Goal: Information Seeking & Learning: Learn about a topic

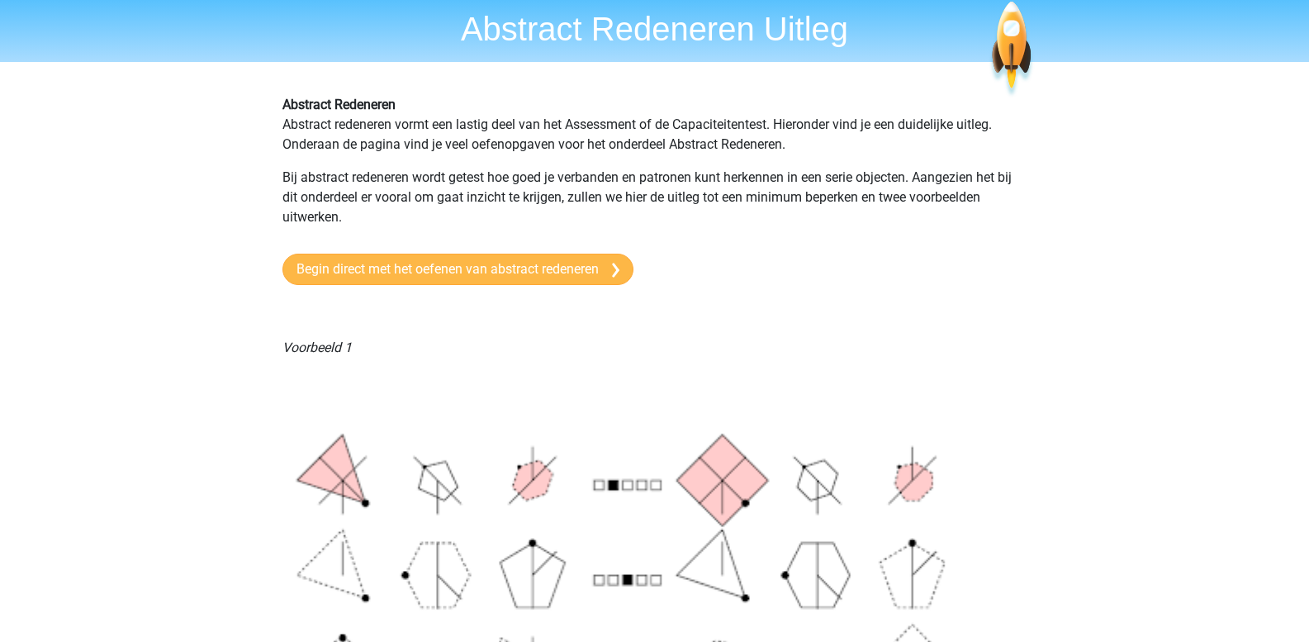
scroll to position [83, 0]
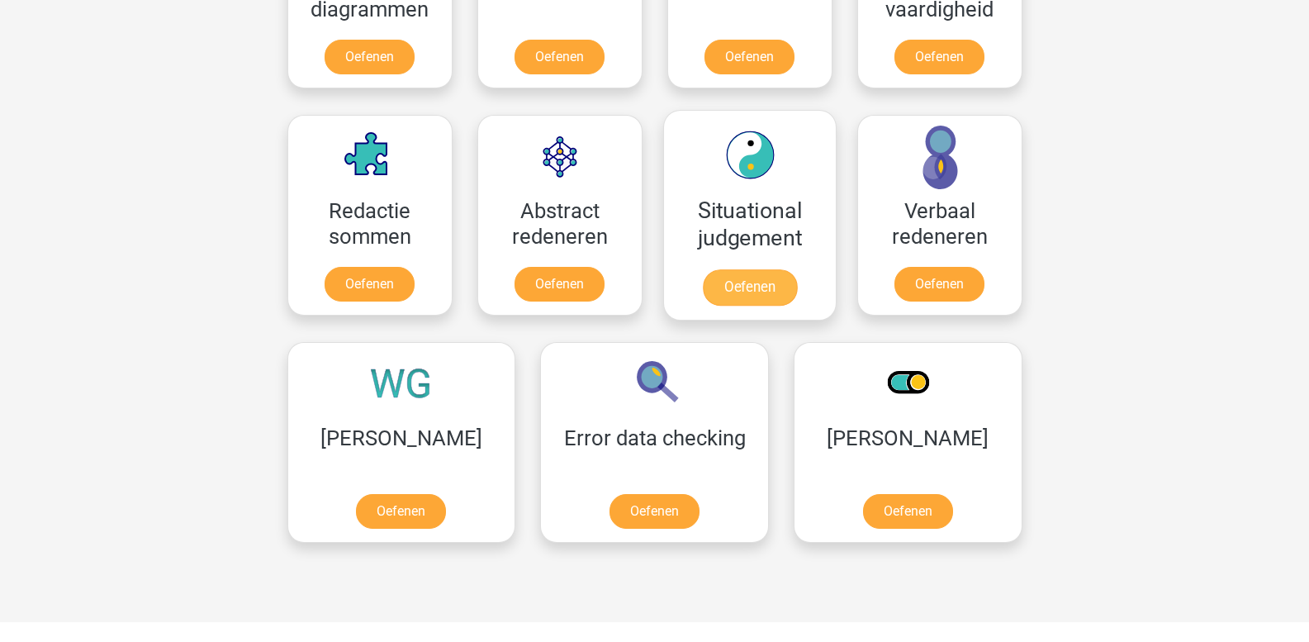
scroll to position [1115, 0]
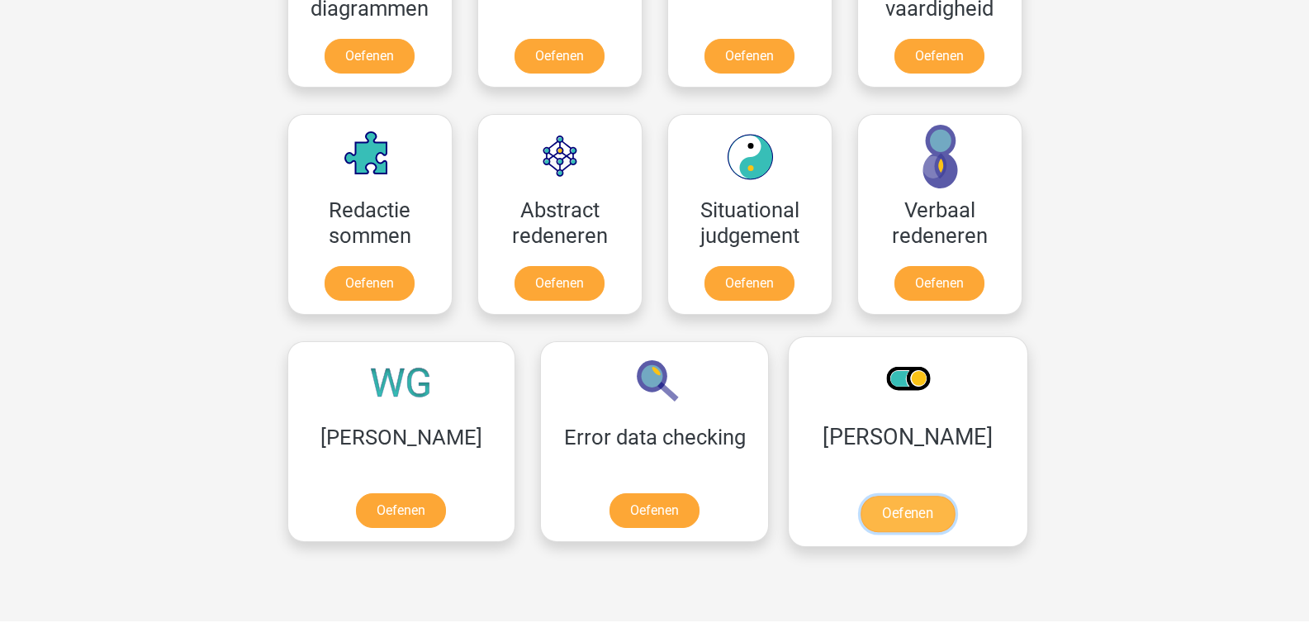
click at [861, 505] on link "Oefenen" at bounding box center [908, 514] width 94 height 36
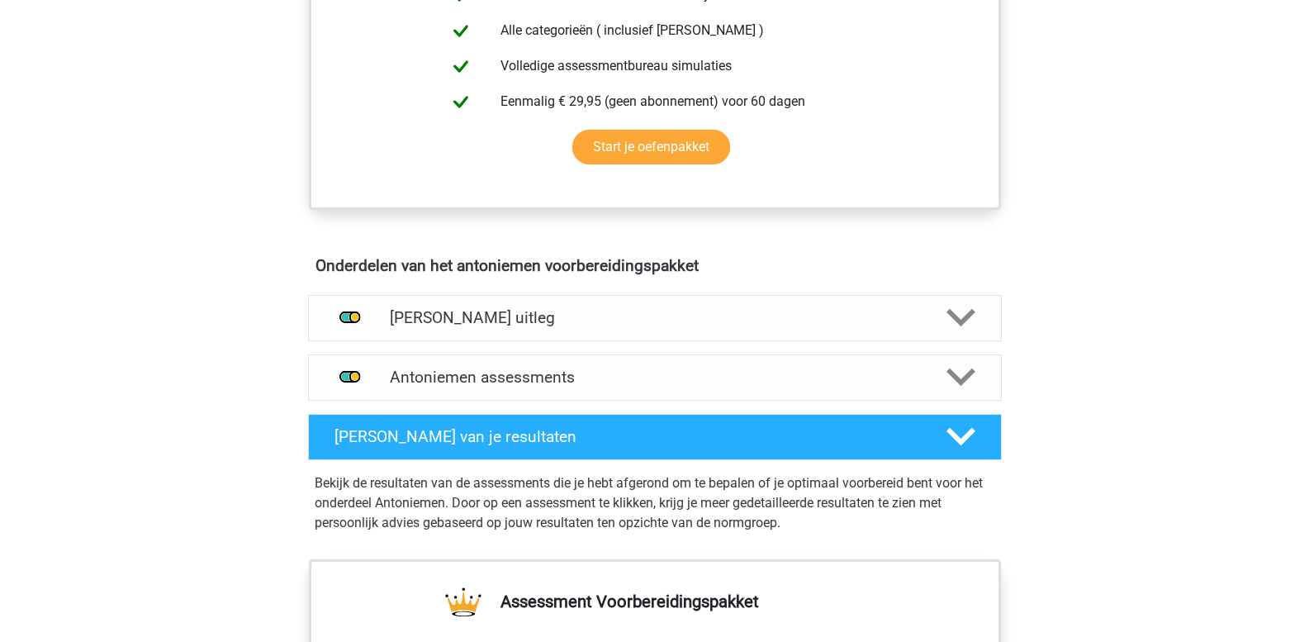
scroll to position [743, 0]
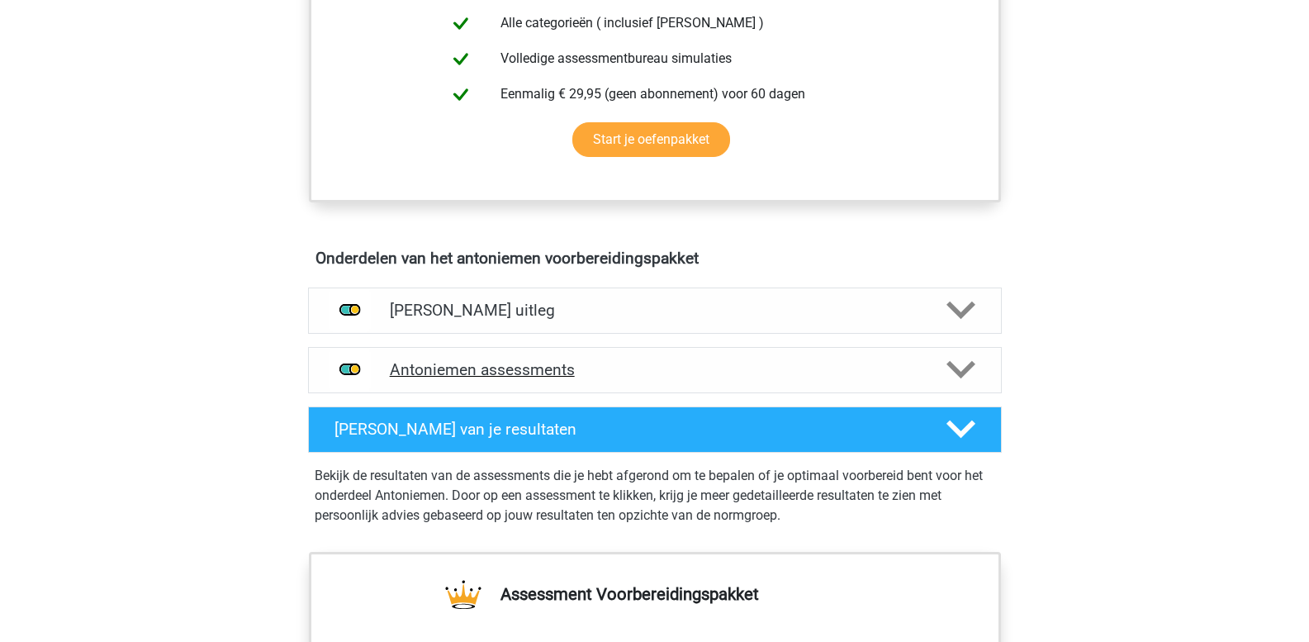
click at [960, 369] on icon at bounding box center [960, 369] width 29 height 29
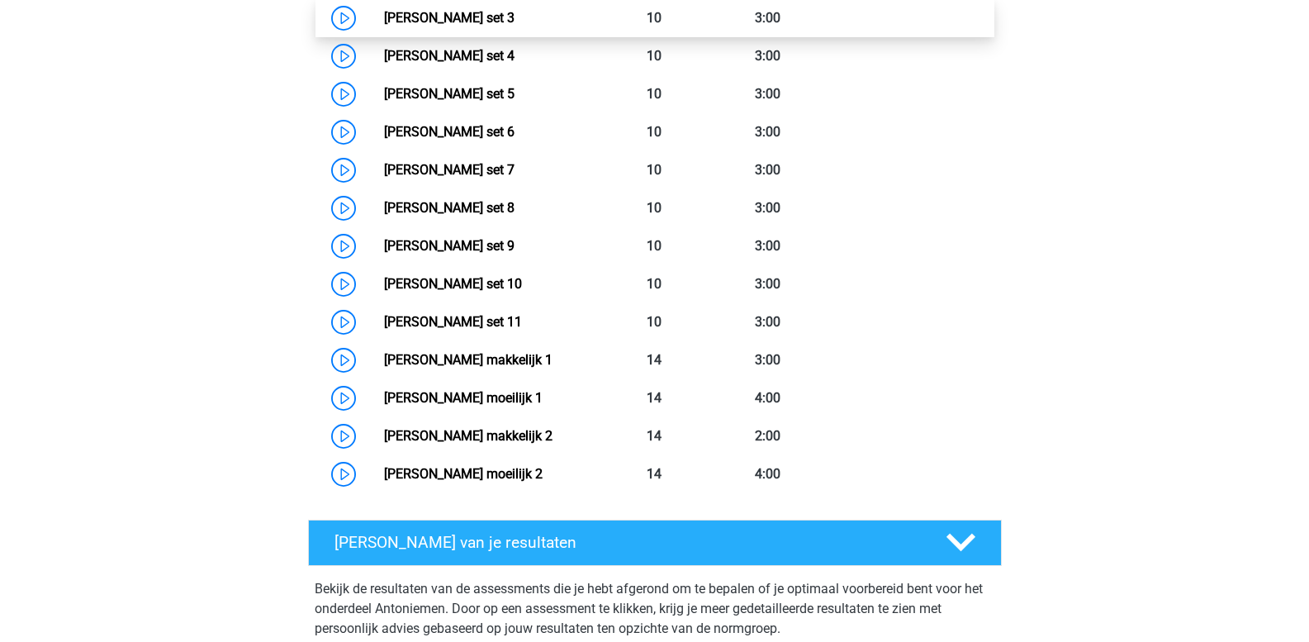
scroll to position [1321, 0]
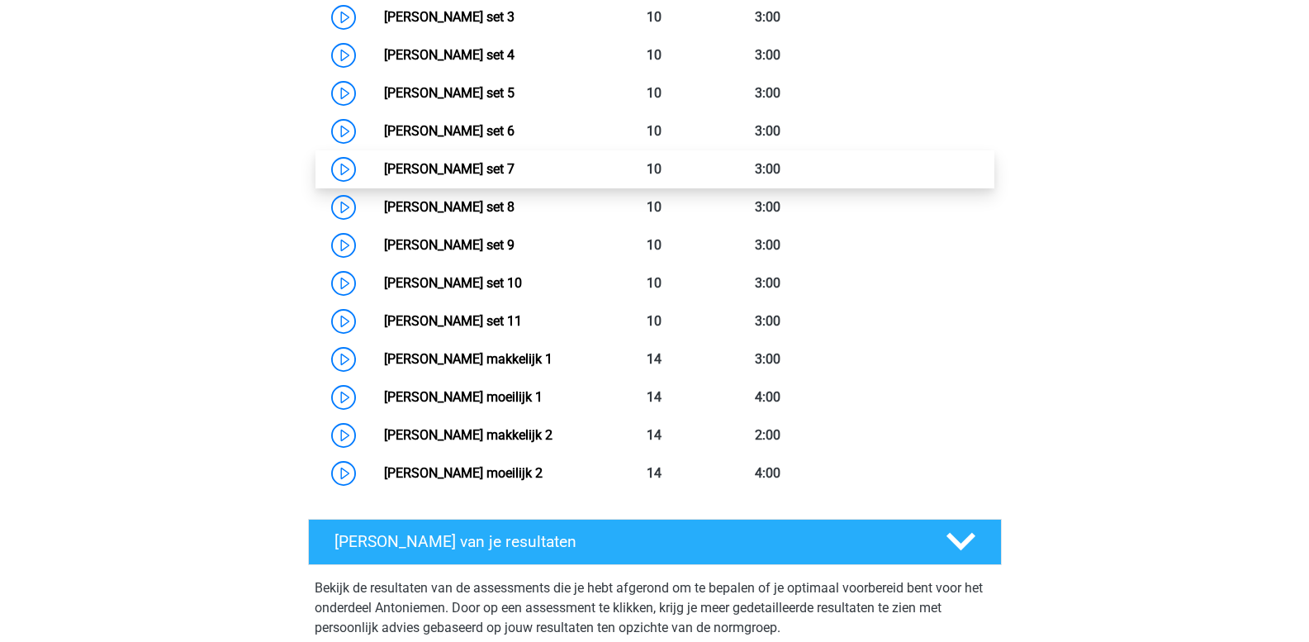
click at [384, 165] on link "Antoniemen set 7" at bounding box center [449, 169] width 130 height 16
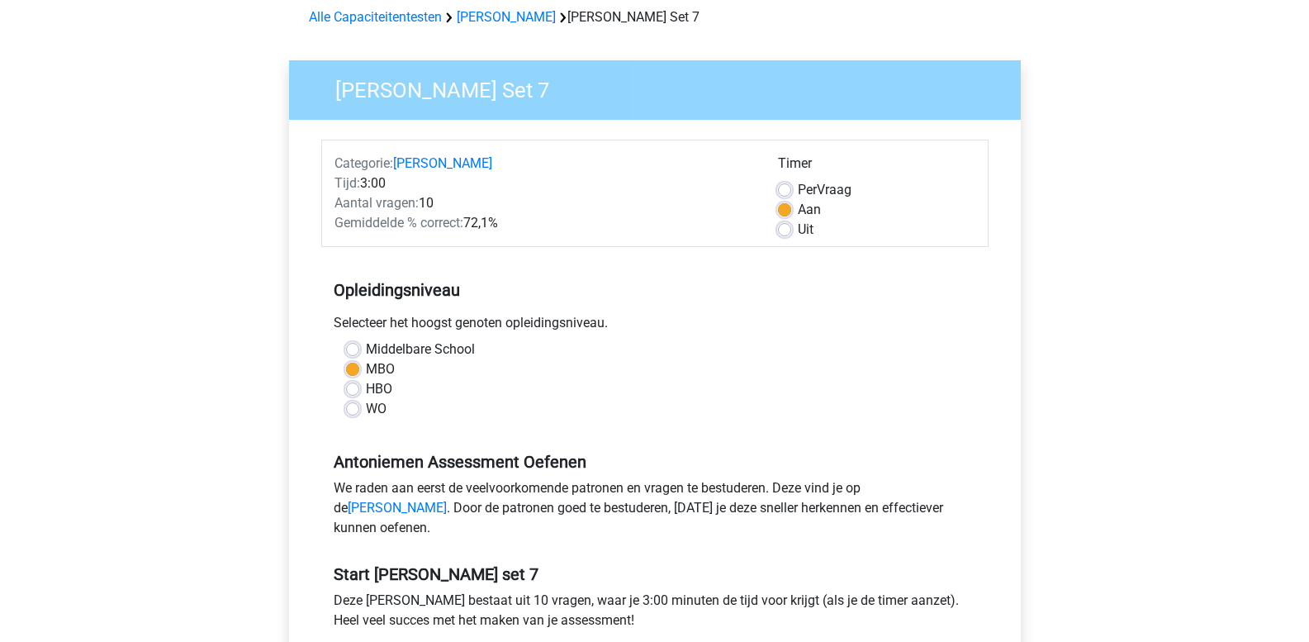
scroll to position [165, 0]
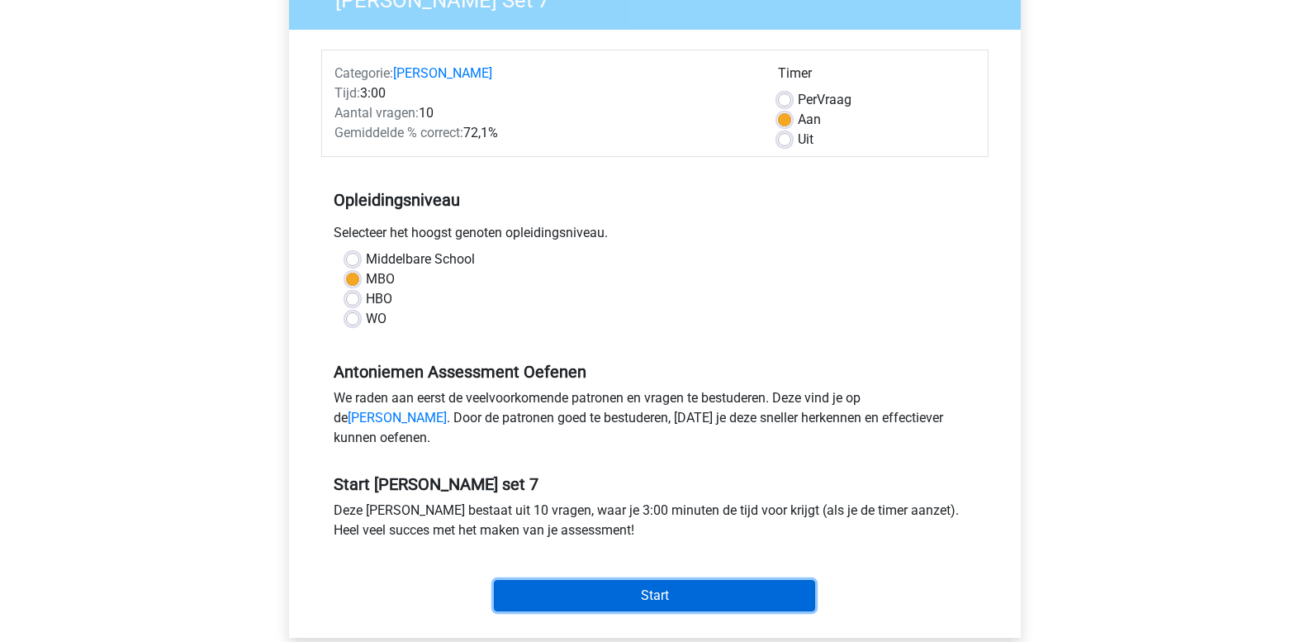
click at [663, 610] on input "Start" at bounding box center [654, 595] width 321 height 31
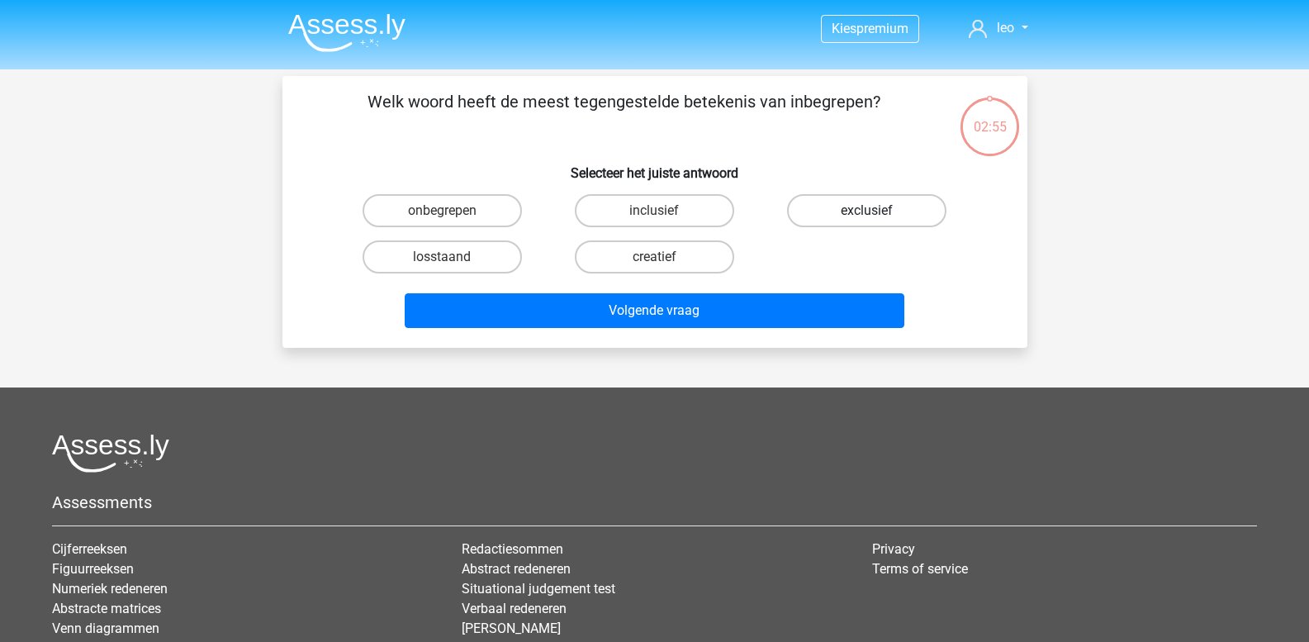
click at [825, 207] on label "exclusief" at bounding box center [866, 210] width 159 height 33
click at [867, 211] on input "exclusief" at bounding box center [872, 216] width 11 height 11
radio input "true"
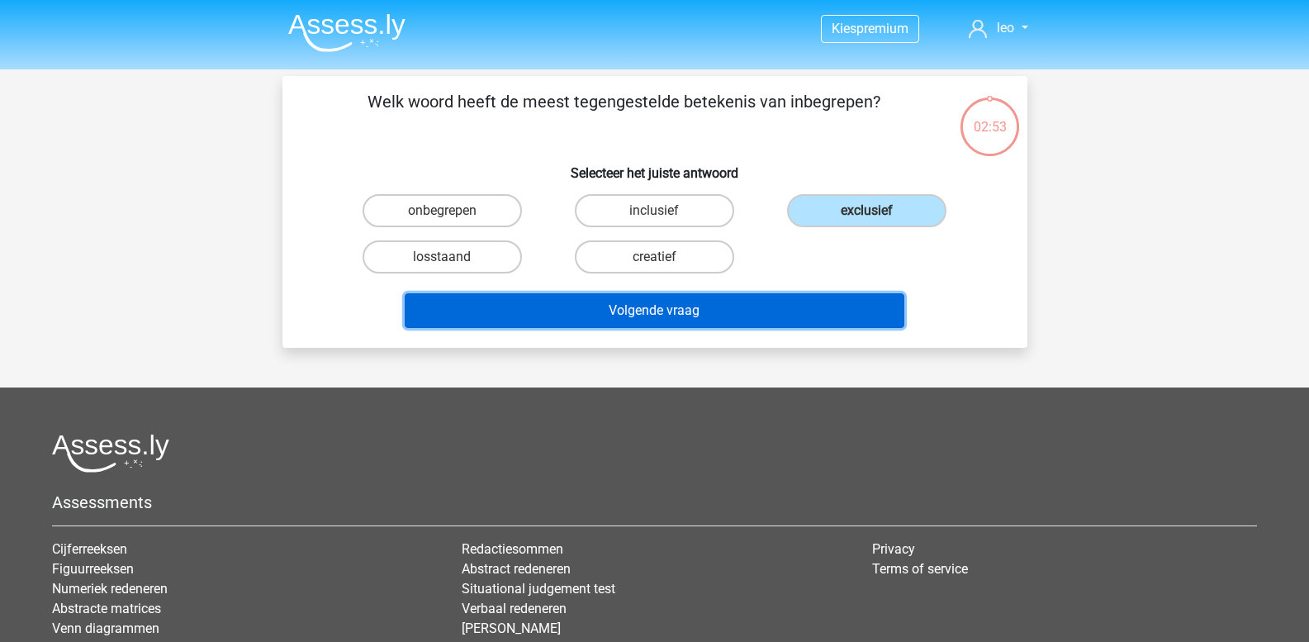
click at [696, 303] on button "Volgende vraag" at bounding box center [655, 310] width 500 height 35
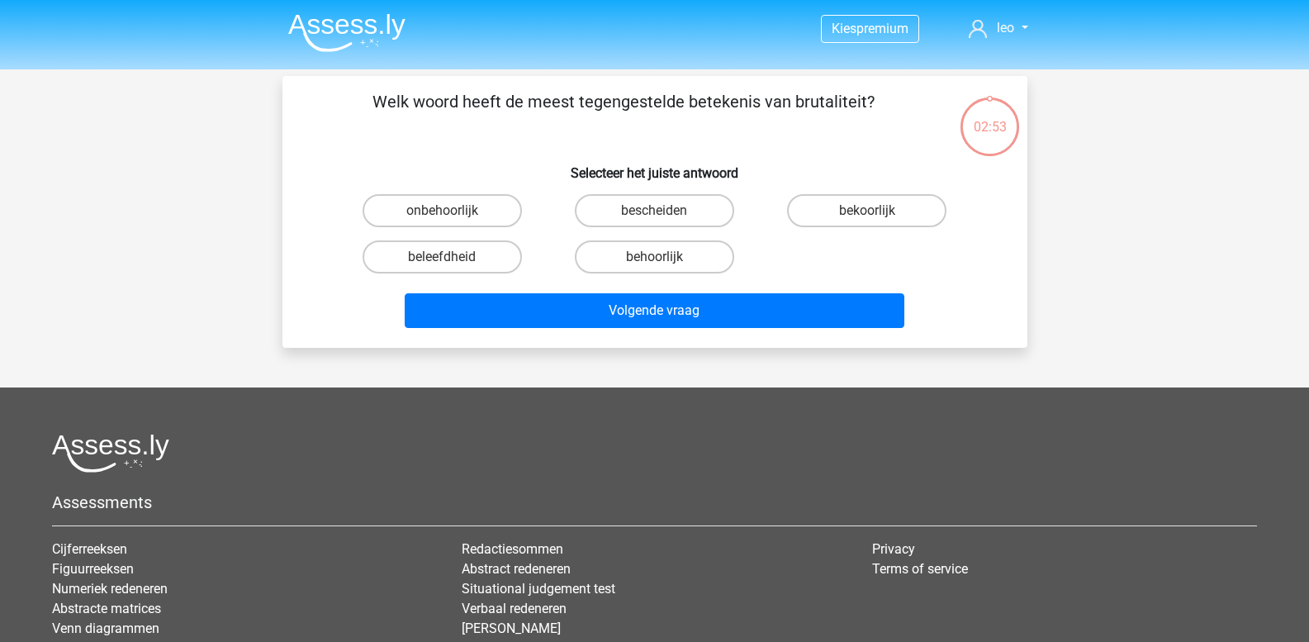
scroll to position [76, 0]
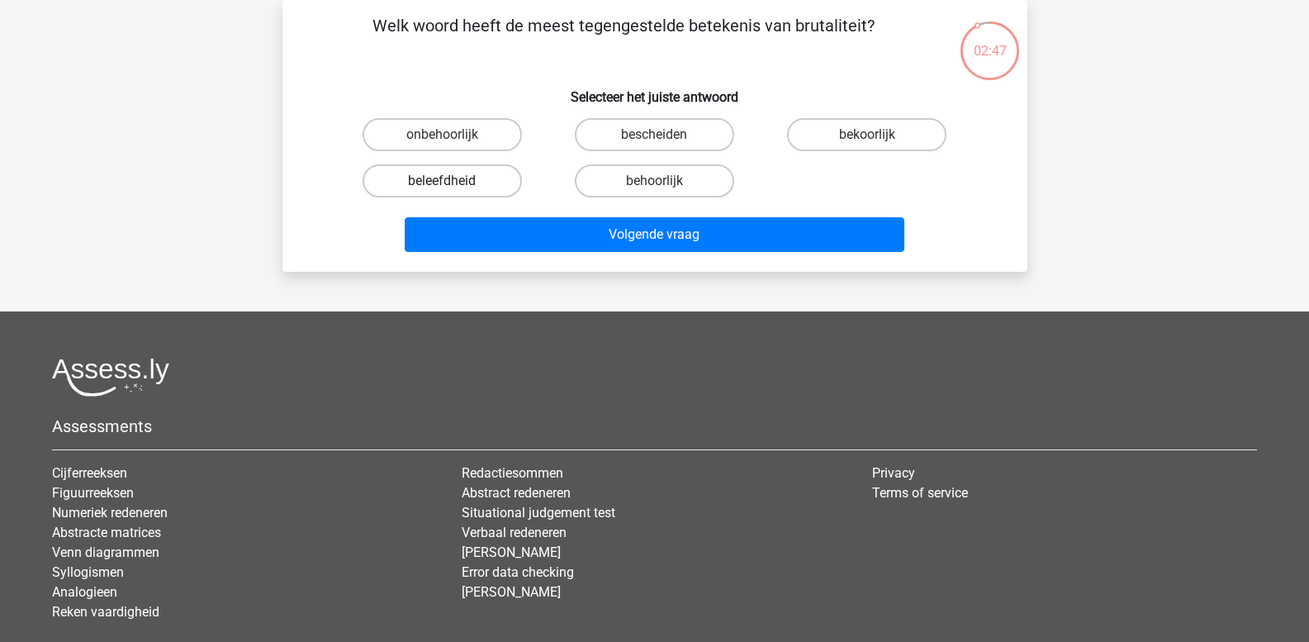
click at [468, 177] on label "beleefdheid" at bounding box center [442, 180] width 159 height 33
click at [453, 181] on input "beleefdheid" at bounding box center [447, 186] width 11 height 11
radio input "true"
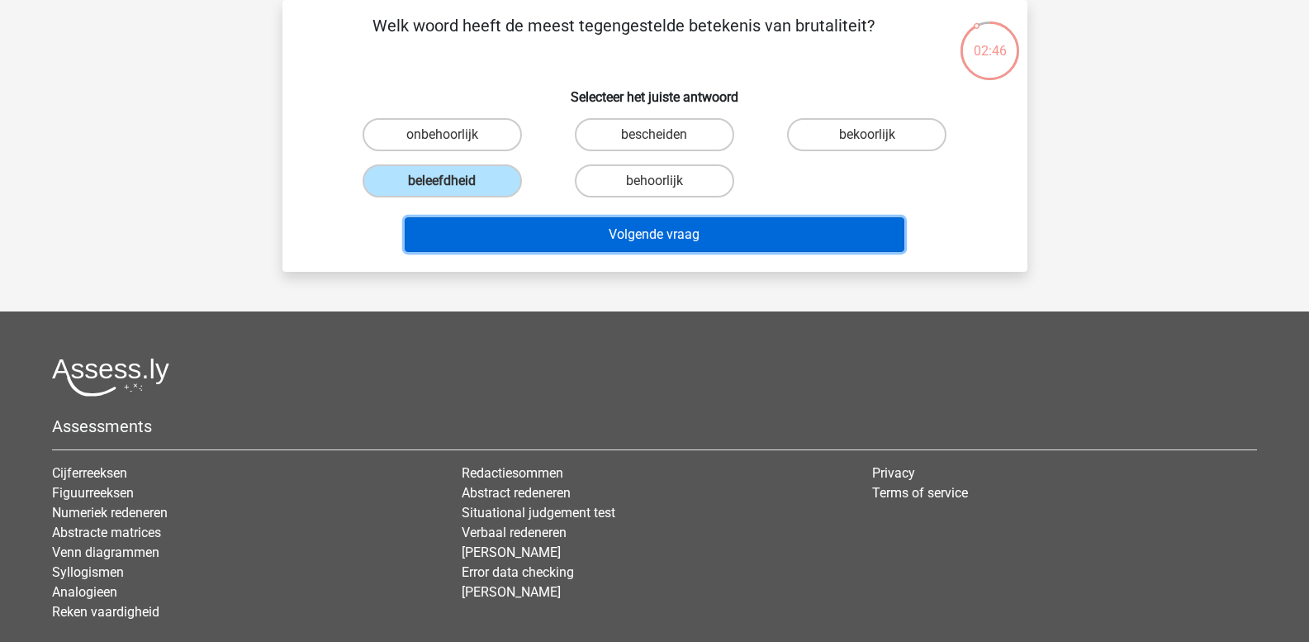
click at [551, 237] on button "Volgende vraag" at bounding box center [655, 234] width 500 height 35
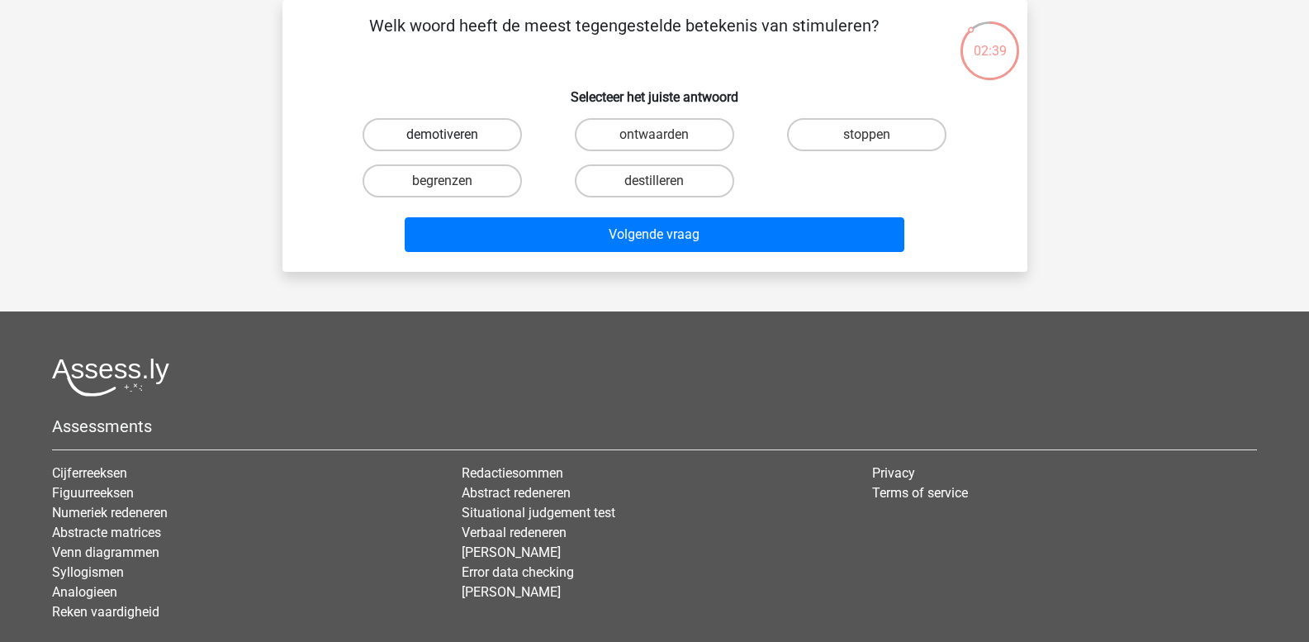
click at [463, 138] on label "demotiveren" at bounding box center [442, 134] width 159 height 33
click at [453, 138] on input "demotiveren" at bounding box center [447, 140] width 11 height 11
radio input "true"
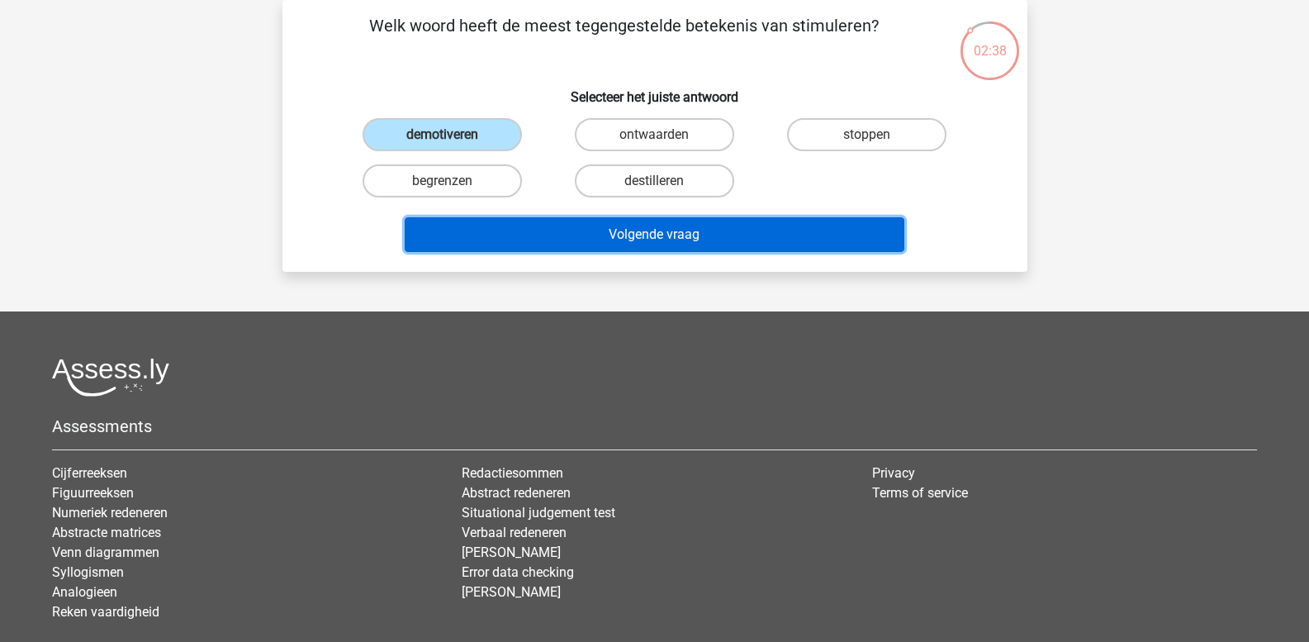
click at [537, 225] on button "Volgende vraag" at bounding box center [655, 234] width 500 height 35
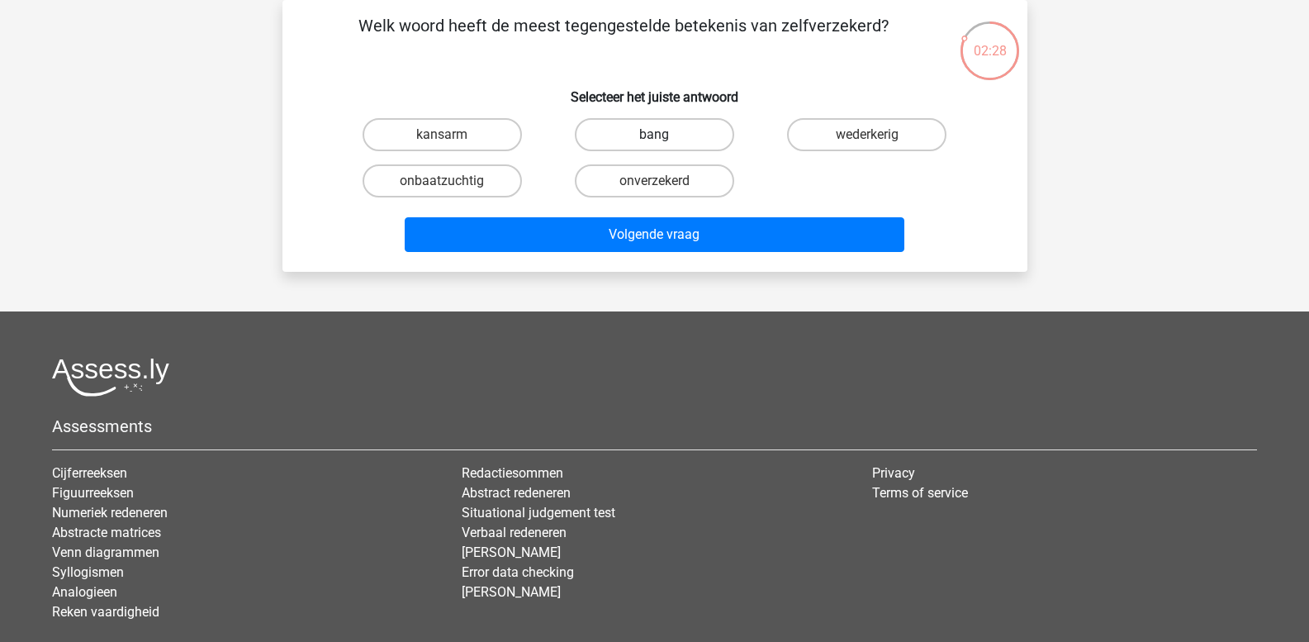
click at [652, 137] on label "bang" at bounding box center [654, 134] width 159 height 33
click at [654, 137] on input "bang" at bounding box center [659, 140] width 11 height 11
radio input "true"
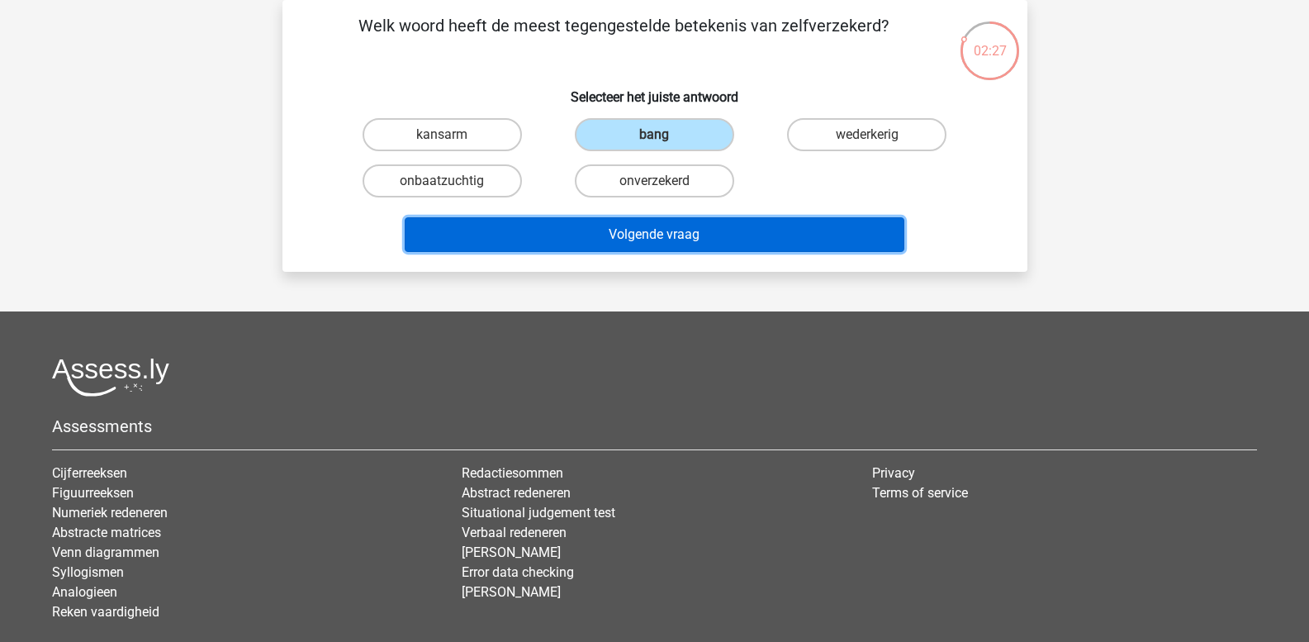
click at [662, 228] on button "Volgende vraag" at bounding box center [655, 234] width 500 height 35
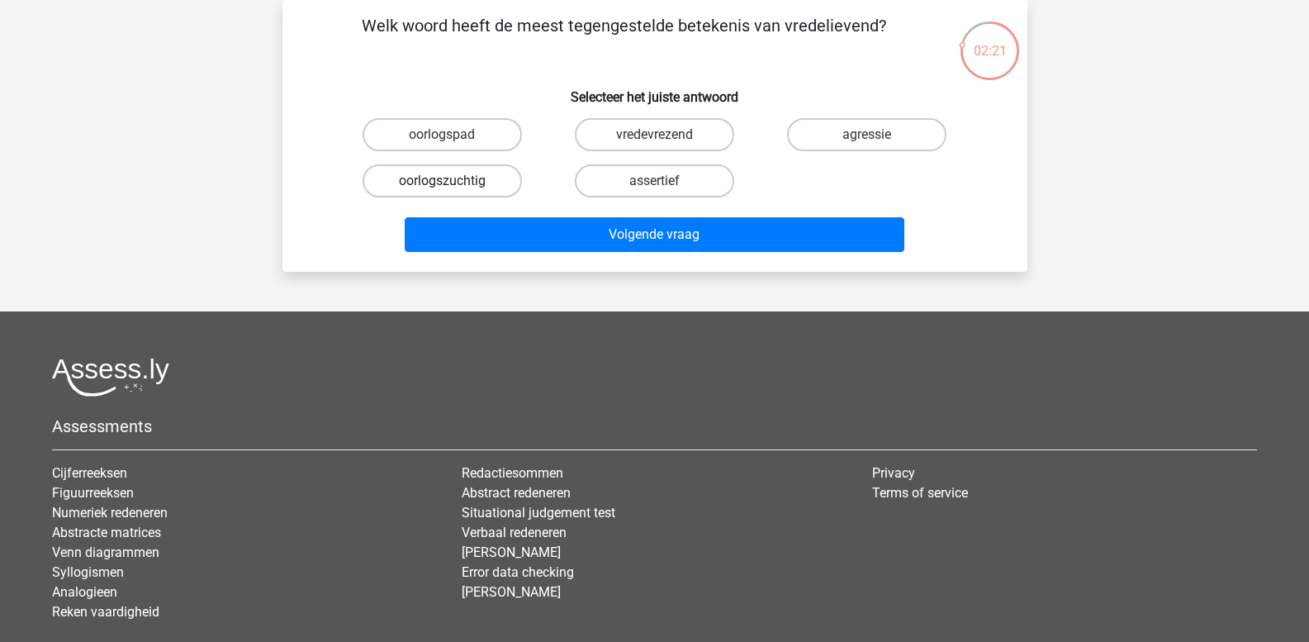
click at [464, 186] on label "oorlogszuchtig" at bounding box center [442, 180] width 159 height 33
click at [453, 186] on input "oorlogszuchtig" at bounding box center [447, 186] width 11 height 11
radio input "true"
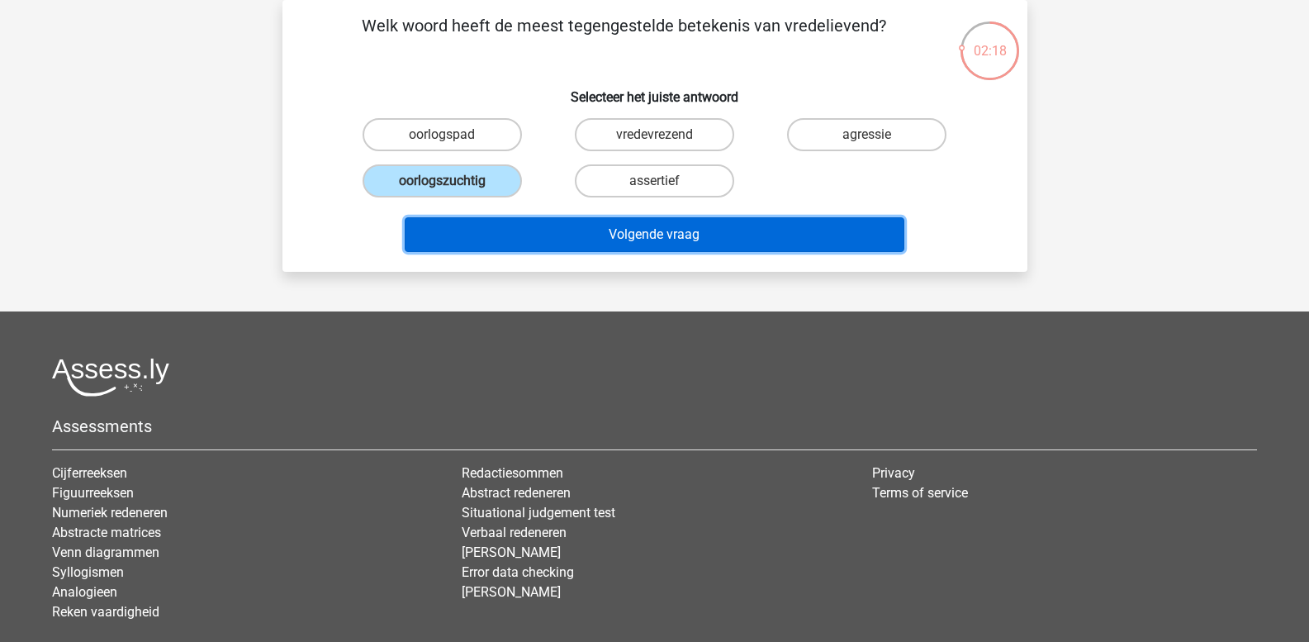
click at [548, 235] on button "Volgende vraag" at bounding box center [655, 234] width 500 height 35
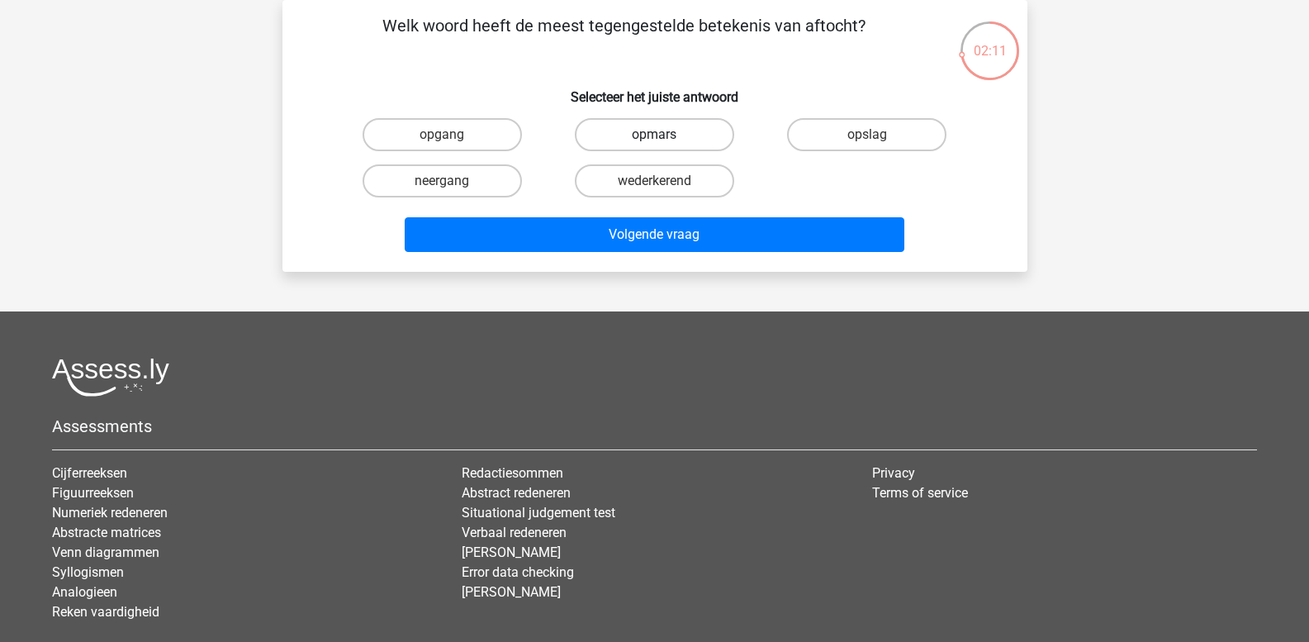
click at [630, 138] on label "opmars" at bounding box center [654, 134] width 159 height 33
click at [654, 138] on input "opmars" at bounding box center [659, 140] width 11 height 11
radio input "true"
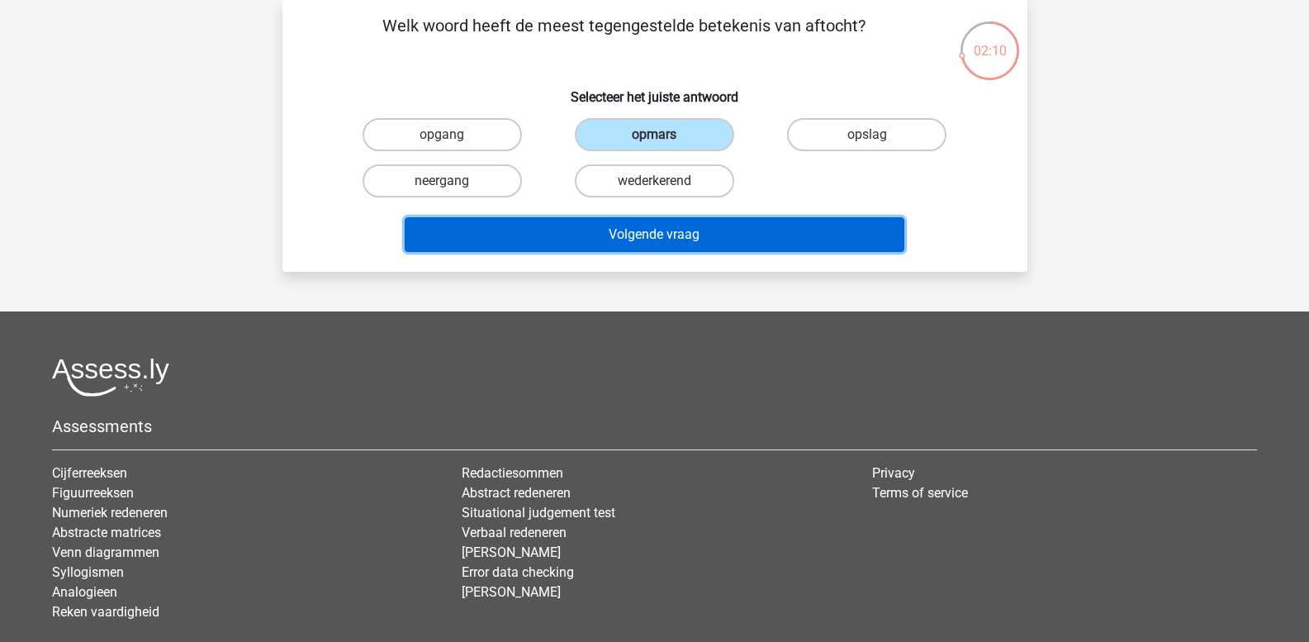
click at [632, 230] on button "Volgende vraag" at bounding box center [655, 234] width 500 height 35
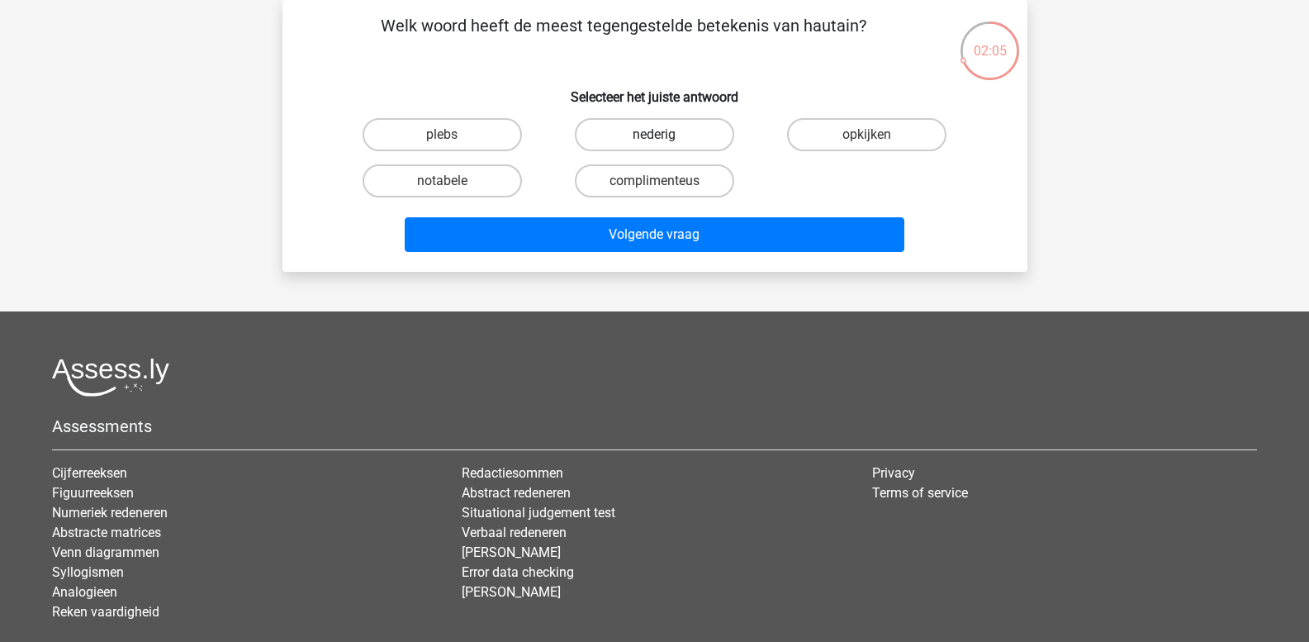
click at [642, 139] on label "nederig" at bounding box center [654, 134] width 159 height 33
click at [654, 139] on input "nederig" at bounding box center [659, 140] width 11 height 11
radio input "true"
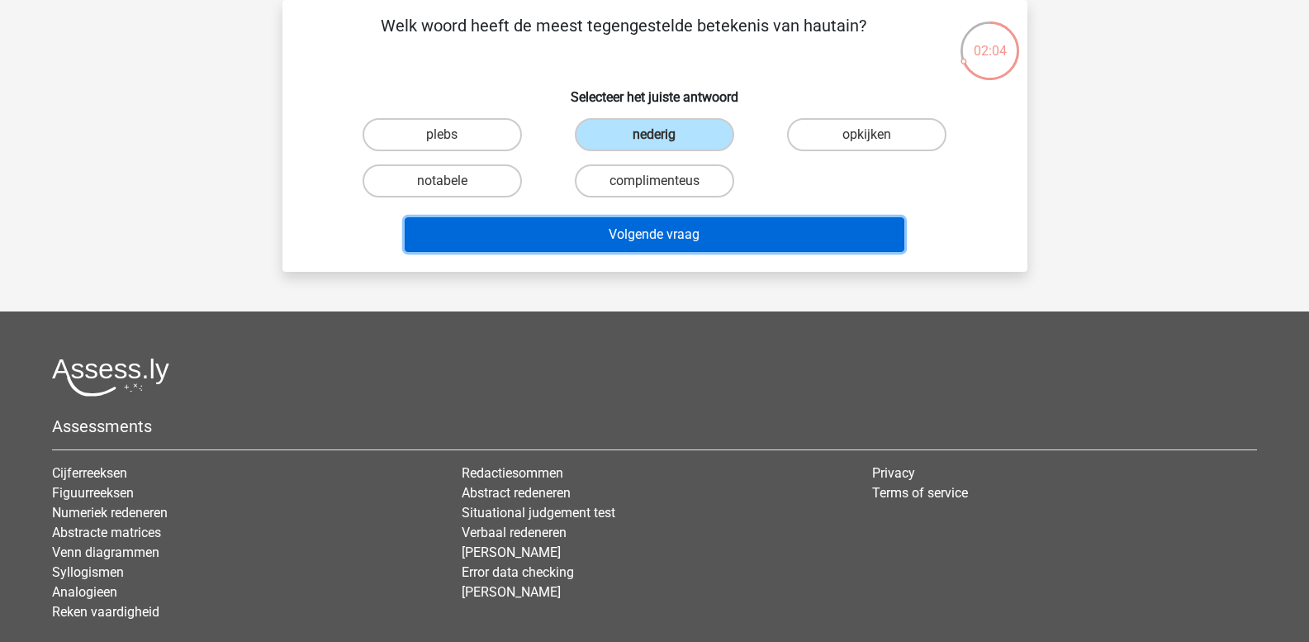
click at [648, 230] on button "Volgende vraag" at bounding box center [655, 234] width 500 height 35
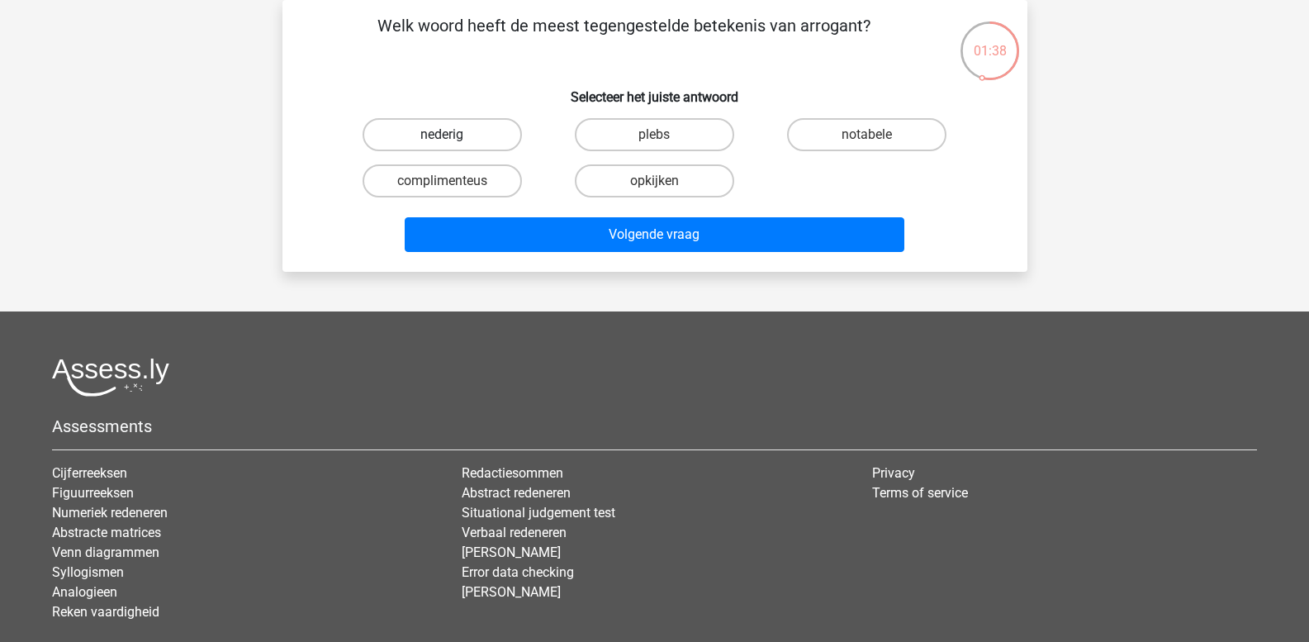
click at [452, 134] on label "nederig" at bounding box center [442, 134] width 159 height 33
click at [452, 135] on input "nederig" at bounding box center [447, 140] width 11 height 11
radio input "true"
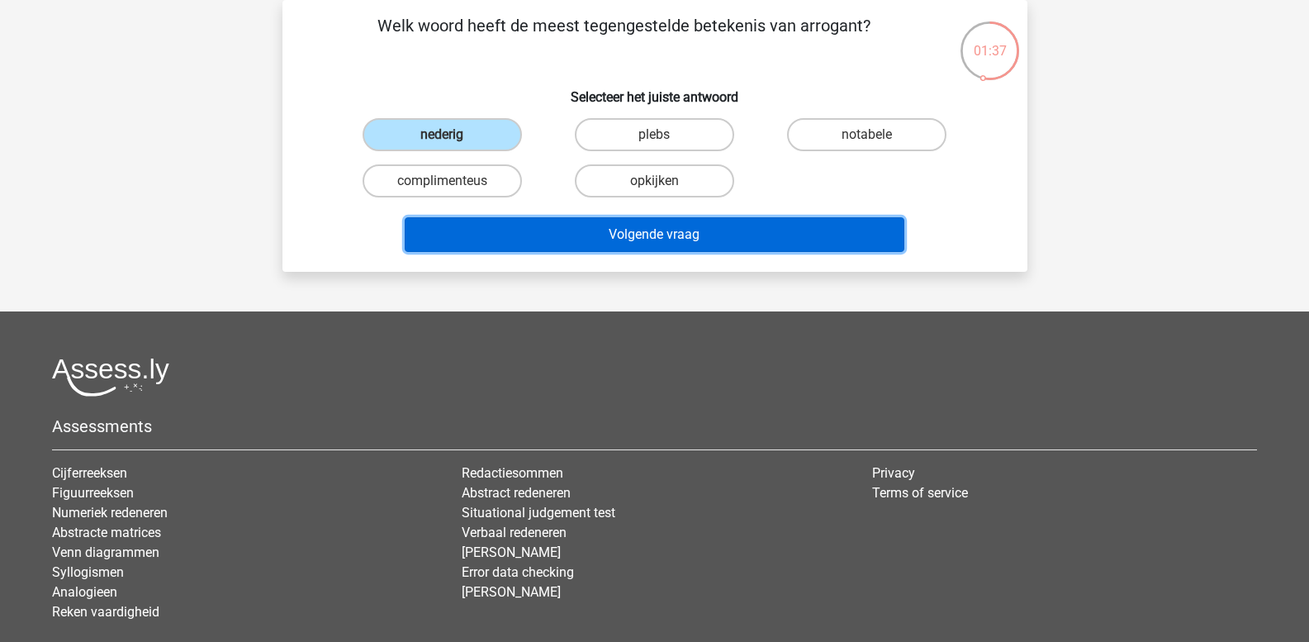
click at [542, 229] on button "Volgende vraag" at bounding box center [655, 234] width 500 height 35
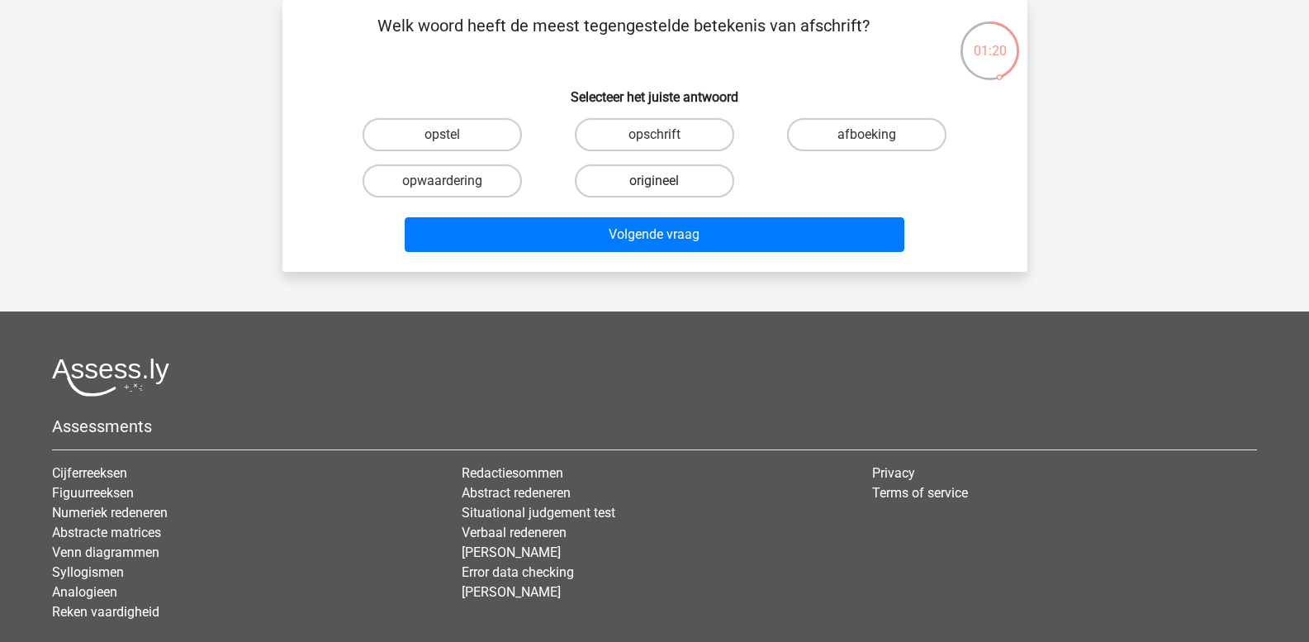
click at [624, 183] on label "origineel" at bounding box center [654, 180] width 159 height 33
click at [654, 183] on input "origineel" at bounding box center [659, 186] width 11 height 11
radio input "true"
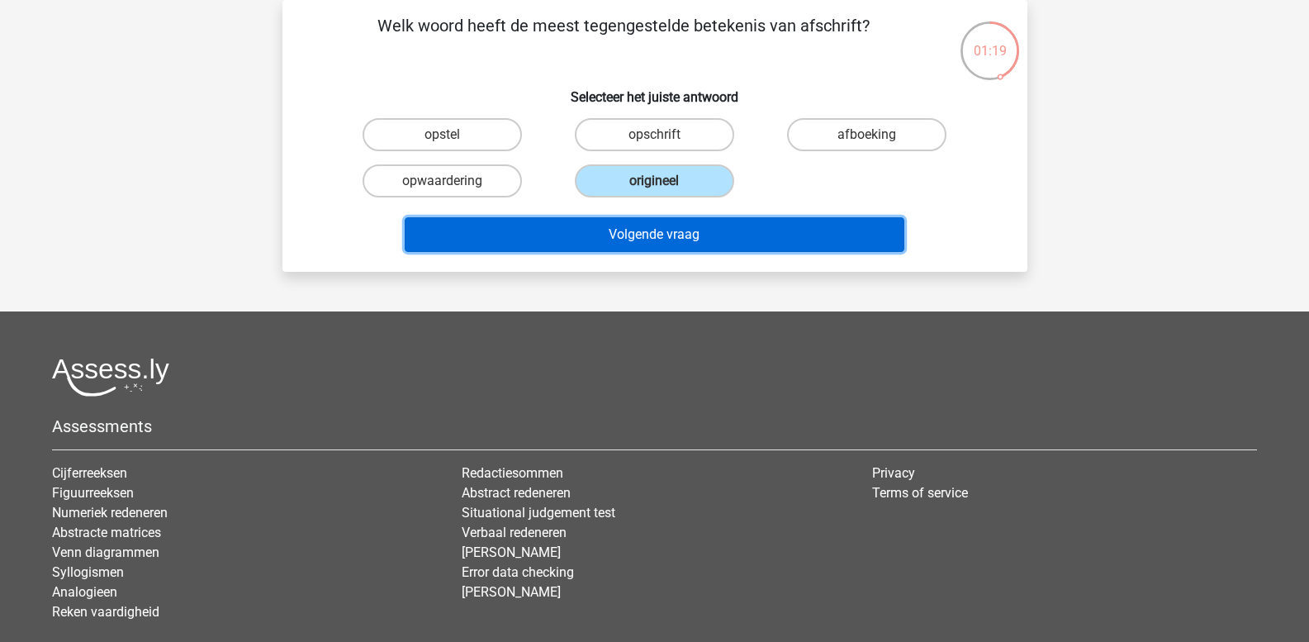
click at [611, 229] on button "Volgende vraag" at bounding box center [655, 234] width 500 height 35
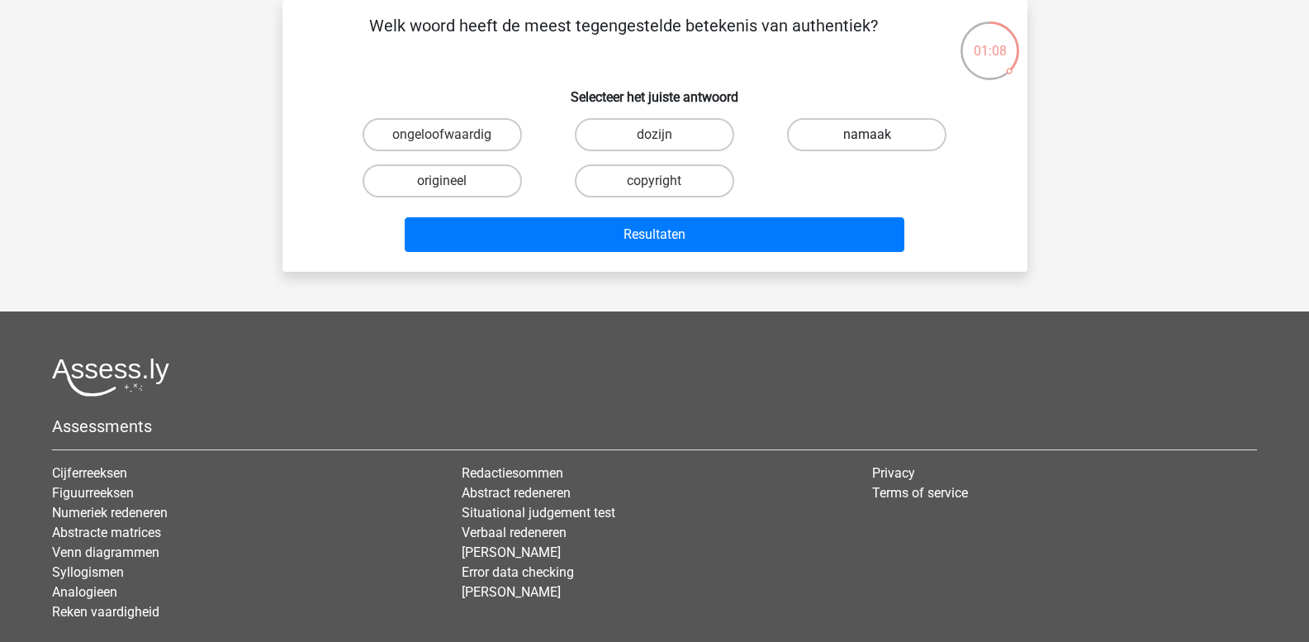
click at [842, 127] on label "namaak" at bounding box center [866, 134] width 159 height 33
click at [867, 135] on input "namaak" at bounding box center [872, 140] width 11 height 11
radio input "true"
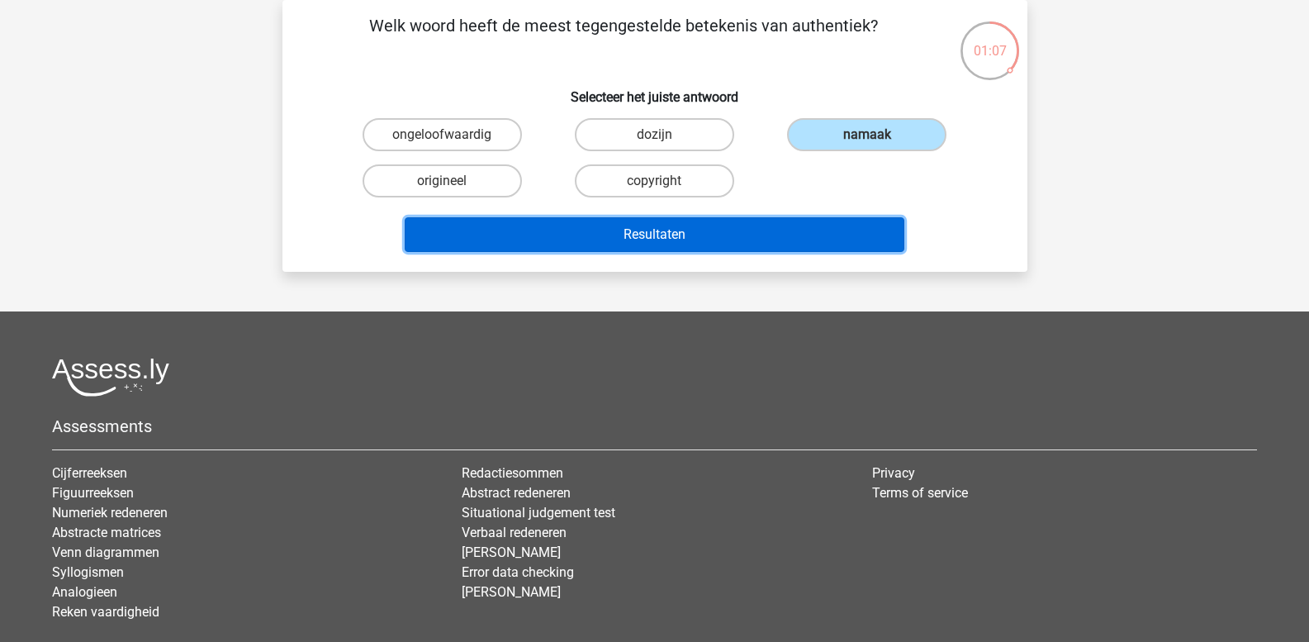
click at [672, 231] on button "Resultaten" at bounding box center [655, 234] width 500 height 35
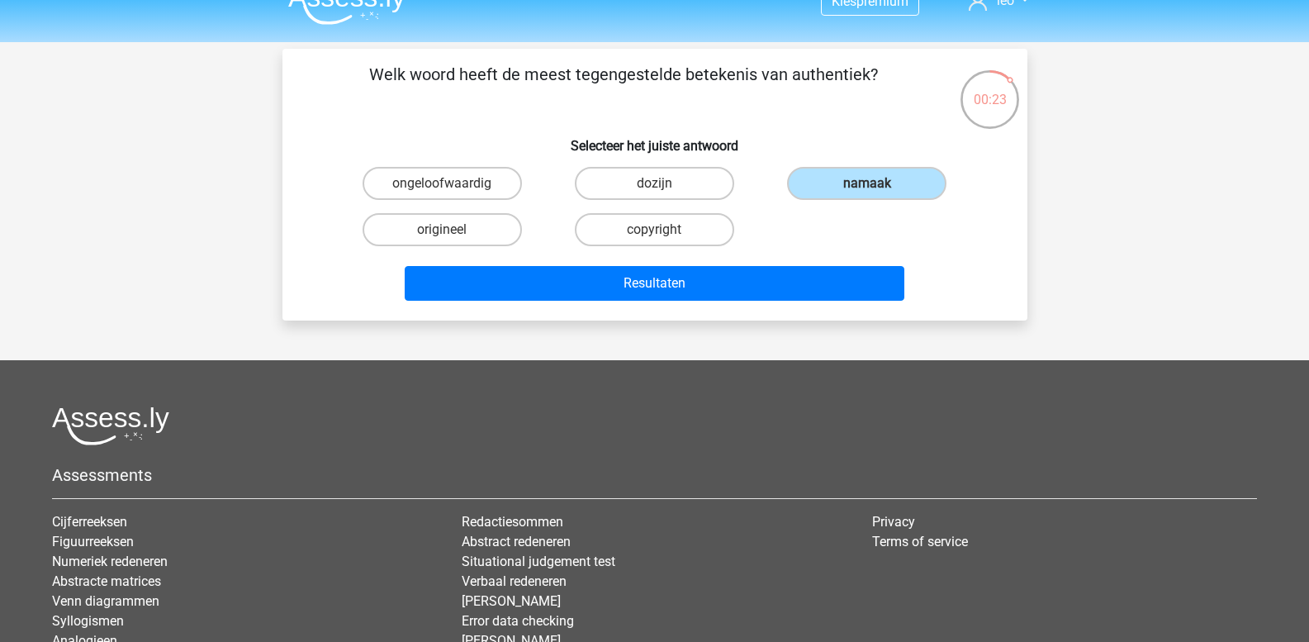
scroll to position [0, 0]
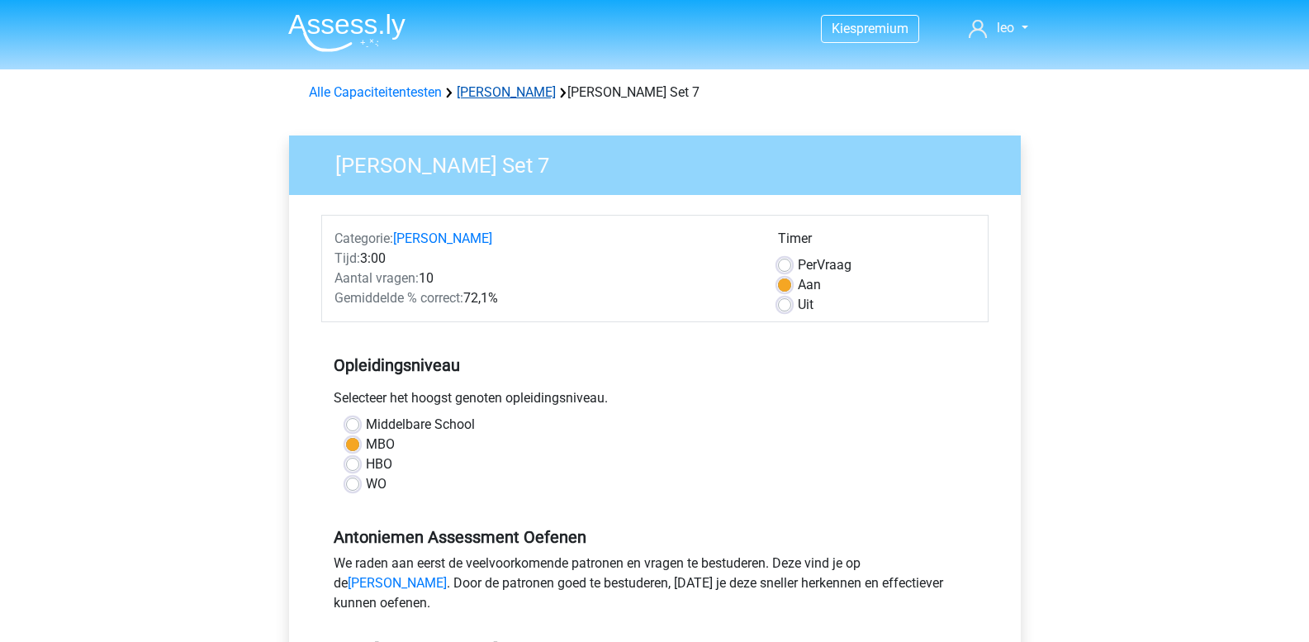
click at [497, 93] on link "[PERSON_NAME]" at bounding box center [506, 92] width 99 height 16
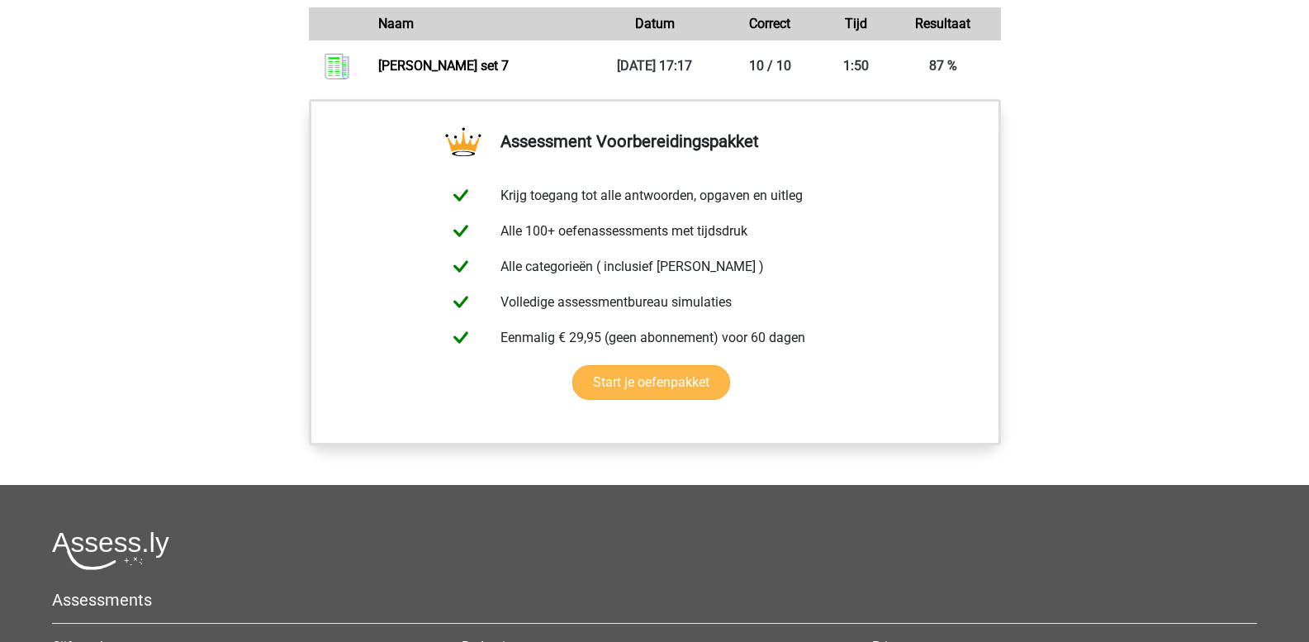
scroll to position [1074, 0]
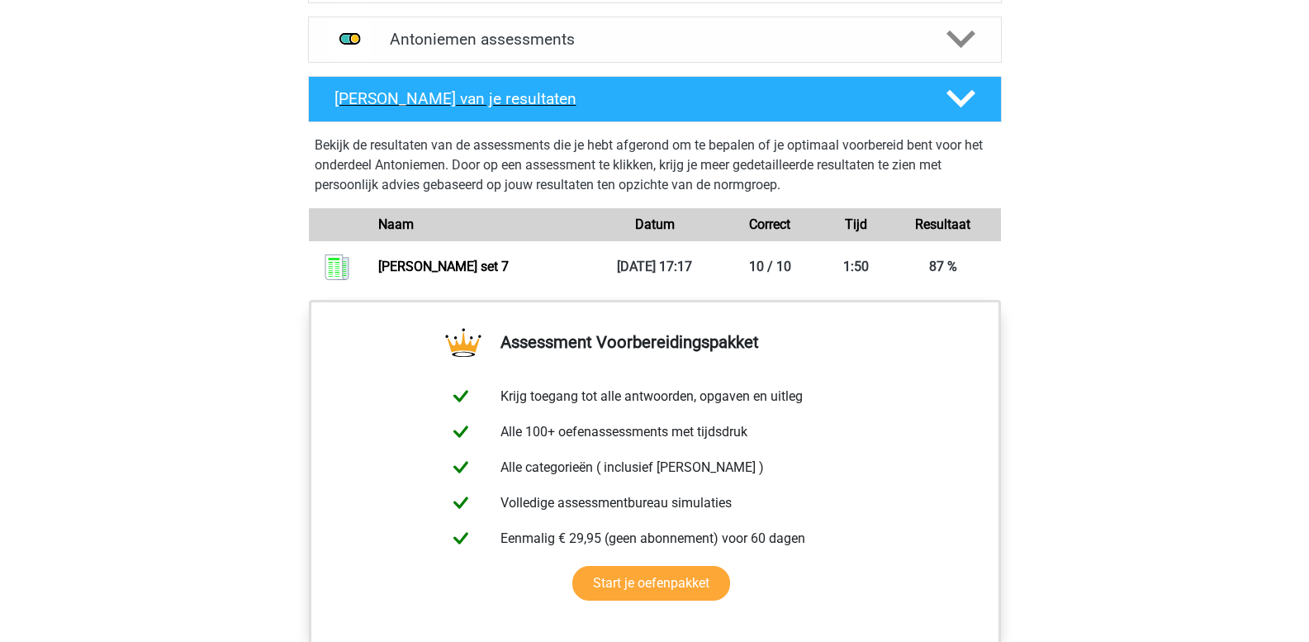
click at [965, 96] on icon at bounding box center [960, 98] width 29 height 29
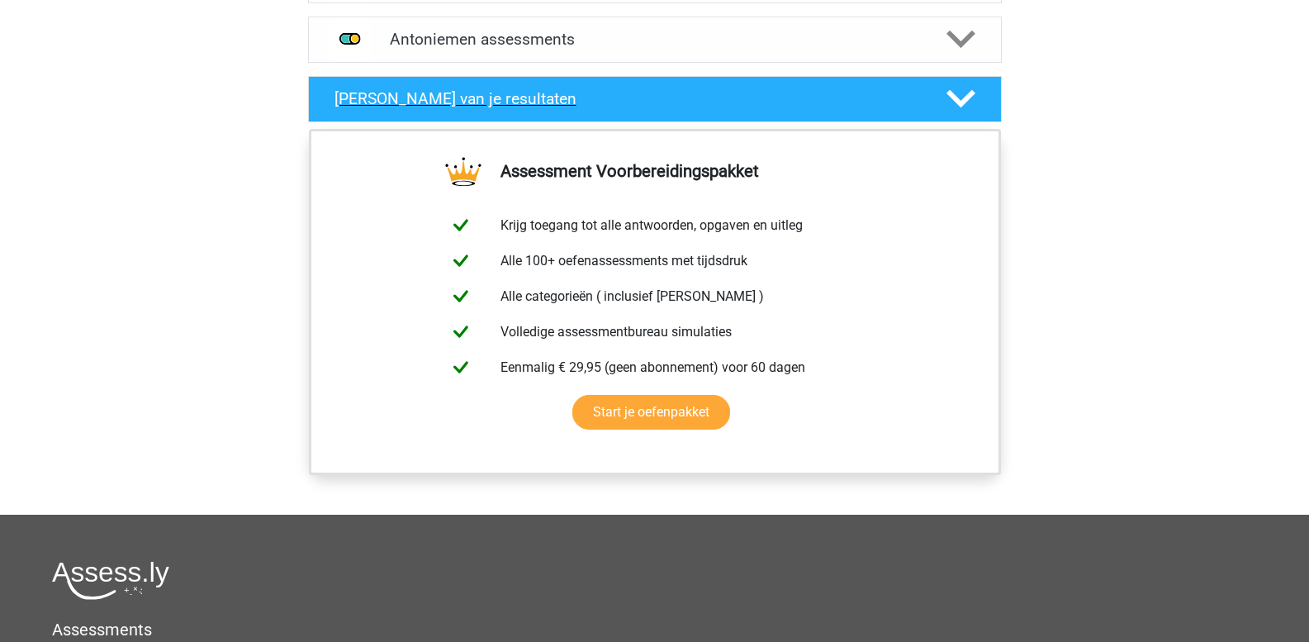
click at [965, 96] on icon at bounding box center [960, 98] width 29 height 29
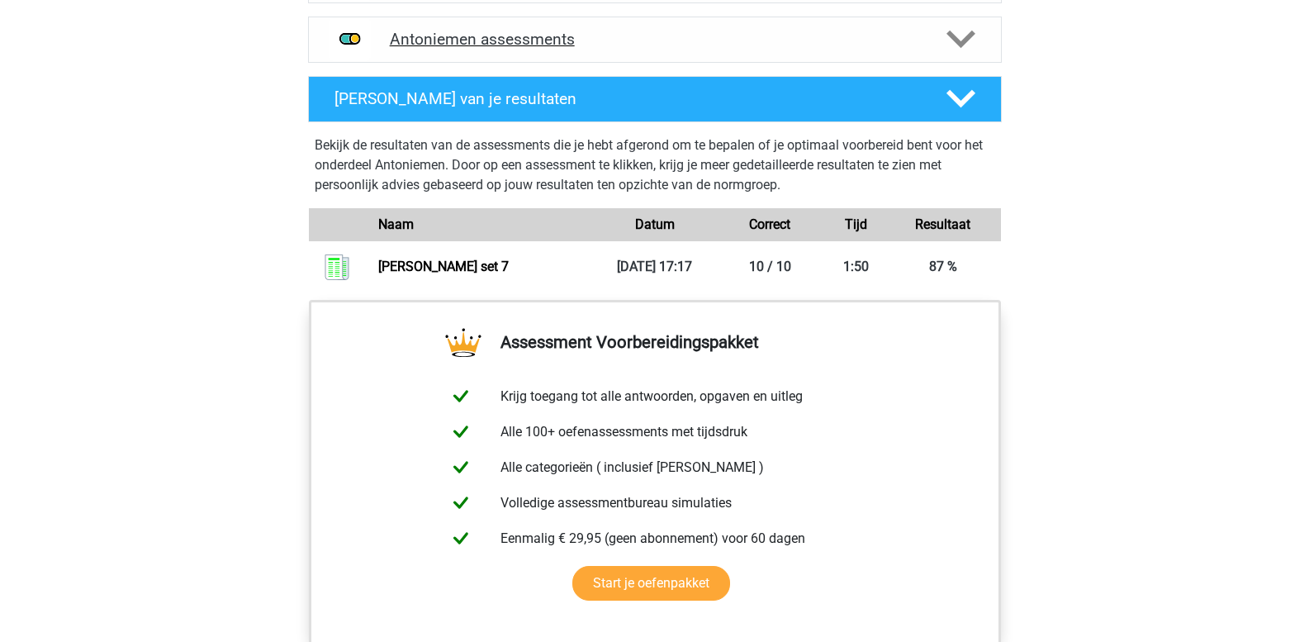
click at [959, 46] on polygon at bounding box center [960, 40] width 29 height 18
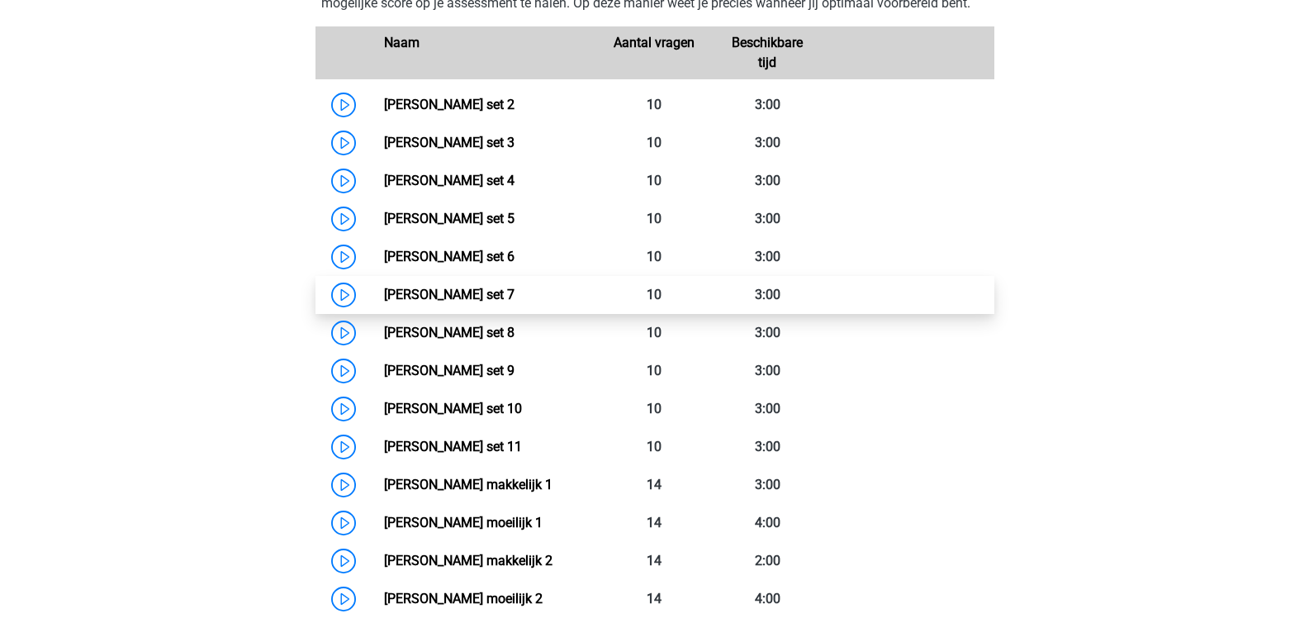
scroll to position [1239, 0]
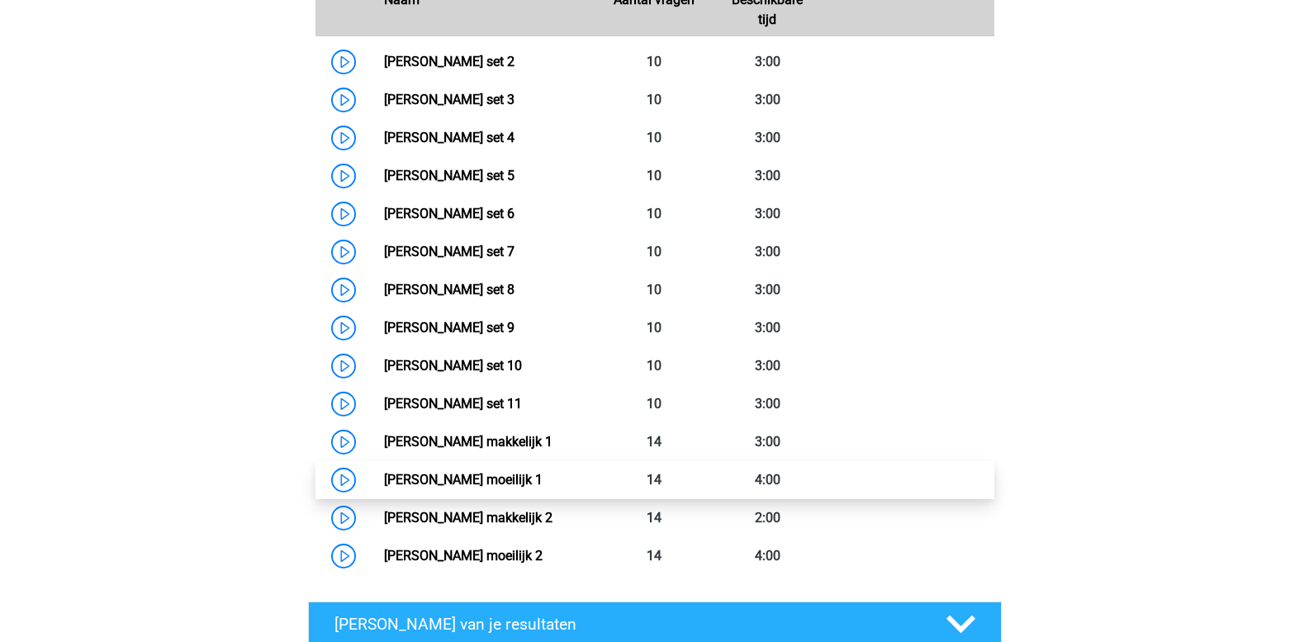
click at [529, 472] on link "Antoniemen moeilijk 1" at bounding box center [463, 480] width 159 height 16
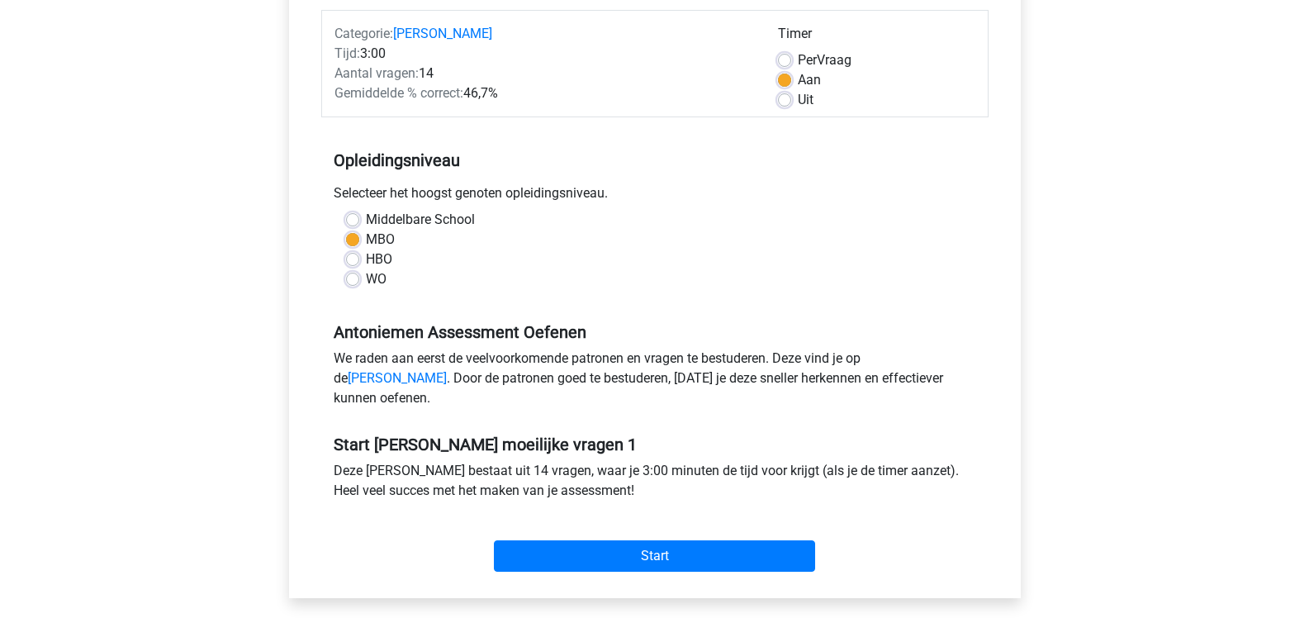
scroll to position [330, 0]
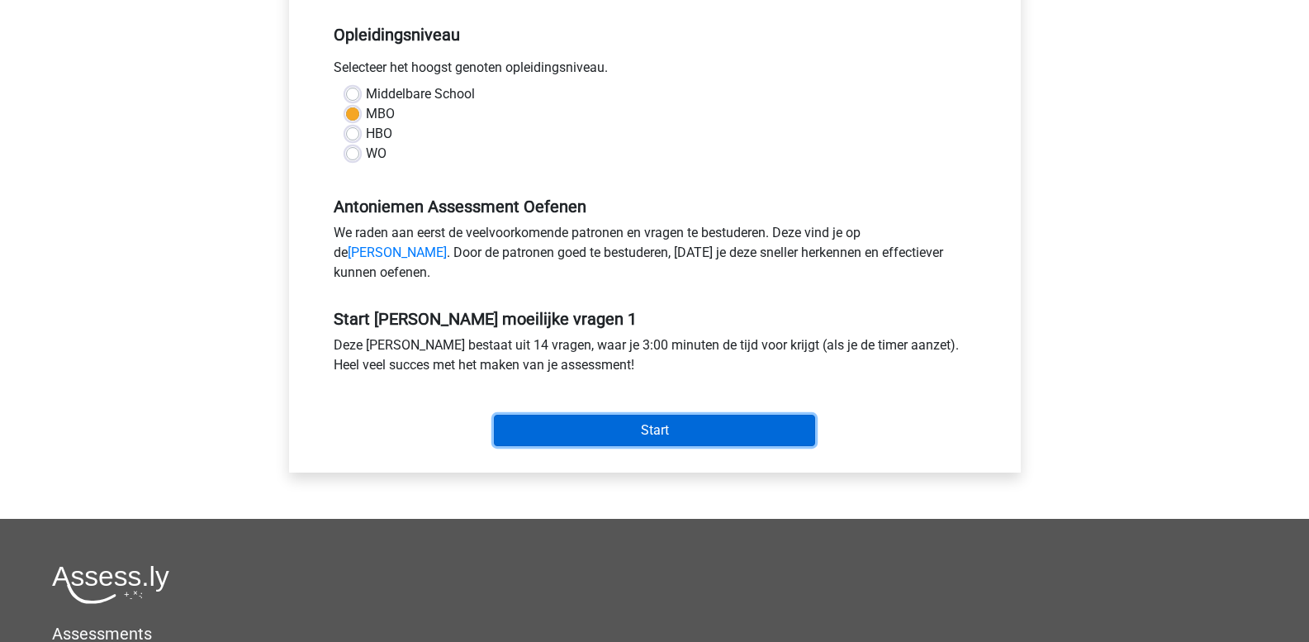
click at [577, 446] on input "Start" at bounding box center [654, 430] width 321 height 31
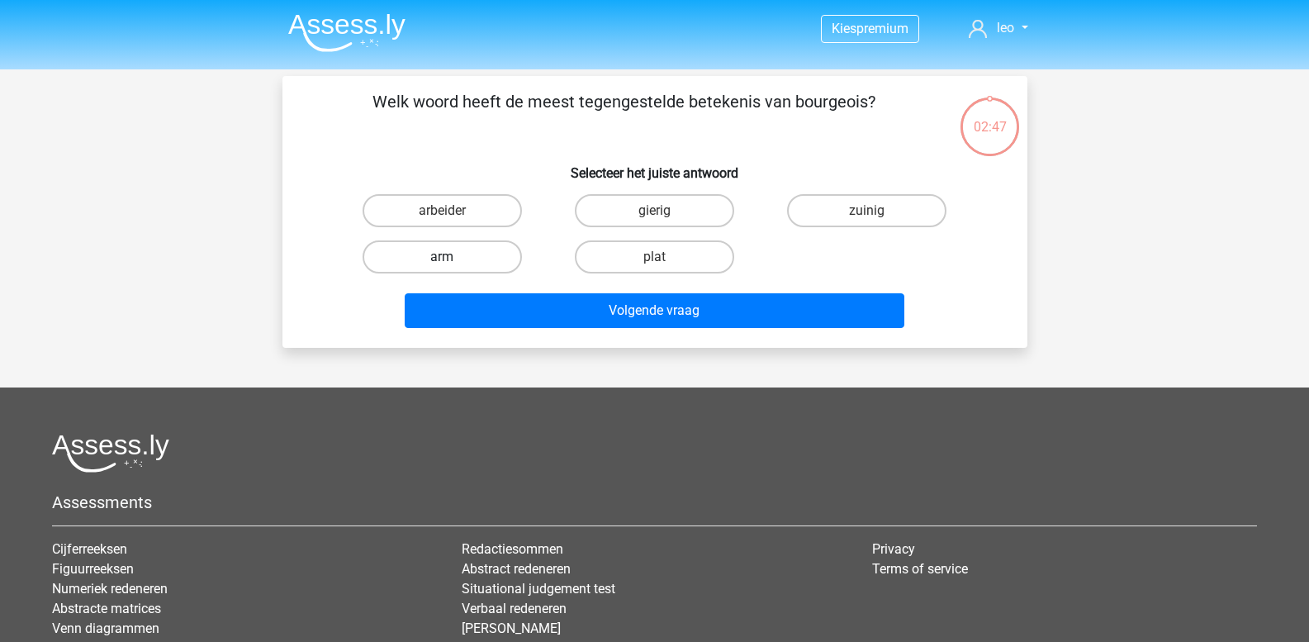
click at [463, 258] on label "arm" at bounding box center [442, 256] width 159 height 33
click at [453, 258] on input "arm" at bounding box center [447, 262] width 11 height 11
radio input "true"
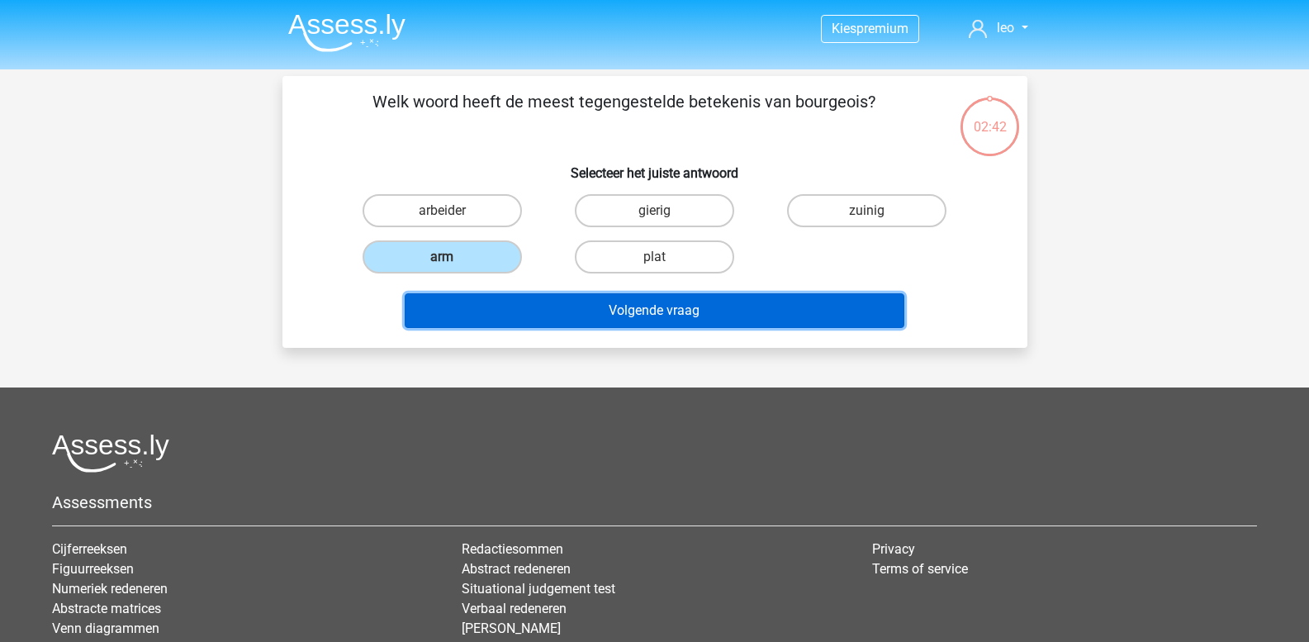
click at [562, 311] on button "Volgende vraag" at bounding box center [655, 310] width 500 height 35
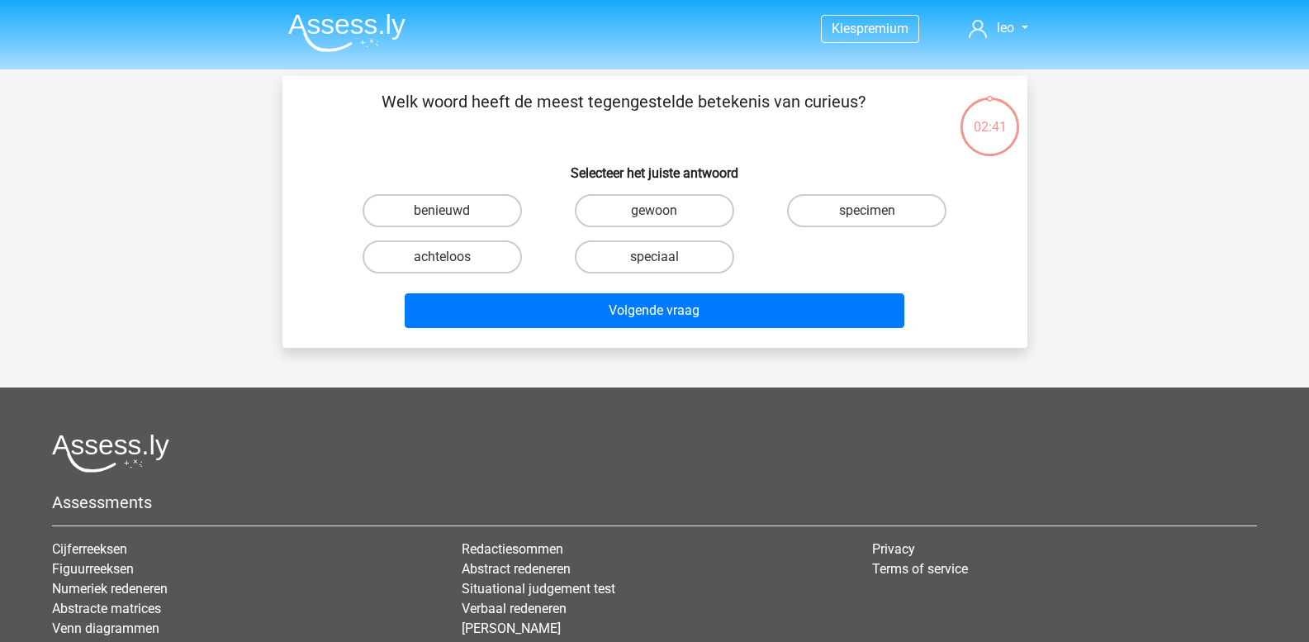
scroll to position [76, 0]
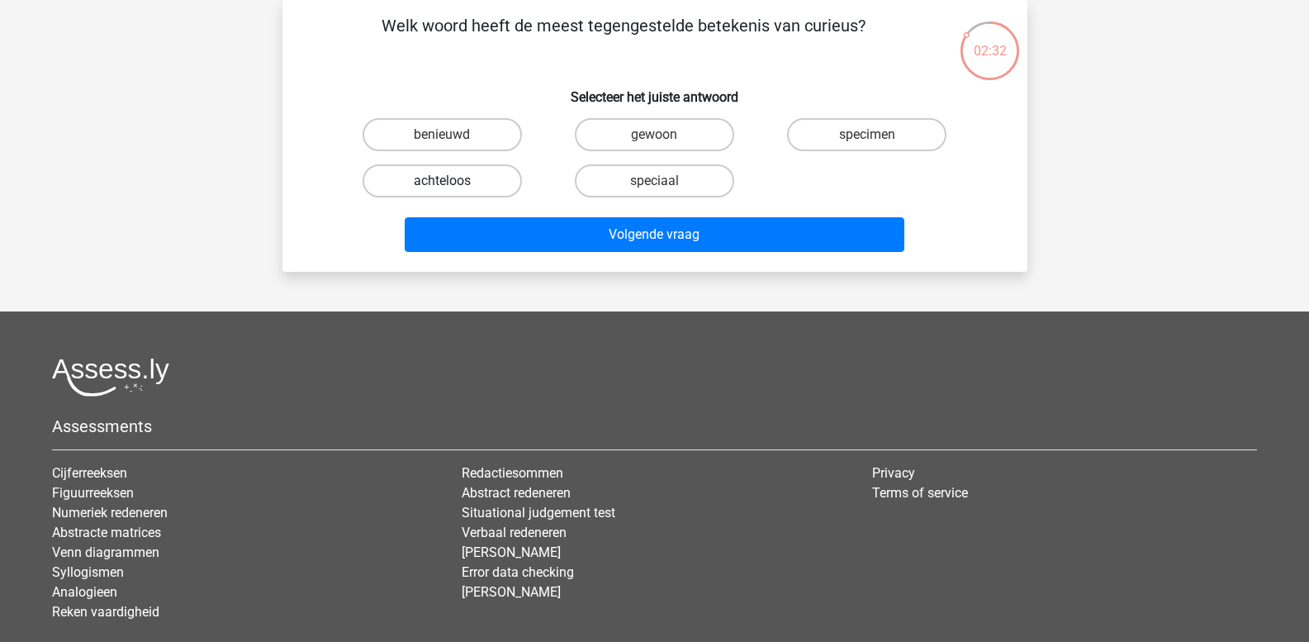
click at [471, 181] on label "achteloos" at bounding box center [442, 180] width 159 height 33
click at [453, 181] on input "achteloos" at bounding box center [447, 186] width 11 height 11
radio input "true"
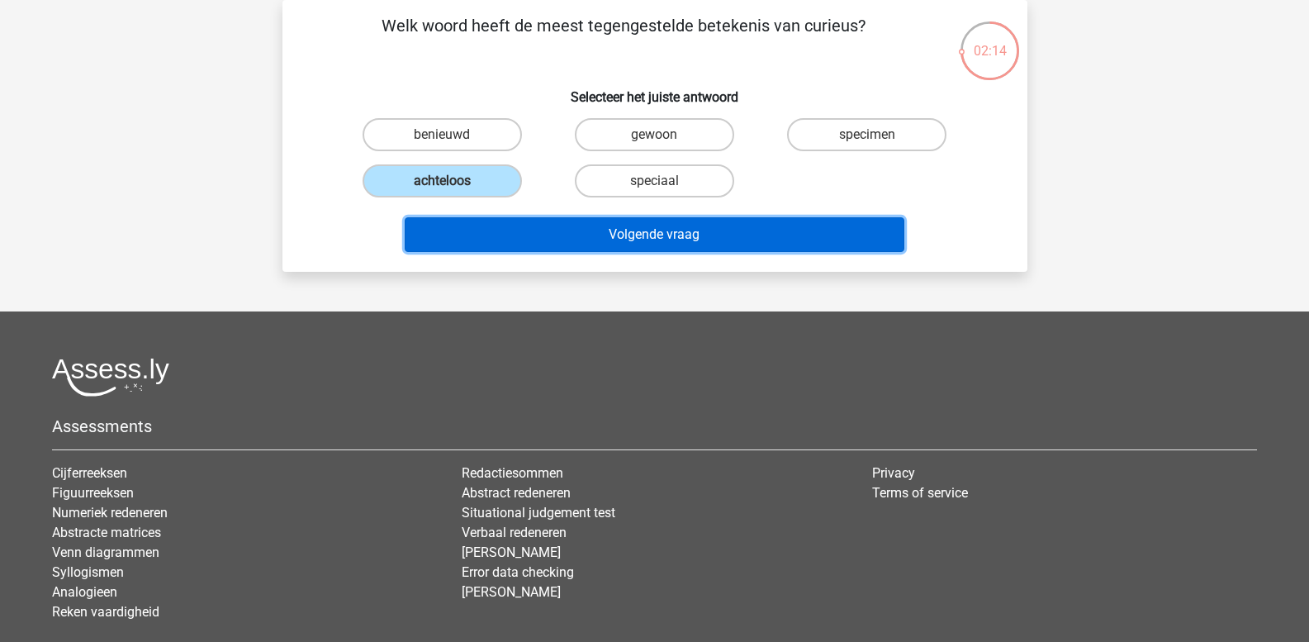
click at [637, 223] on button "Volgende vraag" at bounding box center [655, 234] width 500 height 35
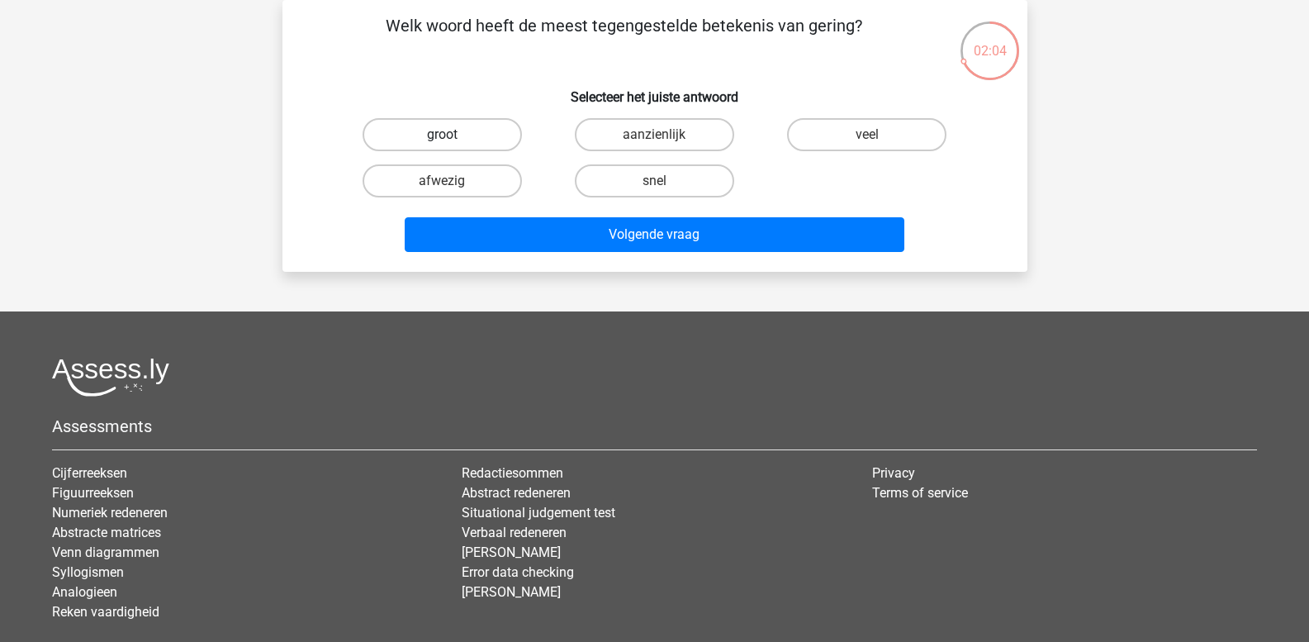
click at [472, 143] on label "groot" at bounding box center [442, 134] width 159 height 33
click at [453, 143] on input "groot" at bounding box center [447, 140] width 11 height 11
radio input "true"
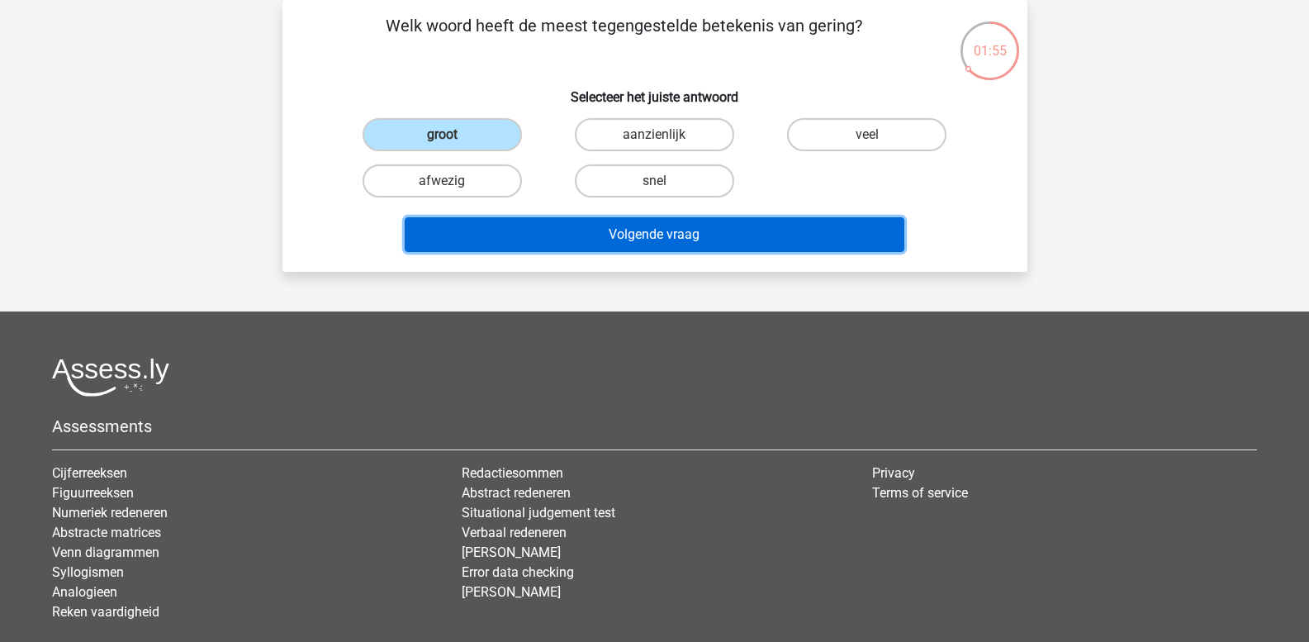
click at [704, 232] on button "Volgende vraag" at bounding box center [655, 234] width 500 height 35
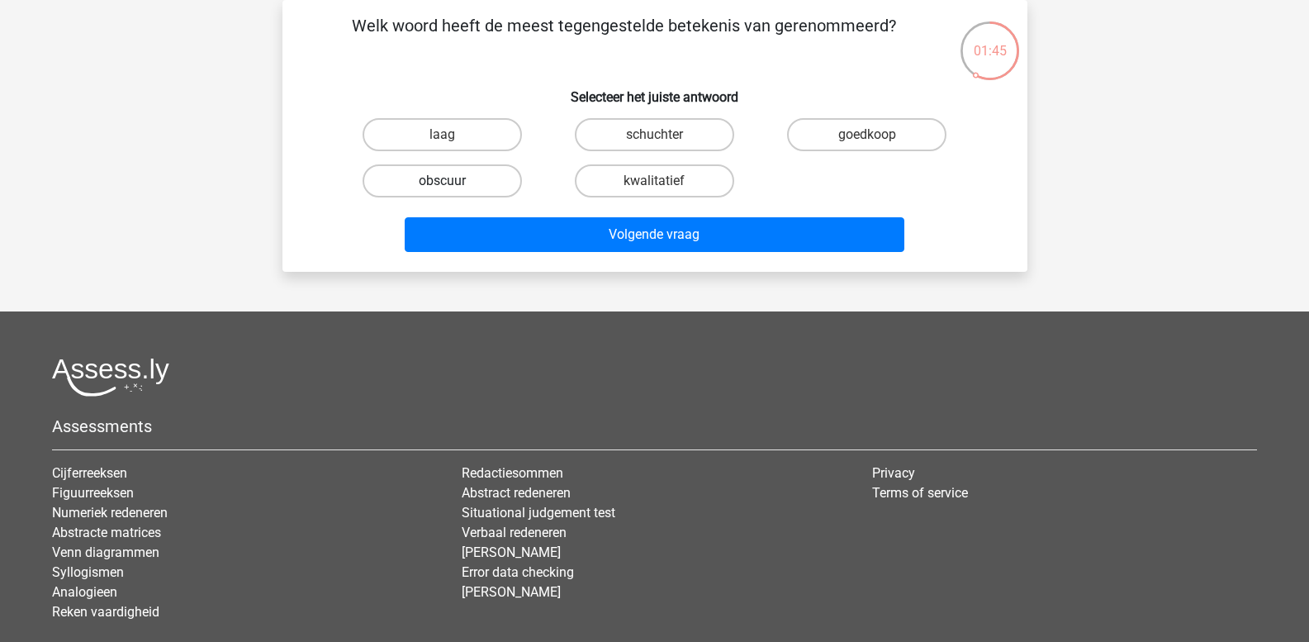
click at [458, 183] on label "obscuur" at bounding box center [442, 180] width 159 height 33
click at [453, 183] on input "obscuur" at bounding box center [447, 186] width 11 height 11
radio input "true"
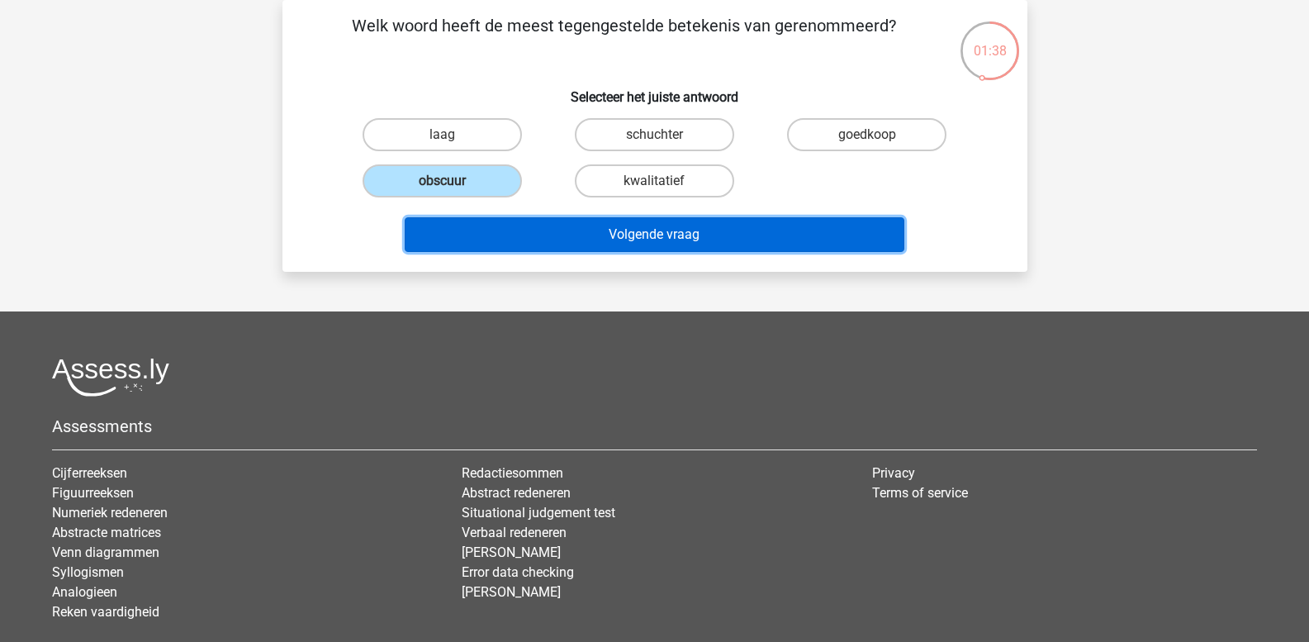
click at [533, 235] on button "Volgende vraag" at bounding box center [655, 234] width 500 height 35
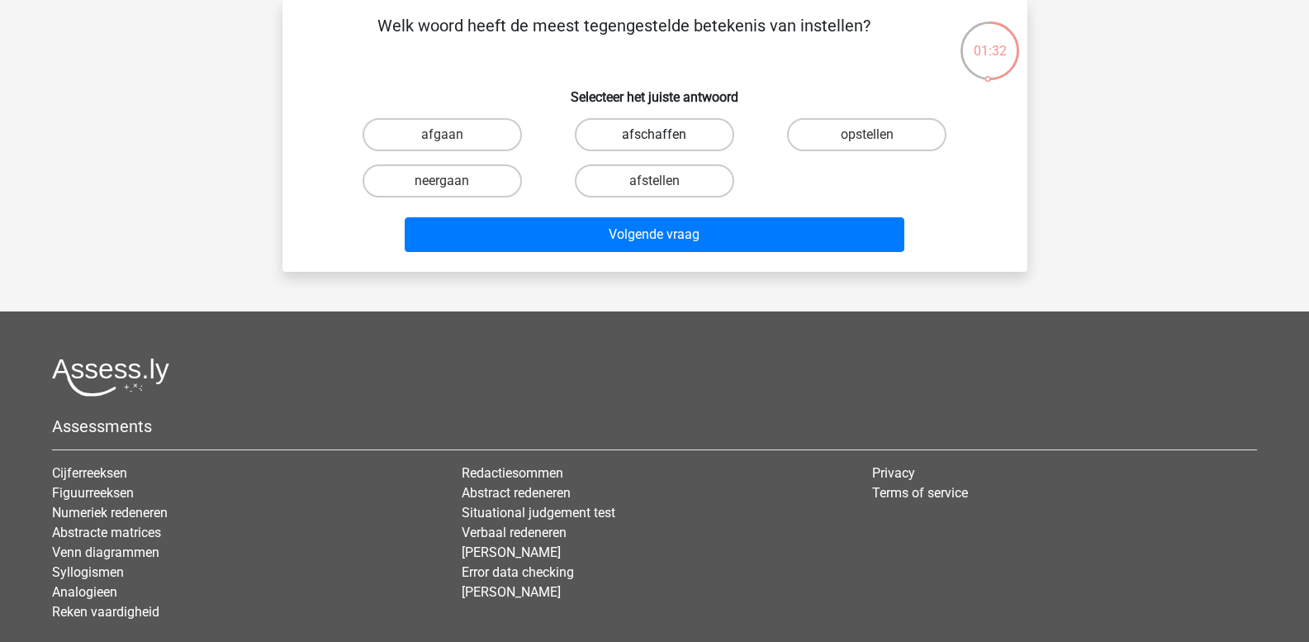
click at [626, 134] on label "afschaffen" at bounding box center [654, 134] width 159 height 33
click at [654, 135] on input "afschaffen" at bounding box center [659, 140] width 11 height 11
radio input "true"
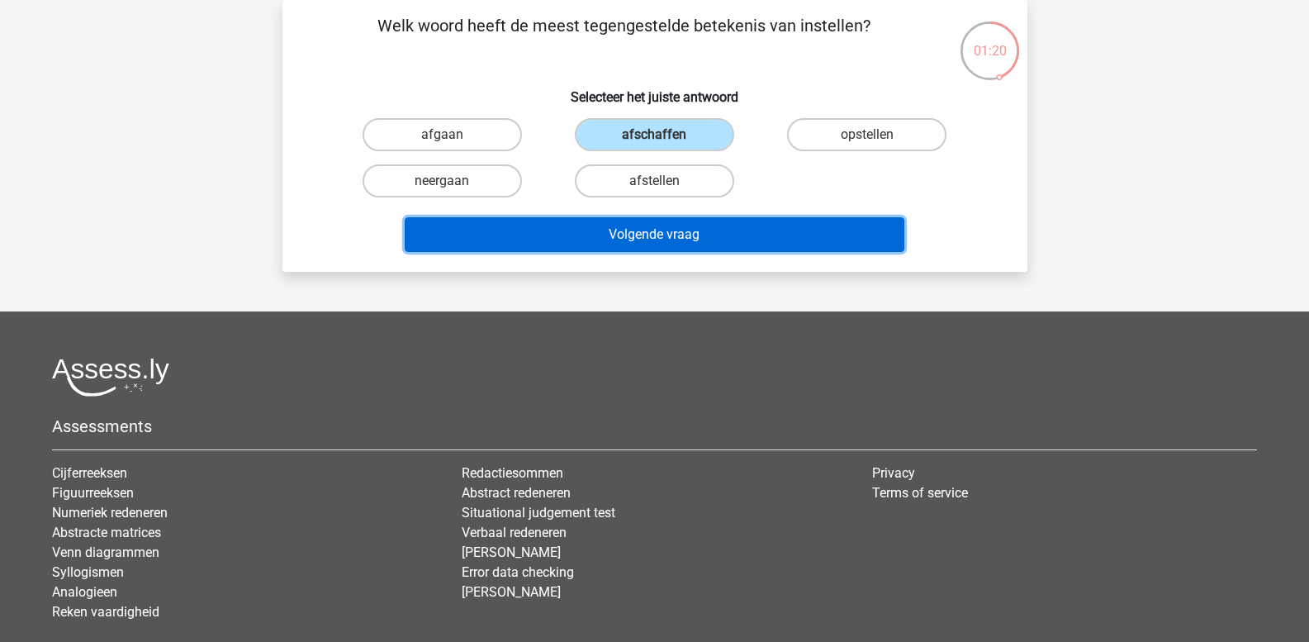
click at [622, 230] on button "Volgende vraag" at bounding box center [655, 234] width 500 height 35
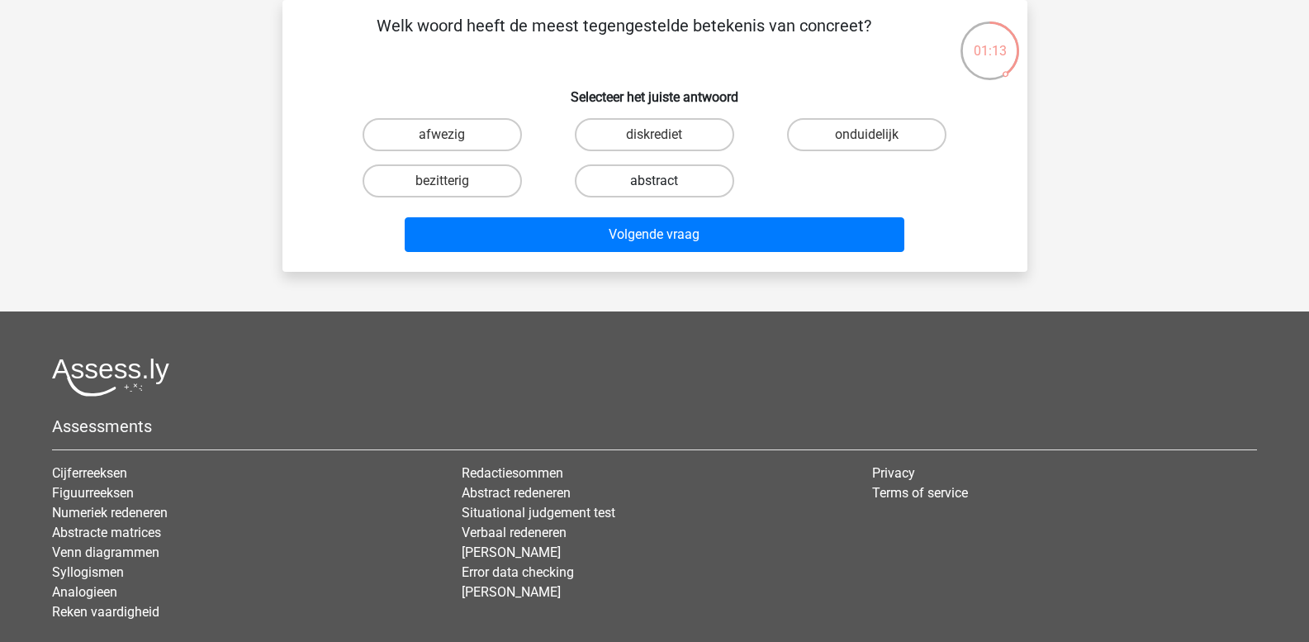
click at [641, 186] on label "abstract" at bounding box center [654, 180] width 159 height 33
click at [654, 186] on input "abstract" at bounding box center [659, 186] width 11 height 11
radio input "true"
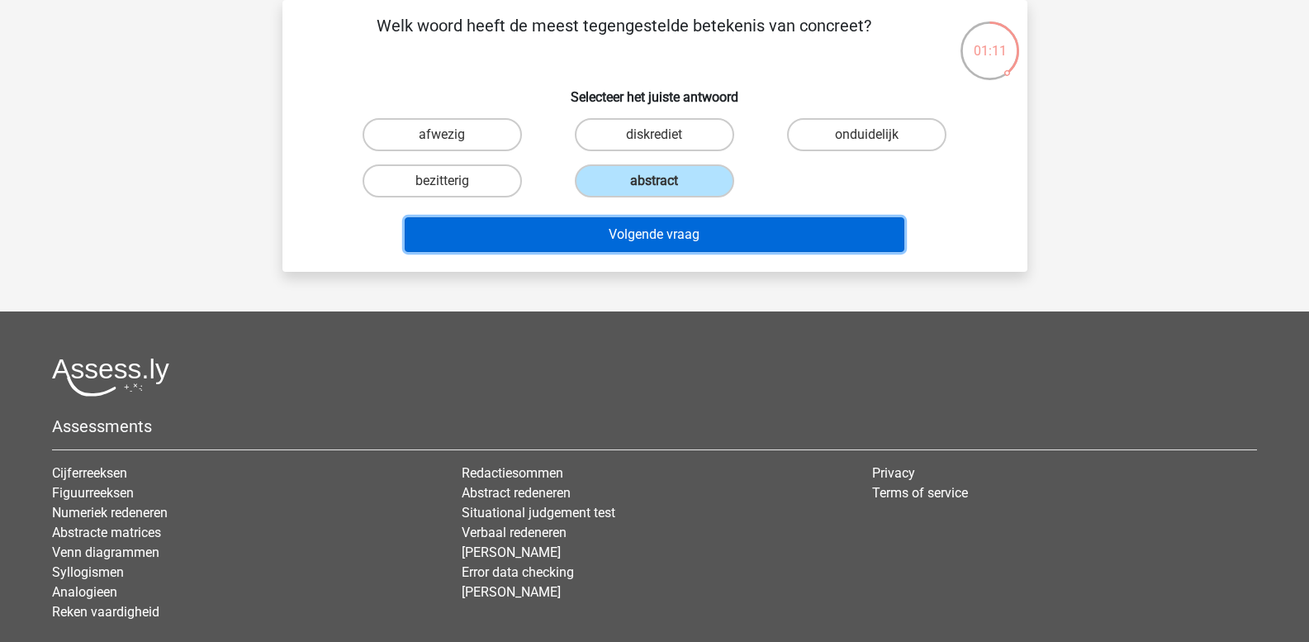
click at [641, 226] on button "Volgende vraag" at bounding box center [655, 234] width 500 height 35
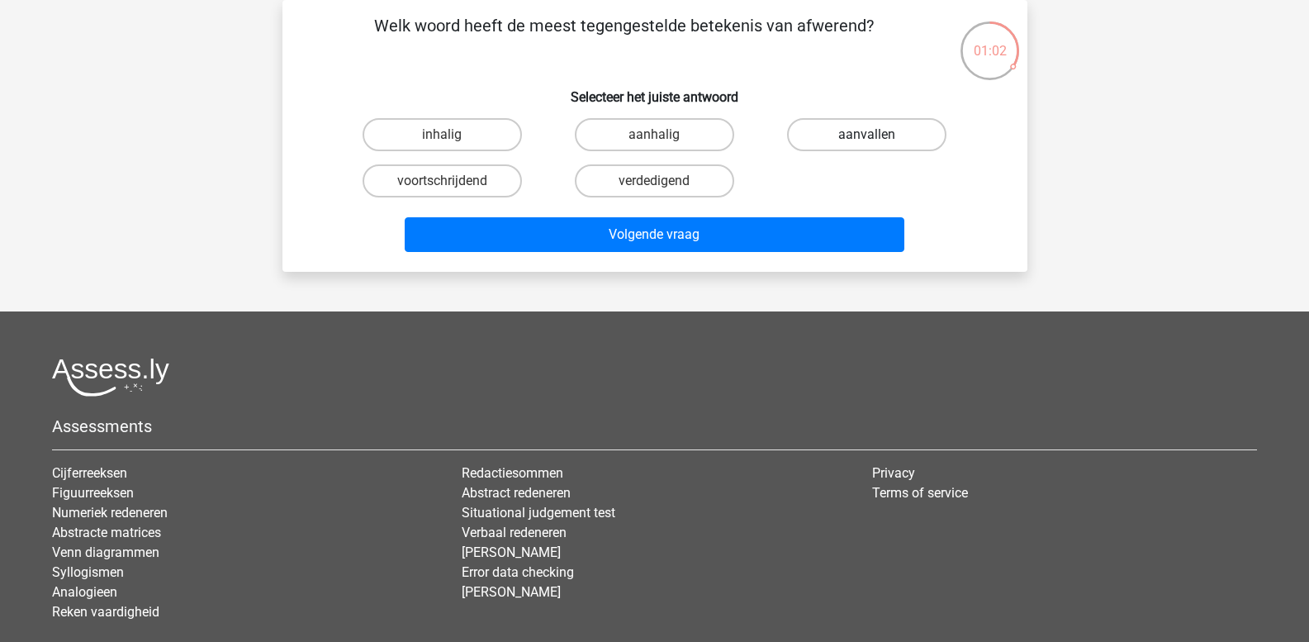
click at [834, 135] on label "aanvallen" at bounding box center [866, 134] width 159 height 33
click at [867, 135] on input "aanvallen" at bounding box center [872, 140] width 11 height 11
radio input "true"
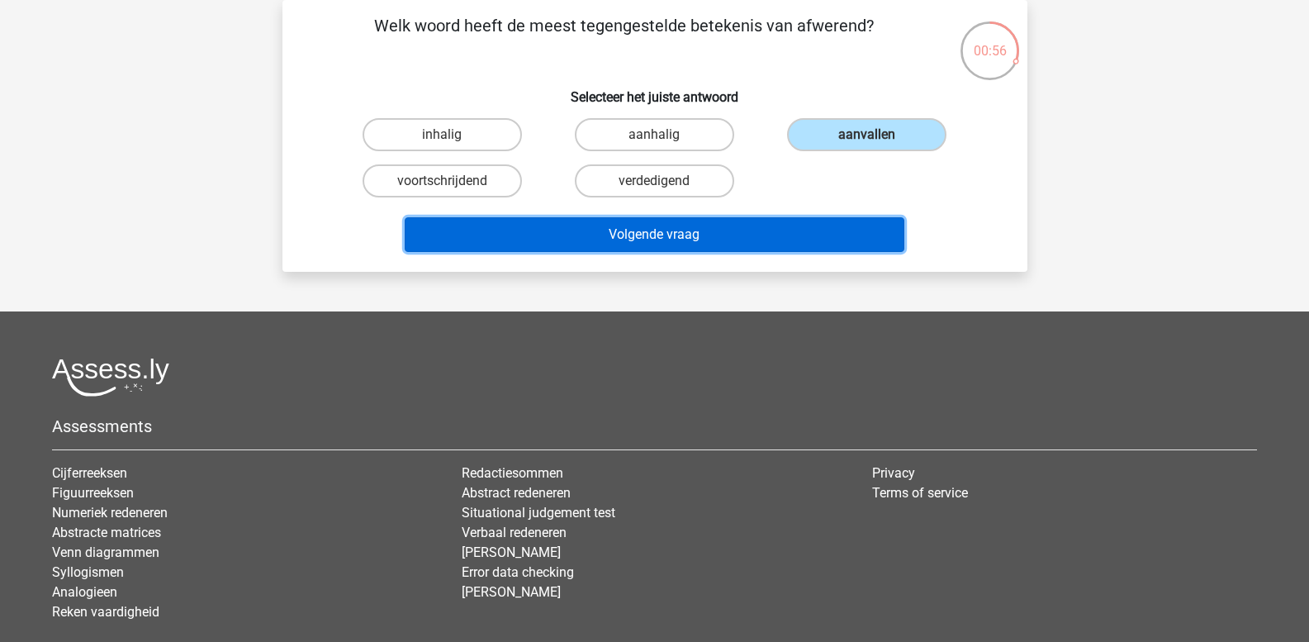
click at [657, 229] on button "Volgende vraag" at bounding box center [655, 234] width 500 height 35
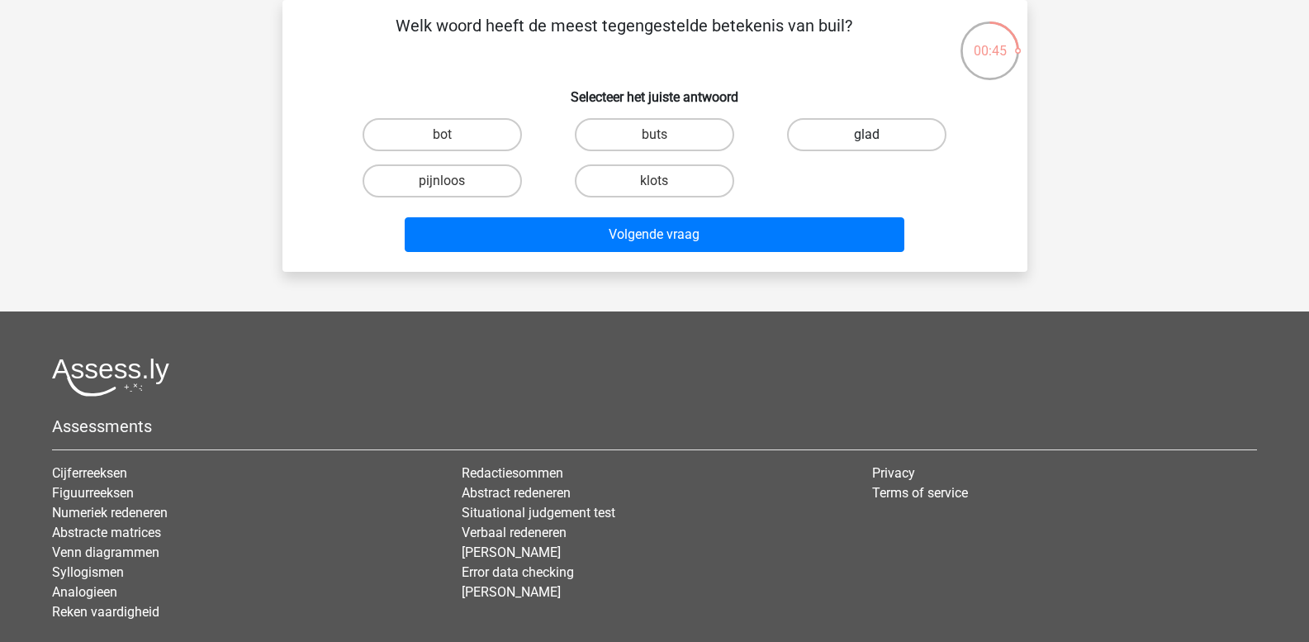
click at [849, 130] on label "glad" at bounding box center [866, 134] width 159 height 33
click at [867, 135] on input "glad" at bounding box center [872, 140] width 11 height 11
radio input "true"
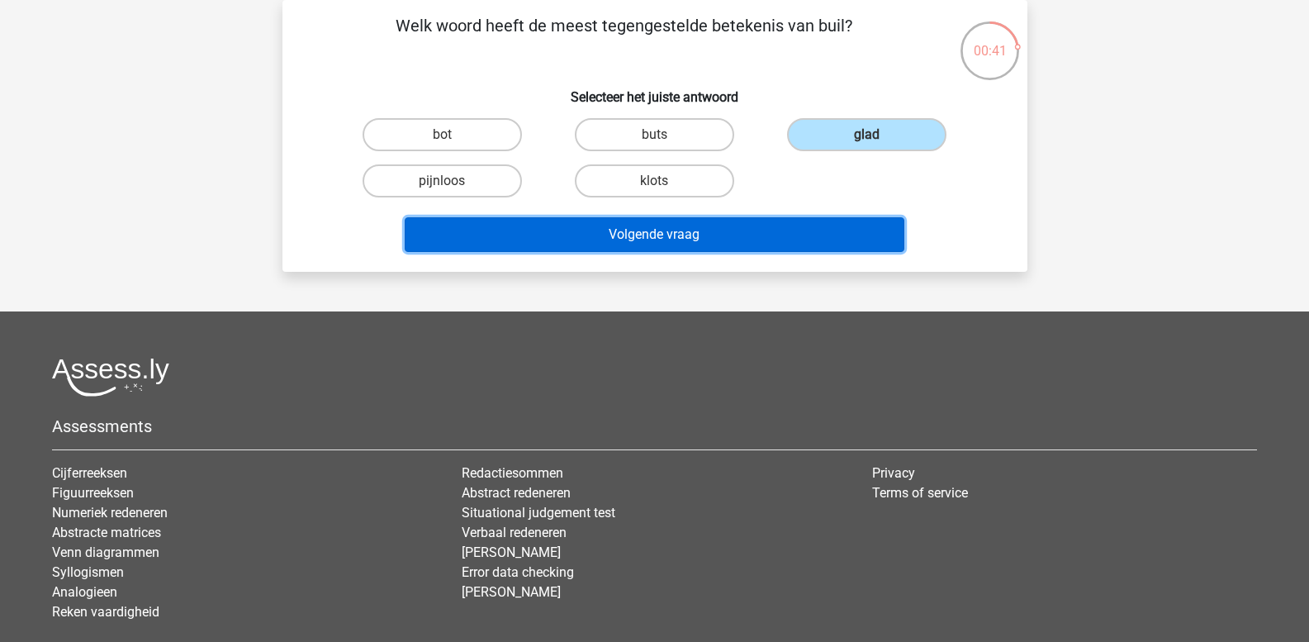
click at [684, 235] on button "Volgende vraag" at bounding box center [655, 234] width 500 height 35
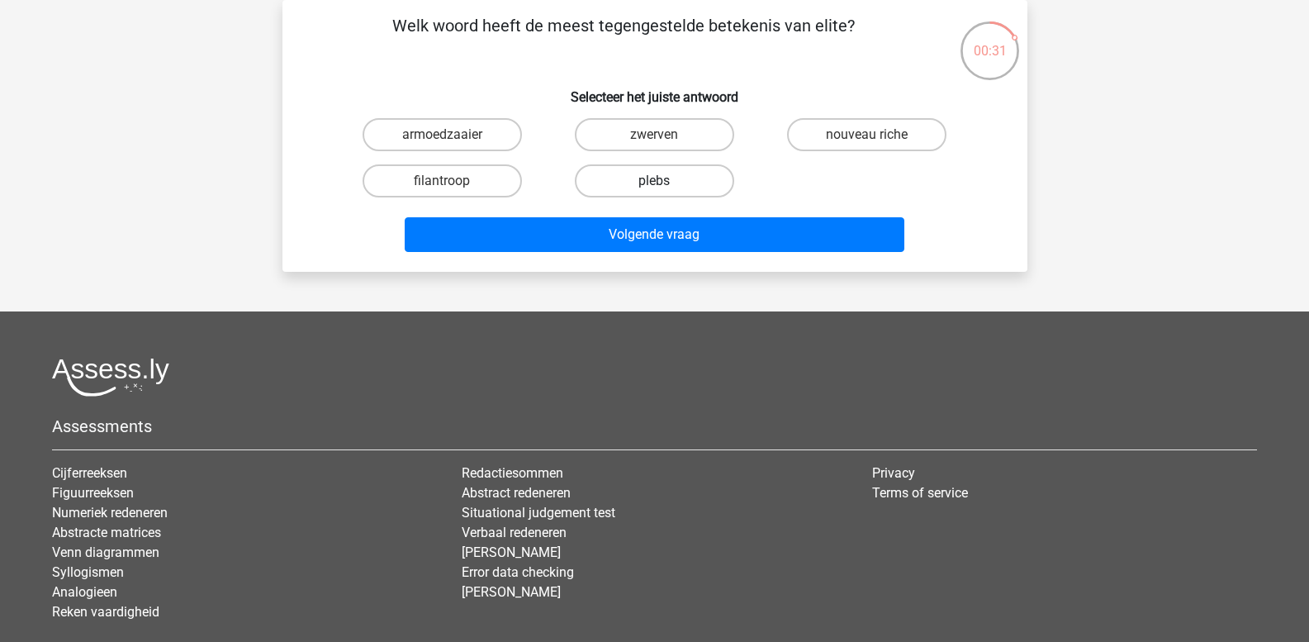
click at [646, 185] on label "plebs" at bounding box center [654, 180] width 159 height 33
click at [654, 185] on input "plebs" at bounding box center [659, 186] width 11 height 11
radio input "true"
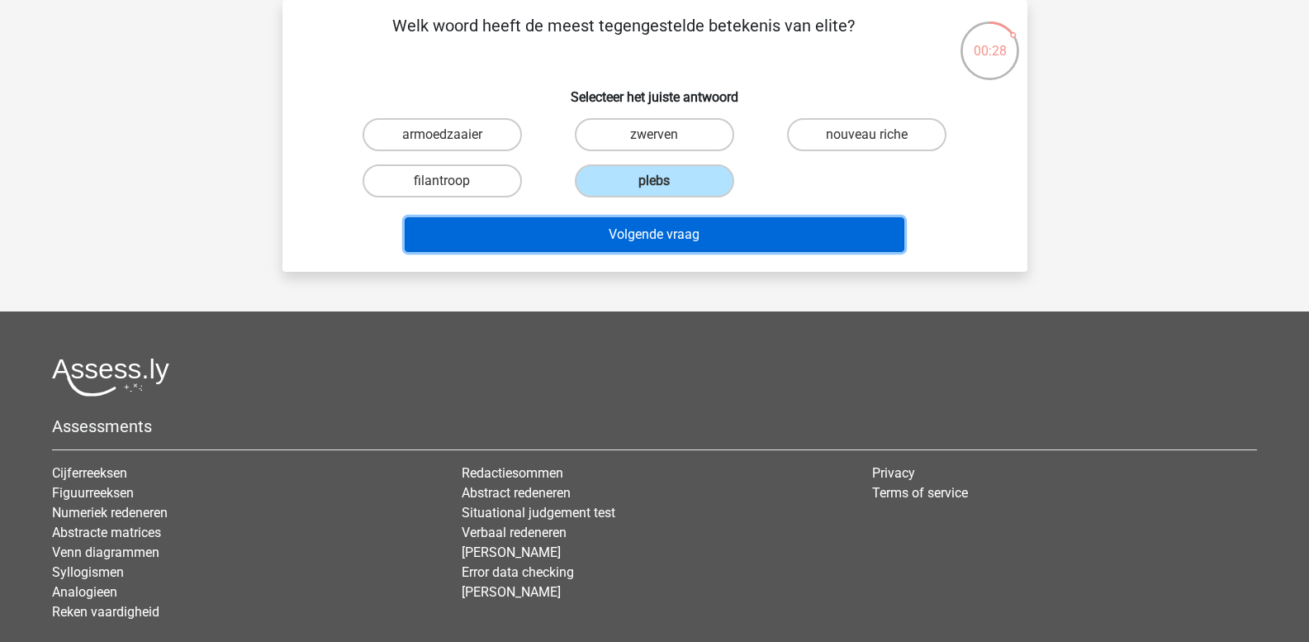
click at [661, 231] on button "Volgende vraag" at bounding box center [655, 234] width 500 height 35
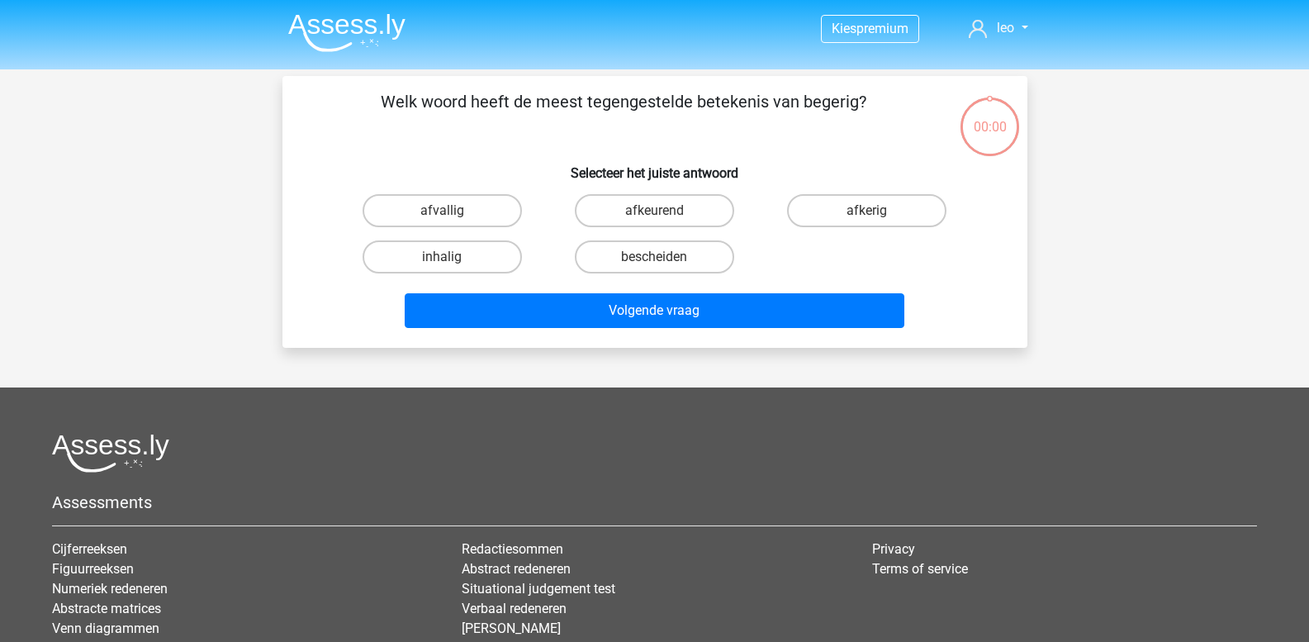
scroll to position [76, 0]
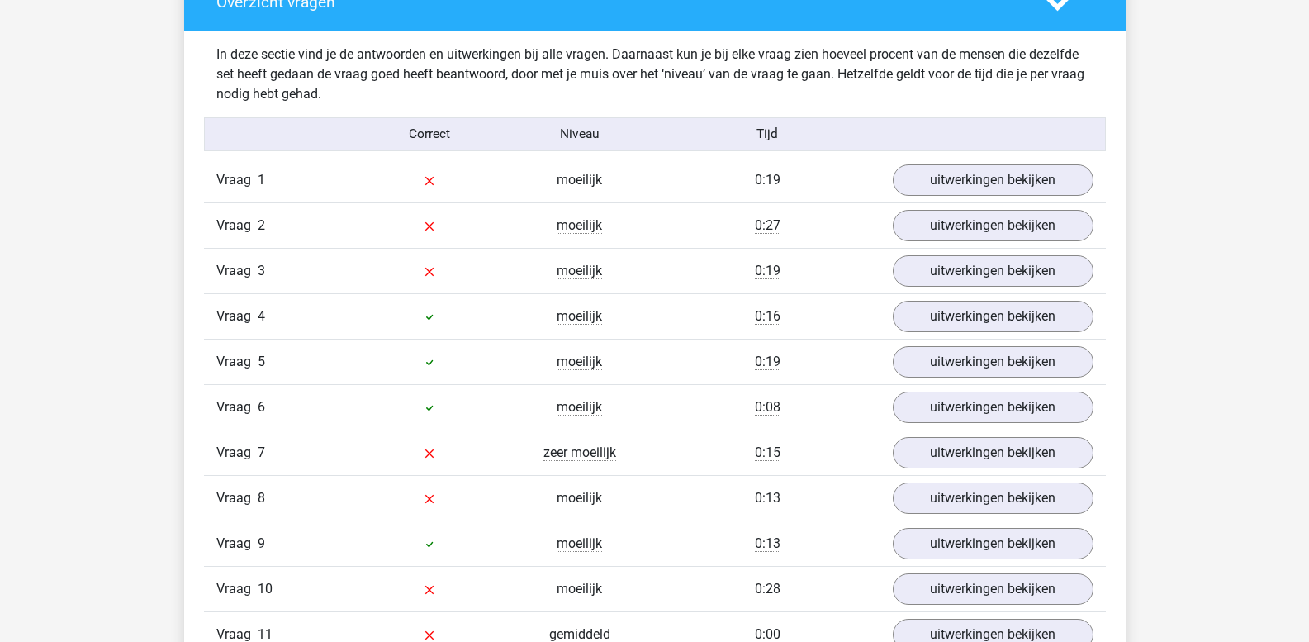
scroll to position [1239, 0]
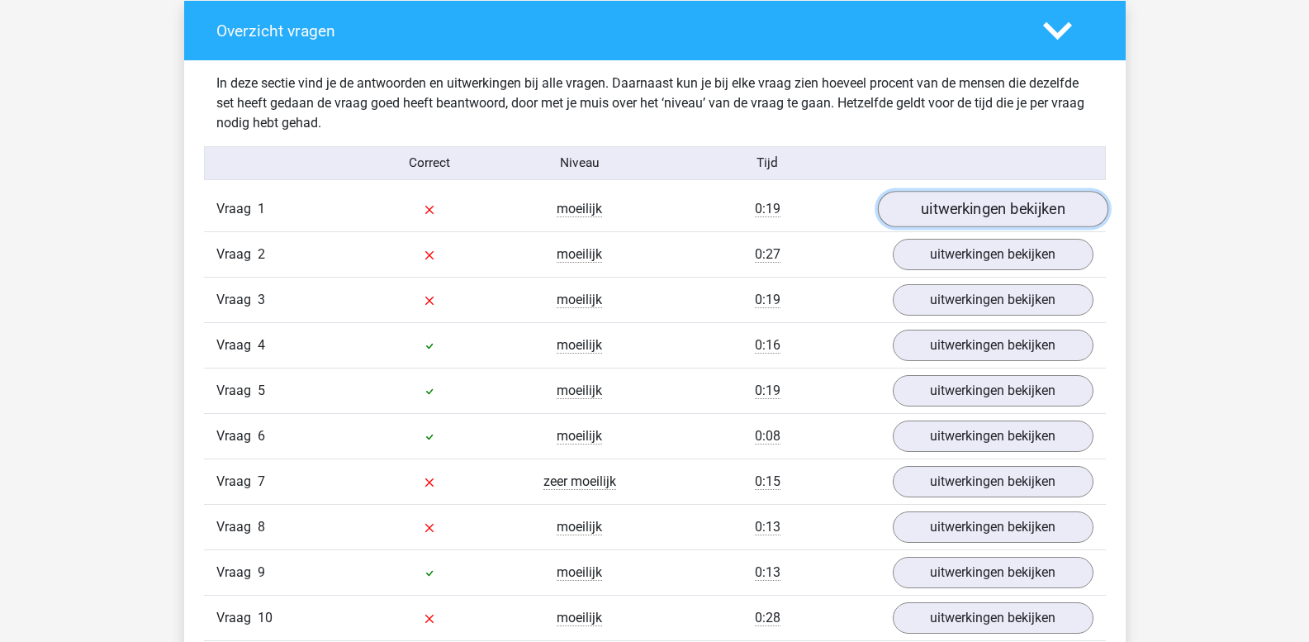
click at [962, 210] on link "uitwerkingen bekijken" at bounding box center [992, 210] width 230 height 36
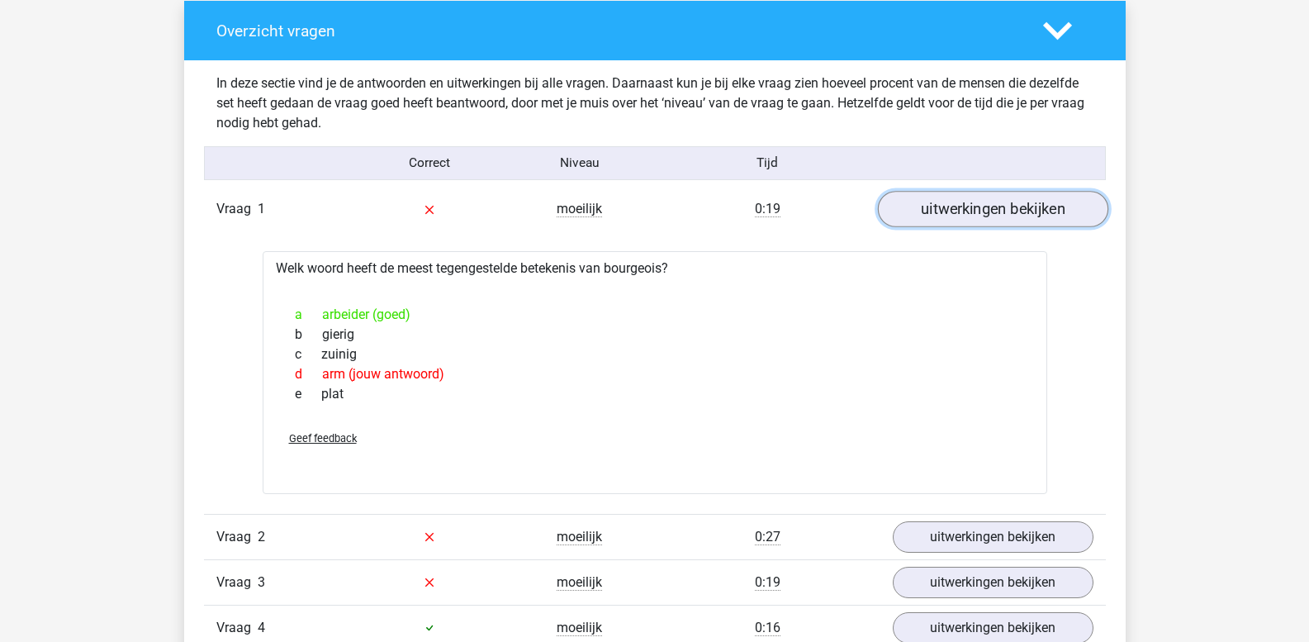
click at [932, 203] on link "uitwerkingen bekijken" at bounding box center [992, 210] width 230 height 36
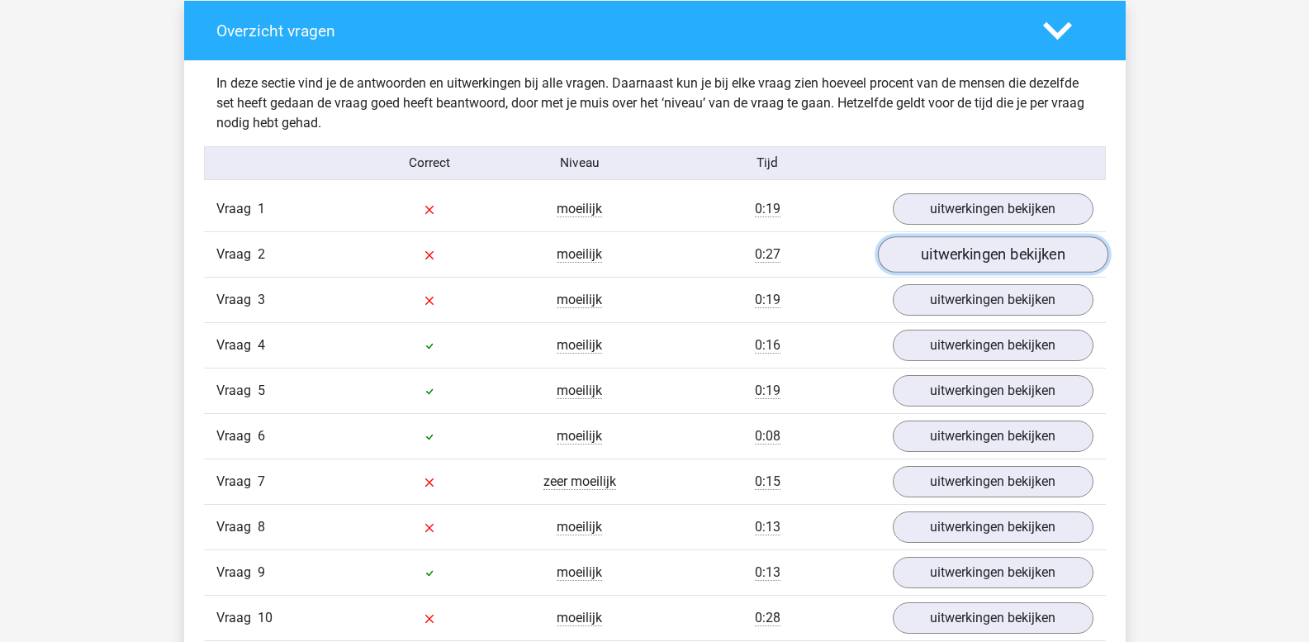
click at [946, 254] on link "uitwerkingen bekijken" at bounding box center [992, 255] width 230 height 36
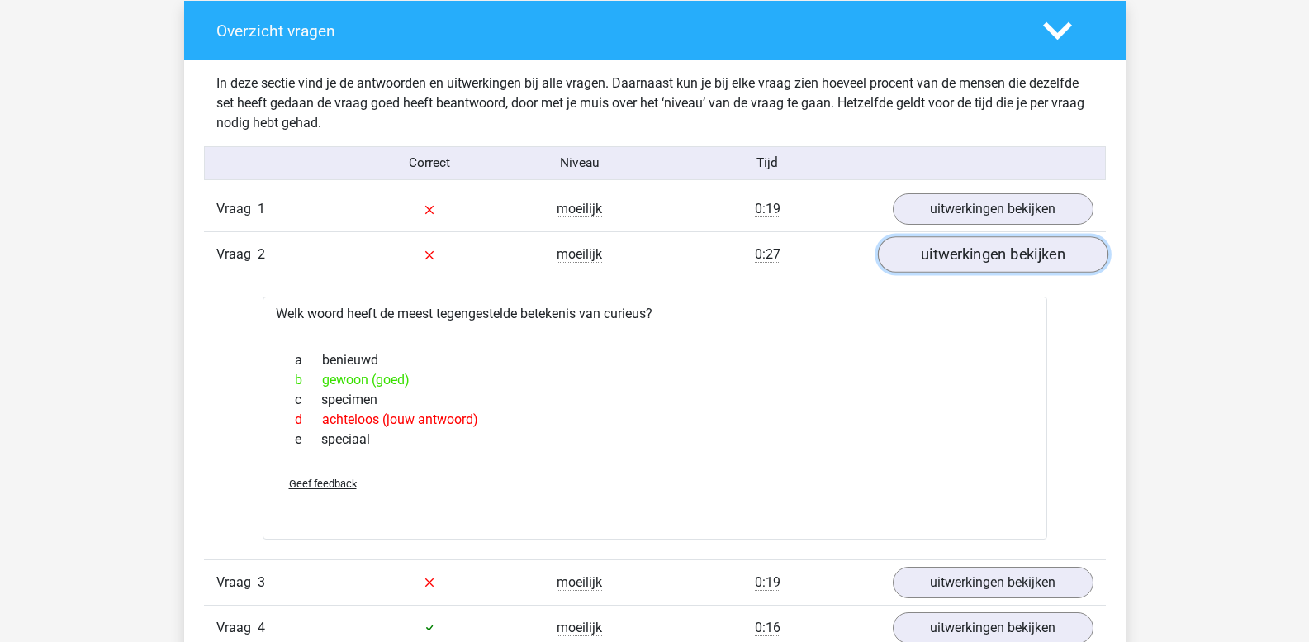
click at [946, 254] on link "uitwerkingen bekijken" at bounding box center [992, 255] width 230 height 36
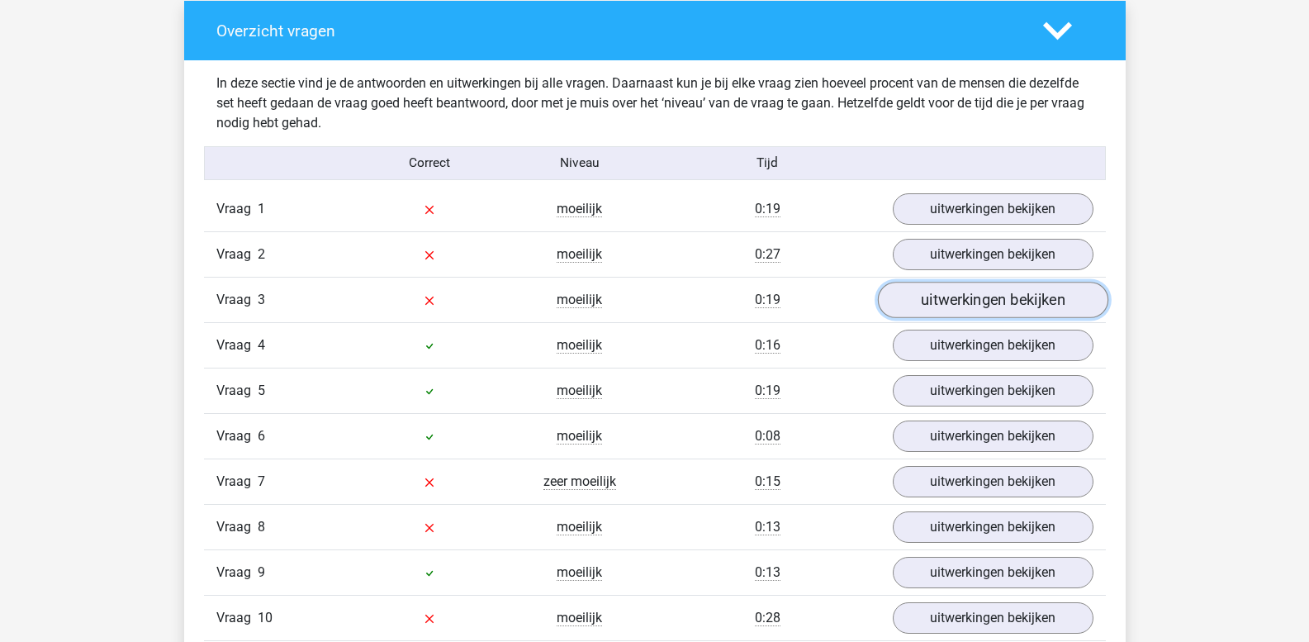
click at [946, 297] on link "uitwerkingen bekijken" at bounding box center [992, 300] width 230 height 36
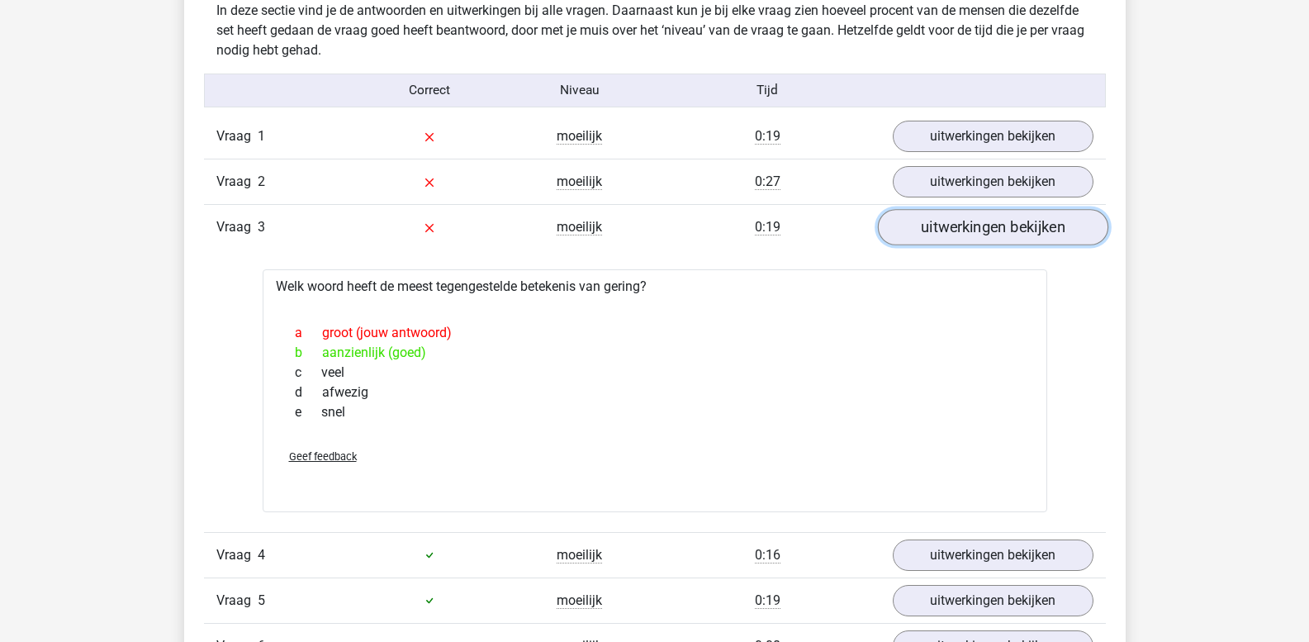
scroll to position [1404, 0]
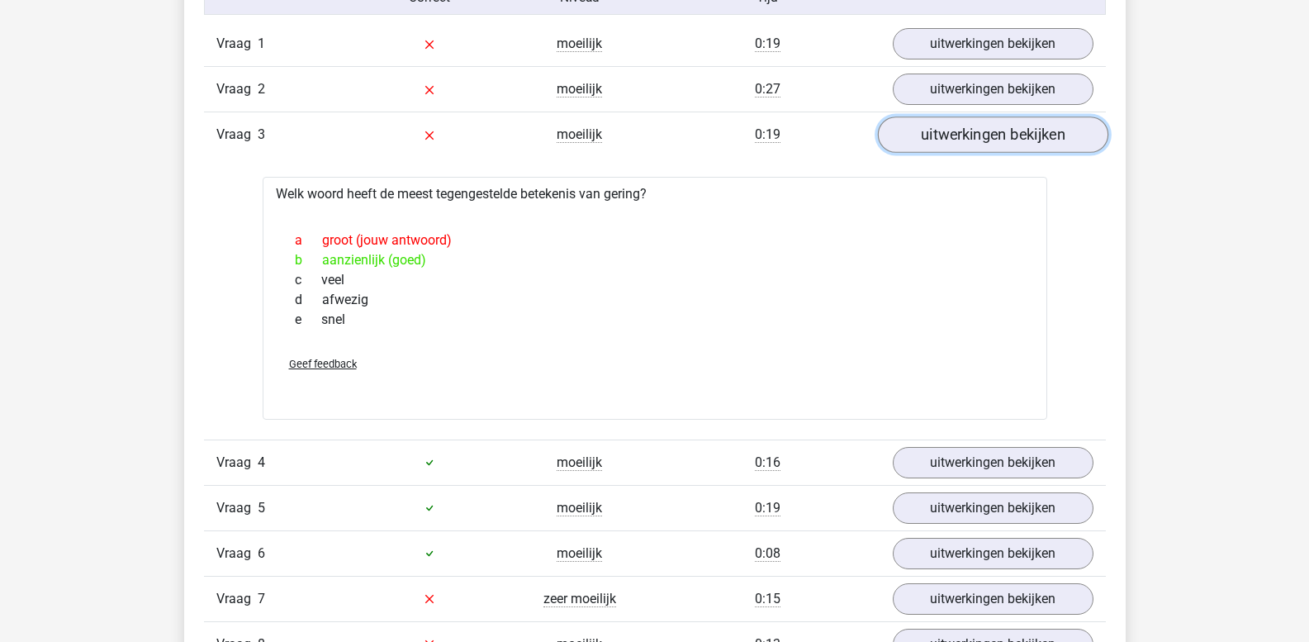
click at [942, 139] on link "uitwerkingen bekijken" at bounding box center [992, 135] width 230 height 36
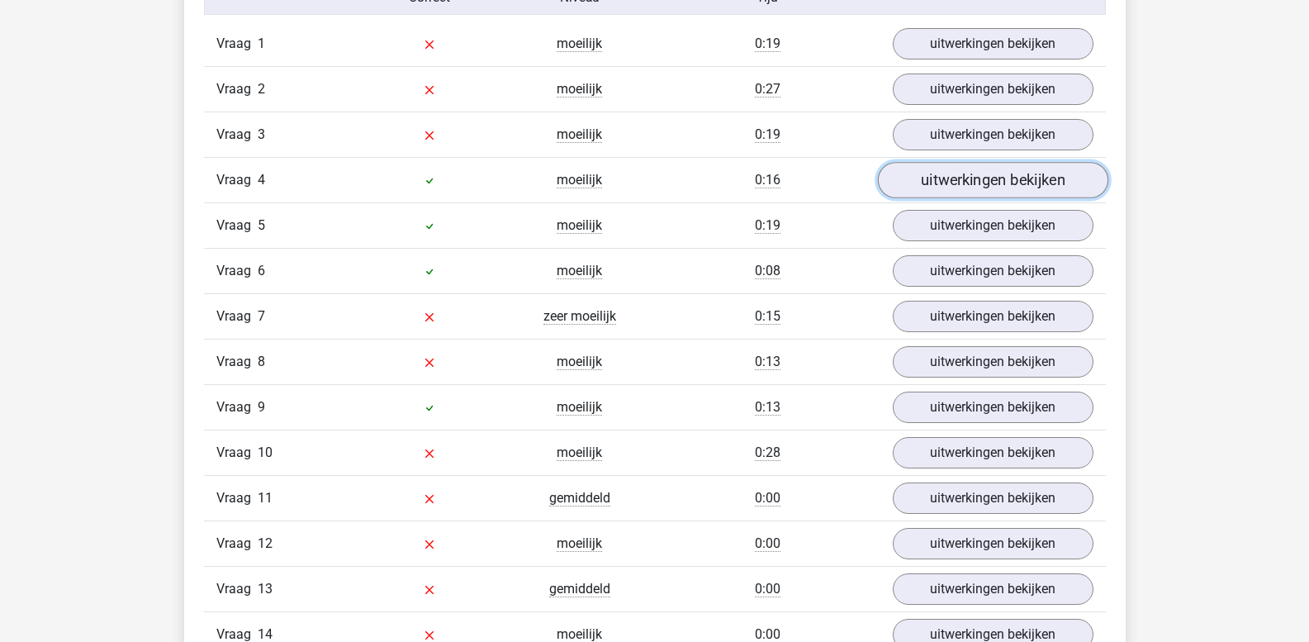
click at [947, 189] on link "uitwerkingen bekijken" at bounding box center [992, 181] width 230 height 36
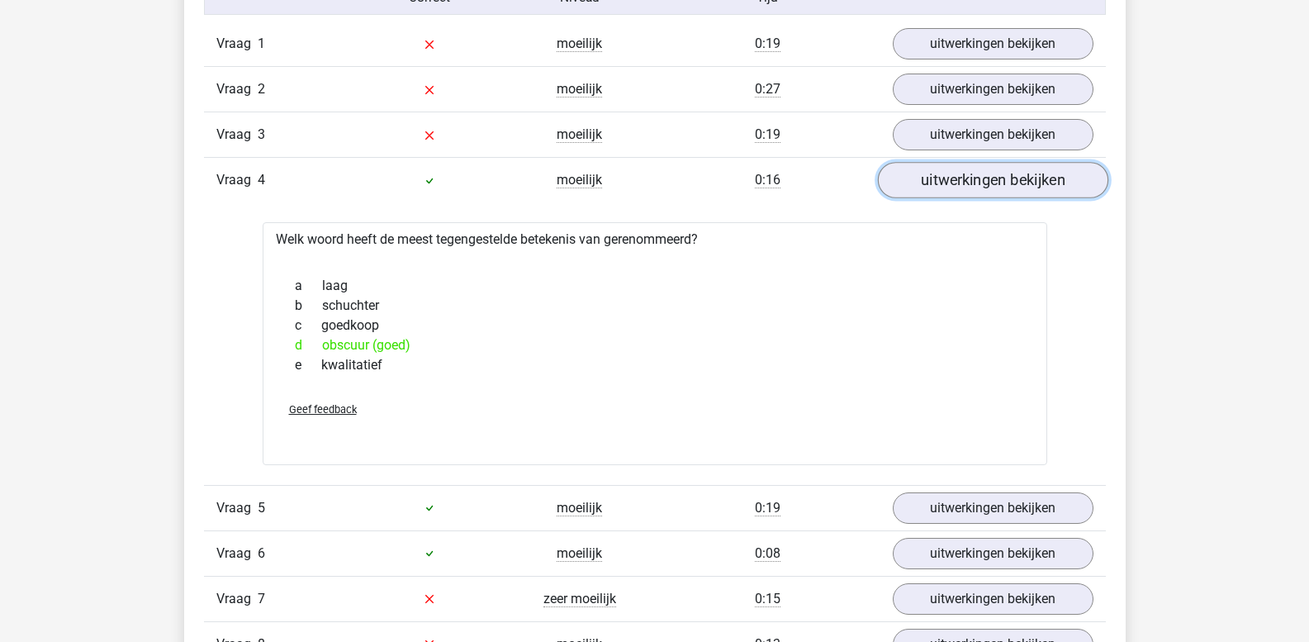
click at [971, 186] on link "uitwerkingen bekijken" at bounding box center [992, 181] width 230 height 36
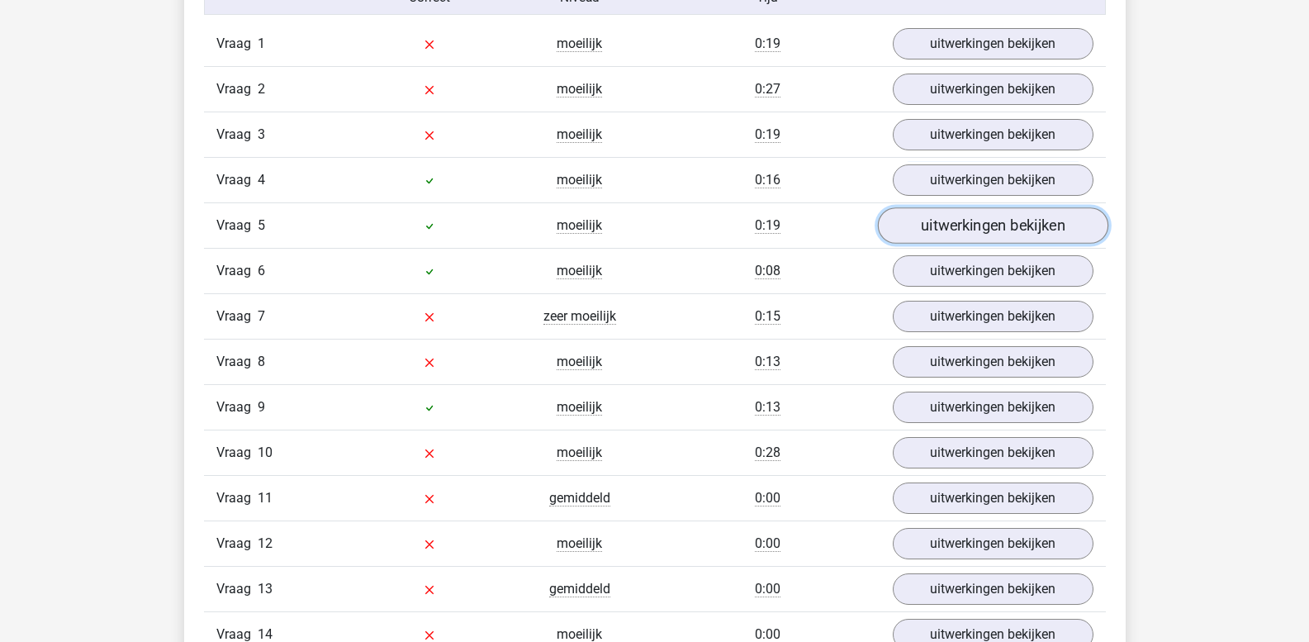
click at [971, 225] on link "uitwerkingen bekijken" at bounding box center [992, 226] width 230 height 36
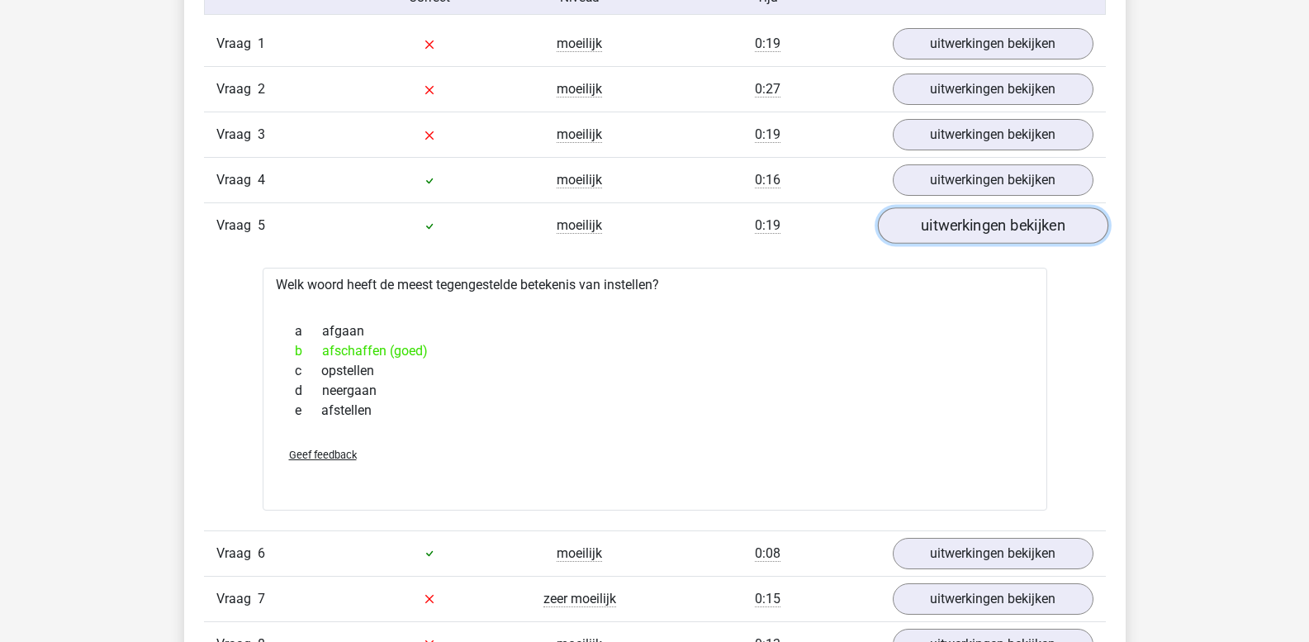
click at [971, 225] on link "uitwerkingen bekijken" at bounding box center [992, 226] width 230 height 36
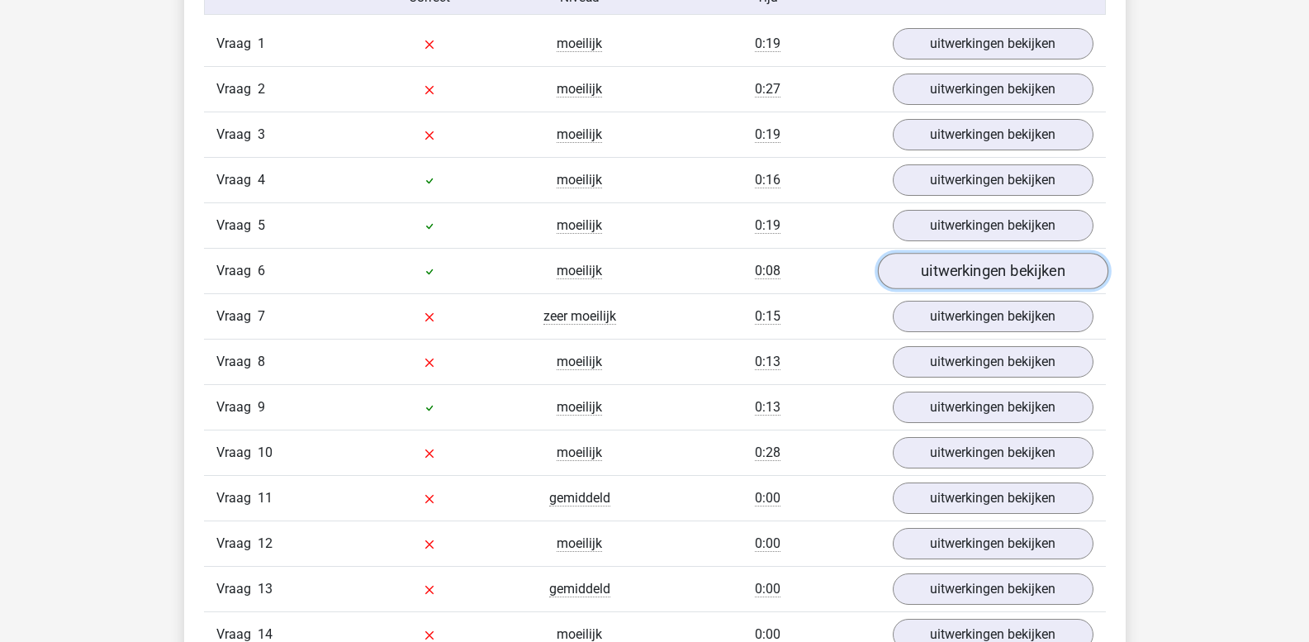
click at [963, 271] on link "uitwerkingen bekijken" at bounding box center [992, 272] width 230 height 36
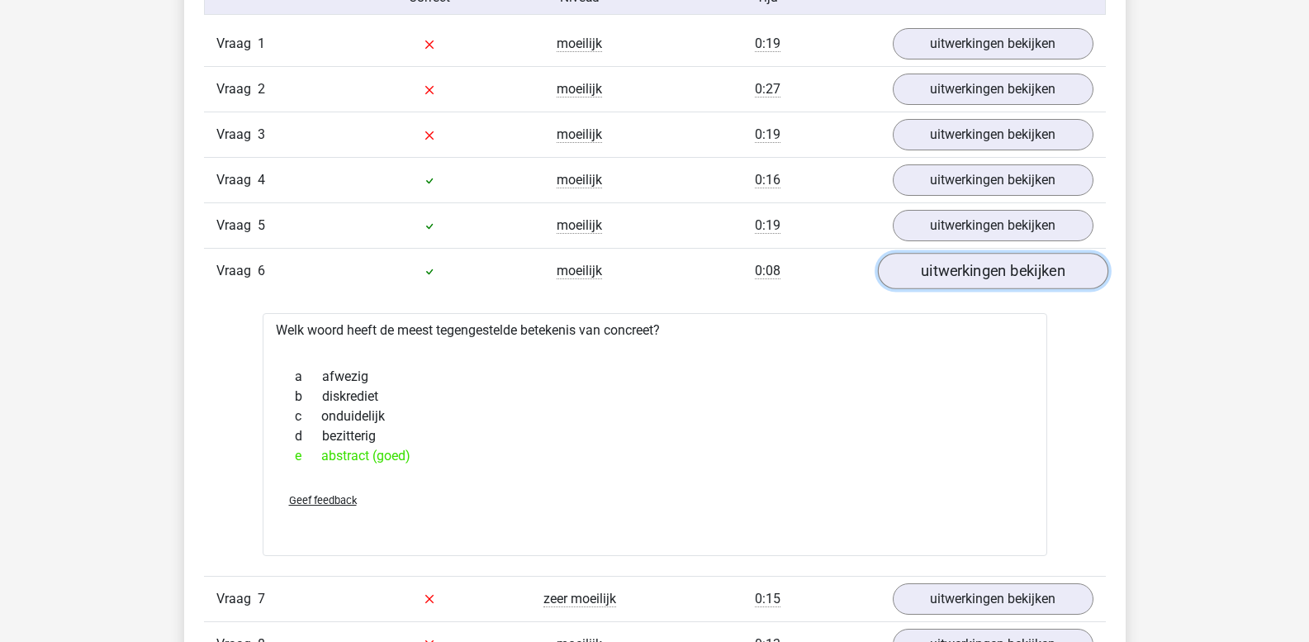
click at [963, 271] on link "uitwerkingen bekijken" at bounding box center [992, 272] width 230 height 36
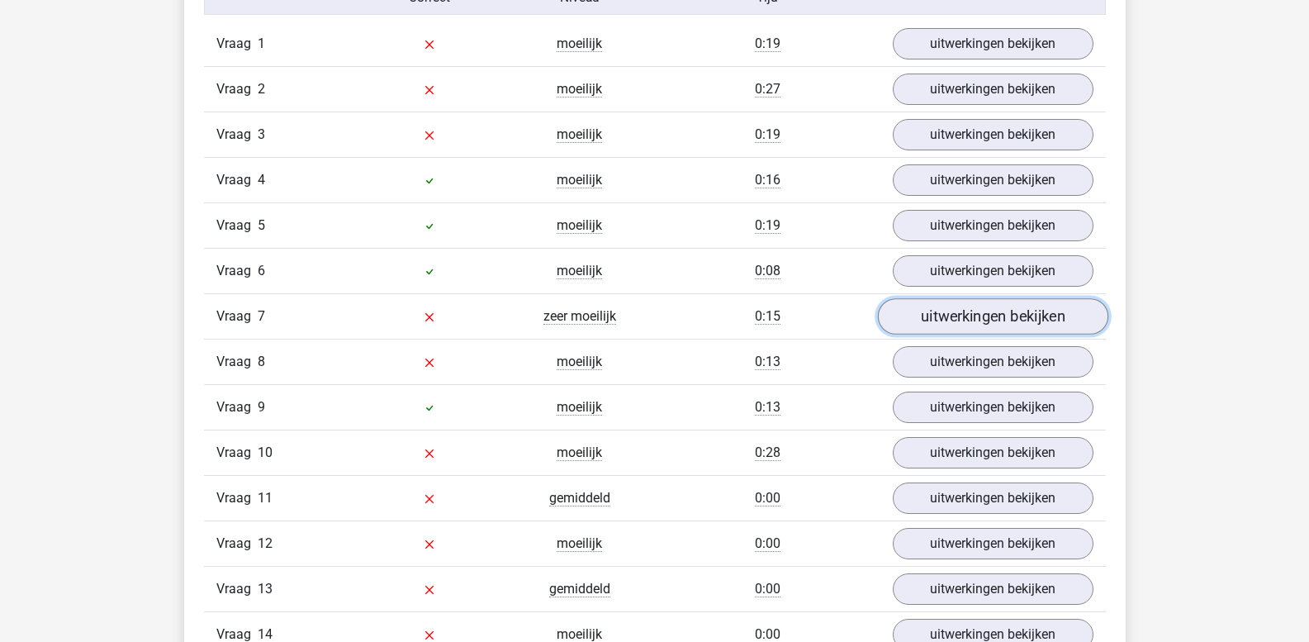
click at [963, 314] on link "uitwerkingen bekijken" at bounding box center [992, 317] width 230 height 36
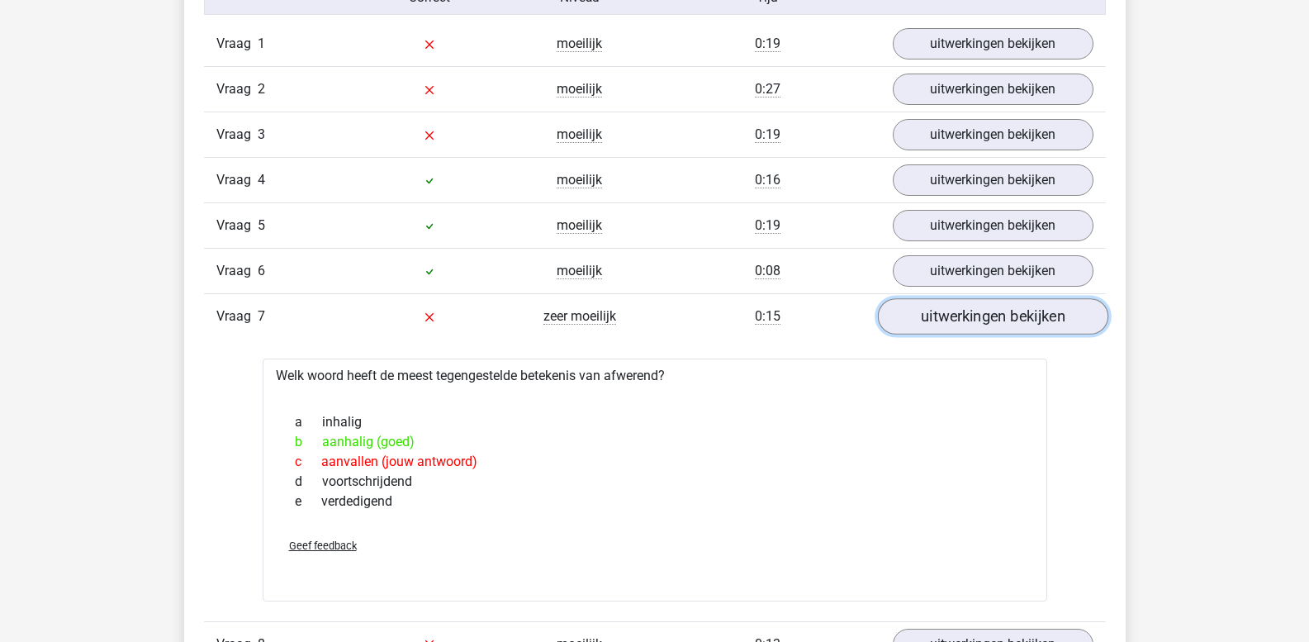
click at [963, 314] on link "uitwerkingen bekijken" at bounding box center [992, 317] width 230 height 36
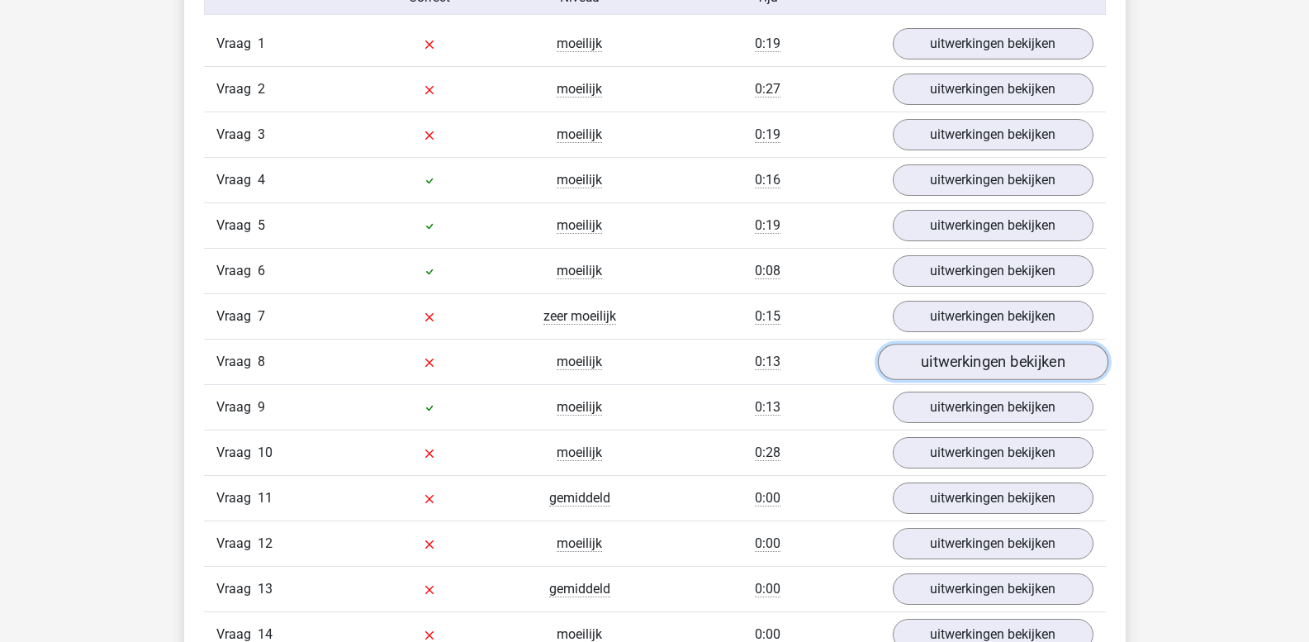
click at [960, 353] on link "uitwerkingen bekijken" at bounding box center [992, 362] width 230 height 36
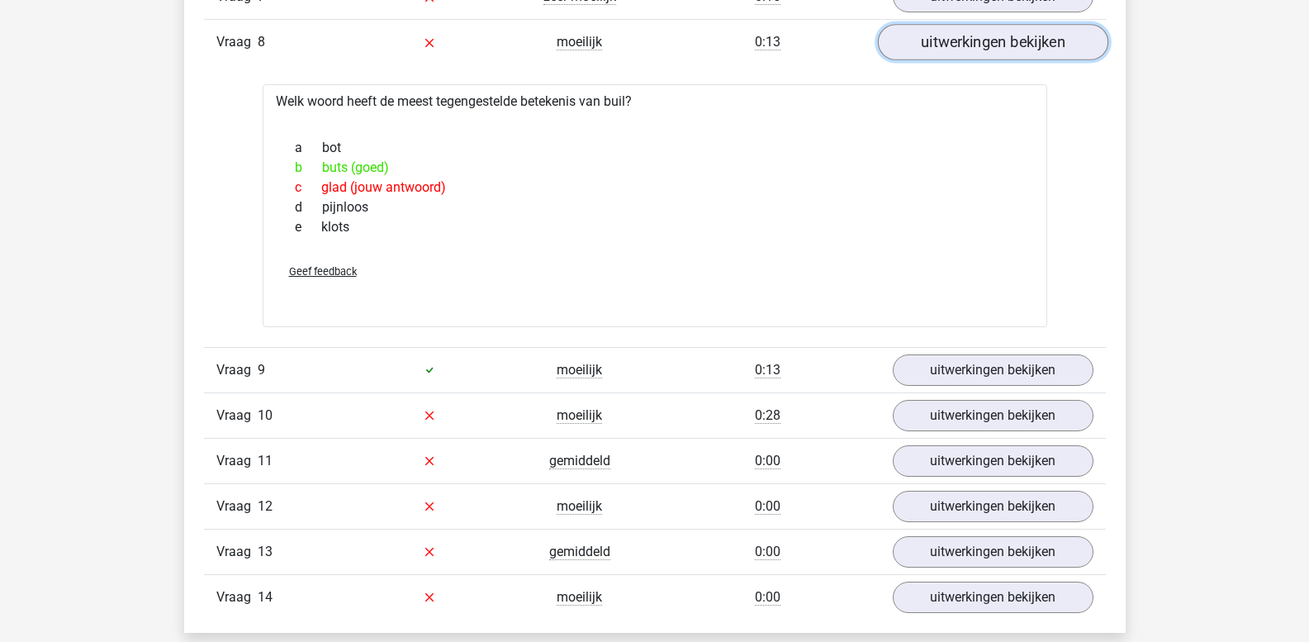
scroll to position [1734, 0]
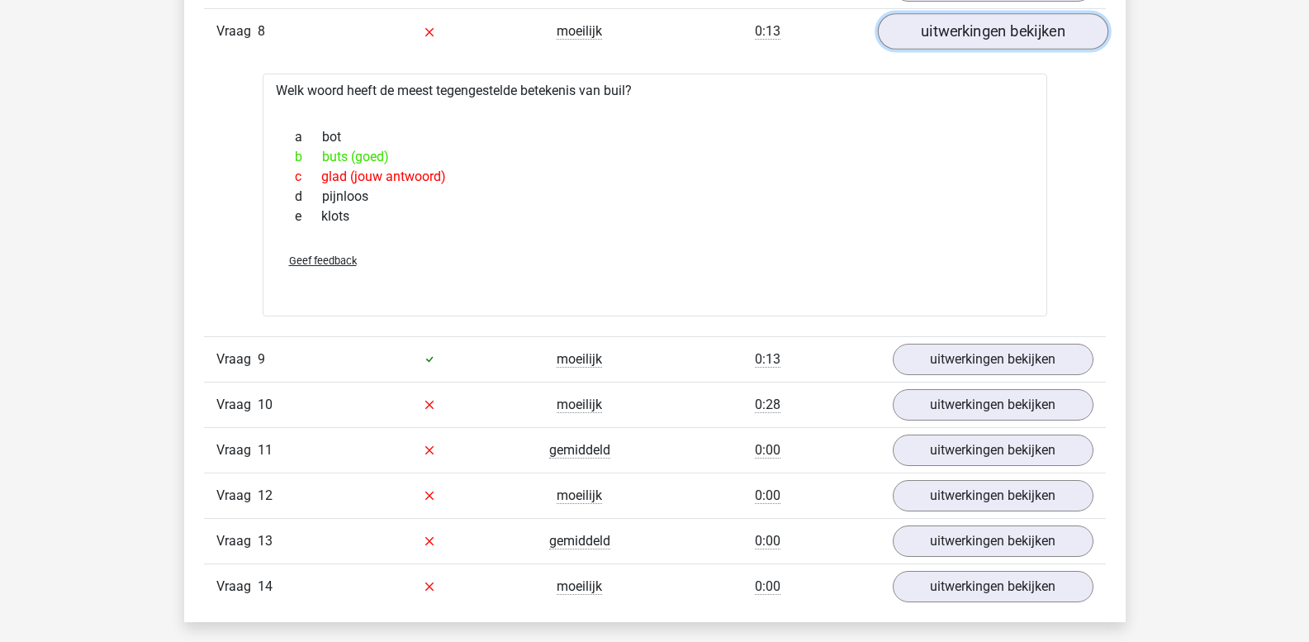
click at [961, 38] on link "uitwerkingen bekijken" at bounding box center [992, 32] width 230 height 36
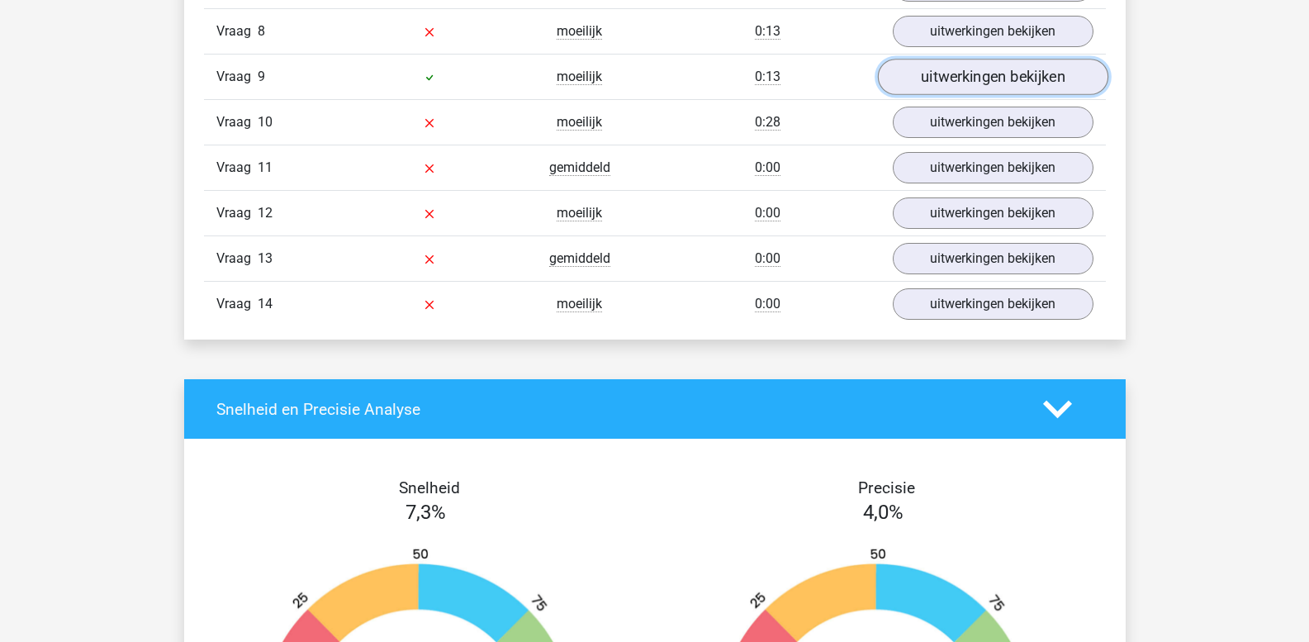
click at [961, 83] on link "uitwerkingen bekijken" at bounding box center [992, 77] width 230 height 36
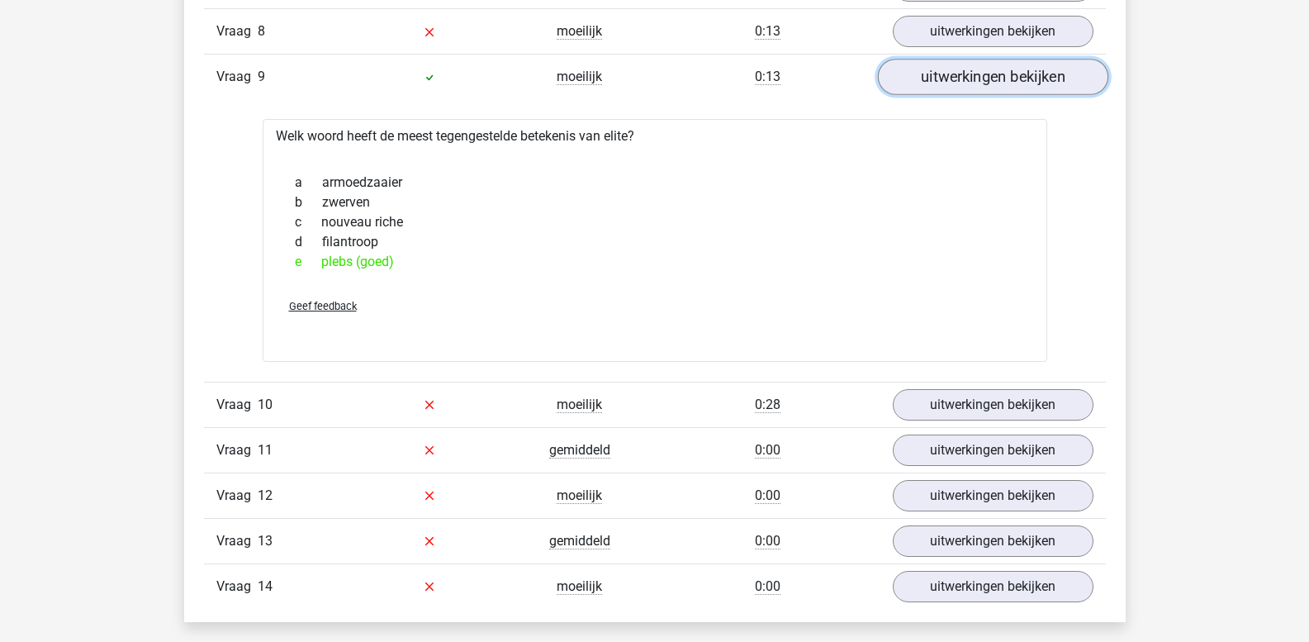
click at [959, 88] on link "uitwerkingen bekijken" at bounding box center [992, 77] width 230 height 36
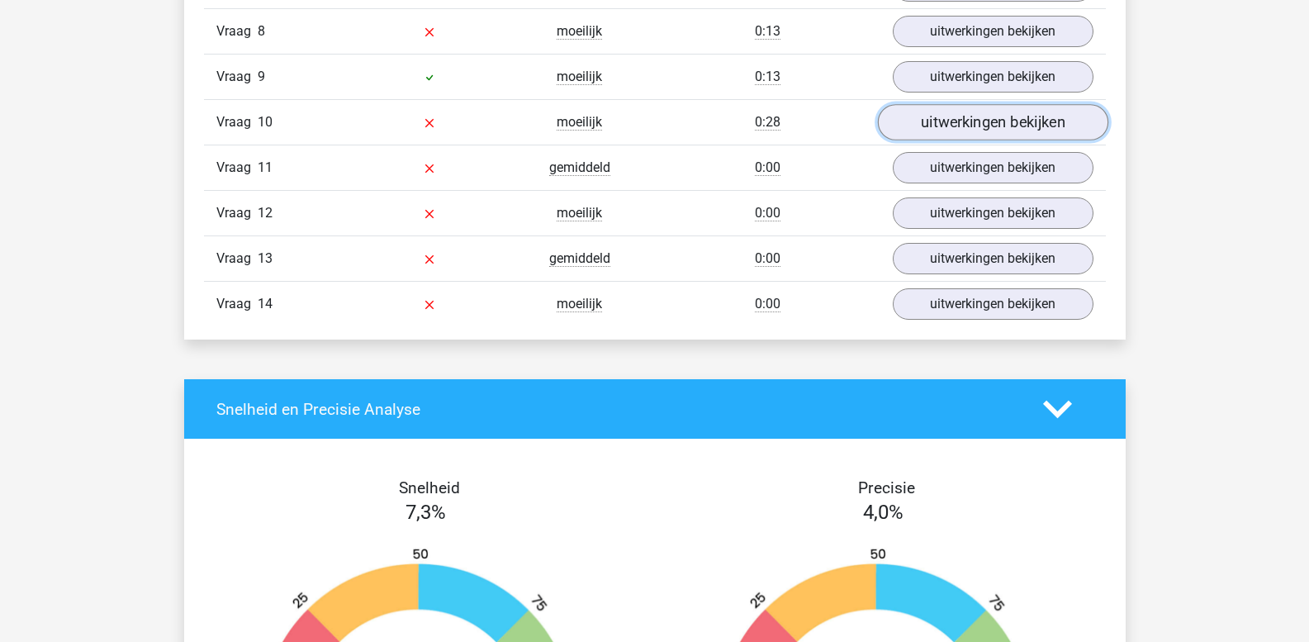
click at [954, 124] on link "uitwerkingen bekijken" at bounding box center [992, 123] width 230 height 36
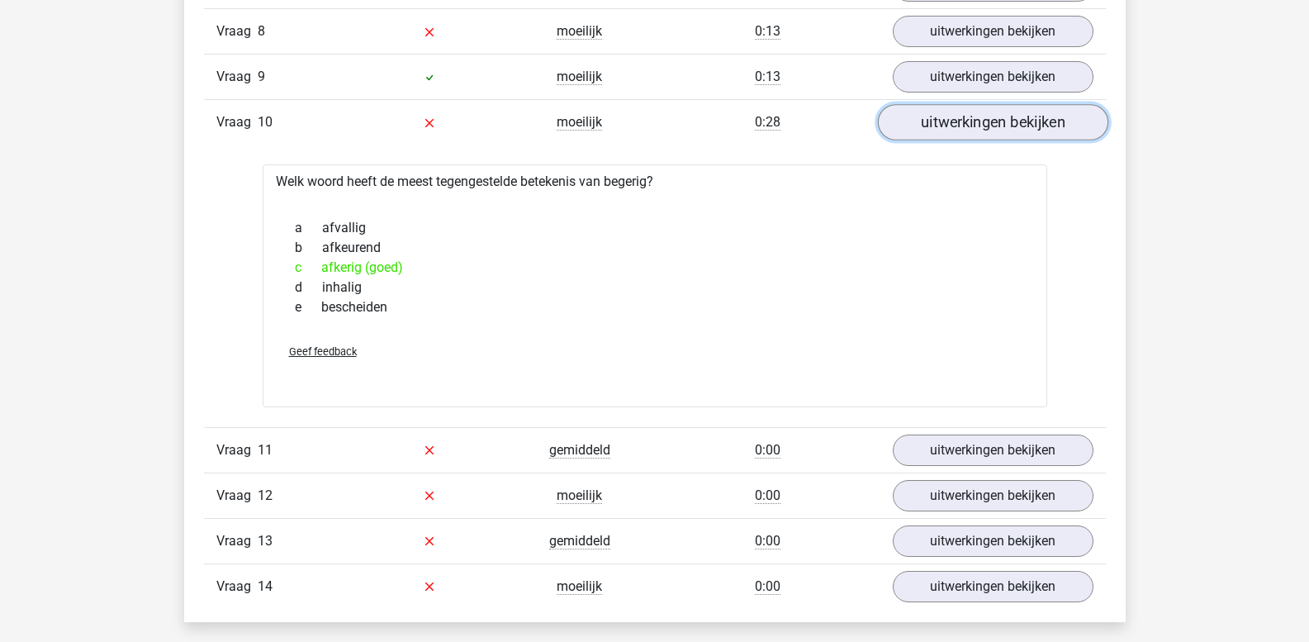
click at [954, 124] on link "uitwerkingen bekijken" at bounding box center [992, 123] width 230 height 36
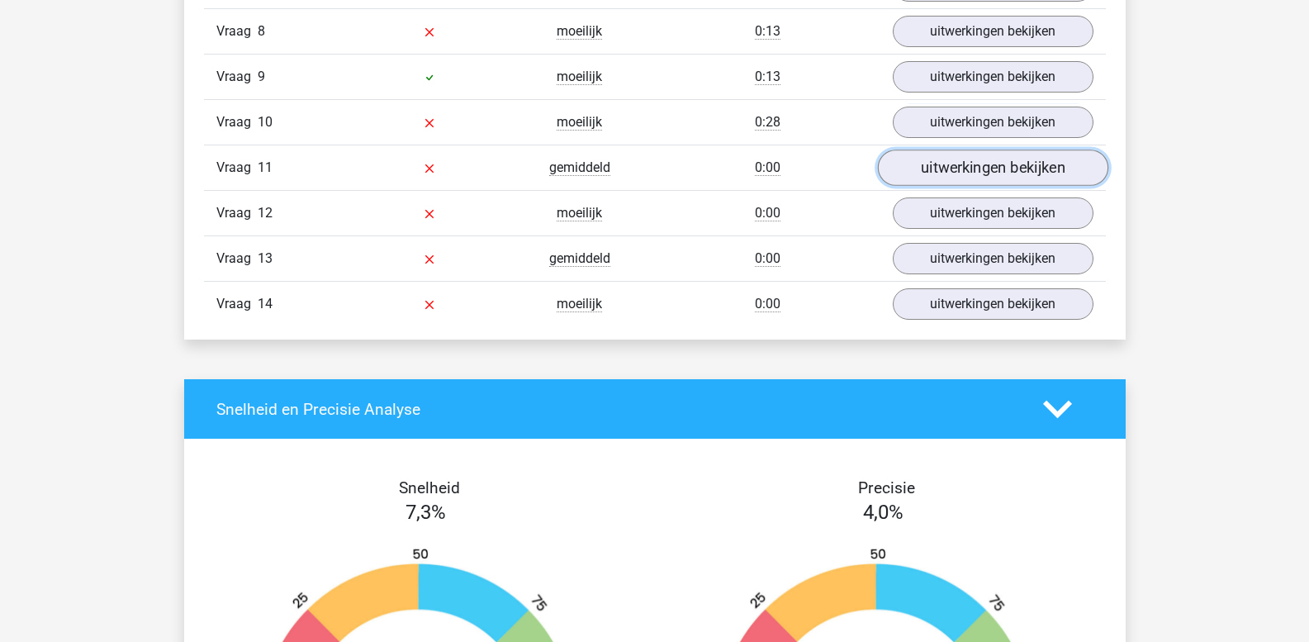
click at [956, 159] on link "uitwerkingen bekijken" at bounding box center [992, 168] width 230 height 36
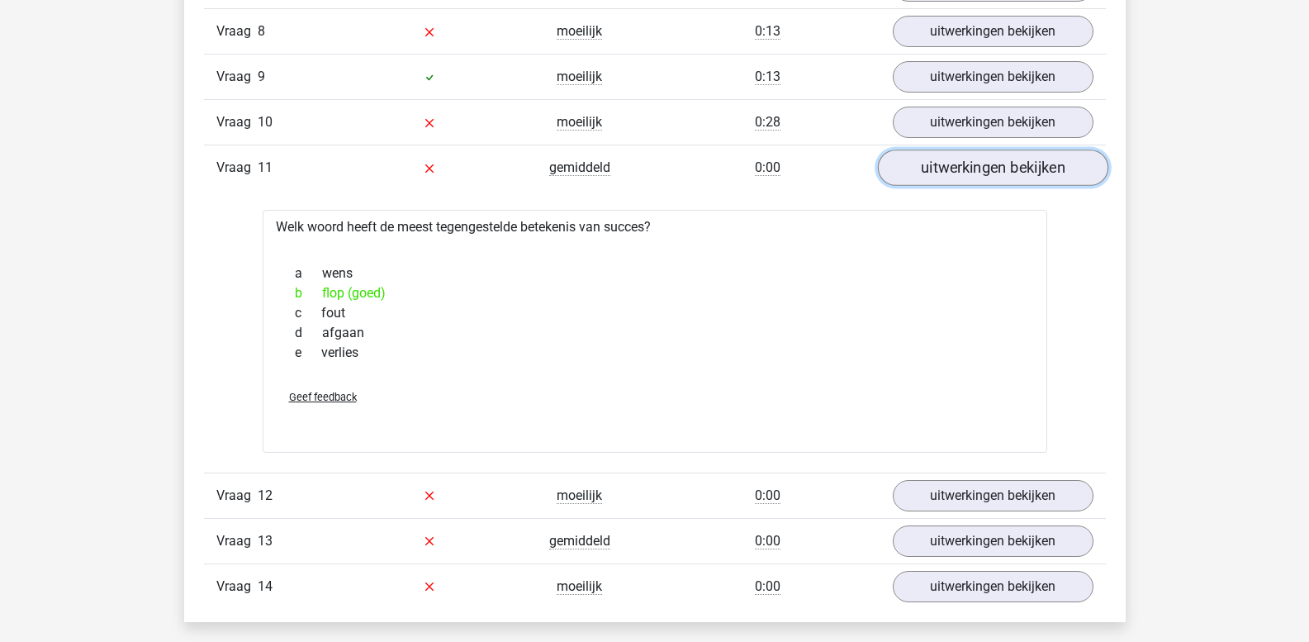
click at [956, 159] on link "uitwerkingen bekijken" at bounding box center [992, 168] width 230 height 36
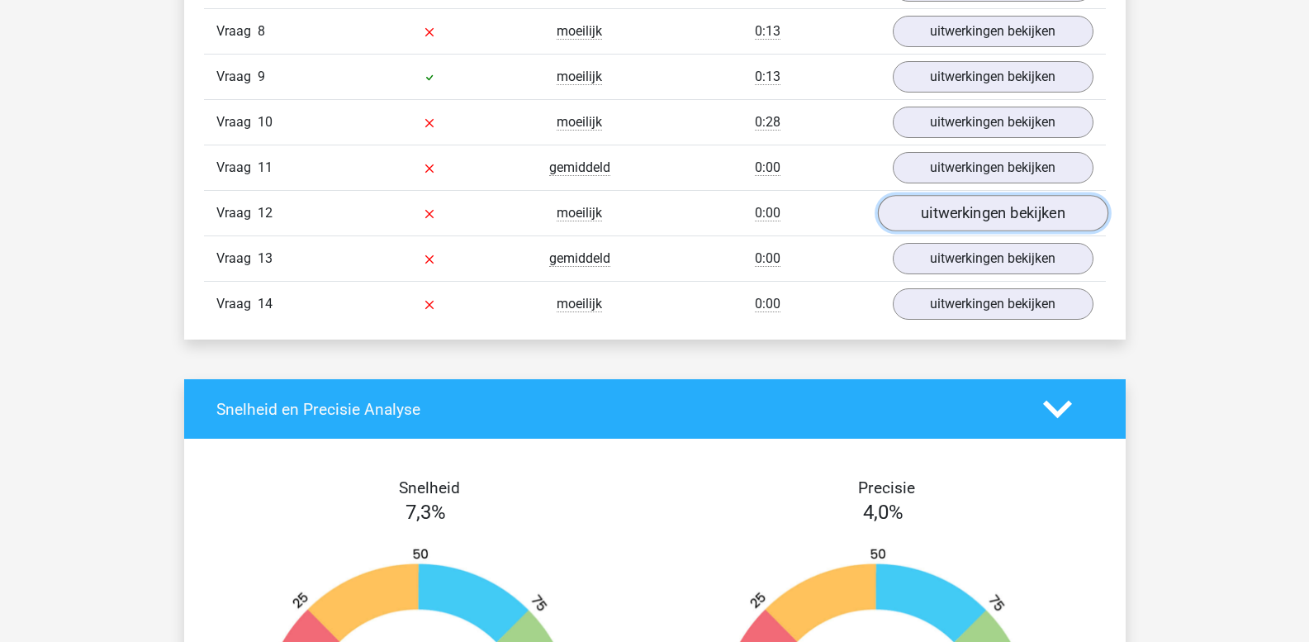
click at [947, 212] on link "uitwerkingen bekijken" at bounding box center [992, 214] width 230 height 36
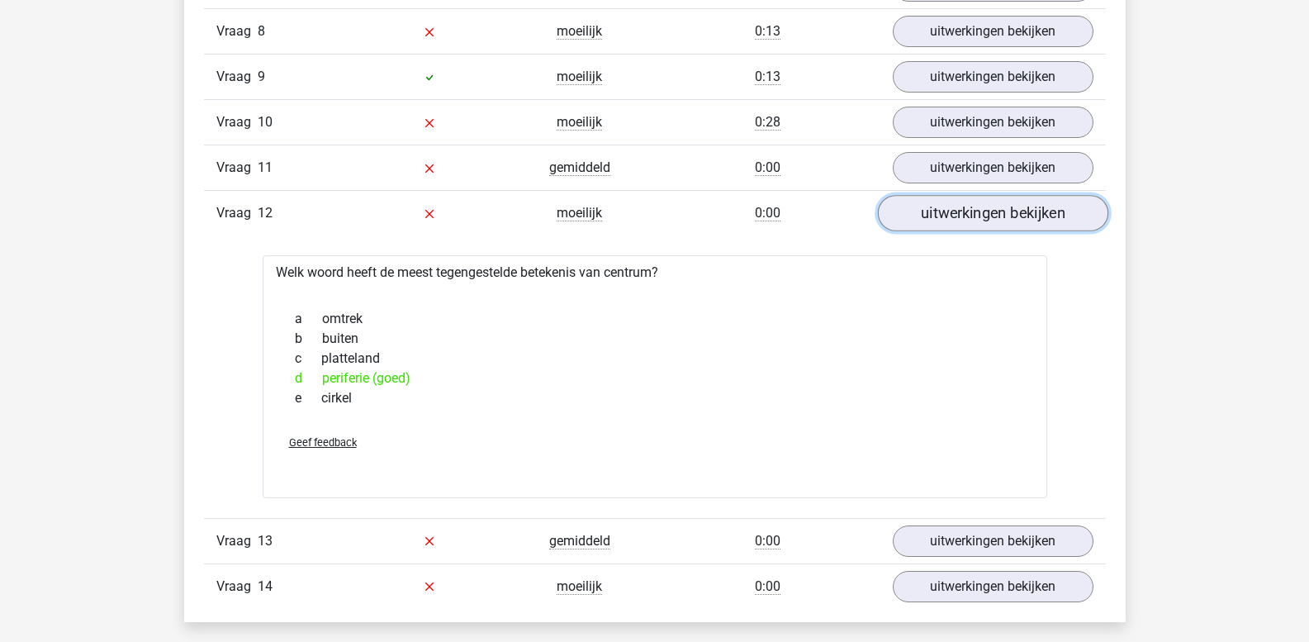
click at [947, 212] on link "uitwerkingen bekijken" at bounding box center [992, 214] width 230 height 36
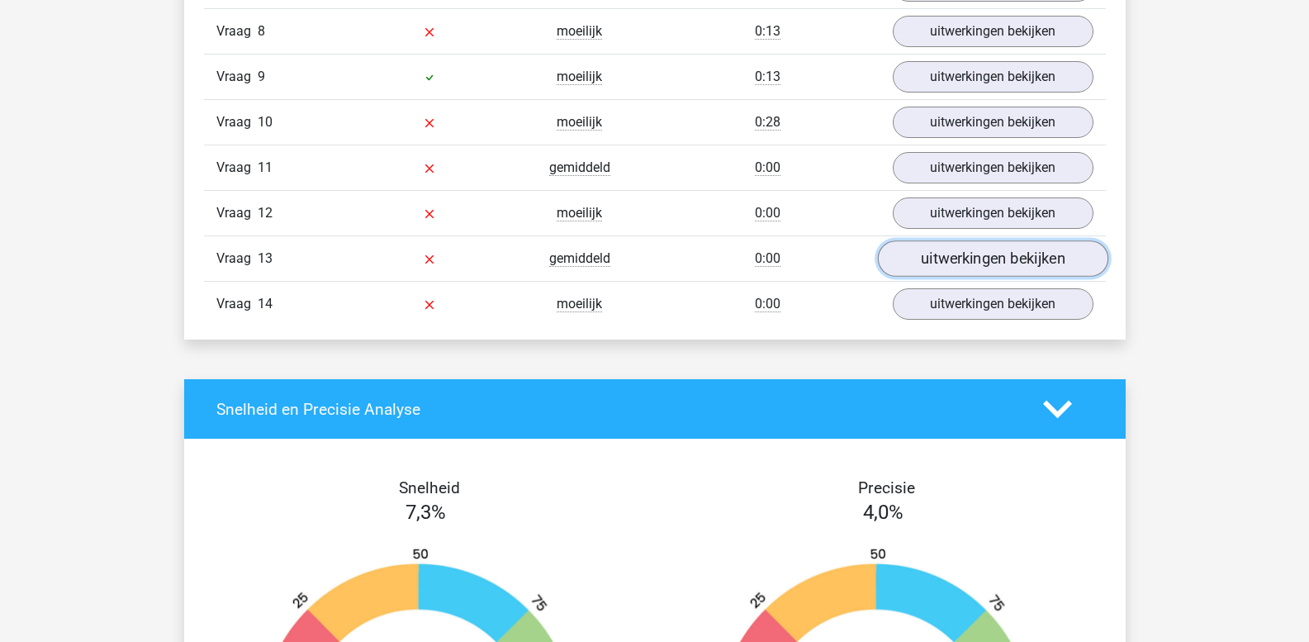
click at [937, 251] on link "uitwerkingen bekijken" at bounding box center [992, 259] width 230 height 36
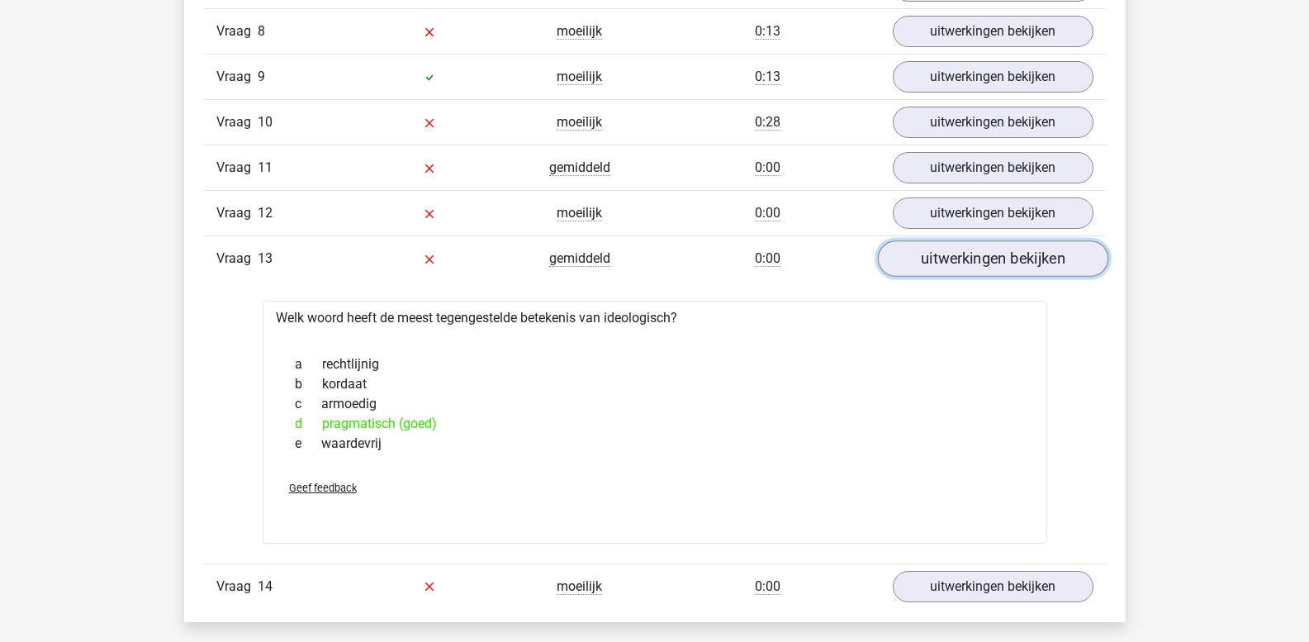
click at [937, 254] on link "uitwerkingen bekijken" at bounding box center [992, 259] width 230 height 36
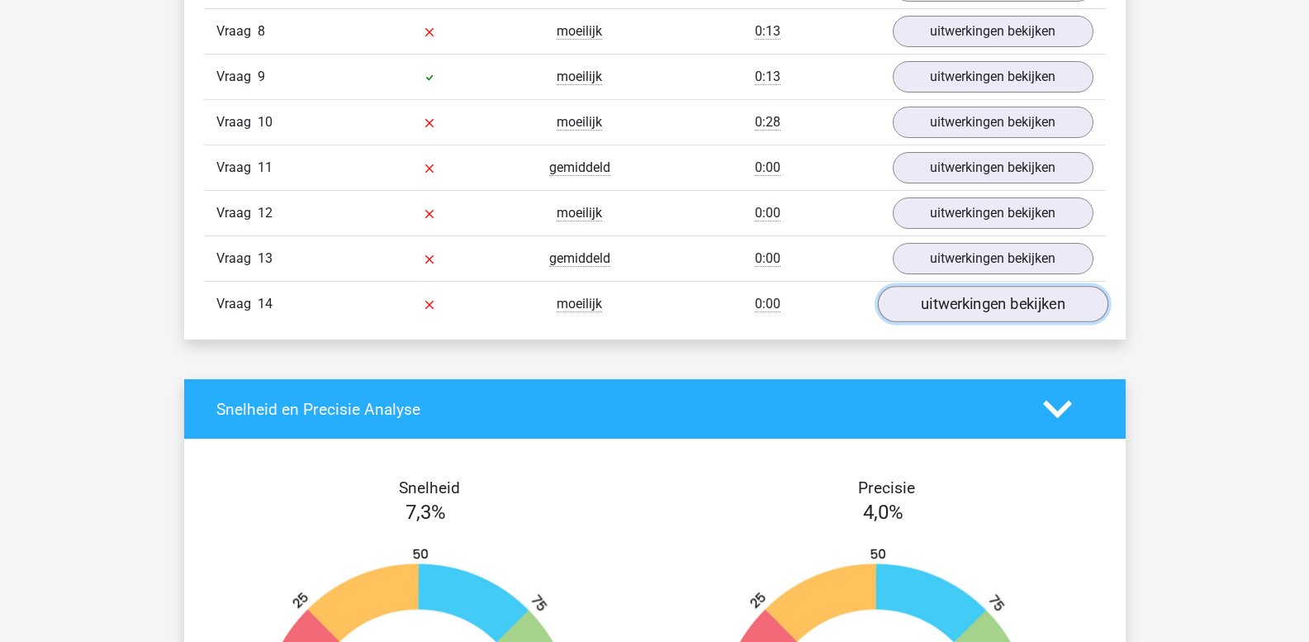
click at [942, 301] on link "uitwerkingen bekijken" at bounding box center [992, 305] width 230 height 36
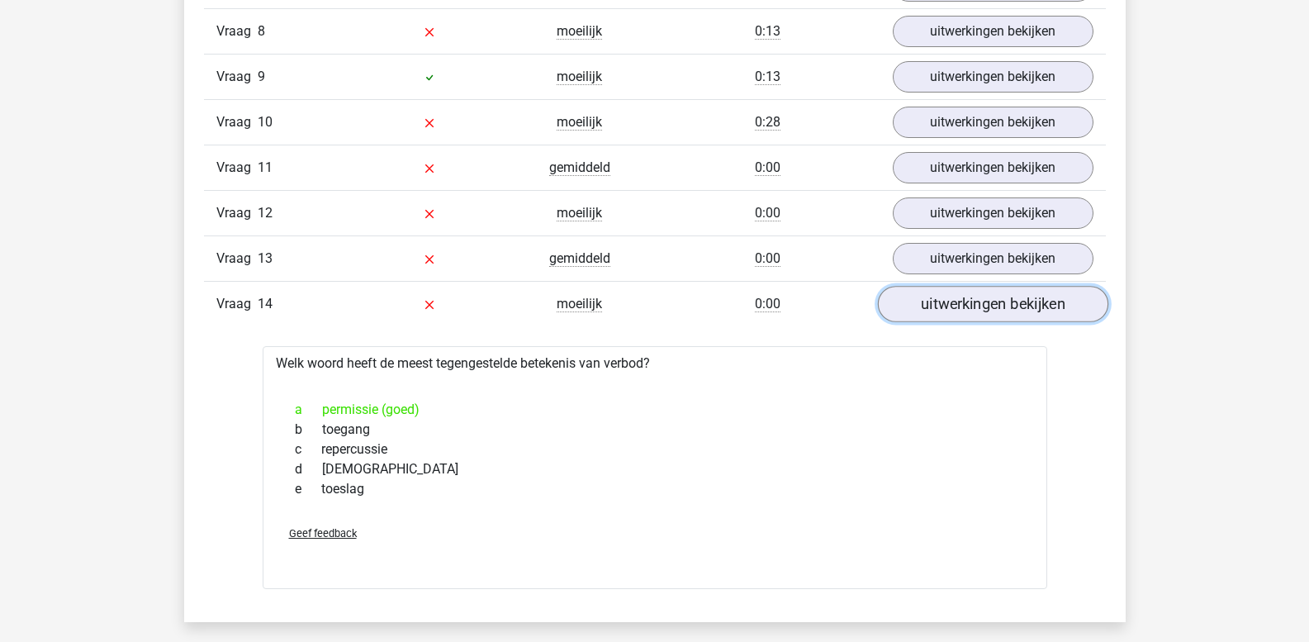
click at [941, 301] on link "uitwerkingen bekijken" at bounding box center [992, 305] width 230 height 36
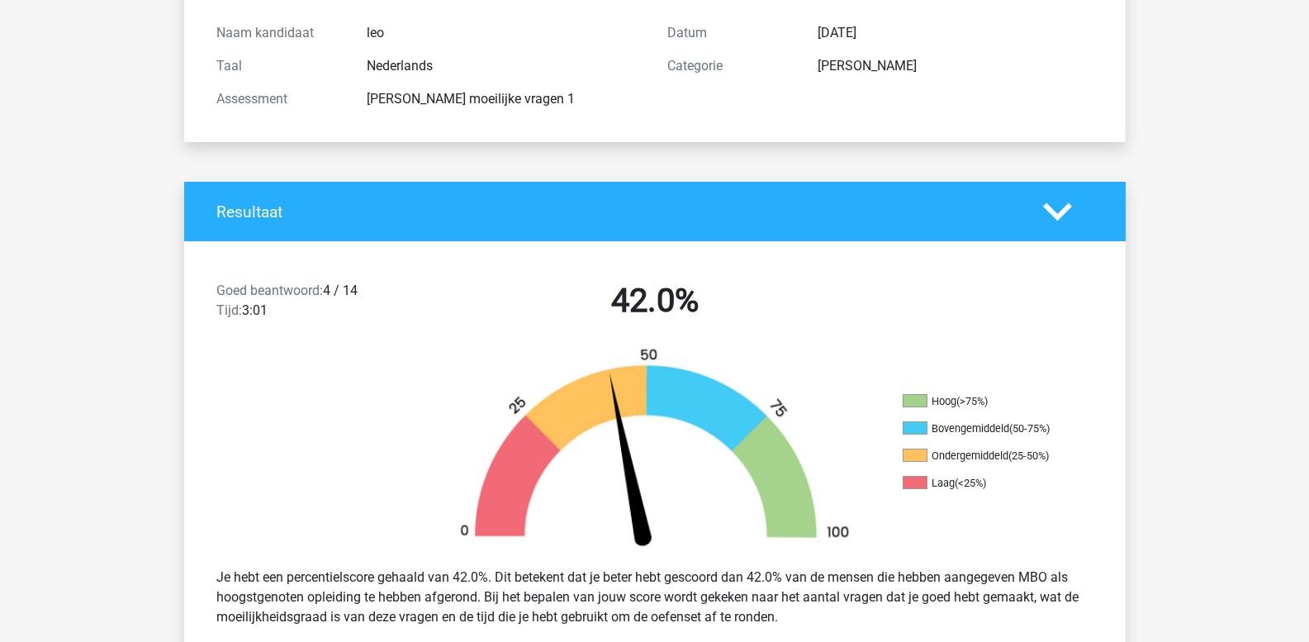
scroll to position [0, 0]
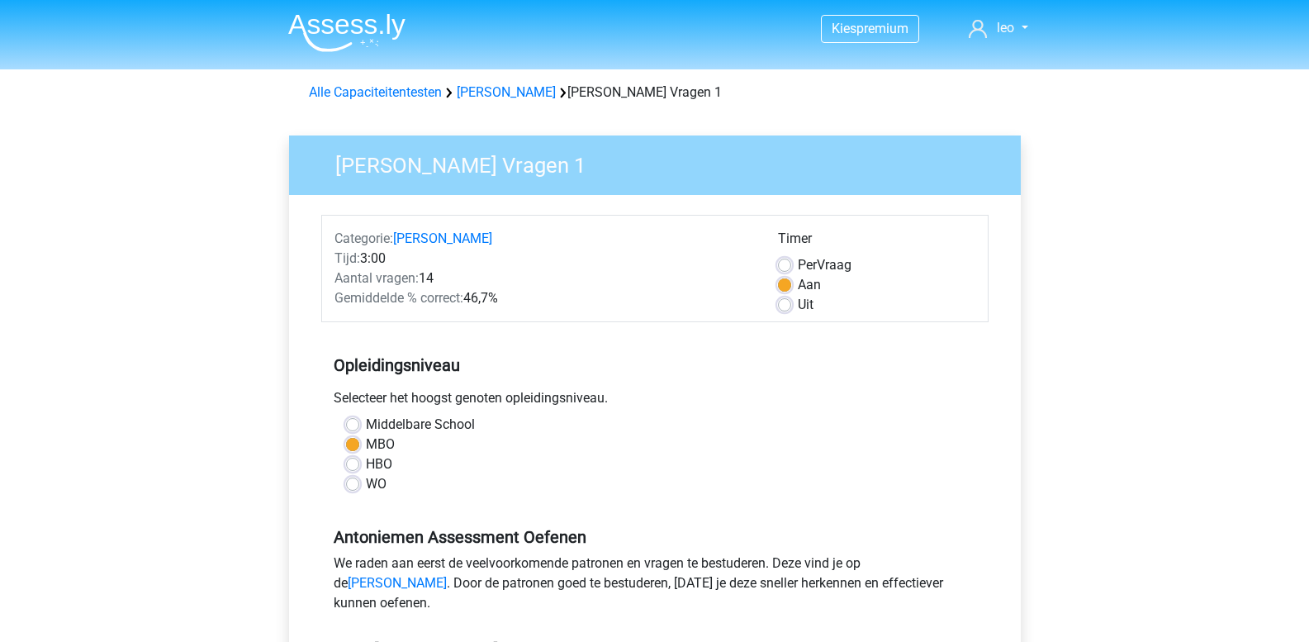
scroll to position [330, 0]
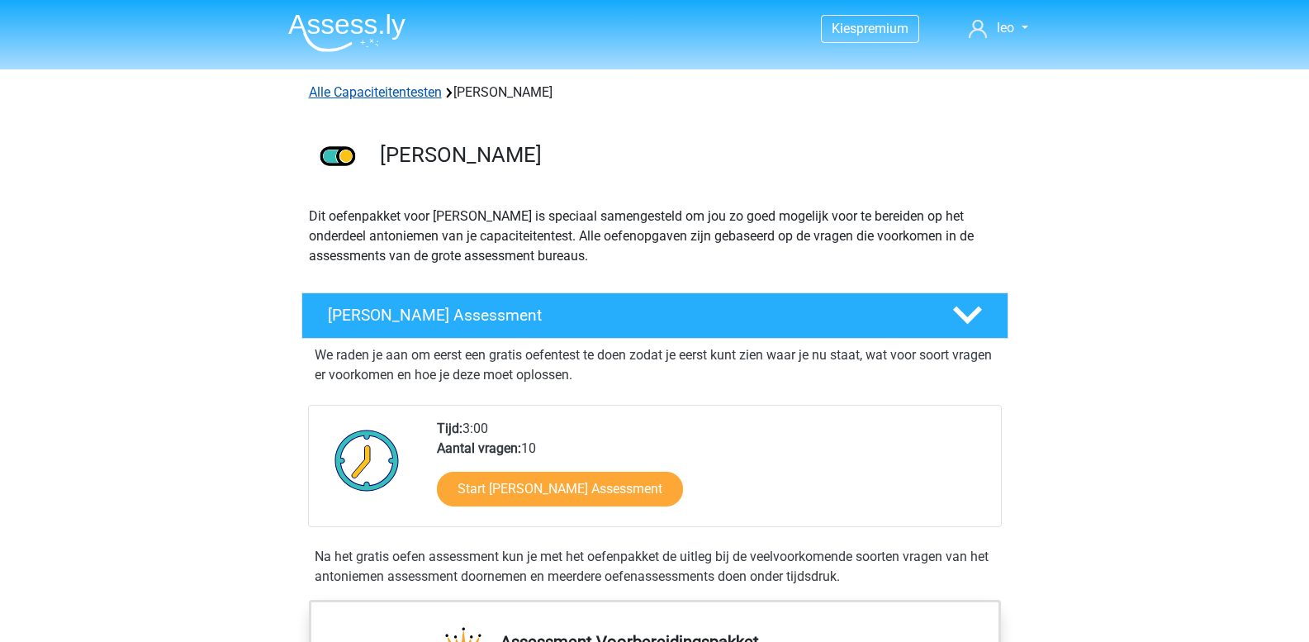
click at [375, 90] on link "Alle Capaciteitentesten" at bounding box center [375, 92] width 133 height 16
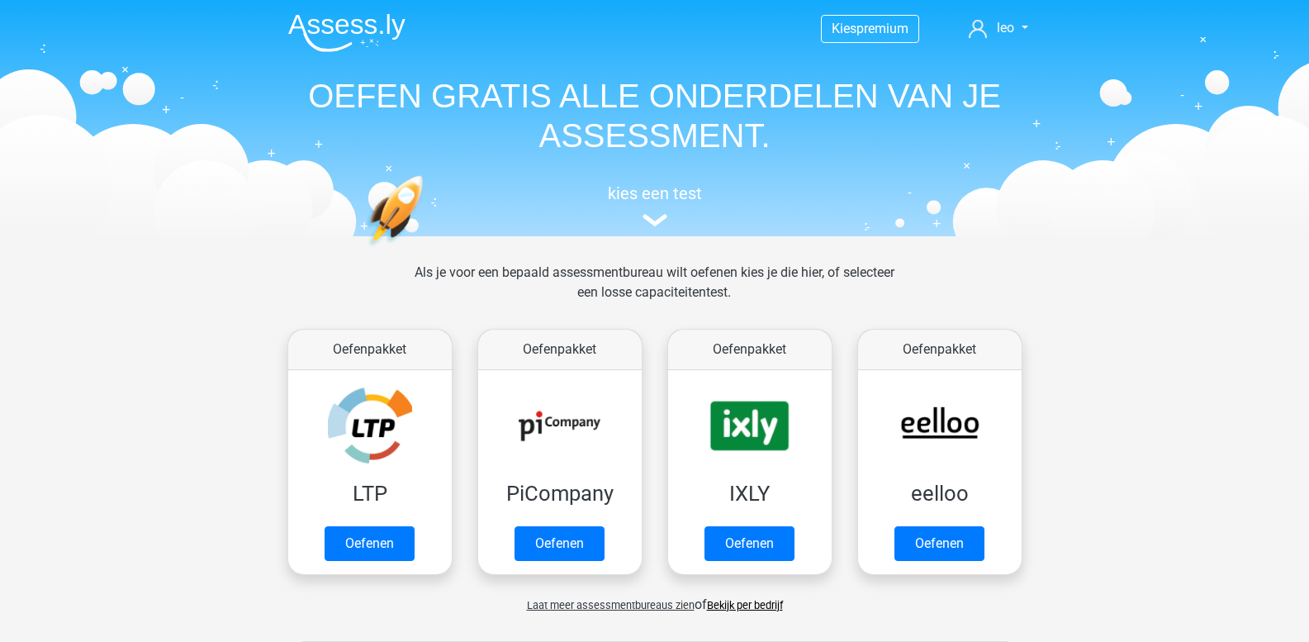
scroll to position [702, 0]
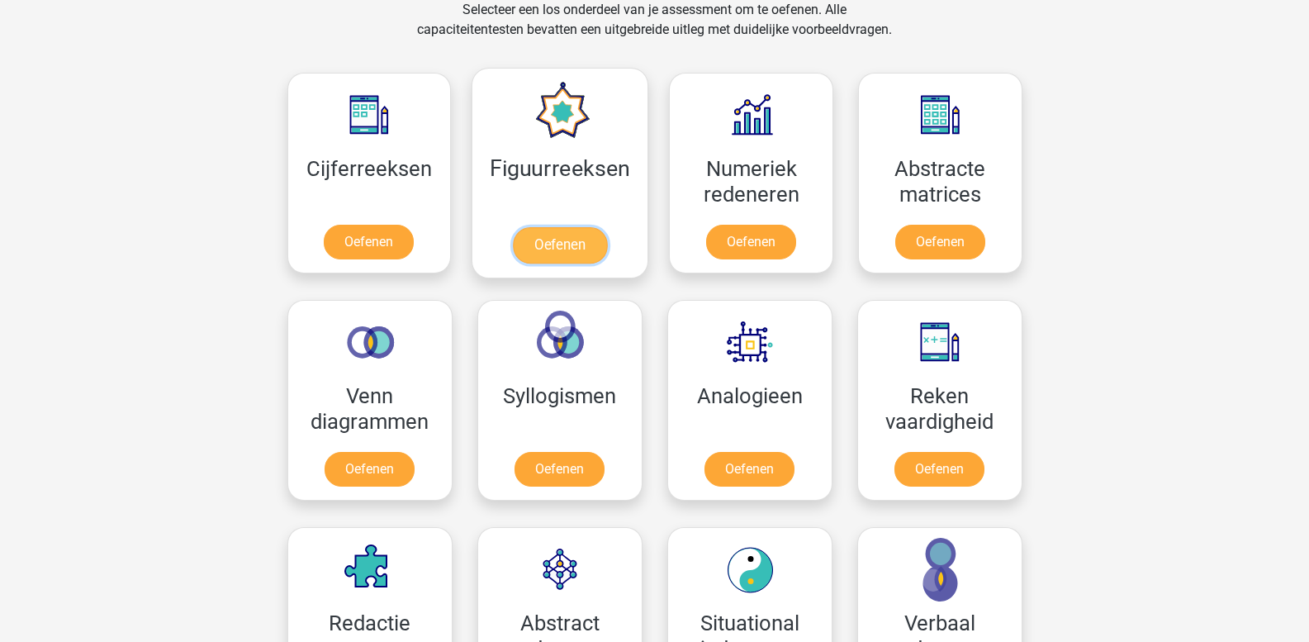
click at [565, 242] on link "Oefenen" at bounding box center [560, 245] width 94 height 36
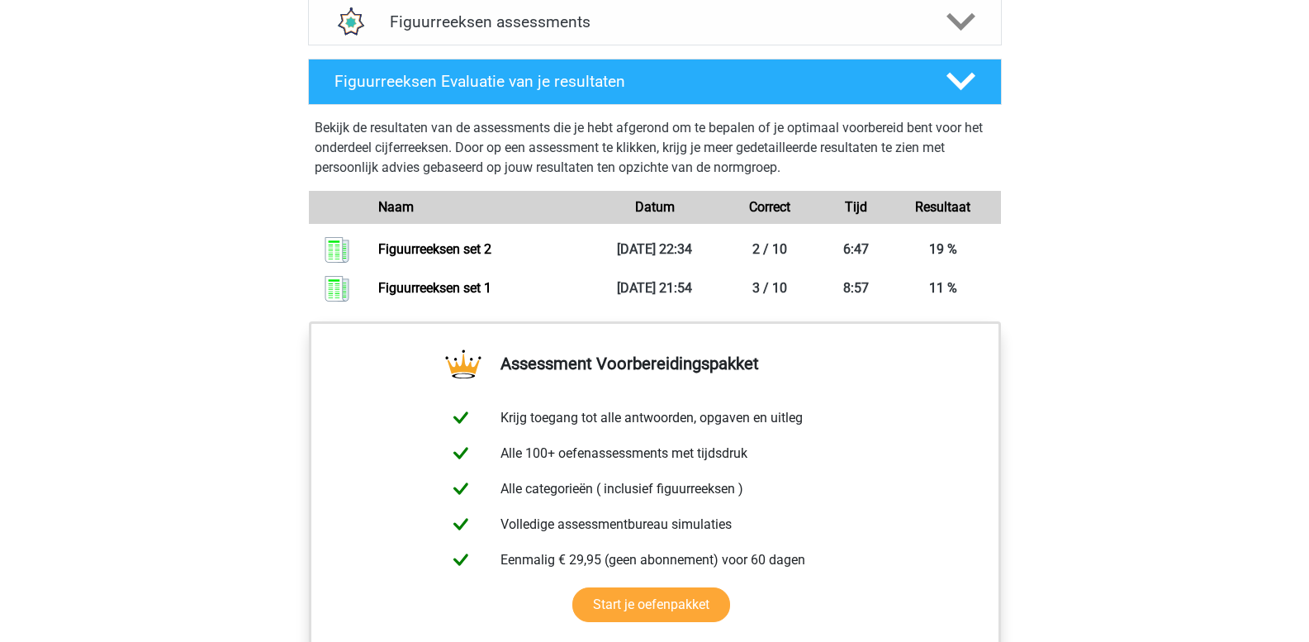
scroll to position [1156, 0]
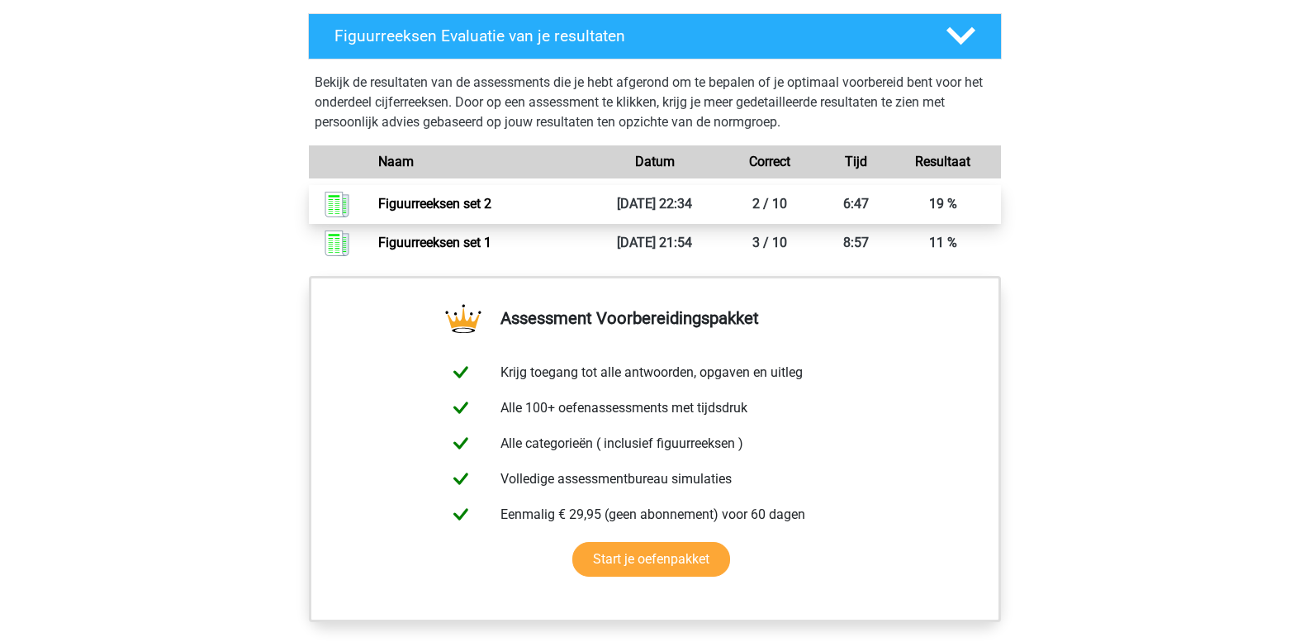
click at [491, 206] on link "Figuurreeksen set 2" at bounding box center [434, 204] width 113 height 16
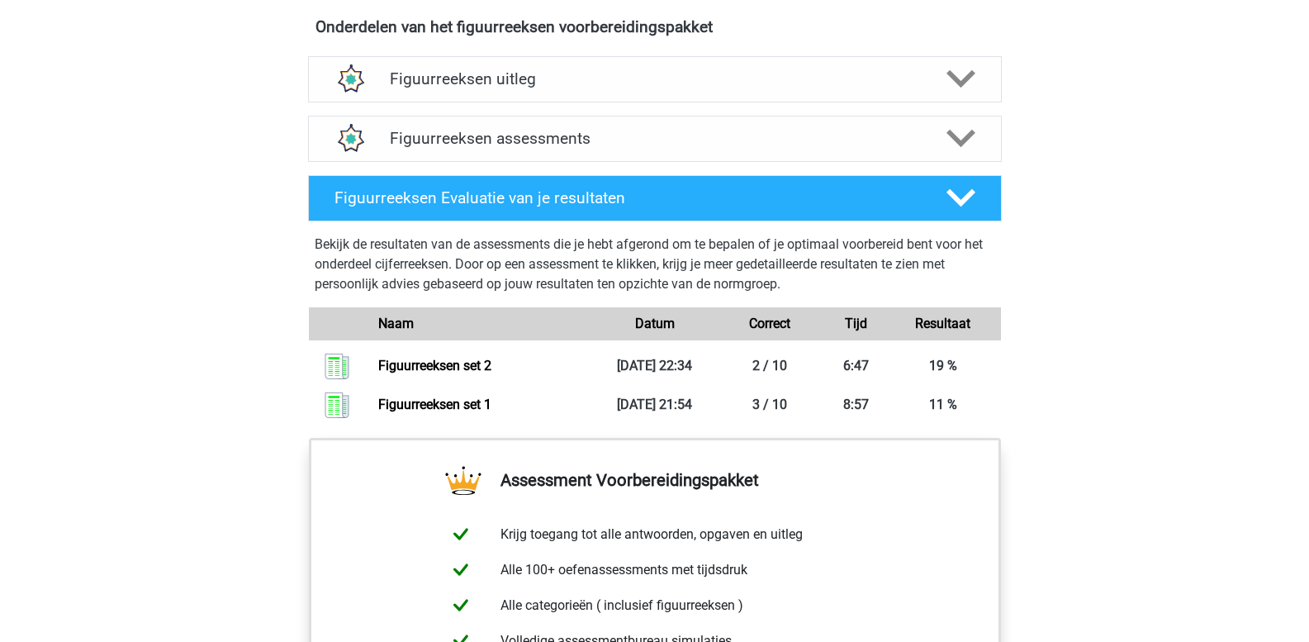
scroll to position [991, 0]
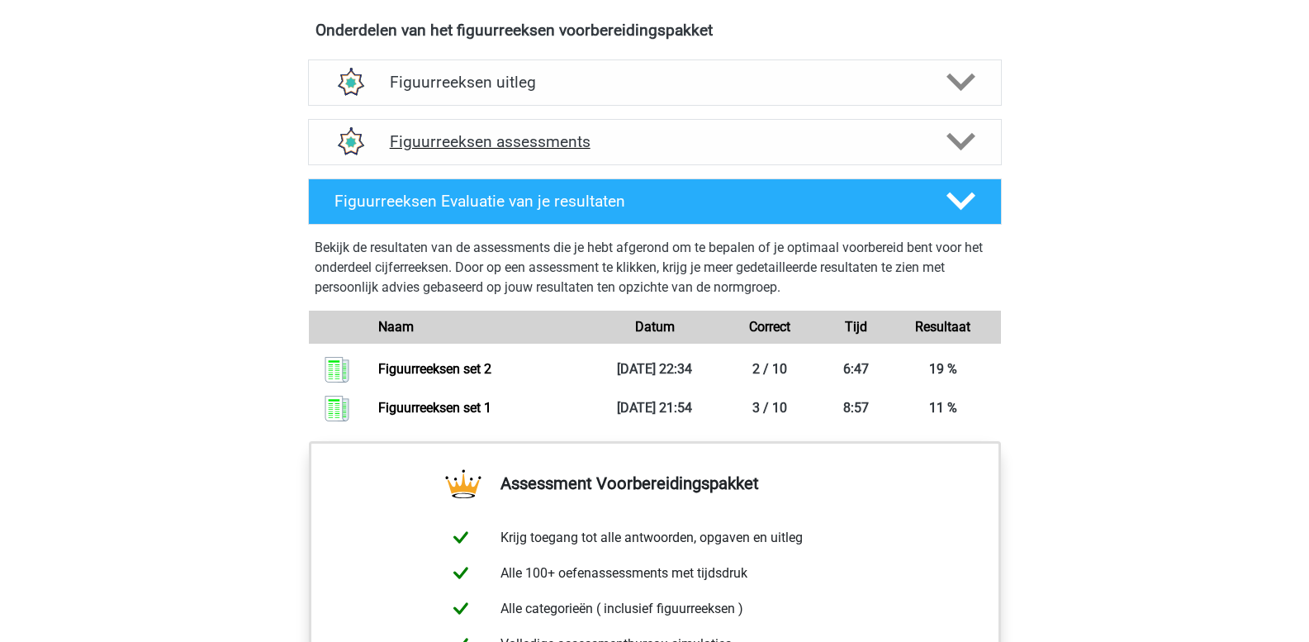
click at [965, 141] on polygon at bounding box center [960, 142] width 29 height 18
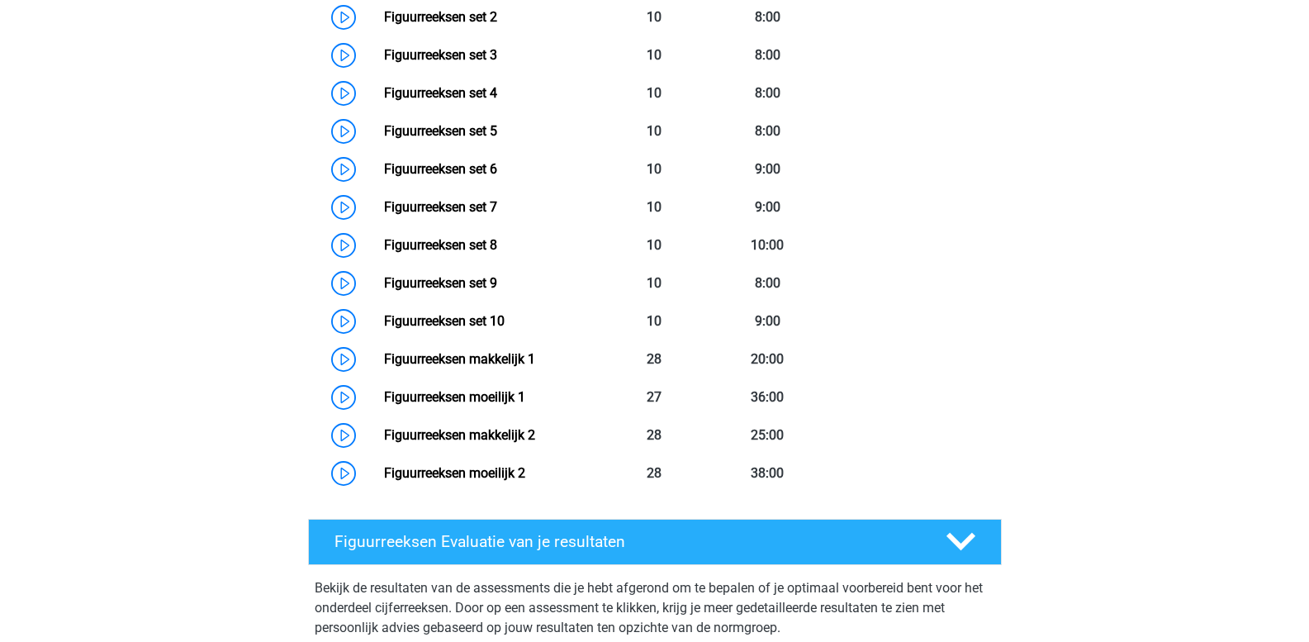
scroll to position [1321, 0]
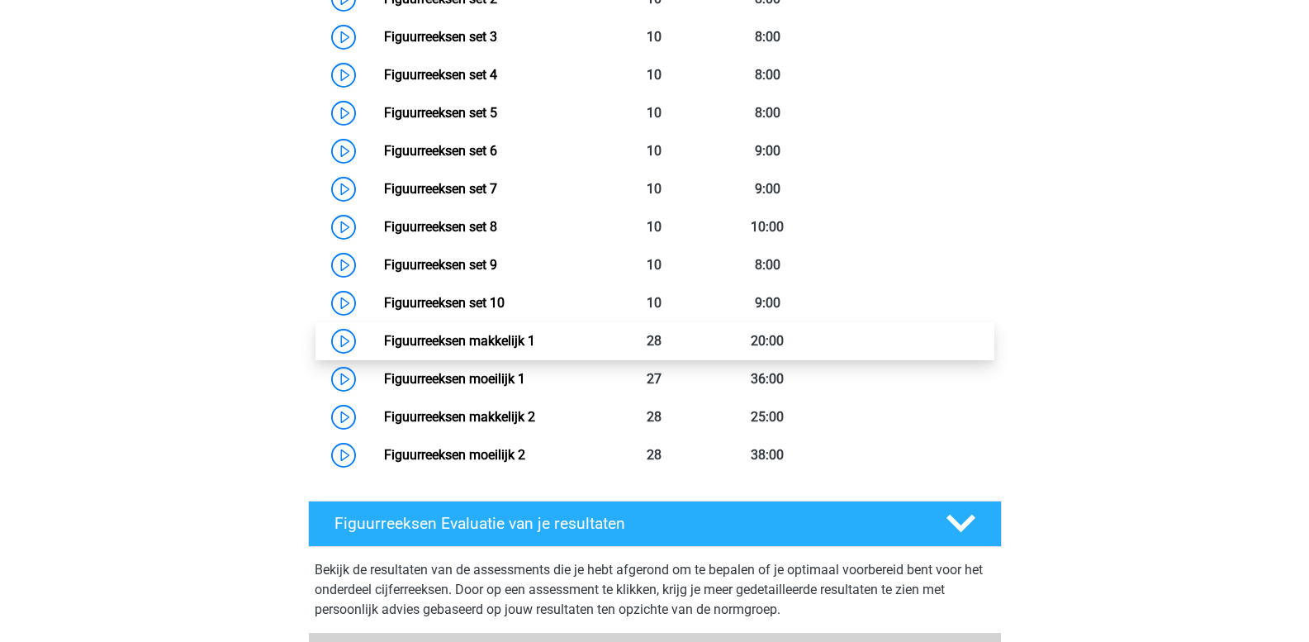
click at [450, 343] on link "Figuurreeksen makkelijk 1" at bounding box center [459, 341] width 151 height 16
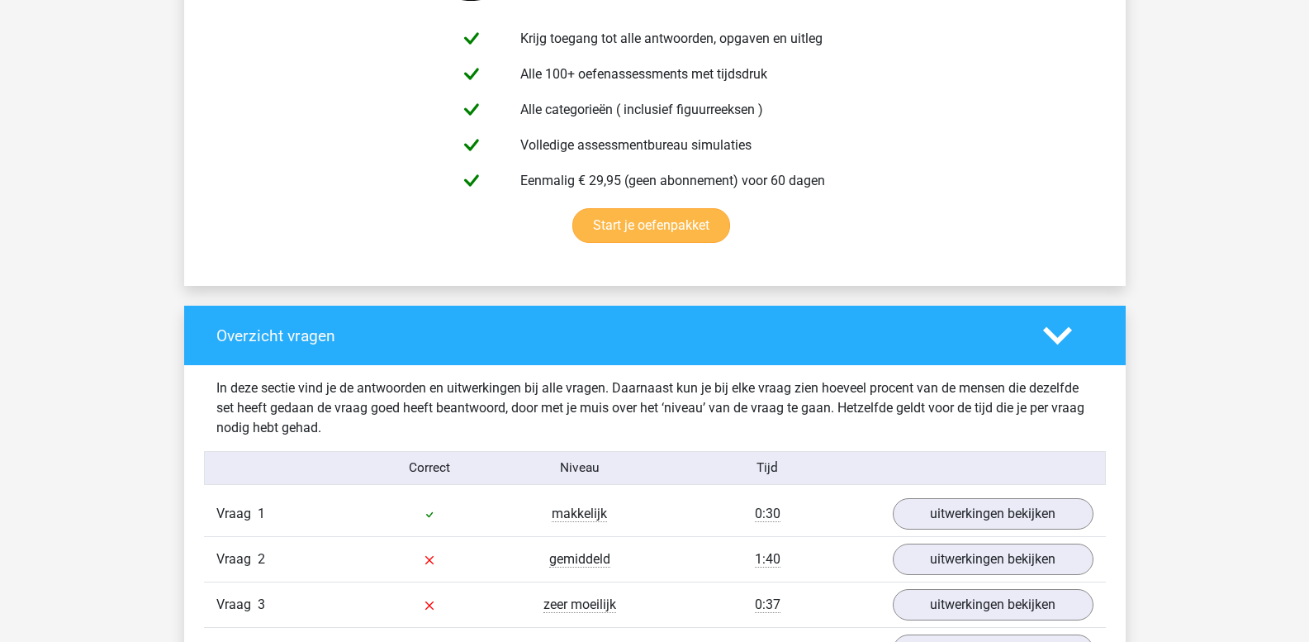
scroll to position [1156, 0]
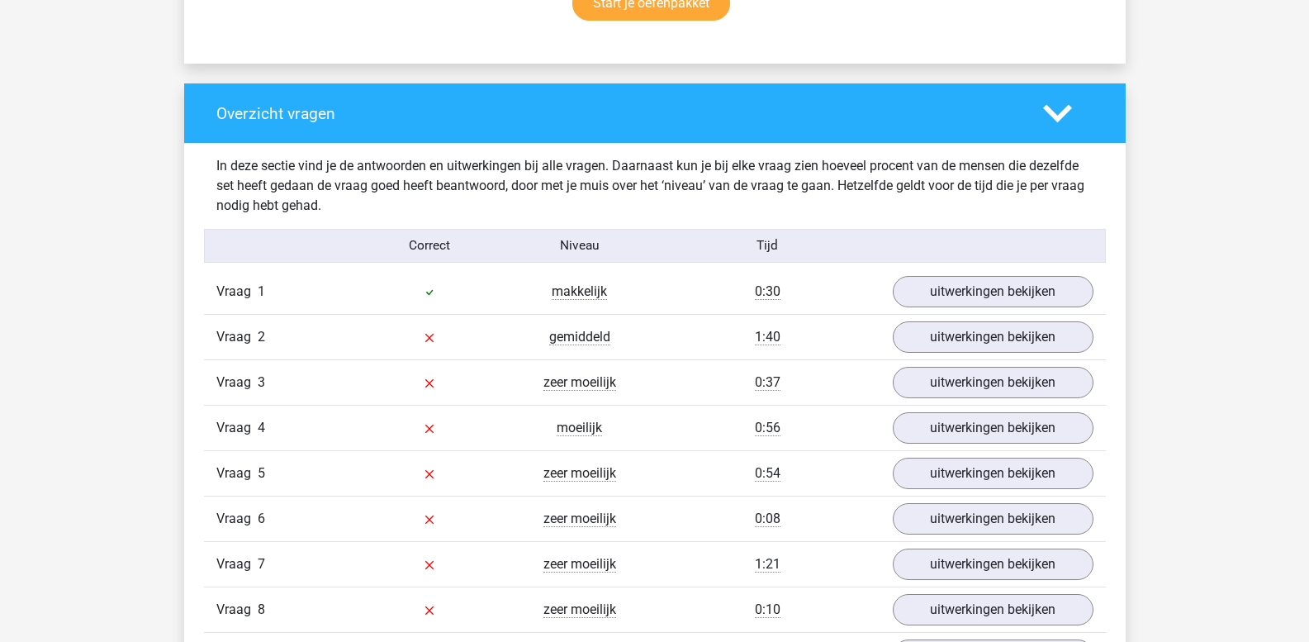
click at [578, 301] on div "makkelijk" at bounding box center [580, 292] width 150 height 20
click at [946, 301] on link "uitwerkingen bekijken" at bounding box center [992, 292] width 230 height 36
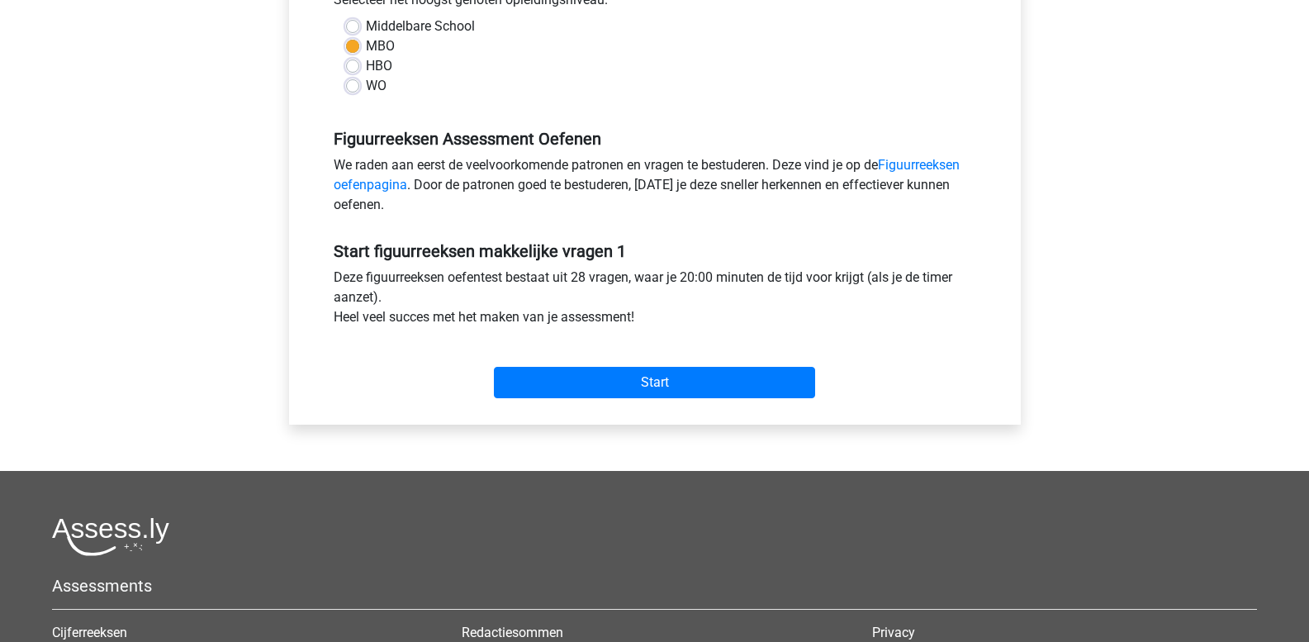
scroll to position [413, 0]
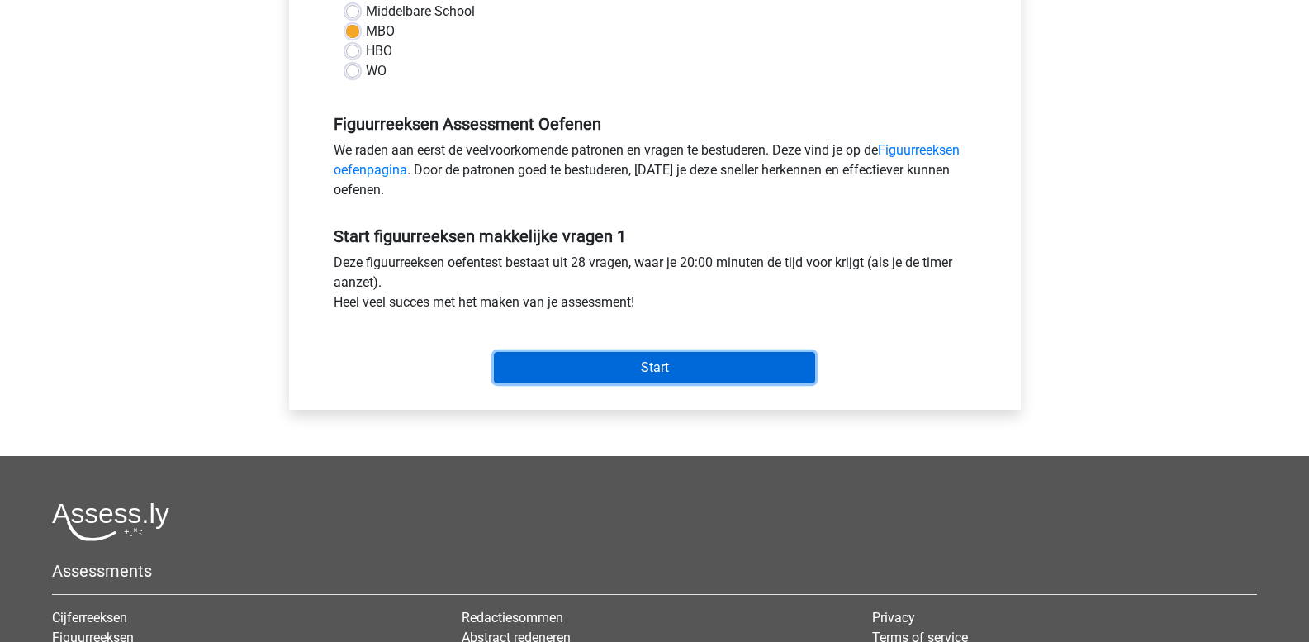
click at [553, 371] on input "Start" at bounding box center [654, 367] width 321 height 31
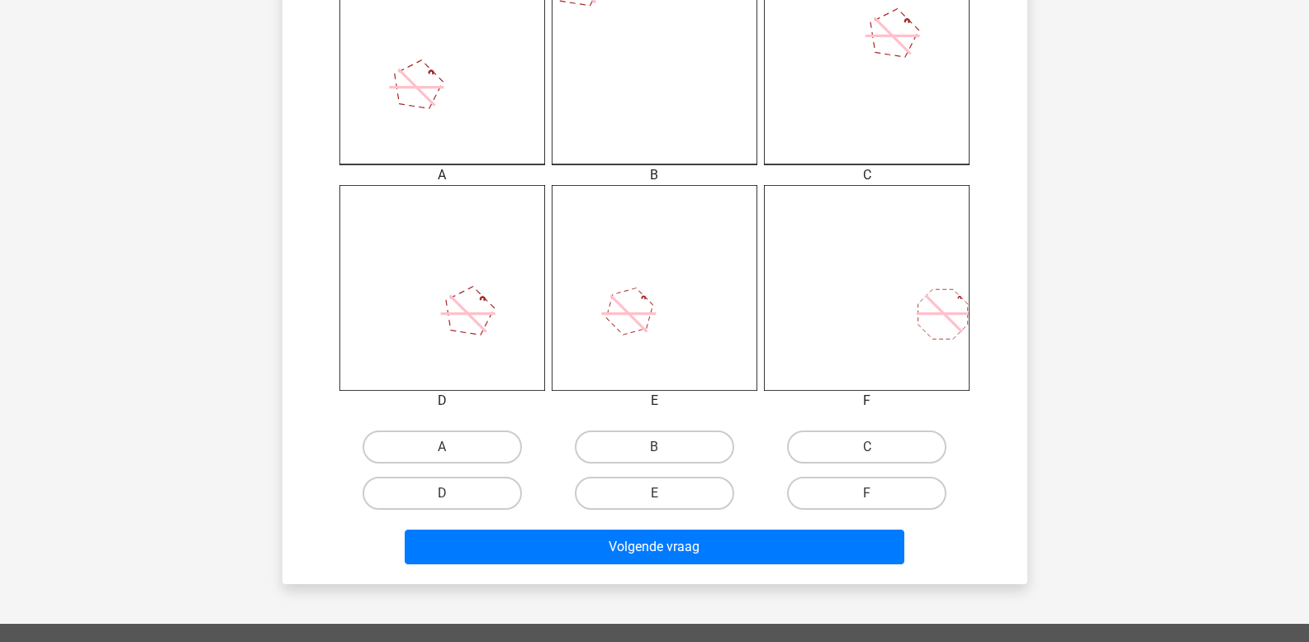
scroll to position [530, 0]
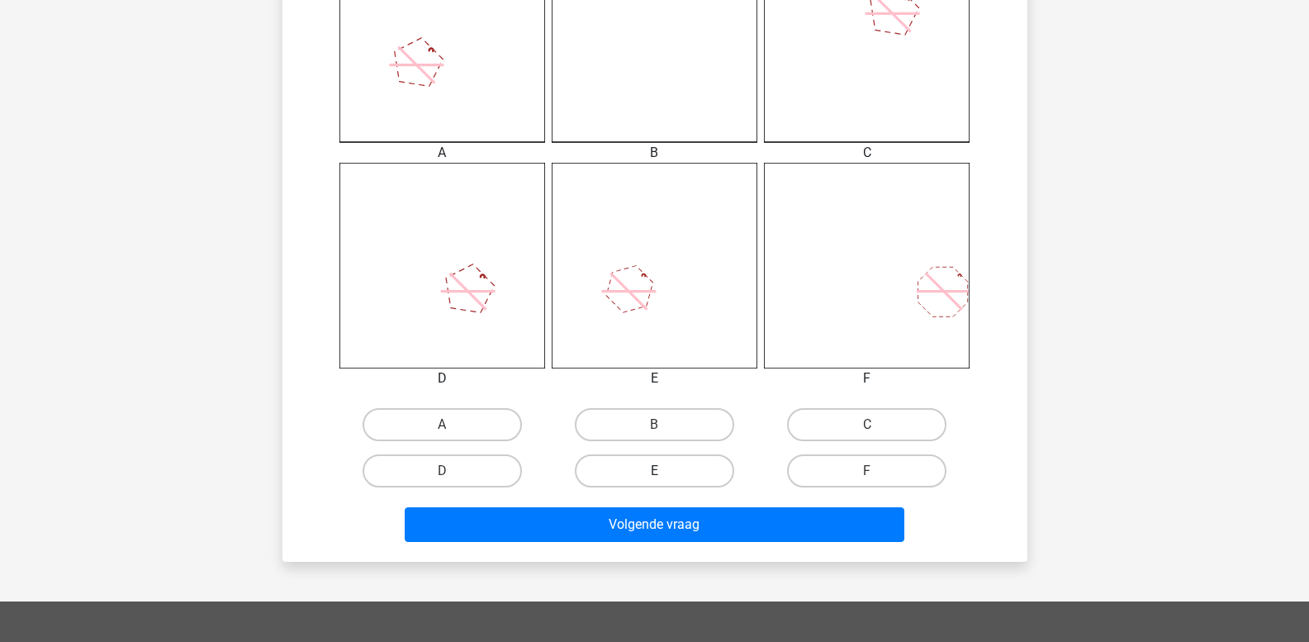
click at [666, 470] on label "E" at bounding box center [654, 470] width 159 height 33
click at [665, 471] on input "E" at bounding box center [659, 476] width 11 height 11
radio input "true"
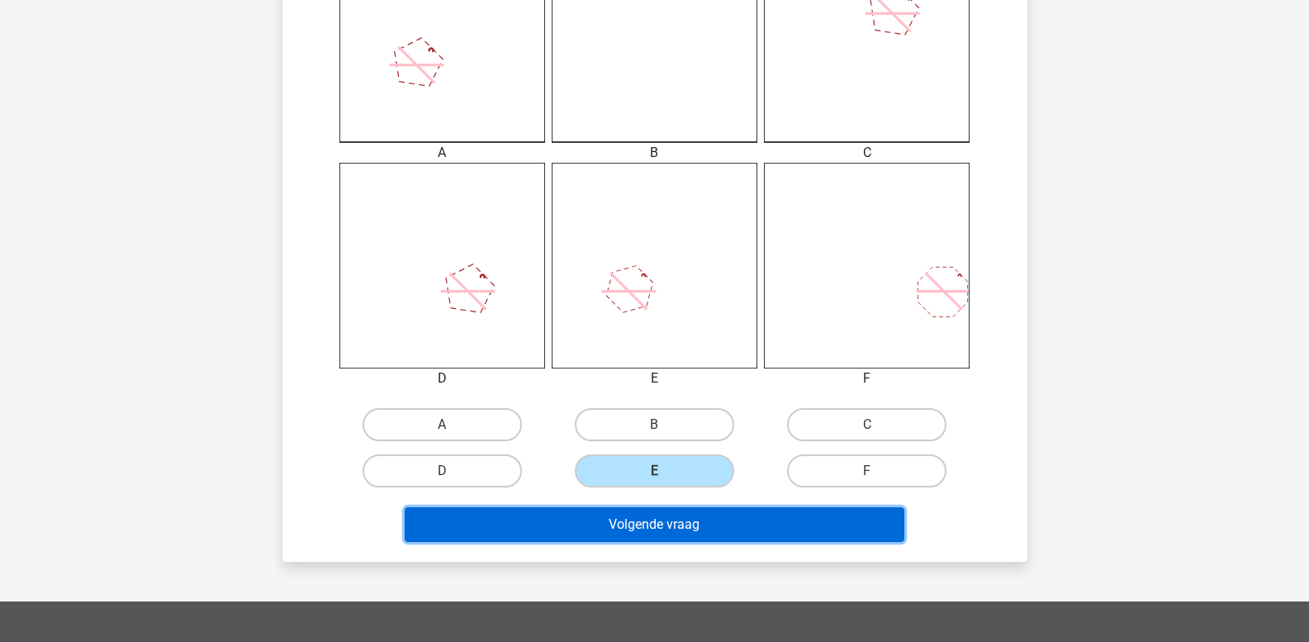
click at [666, 519] on button "Volgende vraag" at bounding box center [655, 524] width 500 height 35
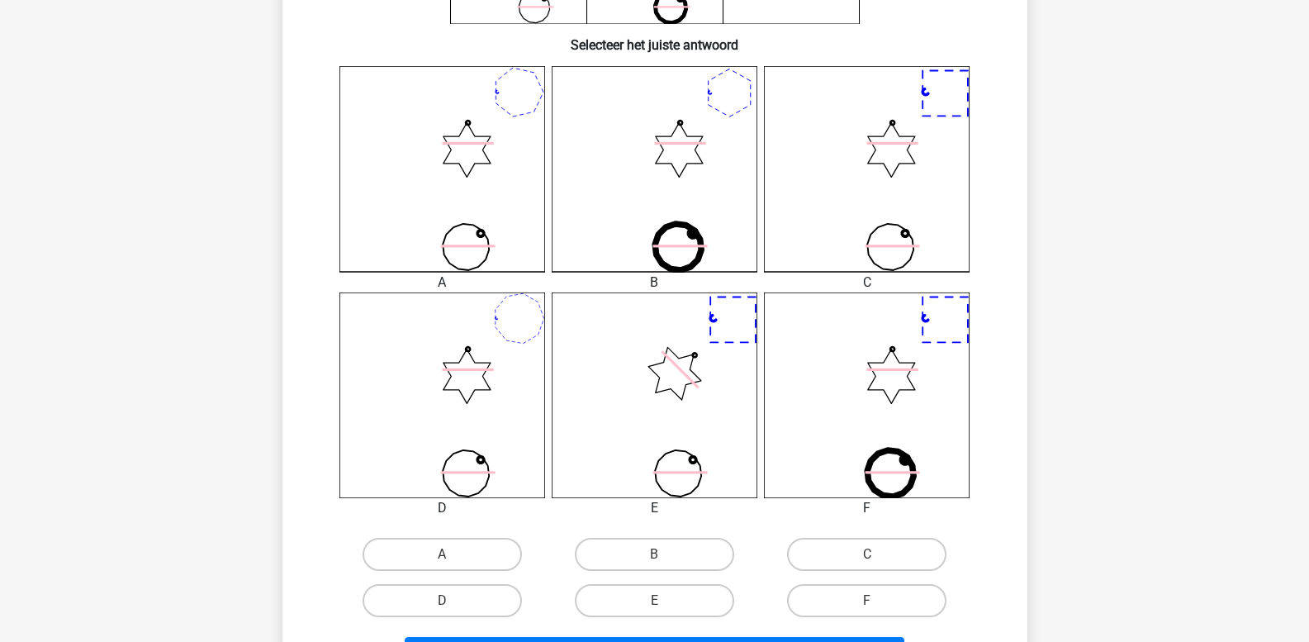
scroll to position [406, 0]
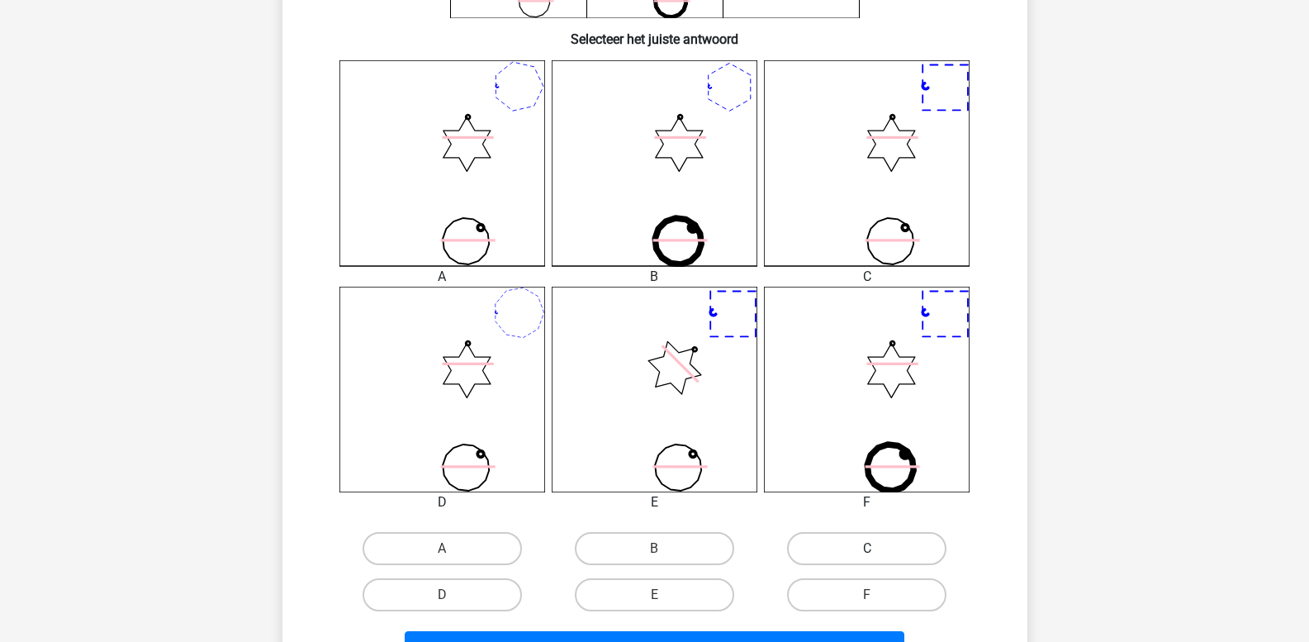
click at [833, 541] on label "C" at bounding box center [866, 548] width 159 height 33
click at [867, 548] on input "C" at bounding box center [872, 553] width 11 height 11
radio input "true"
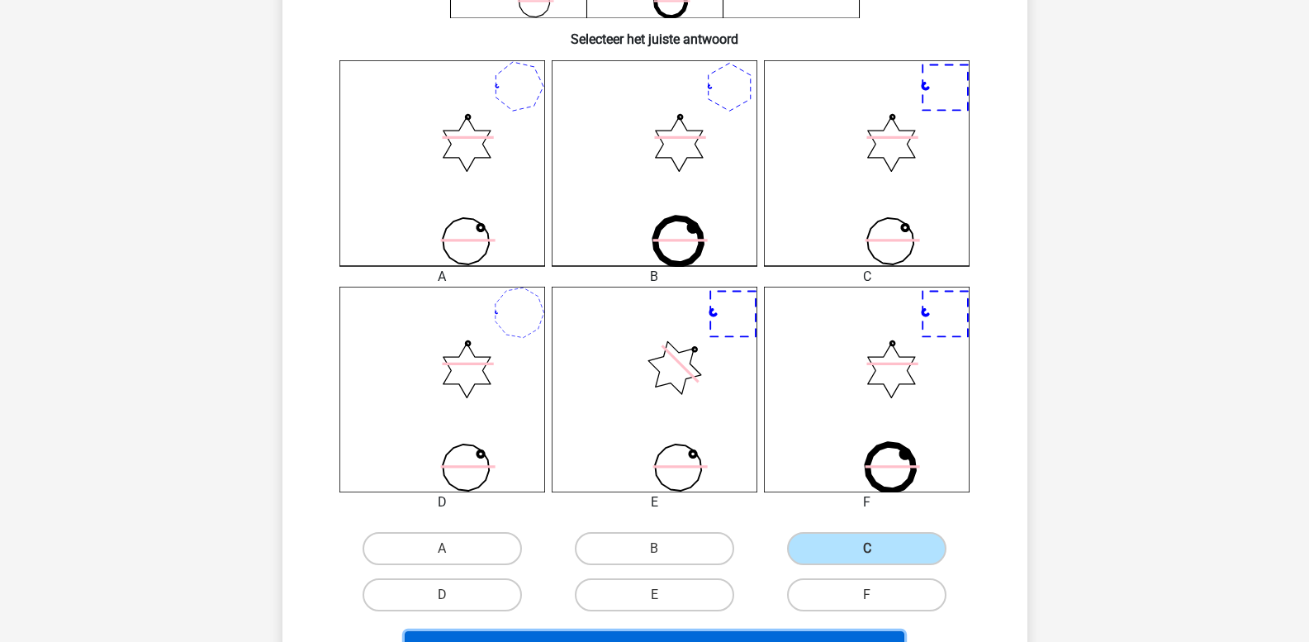
click at [695, 641] on button "Volgende vraag" at bounding box center [655, 648] width 500 height 35
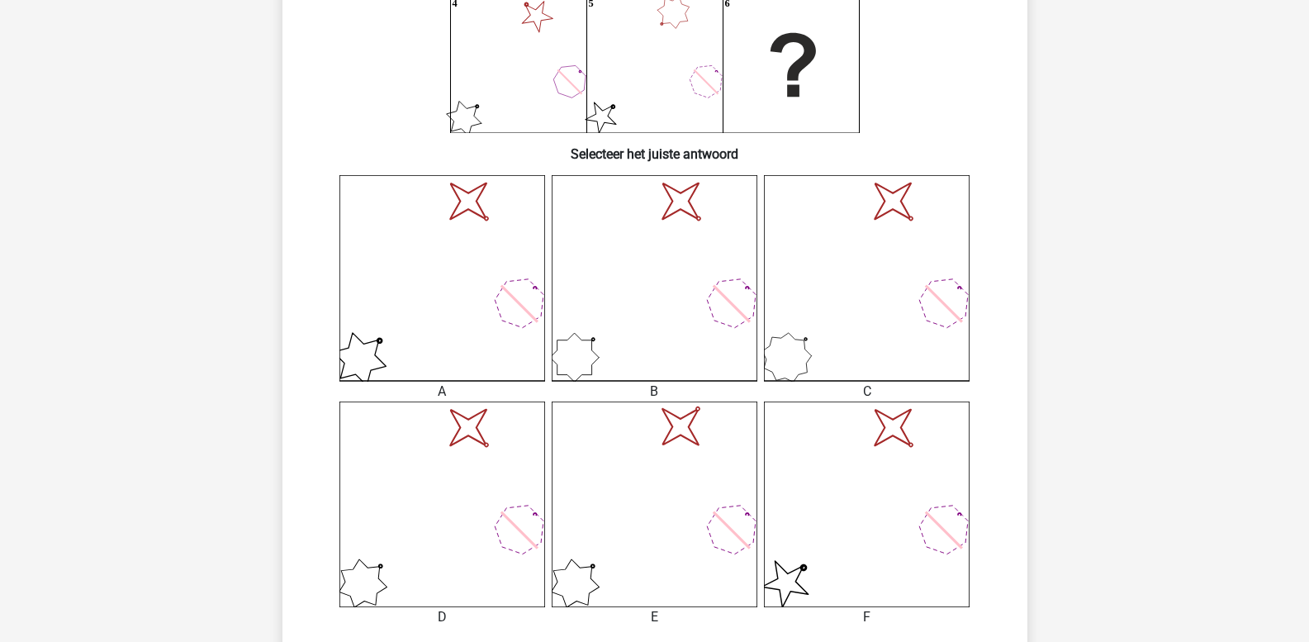
scroll to position [324, 0]
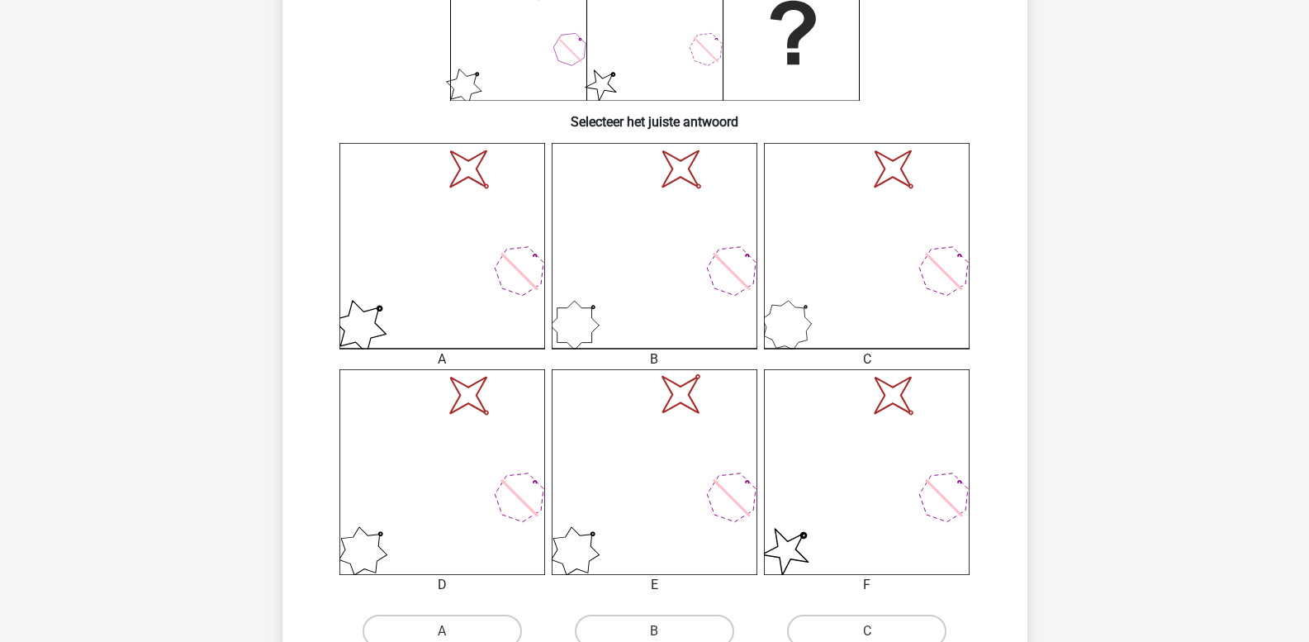
click at [828, 484] on icon "image/svg+xml" at bounding box center [867, 472] width 206 height 206
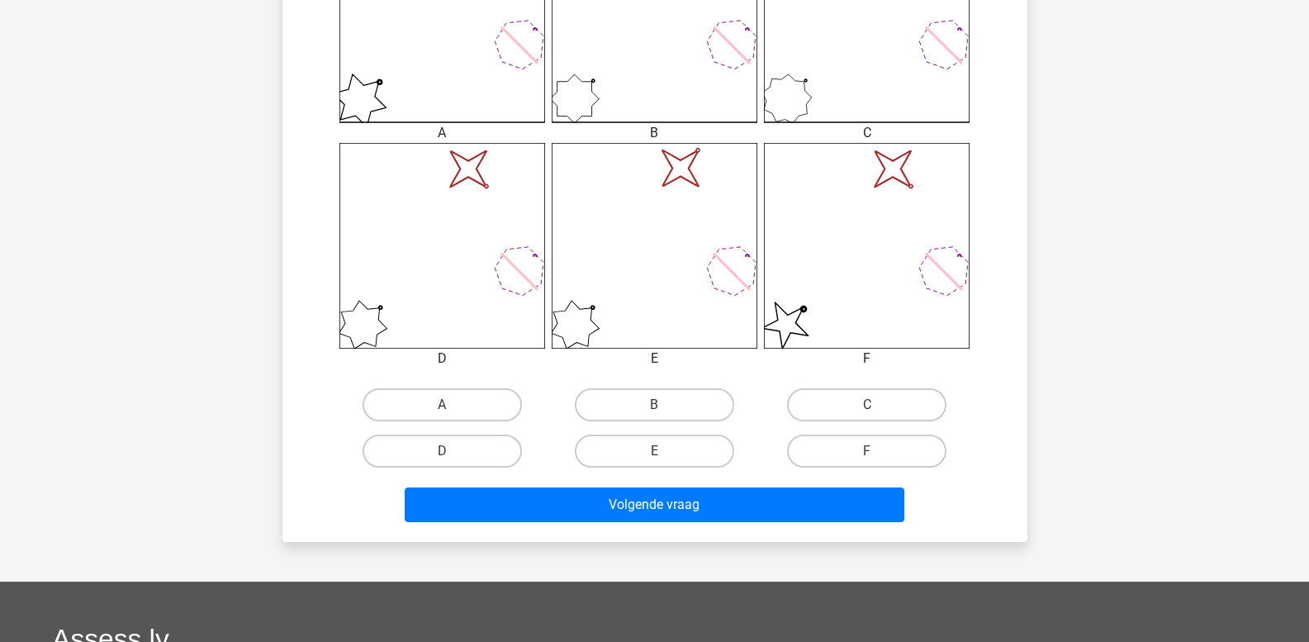
scroll to position [572, 0]
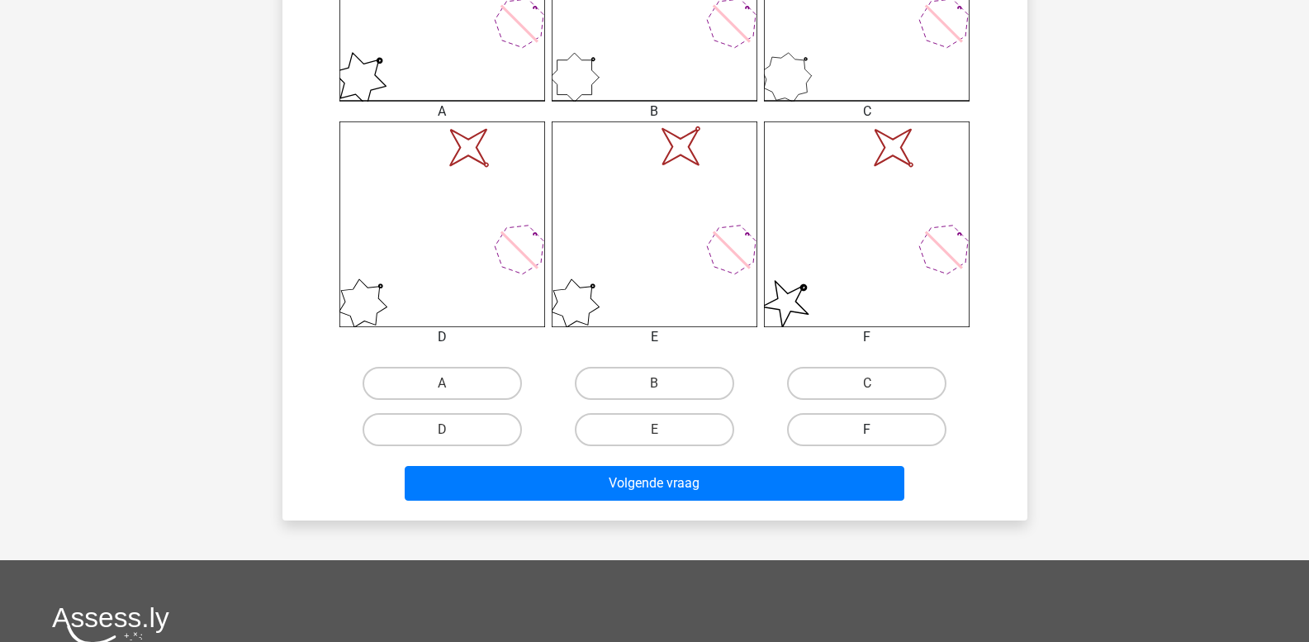
click at [833, 427] on label "F" at bounding box center [866, 429] width 159 height 33
click at [867, 429] on input "F" at bounding box center [872, 434] width 11 height 11
radio input "true"
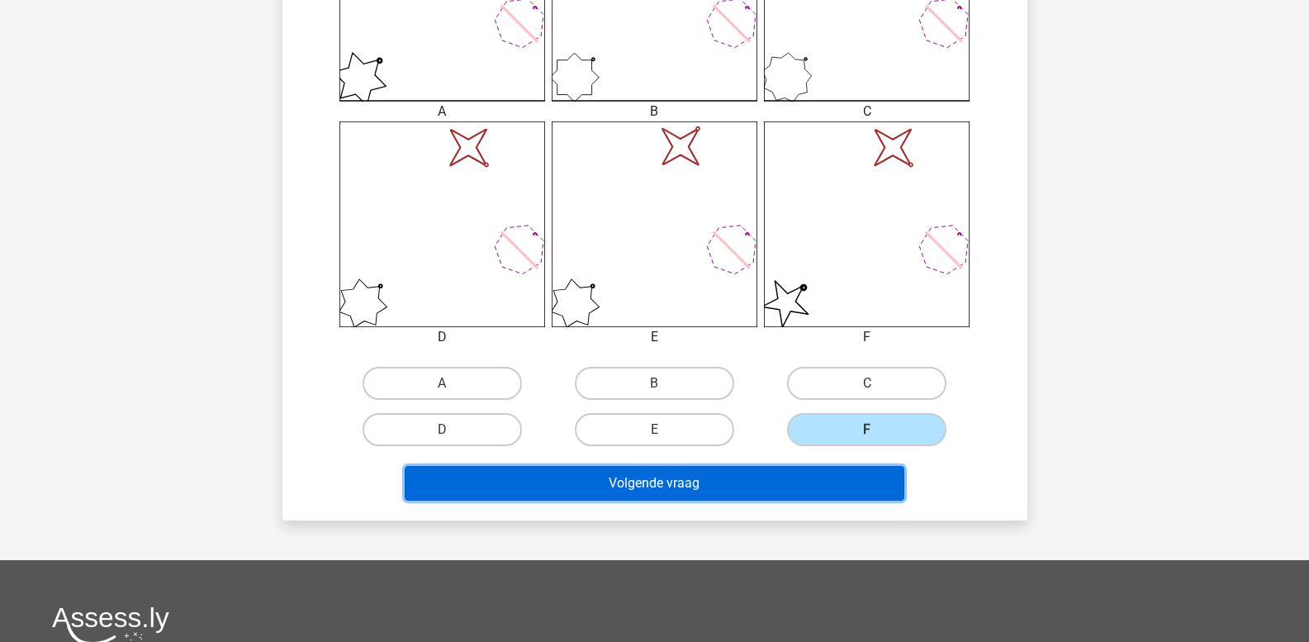
click at [817, 482] on button "Volgende vraag" at bounding box center [655, 483] width 500 height 35
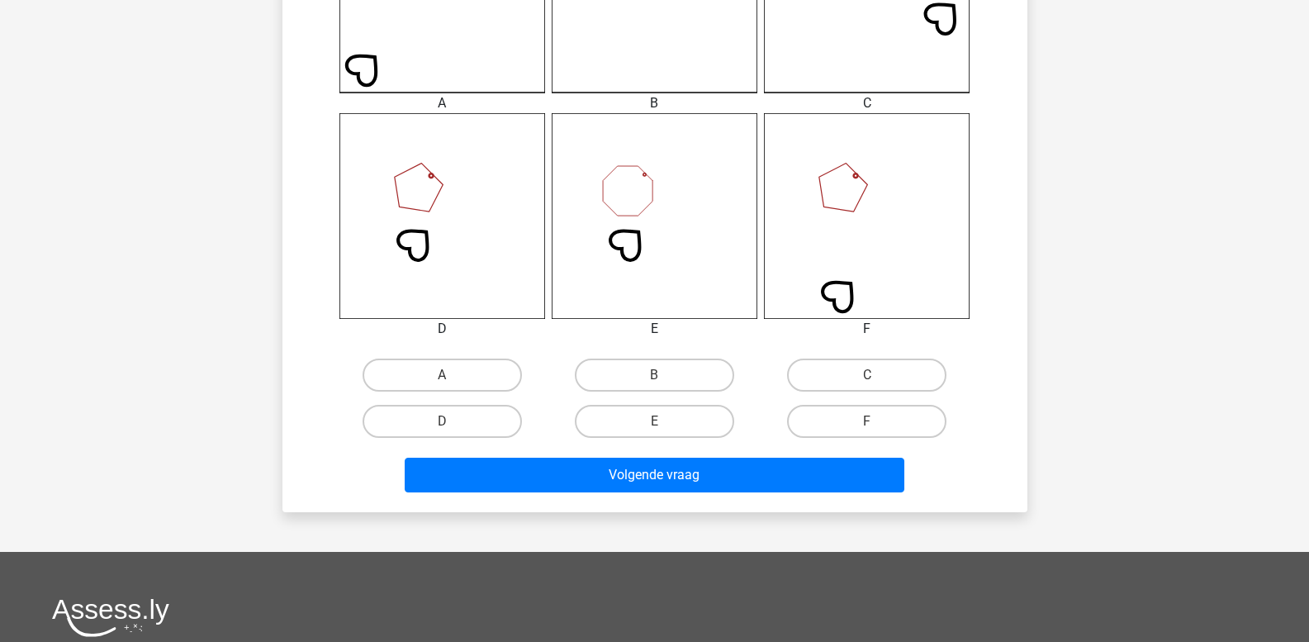
scroll to position [581, 0]
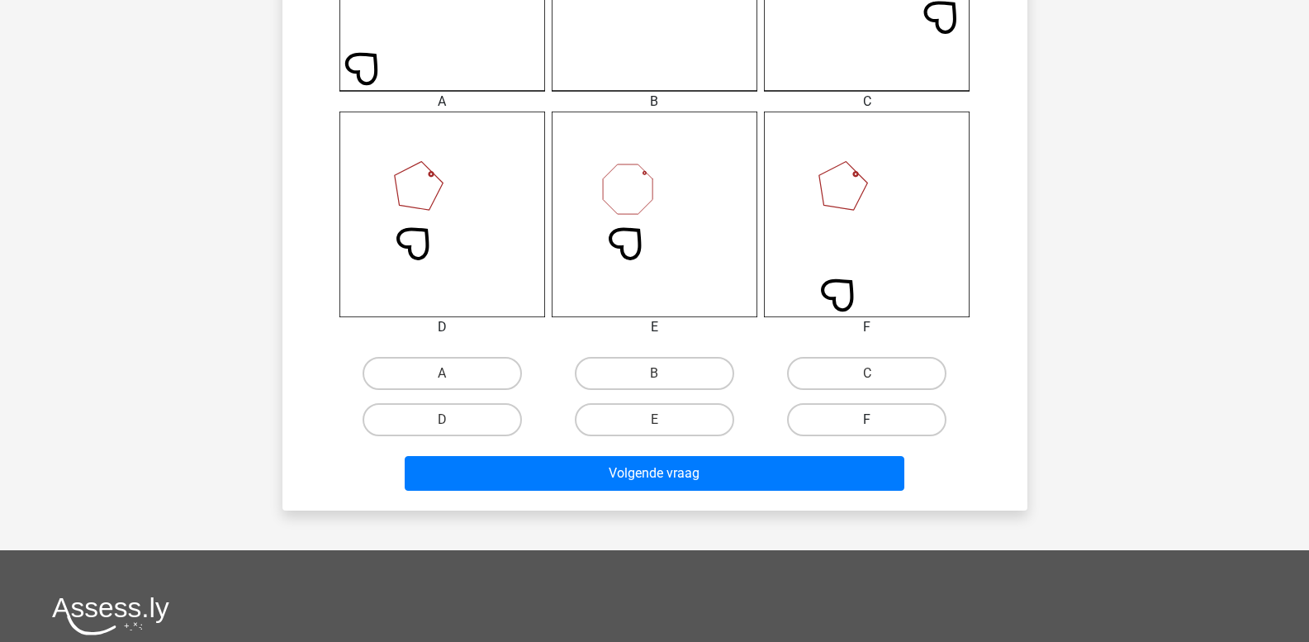
click at [838, 423] on label "F" at bounding box center [866, 419] width 159 height 33
click at [867, 423] on input "F" at bounding box center [872, 425] width 11 height 11
radio input "true"
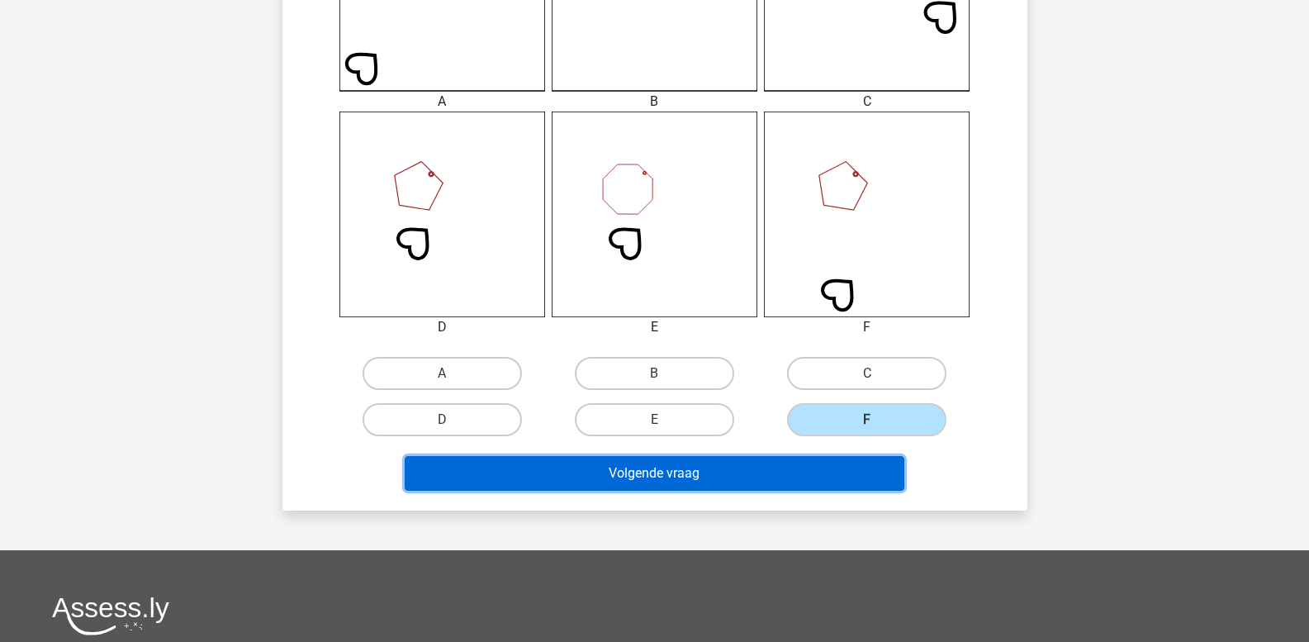
click at [740, 475] on button "Volgende vraag" at bounding box center [655, 473] width 500 height 35
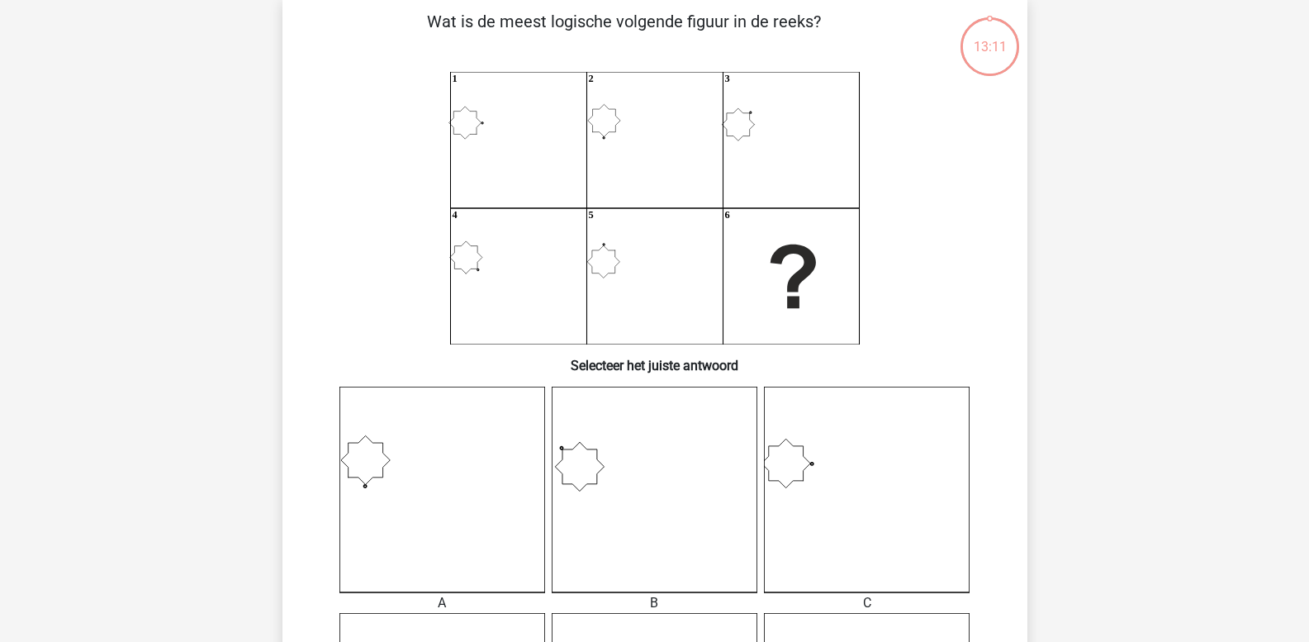
scroll to position [76, 0]
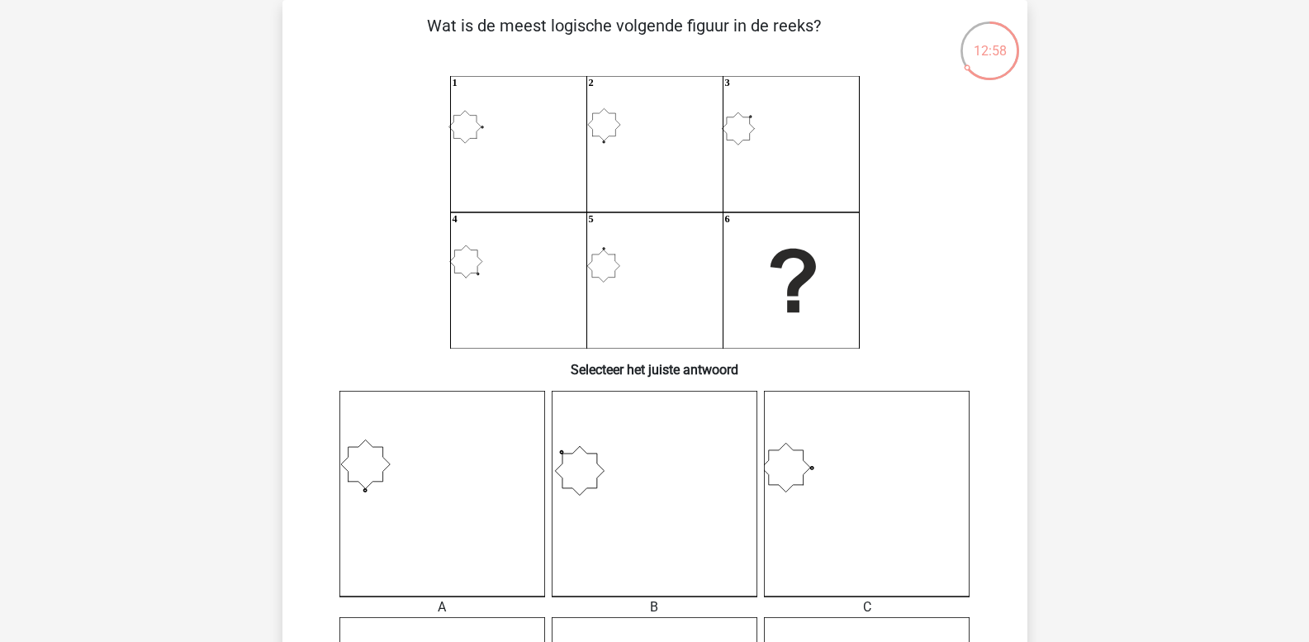
click at [502, 149] on icon "1 2 3 4 5 6" at bounding box center [655, 212] width 666 height 273
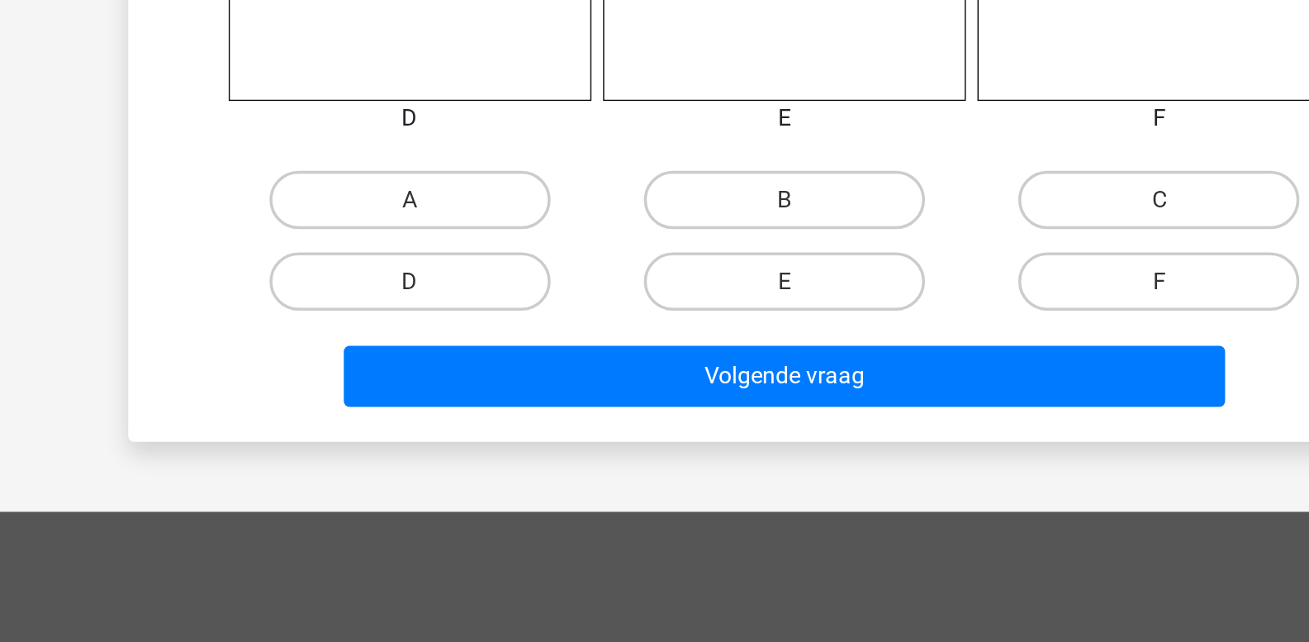
scroll to position [591, 0]
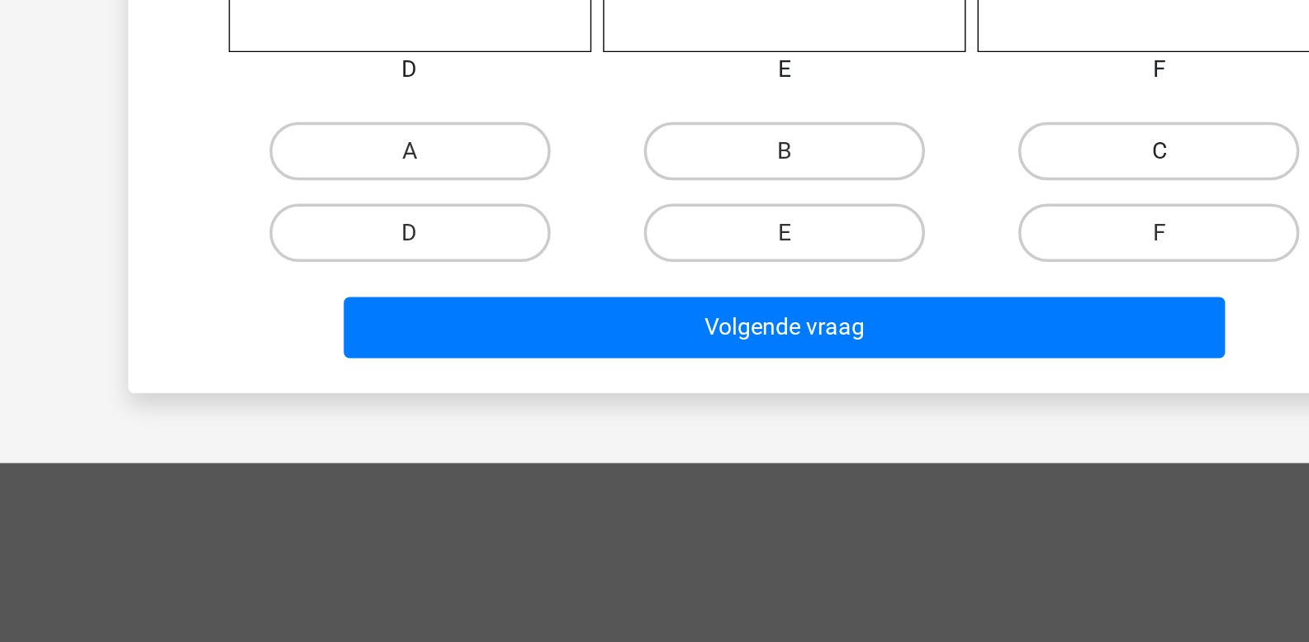
click at [822, 359] on label "C" at bounding box center [866, 363] width 159 height 33
click at [867, 363] on input "C" at bounding box center [872, 368] width 11 height 11
radio input "true"
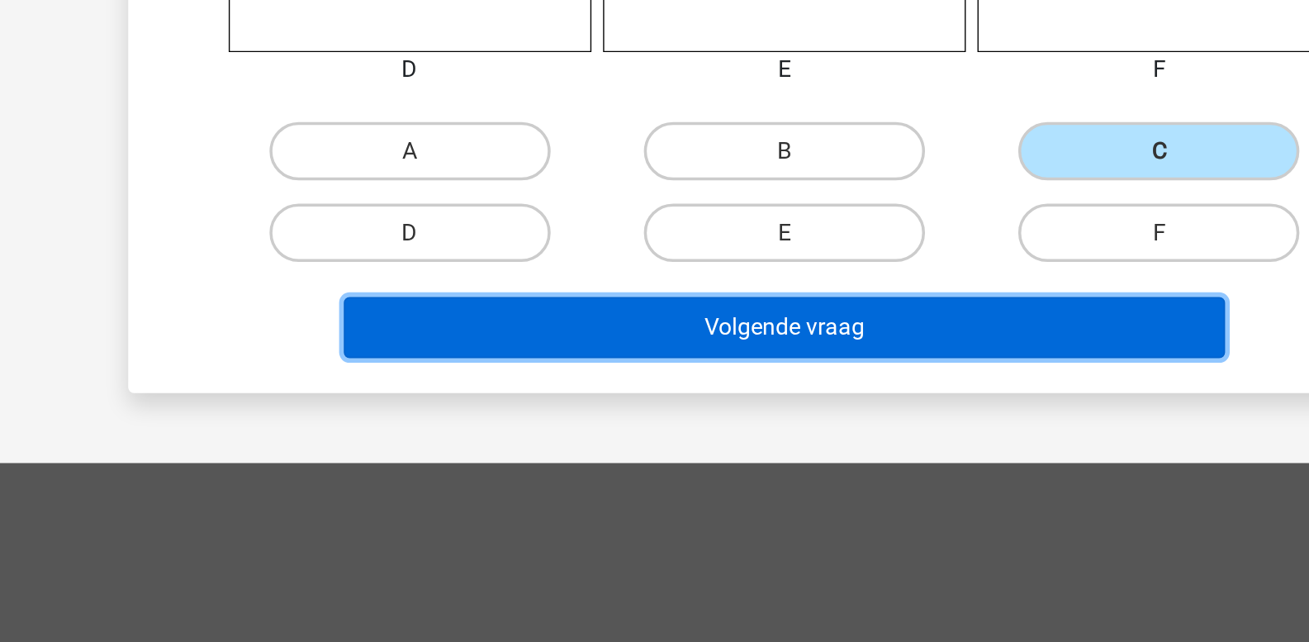
click at [692, 470] on button "Volgende vraag" at bounding box center [655, 463] width 500 height 35
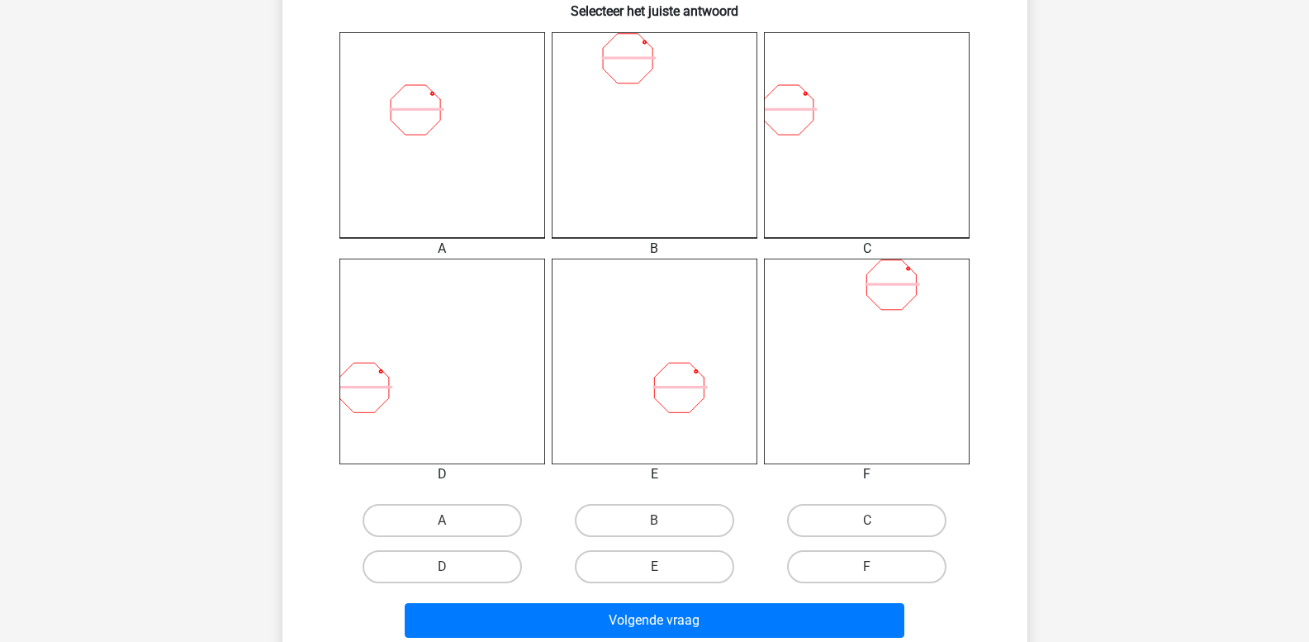
scroll to position [435, 0]
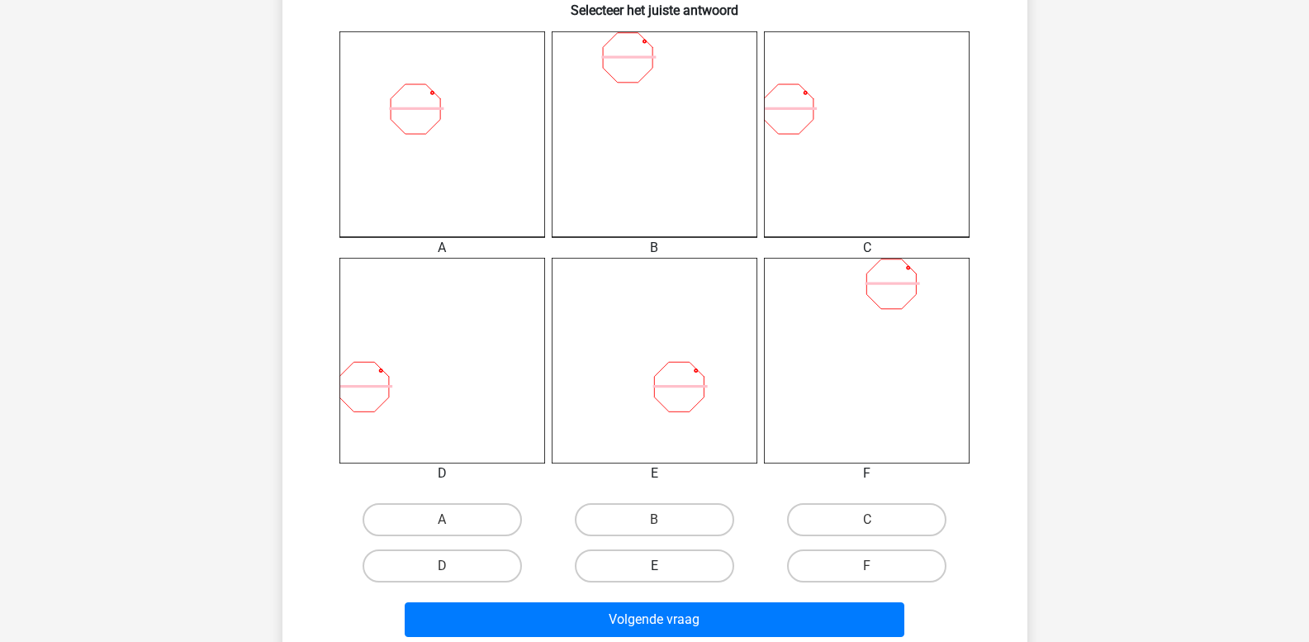
click at [640, 573] on label "E" at bounding box center [654, 565] width 159 height 33
click at [654, 573] on input "E" at bounding box center [659, 571] width 11 height 11
radio input "true"
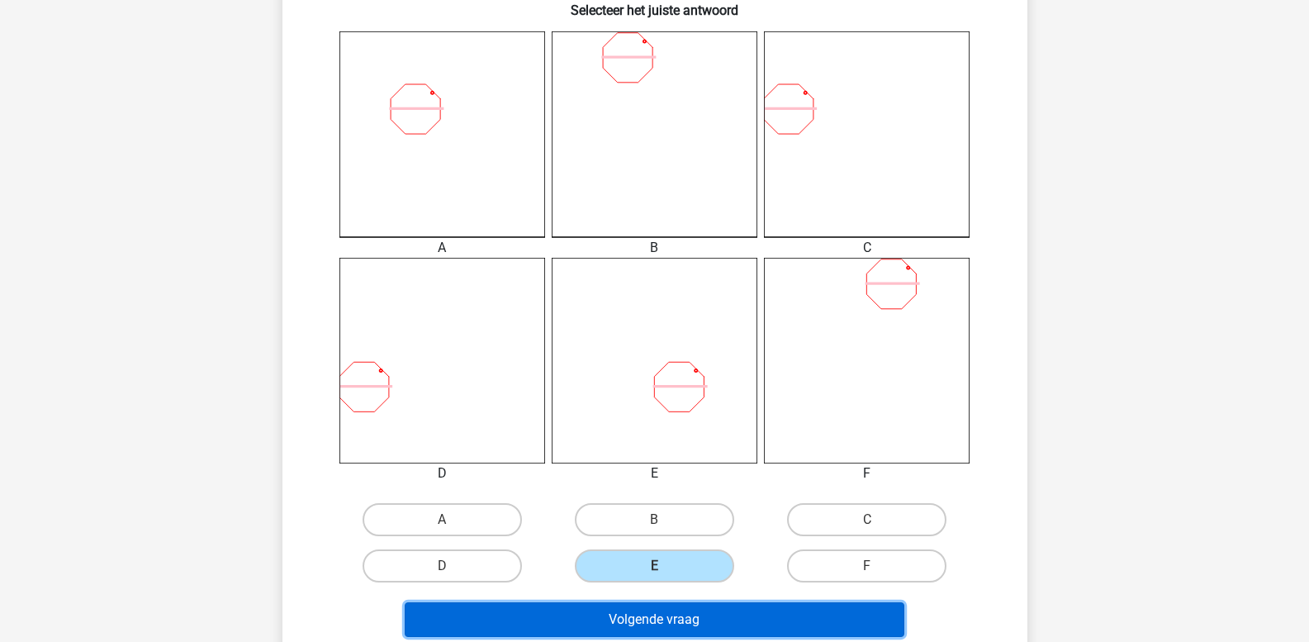
click at [624, 624] on button "Volgende vraag" at bounding box center [655, 619] width 500 height 35
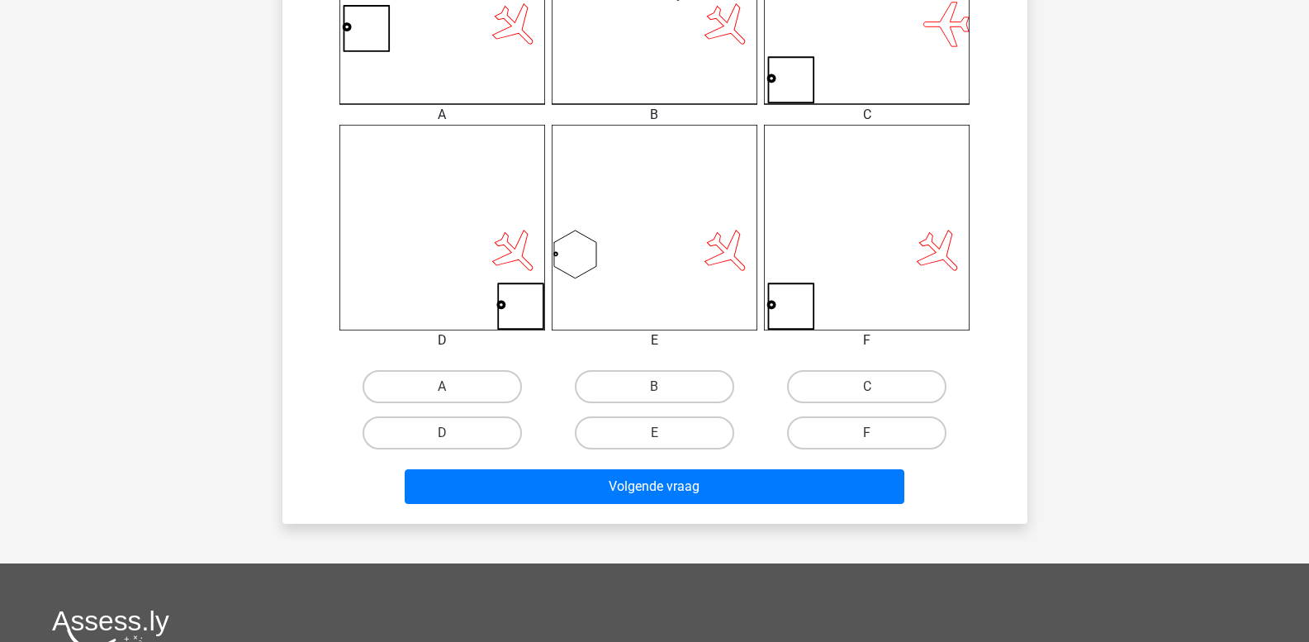
scroll to position [578, 0]
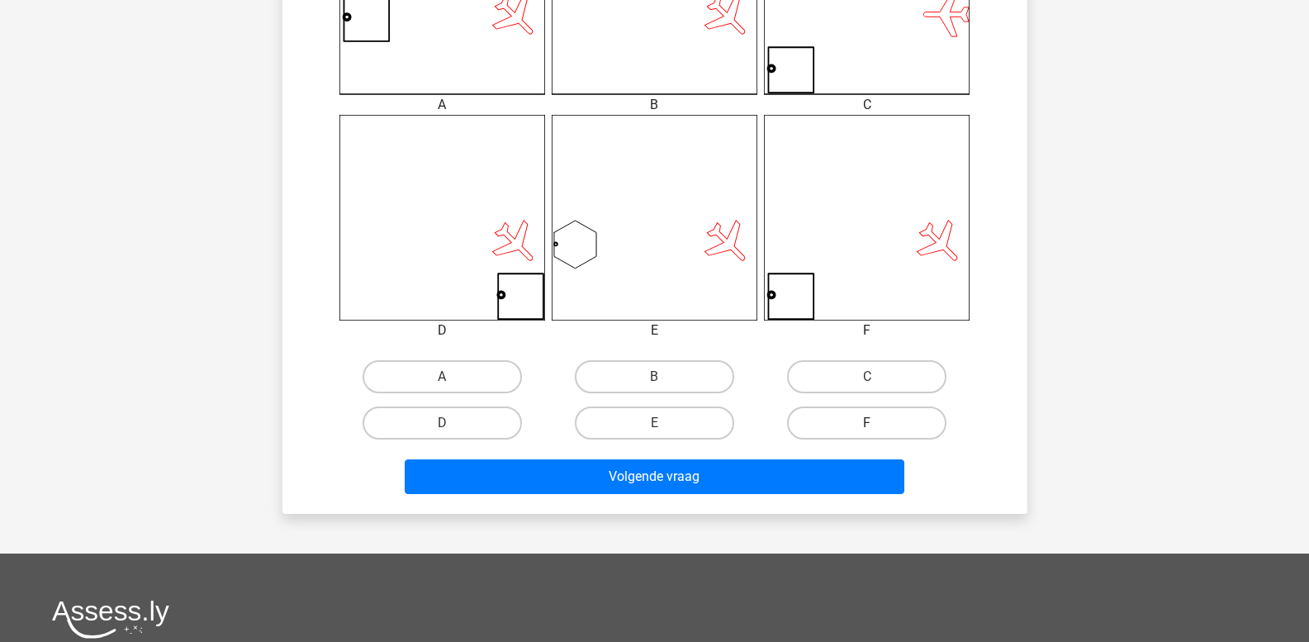
click at [828, 422] on label "F" at bounding box center [866, 422] width 159 height 33
click at [867, 423] on input "F" at bounding box center [872, 428] width 11 height 11
radio input "true"
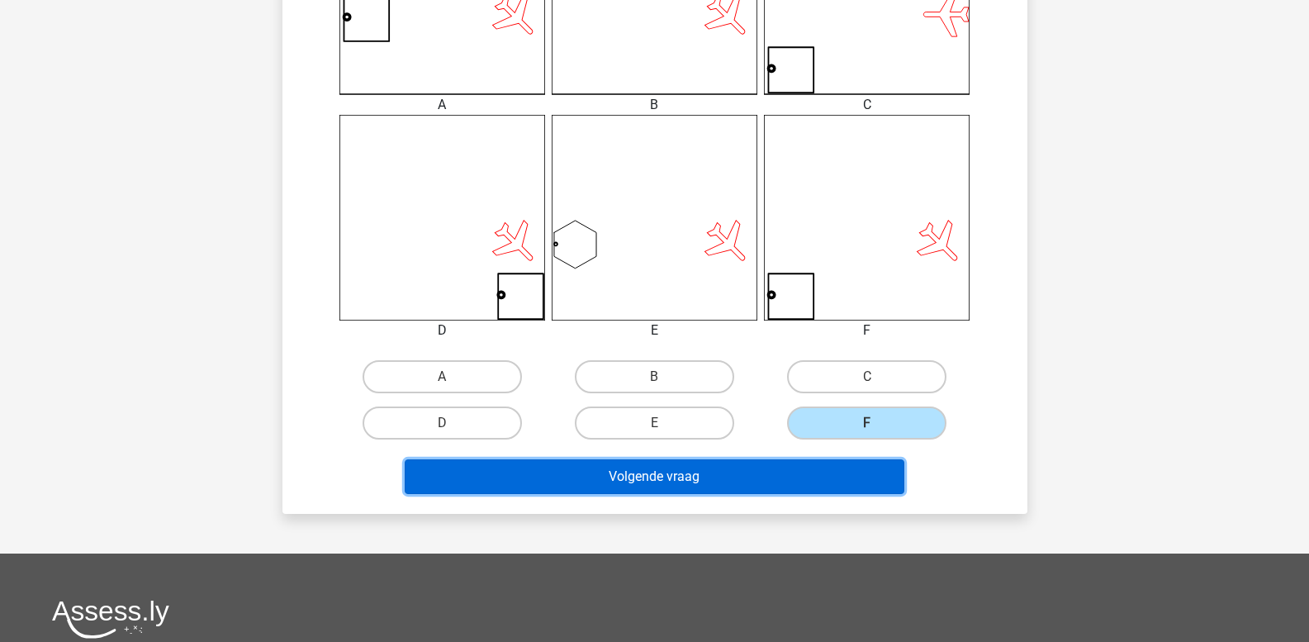
click at [752, 475] on button "Volgende vraag" at bounding box center [655, 476] width 500 height 35
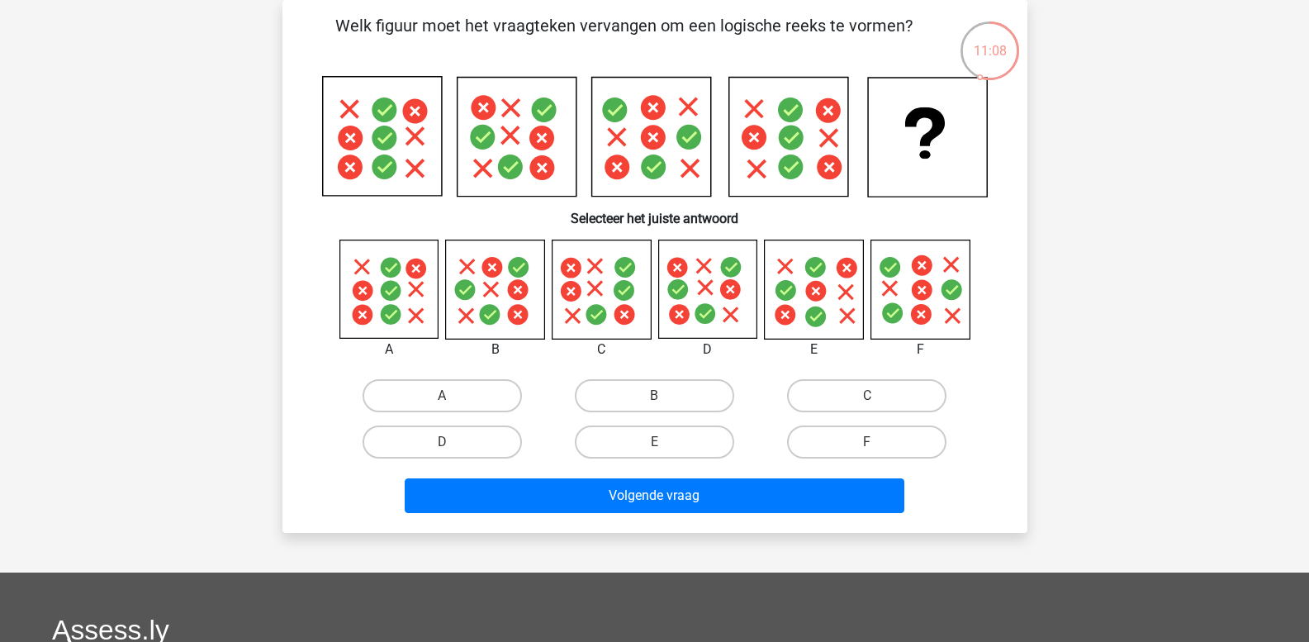
scroll to position [0, 0]
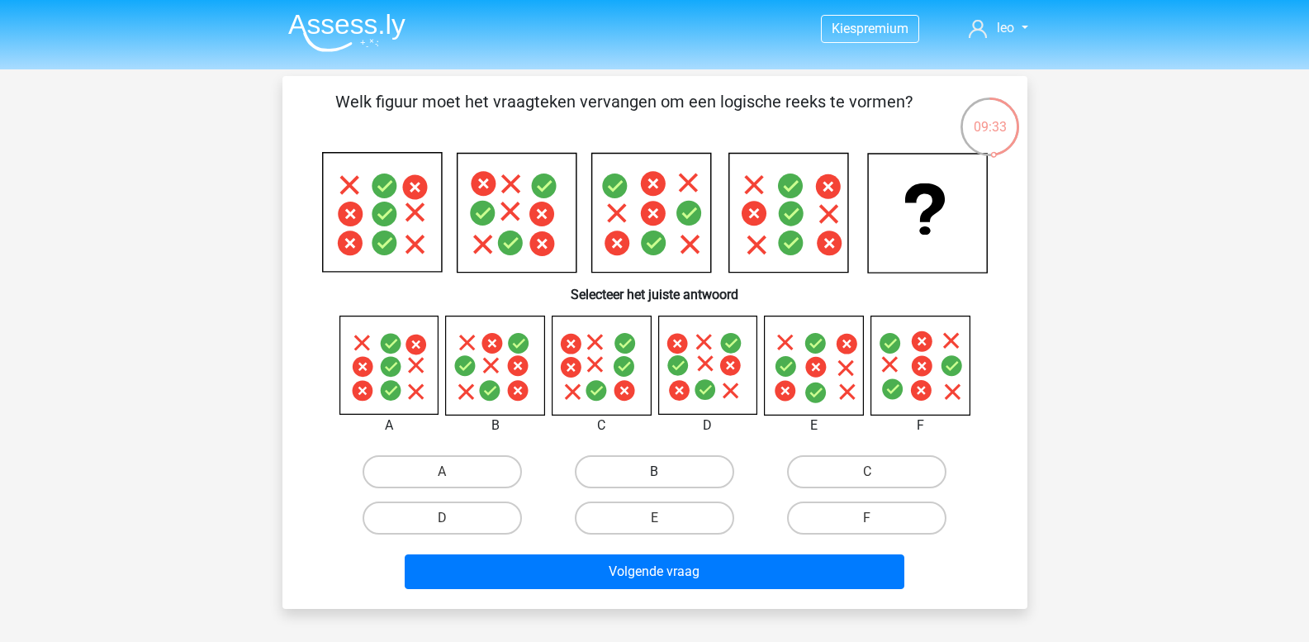
click at [629, 473] on label "B" at bounding box center [654, 471] width 159 height 33
click at [654, 473] on input "B" at bounding box center [659, 477] width 11 height 11
radio input "true"
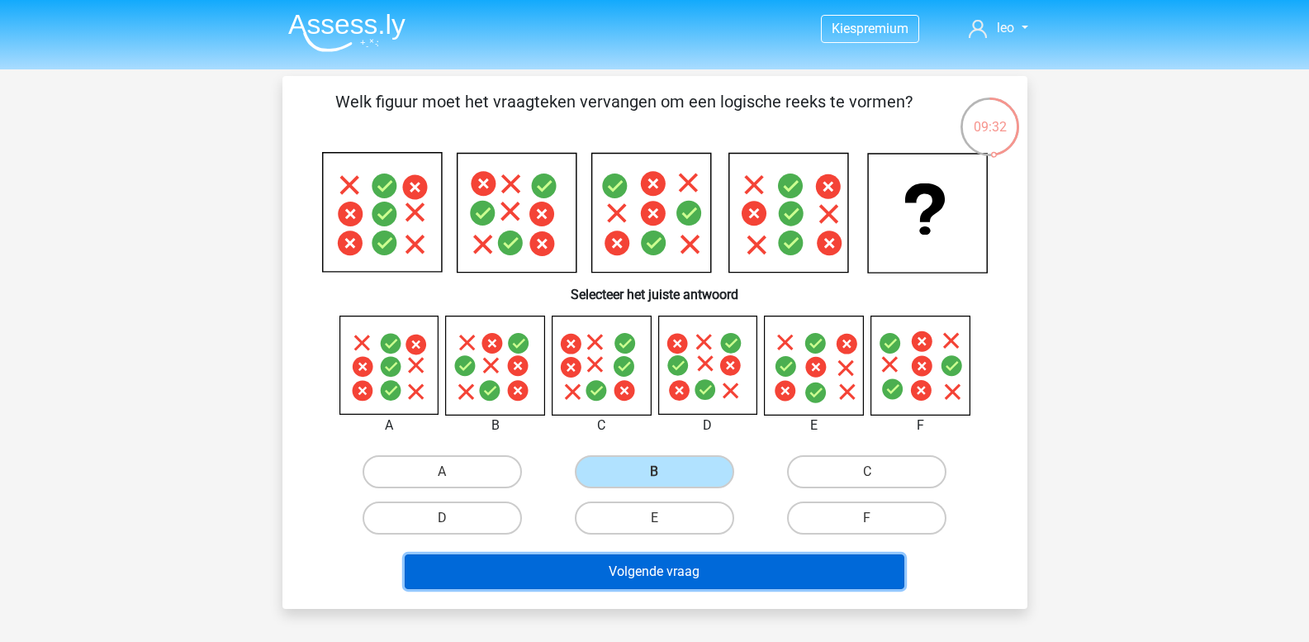
click at [614, 571] on button "Volgende vraag" at bounding box center [655, 571] width 500 height 35
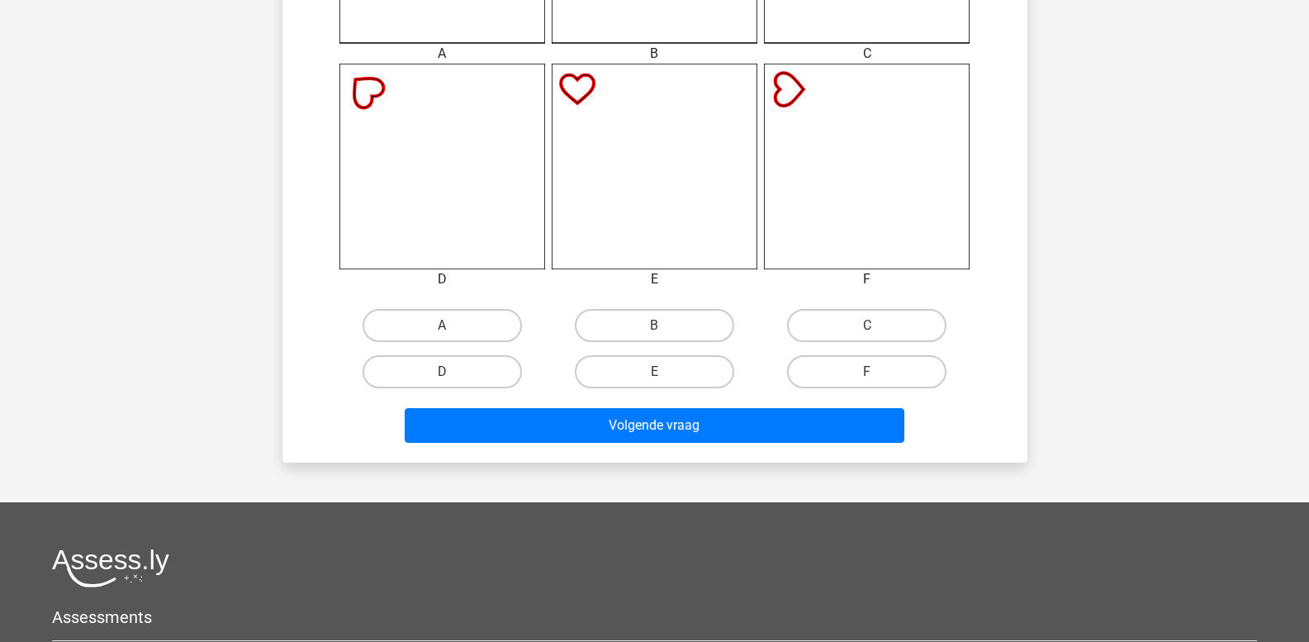
scroll to position [654, 0]
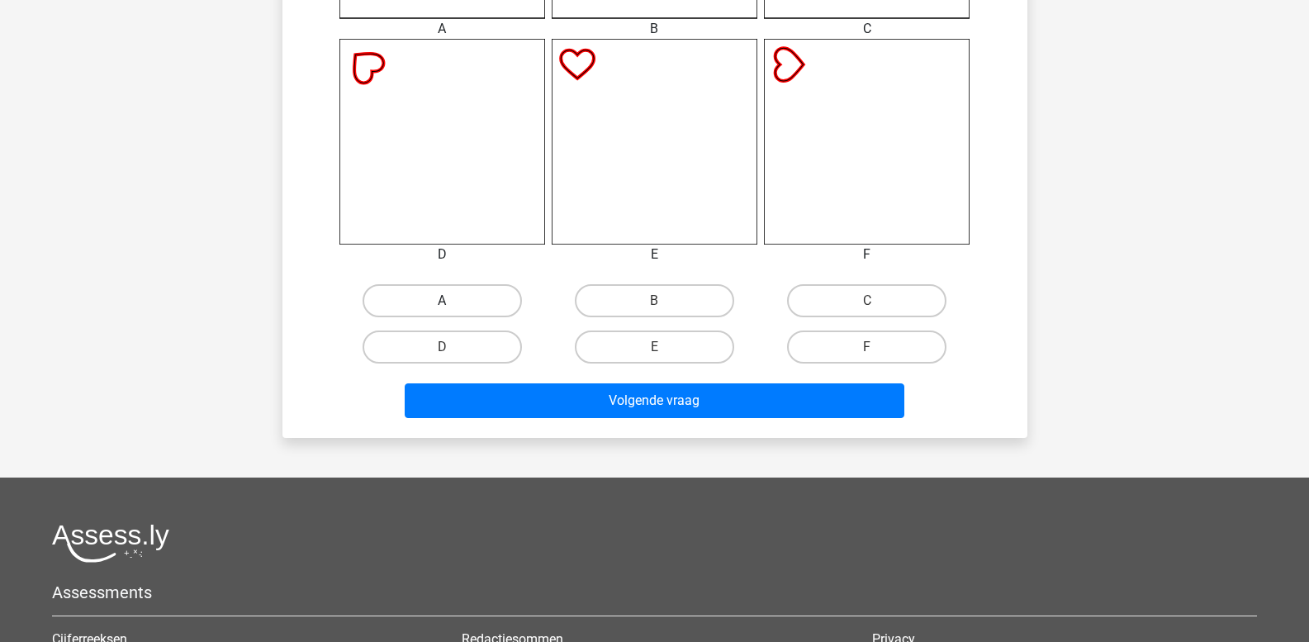
click at [458, 306] on label "A" at bounding box center [442, 300] width 159 height 33
click at [453, 306] on input "A" at bounding box center [447, 306] width 11 height 11
radio input "true"
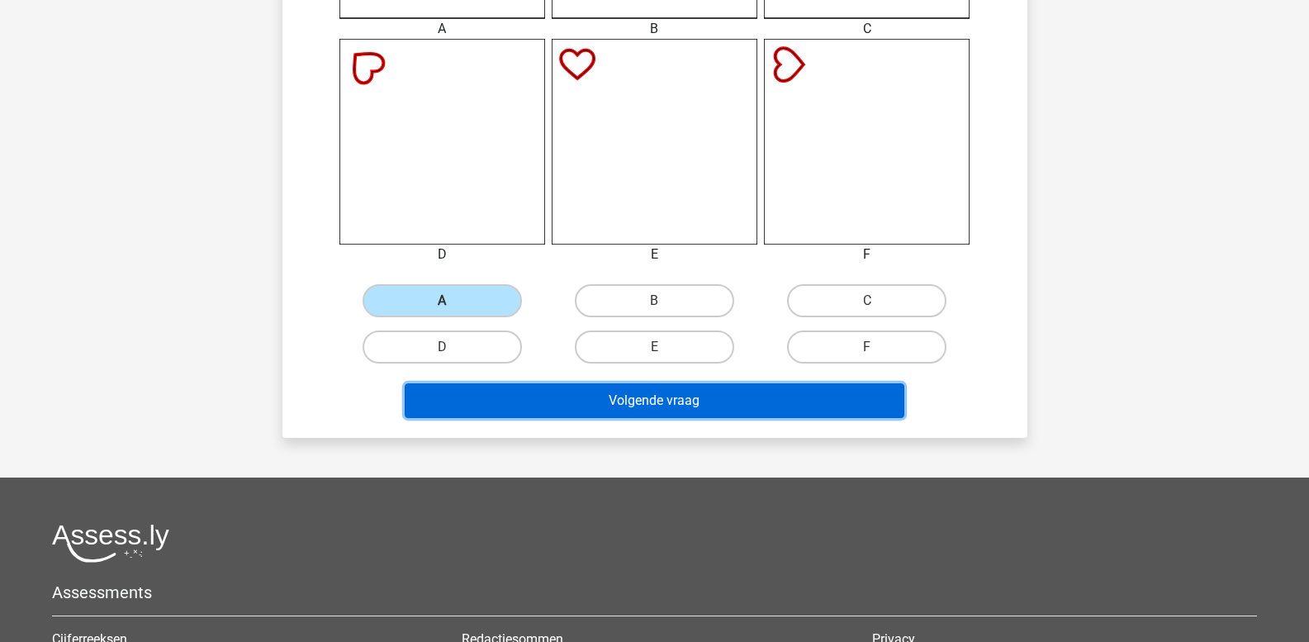
click at [530, 405] on button "Volgende vraag" at bounding box center [655, 400] width 500 height 35
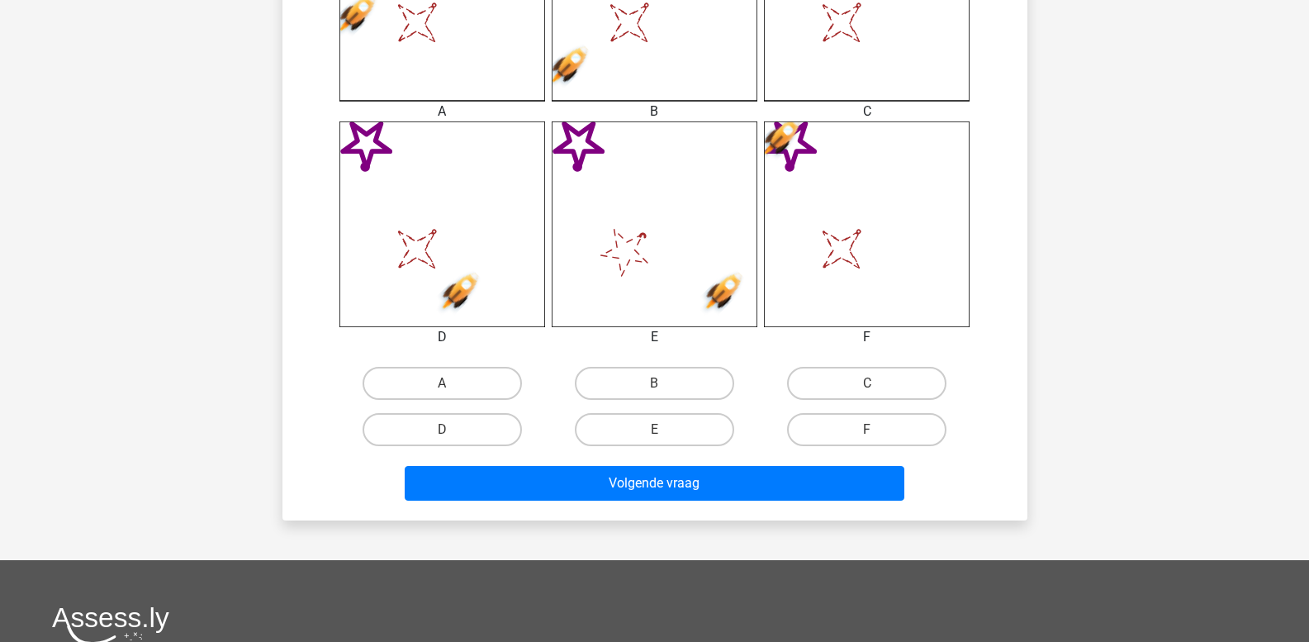
scroll to position [489, 0]
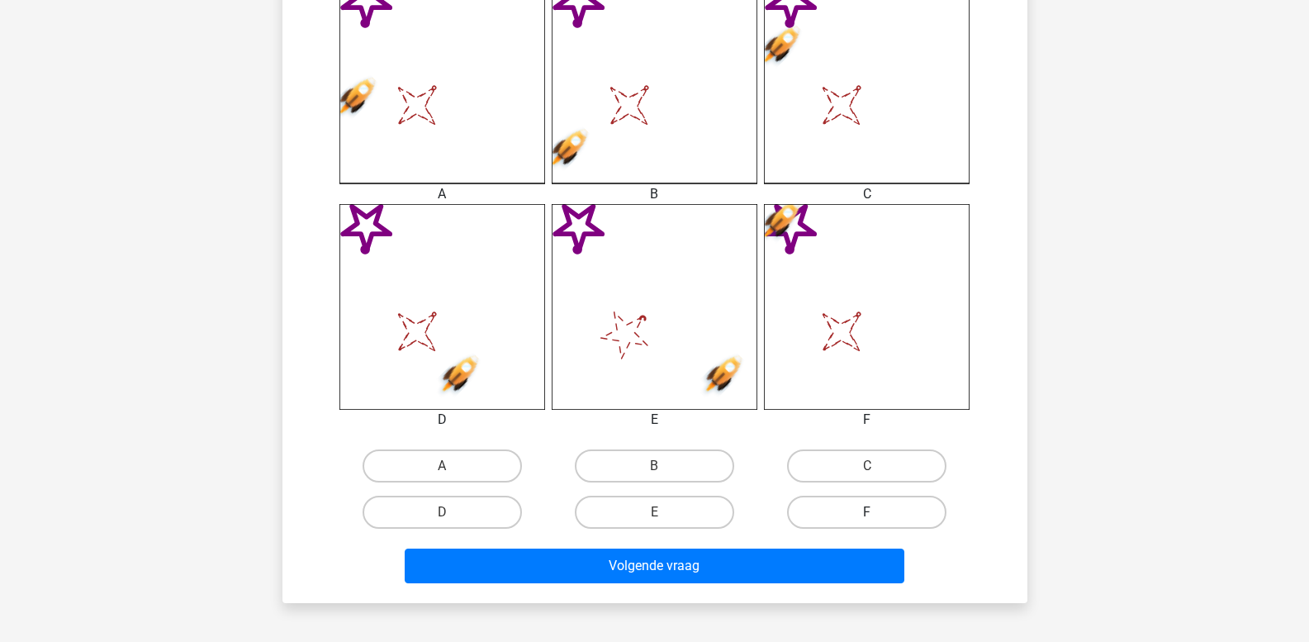
click at [856, 509] on label "F" at bounding box center [866, 512] width 159 height 33
click at [867, 512] on input "F" at bounding box center [872, 517] width 11 height 11
radio input "true"
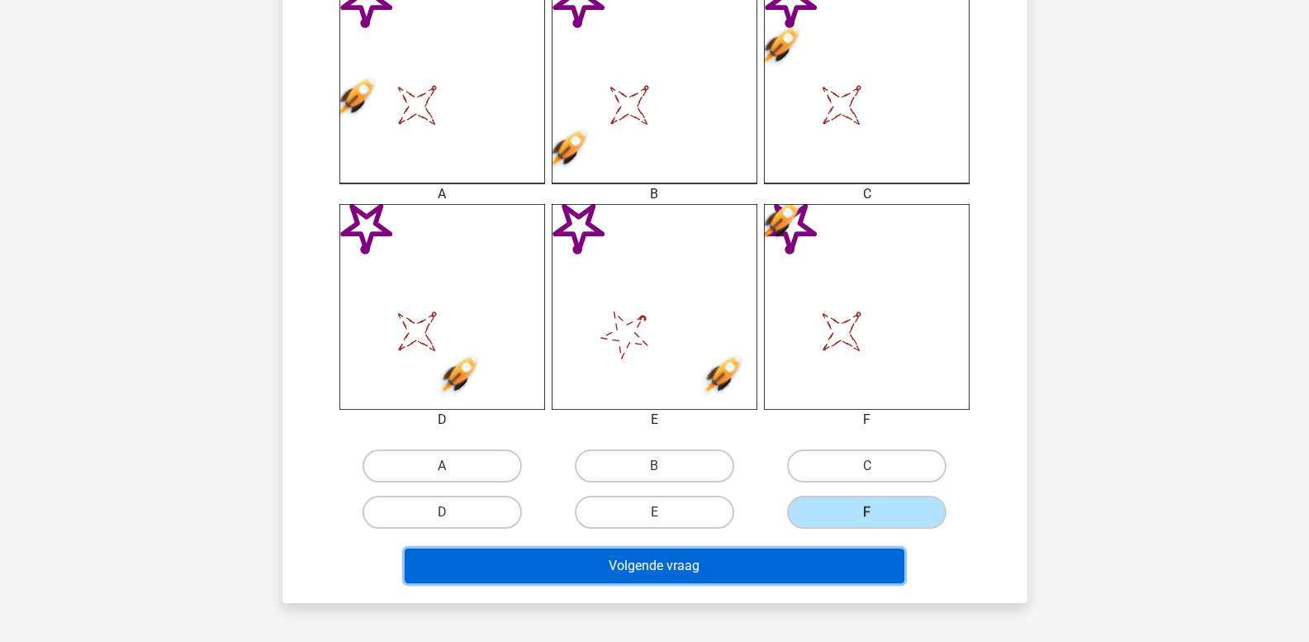
click at [776, 559] on button "Volgende vraag" at bounding box center [655, 565] width 500 height 35
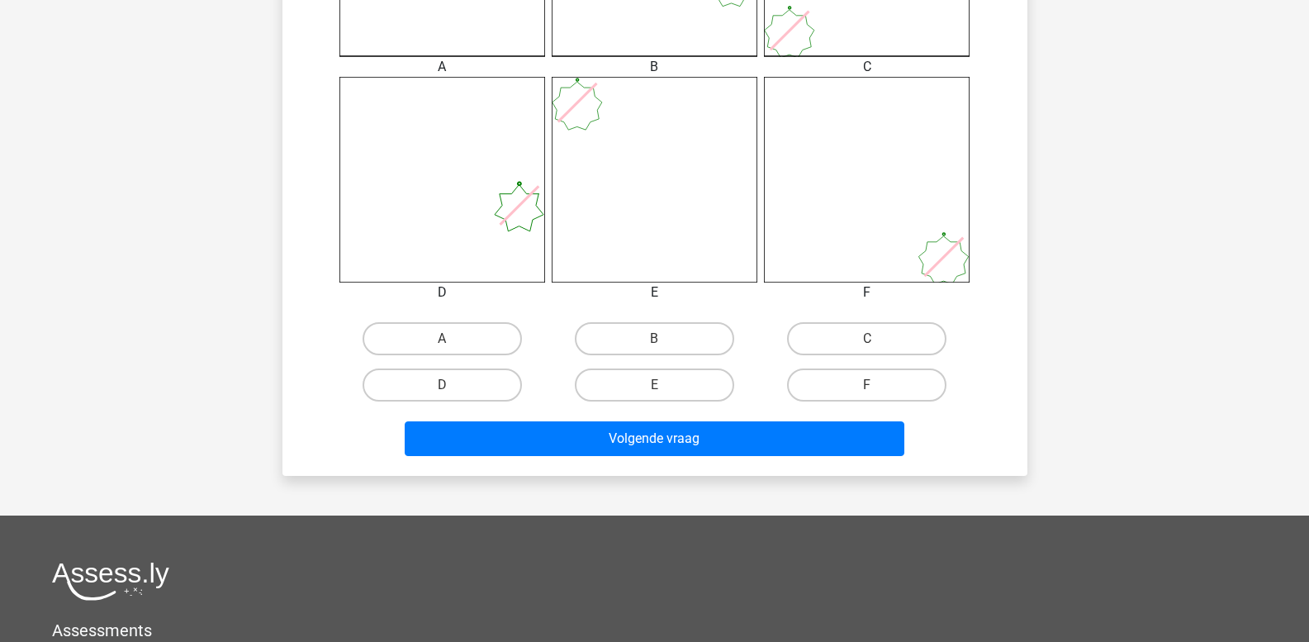
scroll to position [654, 0]
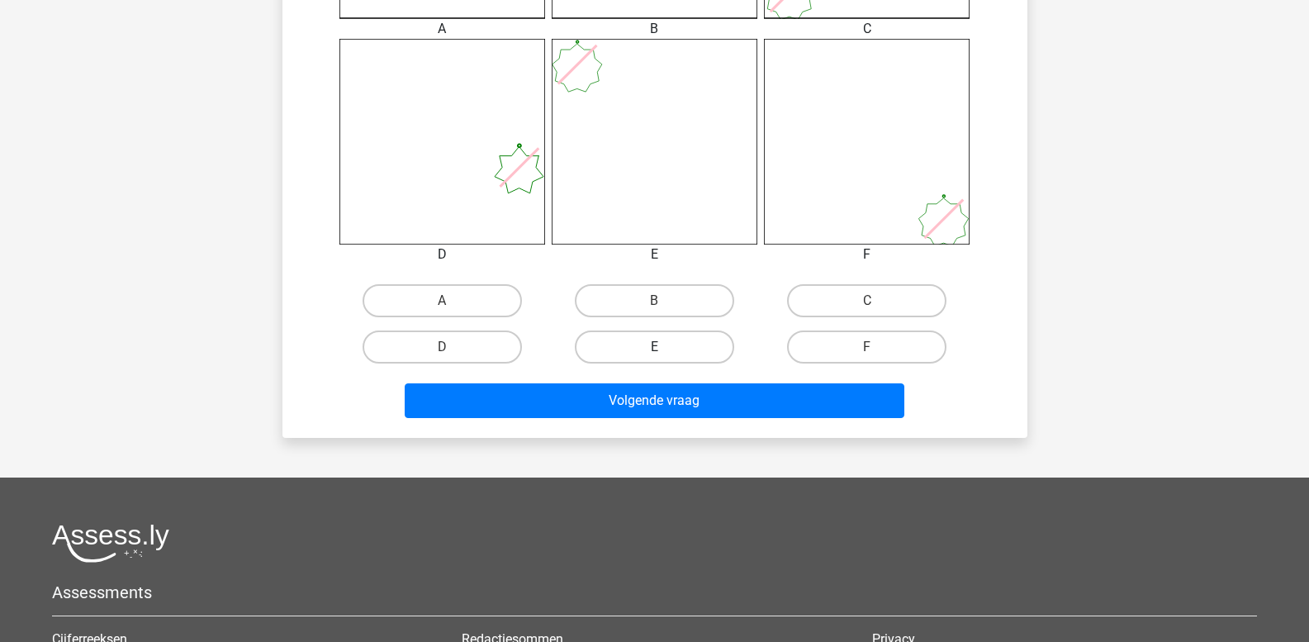
click at [667, 342] on label "E" at bounding box center [654, 346] width 159 height 33
click at [665, 347] on input "E" at bounding box center [659, 352] width 11 height 11
radio input "true"
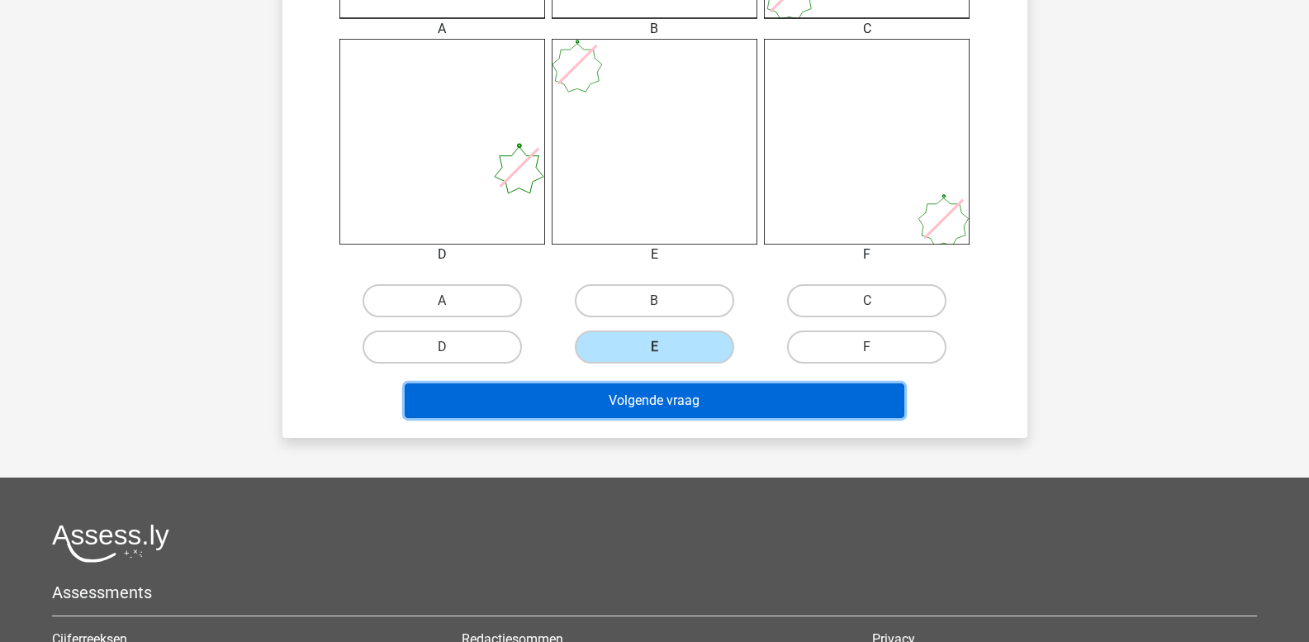
click at [653, 401] on button "Volgende vraag" at bounding box center [655, 400] width 500 height 35
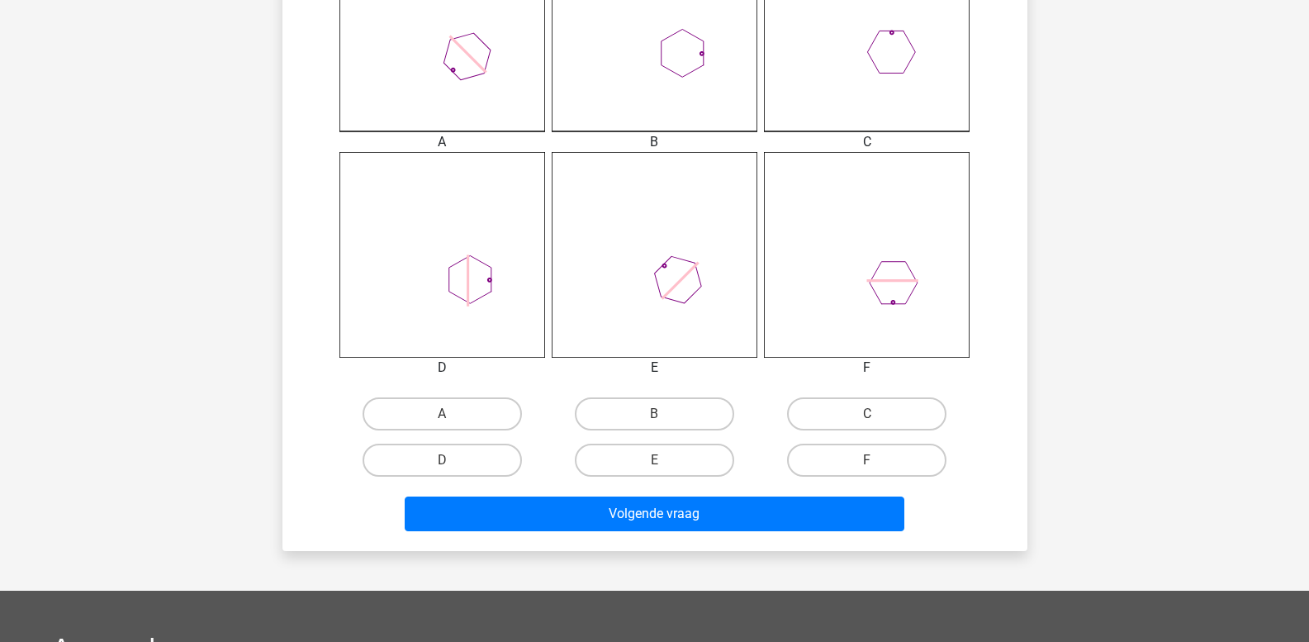
scroll to position [572, 0]
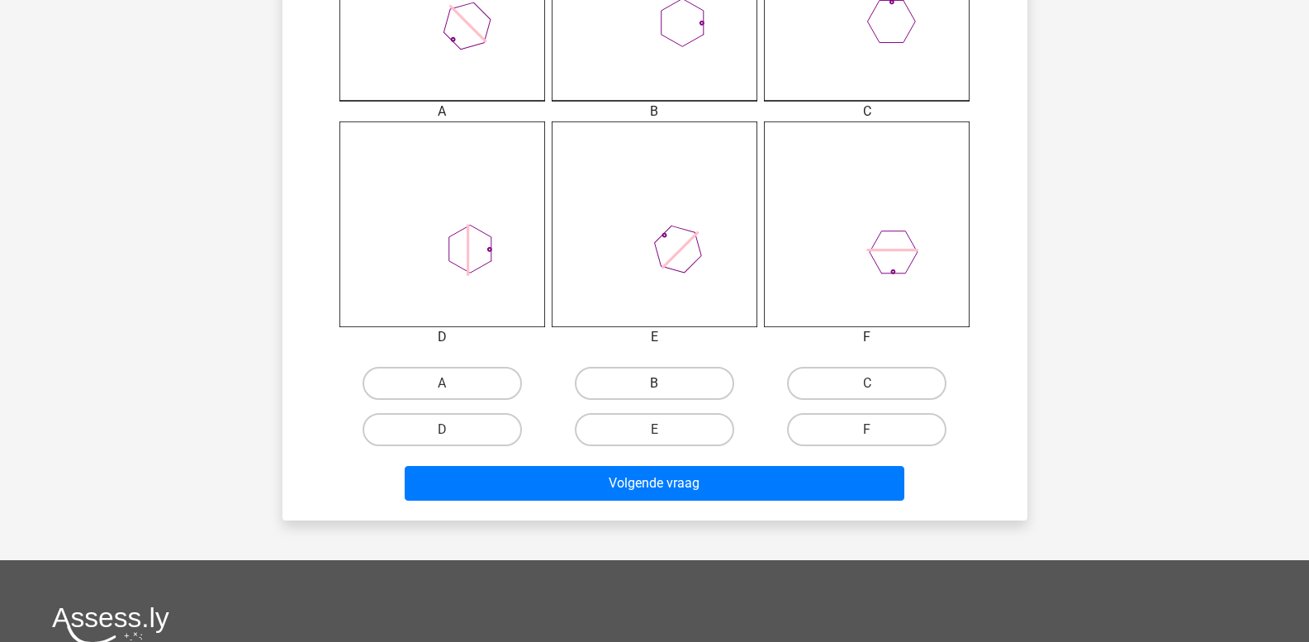
click at [672, 381] on label "B" at bounding box center [654, 383] width 159 height 33
click at [665, 383] on input "B" at bounding box center [659, 388] width 11 height 11
radio input "true"
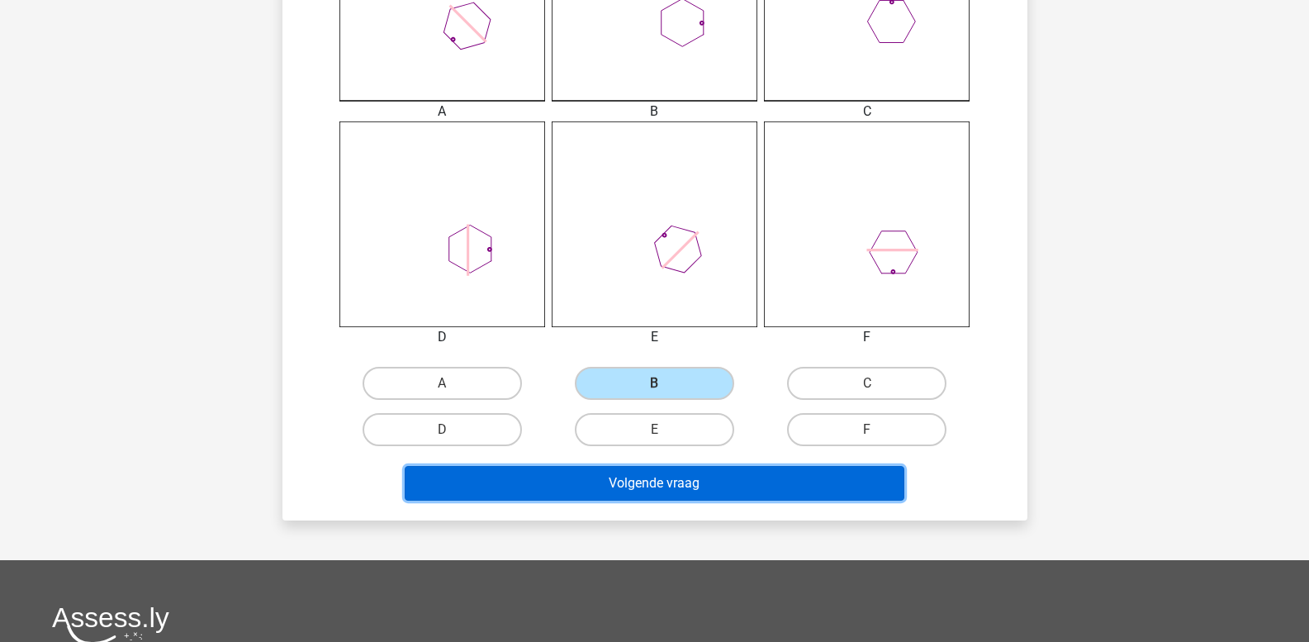
click at [669, 484] on button "Volgende vraag" at bounding box center [655, 483] width 500 height 35
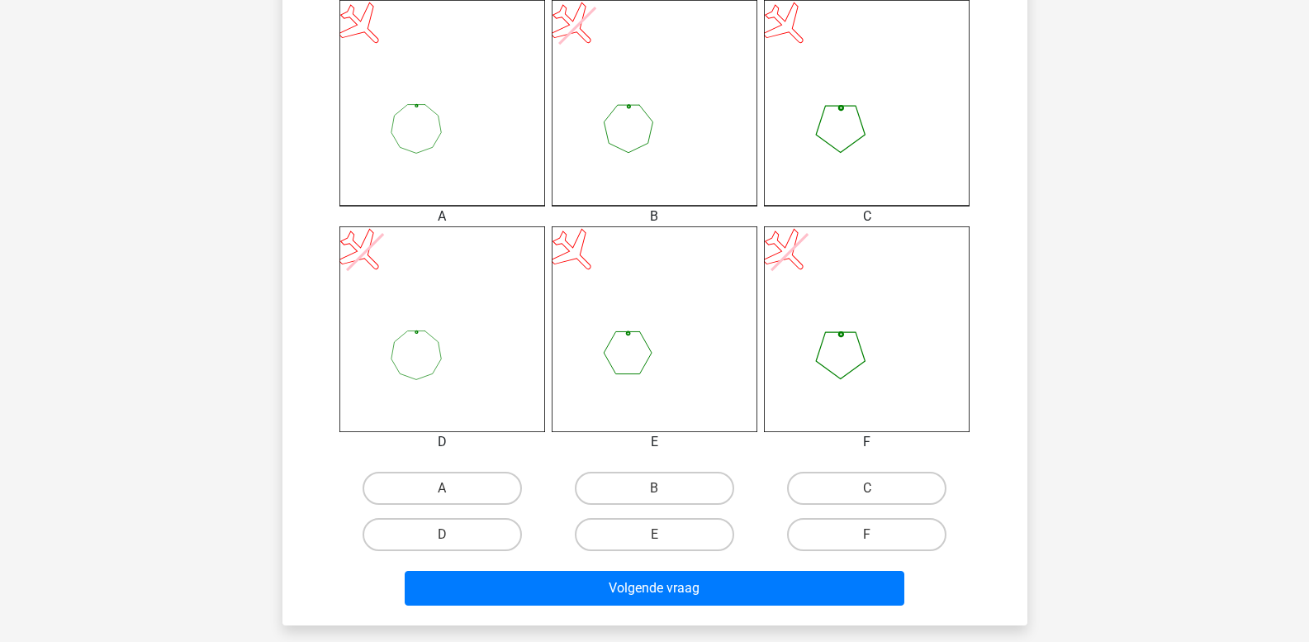
scroll to position [496, 0]
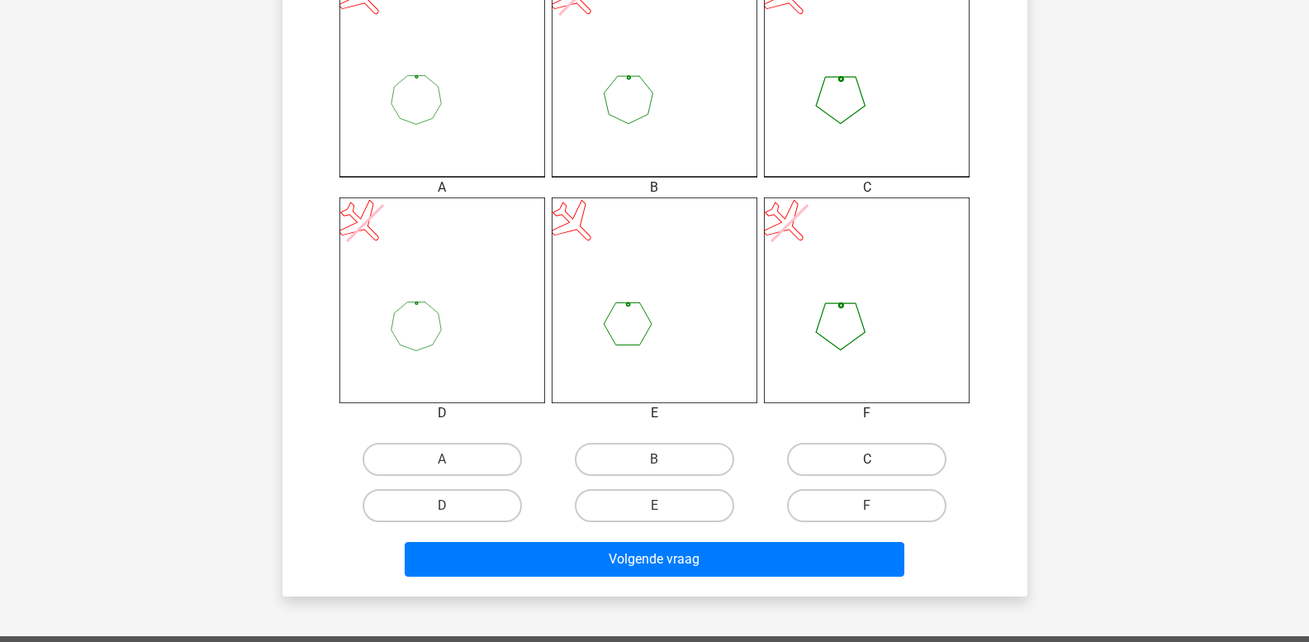
click at [809, 457] on label "C" at bounding box center [866, 459] width 159 height 33
click at [867, 459] on input "C" at bounding box center [872, 464] width 11 height 11
radio input "true"
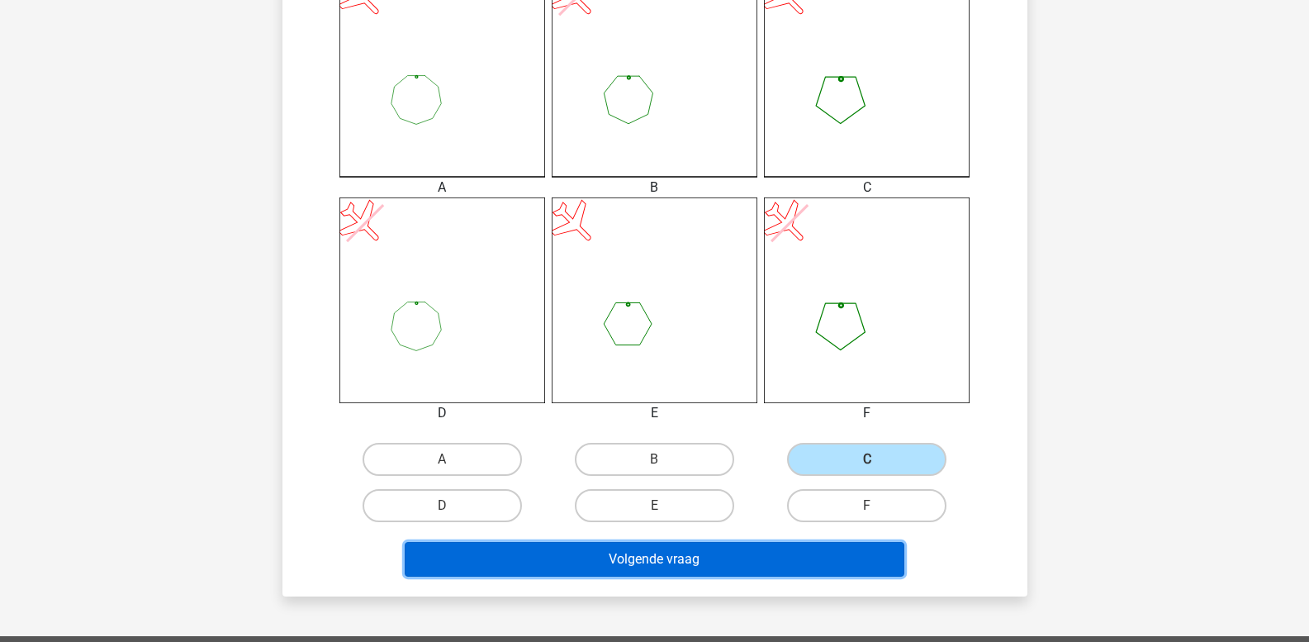
click at [733, 568] on button "Volgende vraag" at bounding box center [655, 559] width 500 height 35
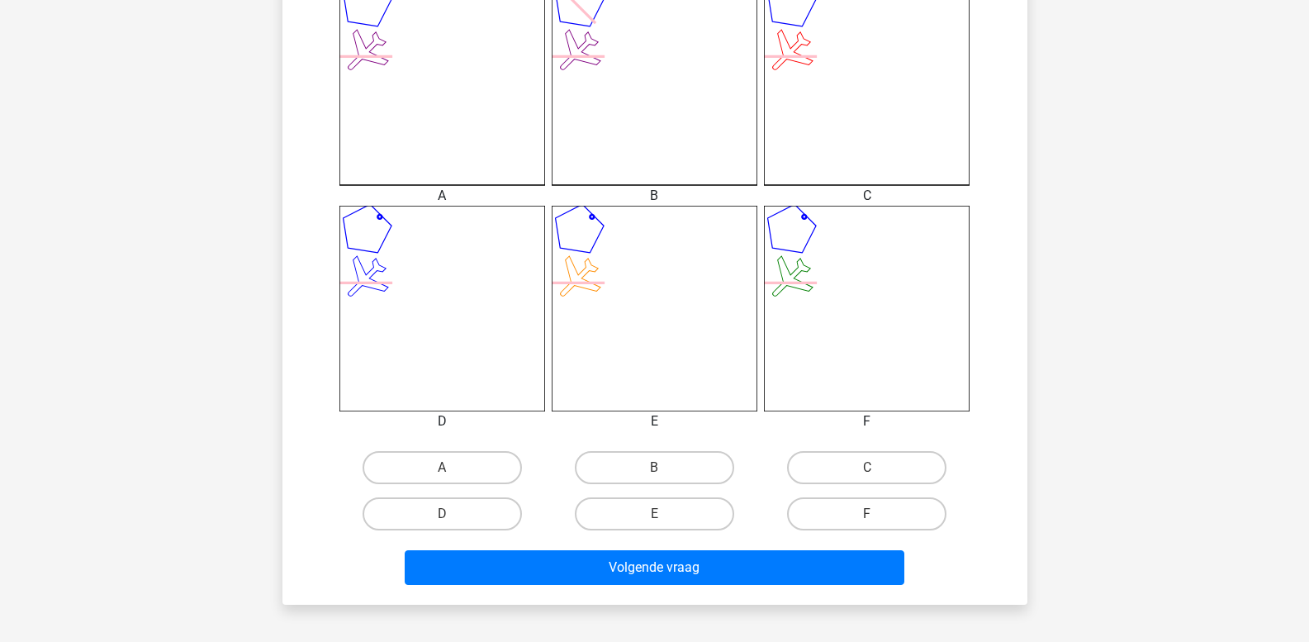
scroll to position [489, 0]
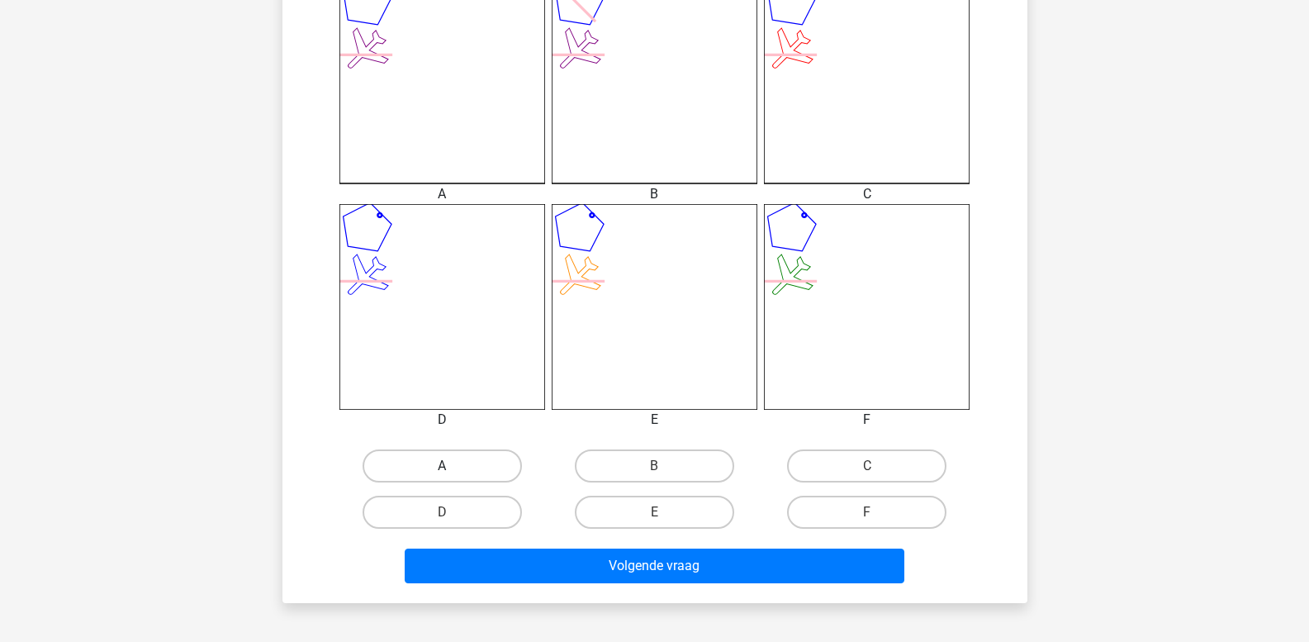
click at [411, 472] on label "A" at bounding box center [442, 465] width 159 height 33
click at [442, 472] on input "A" at bounding box center [447, 471] width 11 height 11
radio input "true"
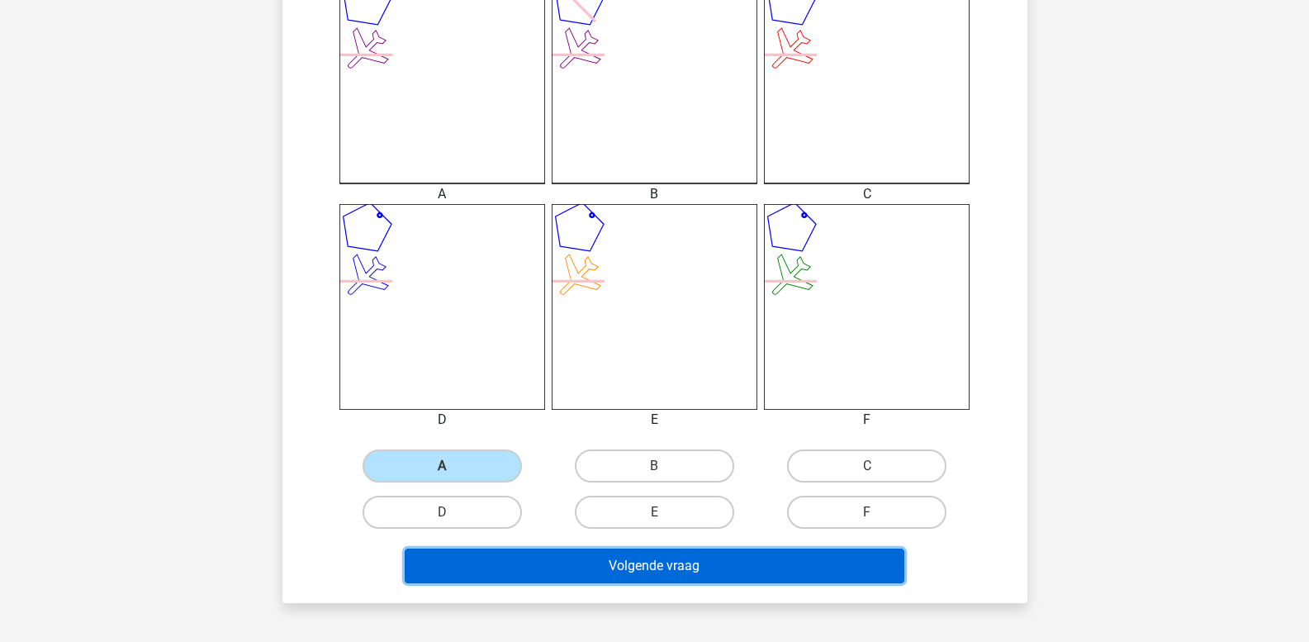
click at [472, 568] on button "Volgende vraag" at bounding box center [655, 565] width 500 height 35
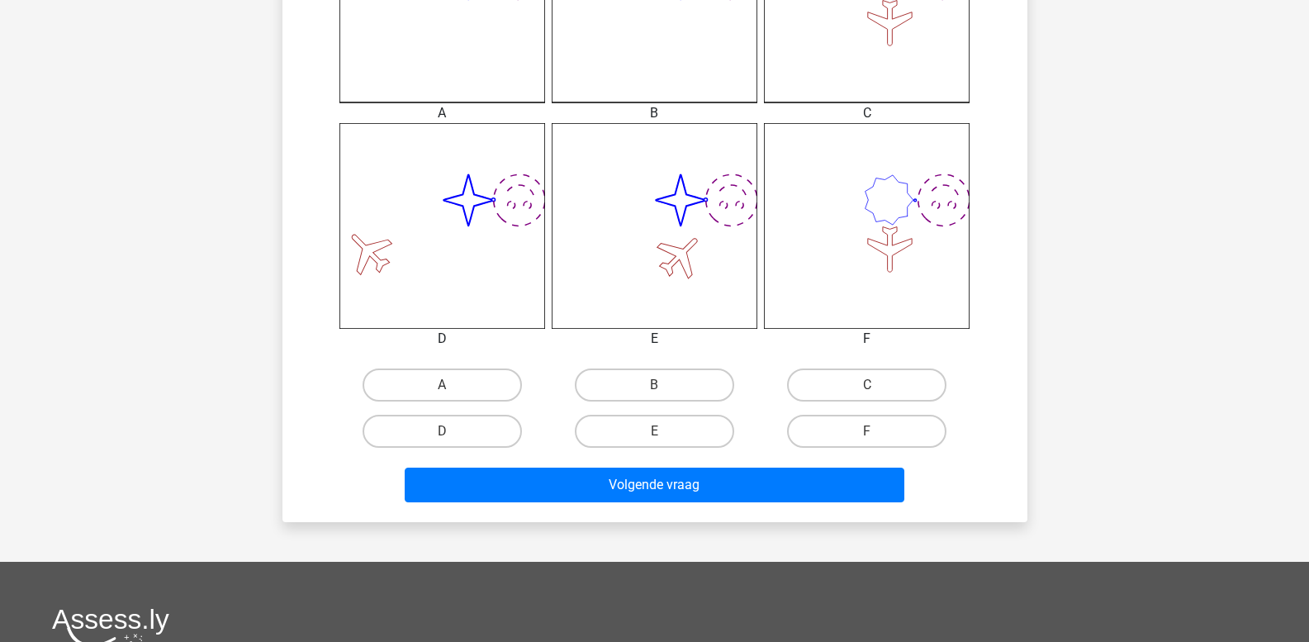
scroll to position [654, 0]
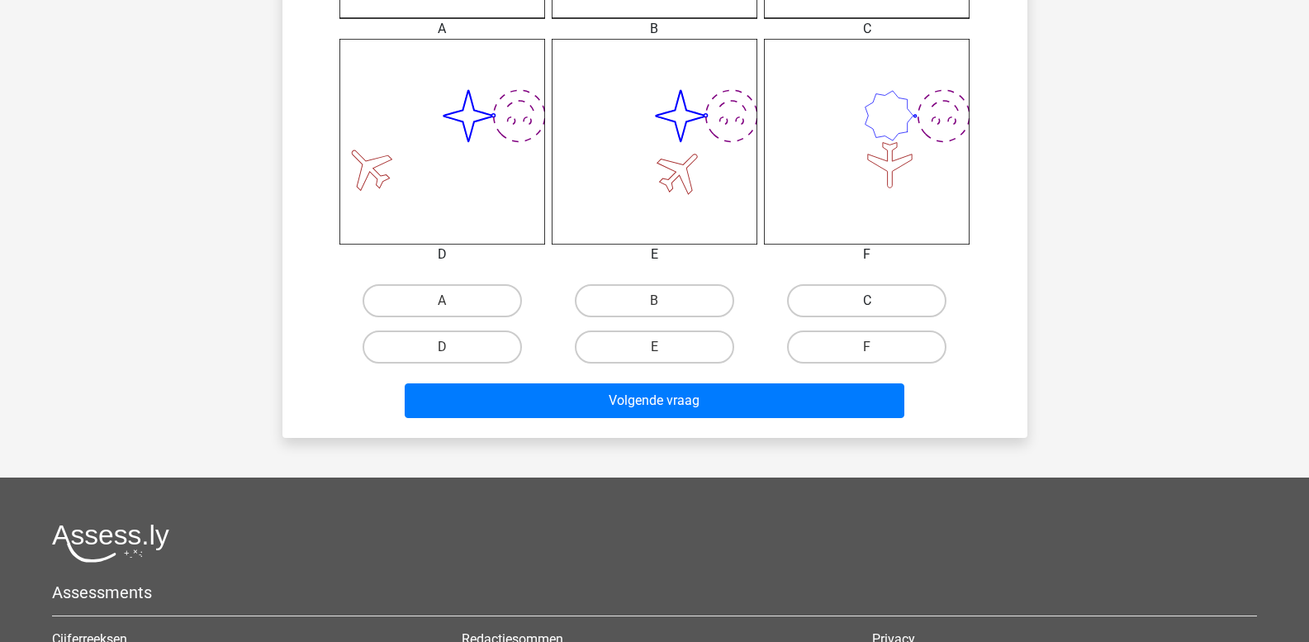
click at [880, 302] on label "C" at bounding box center [866, 300] width 159 height 33
click at [878, 302] on input "C" at bounding box center [872, 306] width 11 height 11
radio input "true"
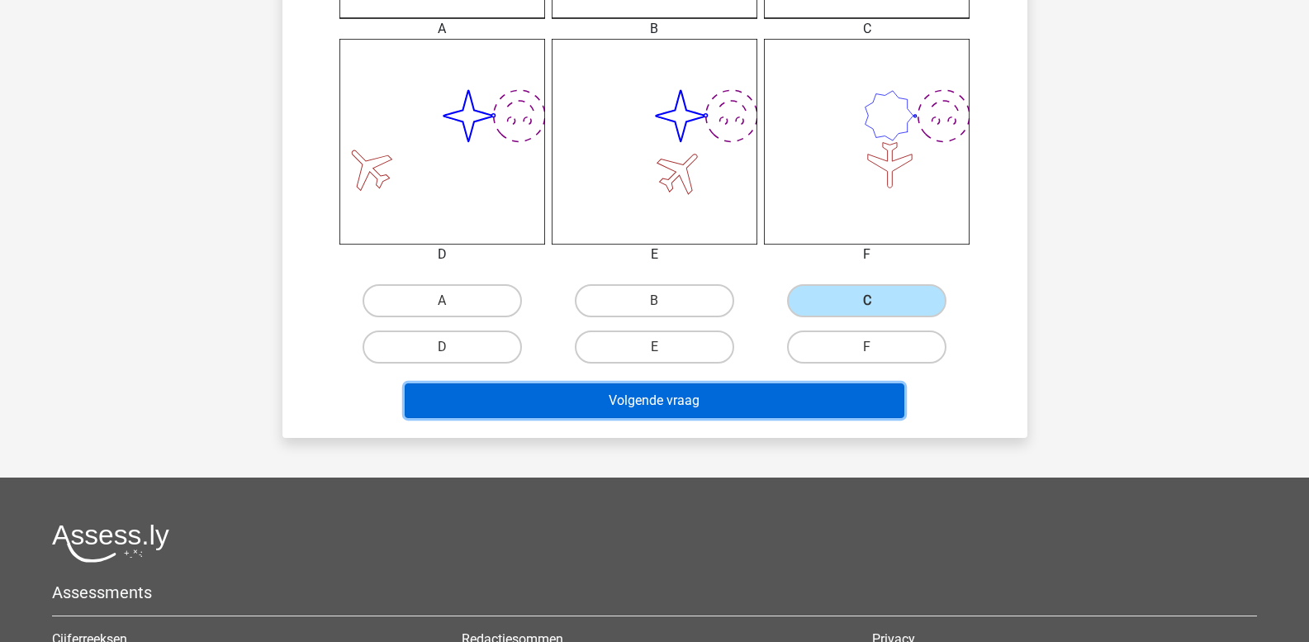
click at [804, 391] on button "Volgende vraag" at bounding box center [655, 400] width 500 height 35
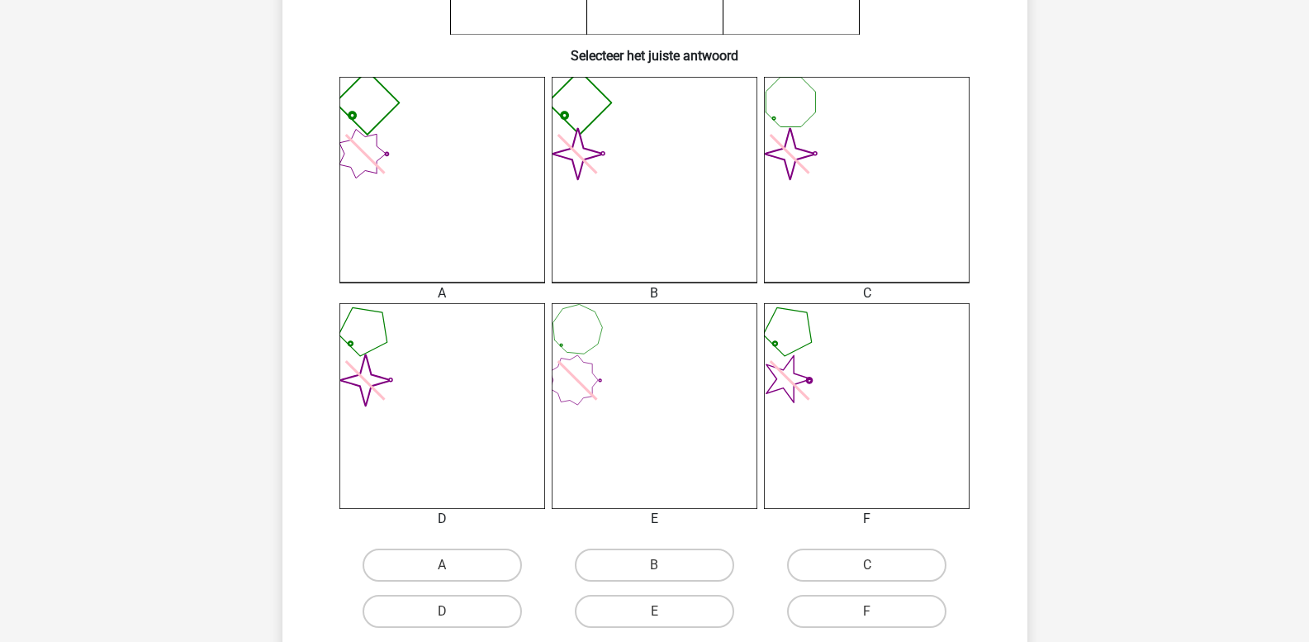
scroll to position [572, 0]
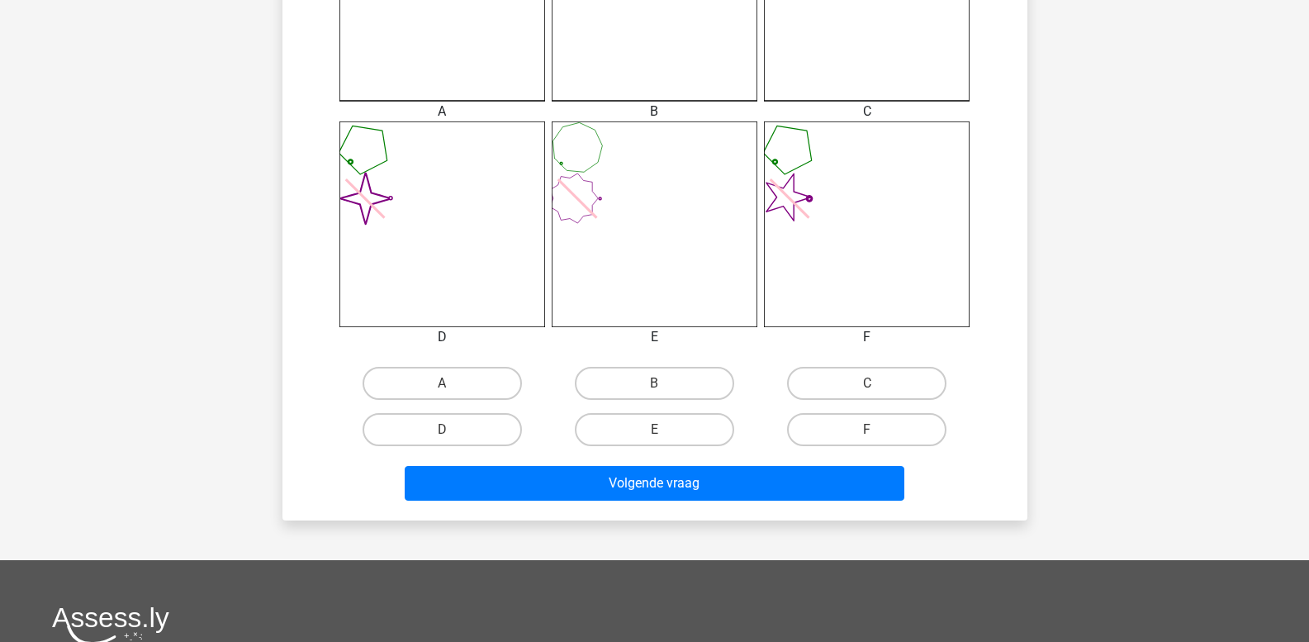
click at [805, 226] on icon at bounding box center [867, 224] width 206 height 206
click at [439, 431] on label "D" at bounding box center [442, 429] width 159 height 33
click at [442, 431] on input "D" at bounding box center [447, 434] width 11 height 11
radio input "true"
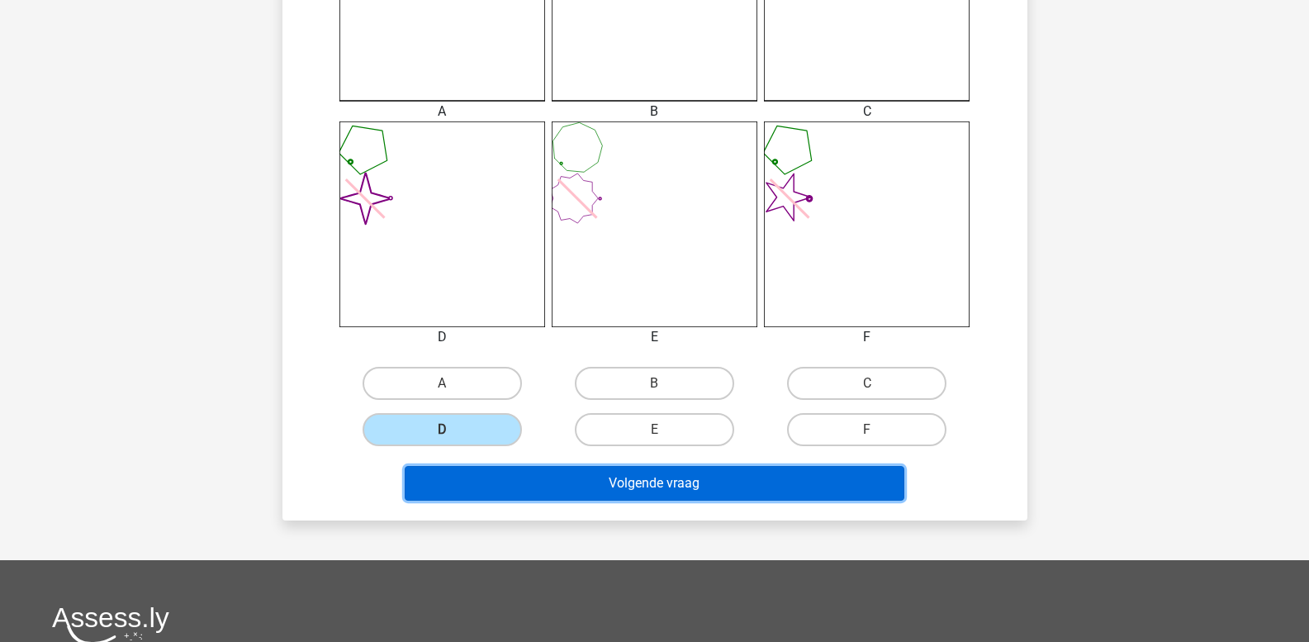
click at [507, 499] on button "Volgende vraag" at bounding box center [655, 483] width 500 height 35
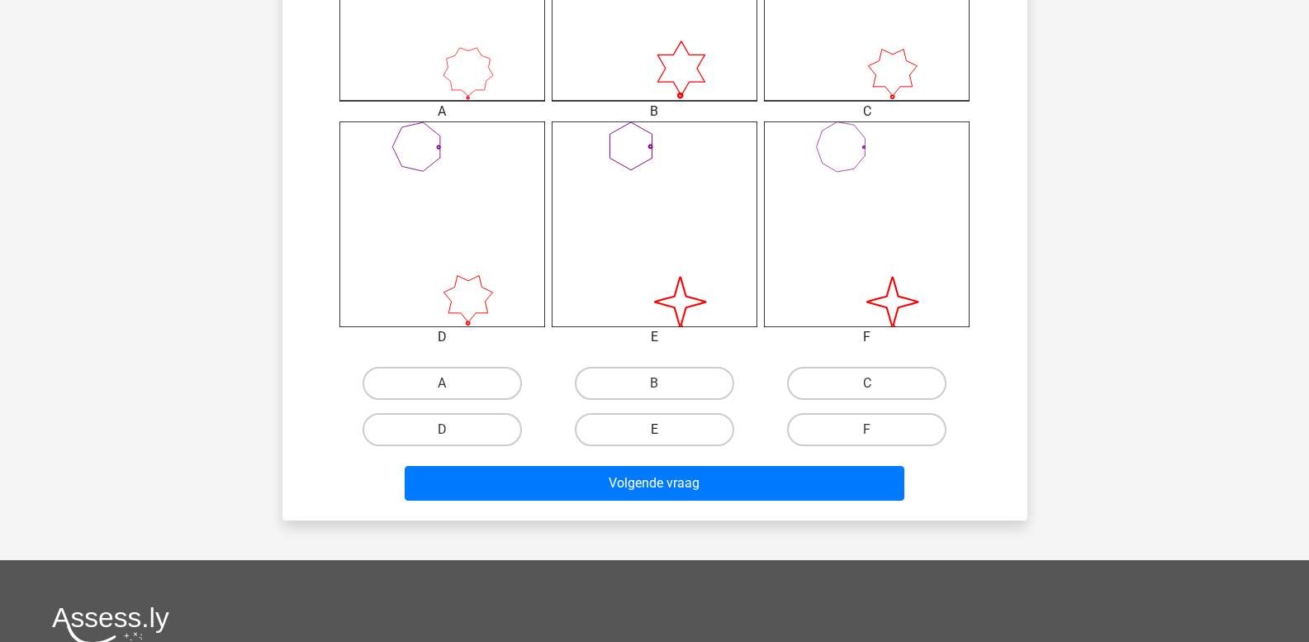
click at [647, 442] on label "E" at bounding box center [654, 429] width 159 height 33
click at [654, 440] on input "E" at bounding box center [659, 434] width 11 height 11
radio input "true"
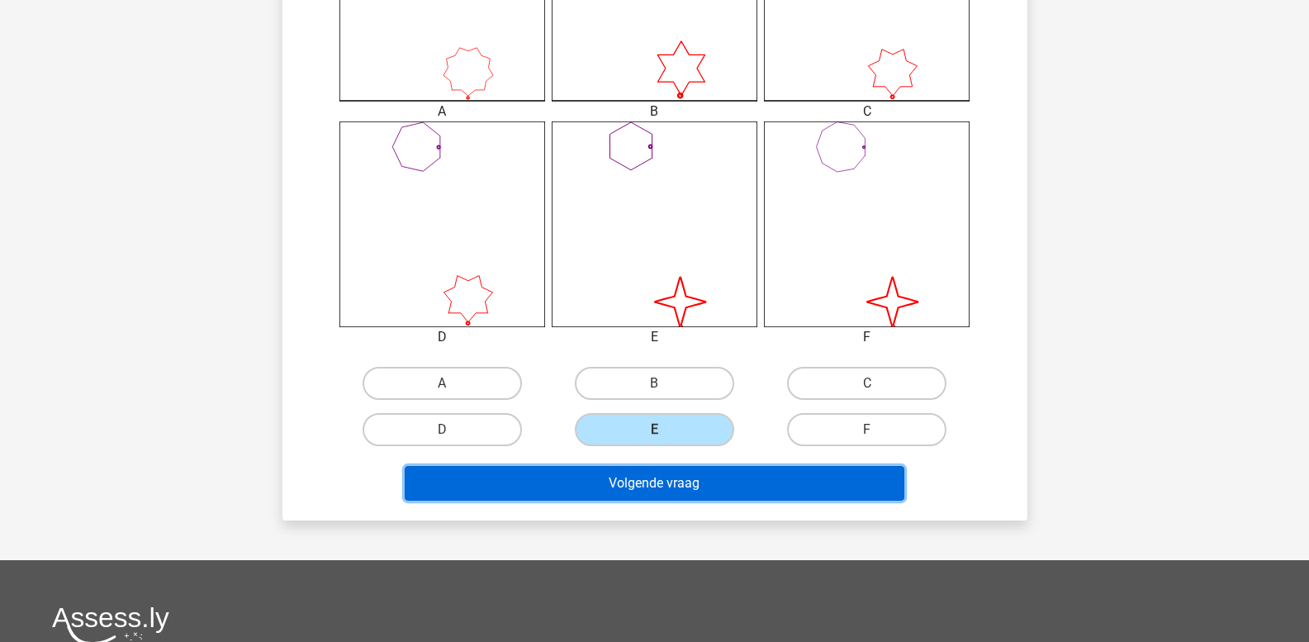
click at [647, 473] on button "Volgende vraag" at bounding box center [655, 483] width 500 height 35
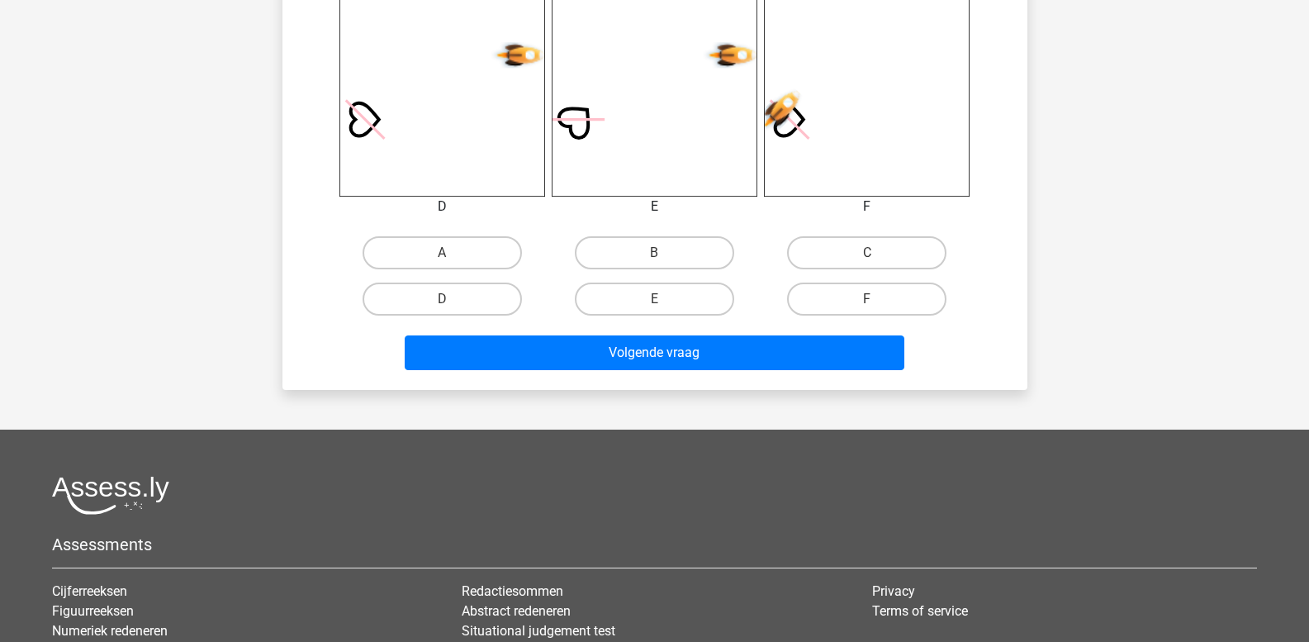
scroll to position [743, 0]
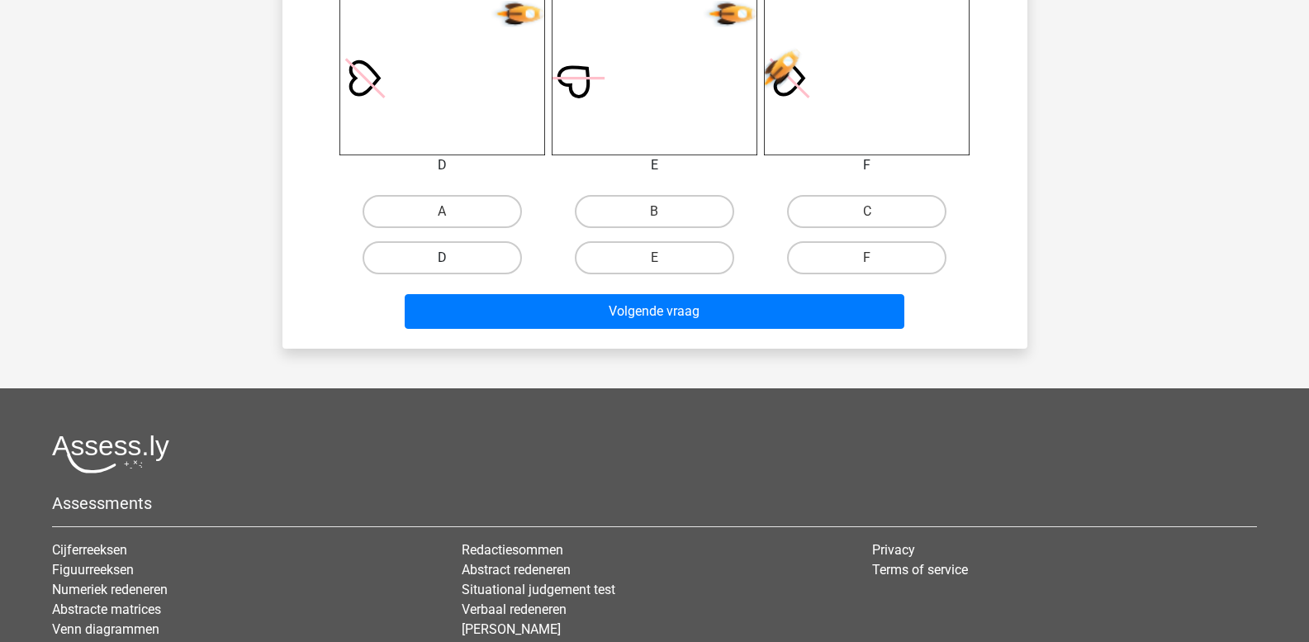
click at [417, 265] on label "D" at bounding box center [442, 257] width 159 height 33
click at [442, 265] on input "D" at bounding box center [447, 263] width 11 height 11
radio input "true"
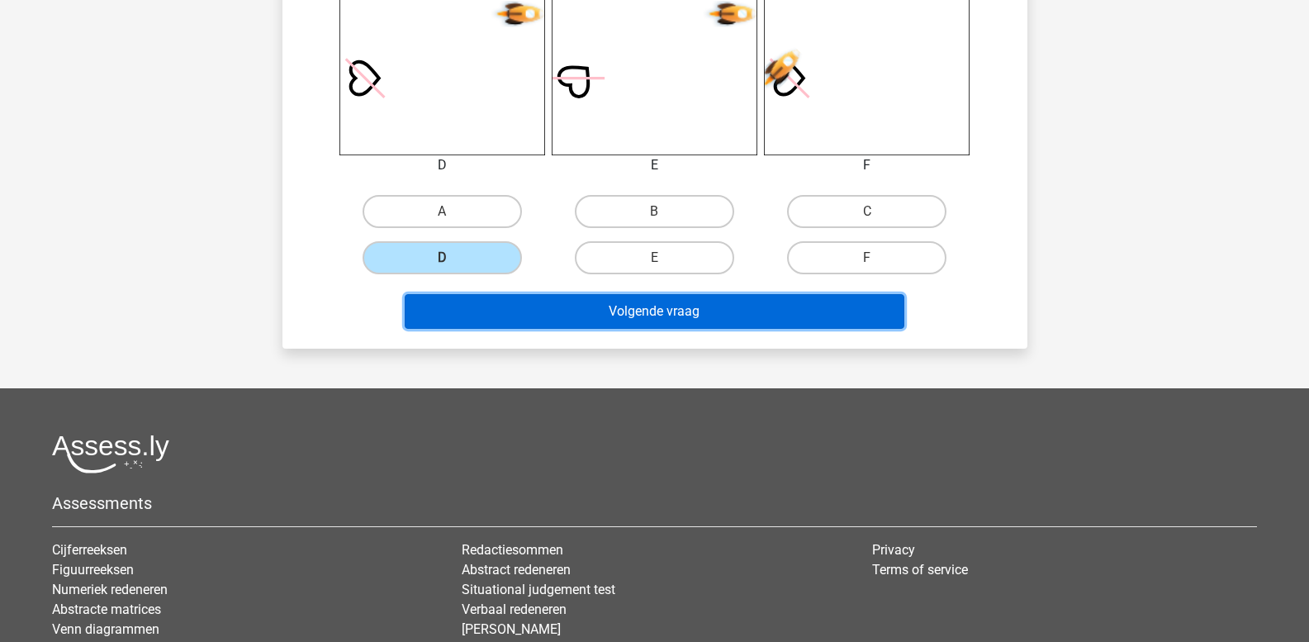
click at [460, 302] on button "Volgende vraag" at bounding box center [655, 311] width 500 height 35
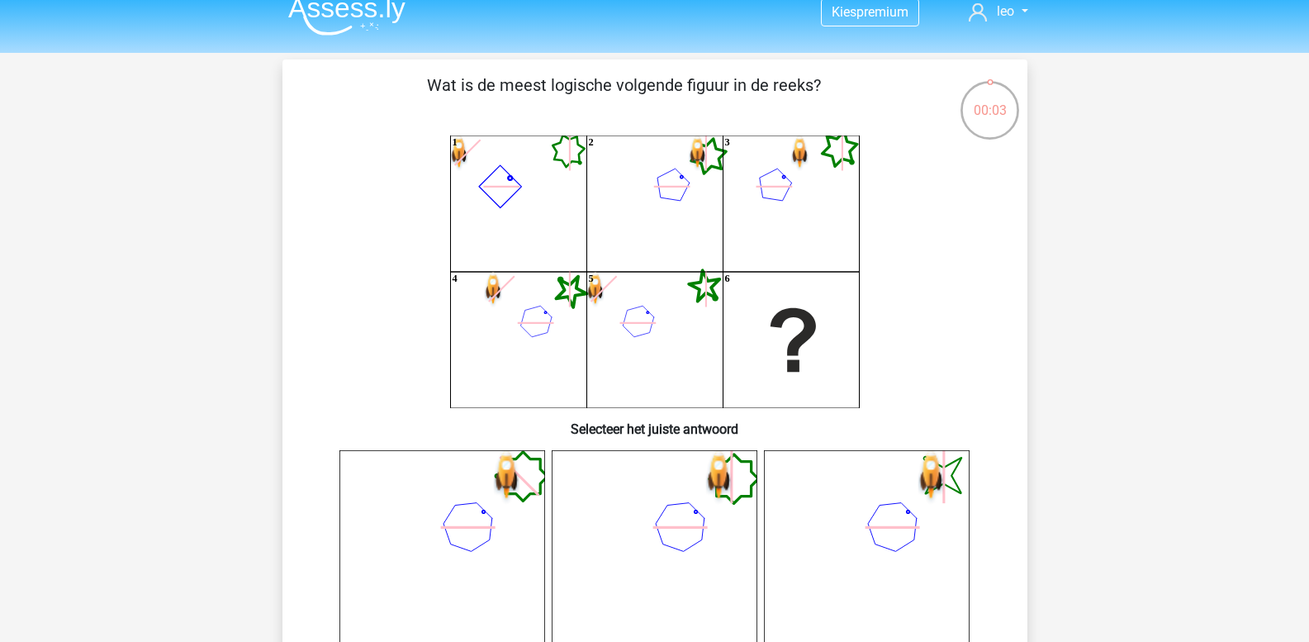
scroll to position [0, 0]
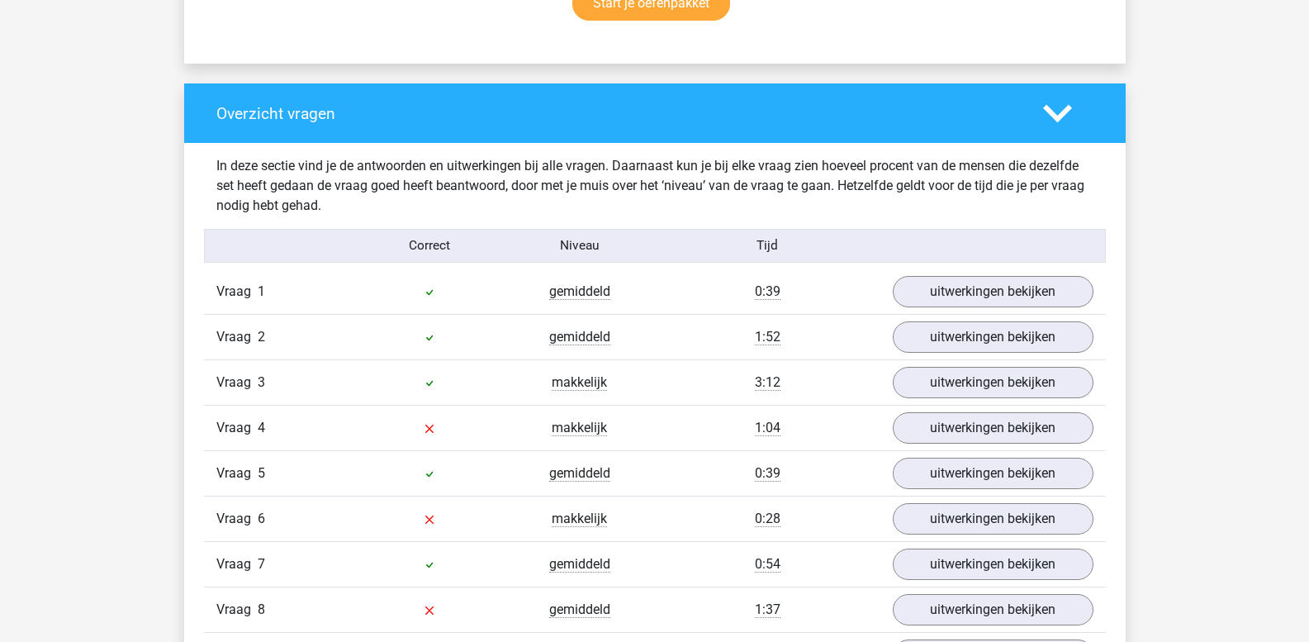
scroll to position [1239, 0]
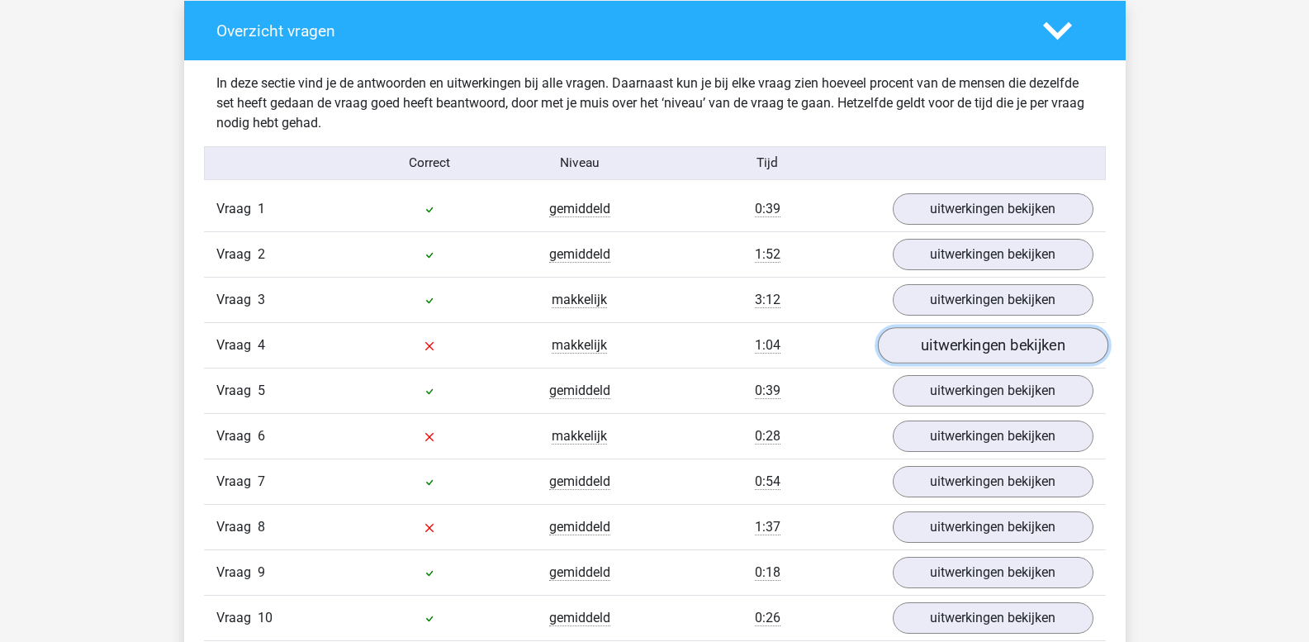
click at [947, 342] on link "uitwerkingen bekijken" at bounding box center [992, 346] width 230 height 36
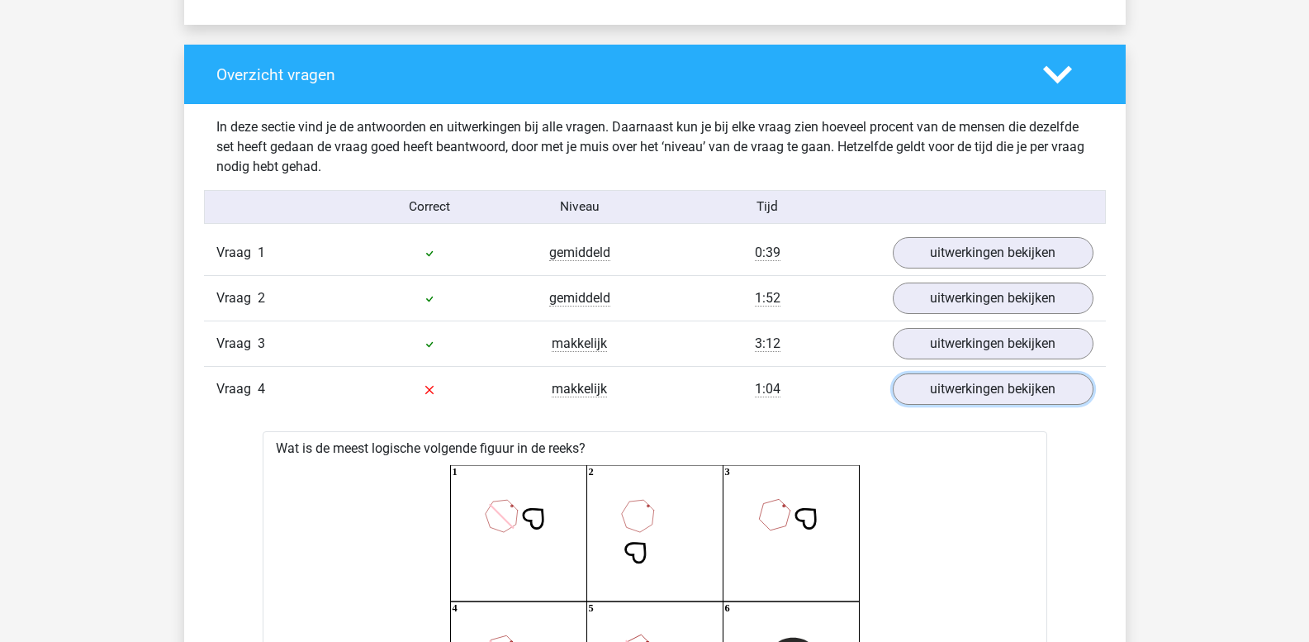
scroll to position [1156, 0]
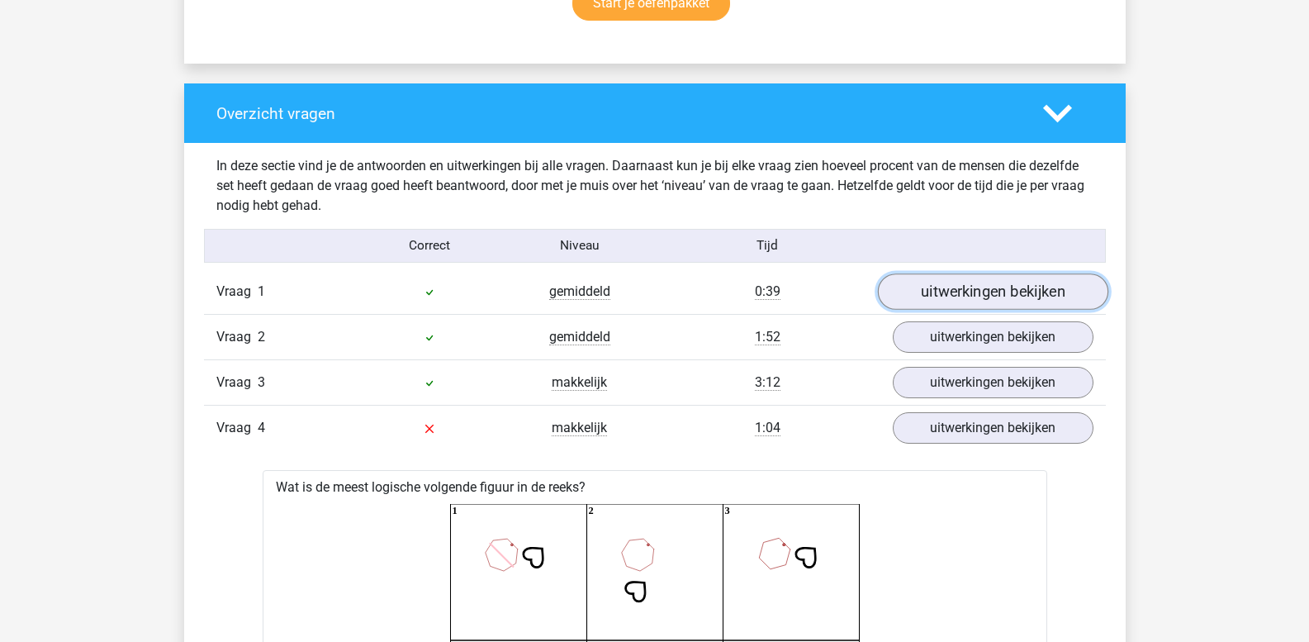
click at [955, 297] on link "uitwerkingen bekijken" at bounding box center [992, 292] width 230 height 36
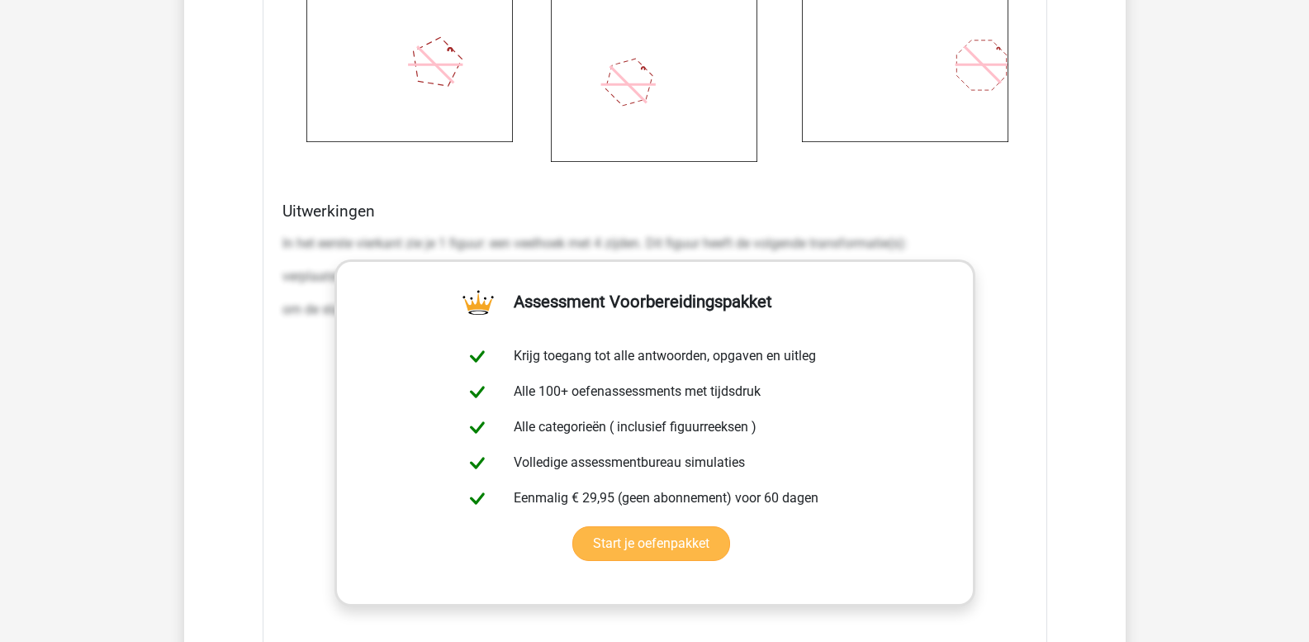
scroll to position [2230, 0]
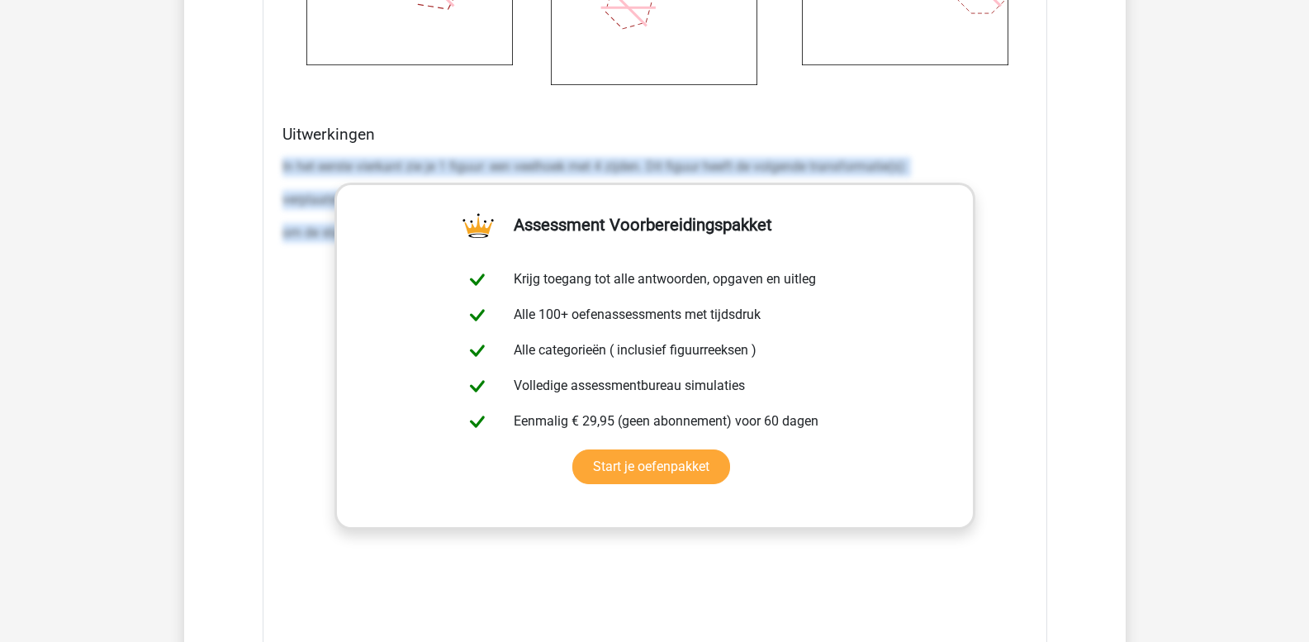
drag, startPoint x: 282, startPoint y: 166, endPoint x: 1046, endPoint y: 333, distance: 782.0
copy div "In het eerste vierkant zie je 1 figuur: een veelhoek met 4 zijden. Dit figuur h…"
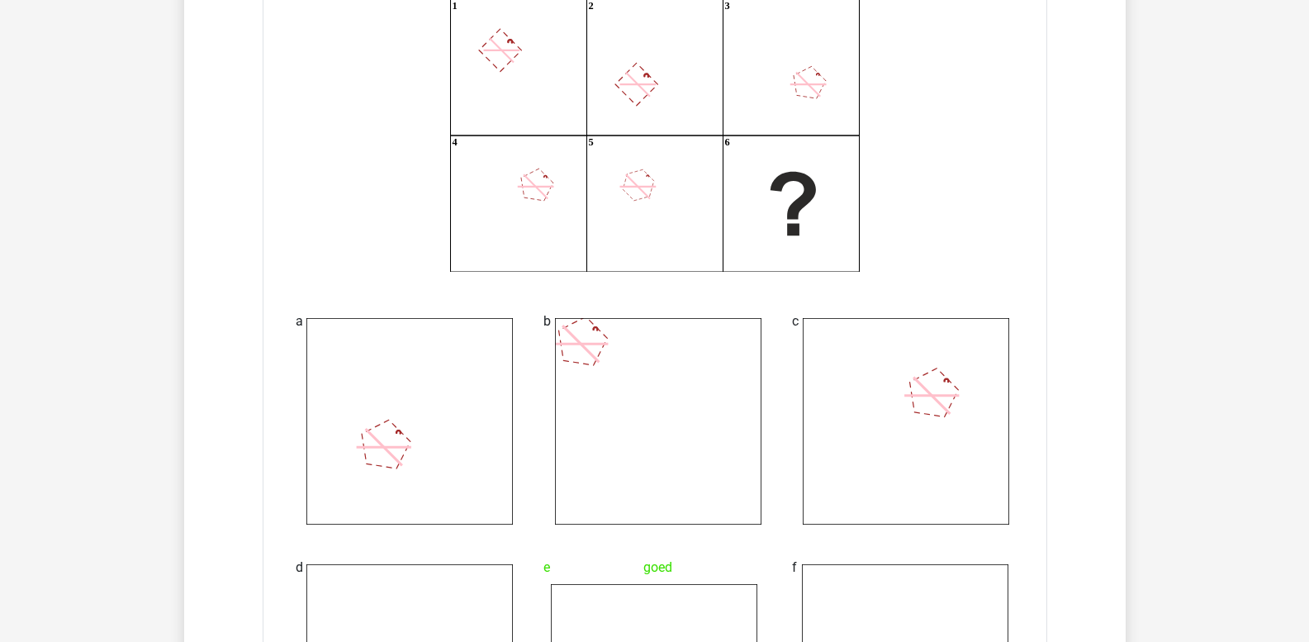
scroll to position [1404, 0]
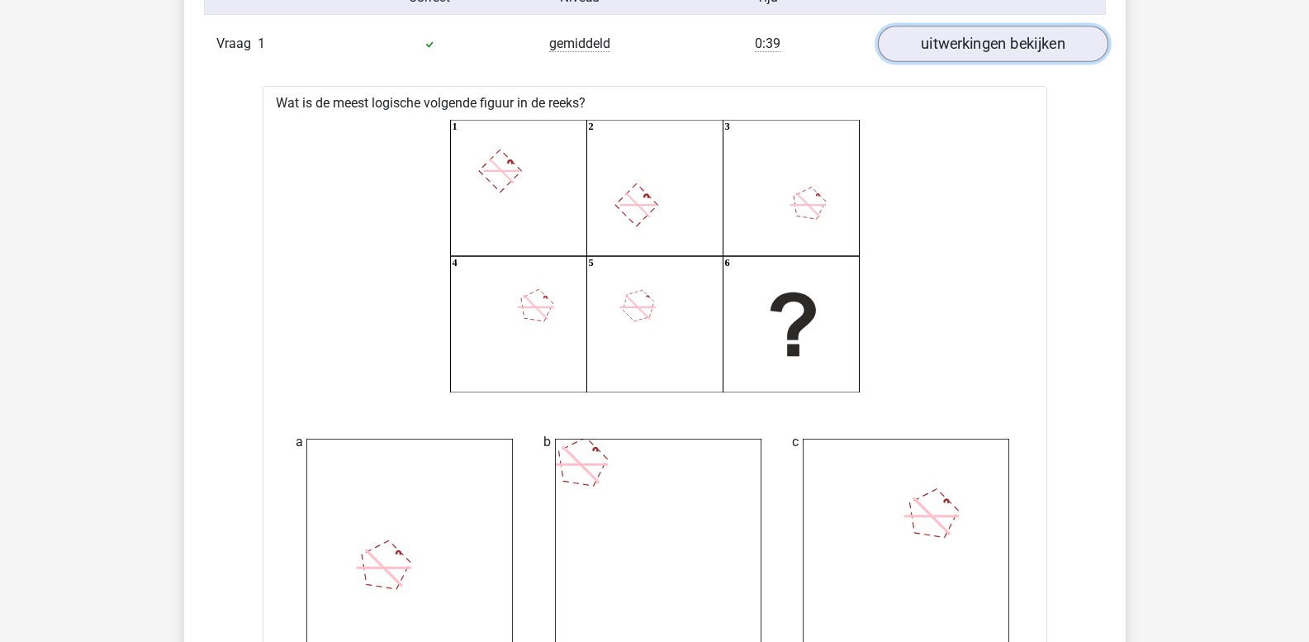
click at [935, 37] on link "uitwerkingen bekijken" at bounding box center [992, 44] width 230 height 36
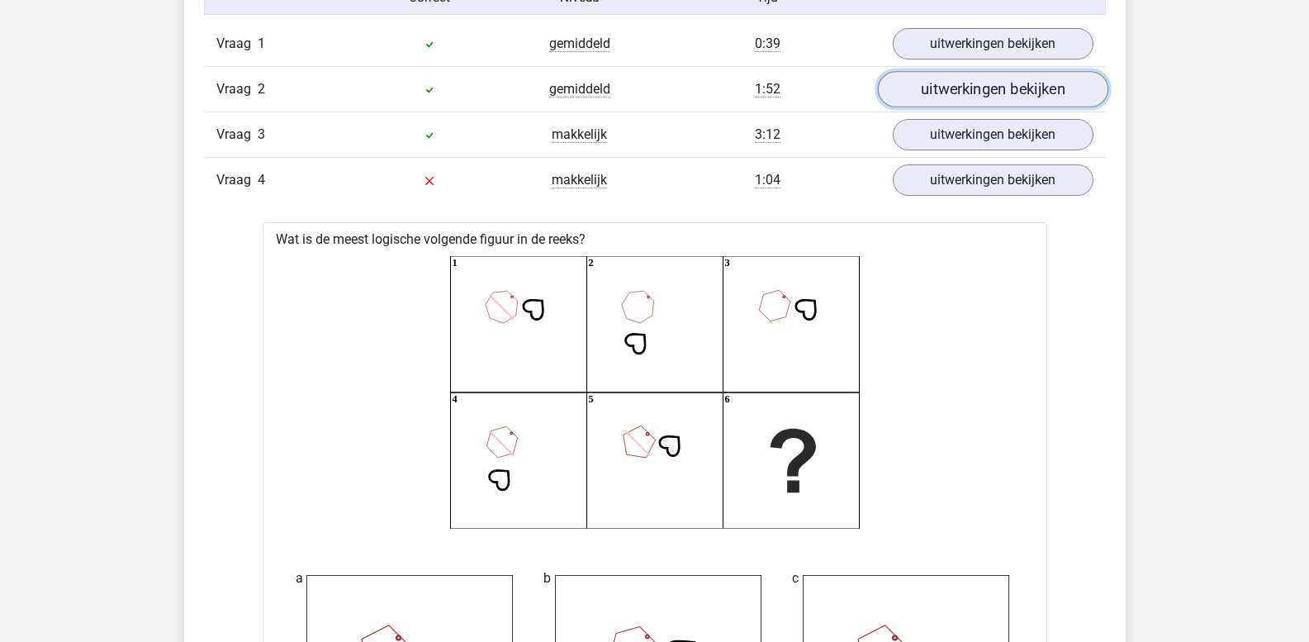
click at [948, 83] on link "uitwerkingen bekijken" at bounding box center [992, 90] width 230 height 36
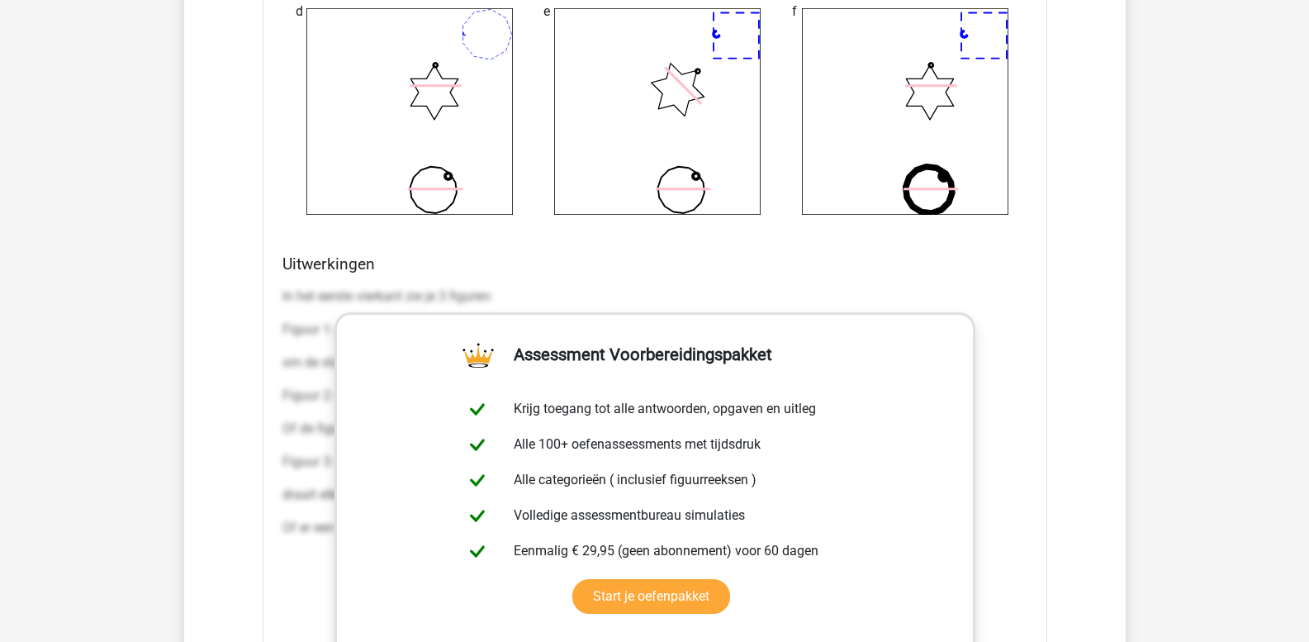
scroll to position [2147, 0]
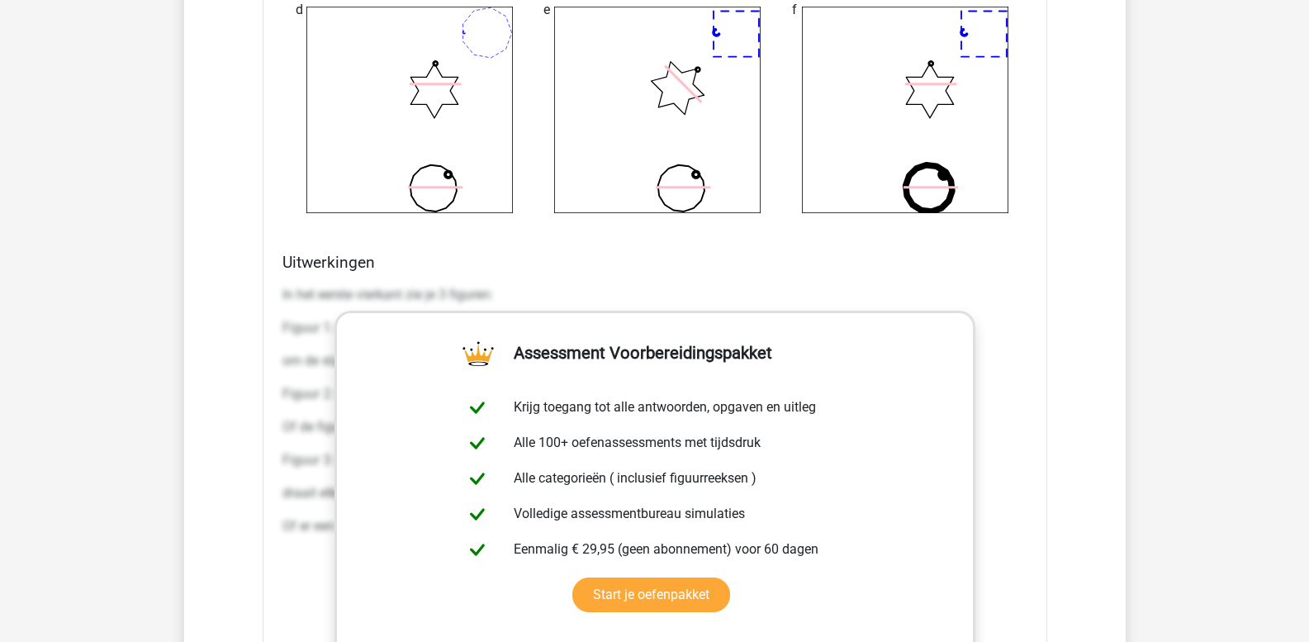
click at [279, 296] on div "Uitwerkingen In het eerste vierkant zie je 3 figuren: Figuur 1: een veelhoek me…" at bounding box center [655, 513] width 758 height 521
click at [282, 295] on p "In het eerste vierkant zie je 3 figuren:" at bounding box center [654, 295] width 745 height 20
drag, startPoint x: 980, startPoint y: 620, endPoint x: 990, endPoint y: 610, distance: 14.6
drag, startPoint x: 990, startPoint y: 610, endPoint x: 284, endPoint y: 293, distance: 773.8
click at [284, 293] on p "In het eerste vierkant zie je 3 figuren:" at bounding box center [654, 295] width 745 height 20
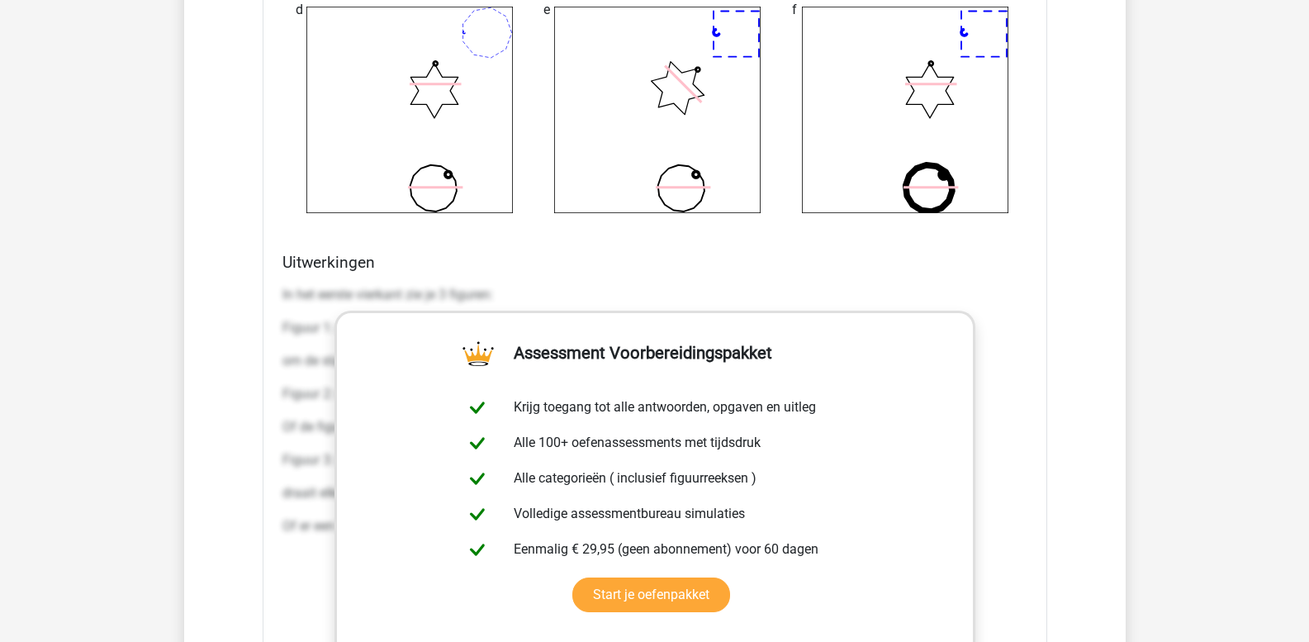
click at [306, 287] on p "In het eerste vierkant zie je 3 figuren:" at bounding box center [654, 295] width 745 height 20
drag, startPoint x: 284, startPoint y: 294, endPoint x: 1049, endPoint y: 568, distance: 812.5
copy div "n het eerste vierkant zie je 3 figuren: Figuur 1: een veelhoek met 7 zijden. Di…"
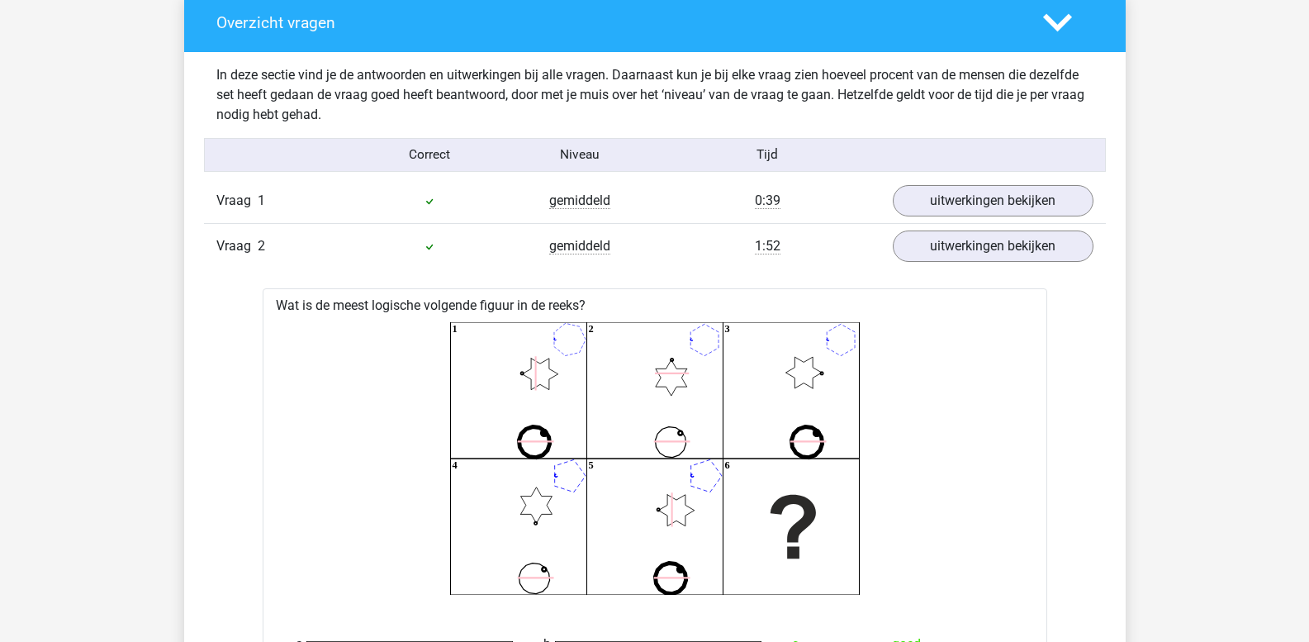
scroll to position [1239, 0]
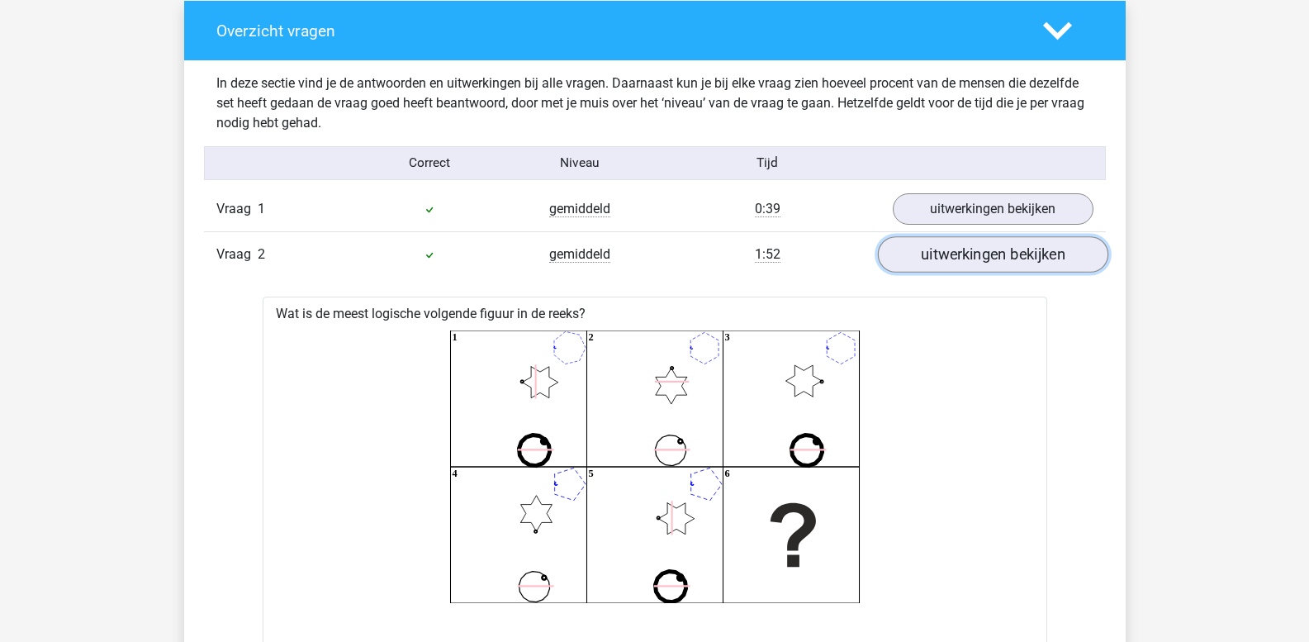
click at [991, 259] on link "uitwerkingen bekijken" at bounding box center [992, 255] width 230 height 36
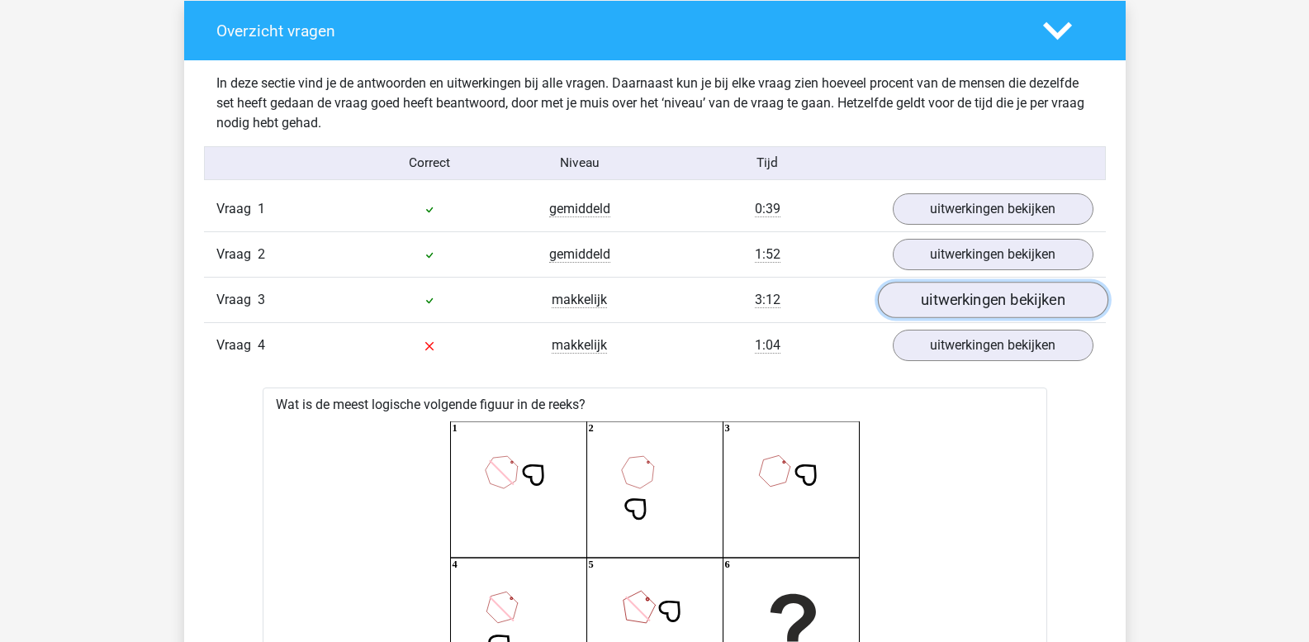
click at [981, 296] on link "uitwerkingen bekijken" at bounding box center [992, 300] width 230 height 36
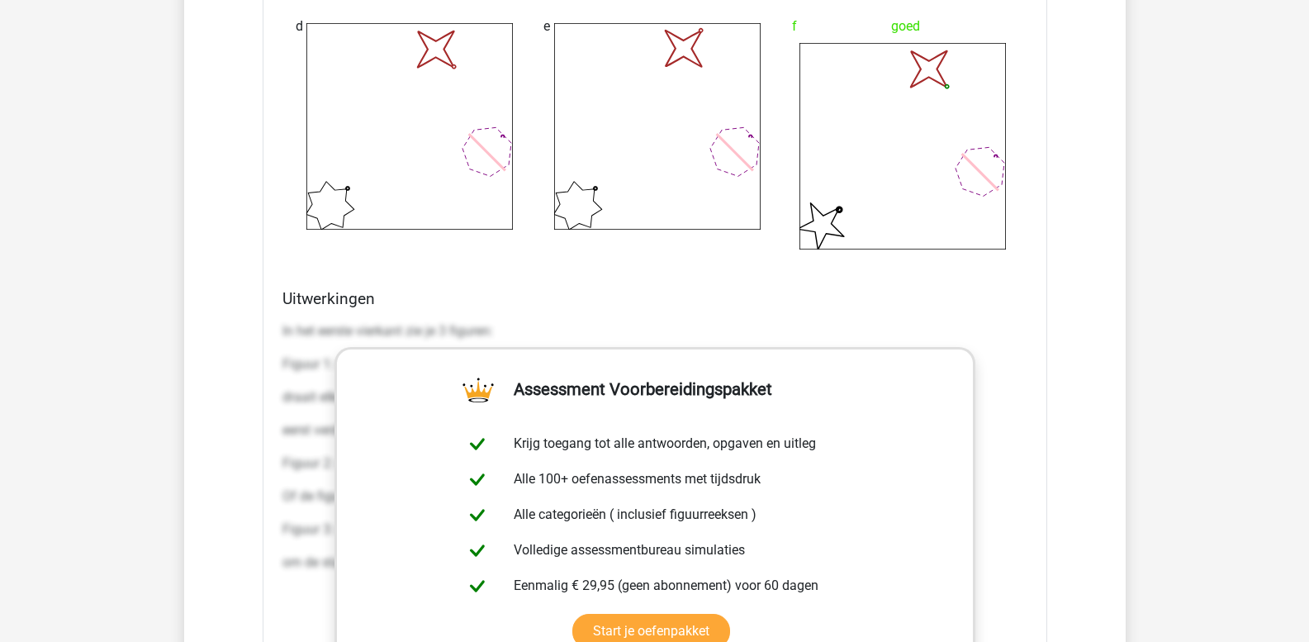
scroll to position [2313, 0]
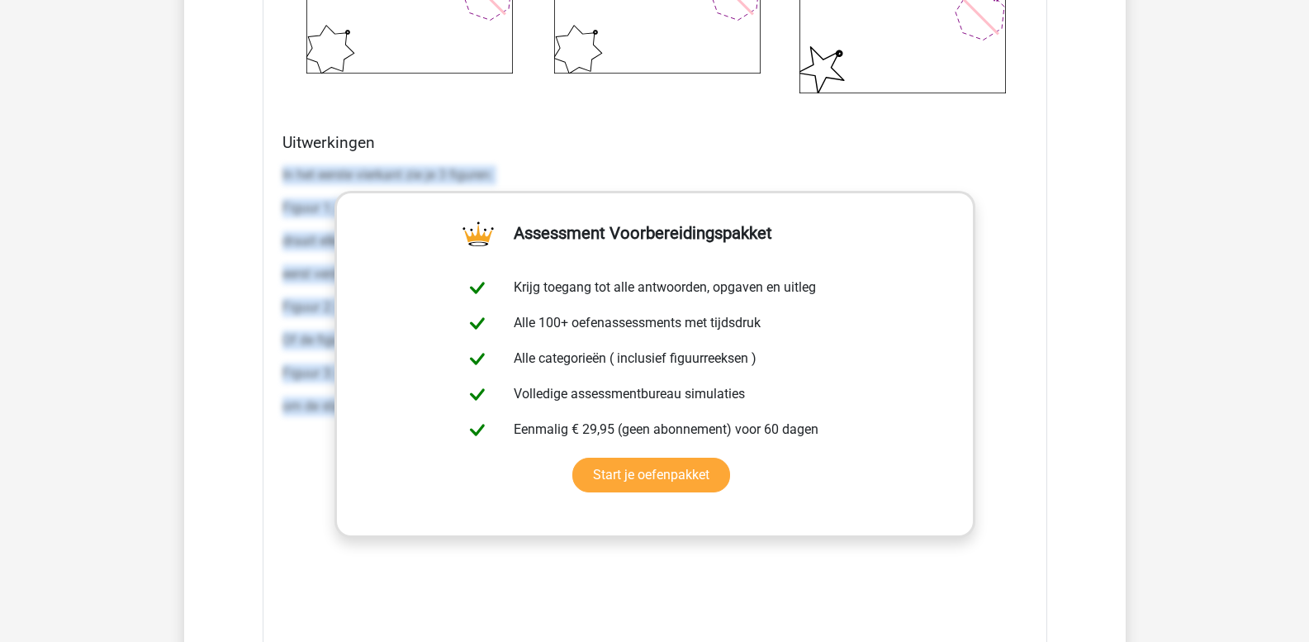
drag, startPoint x: 282, startPoint y: 173, endPoint x: 1006, endPoint y: 444, distance: 773.3
click at [1006, 444] on div "In het eerste vierkant zie je 3 figuren: Figuur 1: een ster met 9 punten. Dit f…" at bounding box center [654, 407] width 745 height 496
copy div "In het eerste vierkant zie je 3 figuren: Figuur 1: een ster met 9 punten. Dit f…"
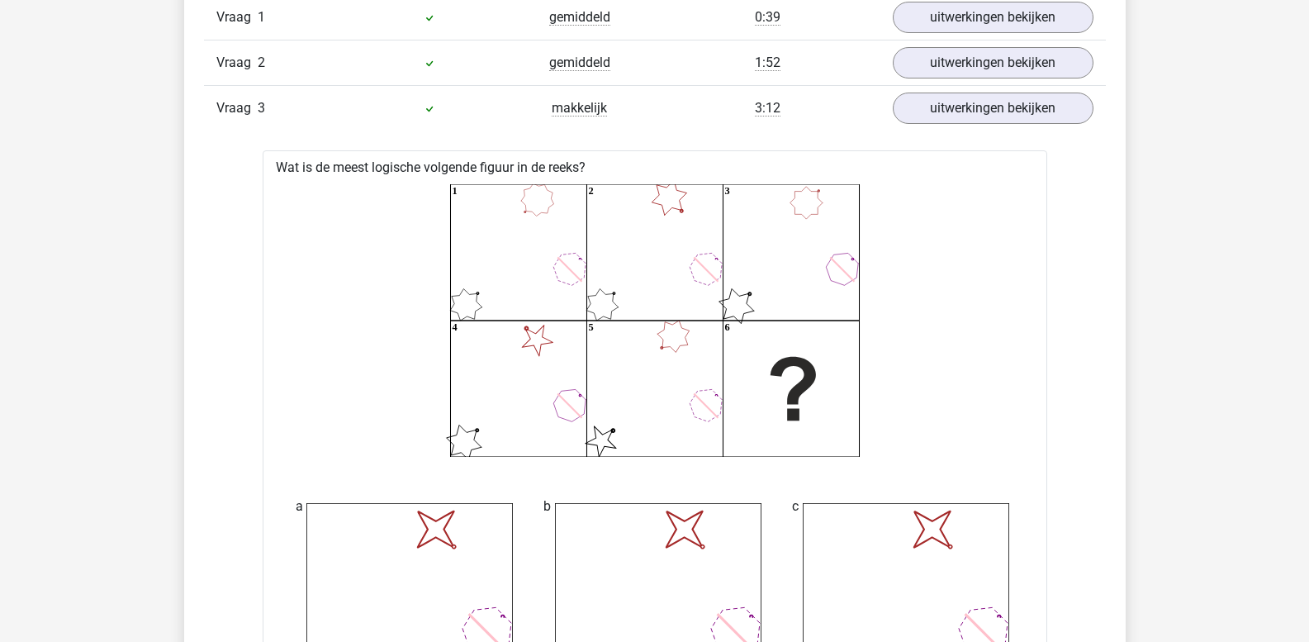
scroll to position [1404, 0]
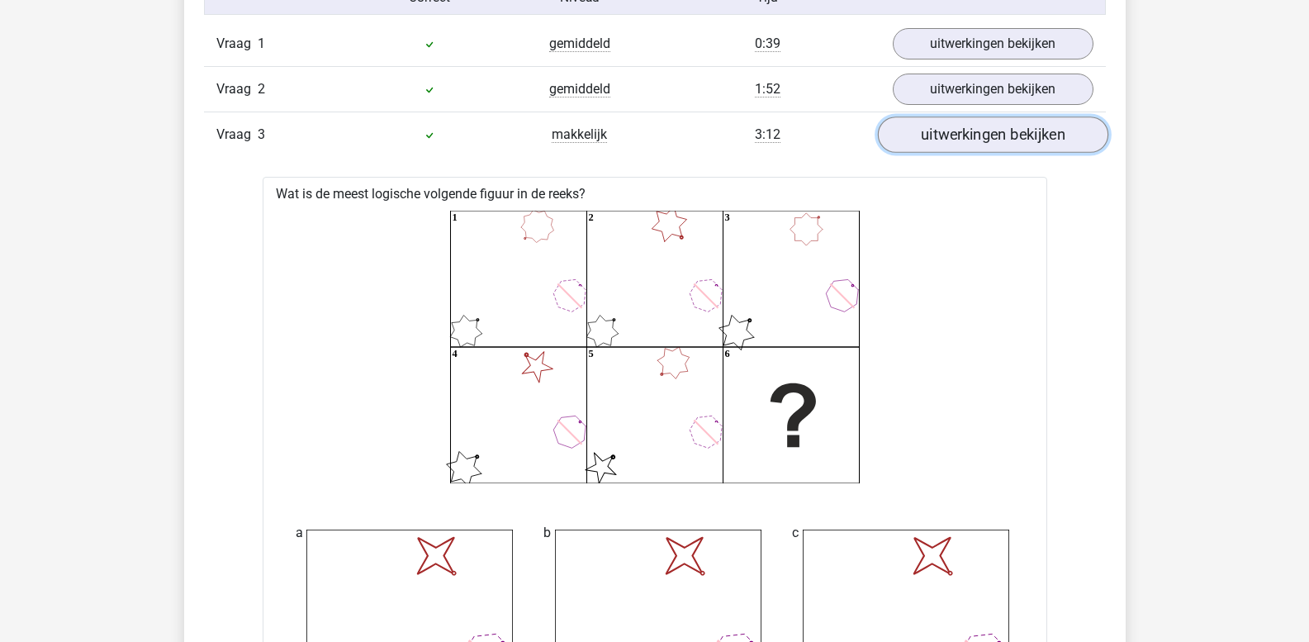
click at [951, 144] on link "uitwerkingen bekijken" at bounding box center [992, 135] width 230 height 36
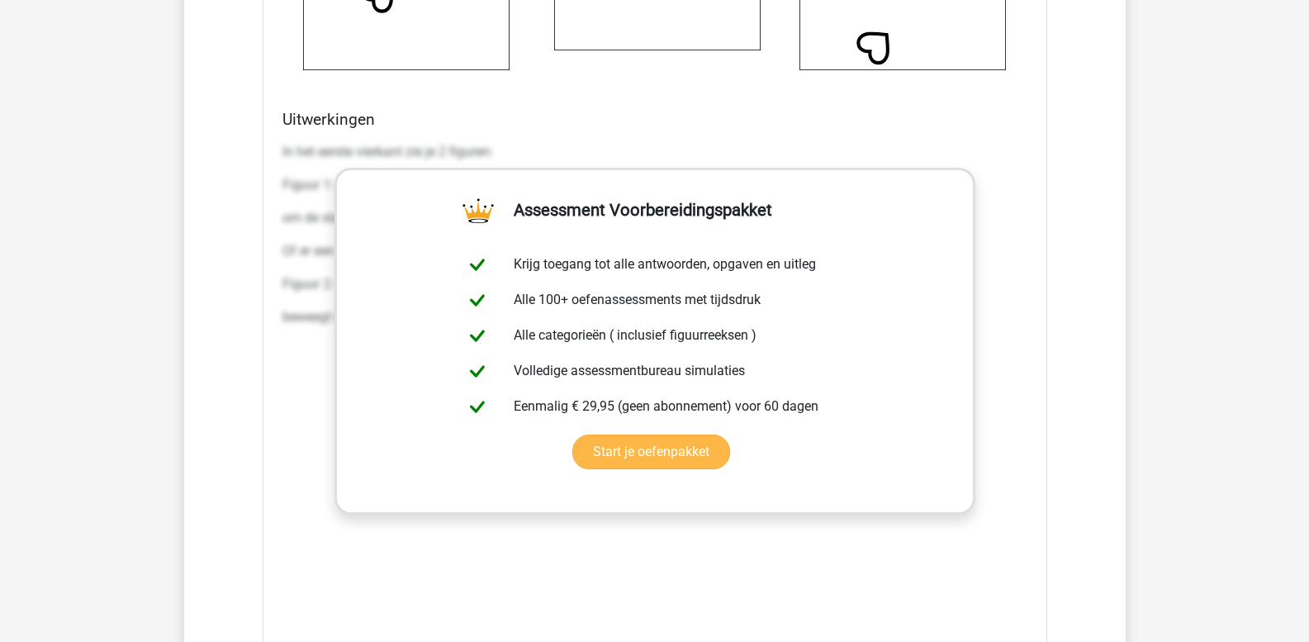
scroll to position [2395, 0]
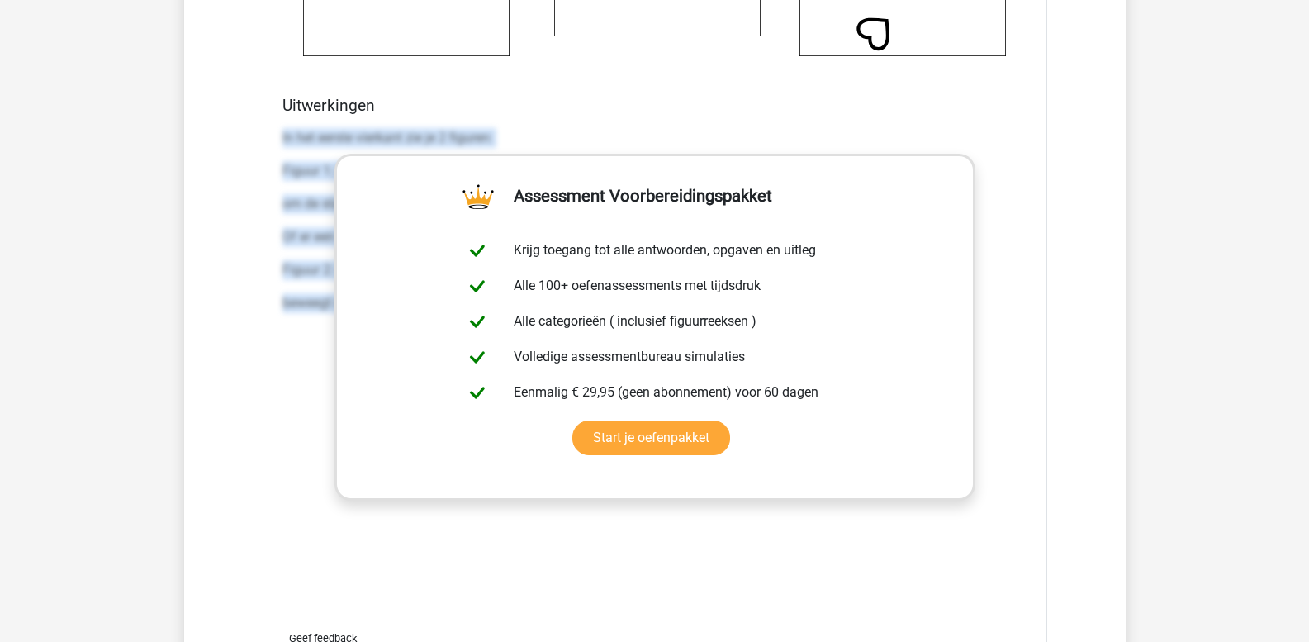
drag, startPoint x: 283, startPoint y: 136, endPoint x: 1038, endPoint y: 370, distance: 790.2
copy div "In het eerste vierkant zie je 2 figuren: Figuur 1: een veelhoek met 7 zijden. D…"
click at [291, 305] on p "beweegt steeds heen en weer" at bounding box center [654, 303] width 745 height 20
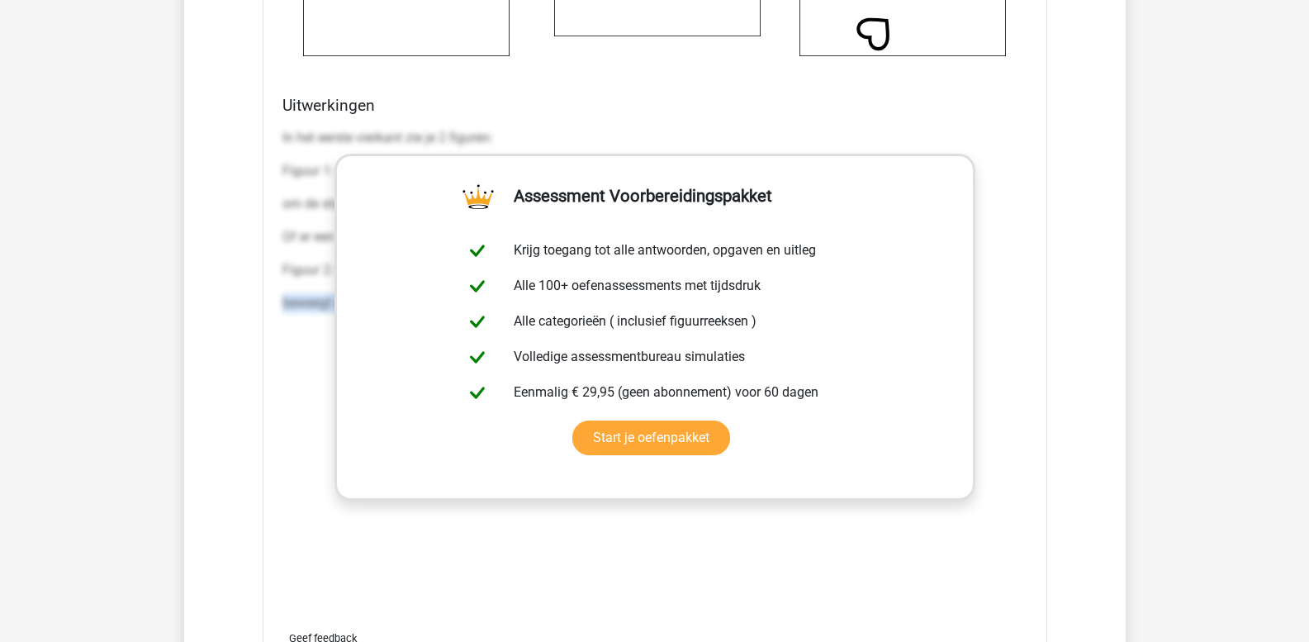
drag, startPoint x: 283, startPoint y: 301, endPoint x: 1198, endPoint y: 437, distance: 924.2
click at [1198, 438] on div "Kies premium leo leo.aertsens@gmail.com" at bounding box center [654, 583] width 1309 height 5957
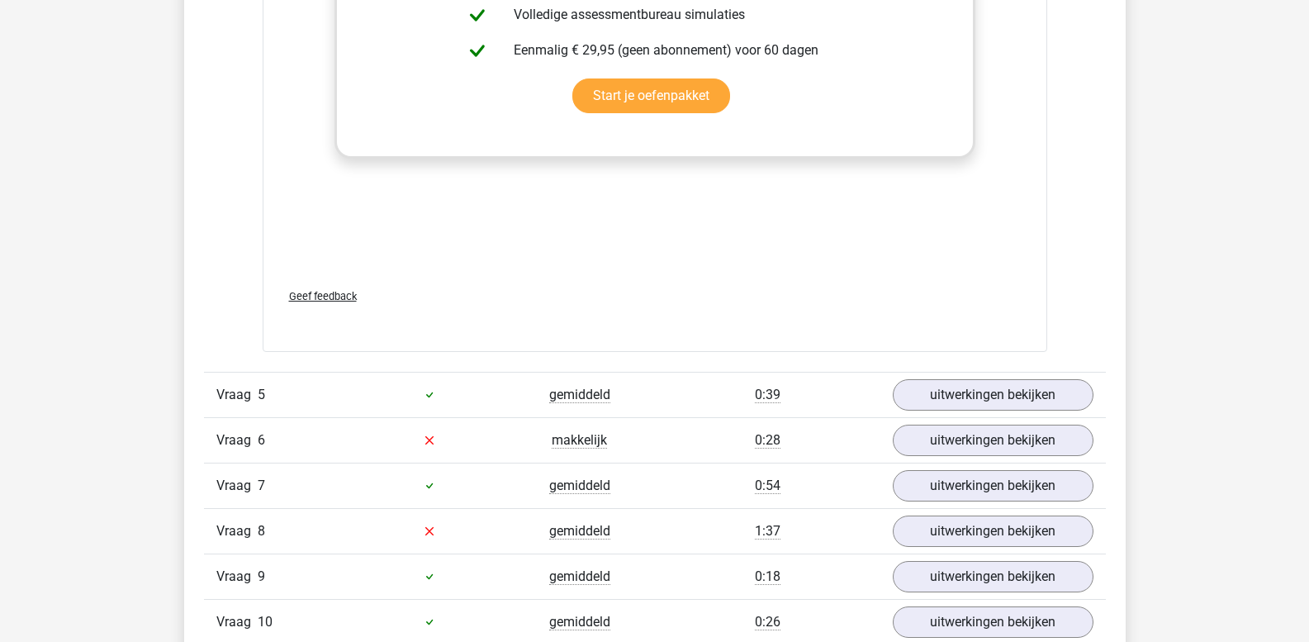
scroll to position [2808, 0]
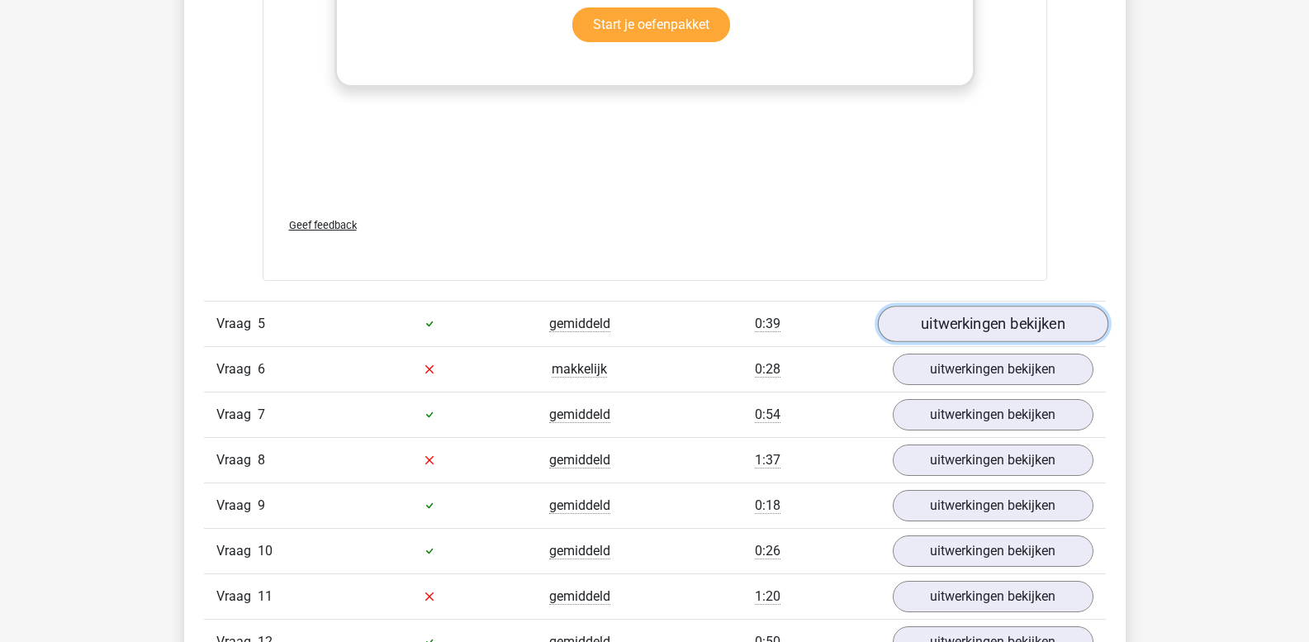
click at [966, 327] on link "uitwerkingen bekijken" at bounding box center [992, 324] width 230 height 36
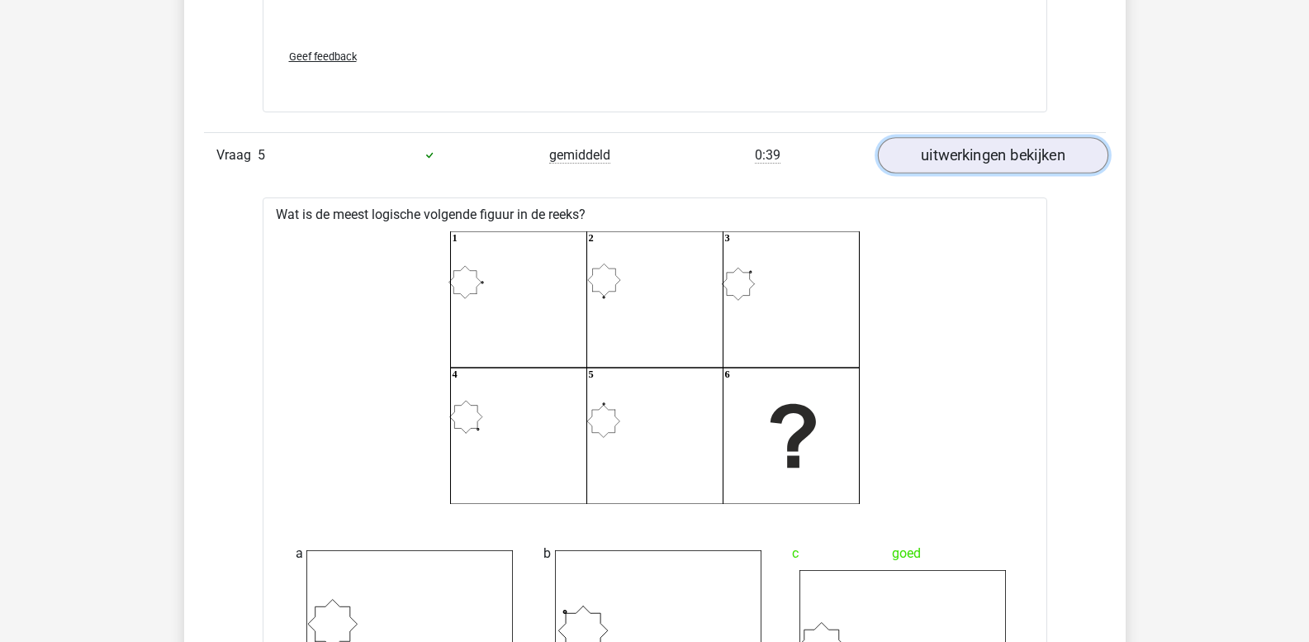
scroll to position [3056, 0]
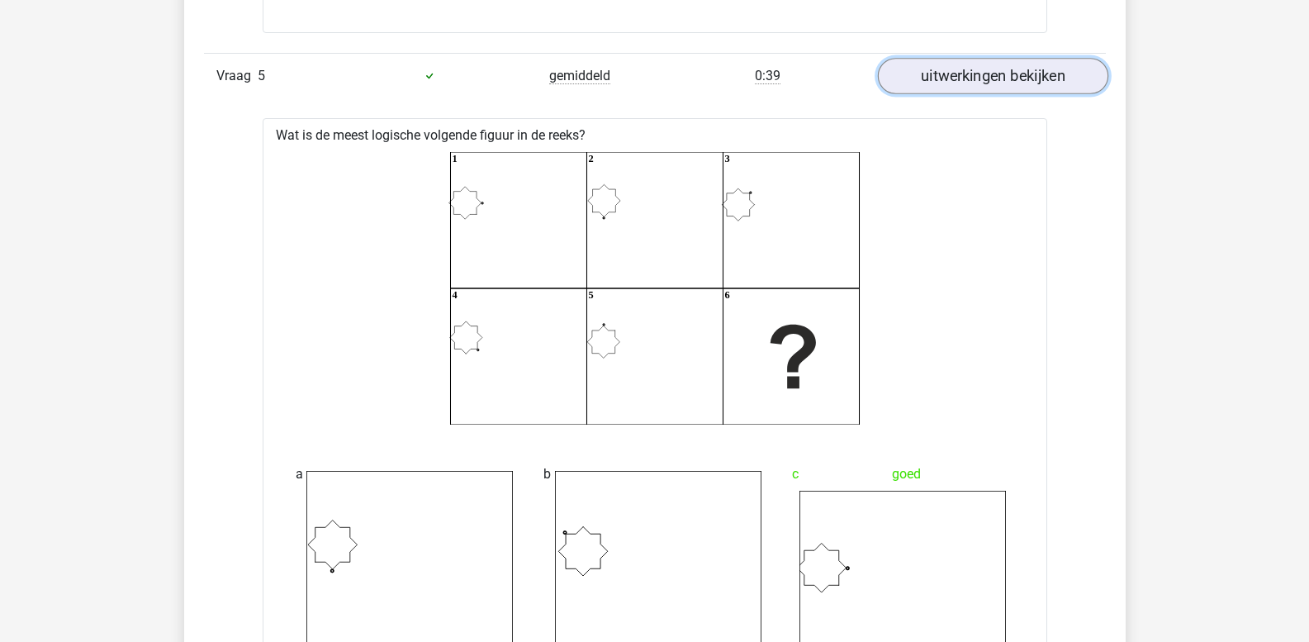
click at [971, 84] on link "uitwerkingen bekijken" at bounding box center [992, 76] width 230 height 36
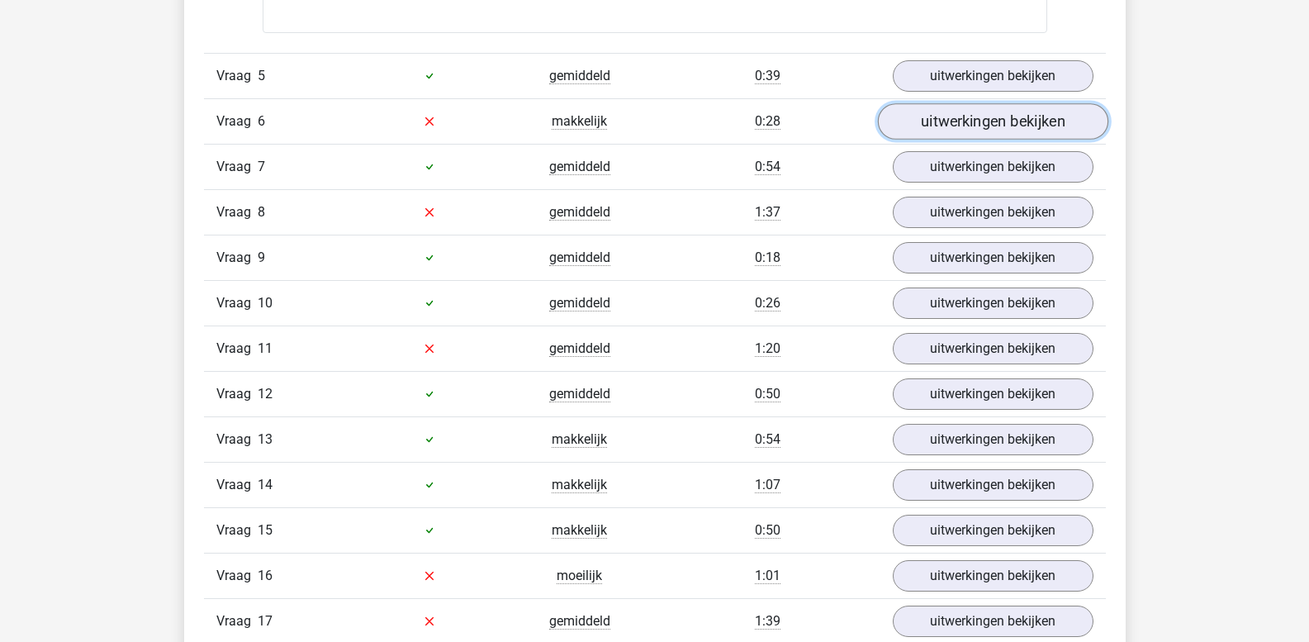
click at [965, 124] on link "uitwerkingen bekijken" at bounding box center [992, 121] width 230 height 36
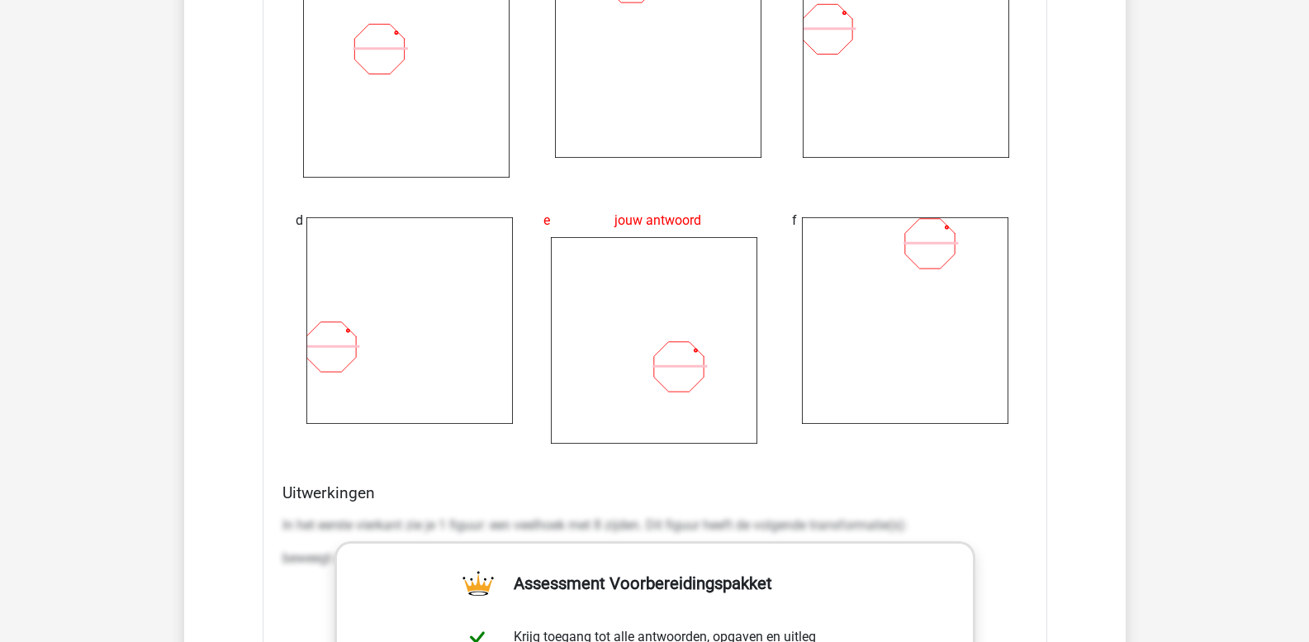
scroll to position [3799, 0]
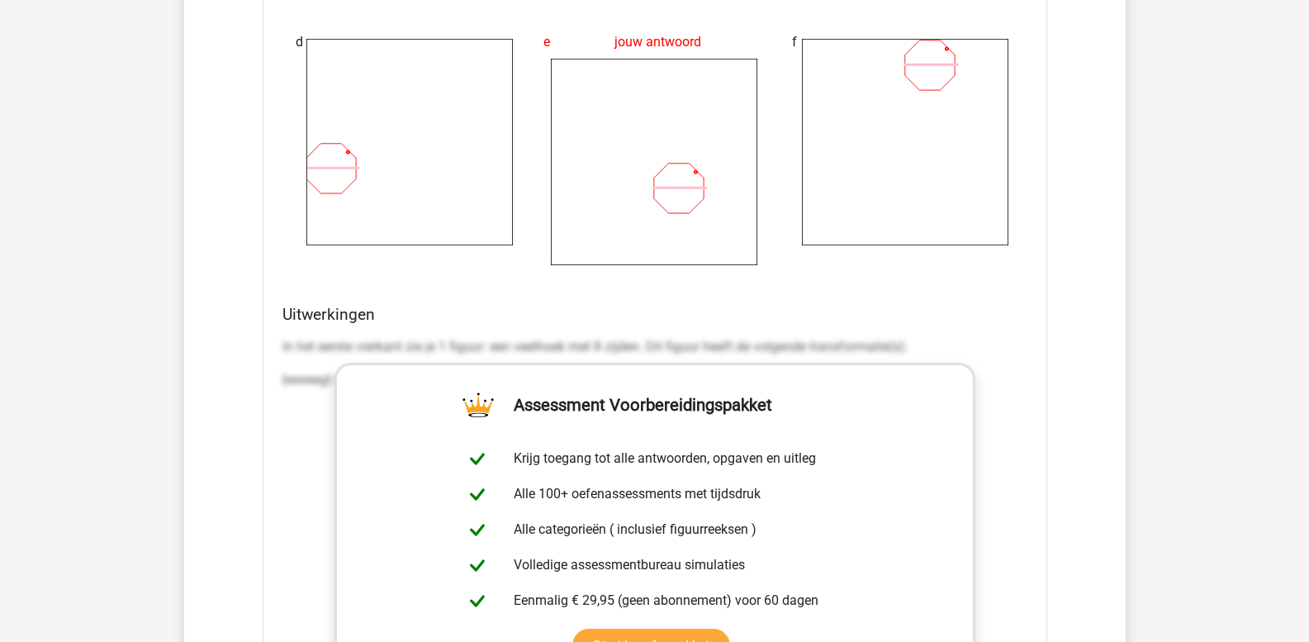
click at [280, 344] on div "Uitwerkingen In het eerste vierkant zie je 1 figuur: een veelhoek met 8 zijden.…" at bounding box center [655, 565] width 758 height 521
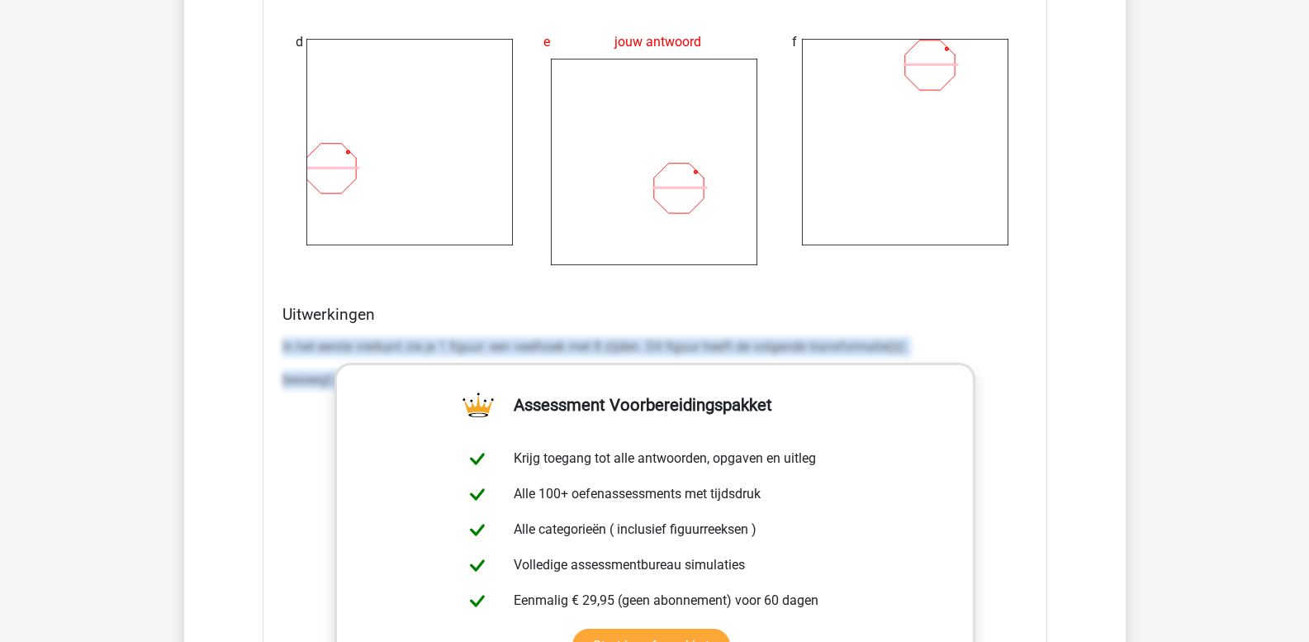
drag, startPoint x: 282, startPoint y: 344, endPoint x: 1089, endPoint y: 436, distance: 812.2
copy div "In het eerste vierkant zie je 1 figuur: een veelhoek met 8 zijden. Dit figuur h…"
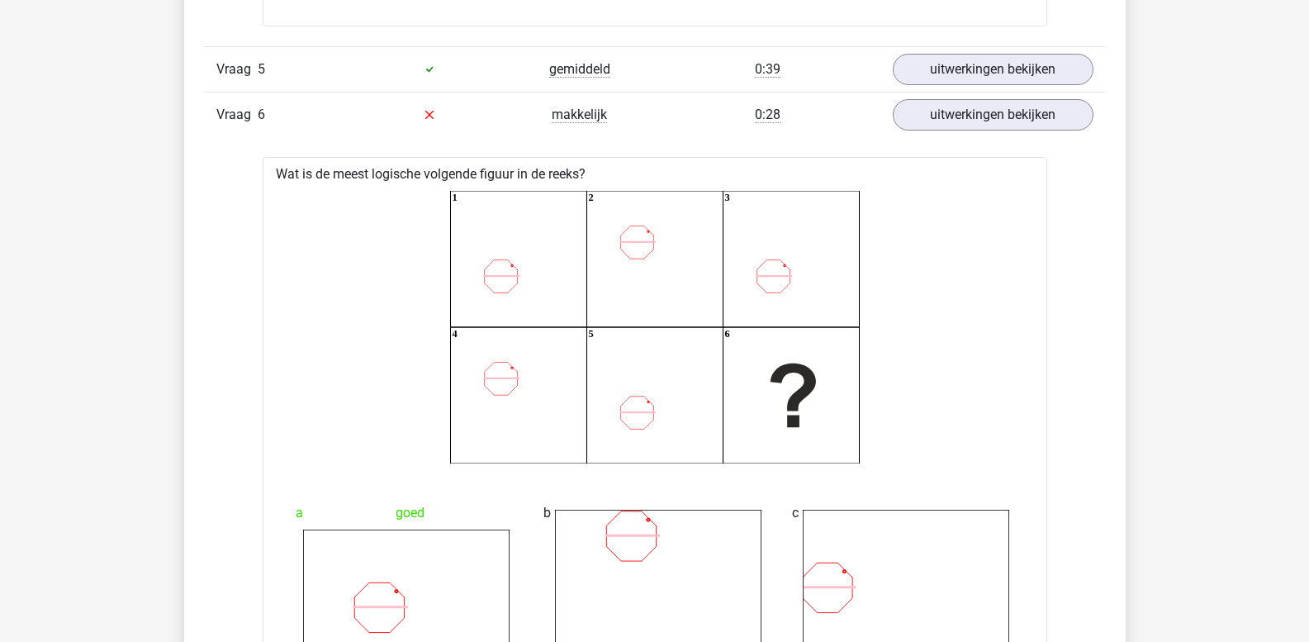
scroll to position [3056, 0]
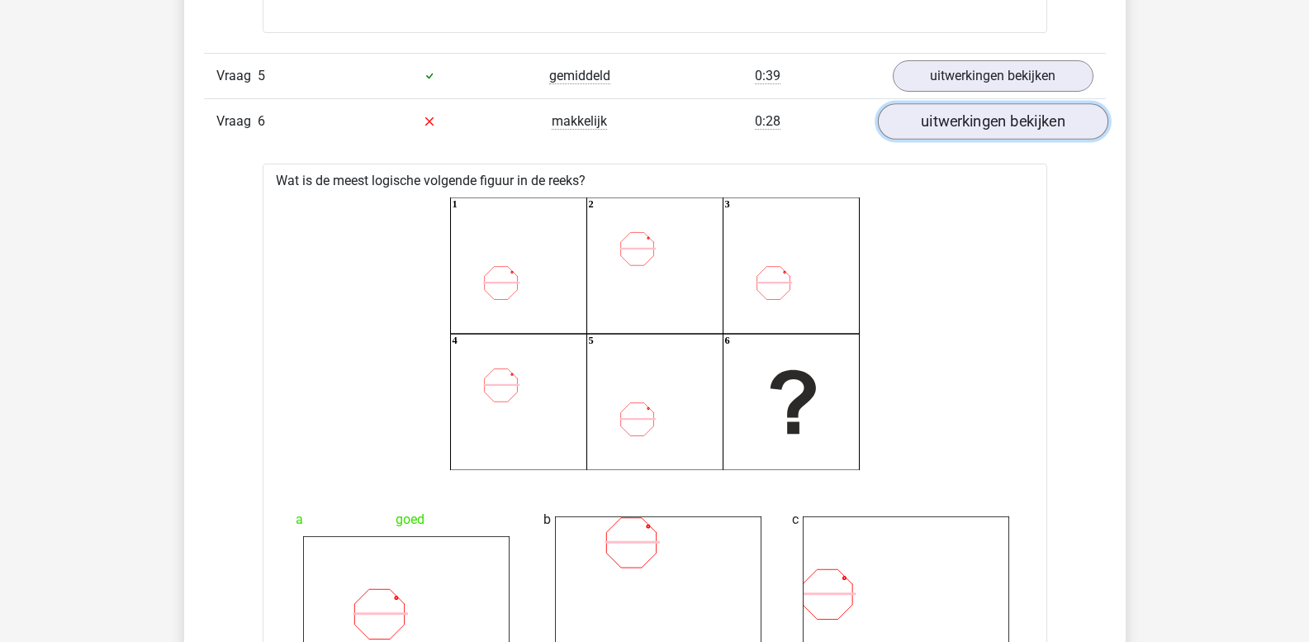
click at [960, 125] on link "uitwerkingen bekijken" at bounding box center [992, 121] width 230 height 36
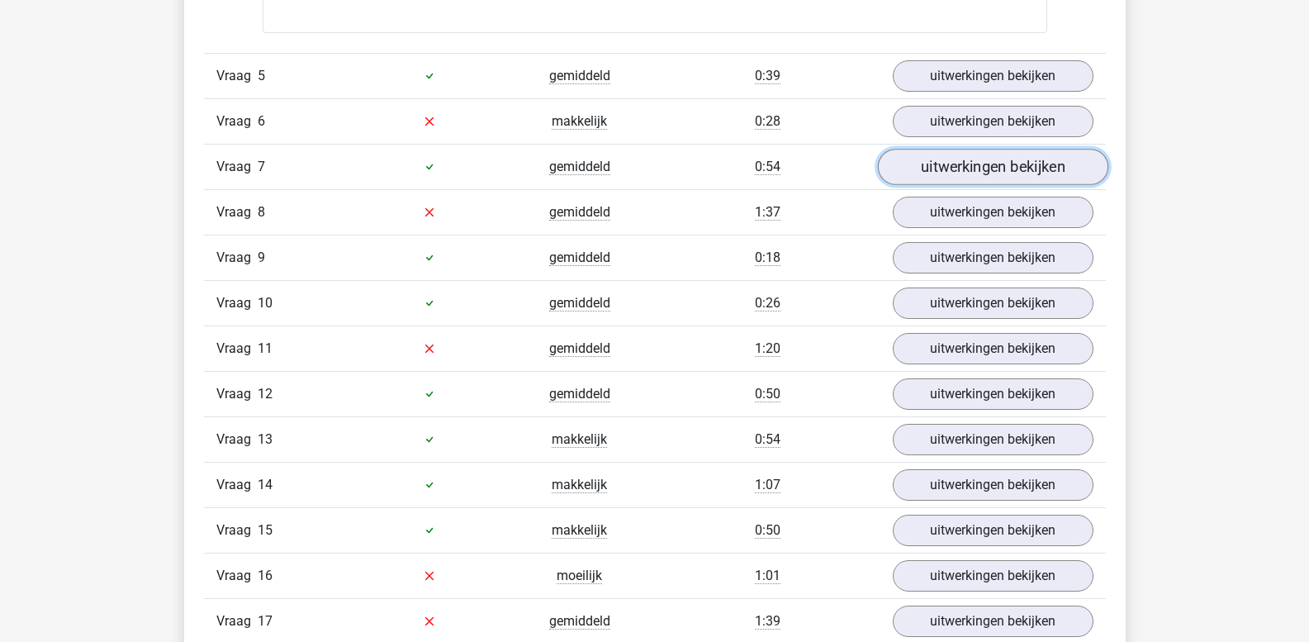
click at [956, 167] on link "uitwerkingen bekijken" at bounding box center [992, 167] width 230 height 36
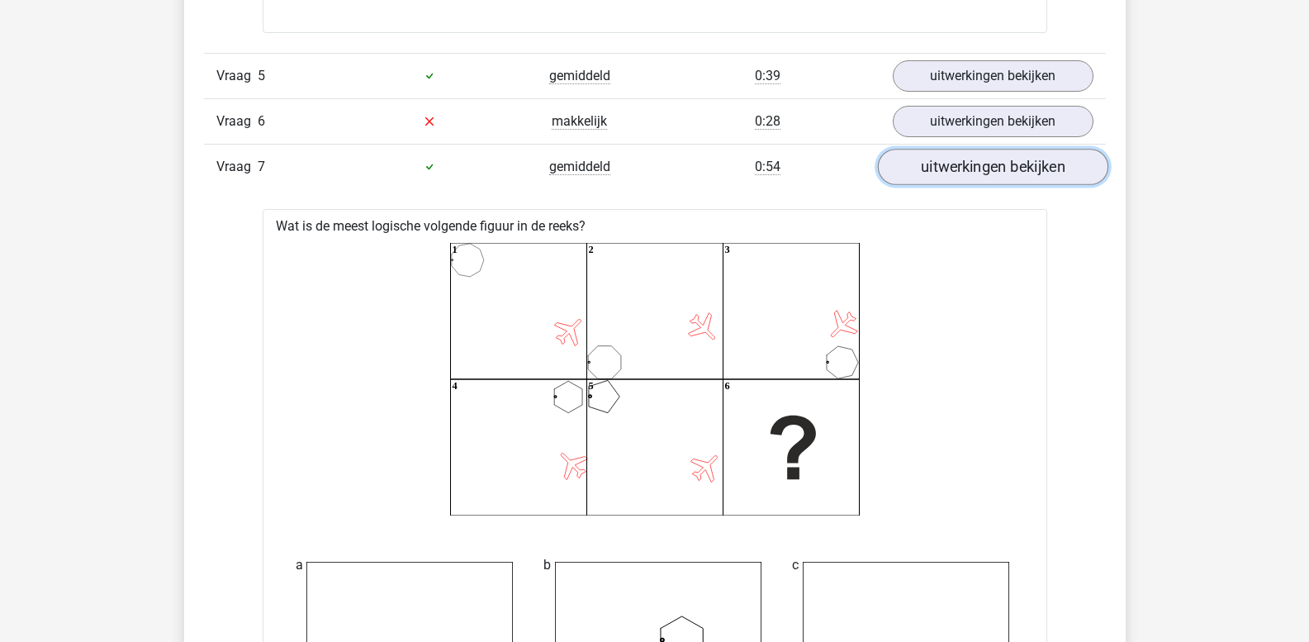
click at [956, 167] on link "uitwerkingen bekijken" at bounding box center [992, 167] width 230 height 36
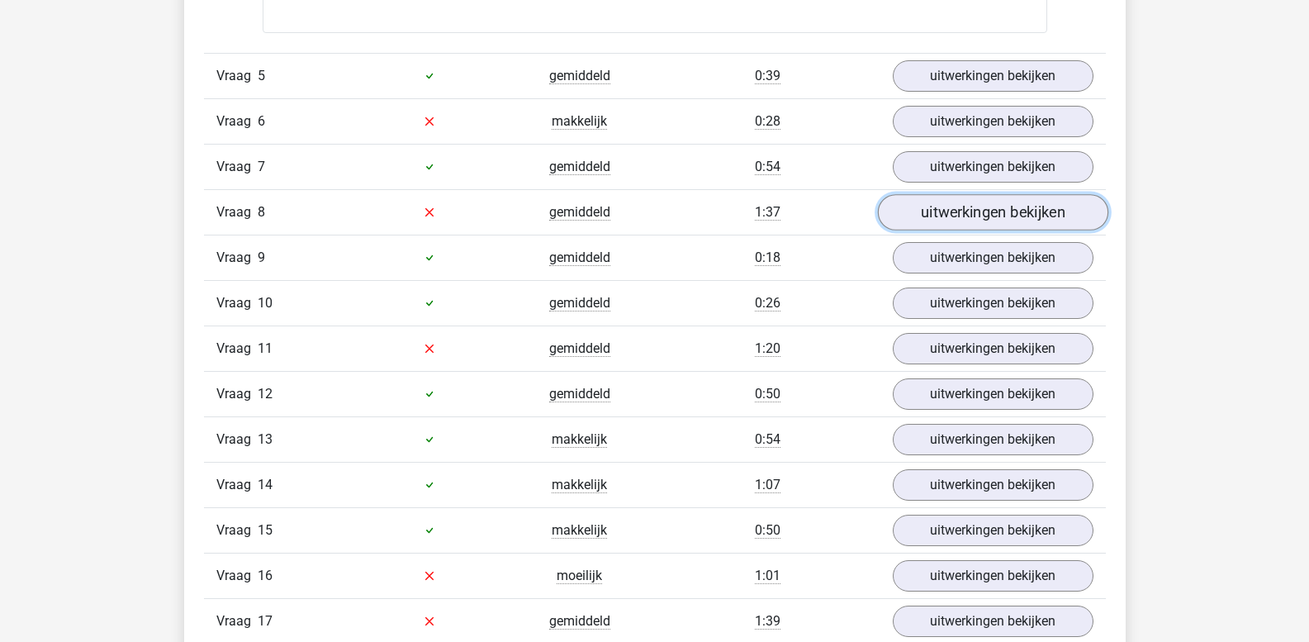
click at [951, 213] on link "uitwerkingen bekijken" at bounding box center [992, 212] width 230 height 36
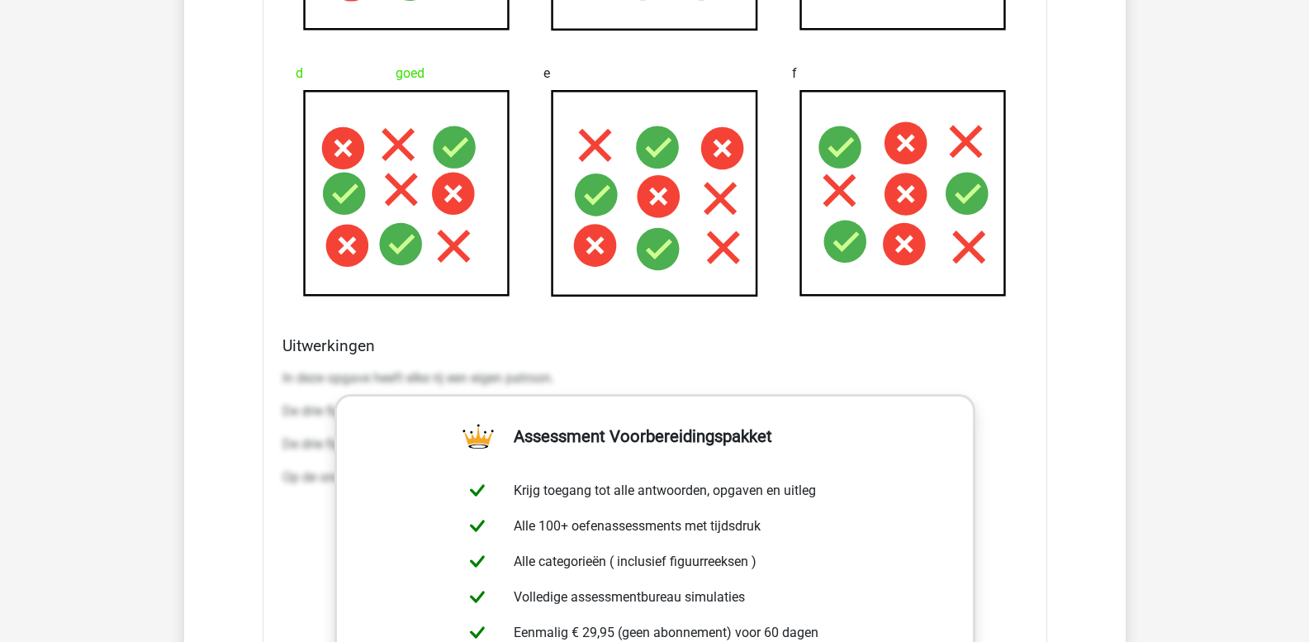
scroll to position [3799, 0]
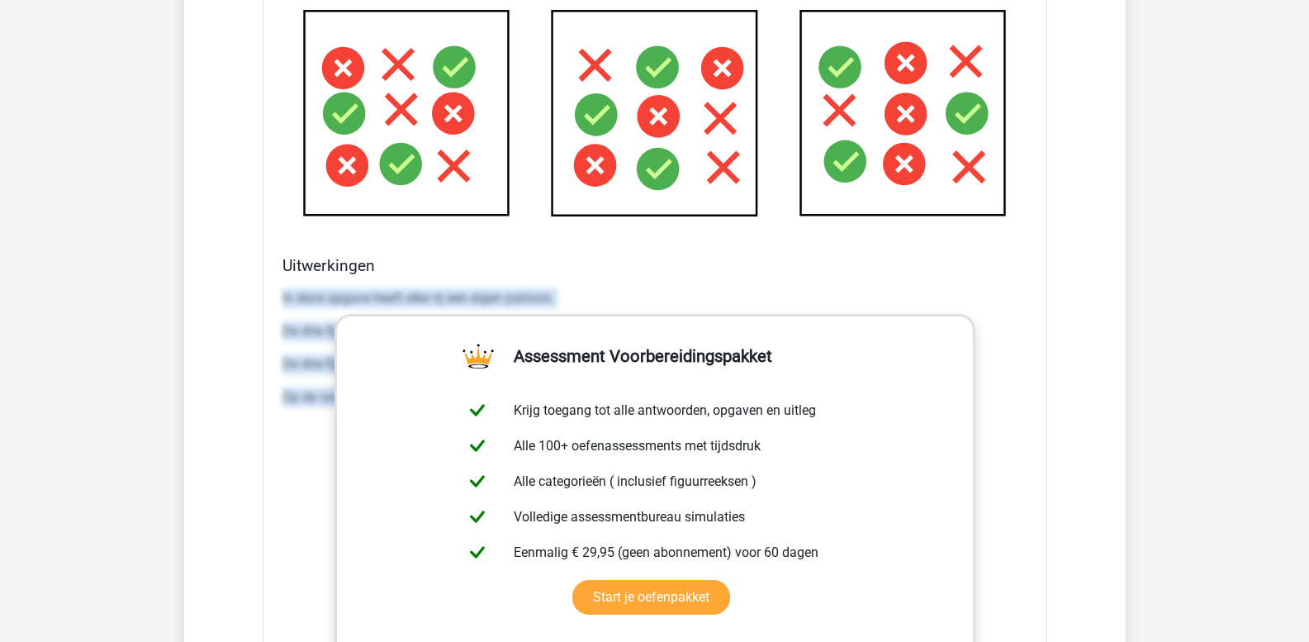
drag, startPoint x: 282, startPoint y: 297, endPoint x: 1045, endPoint y: 439, distance: 775.3
click at [1045, 439] on div "Welk figuur moet het vraagteken vervangen om een logische reeks te vormen?" at bounding box center [655, 182] width 785 height 1343
copy div "In deze opgave heeft elke rij een eigen patroon. De drie figuren in de bovenste…"
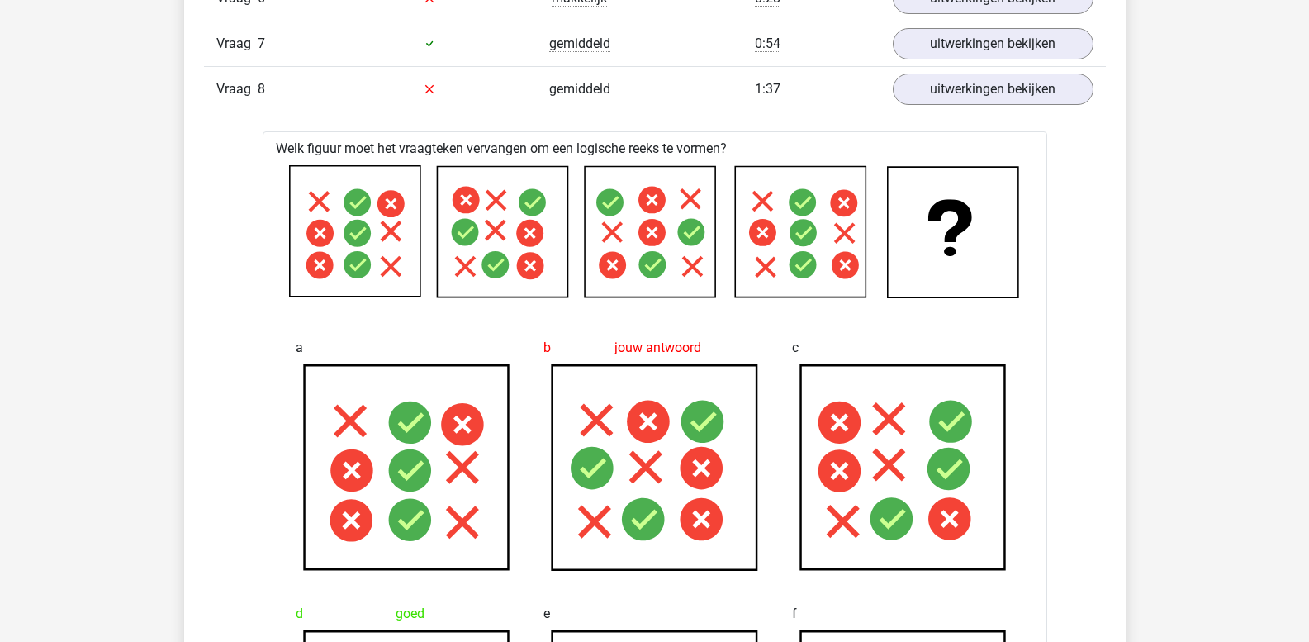
scroll to position [3010, 0]
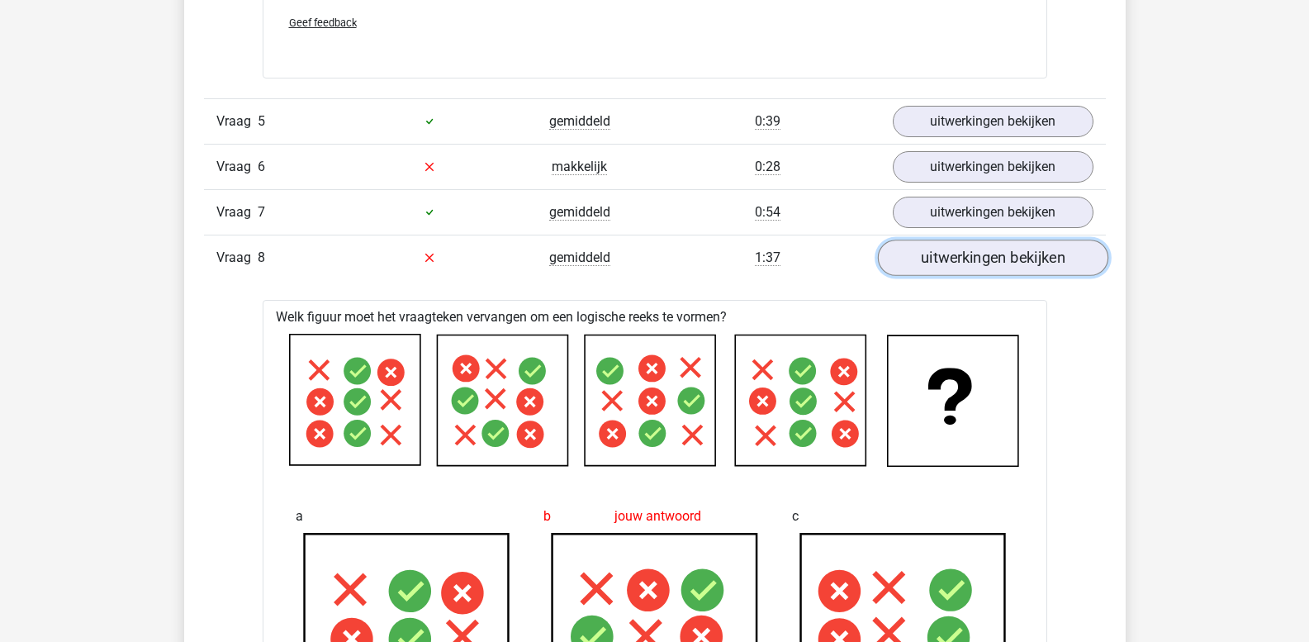
click at [969, 260] on link "uitwerkingen bekijken" at bounding box center [992, 258] width 230 height 36
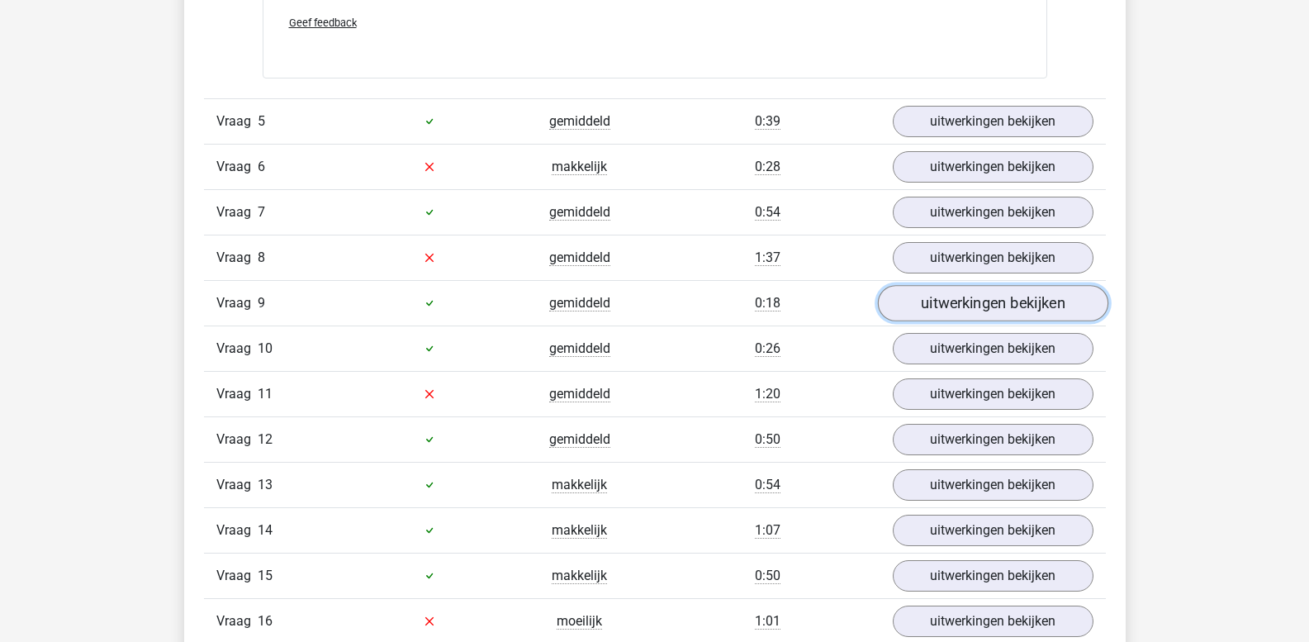
click at [972, 304] on link "uitwerkingen bekijken" at bounding box center [992, 303] width 230 height 36
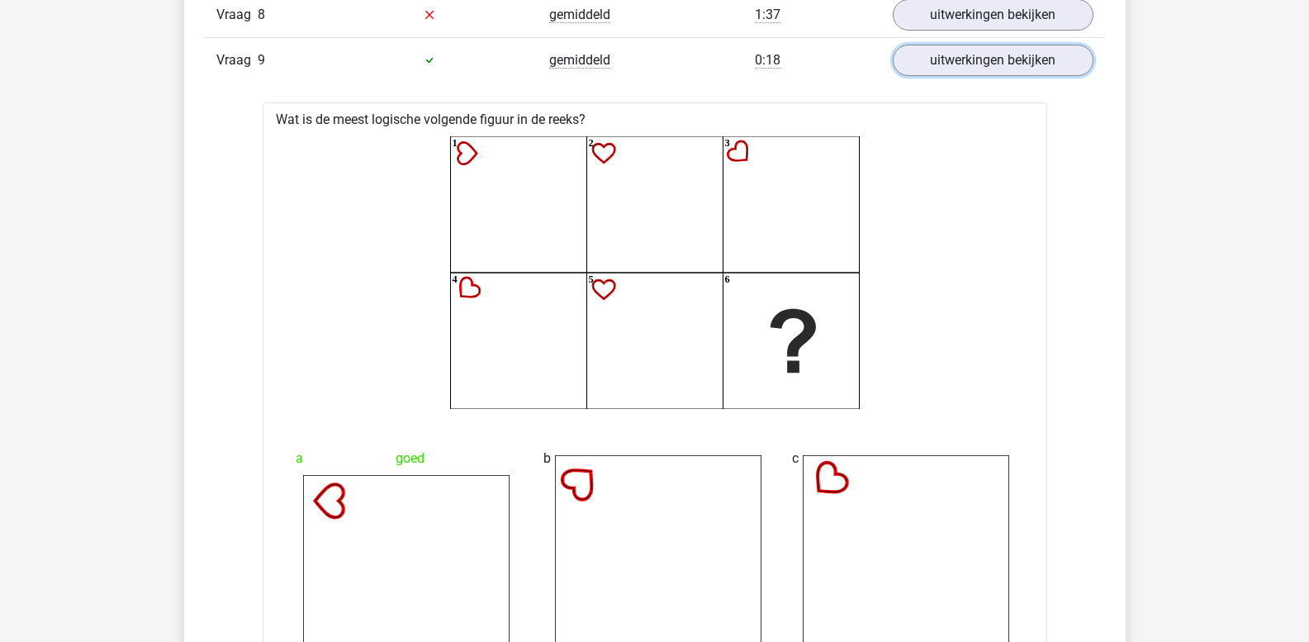
scroll to position [3258, 0]
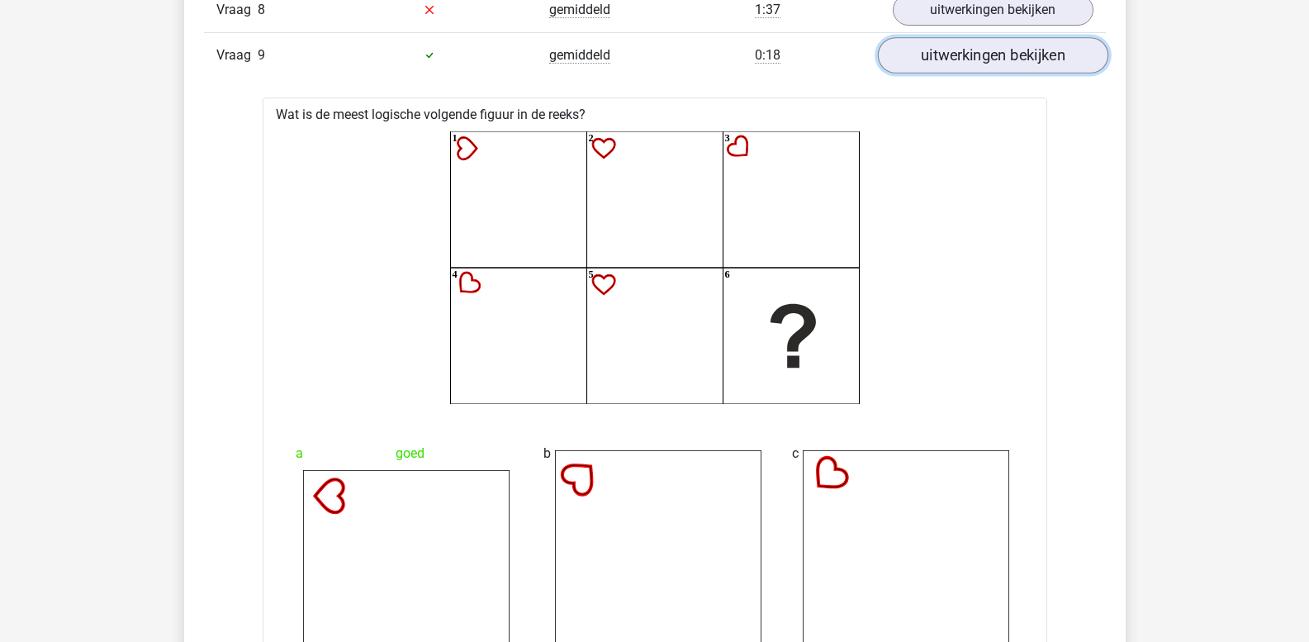
click at [971, 55] on link "uitwerkingen bekijken" at bounding box center [992, 55] width 230 height 36
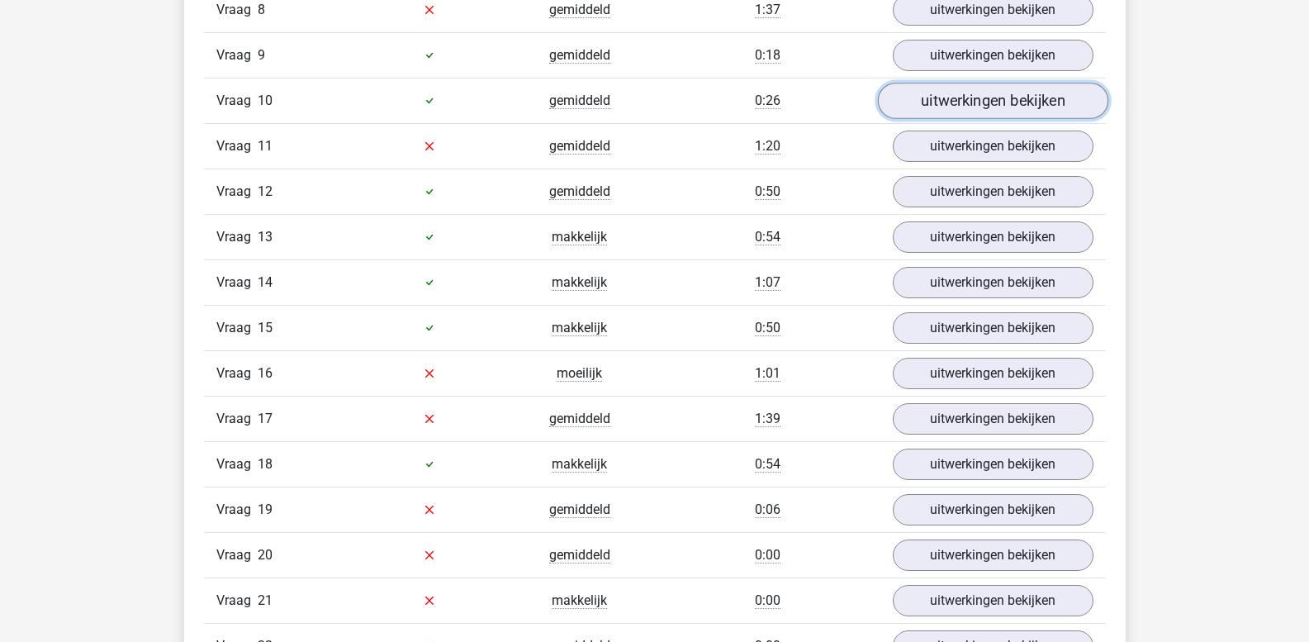
click at [956, 103] on link "uitwerkingen bekijken" at bounding box center [992, 101] width 230 height 36
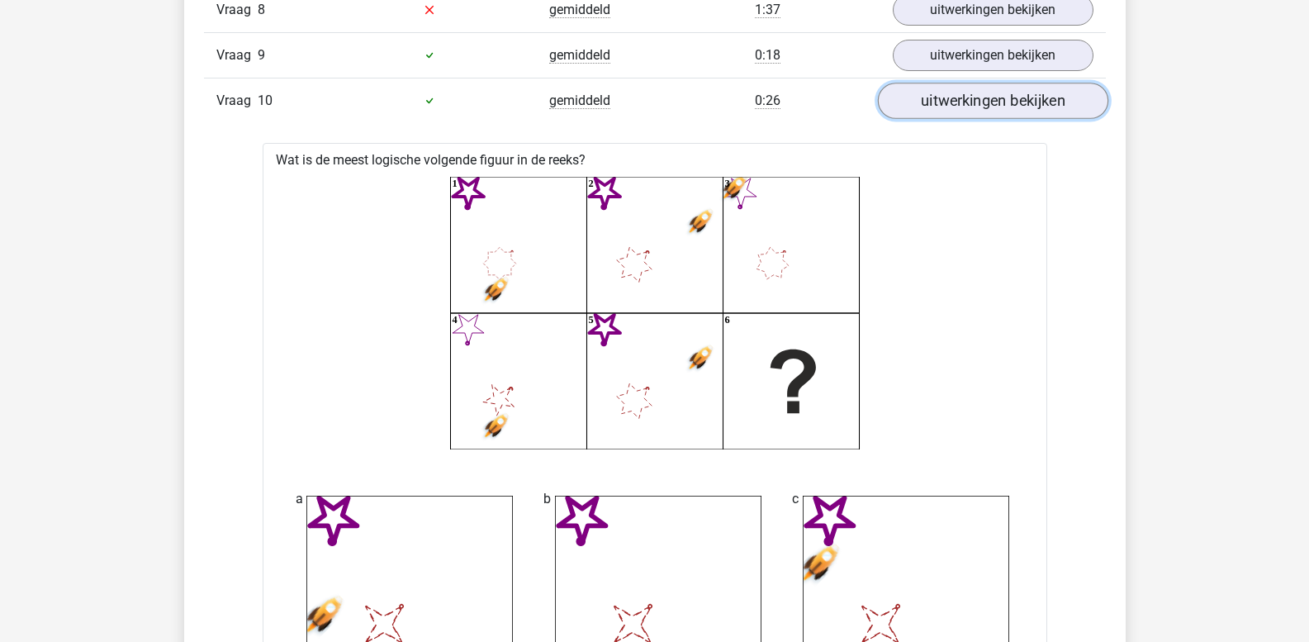
click at [956, 103] on link "uitwerkingen bekijken" at bounding box center [992, 101] width 230 height 36
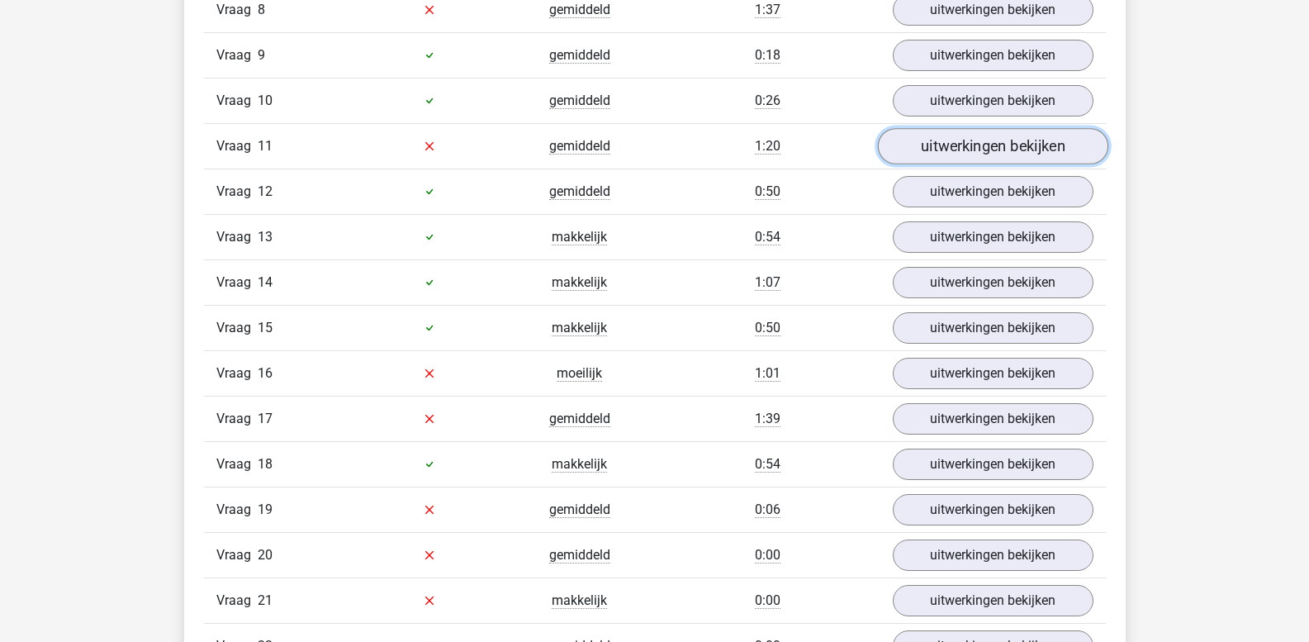
click at [954, 140] on link "uitwerkingen bekijken" at bounding box center [992, 146] width 230 height 36
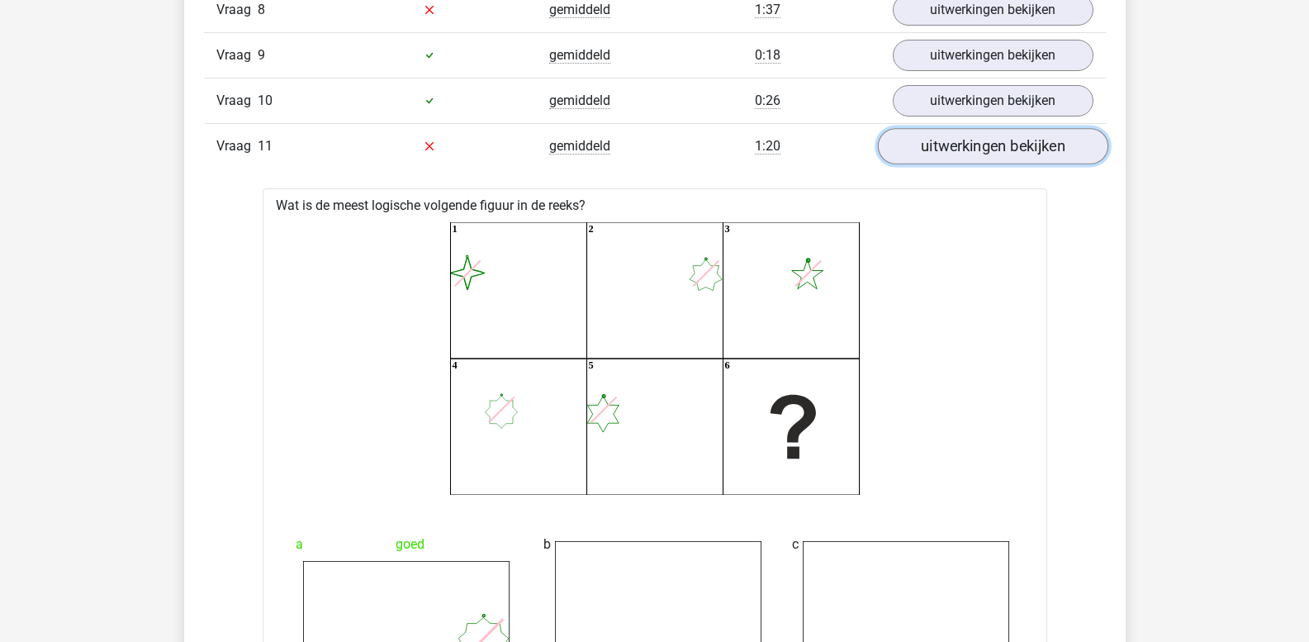
click at [954, 140] on link "uitwerkingen bekijken" at bounding box center [992, 146] width 230 height 36
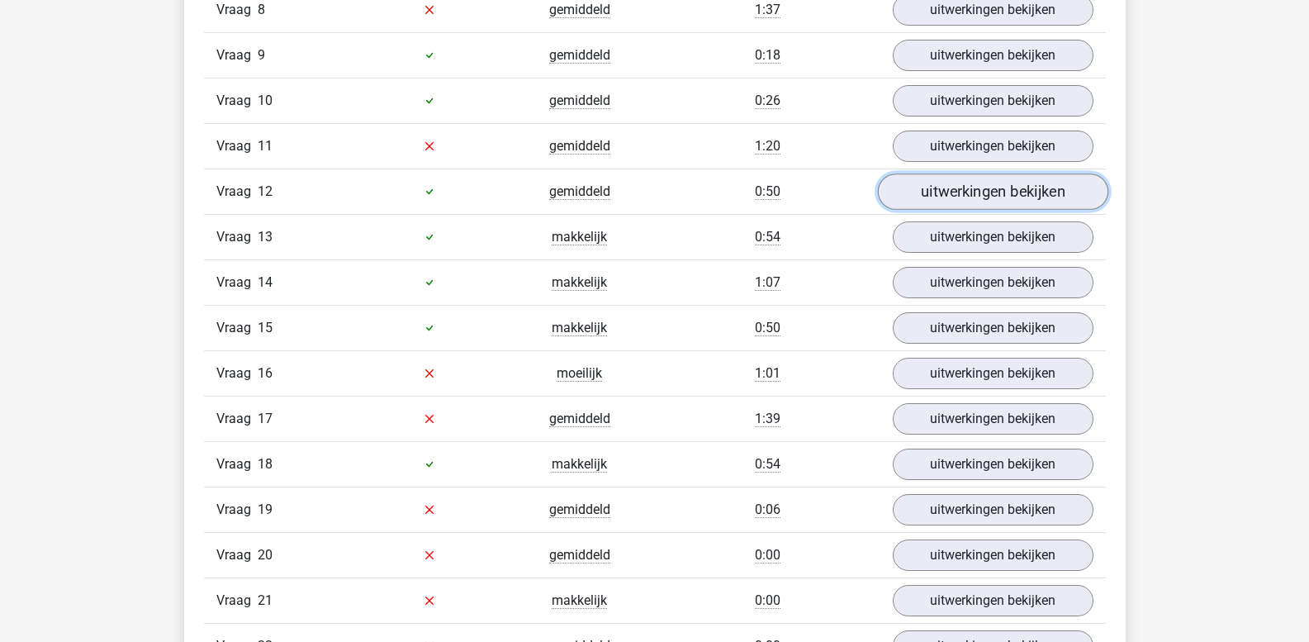
click at [951, 178] on link "uitwerkingen bekijken" at bounding box center [992, 191] width 230 height 36
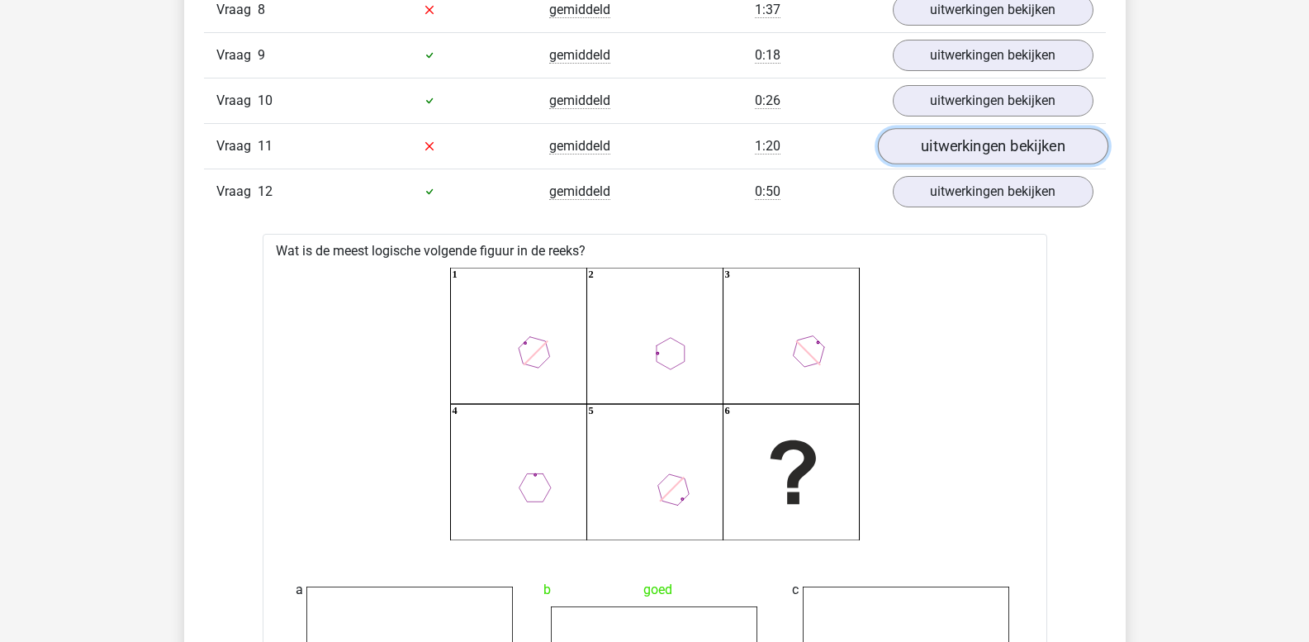
click at [956, 149] on link "uitwerkingen bekijken" at bounding box center [992, 146] width 230 height 36
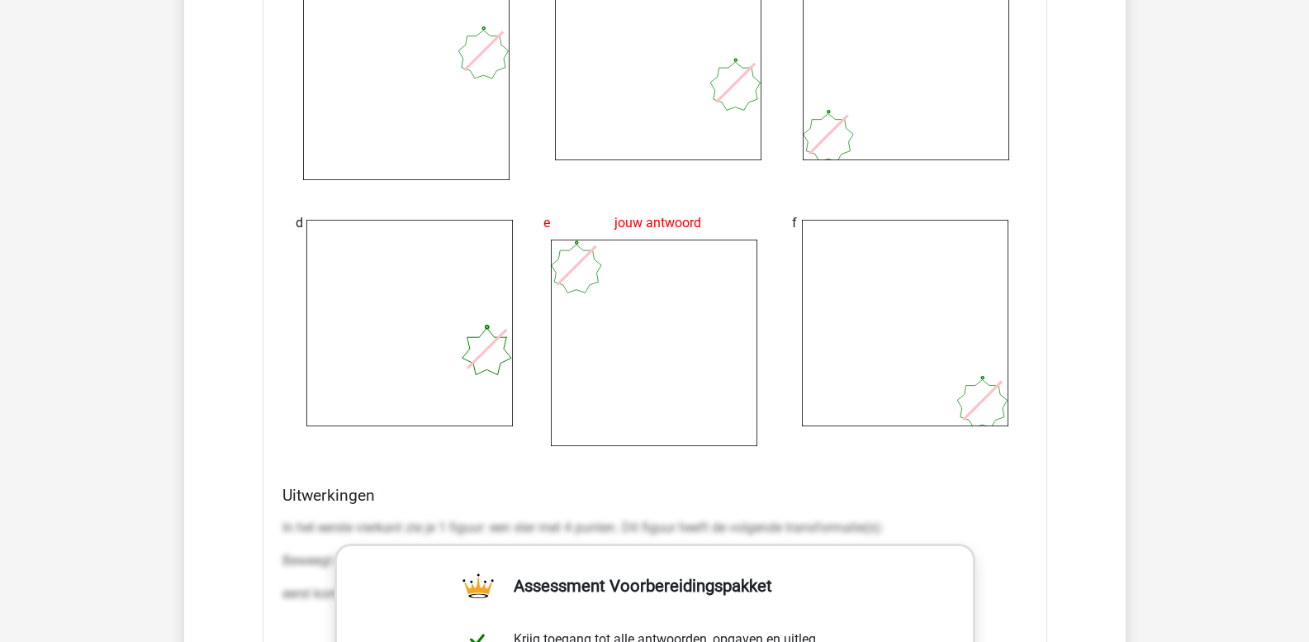
scroll to position [4001, 0]
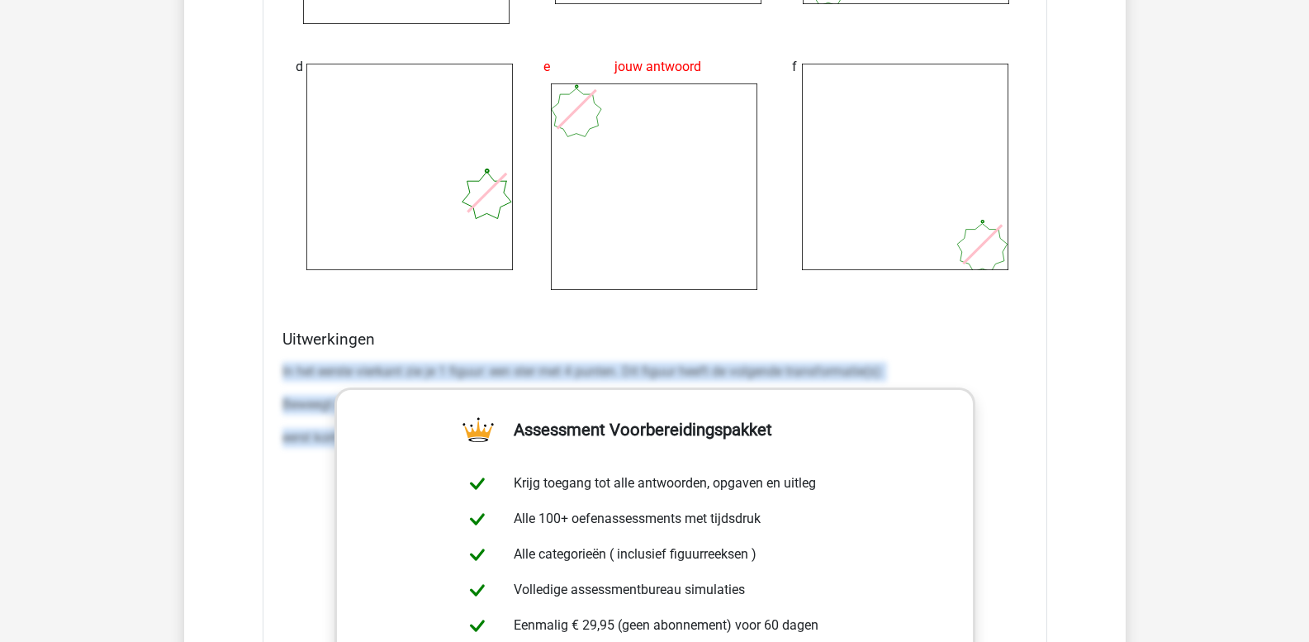
drag, startPoint x: 282, startPoint y: 370, endPoint x: 1079, endPoint y: 478, distance: 805.1
click at [1079, 478] on div "Vraag 1 gemiddeld 0:39 uitwerkingen bekijken Wat is de meest logische volgende …" at bounding box center [654, 322] width 877 height 5796
copy div "In het eerste vierkant zie je 1 figuur: een ster met 4 punten. Dit figuur heeft…"
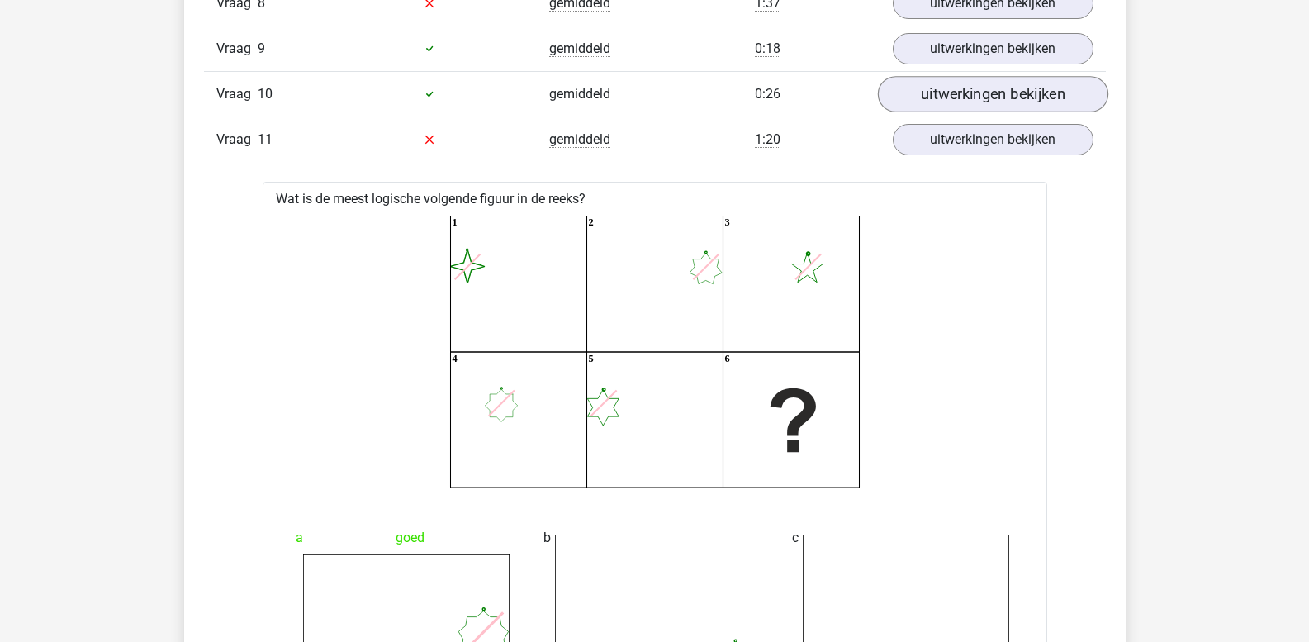
scroll to position [3258, 0]
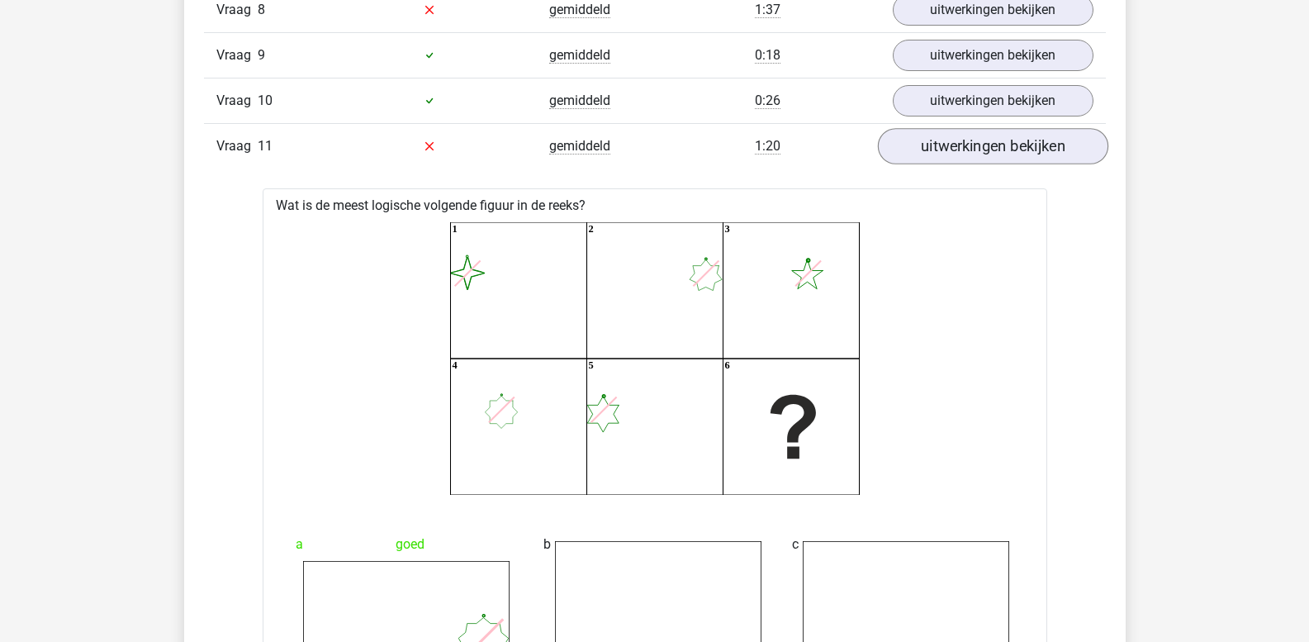
click at [949, 164] on div "Vraag 11 gemiddeld 1:20 uitwerkingen bekijken" at bounding box center [655, 145] width 902 height 45
click at [949, 145] on link "uitwerkingen bekijken" at bounding box center [992, 146] width 230 height 36
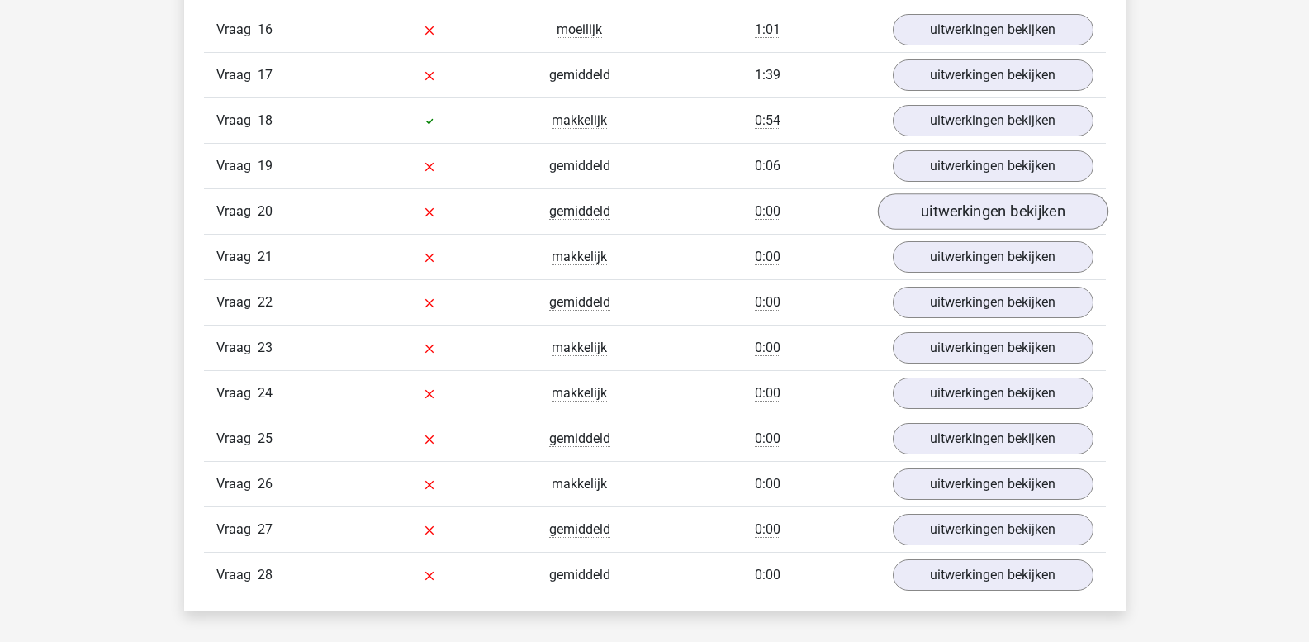
scroll to position [5075, 0]
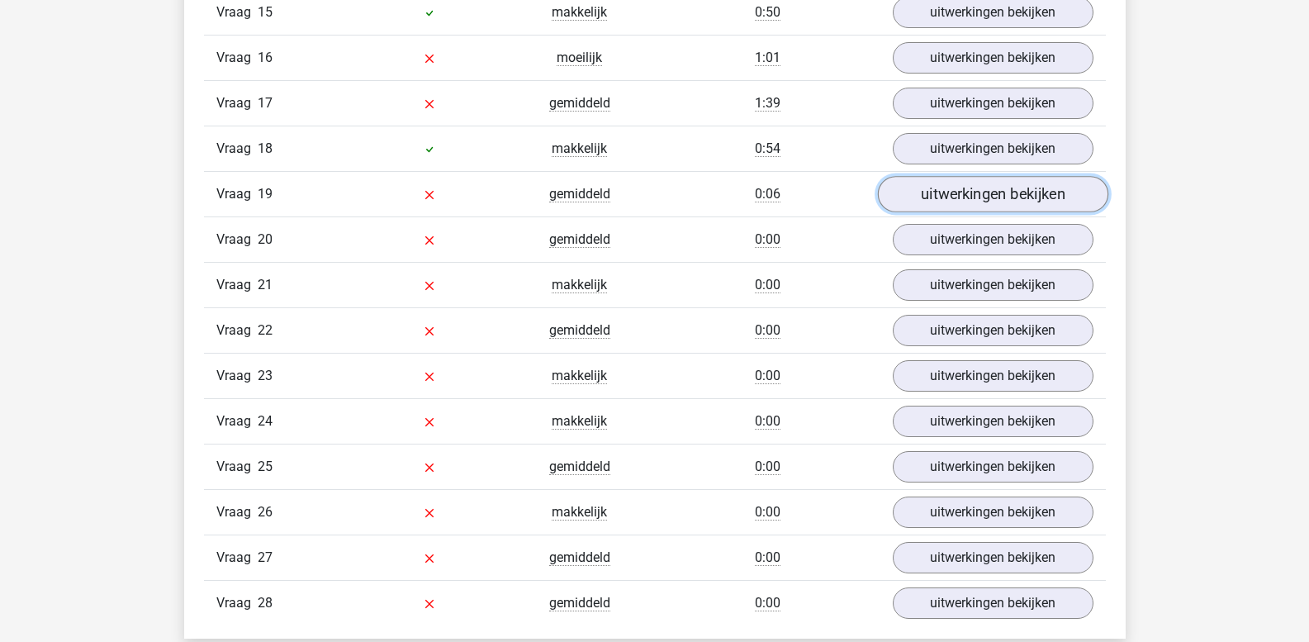
click at [930, 190] on link "uitwerkingen bekijken" at bounding box center [992, 194] width 230 height 36
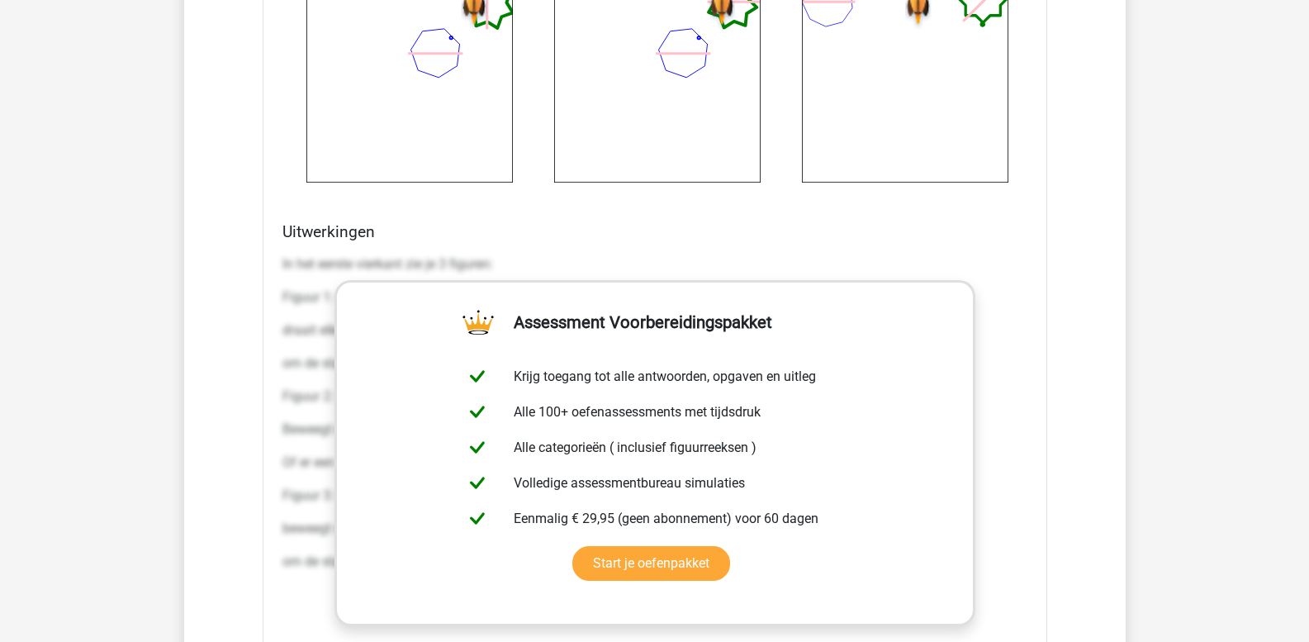
scroll to position [5984, 0]
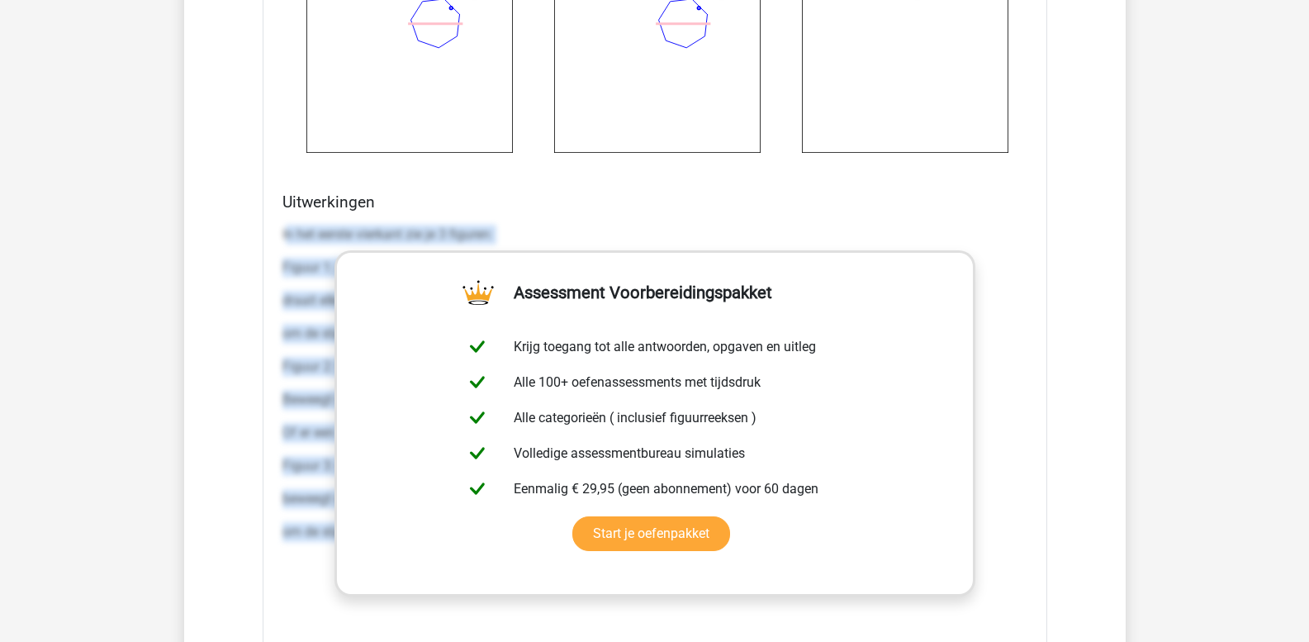
drag, startPoint x: 284, startPoint y: 234, endPoint x: 1060, endPoint y: 549, distance: 837.2
copy div "n het eerste vierkant zie je 3 figuren: Figuur 1: een ster met 7 punten. Dit fi…"
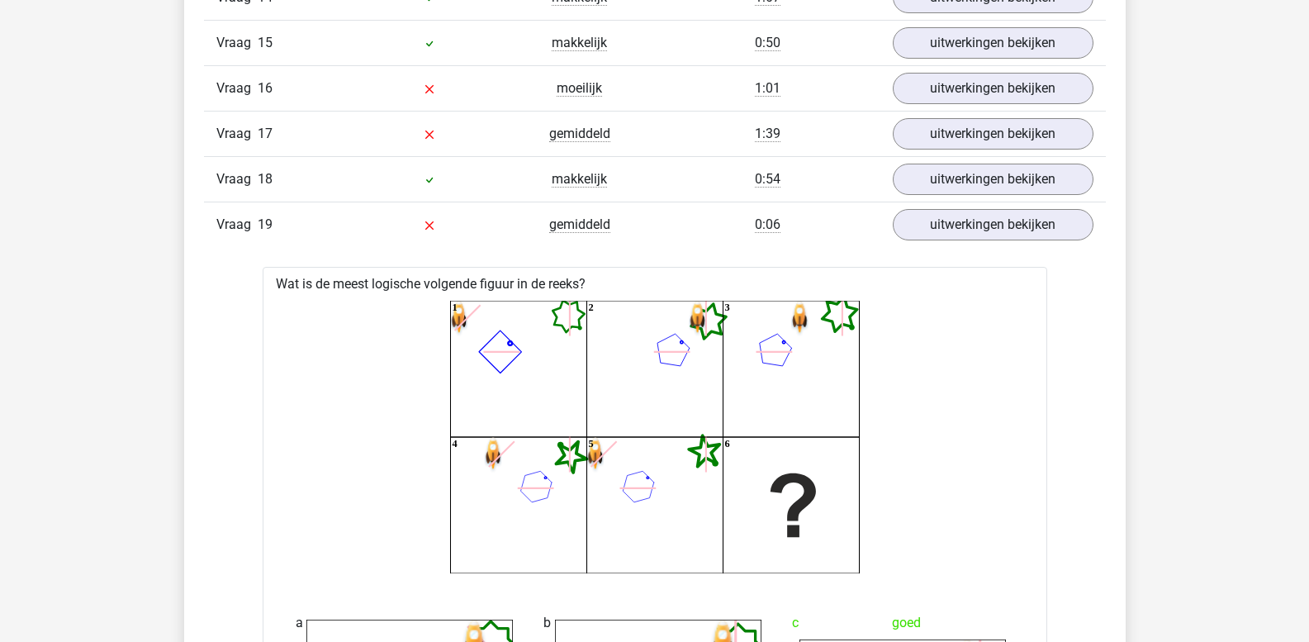
scroll to position [4993, 0]
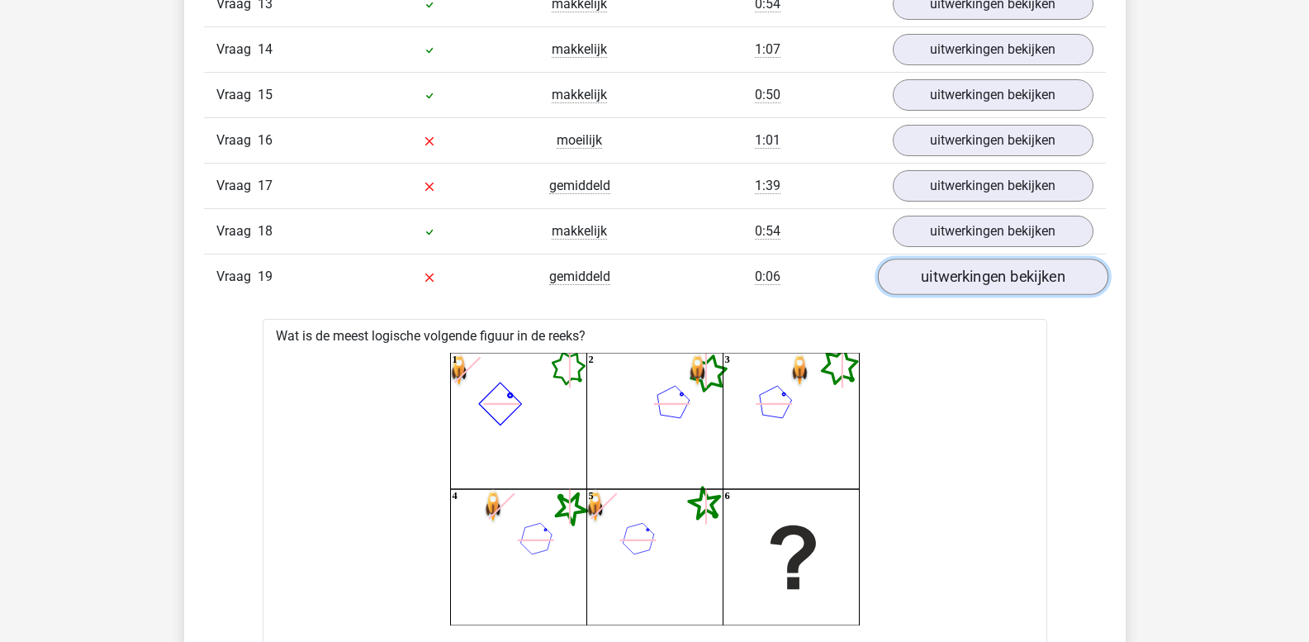
click at [956, 271] on link "uitwerkingen bekijken" at bounding box center [992, 277] width 230 height 36
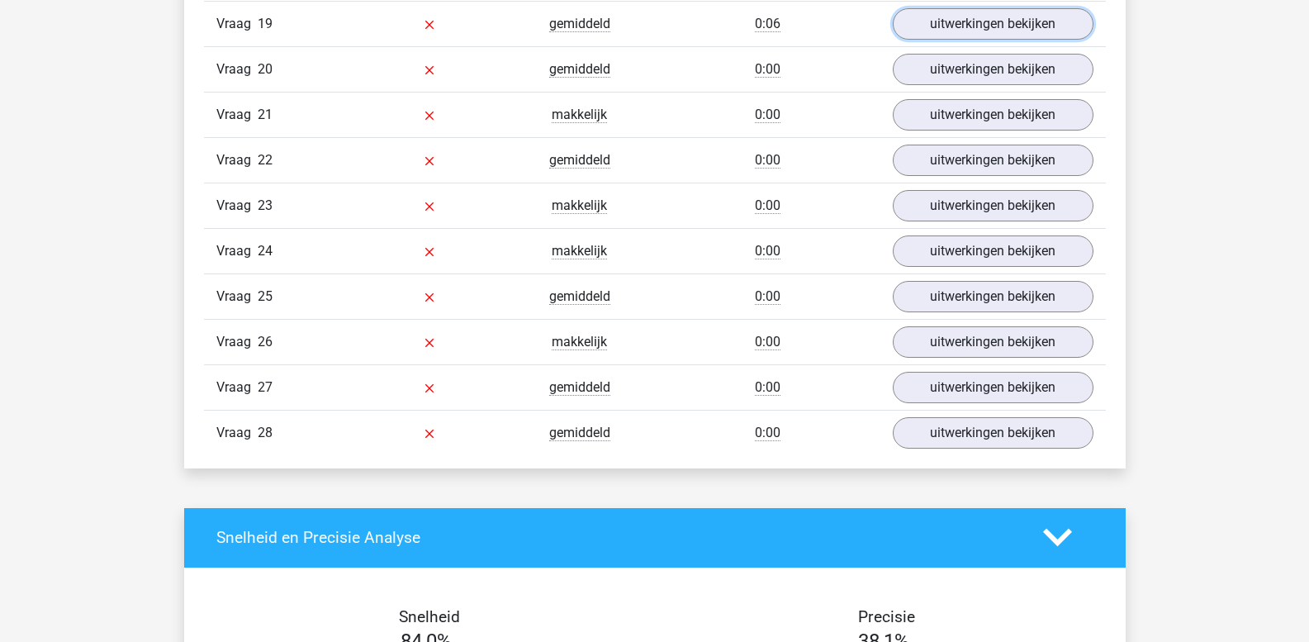
scroll to position [5323, 0]
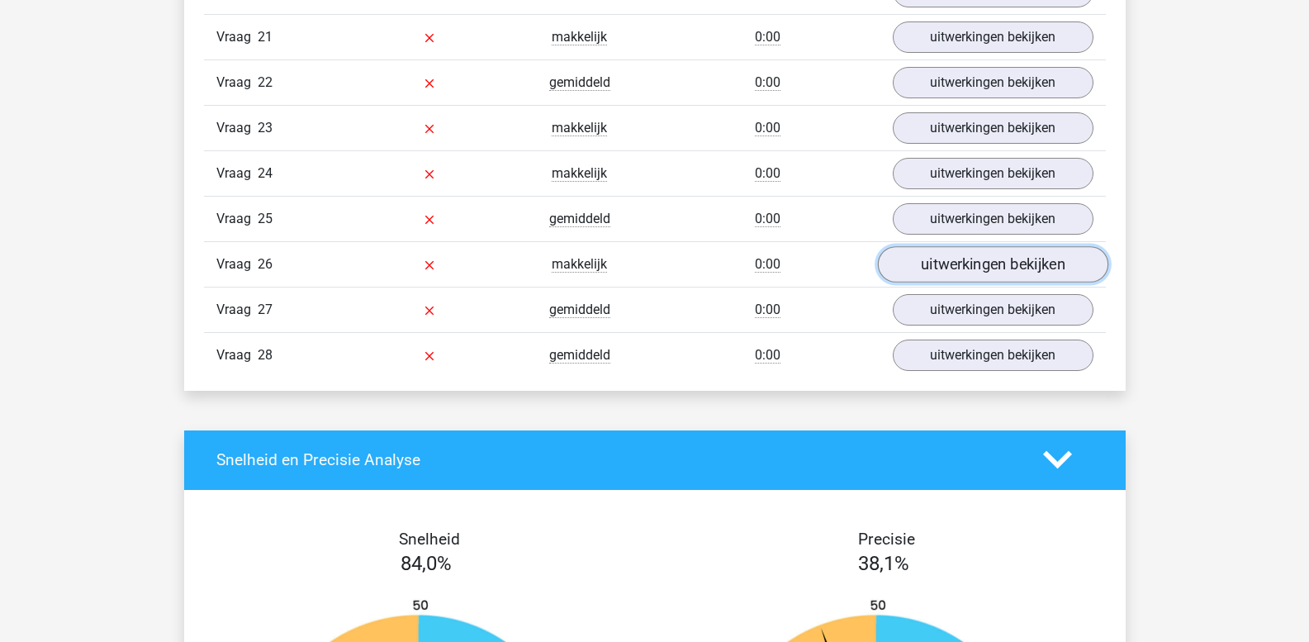
click at [949, 263] on link "uitwerkingen bekijken" at bounding box center [992, 264] width 230 height 36
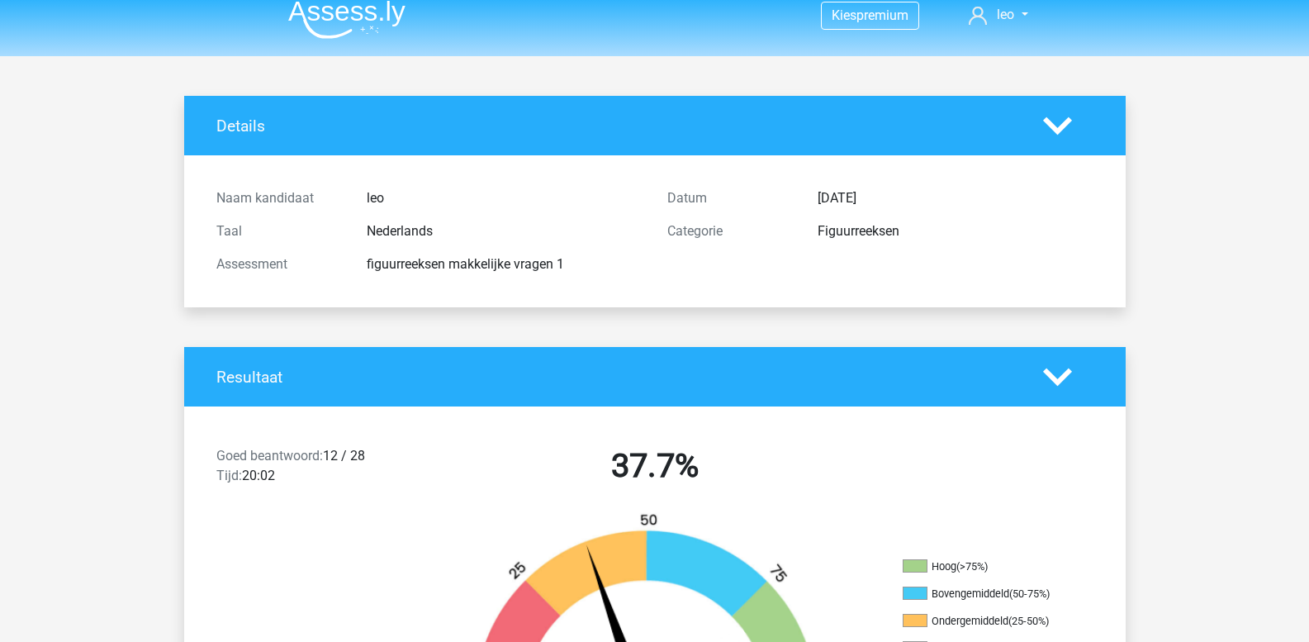
scroll to position [0, 0]
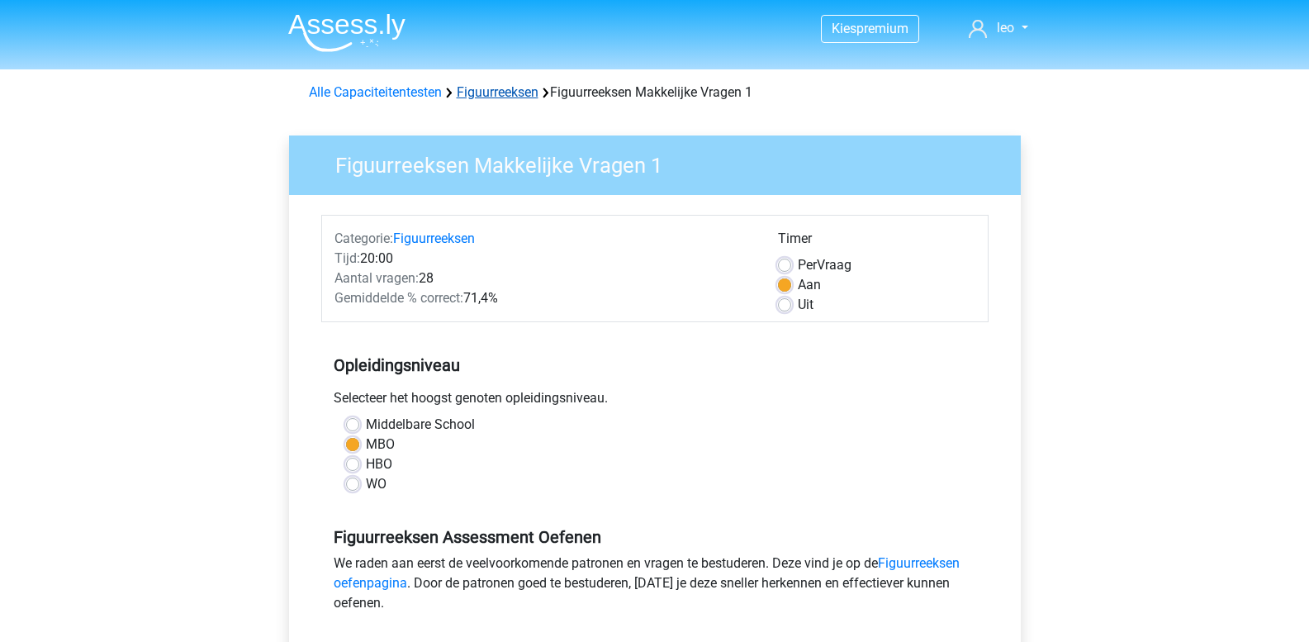
click at [496, 96] on link "Figuurreeksen" at bounding box center [498, 92] width 82 height 16
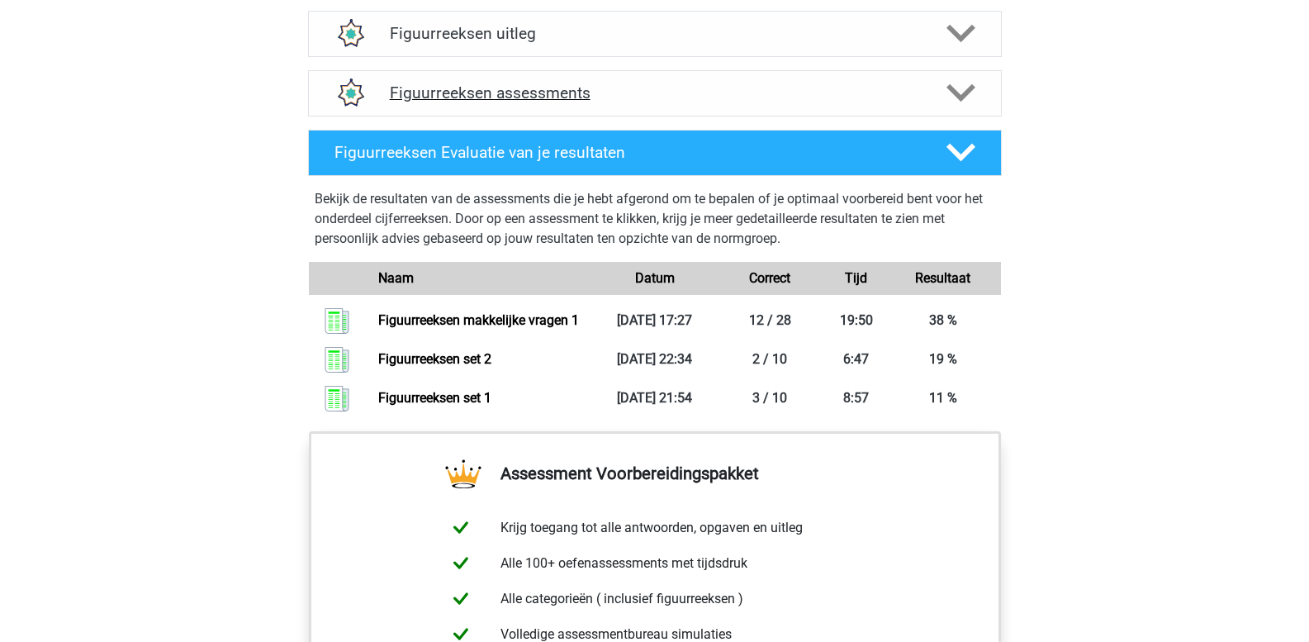
scroll to position [991, 0]
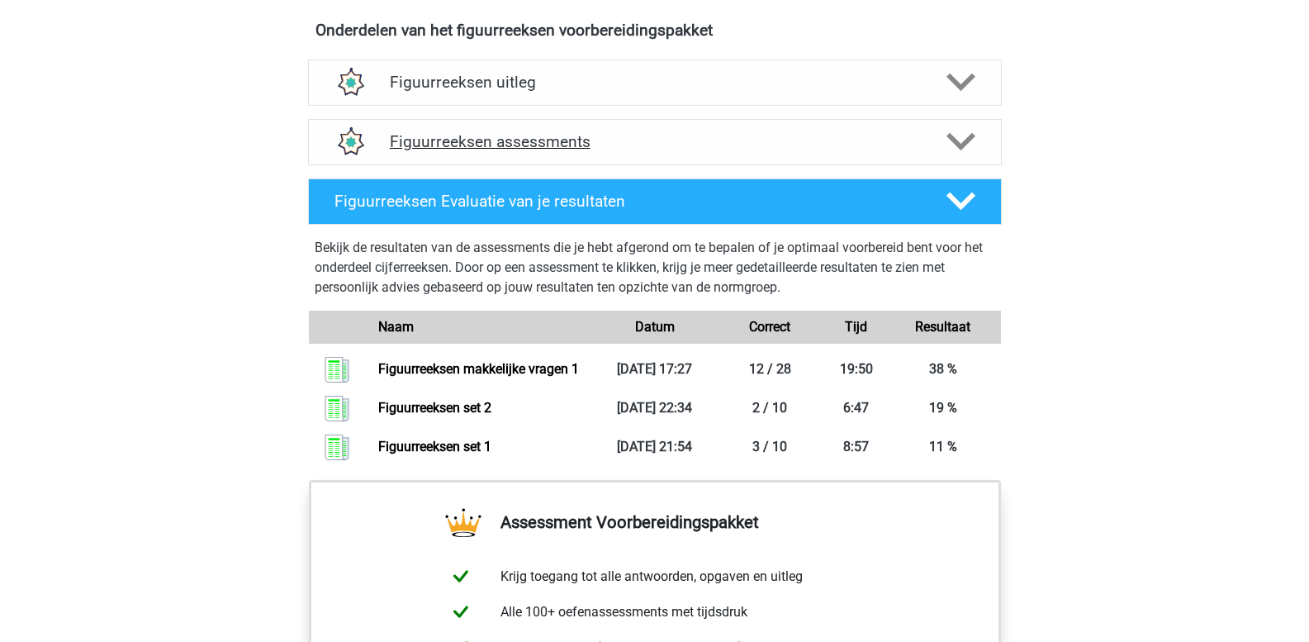
click at [959, 143] on polygon at bounding box center [960, 142] width 29 height 18
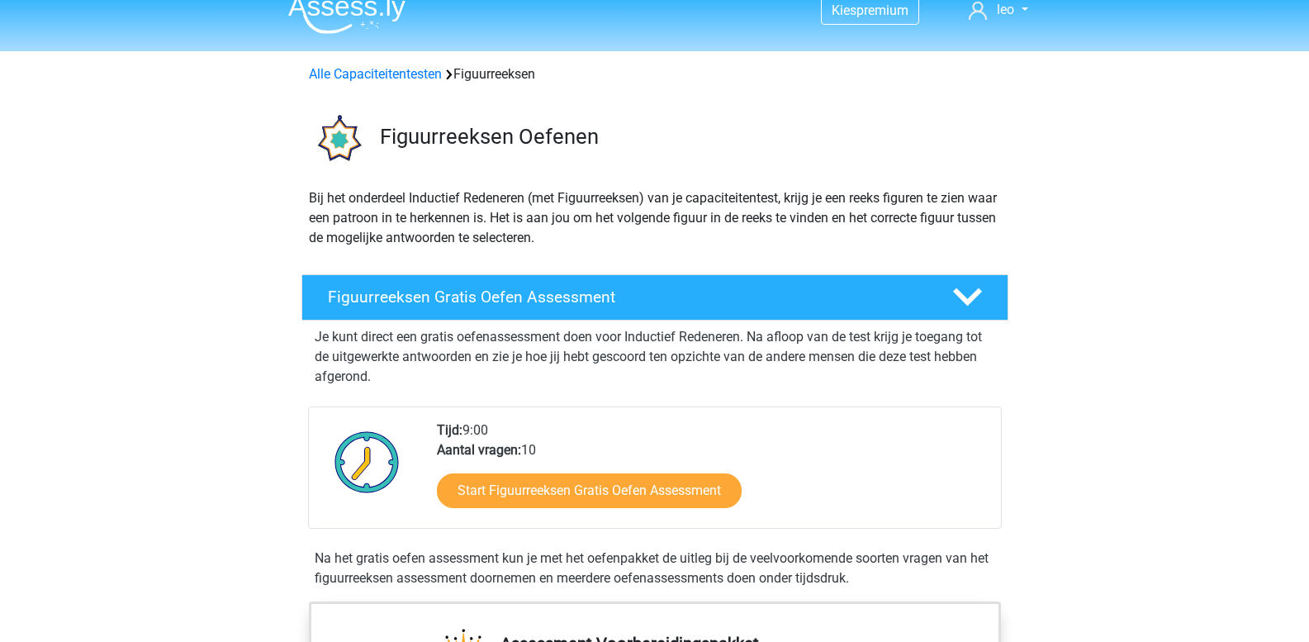
scroll to position [0, 0]
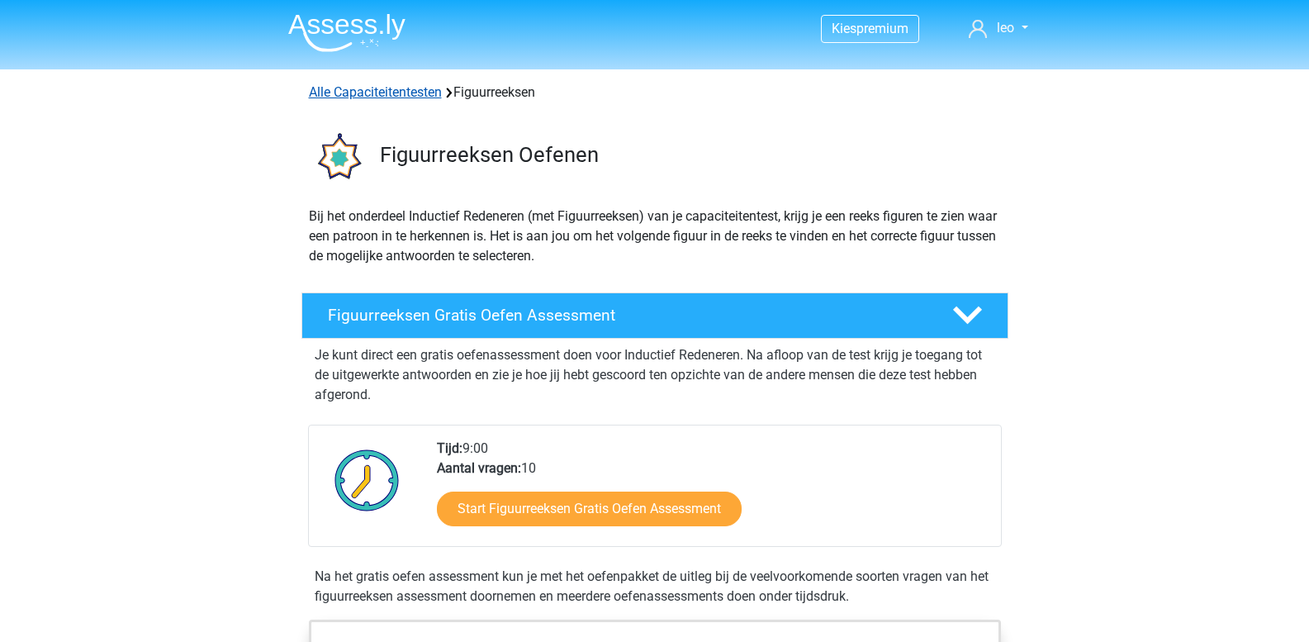
click at [368, 89] on link "Alle Capaciteitentesten" at bounding box center [375, 92] width 133 height 16
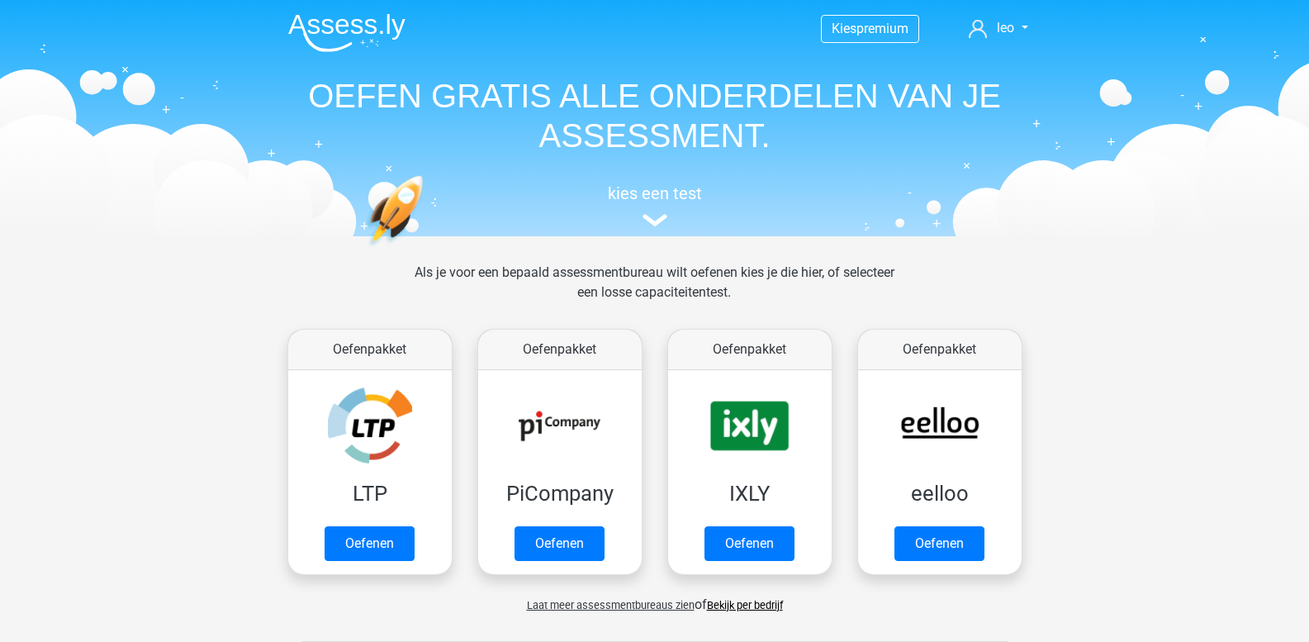
scroll to position [702, 0]
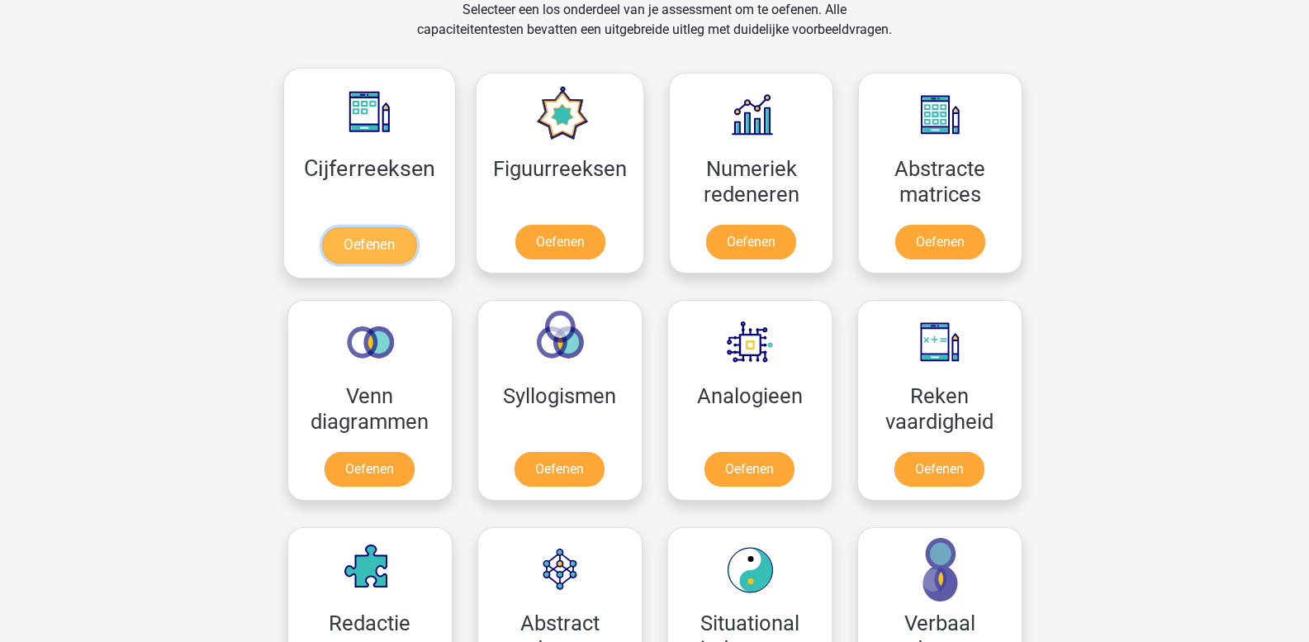
click at [382, 235] on link "Oefenen" at bounding box center [369, 245] width 94 height 36
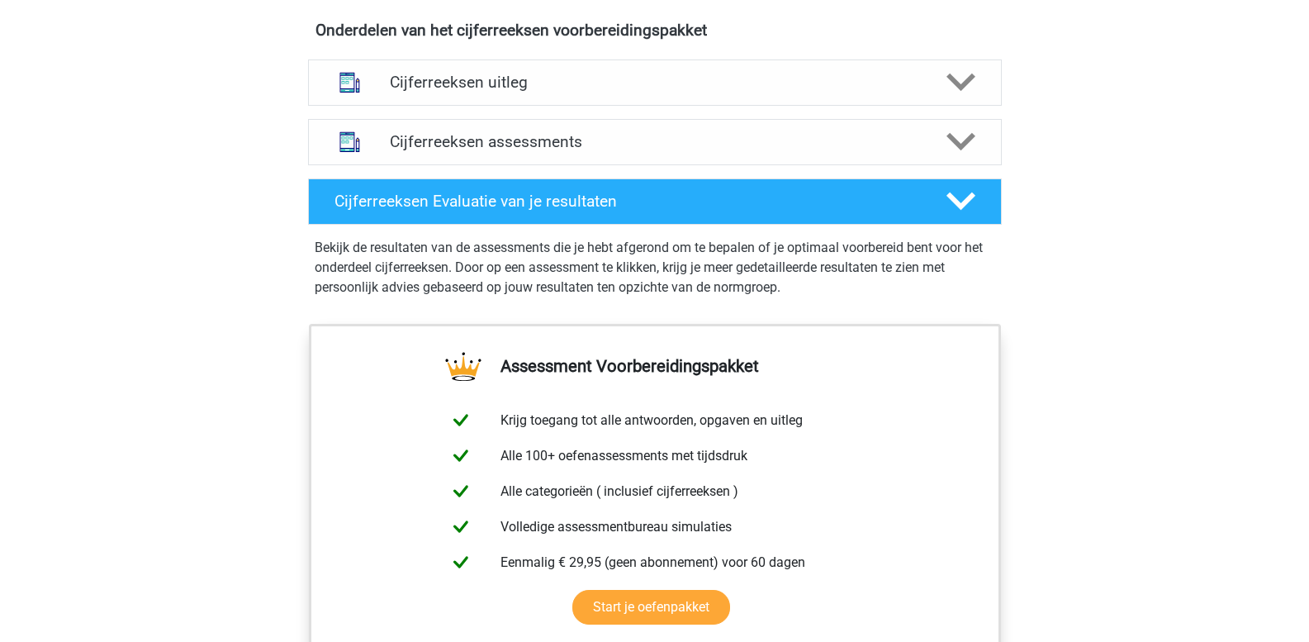
scroll to position [1074, 0]
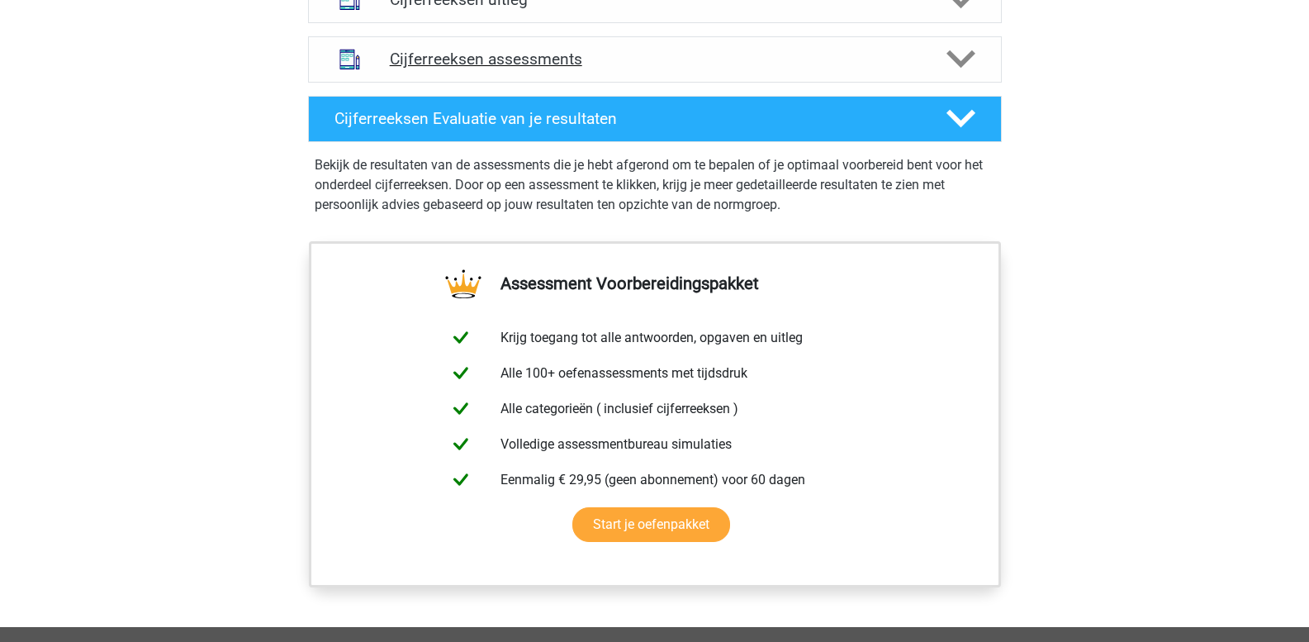
click at [966, 69] on polygon at bounding box center [960, 59] width 29 height 18
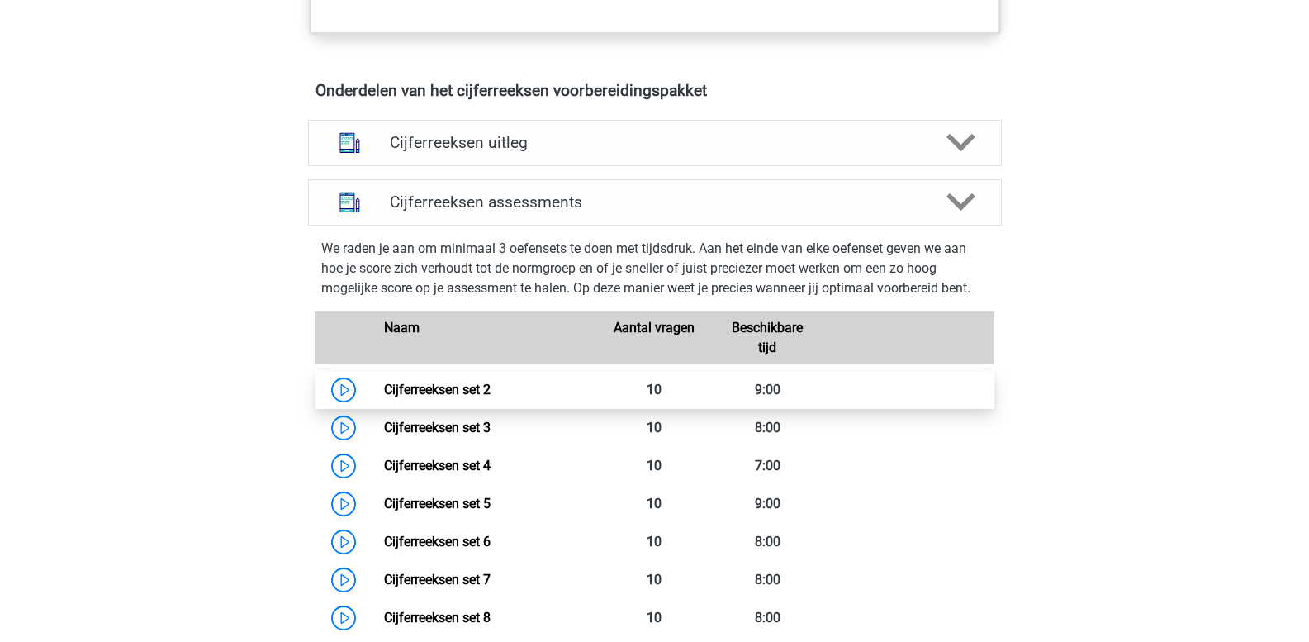
scroll to position [908, 0]
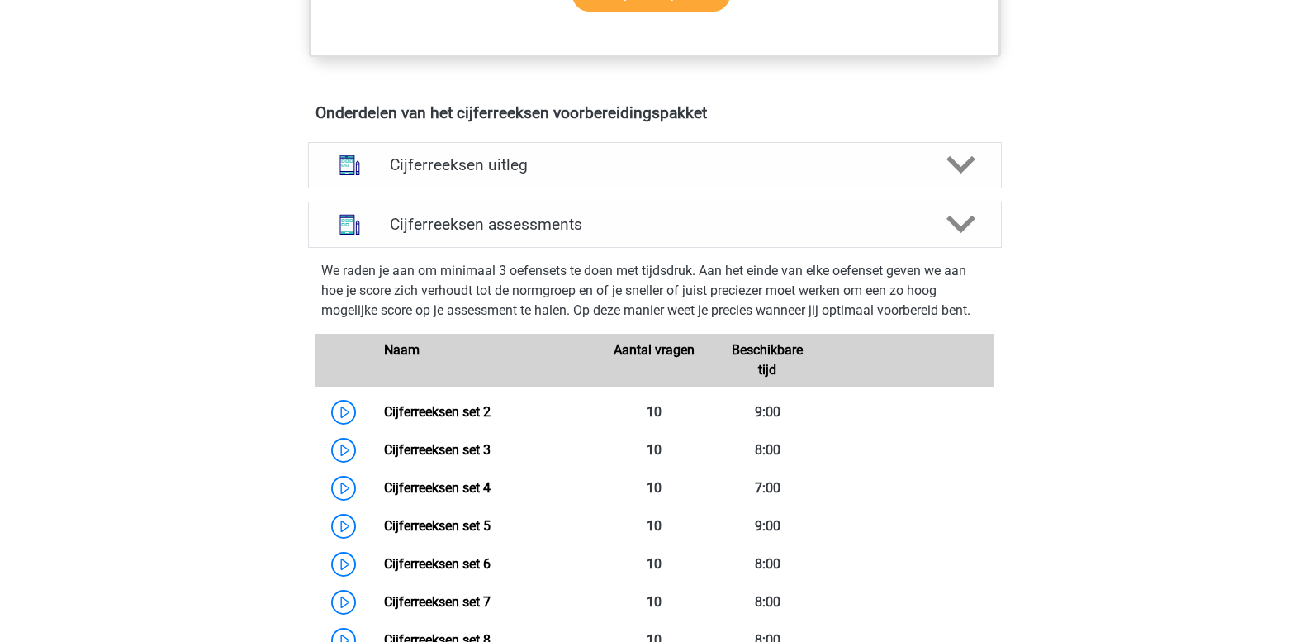
click at [965, 239] on icon at bounding box center [960, 224] width 29 height 29
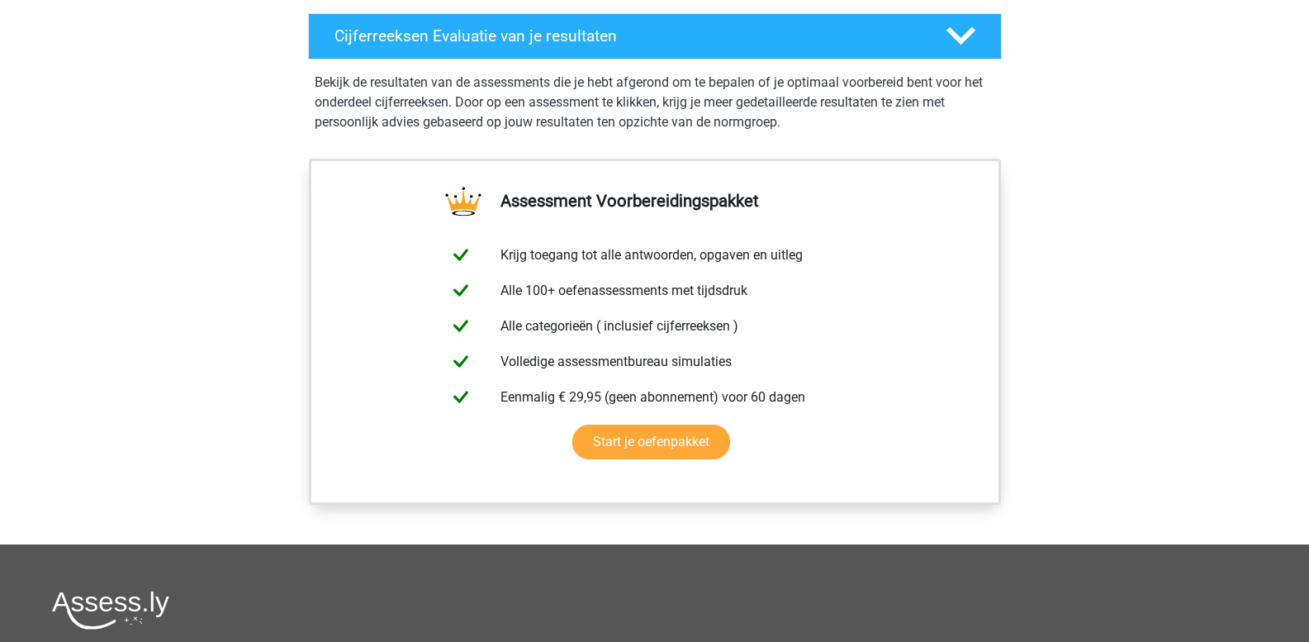
scroll to position [991, 0]
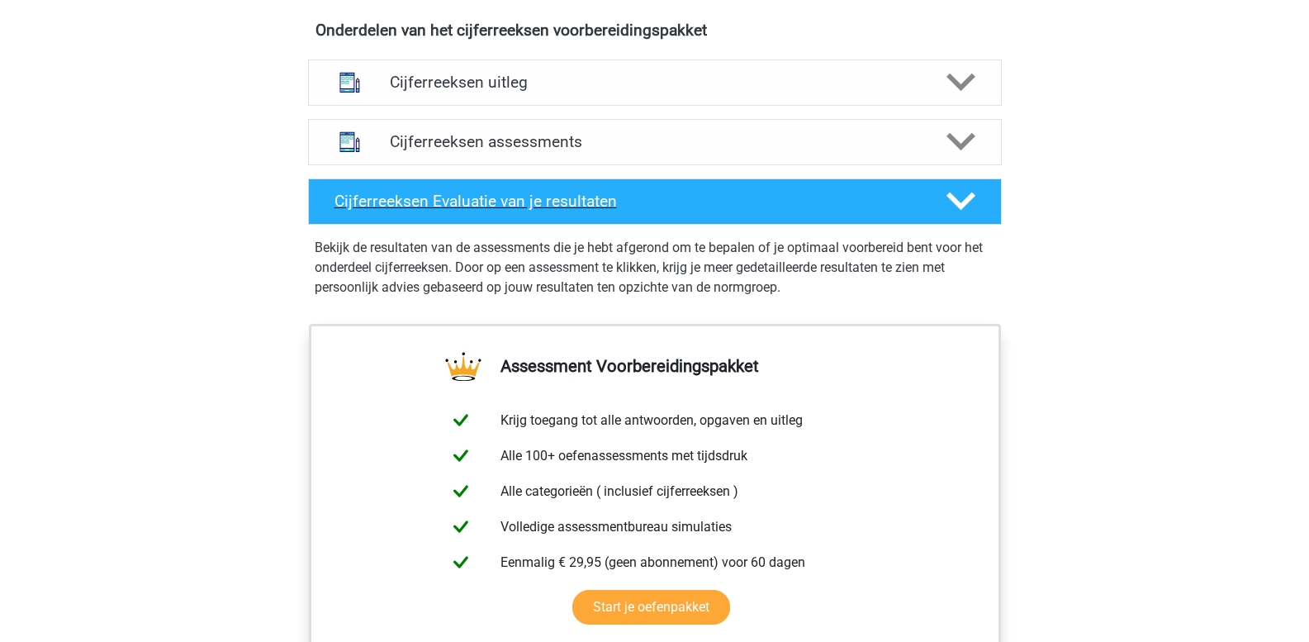
click at [958, 211] on polygon at bounding box center [960, 201] width 29 height 18
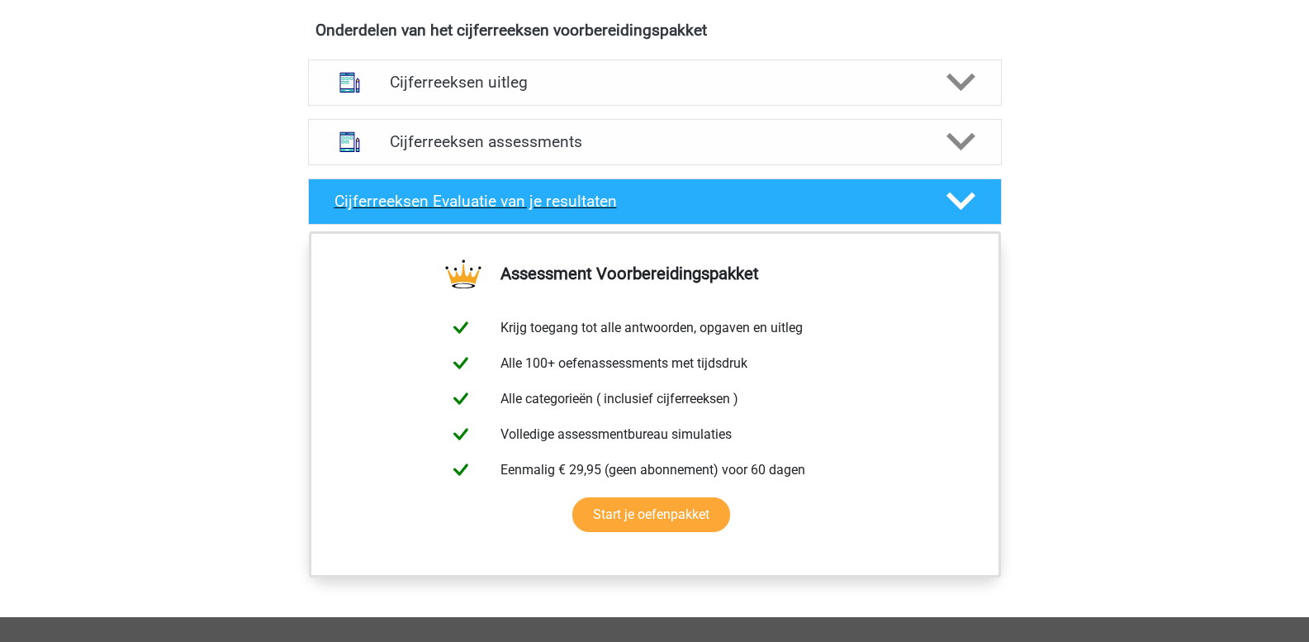
click at [957, 216] on icon at bounding box center [960, 201] width 29 height 29
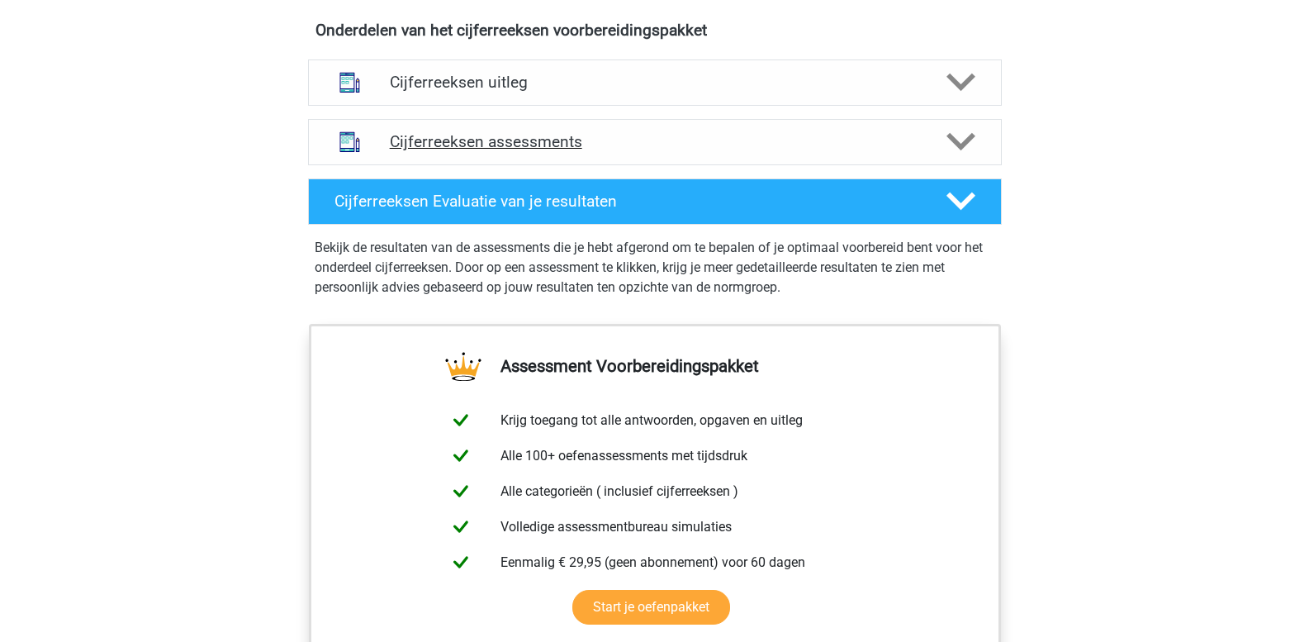
click at [960, 151] on polygon at bounding box center [960, 142] width 29 height 18
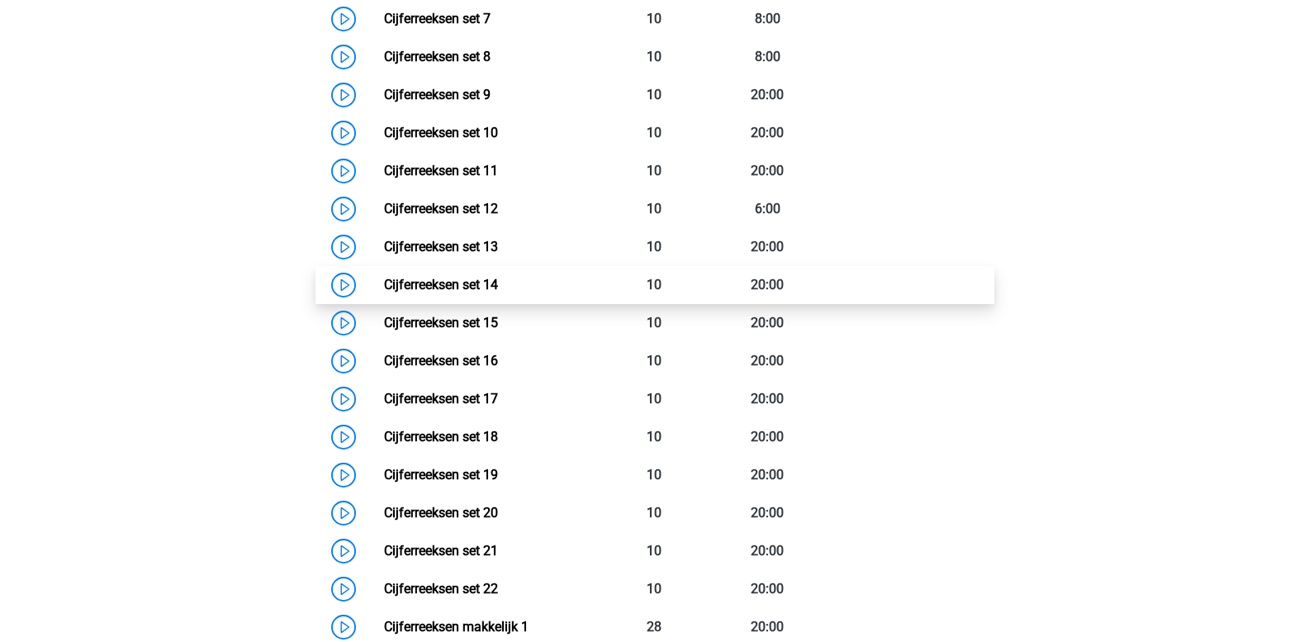
scroll to position [1487, 0]
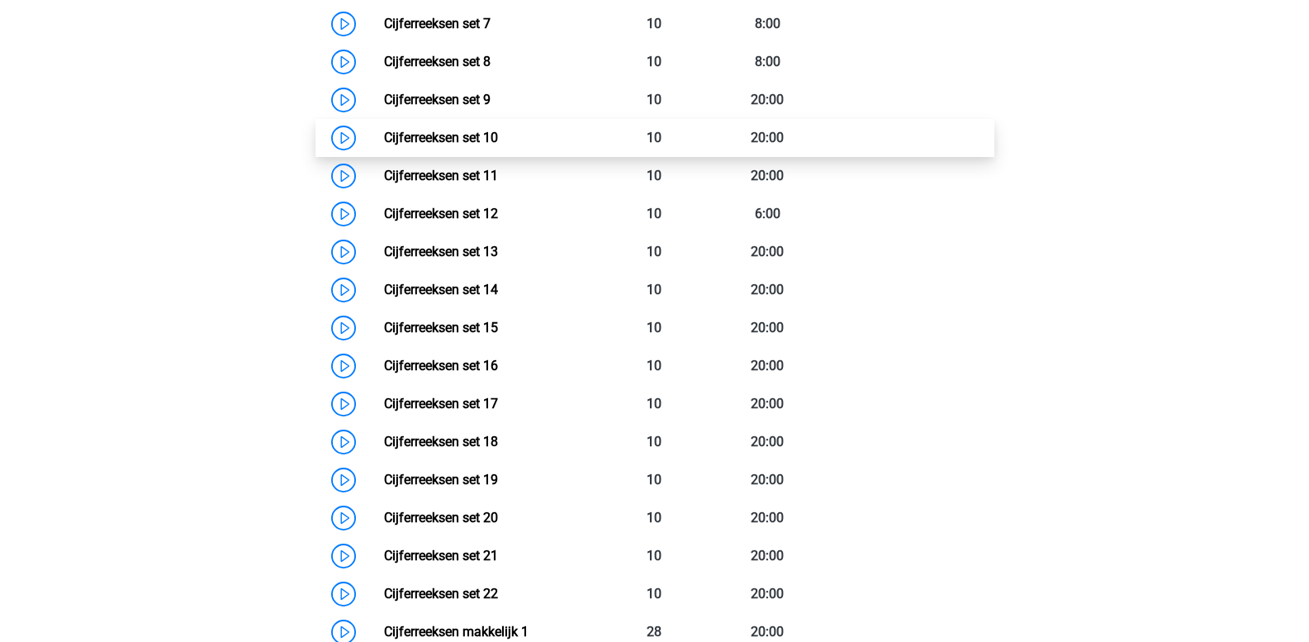
click at [438, 145] on link "Cijferreeksen set 10" at bounding box center [441, 138] width 114 height 16
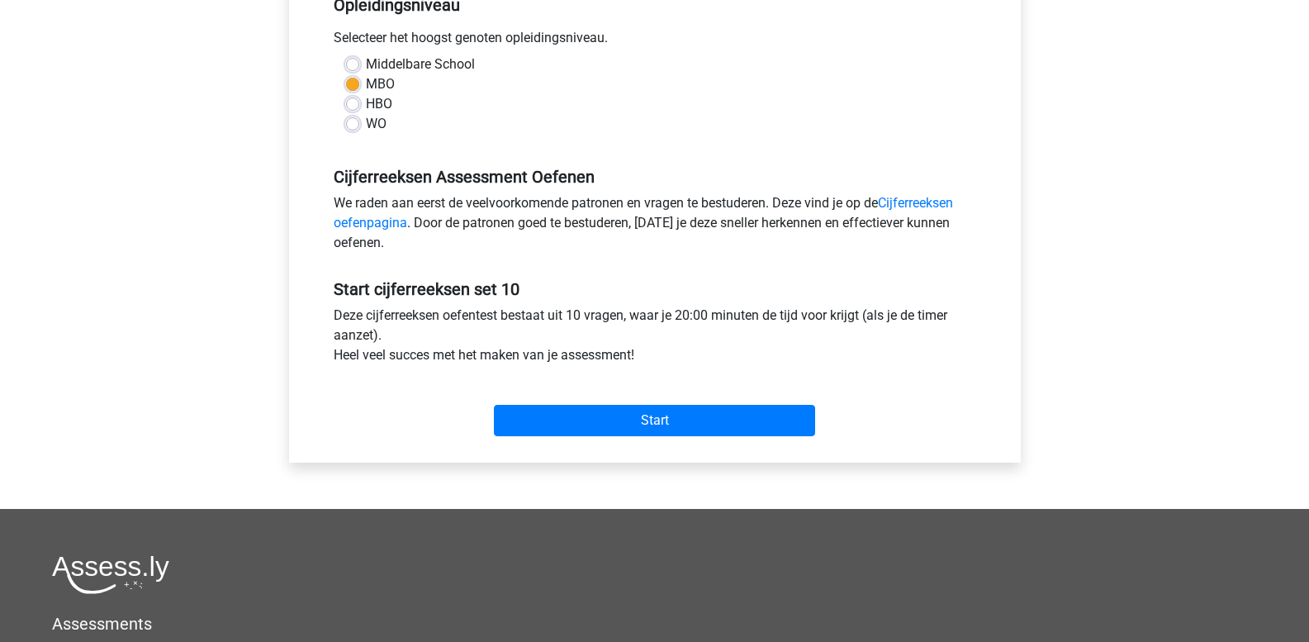
scroll to position [413, 0]
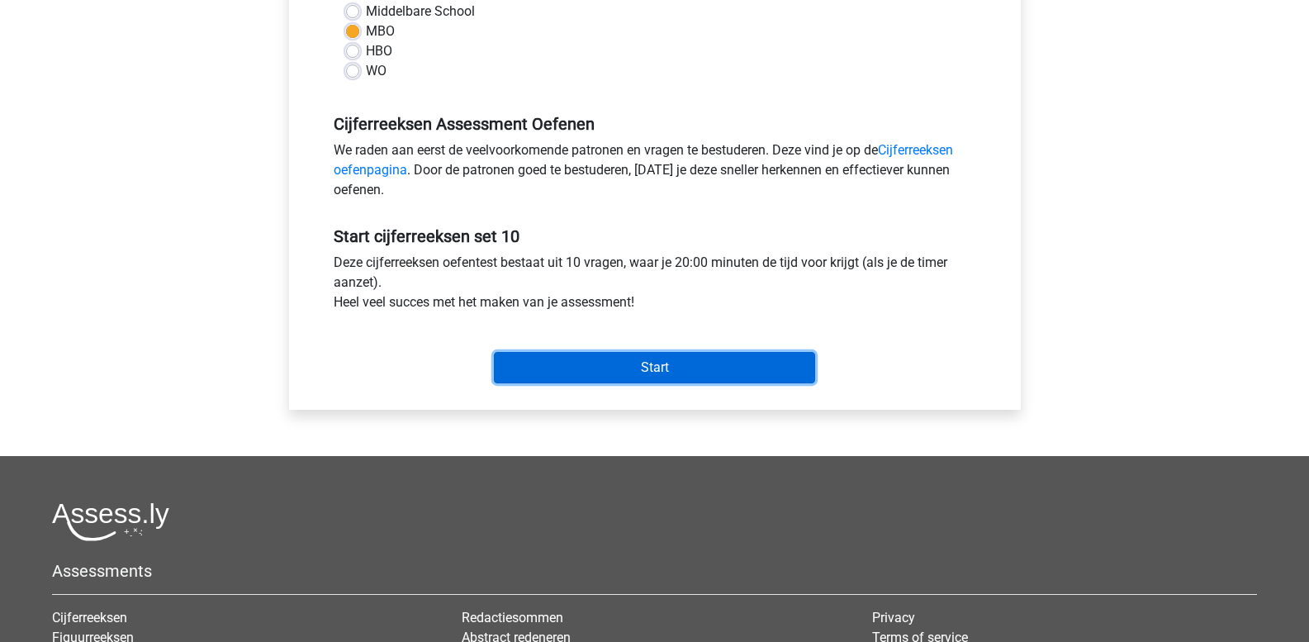
click at [598, 376] on input "Start" at bounding box center [654, 367] width 321 height 31
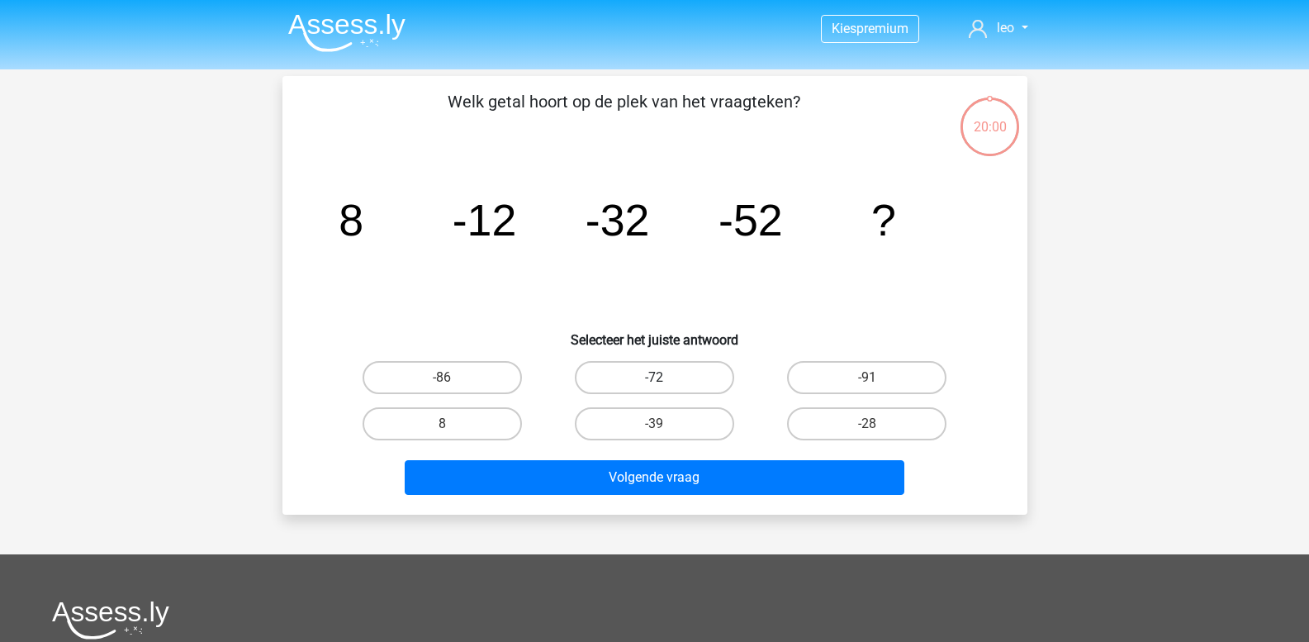
scroll to position [83, 0]
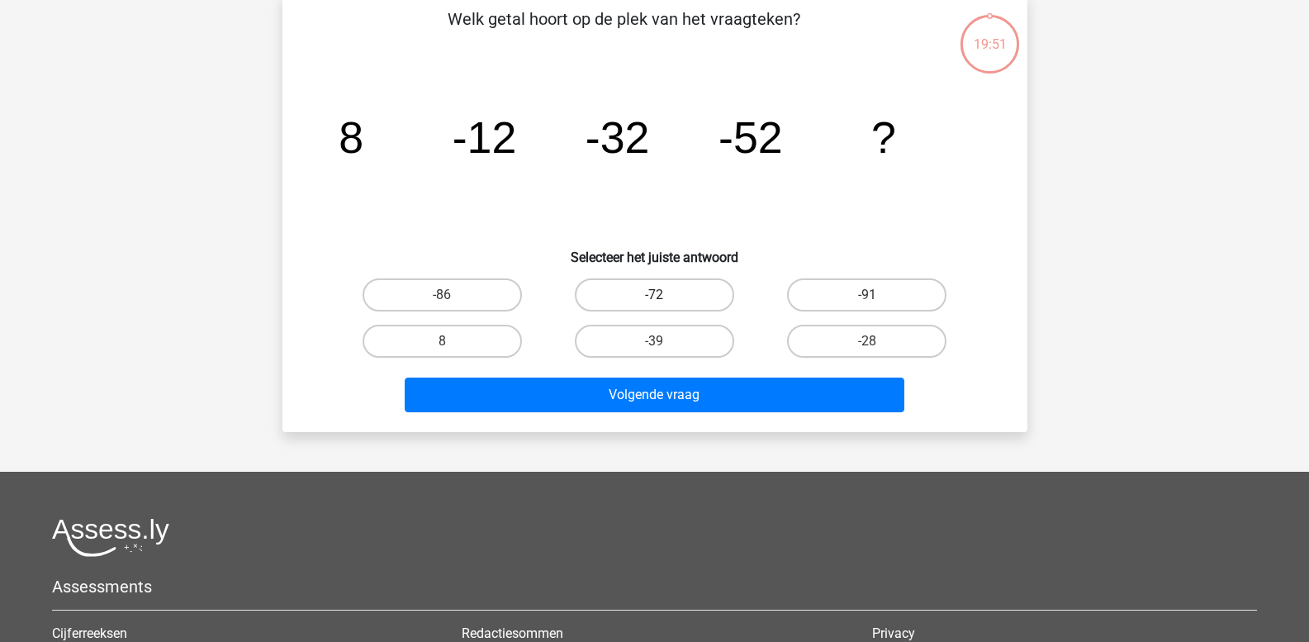
click at [643, 283] on label "-72" at bounding box center [654, 294] width 159 height 33
click at [654, 295] on input "-72" at bounding box center [659, 300] width 11 height 11
radio input "true"
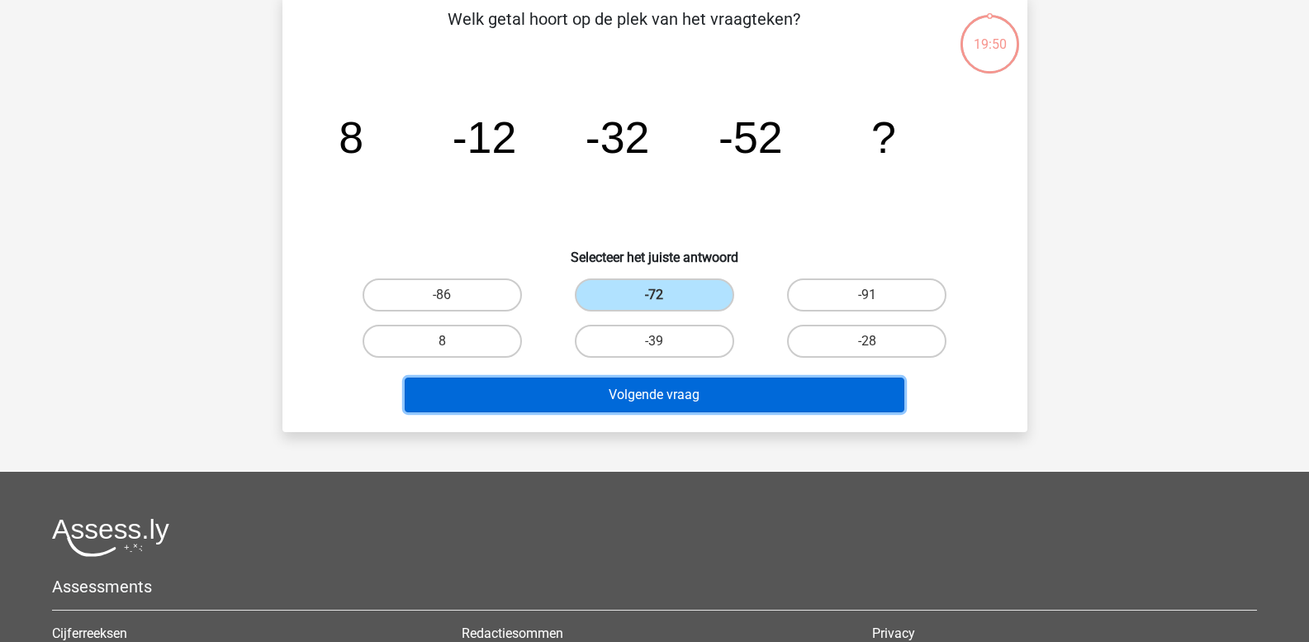
click at [590, 381] on button "Volgende vraag" at bounding box center [655, 394] width 500 height 35
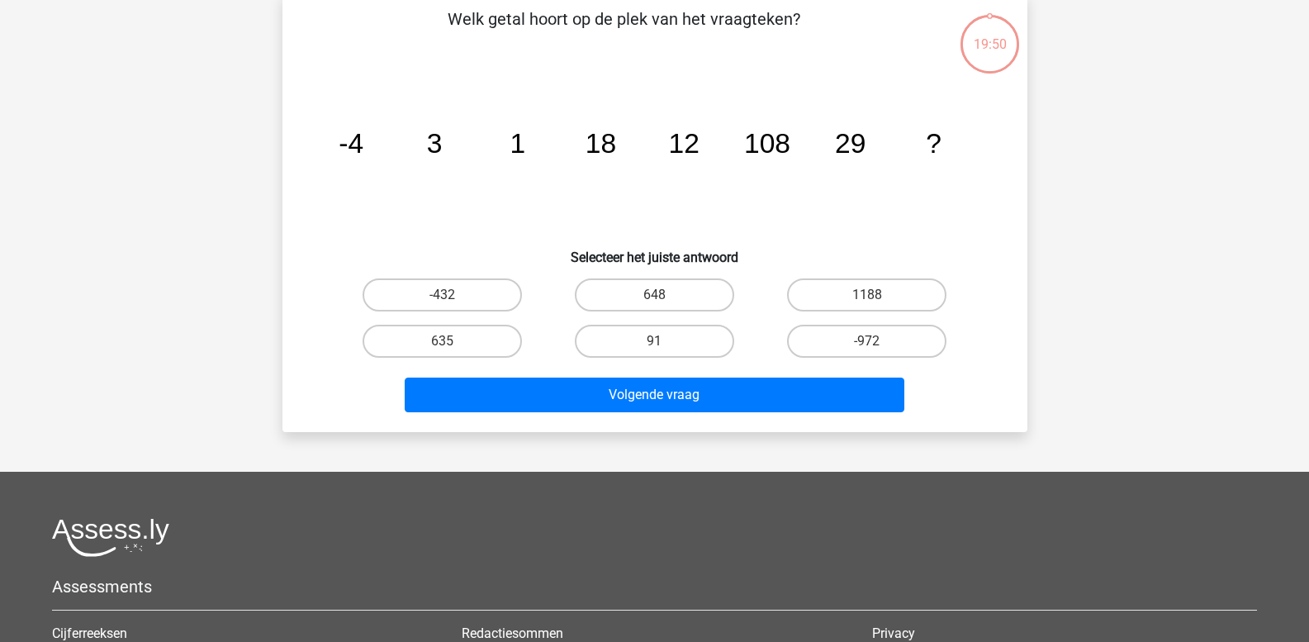
scroll to position [76, 0]
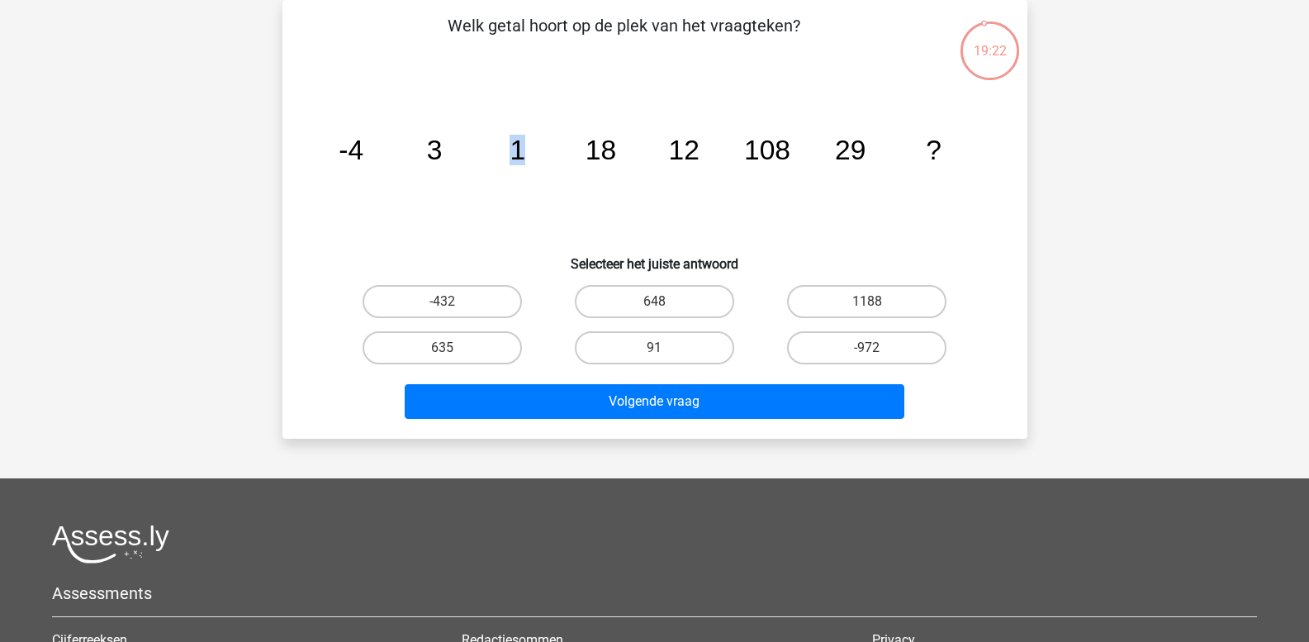
drag, startPoint x: 521, startPoint y: 179, endPoint x: 540, endPoint y: 184, distance: 19.6
click at [540, 184] on icon "image/svg+xml -4 3 1 18 12 108 29 ?" at bounding box center [655, 159] width 666 height 167
click at [515, 161] on tspan "1" at bounding box center [518, 150] width 16 height 31
click at [676, 295] on label "648" at bounding box center [654, 301] width 159 height 33
click at [665, 301] on input "648" at bounding box center [659, 306] width 11 height 11
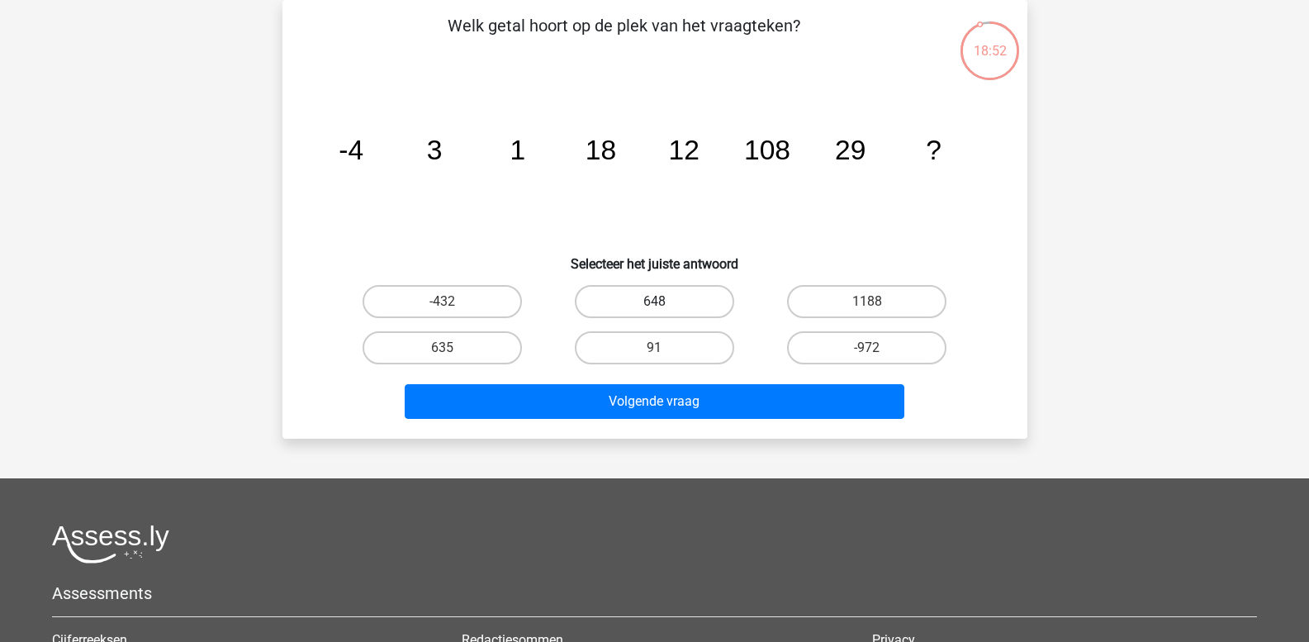
radio input "true"
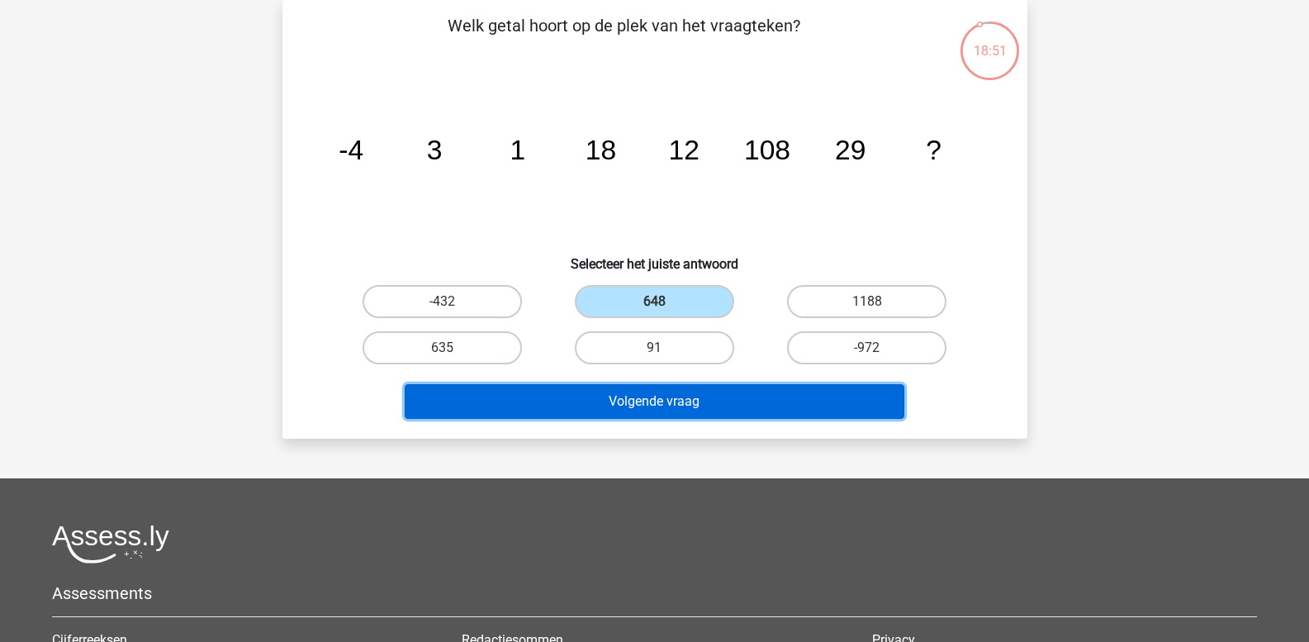
click at [641, 401] on button "Volgende vraag" at bounding box center [655, 401] width 500 height 35
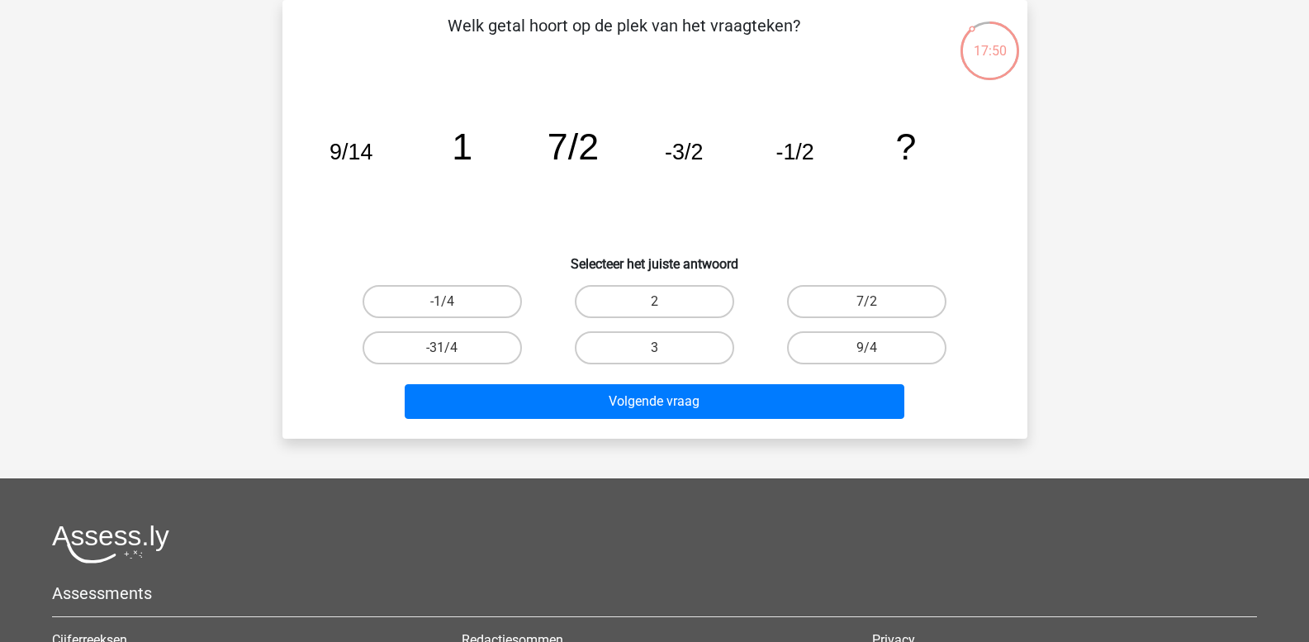
click at [447, 306] on input "-1/4" at bounding box center [447, 306] width 11 height 11
radio input "true"
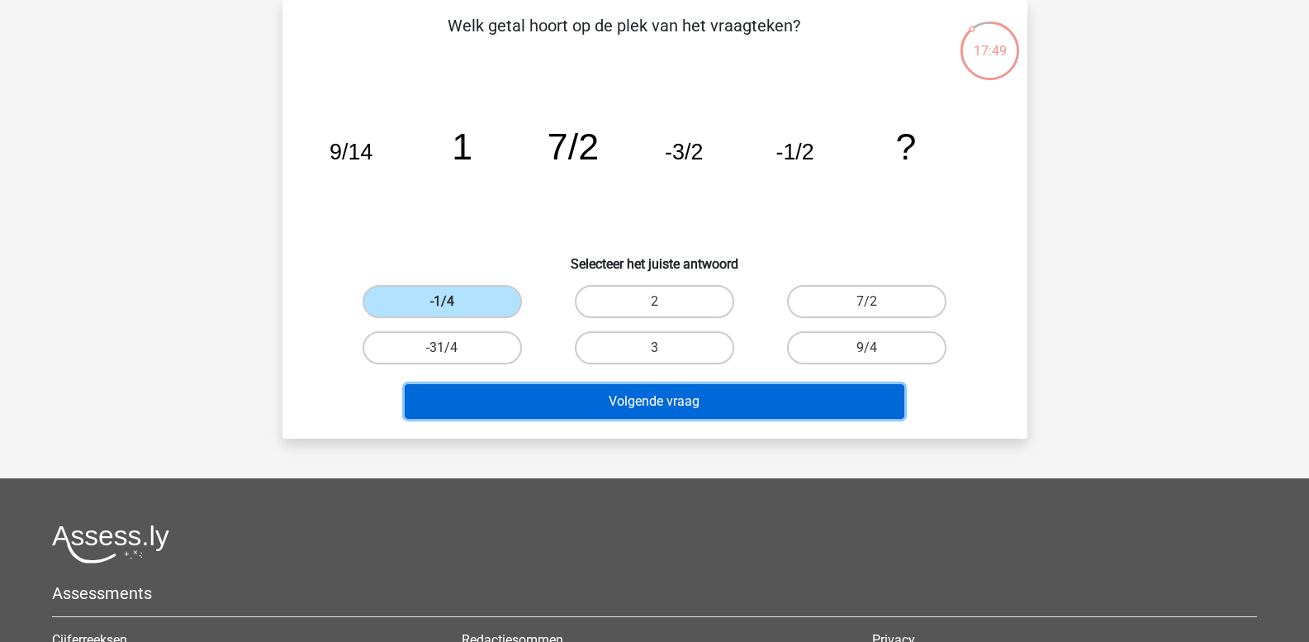
click at [512, 388] on button "Volgende vraag" at bounding box center [655, 401] width 500 height 35
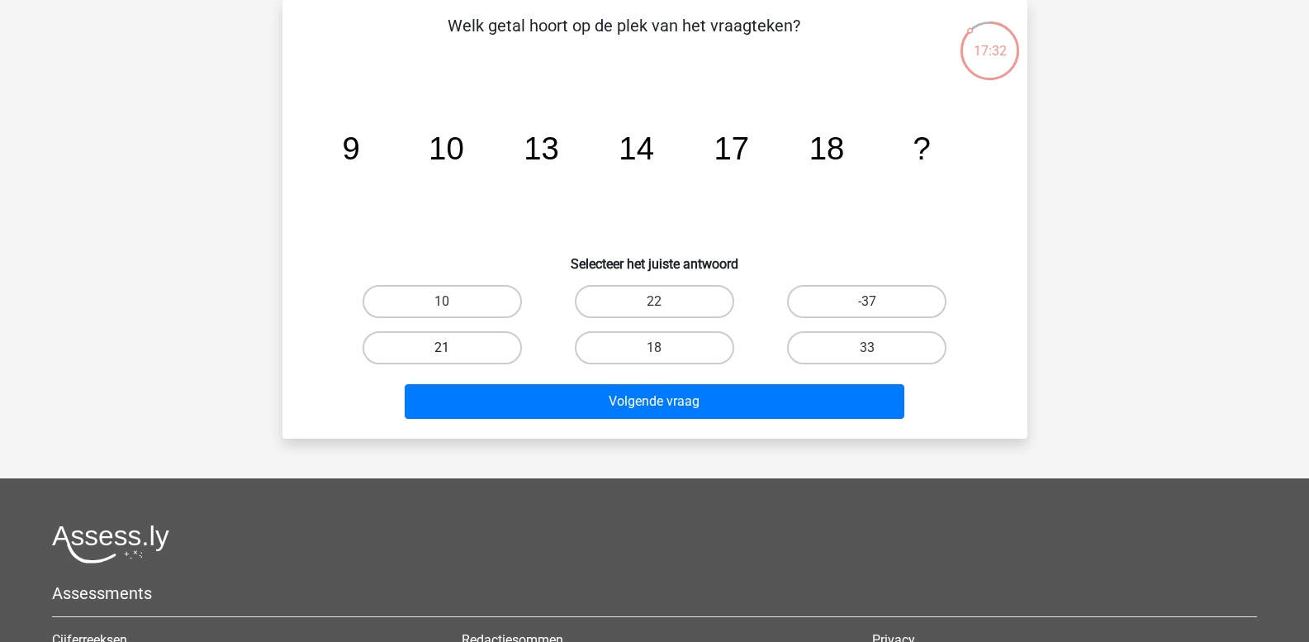
click at [474, 346] on label "21" at bounding box center [442, 347] width 159 height 33
click at [453, 348] on input "21" at bounding box center [447, 353] width 11 height 11
radio input "true"
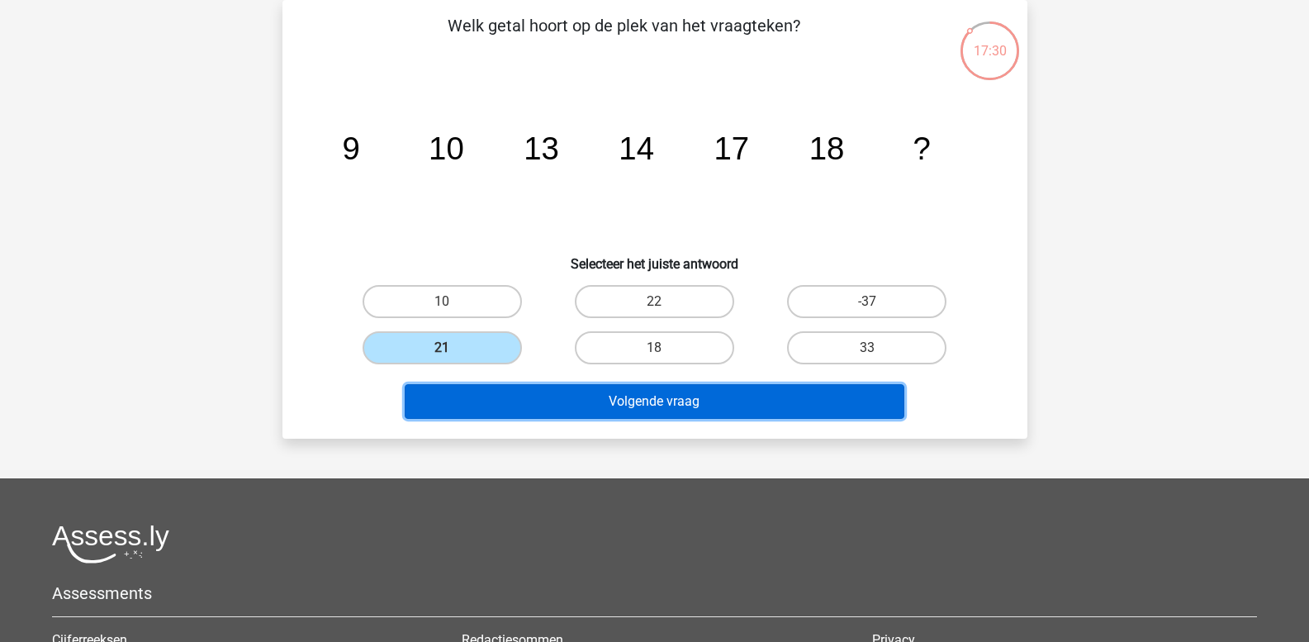
click at [528, 392] on button "Volgende vraag" at bounding box center [655, 401] width 500 height 35
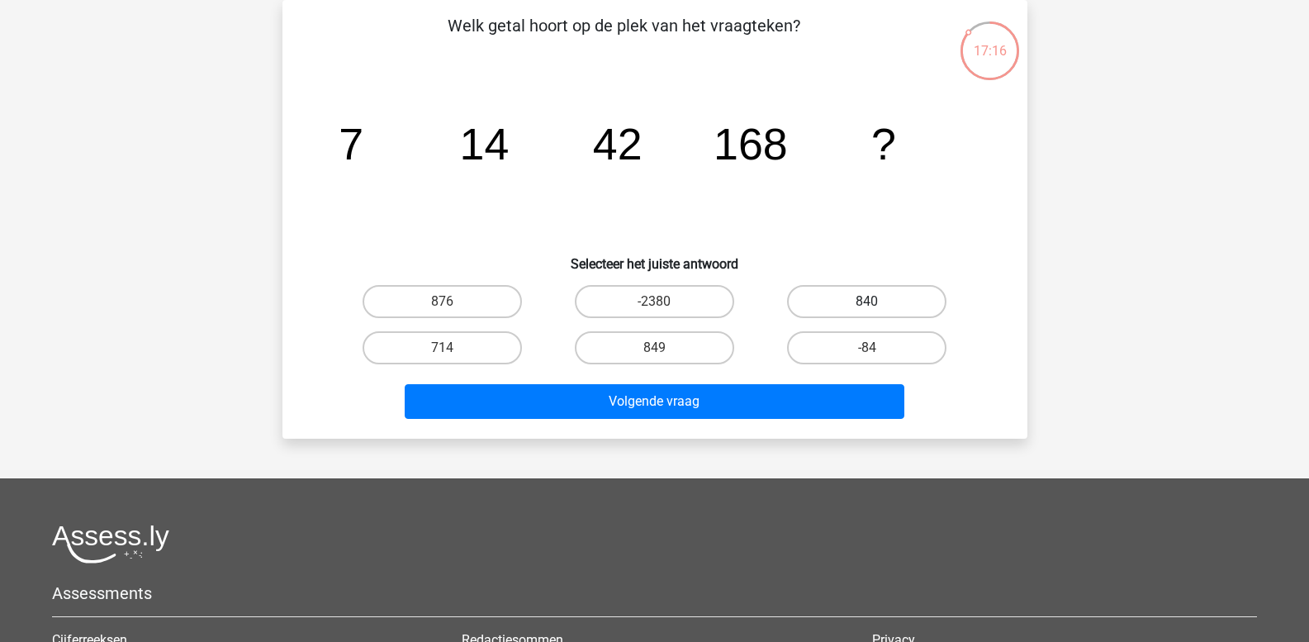
click at [832, 292] on label "840" at bounding box center [866, 301] width 159 height 33
click at [867, 301] on input "840" at bounding box center [872, 306] width 11 height 11
radio input "true"
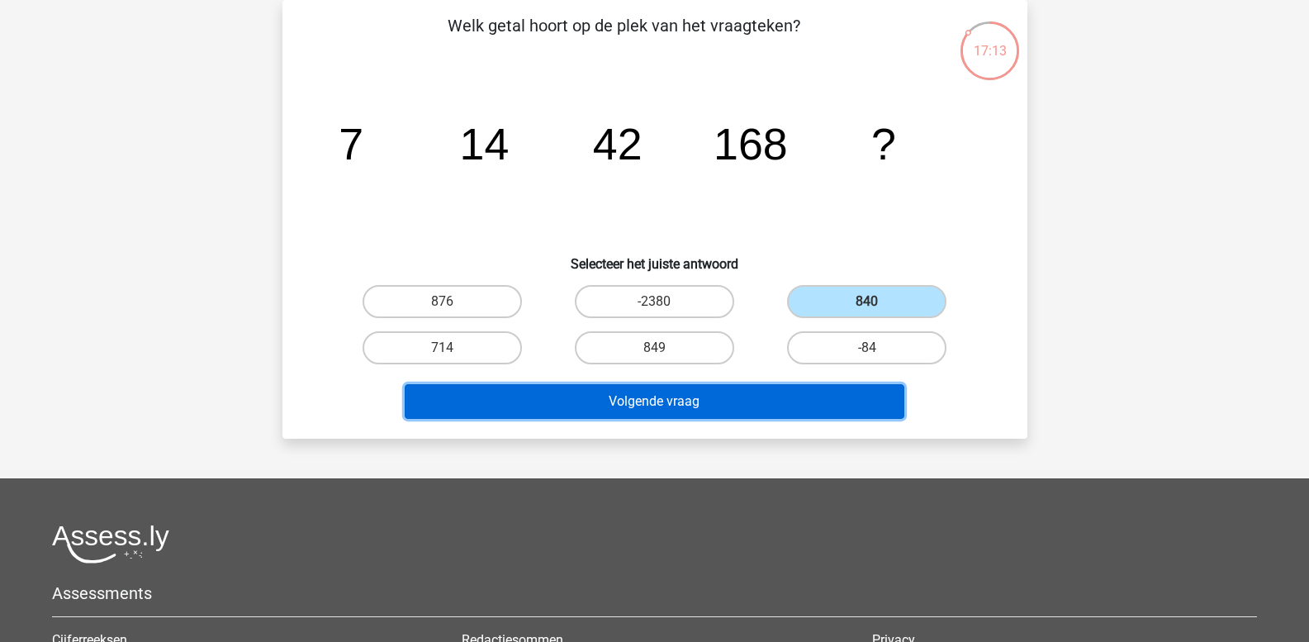
click at [657, 403] on button "Volgende vraag" at bounding box center [655, 401] width 500 height 35
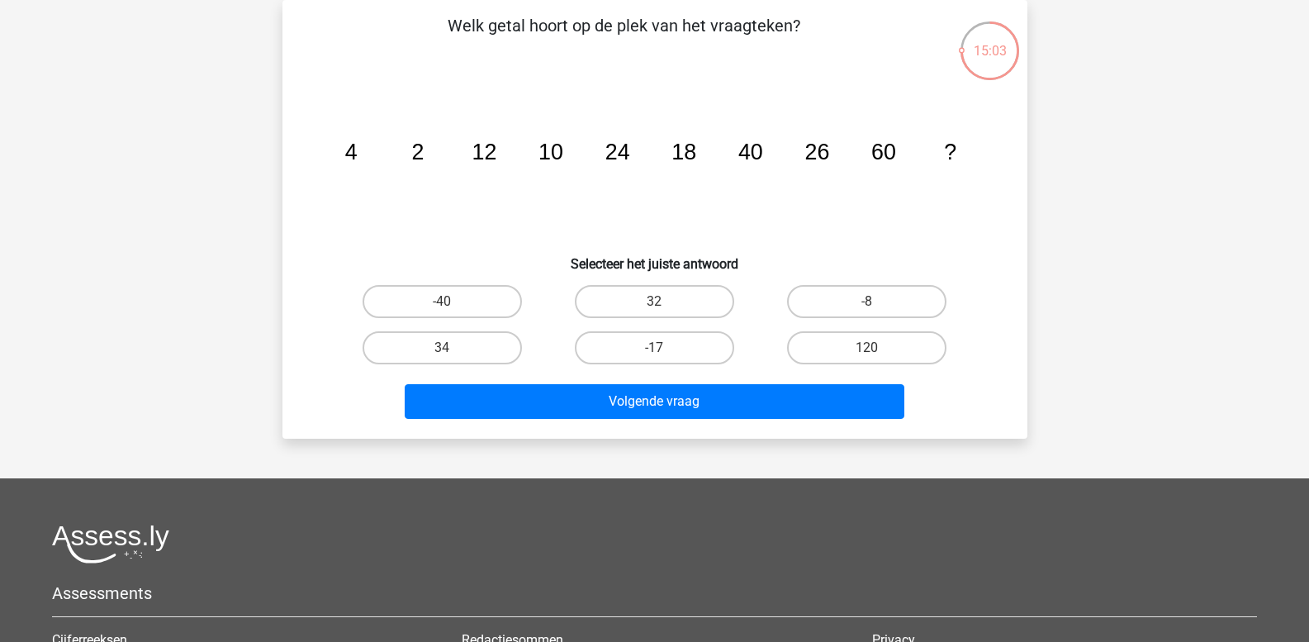
click at [652, 158] on icon "image/svg+xml 4 2 12 10 24 18 40 26 60 ?" at bounding box center [655, 159] width 666 height 167
click at [665, 296] on label "32" at bounding box center [654, 301] width 159 height 33
click at [665, 301] on input "32" at bounding box center [659, 306] width 11 height 11
radio input "true"
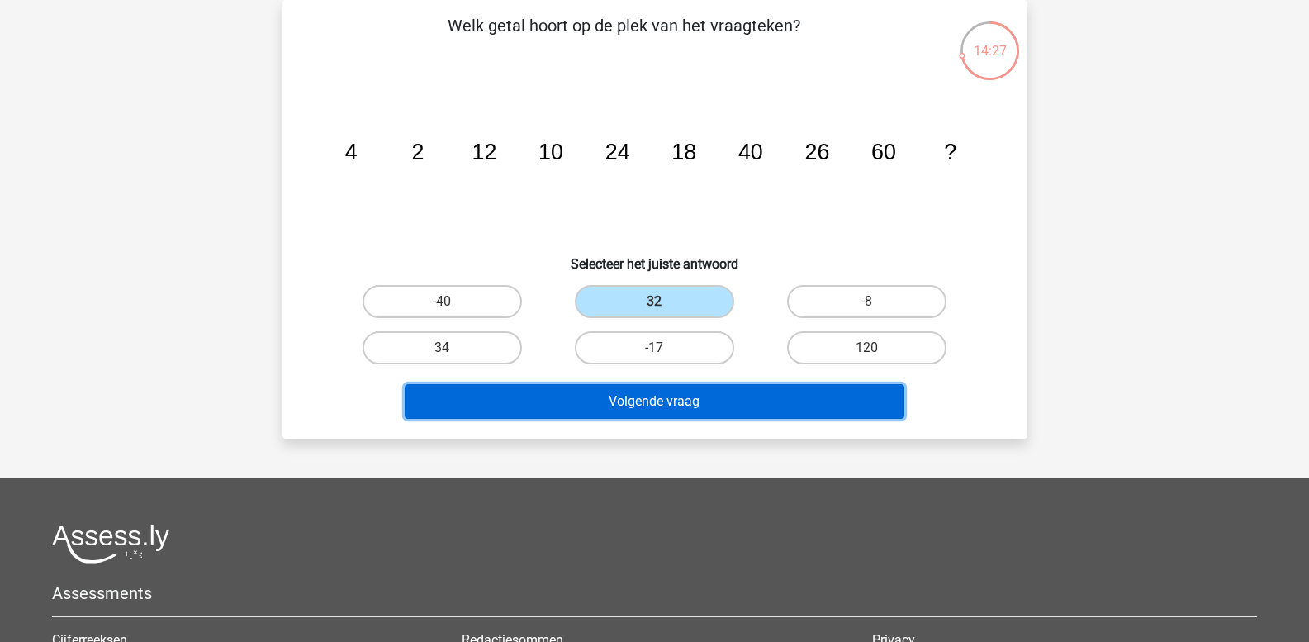
click at [610, 391] on button "Volgende vraag" at bounding box center [655, 401] width 500 height 35
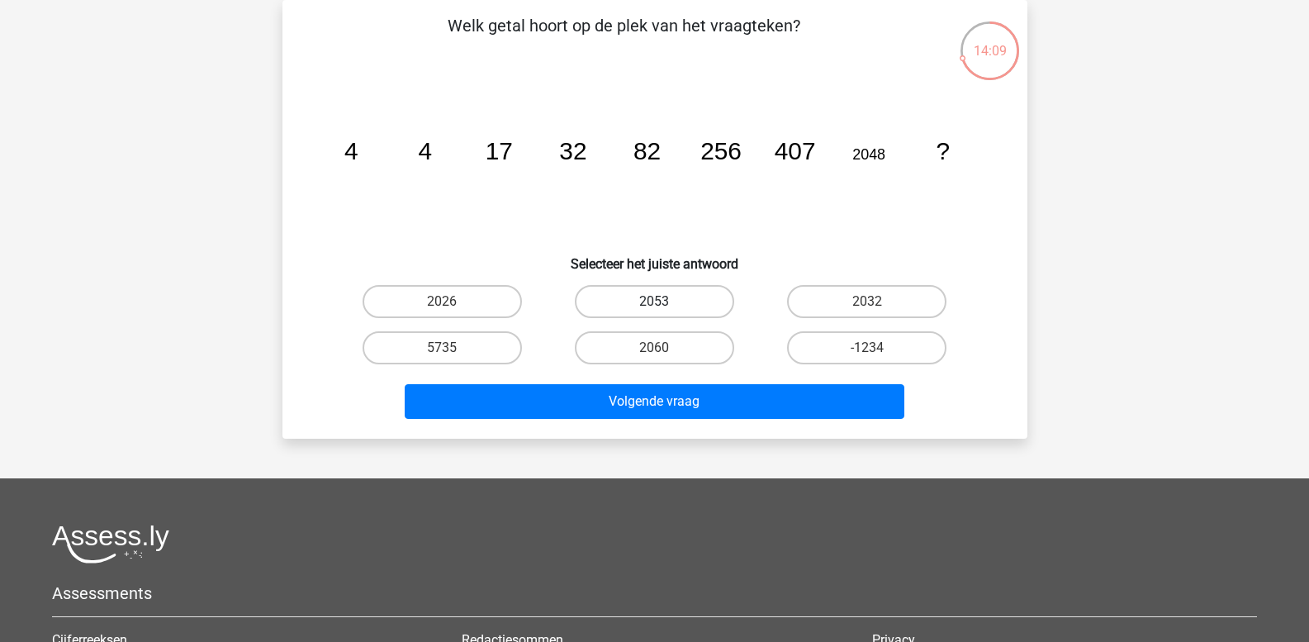
click at [666, 306] on label "2053" at bounding box center [654, 301] width 159 height 33
click at [665, 306] on input "2053" at bounding box center [659, 306] width 11 height 11
radio input "true"
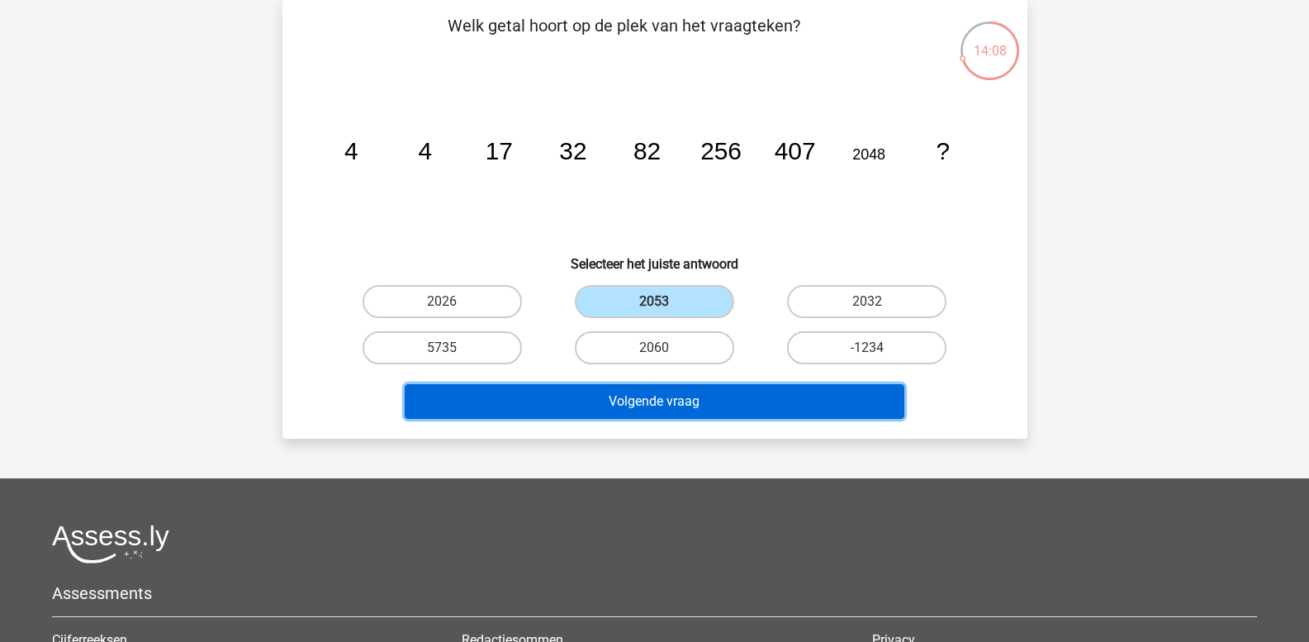
click at [653, 397] on button "Volgende vraag" at bounding box center [655, 401] width 500 height 35
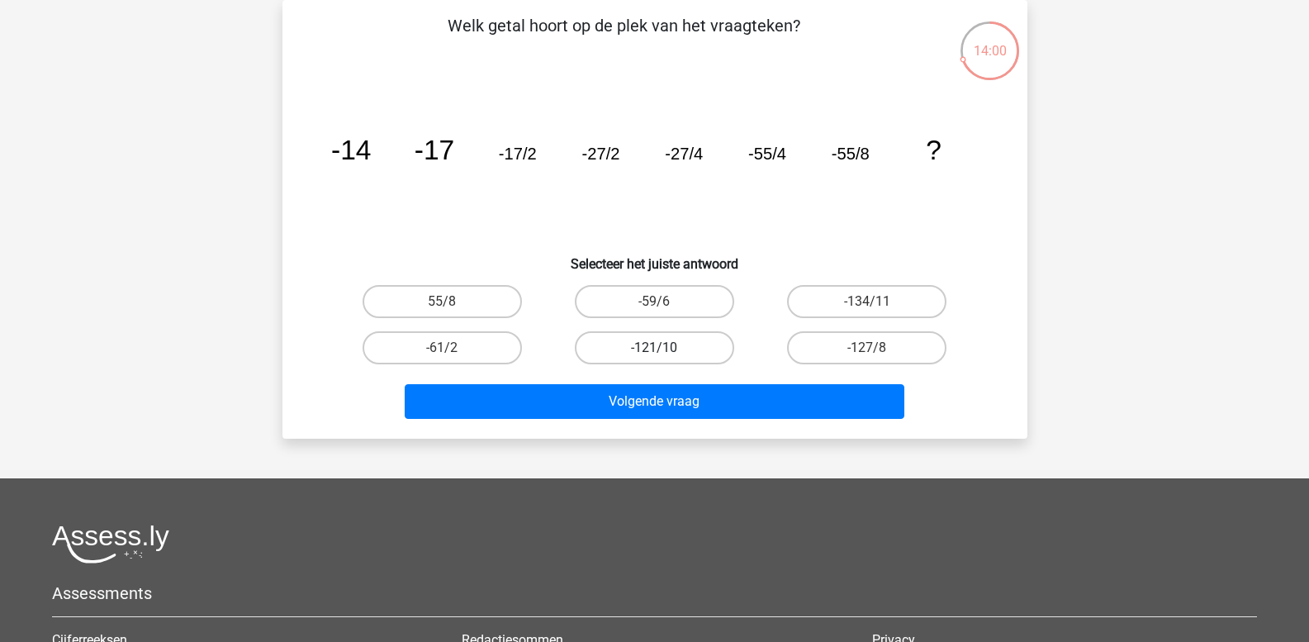
click at [685, 346] on label "-121/10" at bounding box center [654, 347] width 159 height 33
click at [665, 348] on input "-121/10" at bounding box center [659, 353] width 11 height 11
radio input "true"
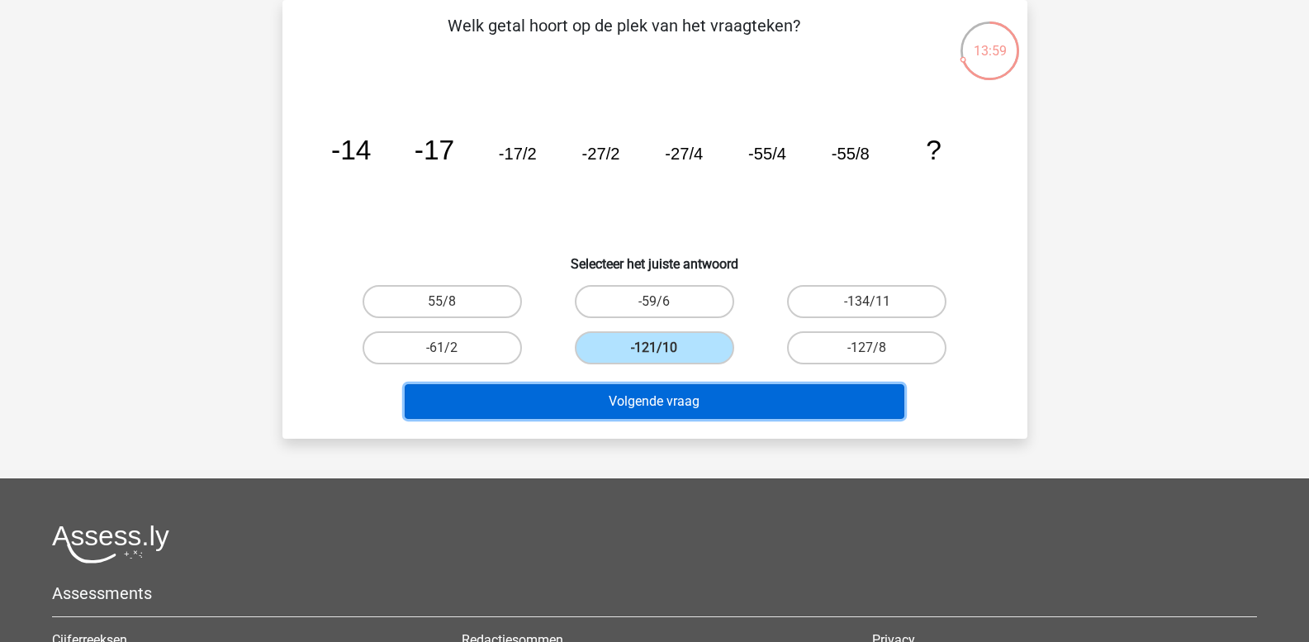
click at [684, 391] on button "Volgende vraag" at bounding box center [655, 401] width 500 height 35
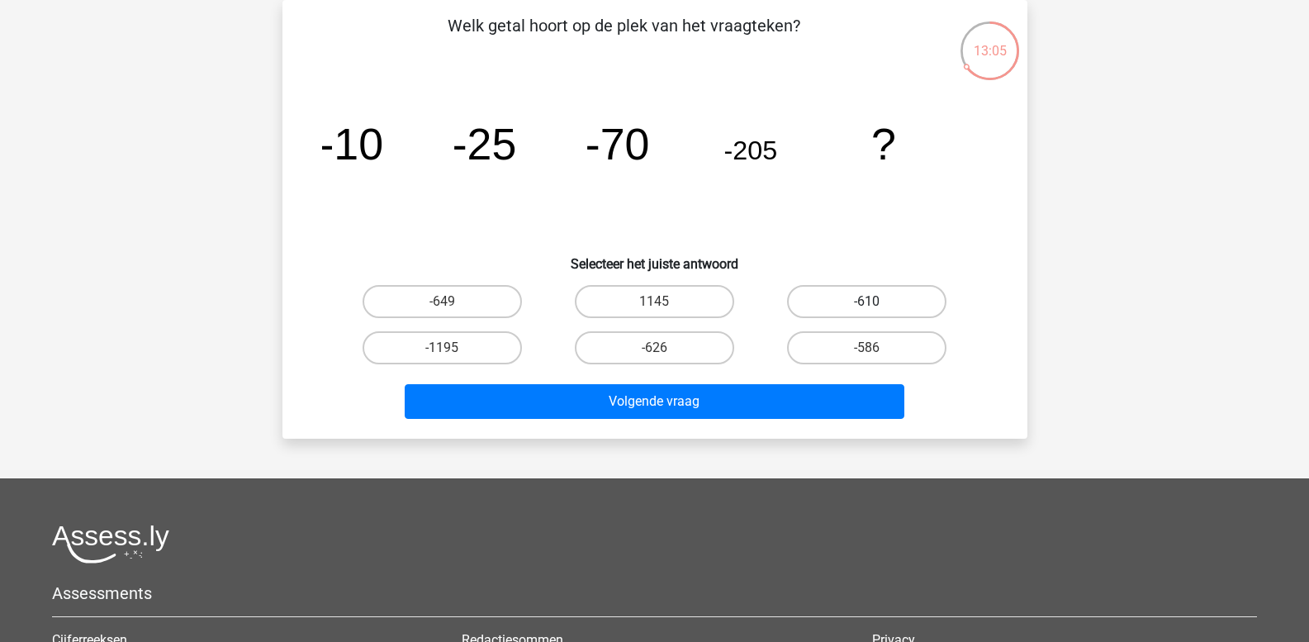
click at [883, 304] on label "-610" at bounding box center [866, 301] width 159 height 33
click at [878, 304] on input "-610" at bounding box center [872, 306] width 11 height 11
radio input "true"
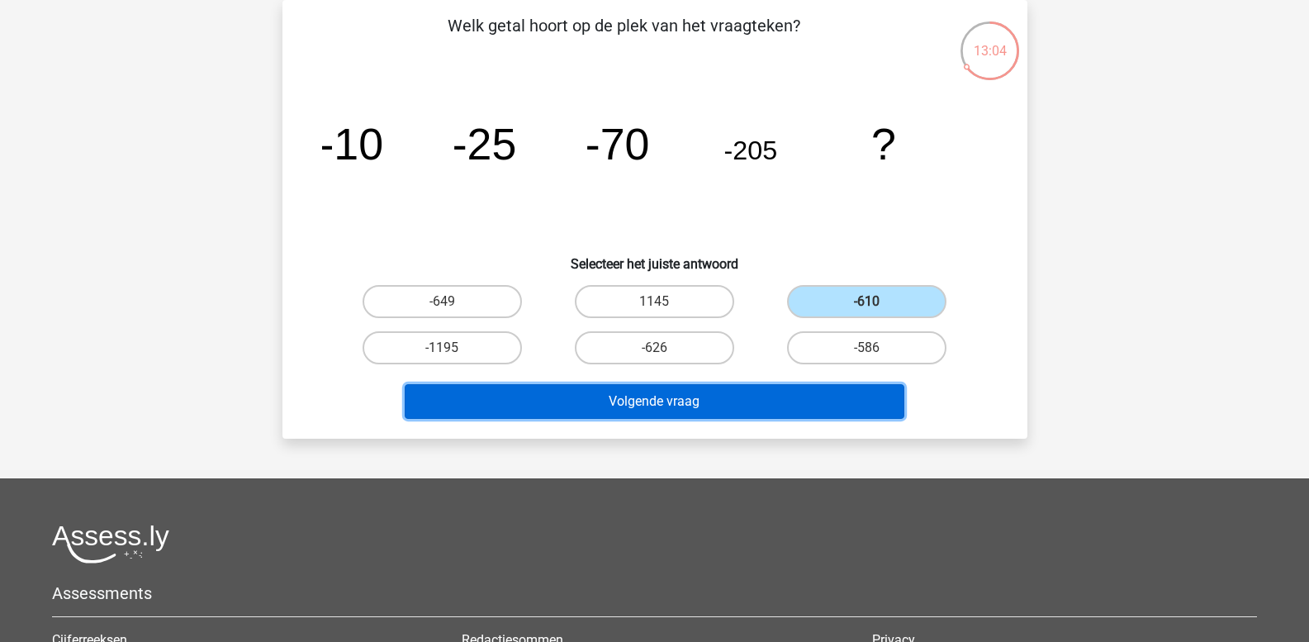
click at [685, 392] on button "Volgende vraag" at bounding box center [655, 401] width 500 height 35
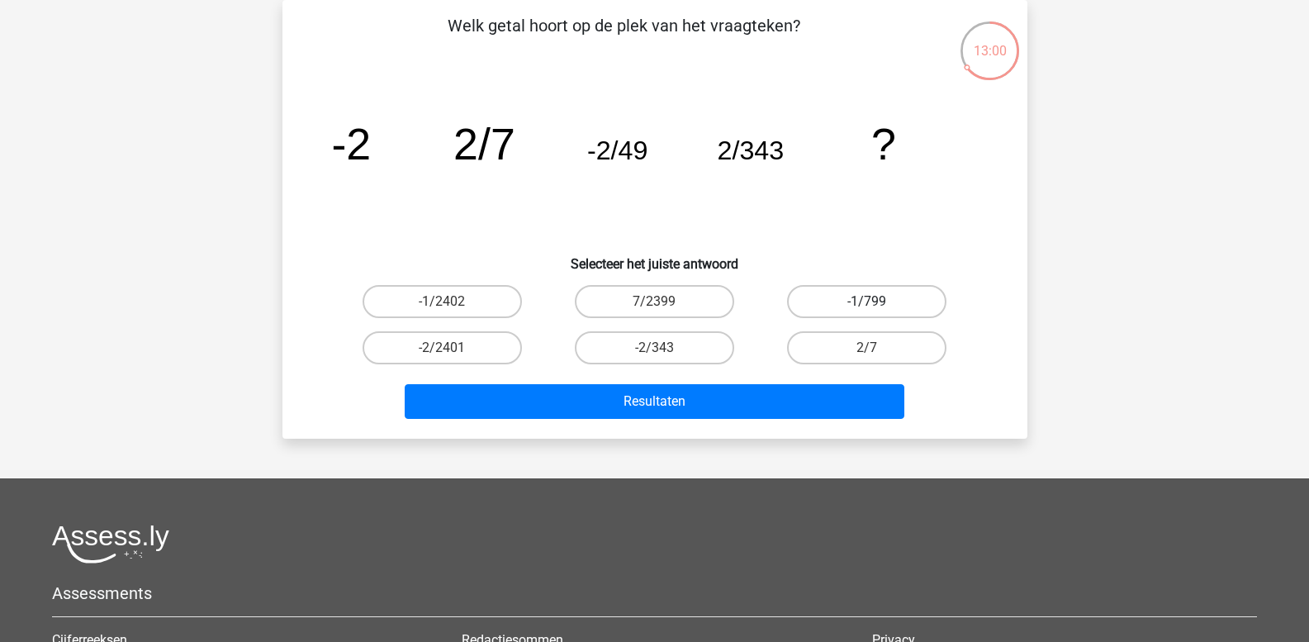
click at [828, 306] on label "-1/799" at bounding box center [866, 301] width 159 height 33
click at [867, 306] on input "-1/799" at bounding box center [872, 306] width 11 height 11
radio input "true"
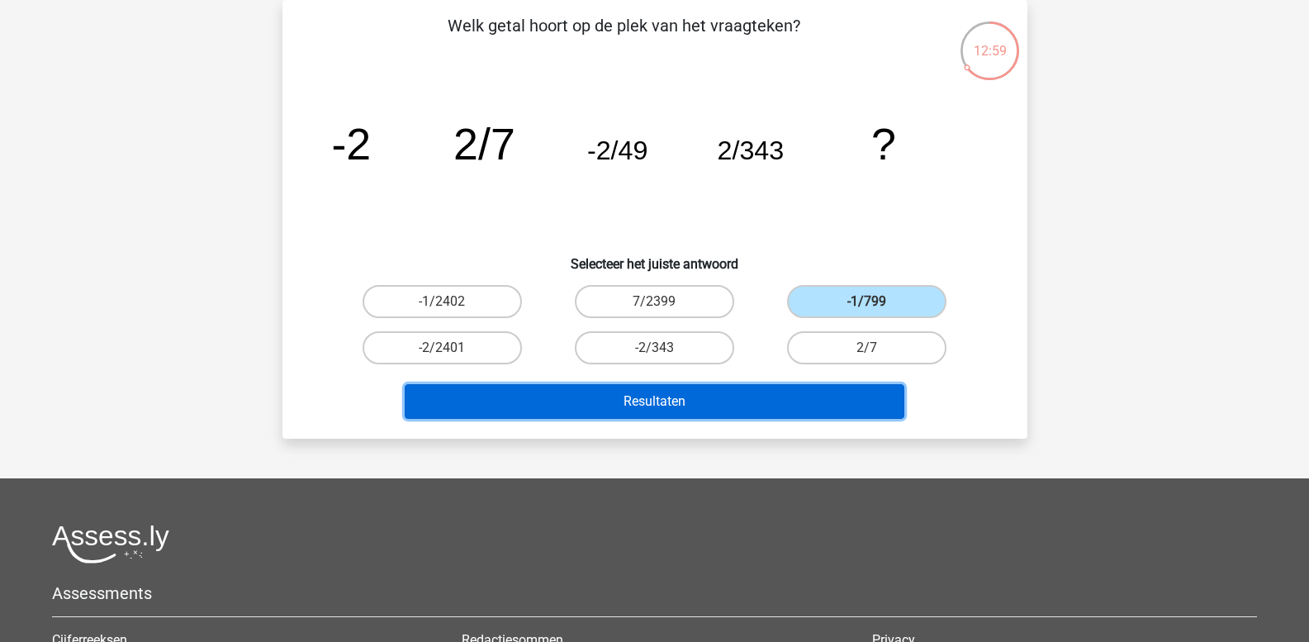
click at [778, 393] on button "Resultaten" at bounding box center [655, 401] width 500 height 35
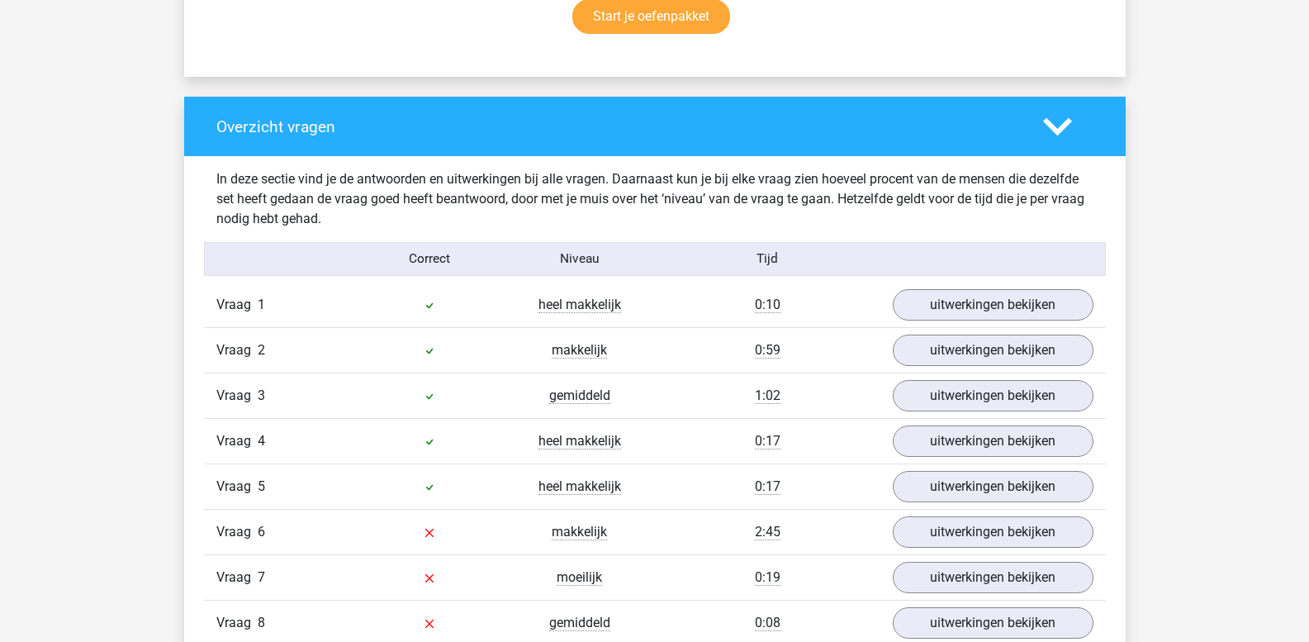
scroll to position [1156, 0]
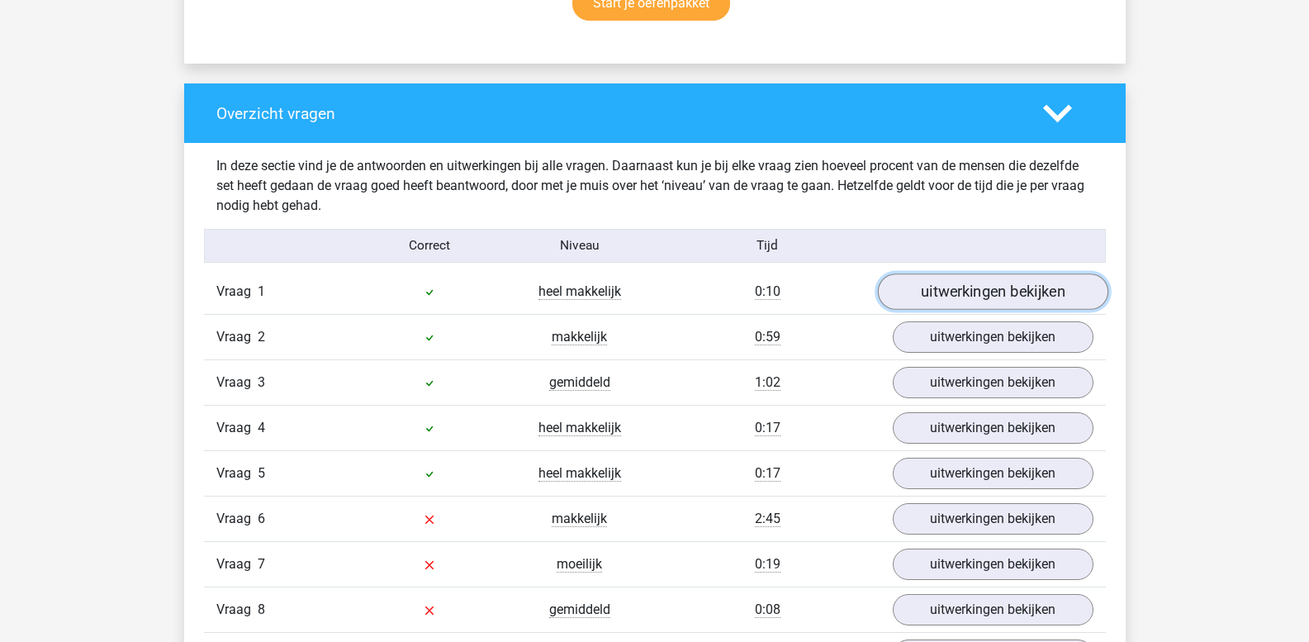
click at [965, 293] on link "uitwerkingen bekijken" at bounding box center [992, 292] width 230 height 36
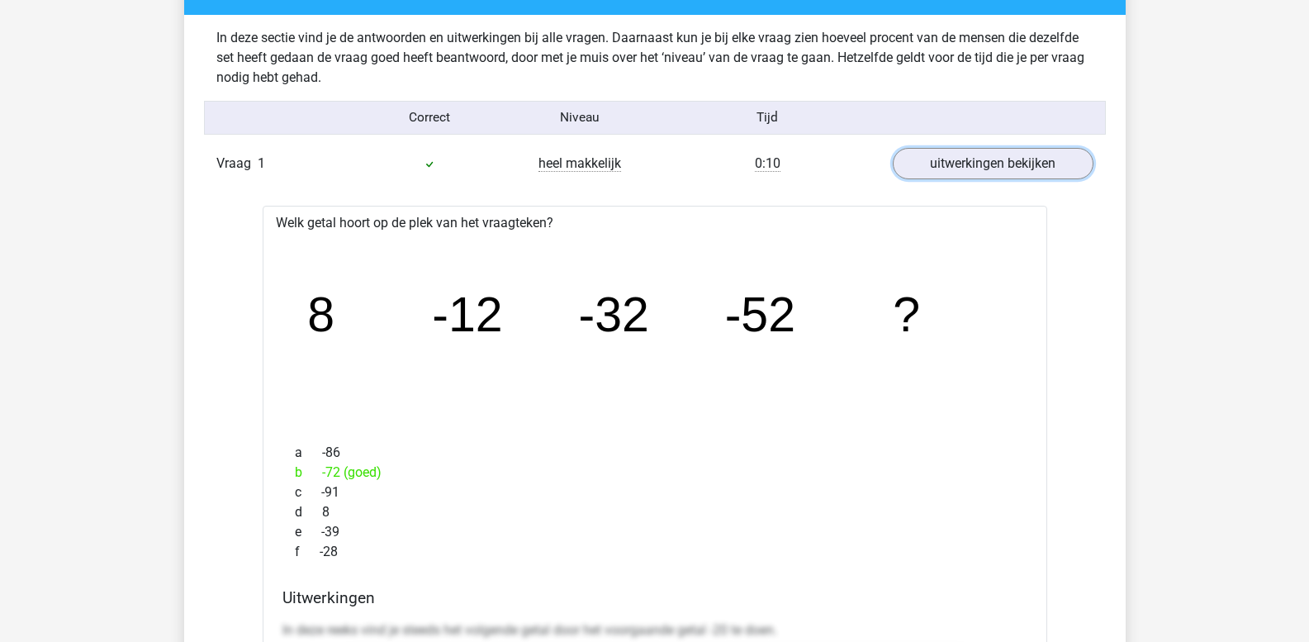
scroll to position [1239, 0]
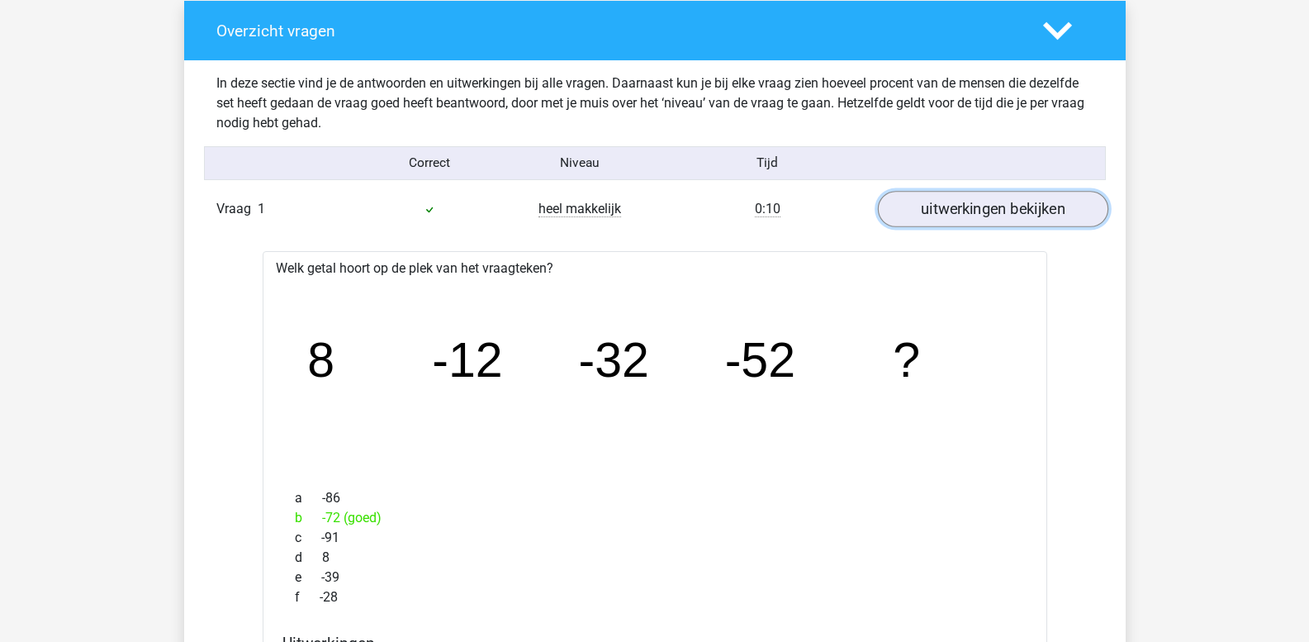
click at [969, 211] on link "uitwerkingen bekijken" at bounding box center [992, 210] width 230 height 36
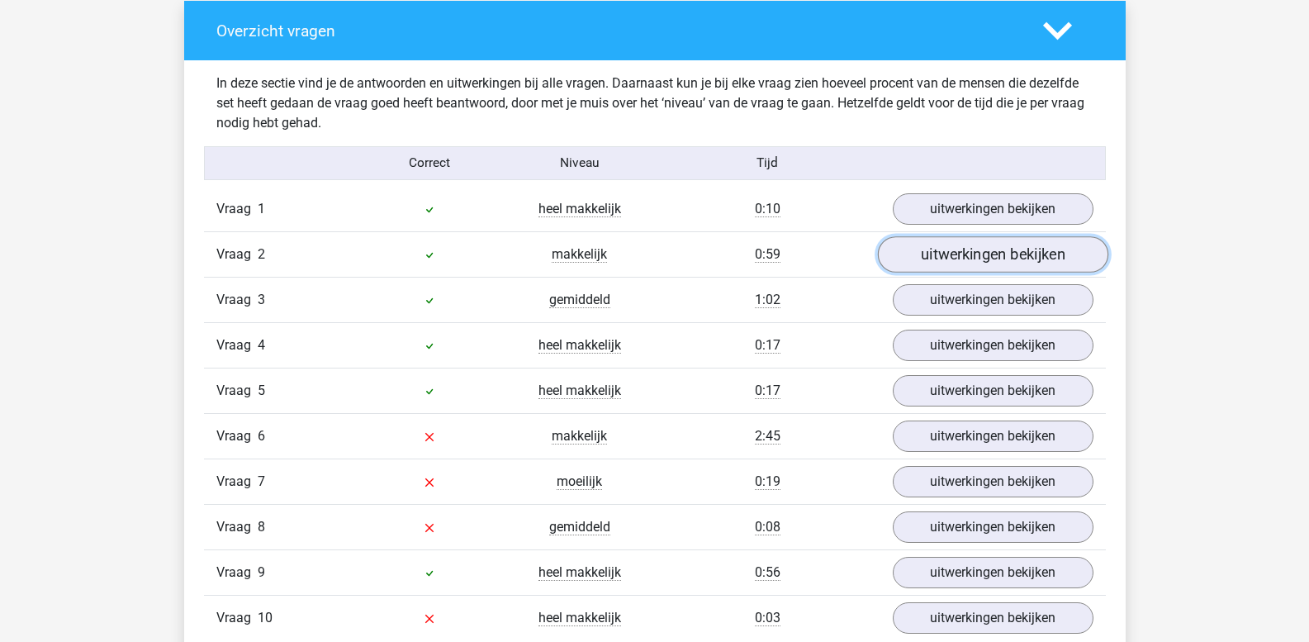
click at [961, 267] on link "uitwerkingen bekijken" at bounding box center [992, 255] width 230 height 36
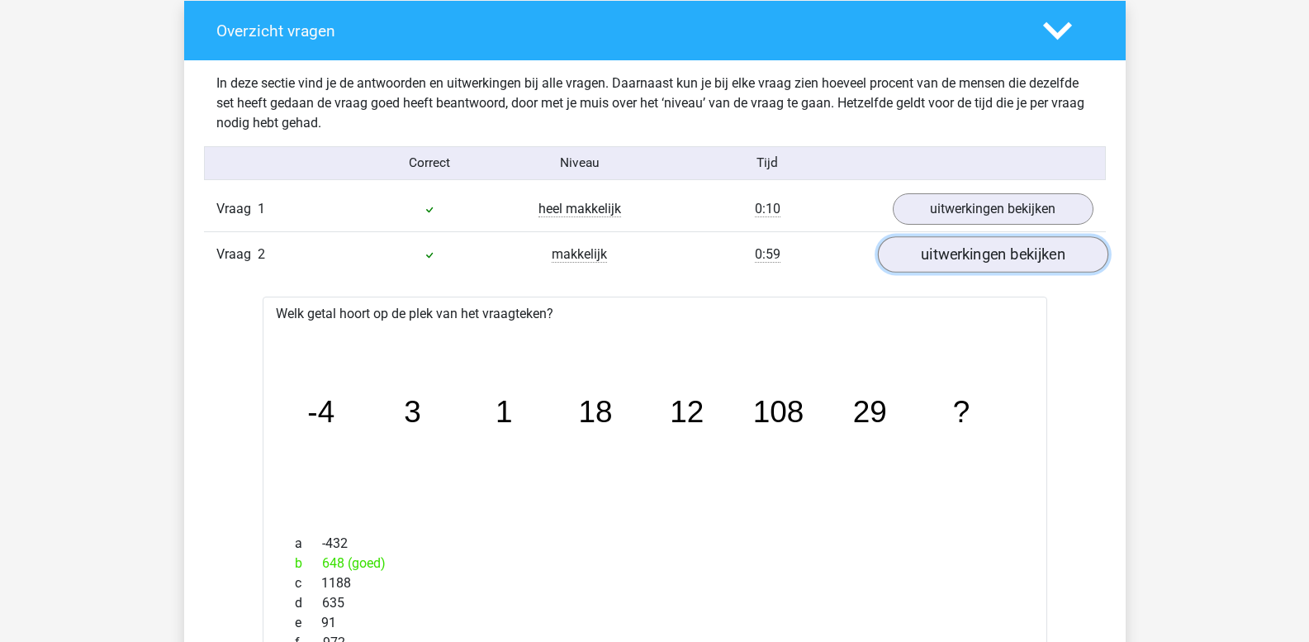
click at [960, 263] on link "uitwerkingen bekijken" at bounding box center [992, 255] width 230 height 36
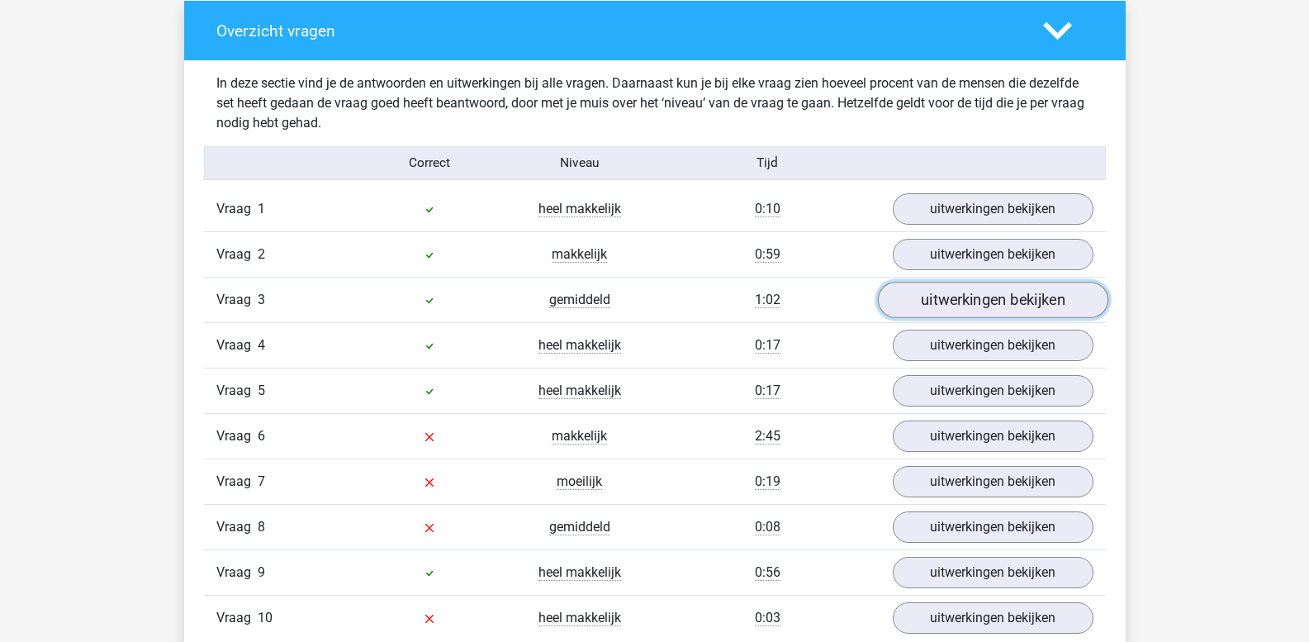
click at [956, 301] on link "uitwerkingen bekijken" at bounding box center [992, 300] width 230 height 36
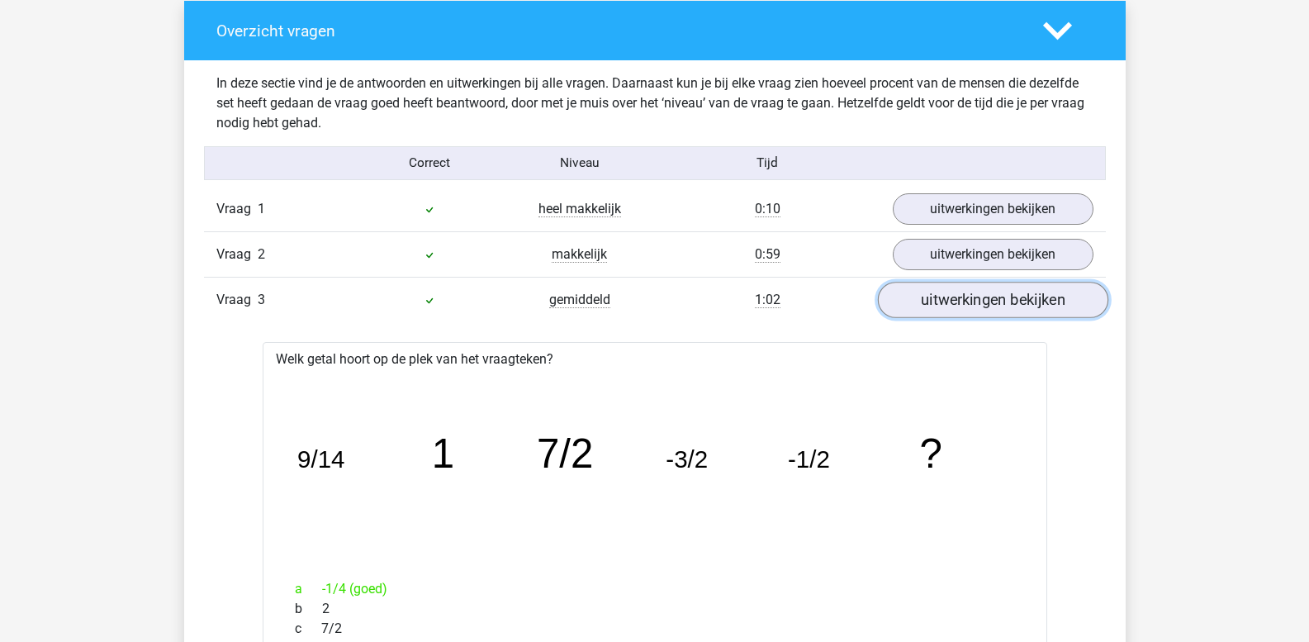
scroll to position [1321, 0]
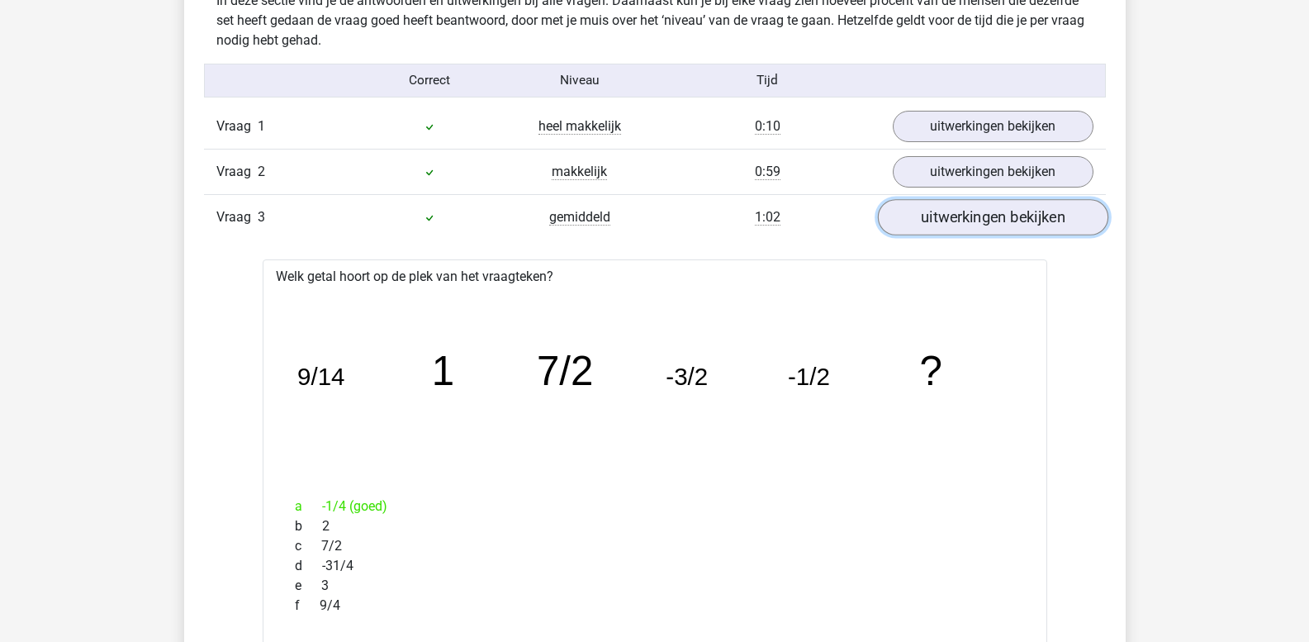
click at [958, 223] on link "uitwerkingen bekijken" at bounding box center [992, 218] width 230 height 36
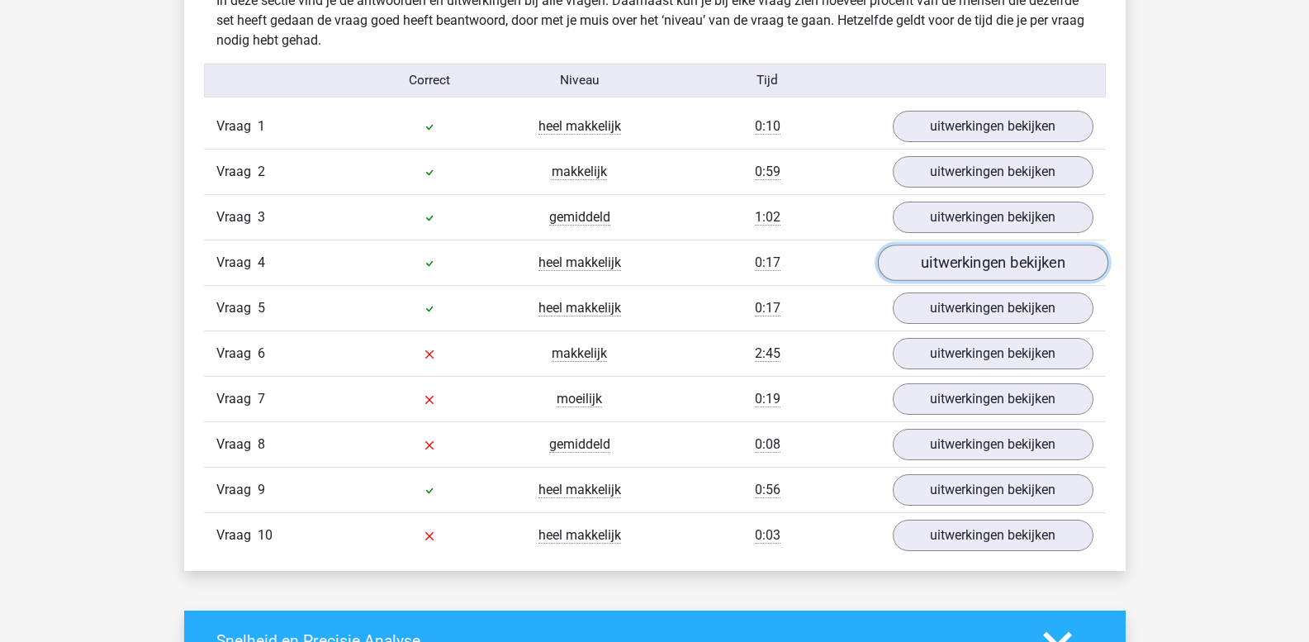
click at [955, 258] on link "uitwerkingen bekijken" at bounding box center [992, 263] width 230 height 36
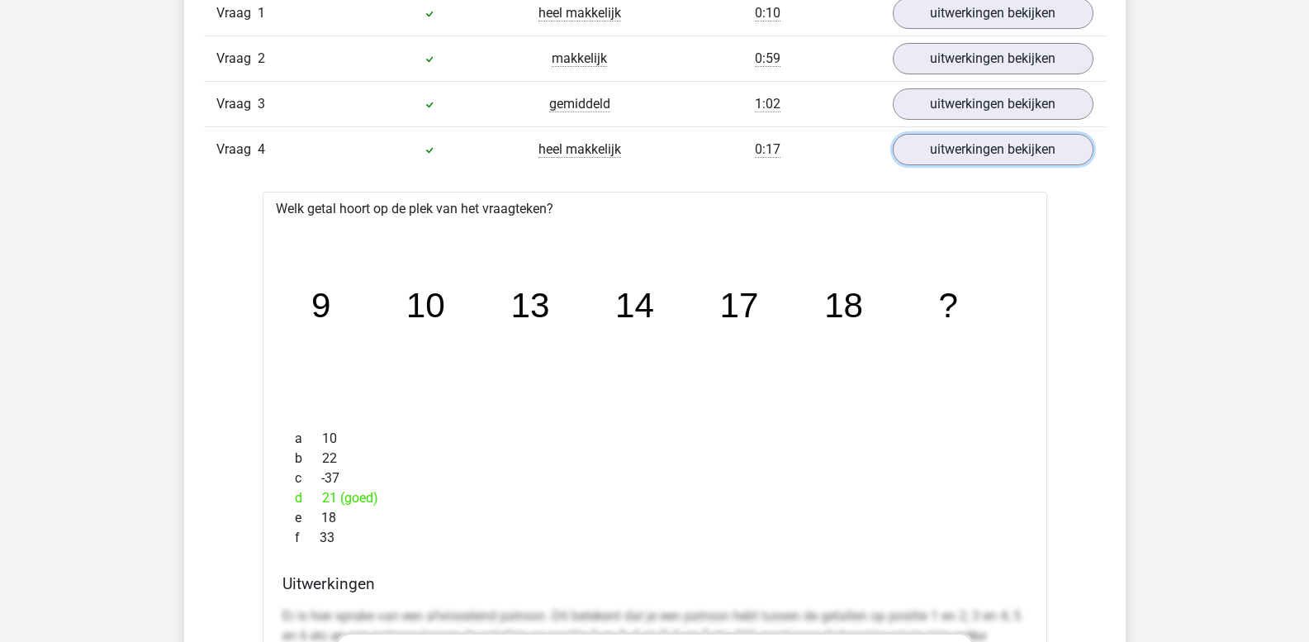
scroll to position [1487, 0]
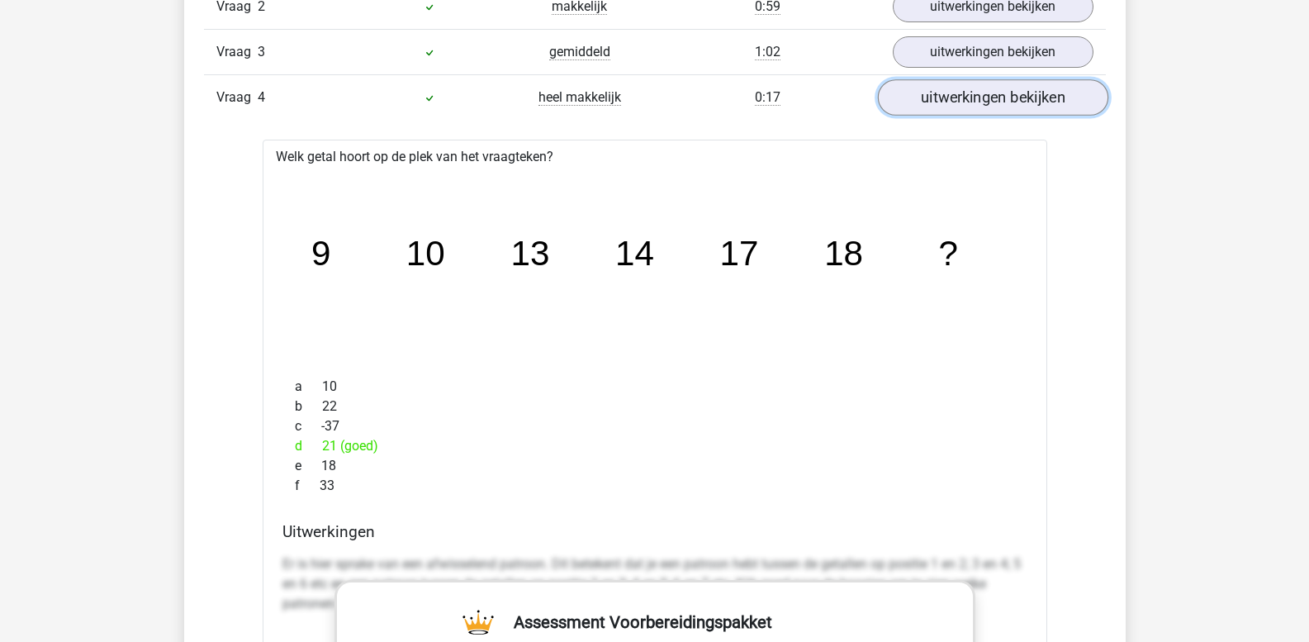
click at [947, 103] on link "uitwerkingen bekijken" at bounding box center [992, 98] width 230 height 36
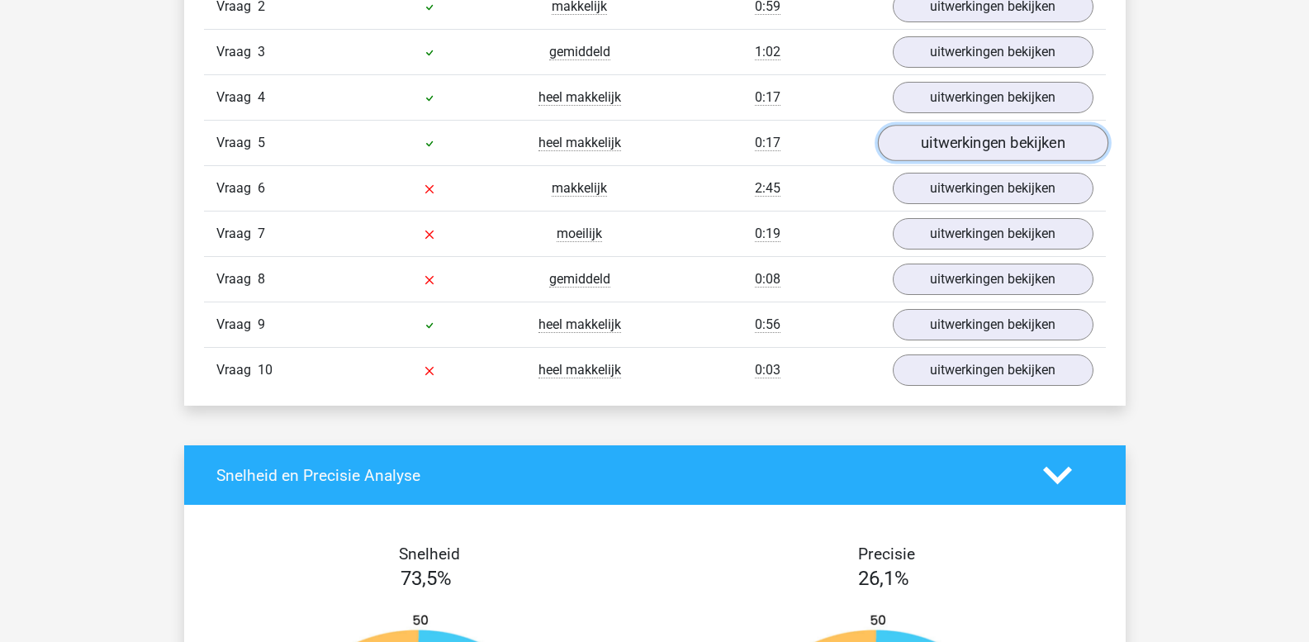
click at [931, 154] on link "uitwerkingen bekijken" at bounding box center [992, 144] width 230 height 36
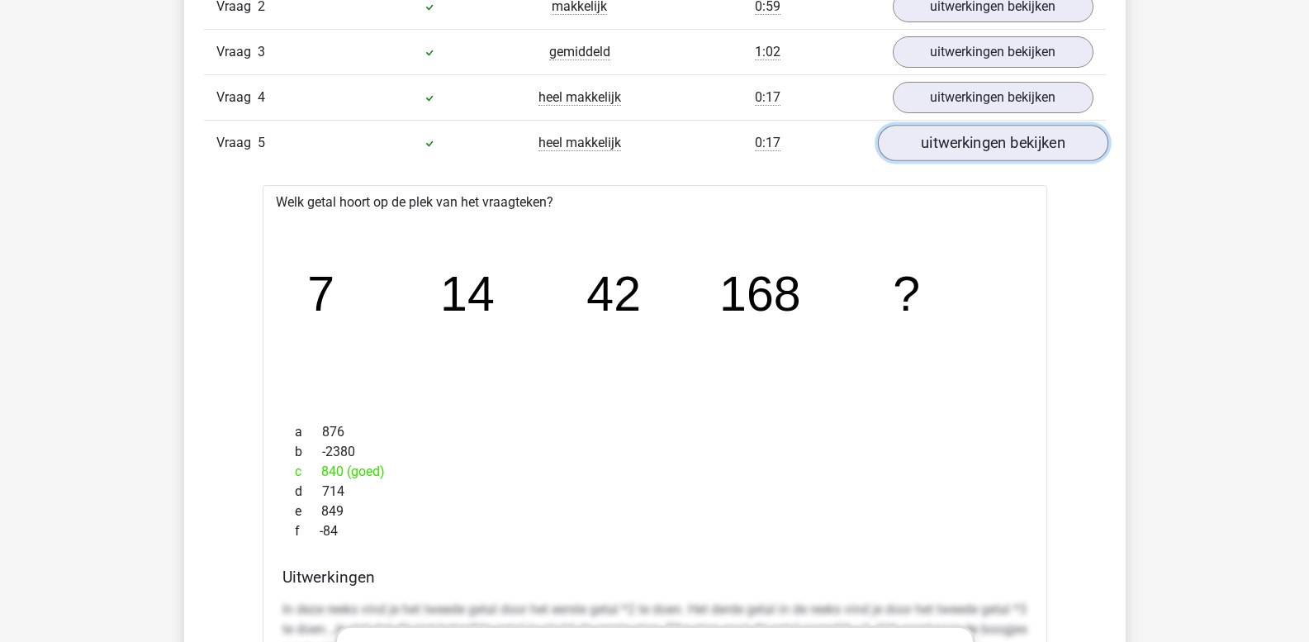
click at [958, 154] on link "uitwerkingen bekijken" at bounding box center [992, 144] width 230 height 36
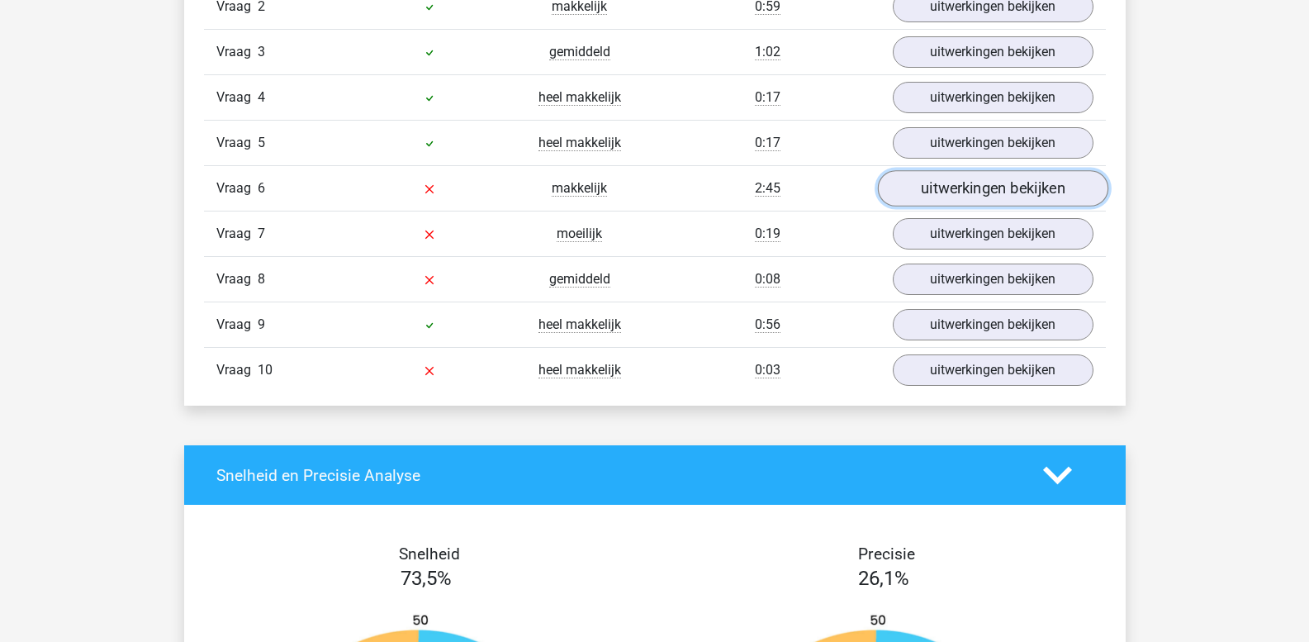
click at [951, 195] on link "uitwerkingen bekijken" at bounding box center [992, 189] width 230 height 36
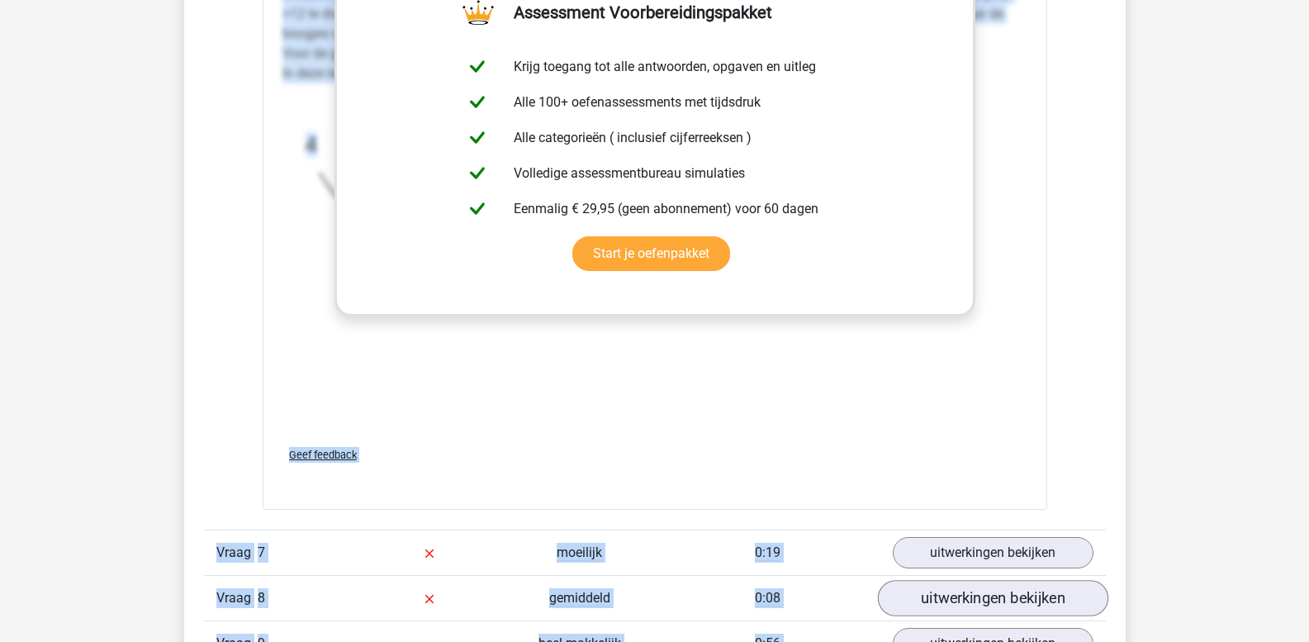
scroll to position [2193, 0]
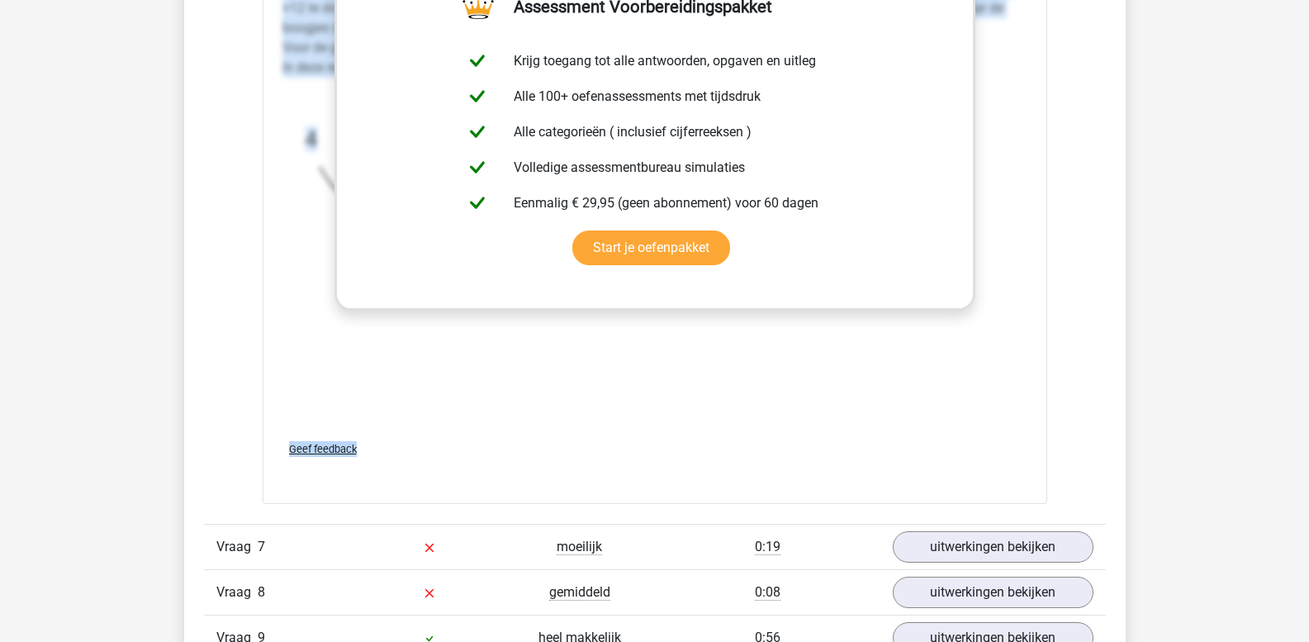
drag, startPoint x: 283, startPoint y: 325, endPoint x: 1073, endPoint y: 451, distance: 799.5
copy div "In deze reeks zijn er eigenlijk twee reeksen. 1 reeks voor de getallen op de on…"
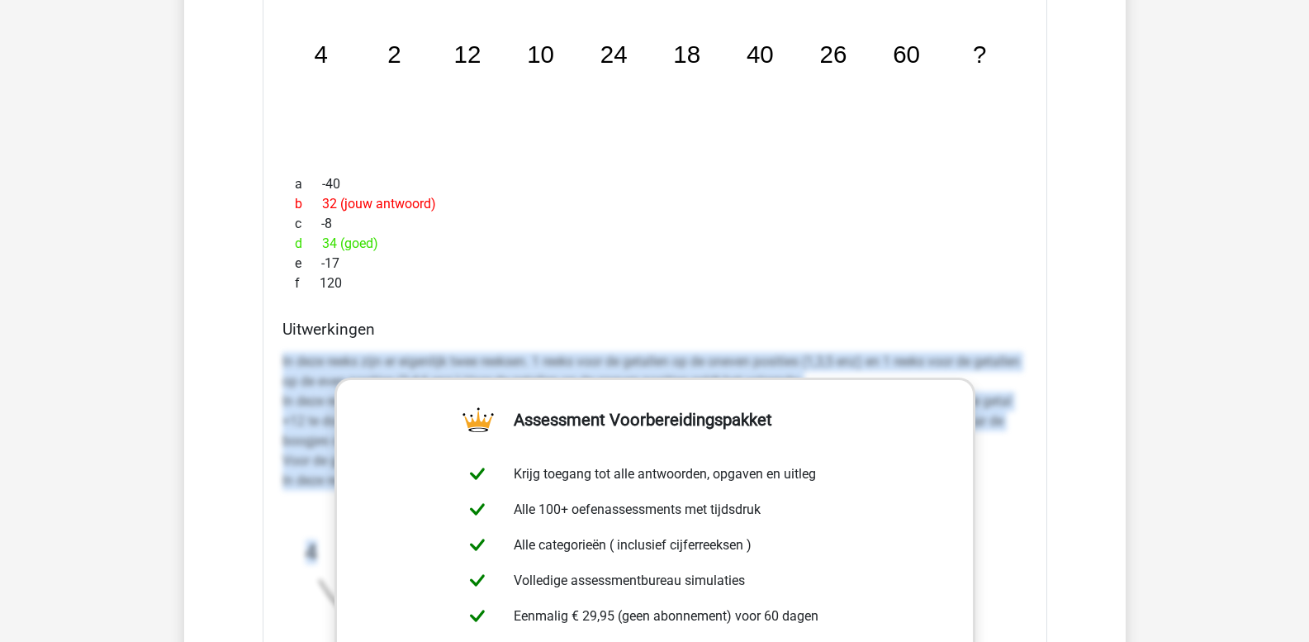
scroll to position [1615, 0]
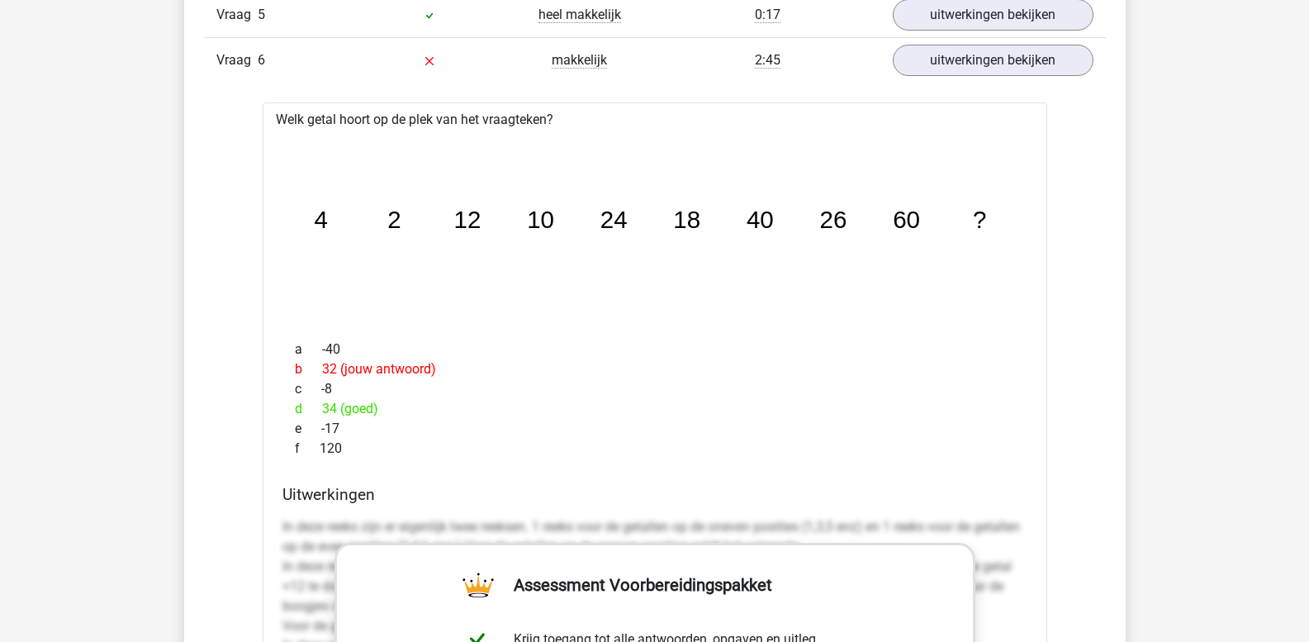
click at [772, 224] on tspan "40" at bounding box center [759, 219] width 27 height 27
click at [964, 66] on link "uitwerkingen bekijken" at bounding box center [992, 61] width 230 height 36
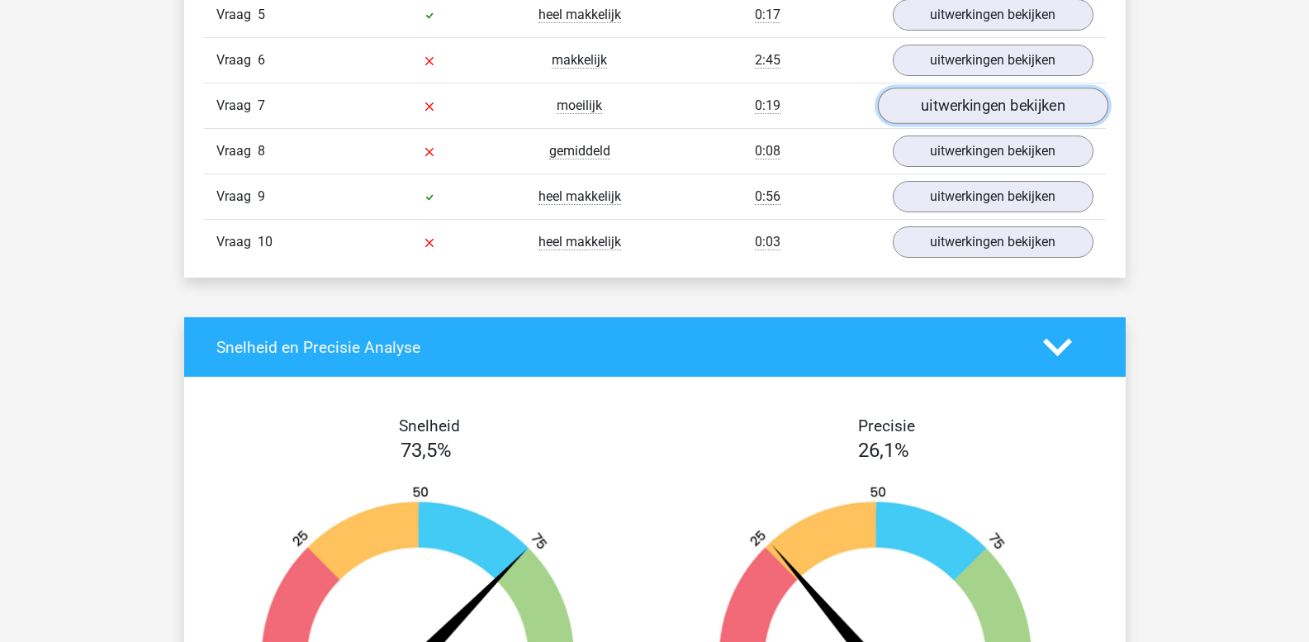
click at [965, 102] on link "uitwerkingen bekijken" at bounding box center [992, 106] width 230 height 36
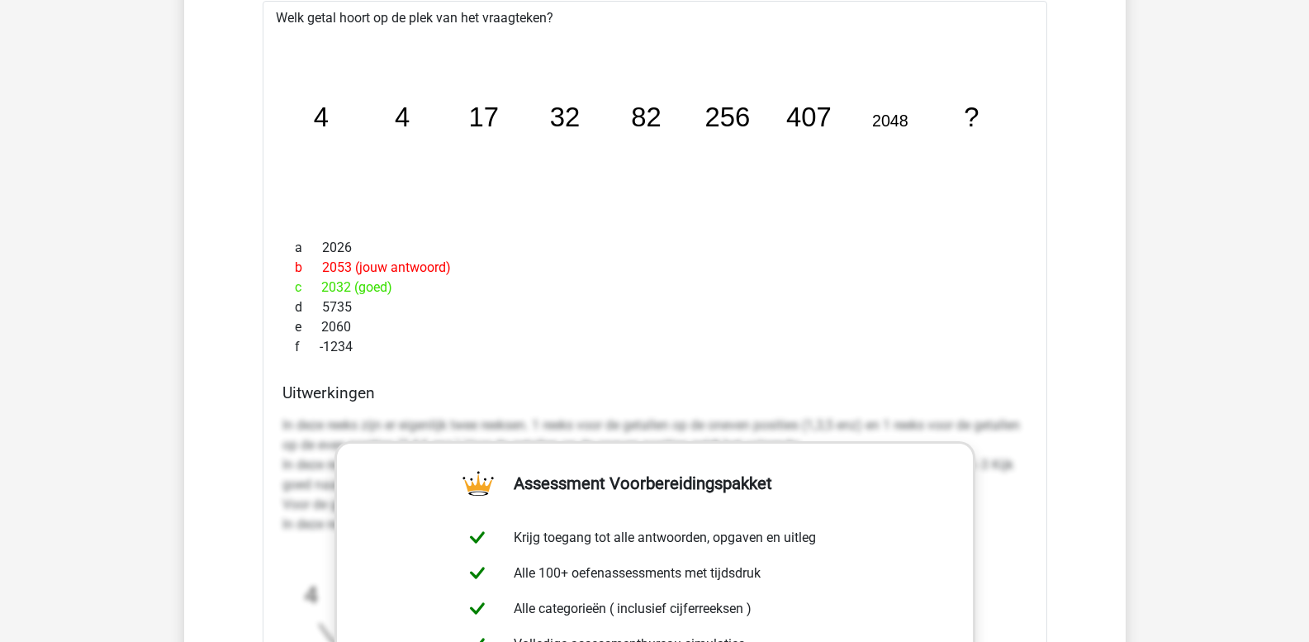
scroll to position [1945, 0]
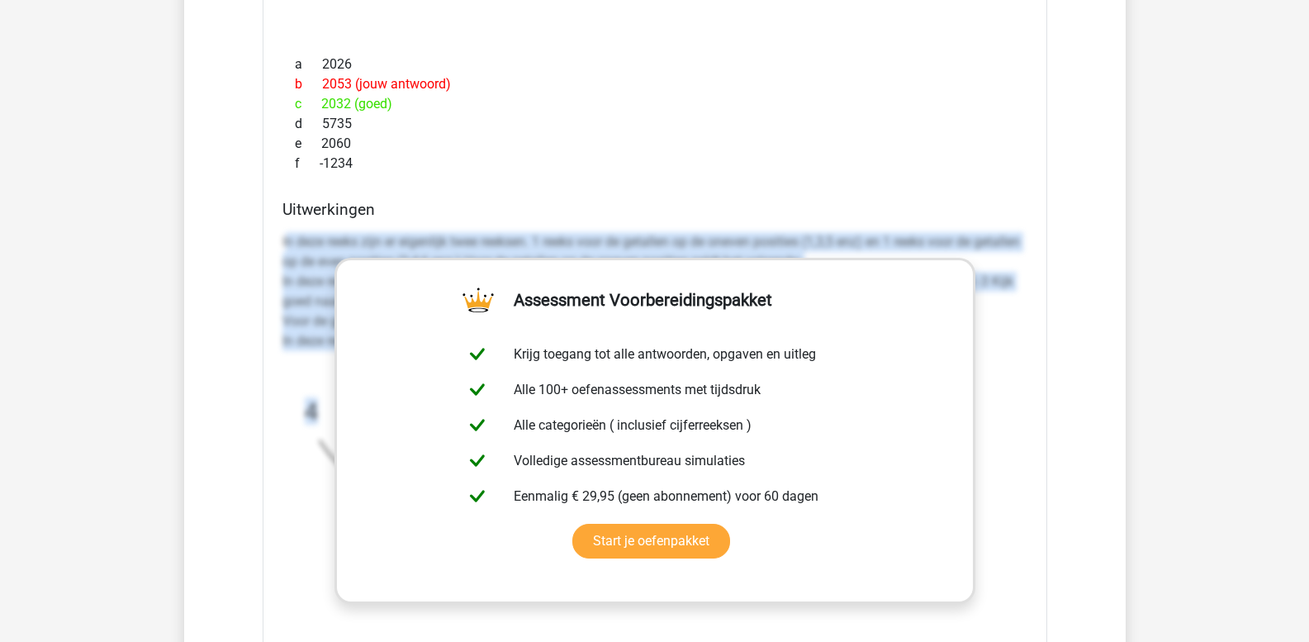
drag, startPoint x: 285, startPoint y: 236, endPoint x: 1067, endPoint y: 399, distance: 798.9
click at [1067, 399] on div "Vraag 1 heel makkelijk 0:10 uitwerkingen bekijken Welk getal hoort op de plek v…" at bounding box center [654, 217] width 877 height 1473
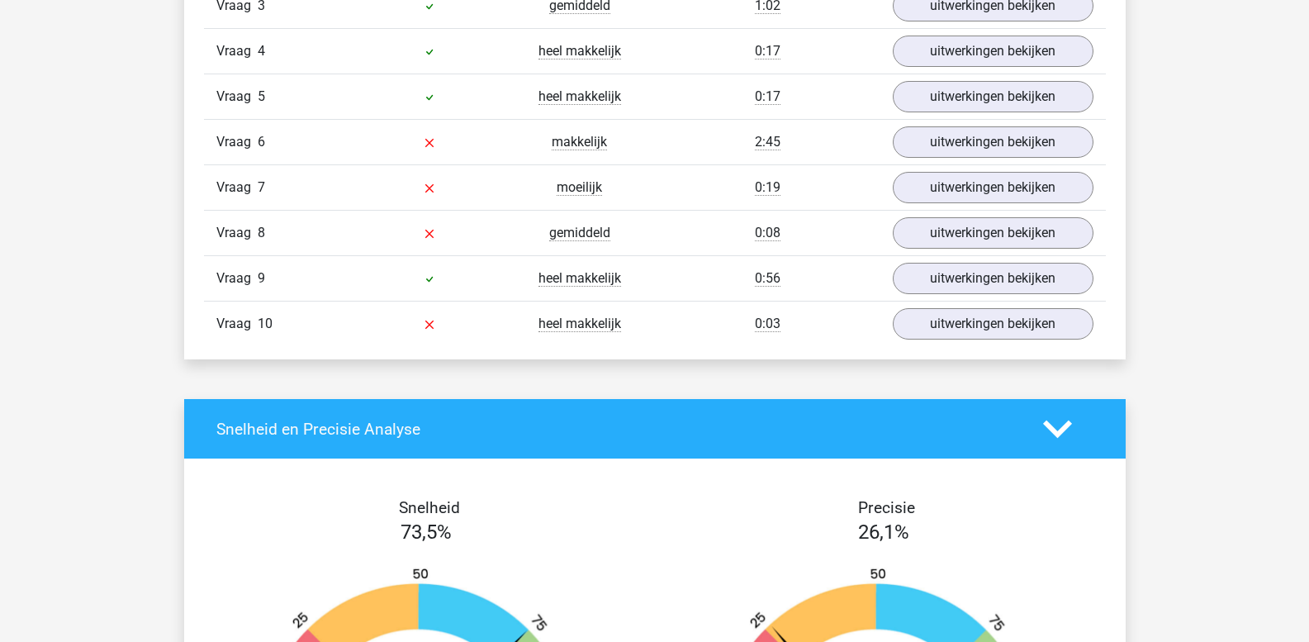
scroll to position [1532, 0]
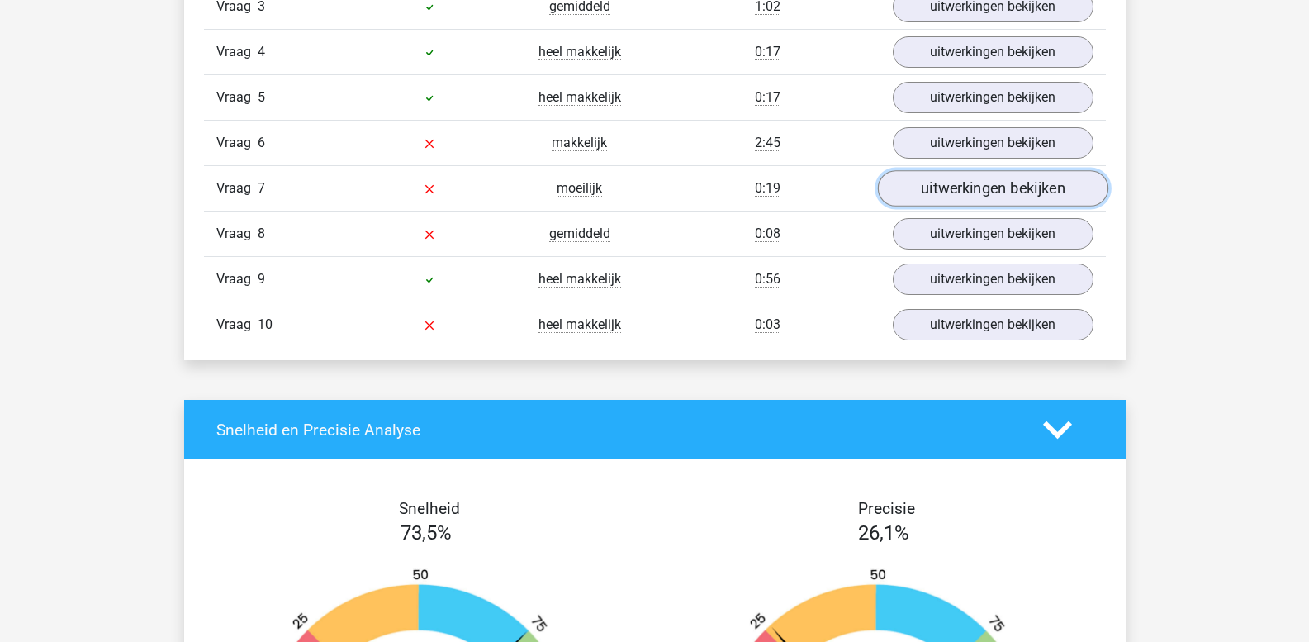
click at [931, 192] on link "uitwerkingen bekijken" at bounding box center [992, 189] width 230 height 36
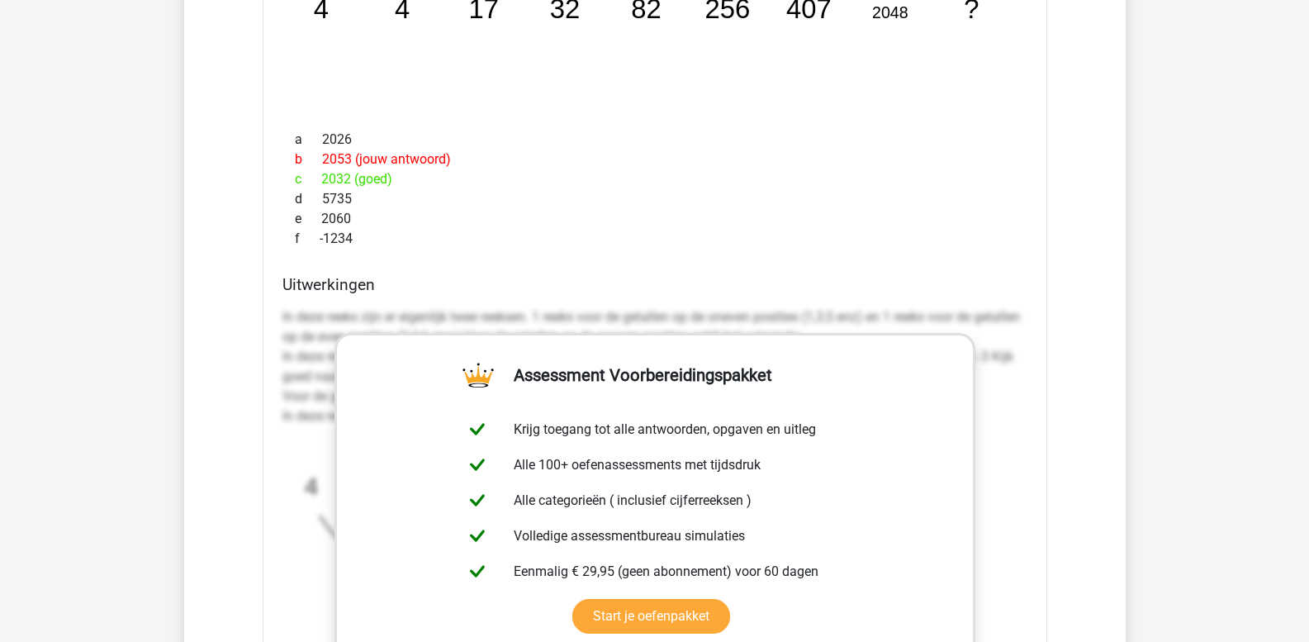
scroll to position [2028, 0]
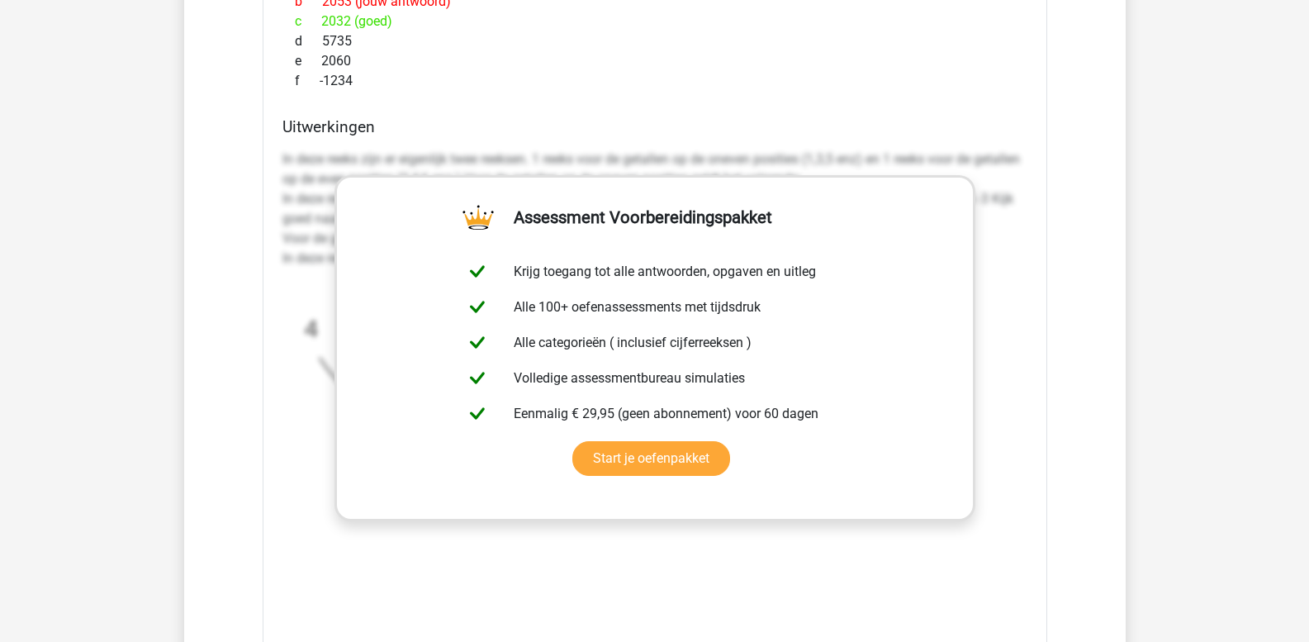
click at [278, 153] on div "Uitwerkingen In deze reeks zijn er eigenlijk twee reeksen. 1 reeks voor de geta…" at bounding box center [655, 377] width 758 height 521
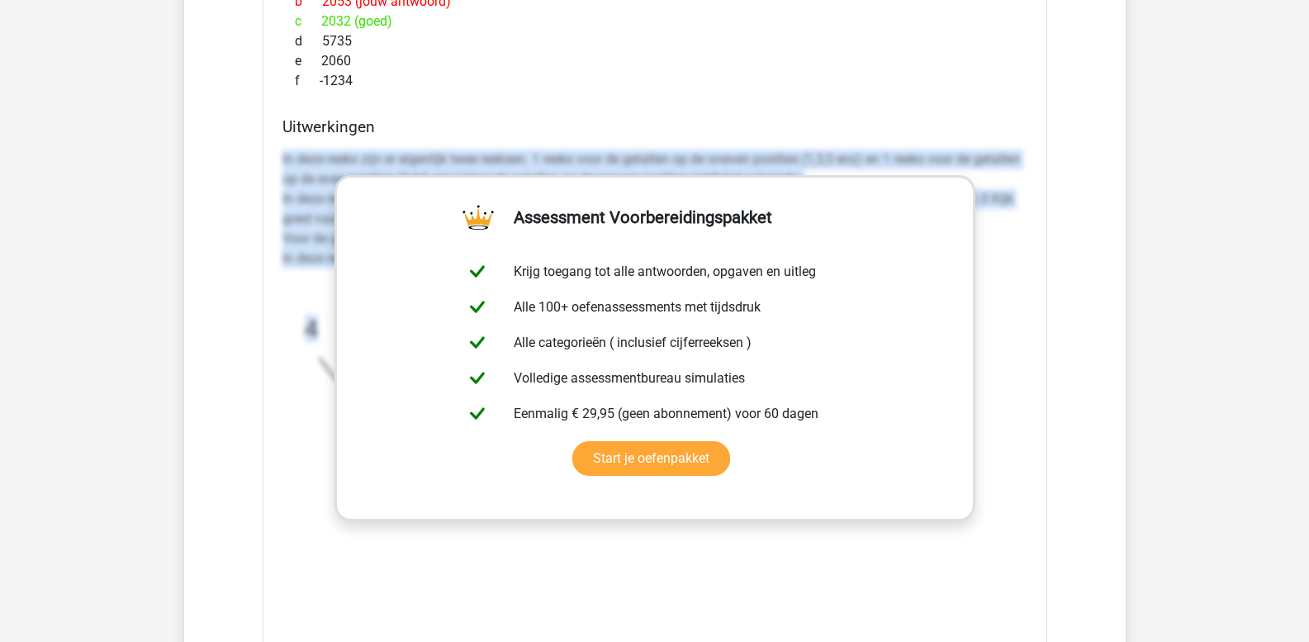
drag, startPoint x: 283, startPoint y: 156, endPoint x: 1224, endPoint y: 345, distance: 959.5
click at [1223, 346] on div "Kies premium leo leo.aertsens@gmail.com" at bounding box center [654, 300] width 1309 height 4657
copy div "In deze reeks zijn er eigenlijk twee reeksen. 1 reeks voor de getallen op de on…"
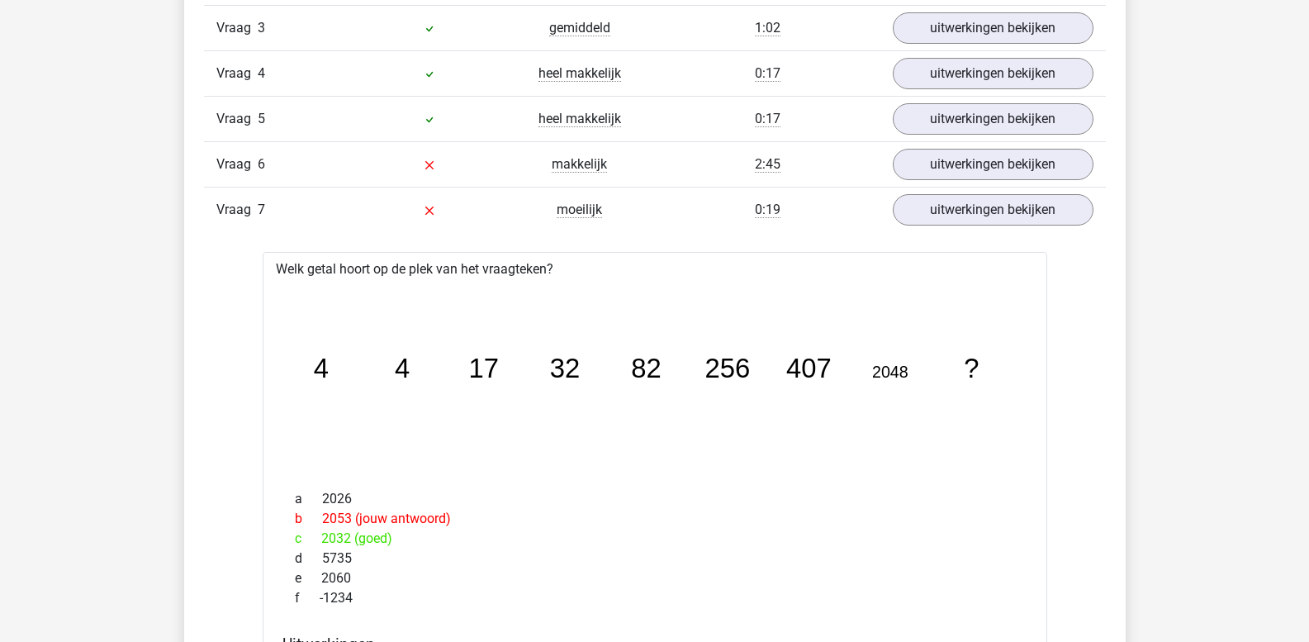
scroll to position [1532, 0]
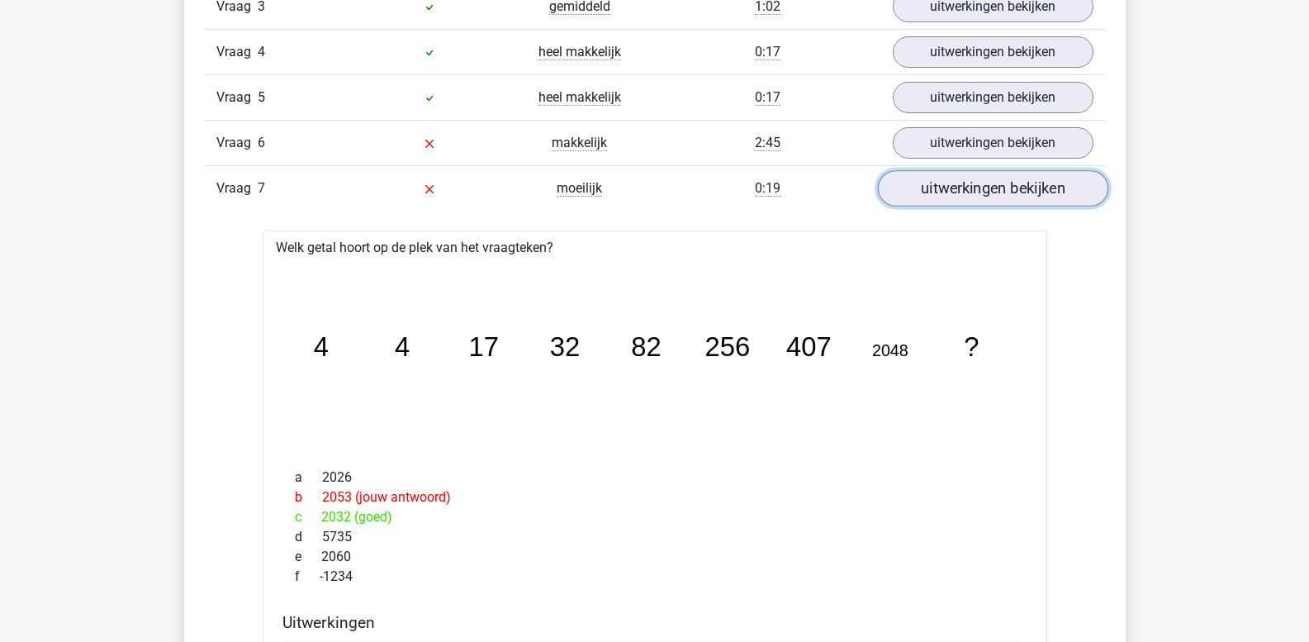
click at [932, 197] on link "uitwerkingen bekijken" at bounding box center [992, 189] width 230 height 36
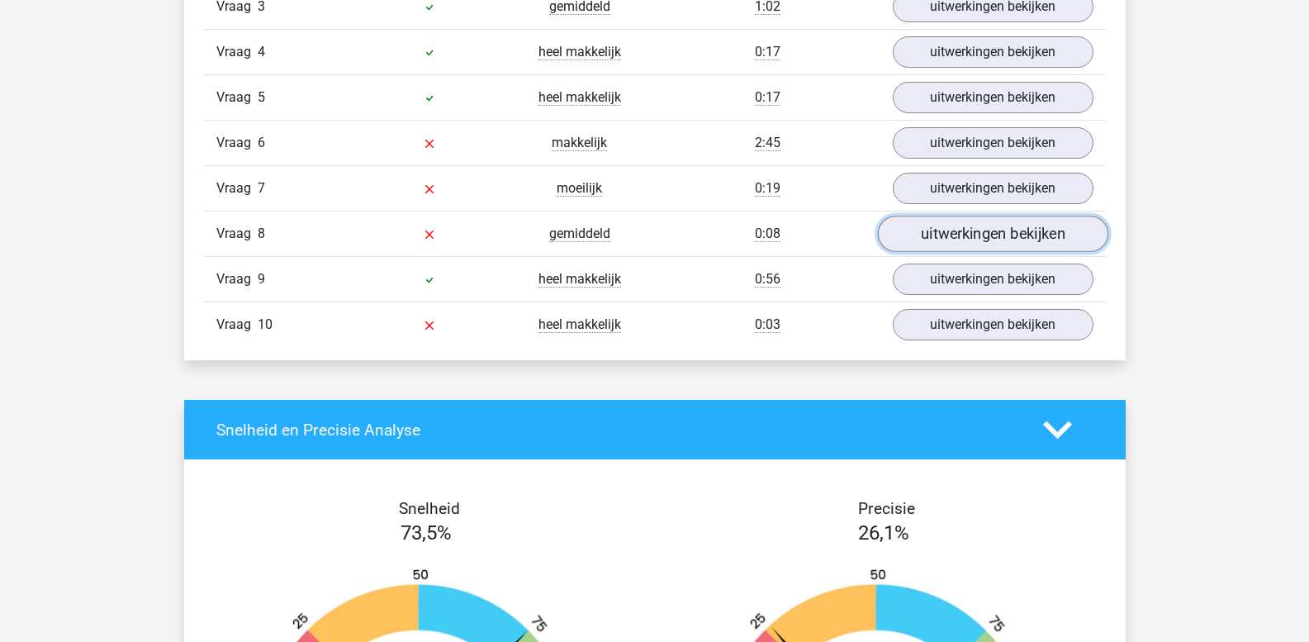
click at [943, 226] on link "uitwerkingen bekijken" at bounding box center [992, 234] width 230 height 36
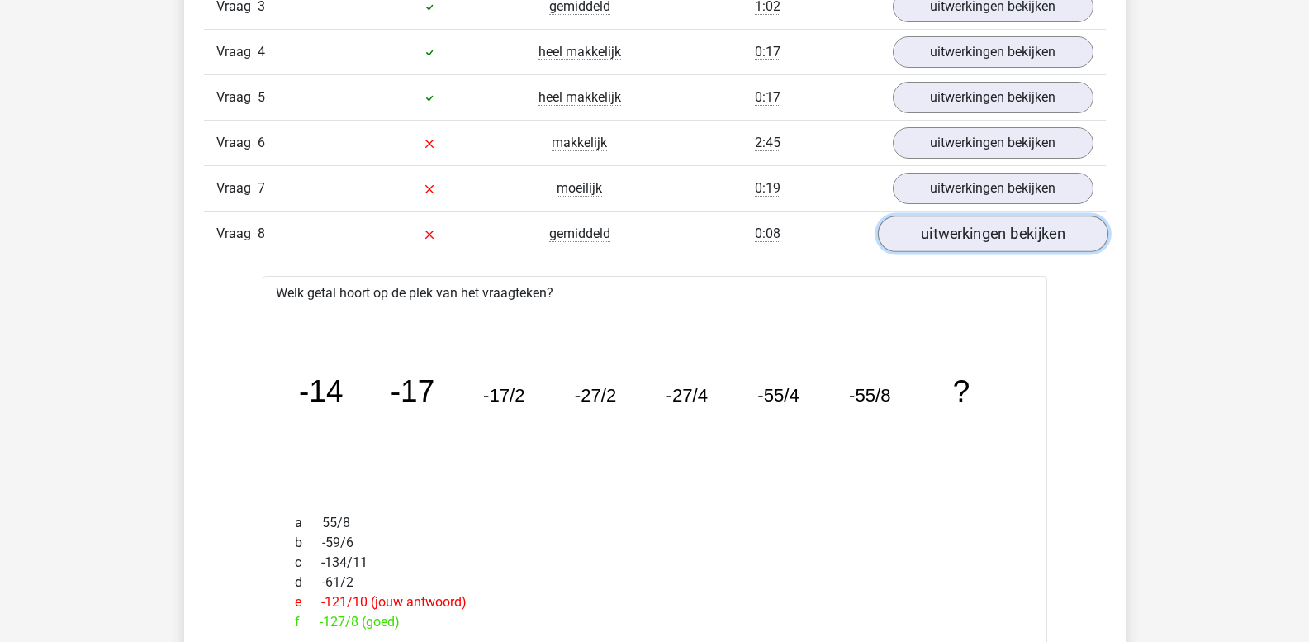
click at [941, 230] on link "uitwerkingen bekijken" at bounding box center [992, 234] width 230 height 36
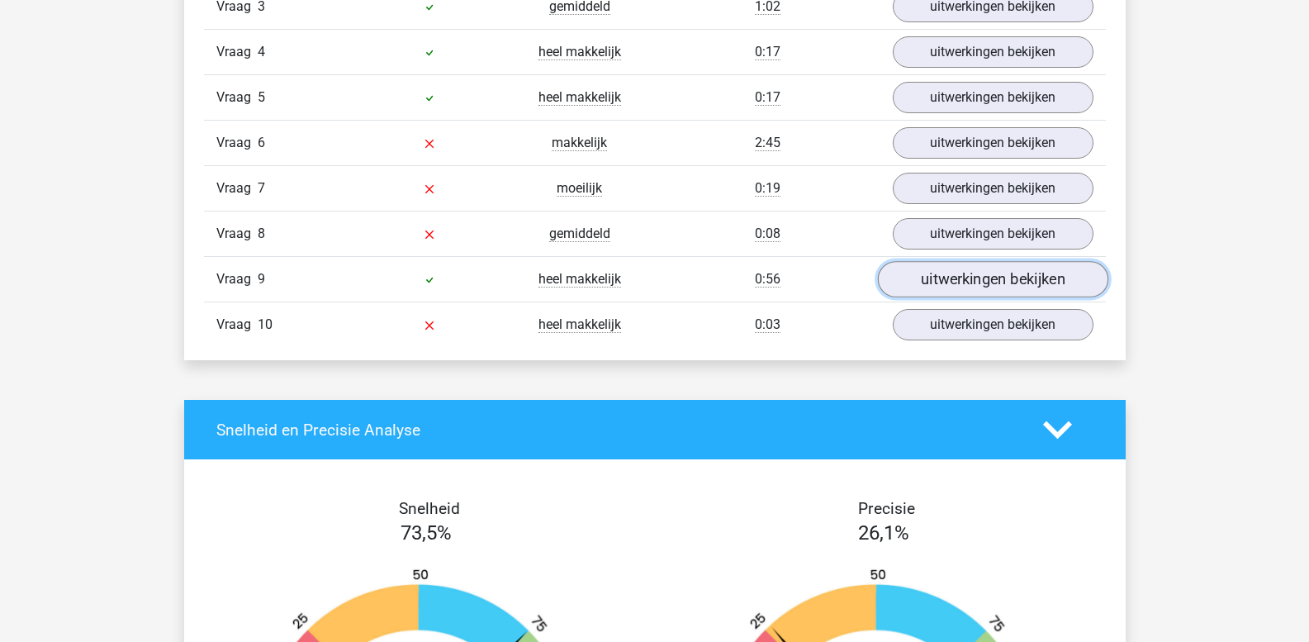
click at [940, 276] on link "uitwerkingen bekijken" at bounding box center [992, 280] width 230 height 36
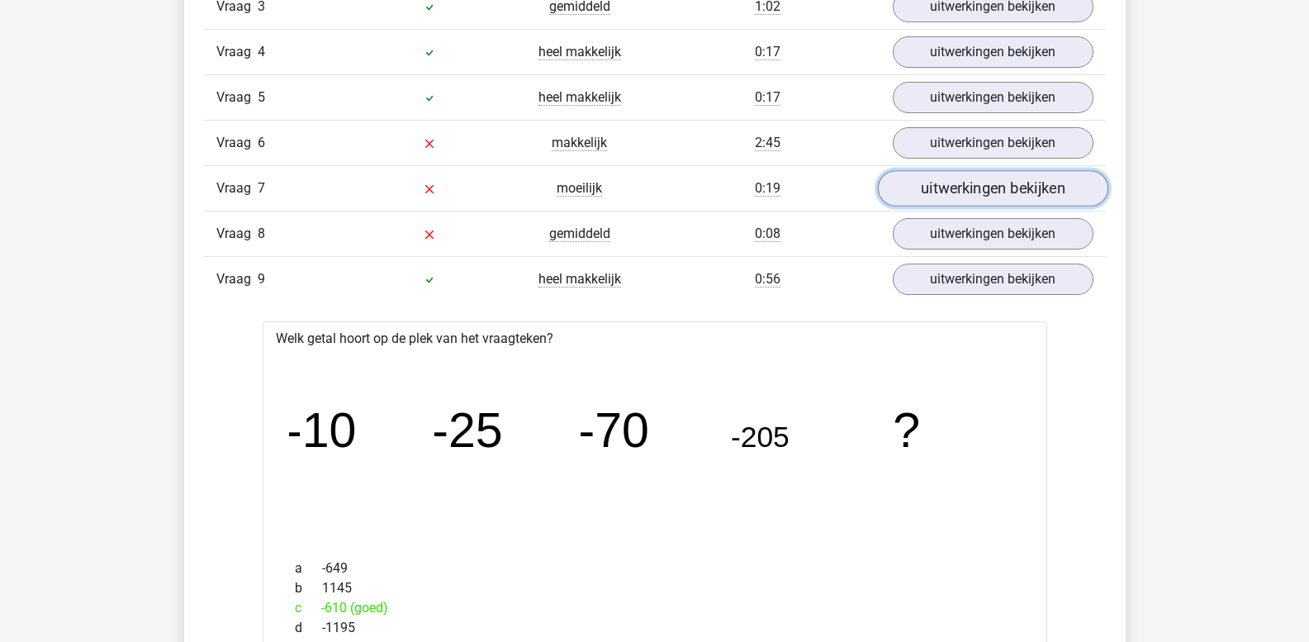
click at [910, 190] on link "uitwerkingen bekijken" at bounding box center [992, 189] width 230 height 36
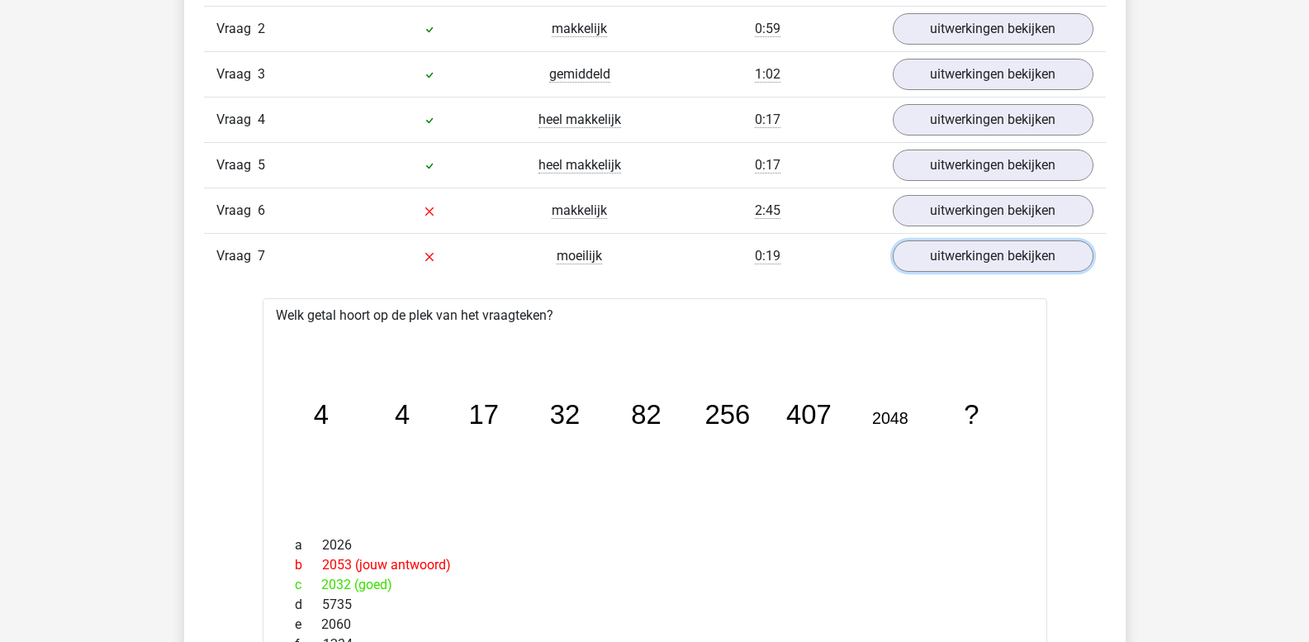
scroll to position [1449, 0]
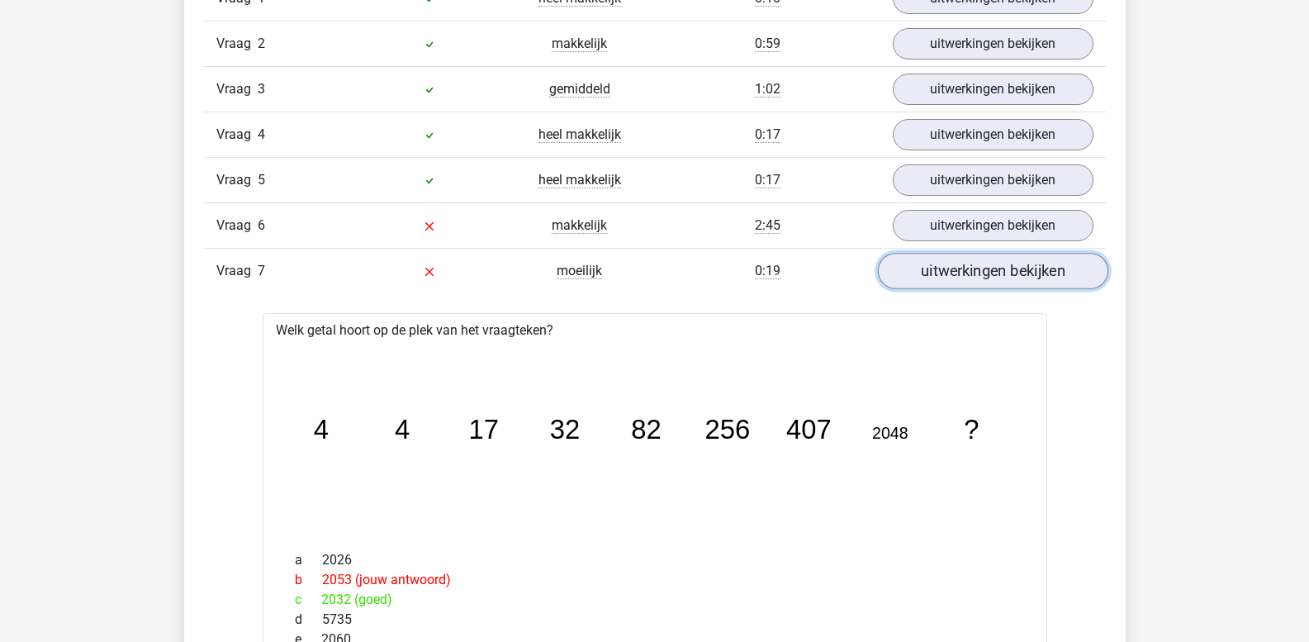
click at [953, 264] on link "uitwerkingen bekijken" at bounding box center [992, 272] width 230 height 36
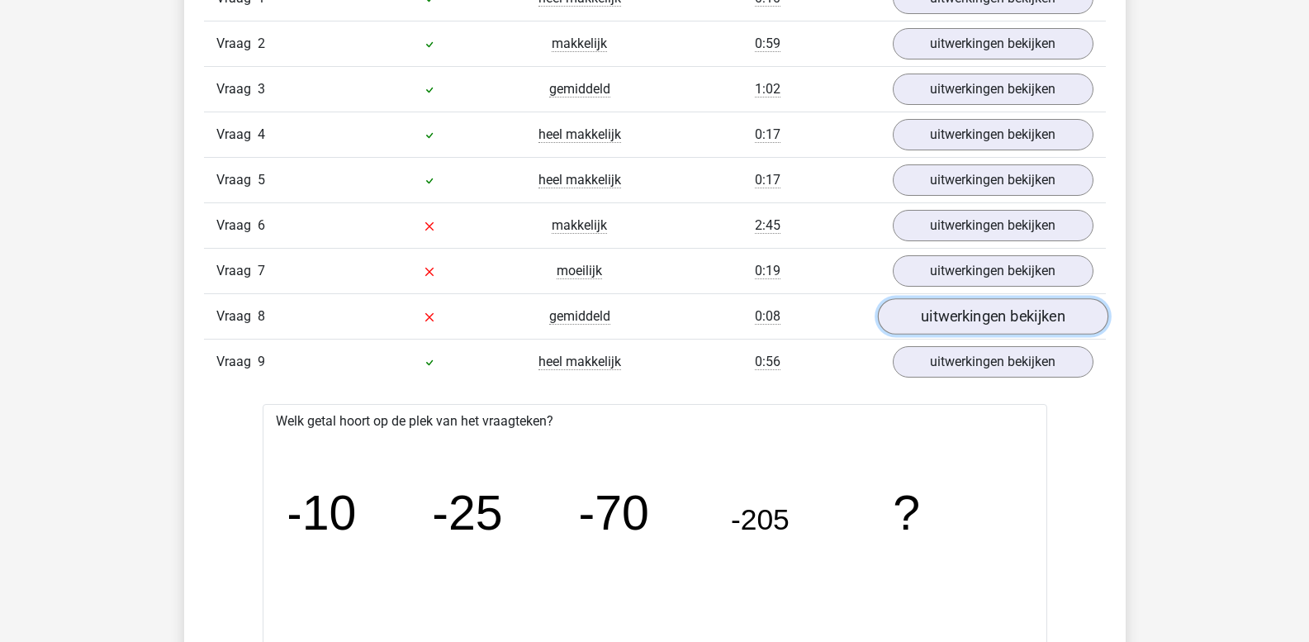
click at [952, 315] on link "uitwerkingen bekijken" at bounding box center [992, 317] width 230 height 36
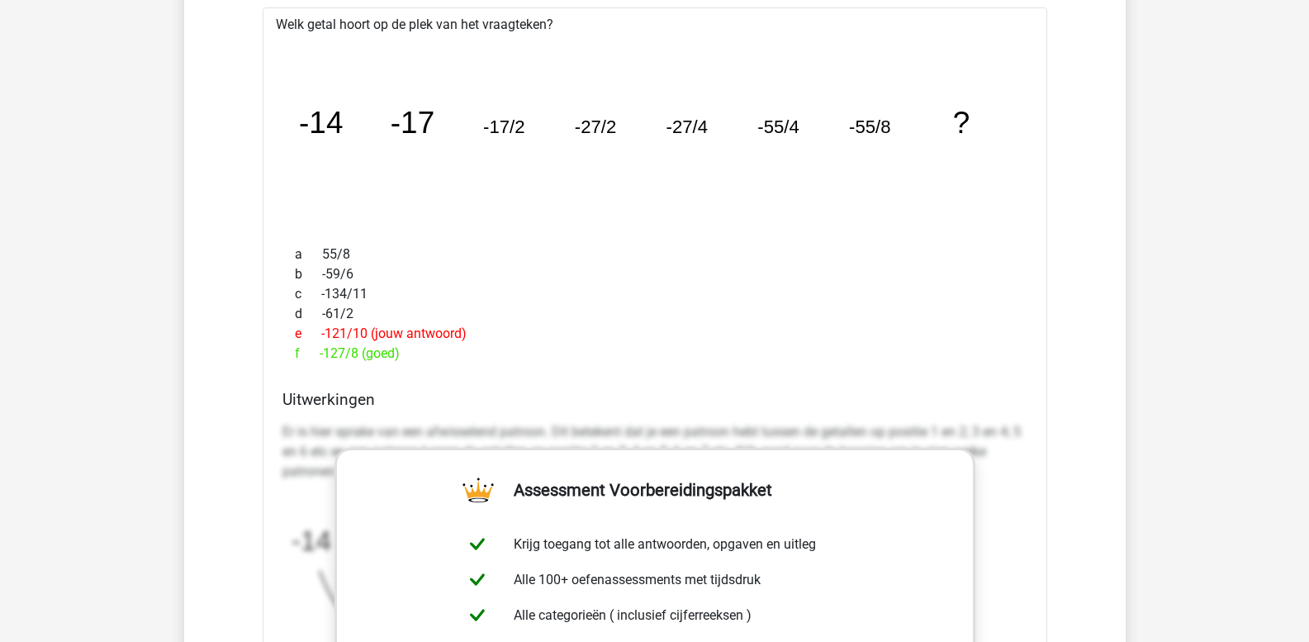
scroll to position [1697, 0]
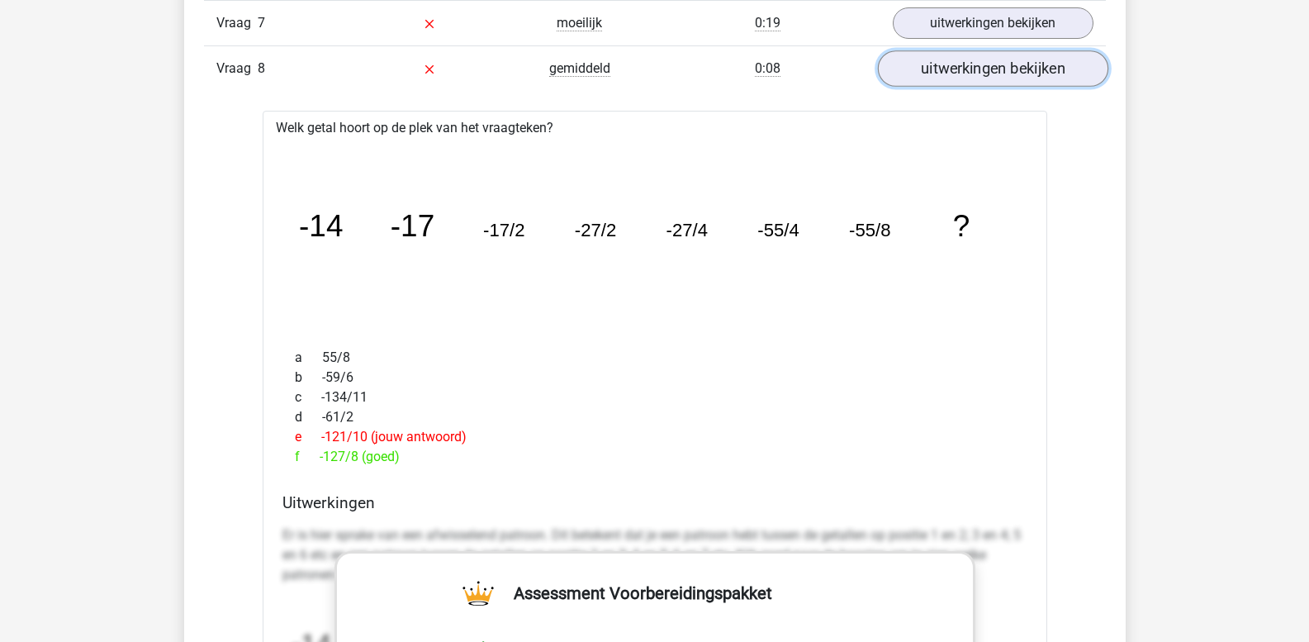
click at [953, 79] on link "uitwerkingen bekijken" at bounding box center [992, 69] width 230 height 36
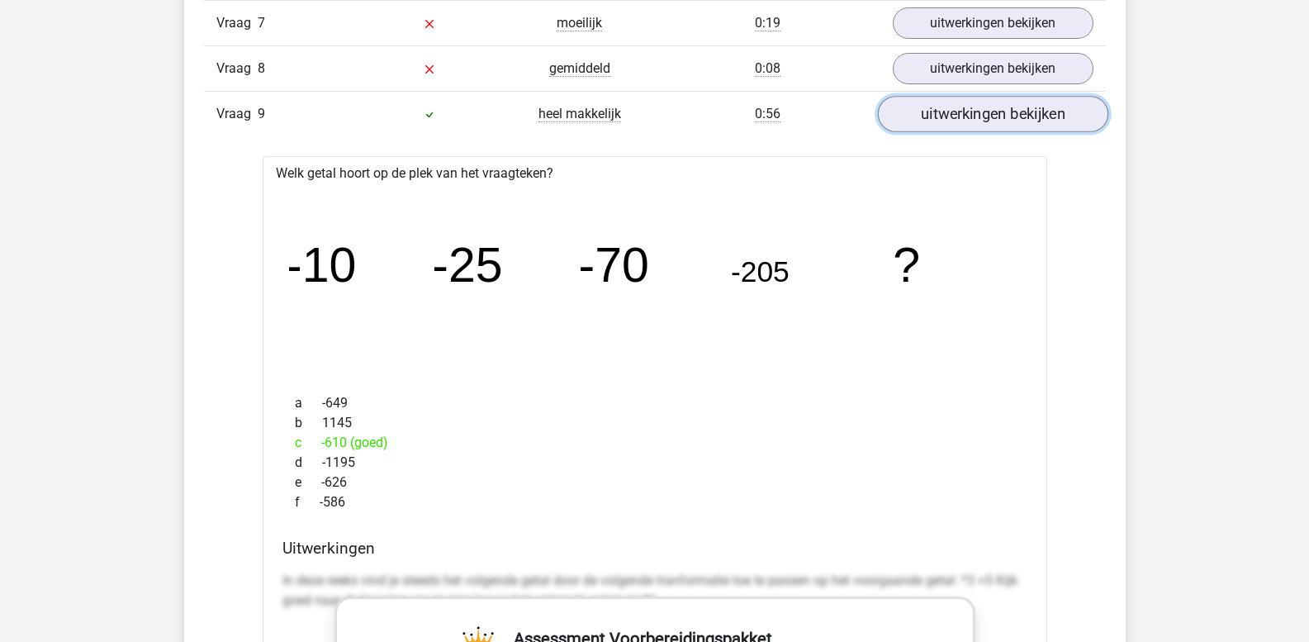
click at [958, 111] on link "uitwerkingen bekijken" at bounding box center [992, 115] width 230 height 36
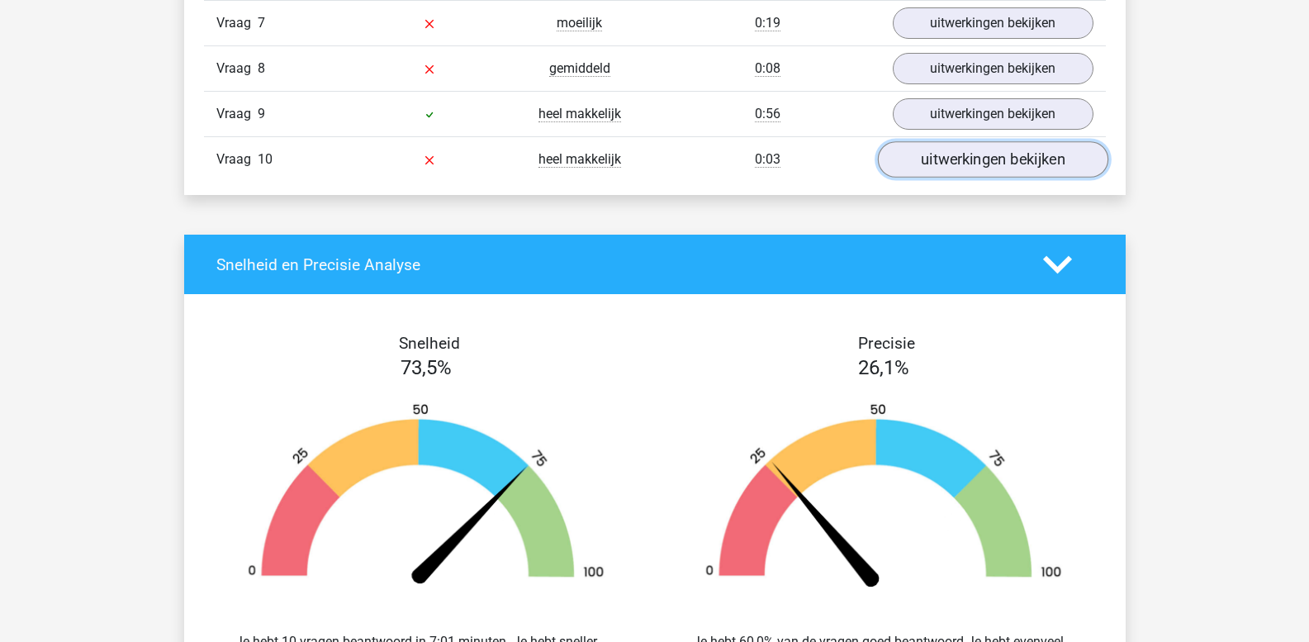
click at [956, 166] on link "uitwerkingen bekijken" at bounding box center [992, 160] width 230 height 36
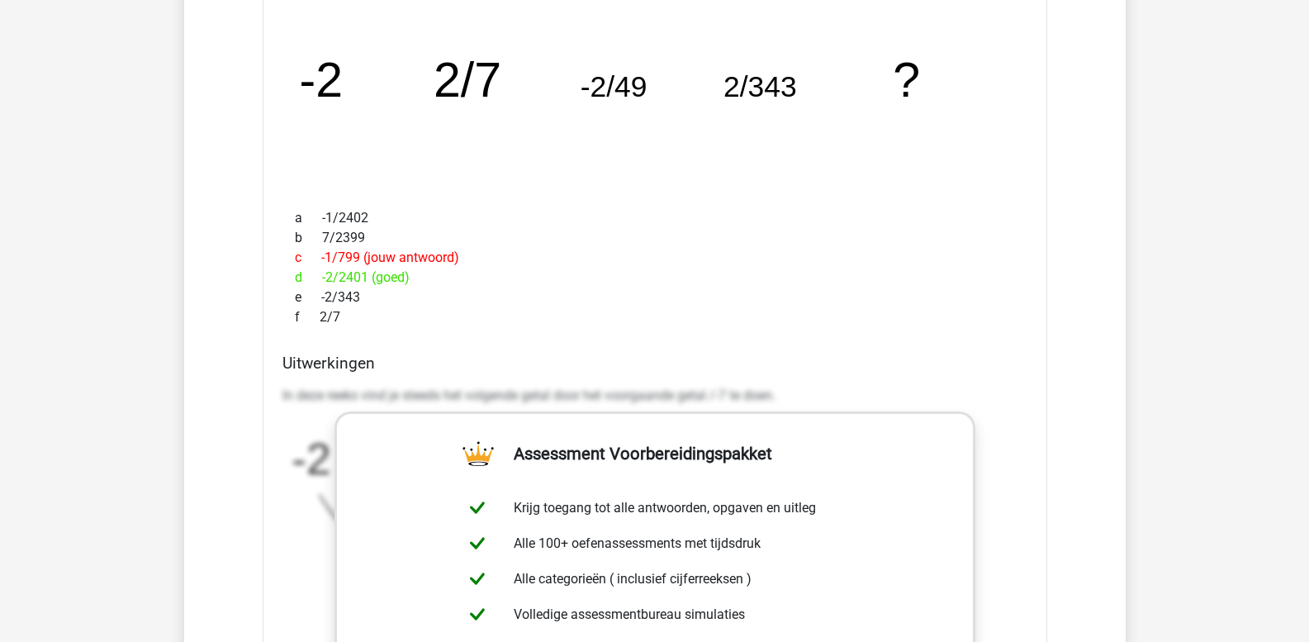
scroll to position [2028, 0]
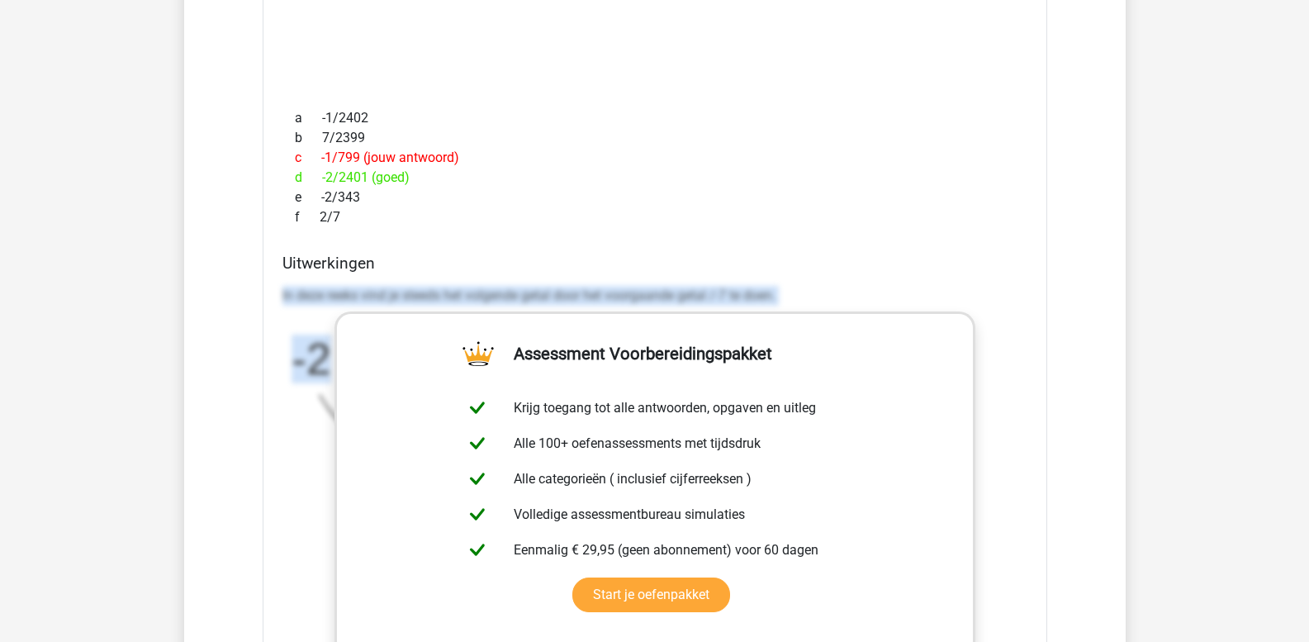
drag, startPoint x: 282, startPoint y: 292, endPoint x: 889, endPoint y: 306, distance: 606.4
click at [889, 306] on div "In deze reeks vind je steeds het volgende getal door het voorgaande getal /-7 t…" at bounding box center [654, 384] width 745 height 211
copy div "In deze reeks vind je steeds het volgende getal door het voorgaande getal /-7 t…"
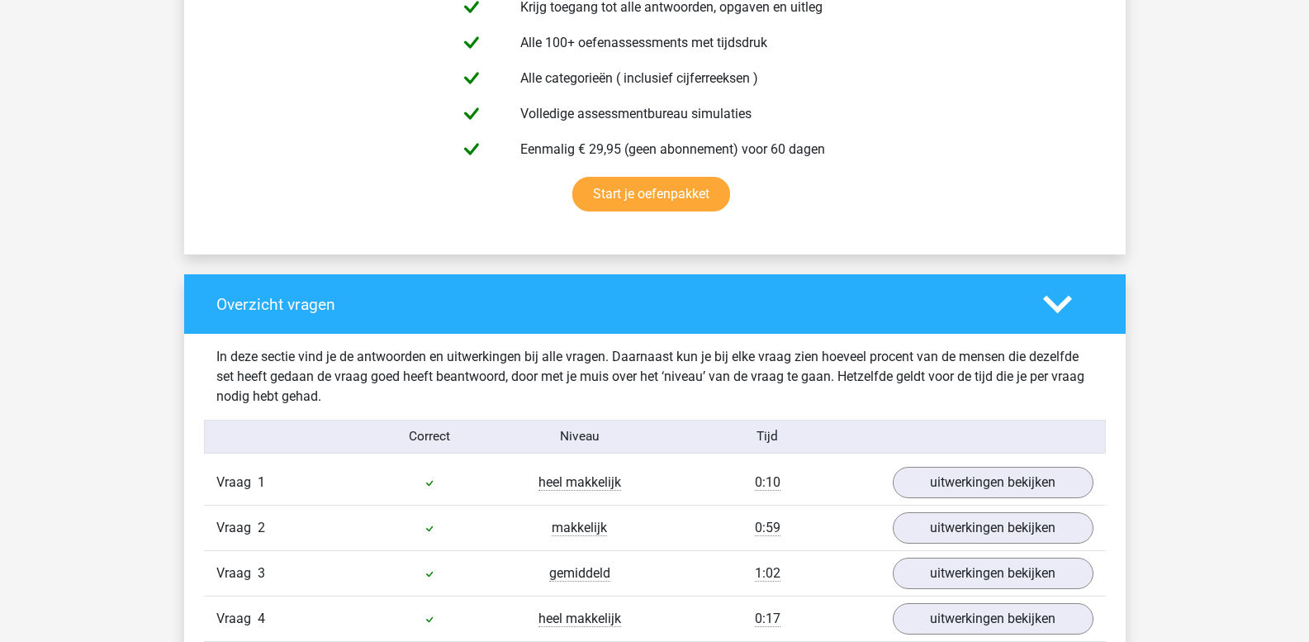
scroll to position [871, 0]
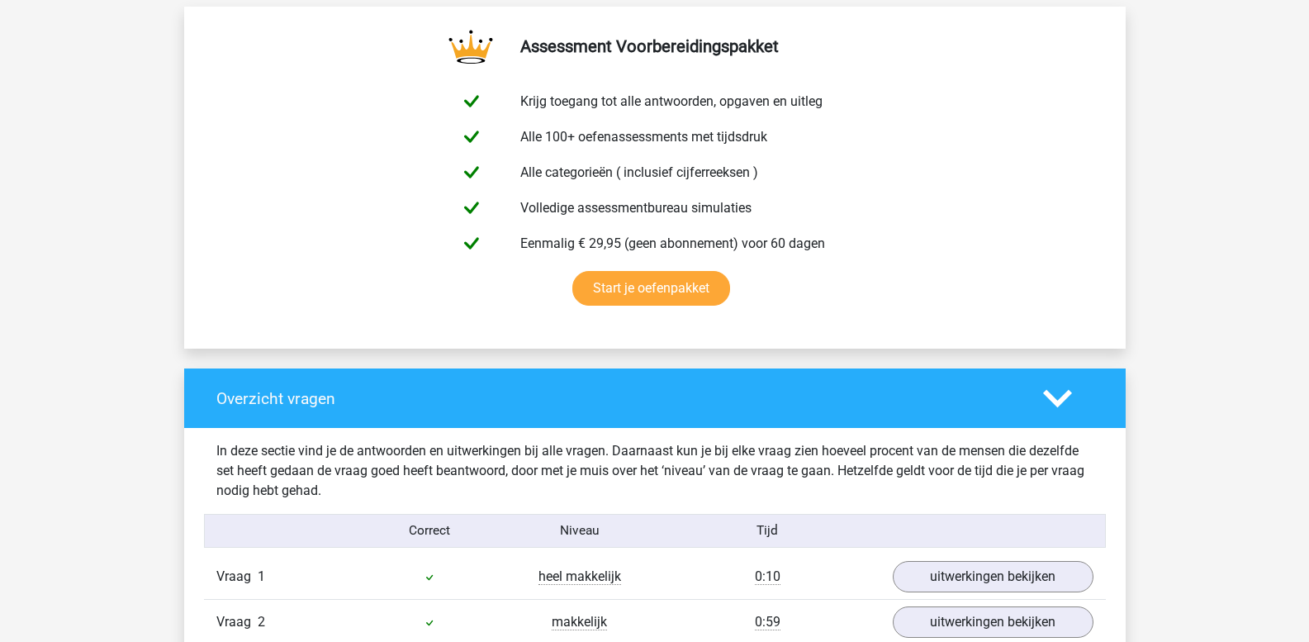
click at [1060, 405] on icon at bounding box center [1057, 398] width 29 height 29
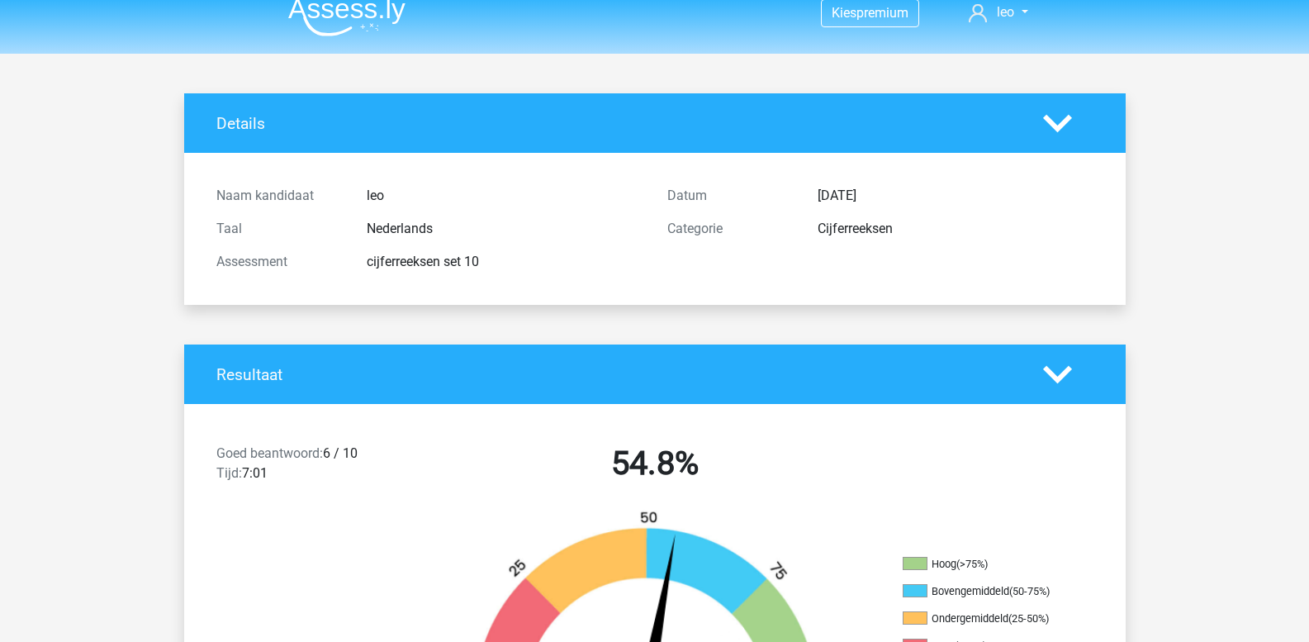
scroll to position [0, 0]
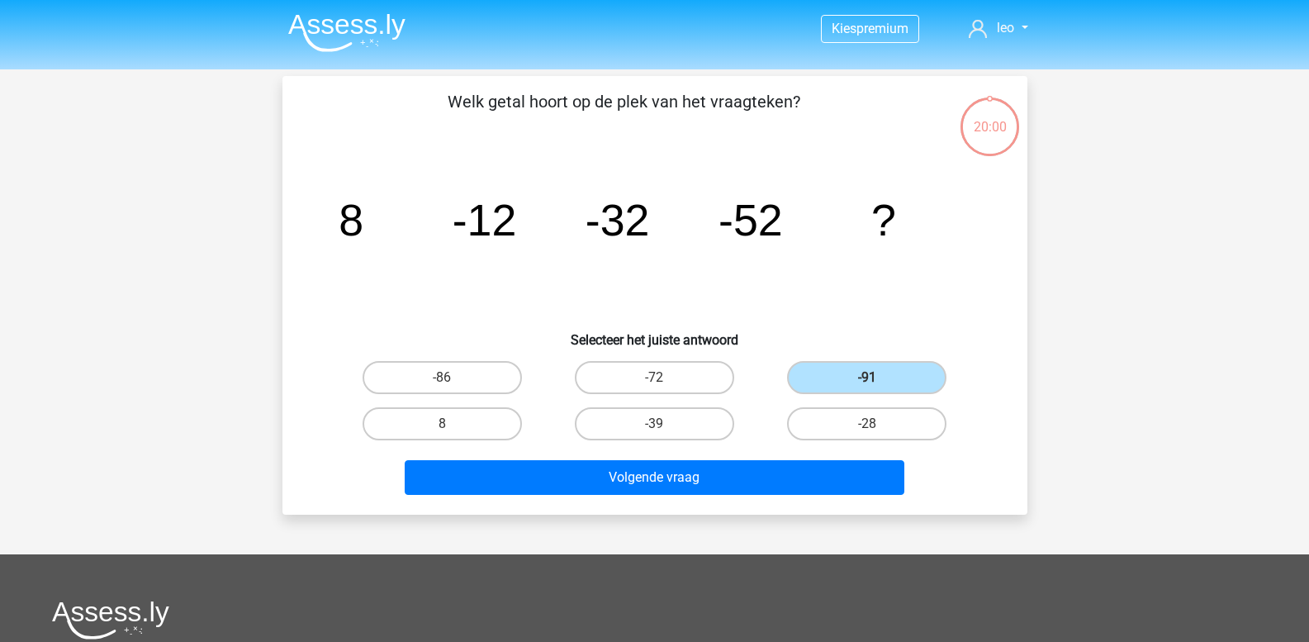
scroll to position [76, 0]
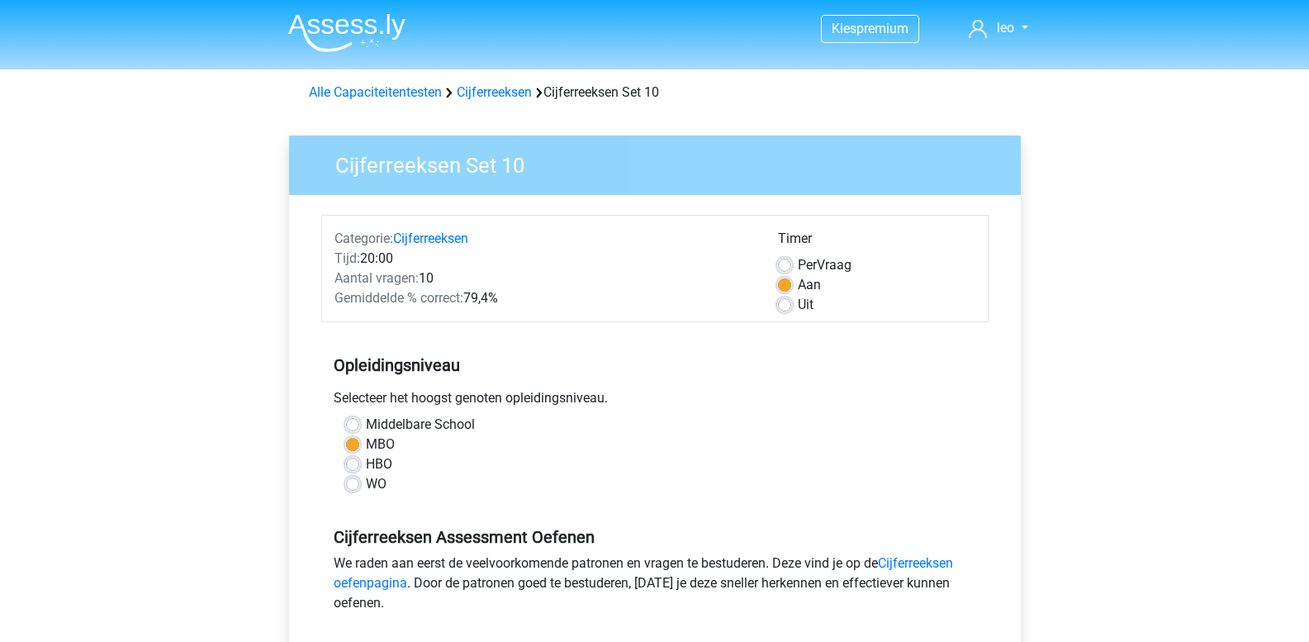
scroll to position [413, 0]
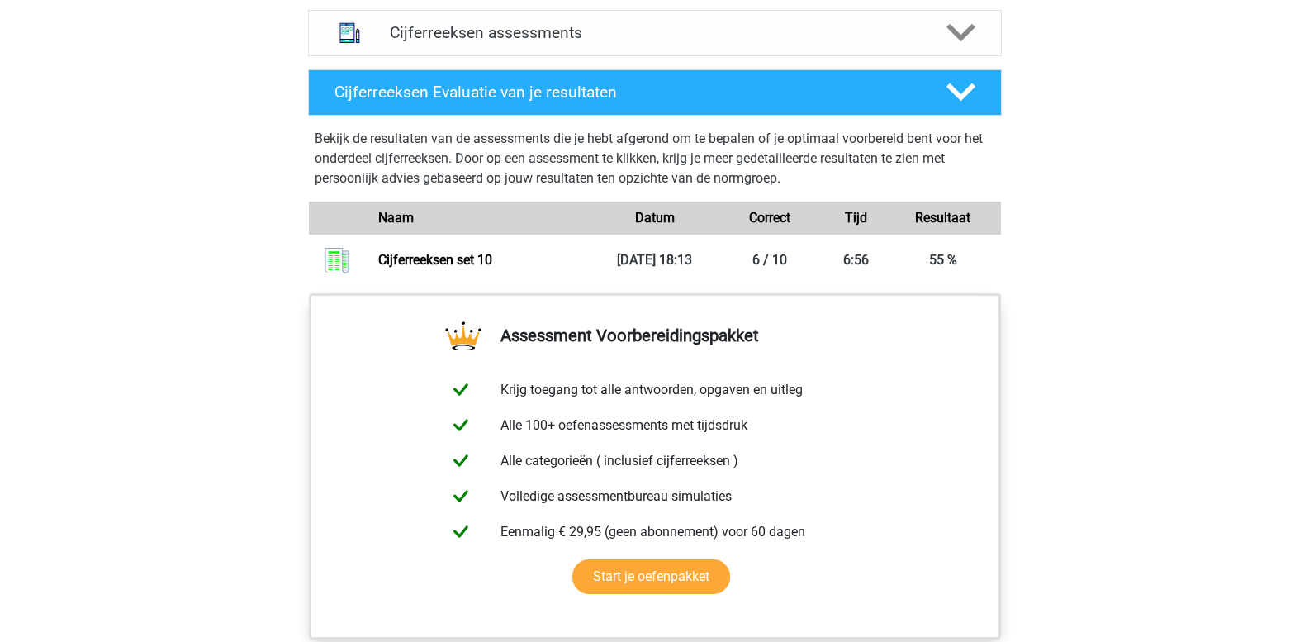
scroll to position [1074, 0]
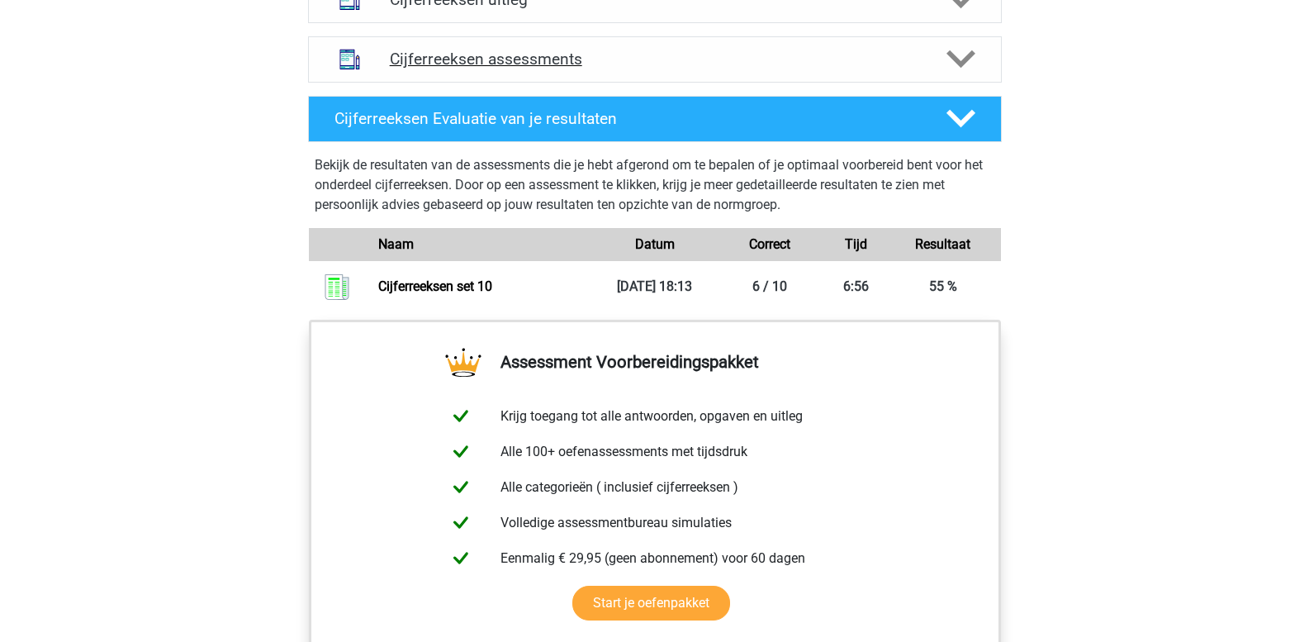
click at [963, 74] on icon at bounding box center [960, 59] width 29 height 29
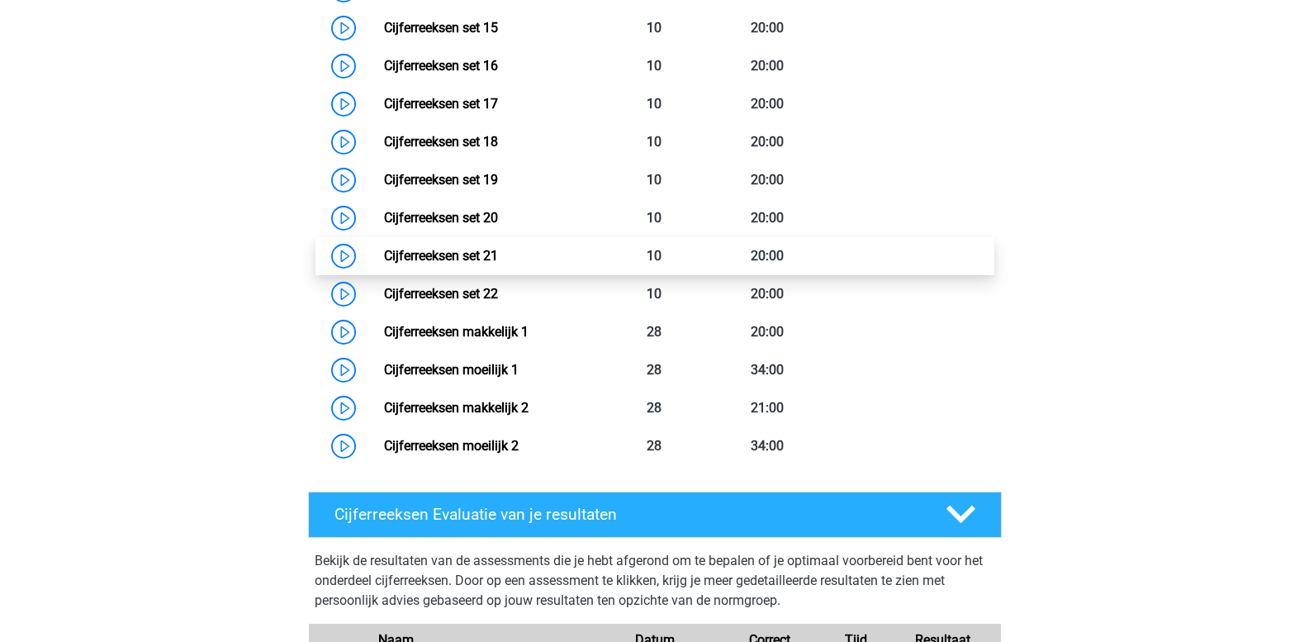
scroll to position [1817, 0]
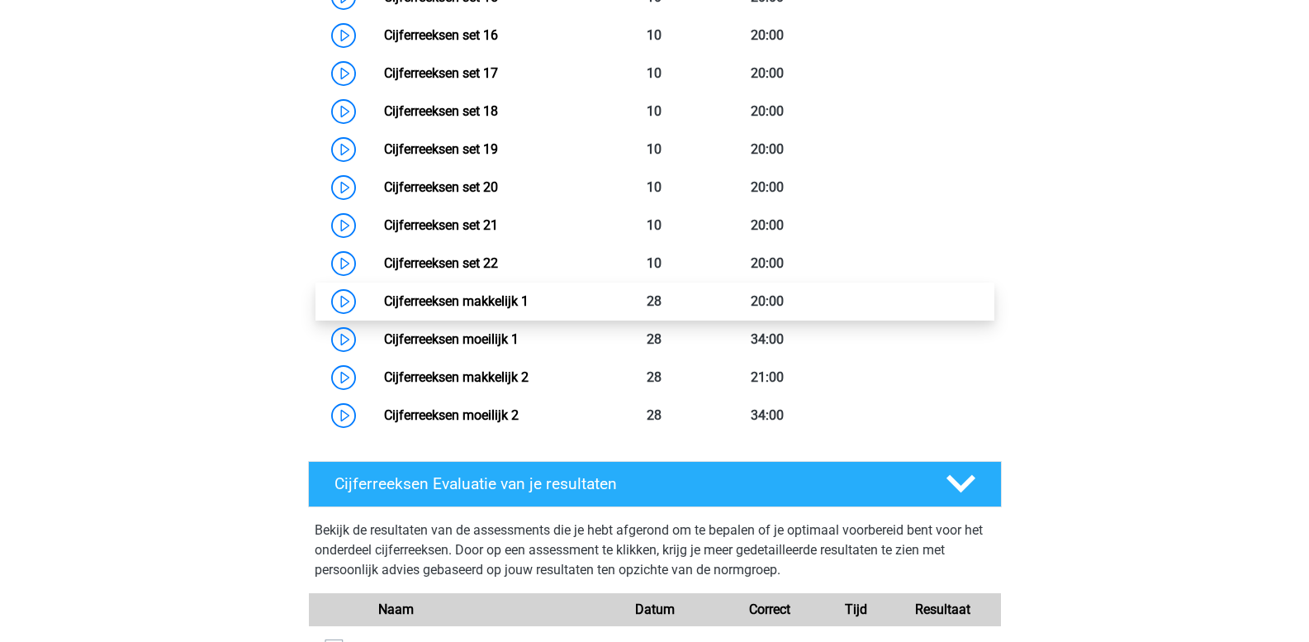
click at [519, 309] on link "Cijferreeksen makkelijk 1" at bounding box center [456, 301] width 145 height 16
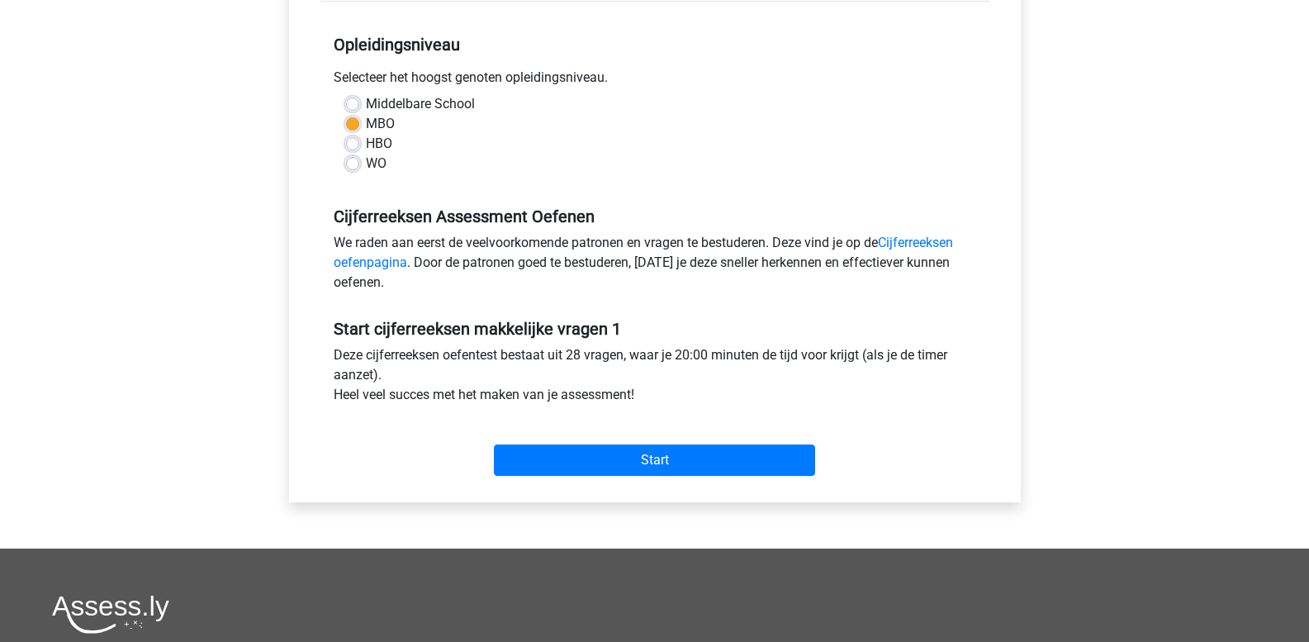
scroll to position [330, 0]
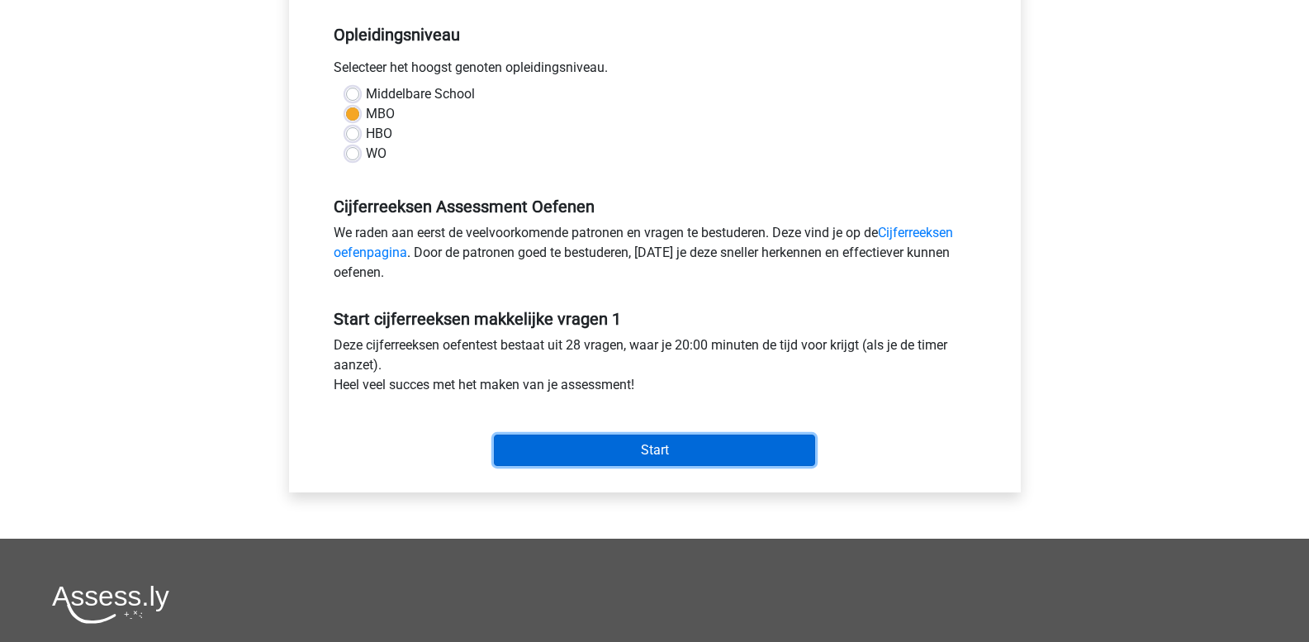
click at [561, 453] on input "Start" at bounding box center [654, 449] width 321 height 31
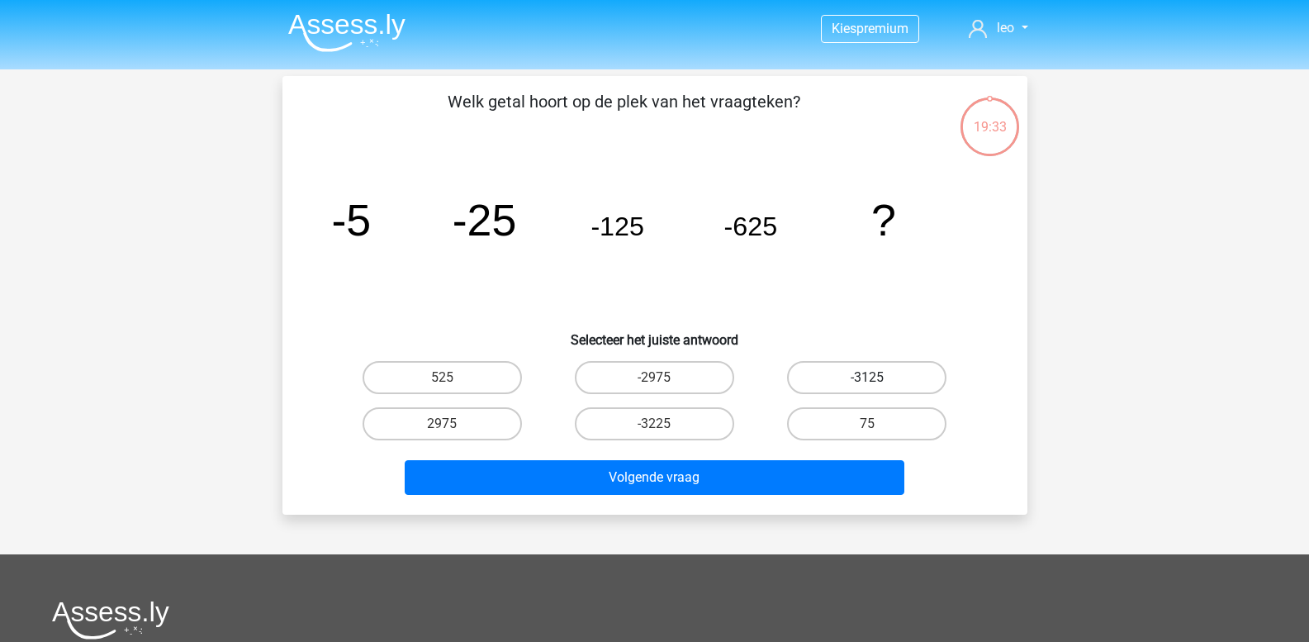
click at [835, 377] on label "-3125" at bounding box center [866, 377] width 159 height 33
click at [867, 377] on input "-3125" at bounding box center [872, 382] width 11 height 11
radio input "true"
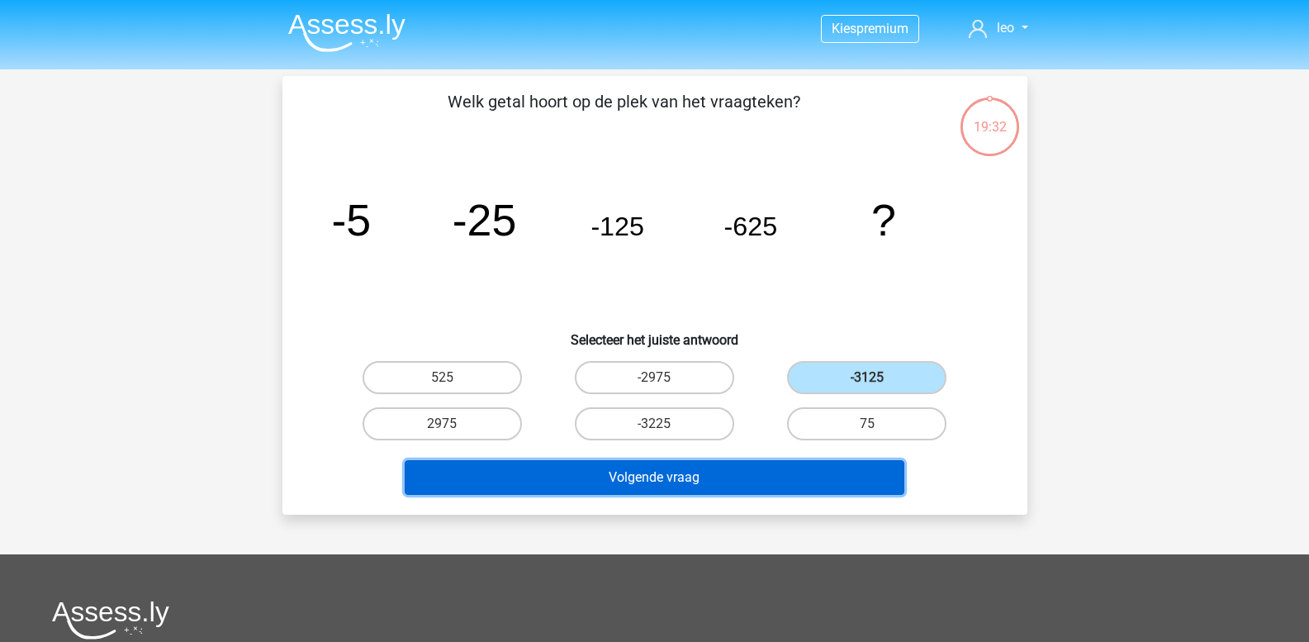
click at [691, 475] on button "Volgende vraag" at bounding box center [655, 477] width 500 height 35
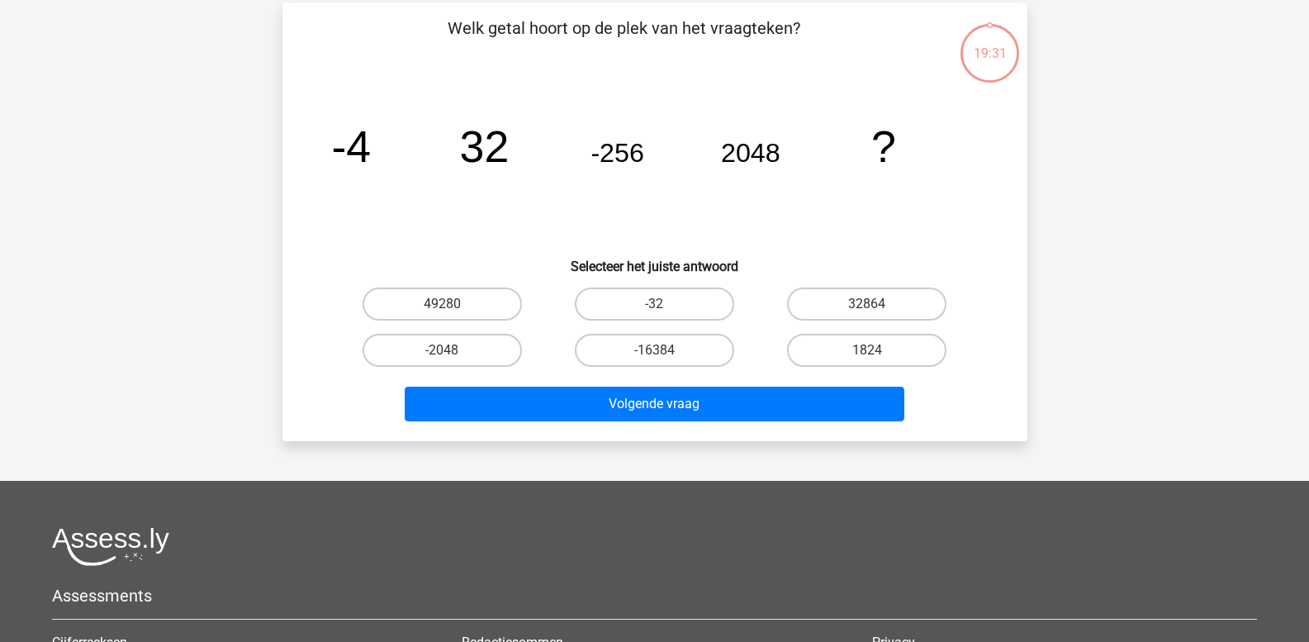
scroll to position [76, 0]
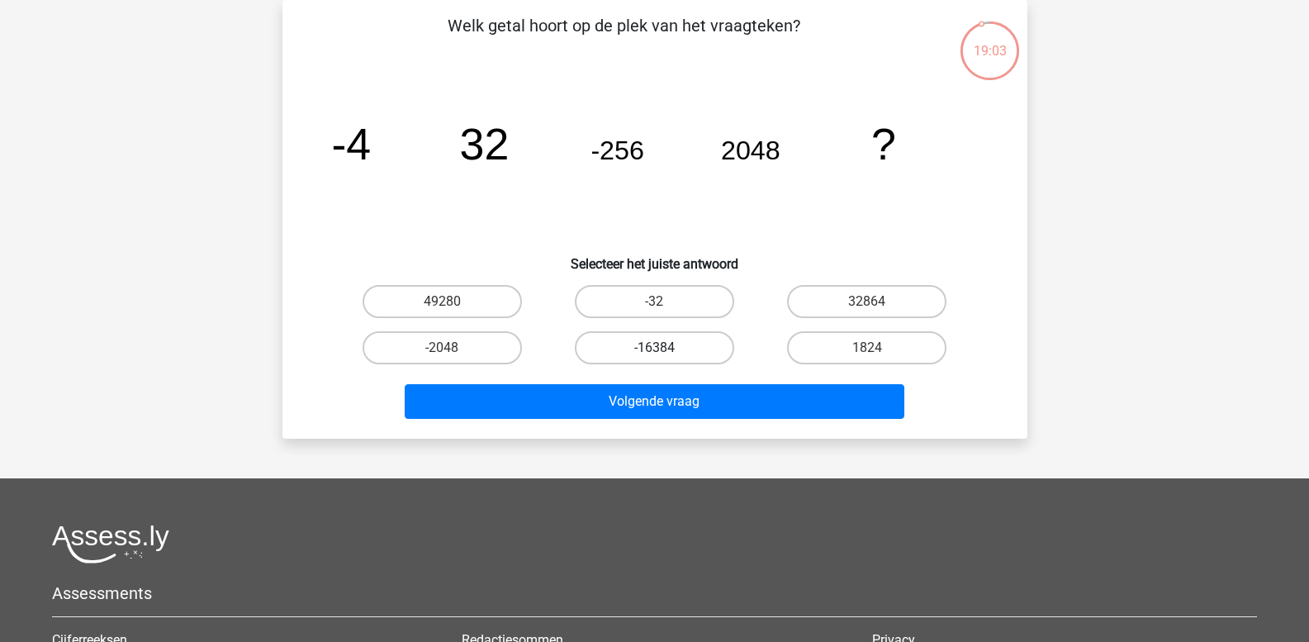
click at [629, 359] on label "-16384" at bounding box center [654, 347] width 159 height 33
click at [654, 358] on input "-16384" at bounding box center [659, 353] width 11 height 11
radio input "true"
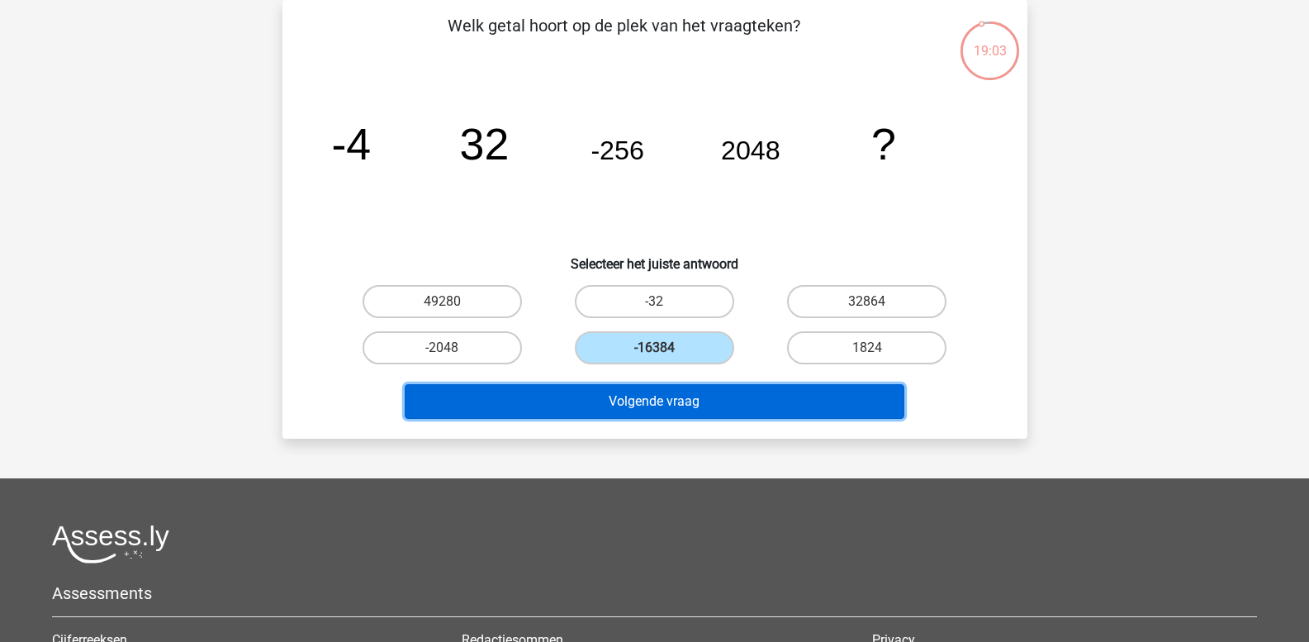
click at [622, 397] on button "Volgende vraag" at bounding box center [655, 401] width 500 height 35
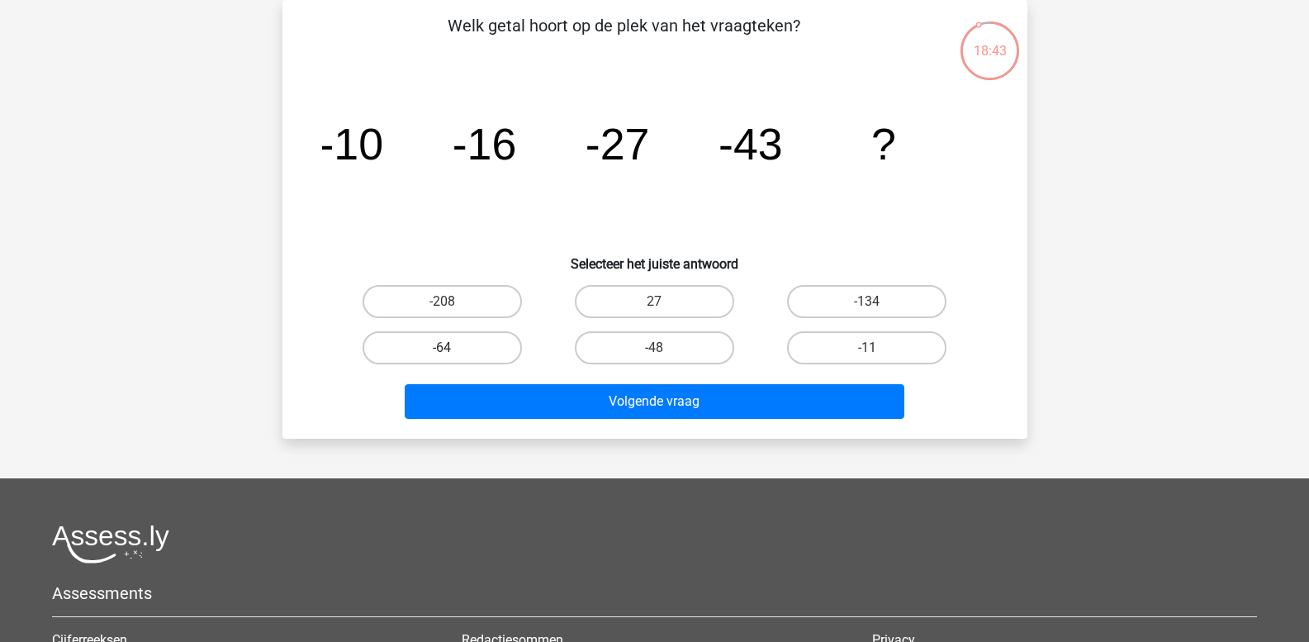
click at [477, 353] on label "-64" at bounding box center [442, 347] width 159 height 33
click at [453, 353] on input "-64" at bounding box center [447, 353] width 11 height 11
radio input "true"
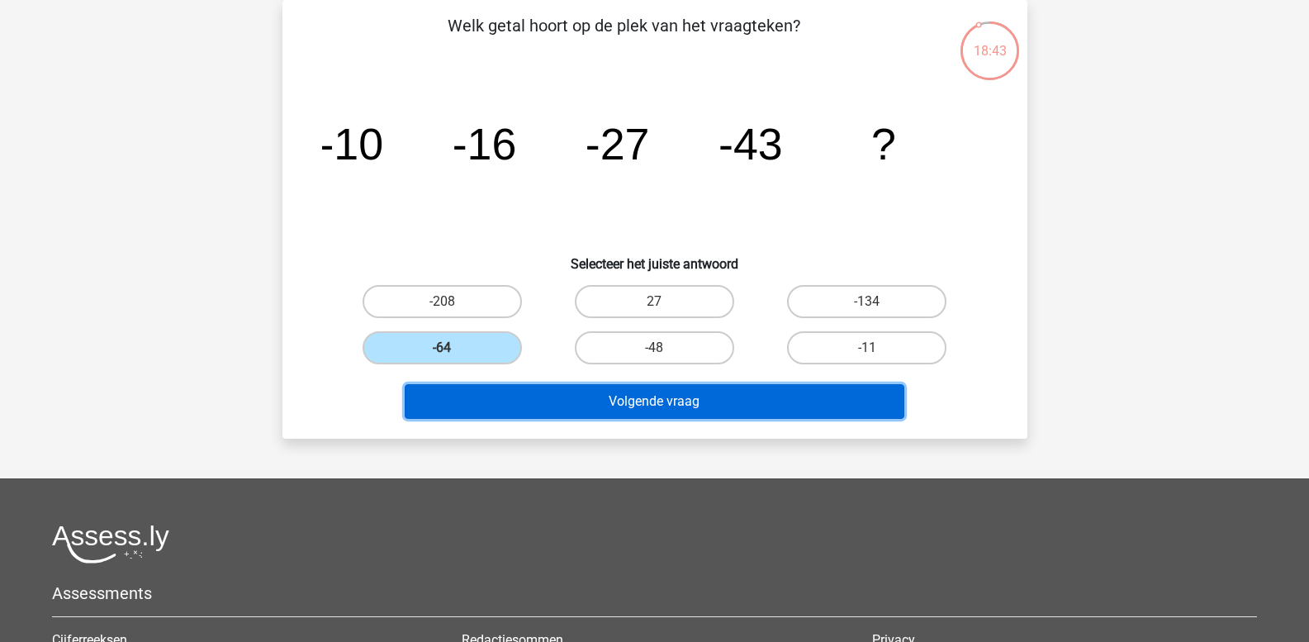
click at [505, 396] on button "Volgende vraag" at bounding box center [655, 401] width 500 height 35
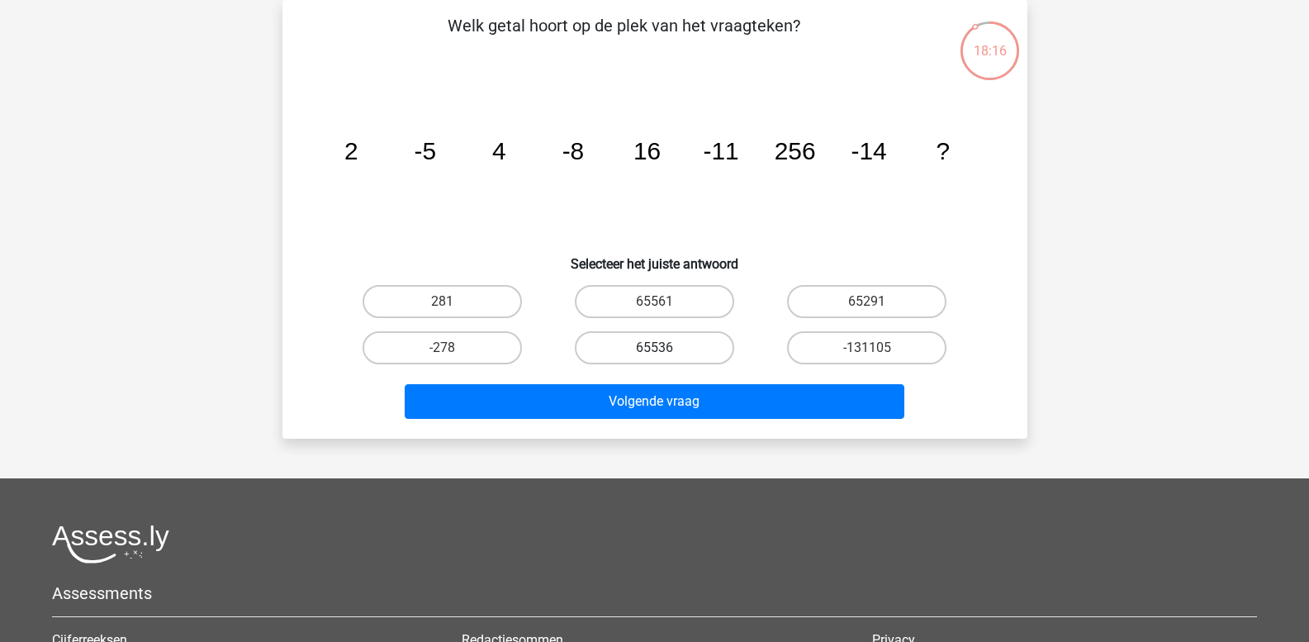
click at [650, 343] on label "65536" at bounding box center [654, 347] width 159 height 33
click at [654, 348] on input "65536" at bounding box center [659, 353] width 11 height 11
radio input "true"
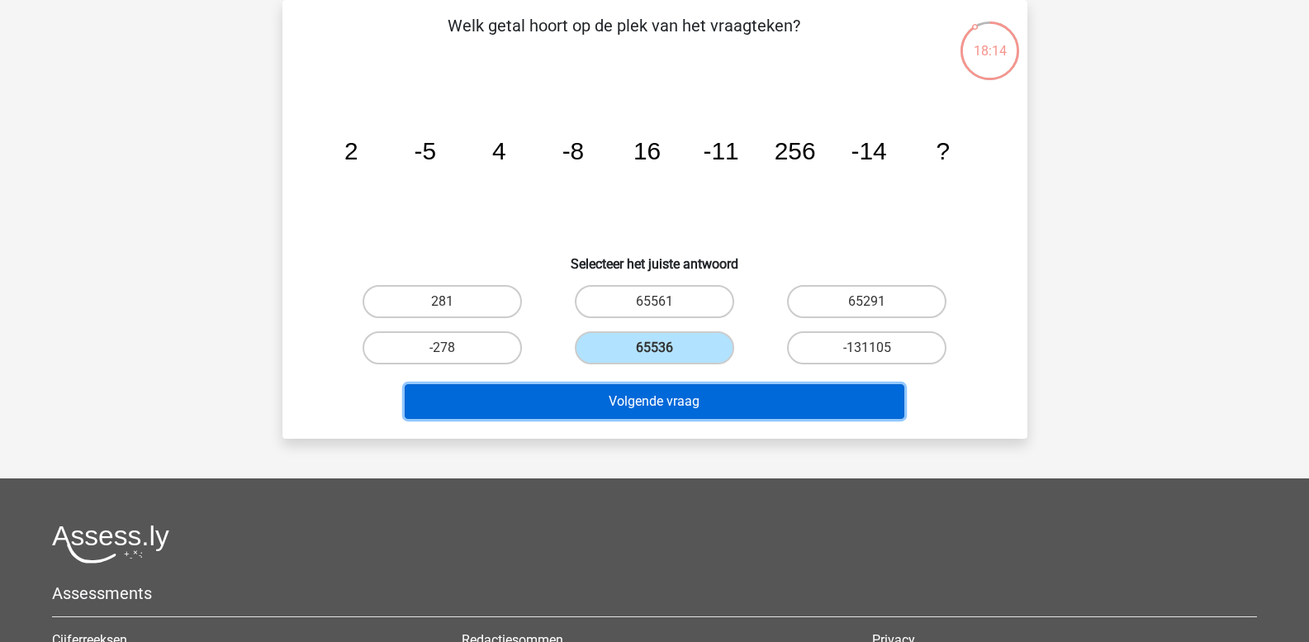
click at [674, 396] on button "Volgende vraag" at bounding box center [655, 401] width 500 height 35
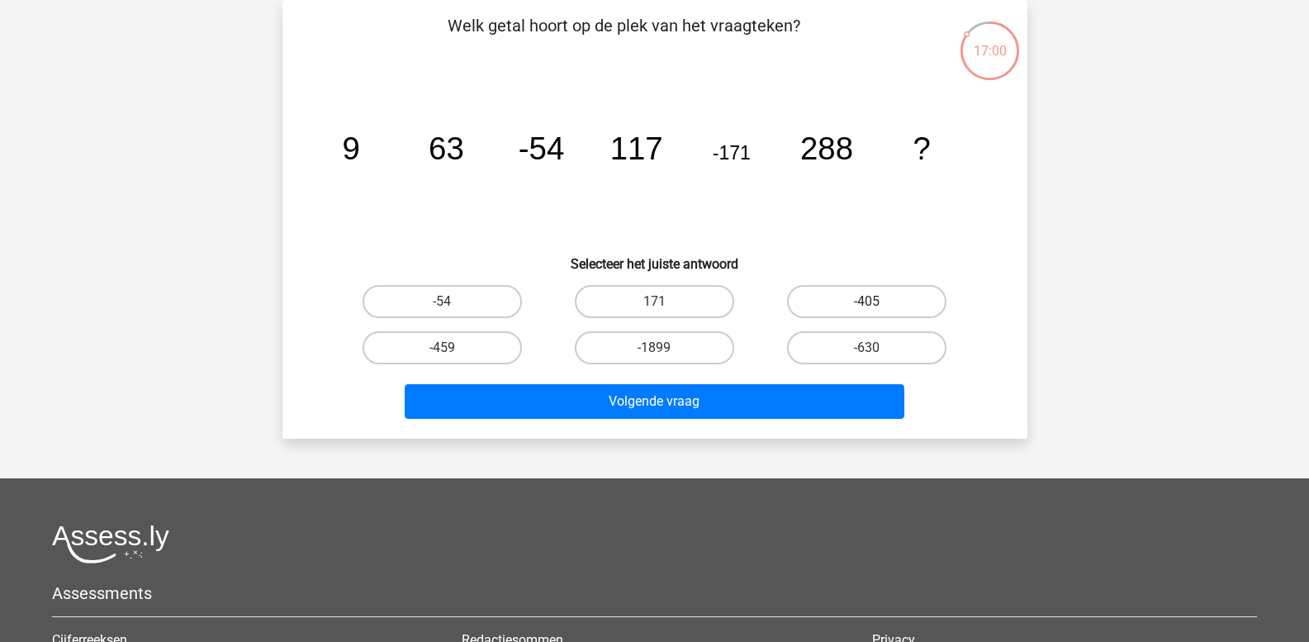
click at [843, 308] on label "-405" at bounding box center [866, 301] width 159 height 33
click at [867, 308] on input "-405" at bounding box center [872, 306] width 11 height 11
radio input "true"
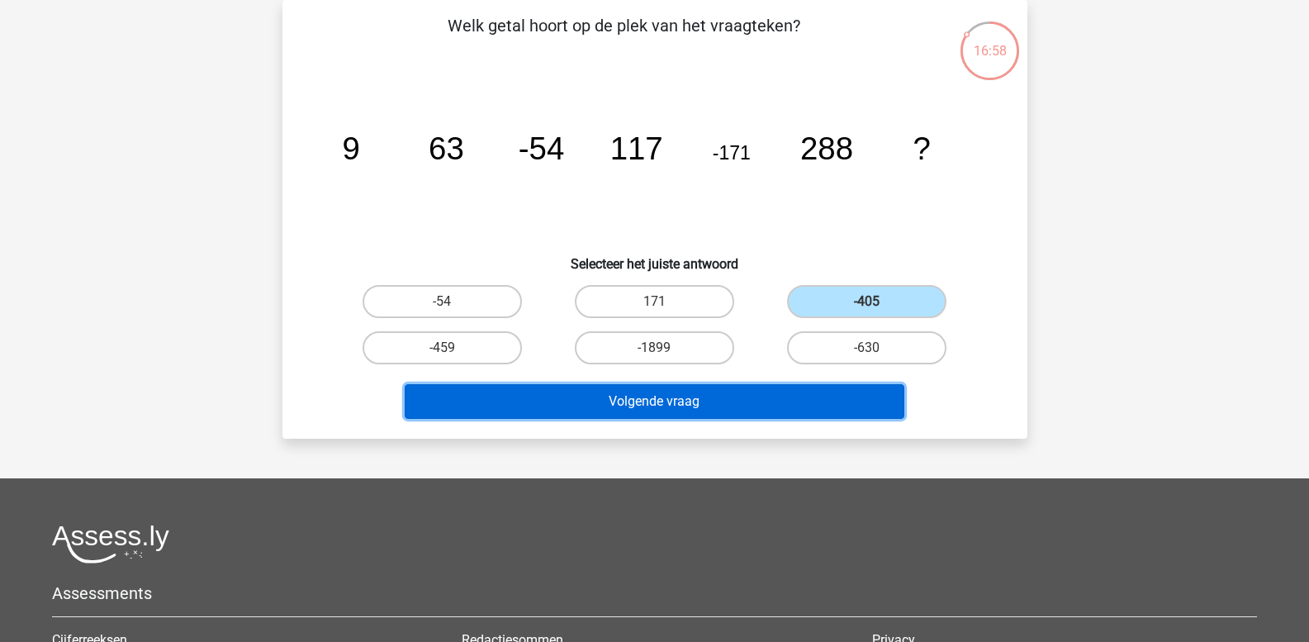
click at [746, 399] on button "Volgende vraag" at bounding box center [655, 401] width 500 height 35
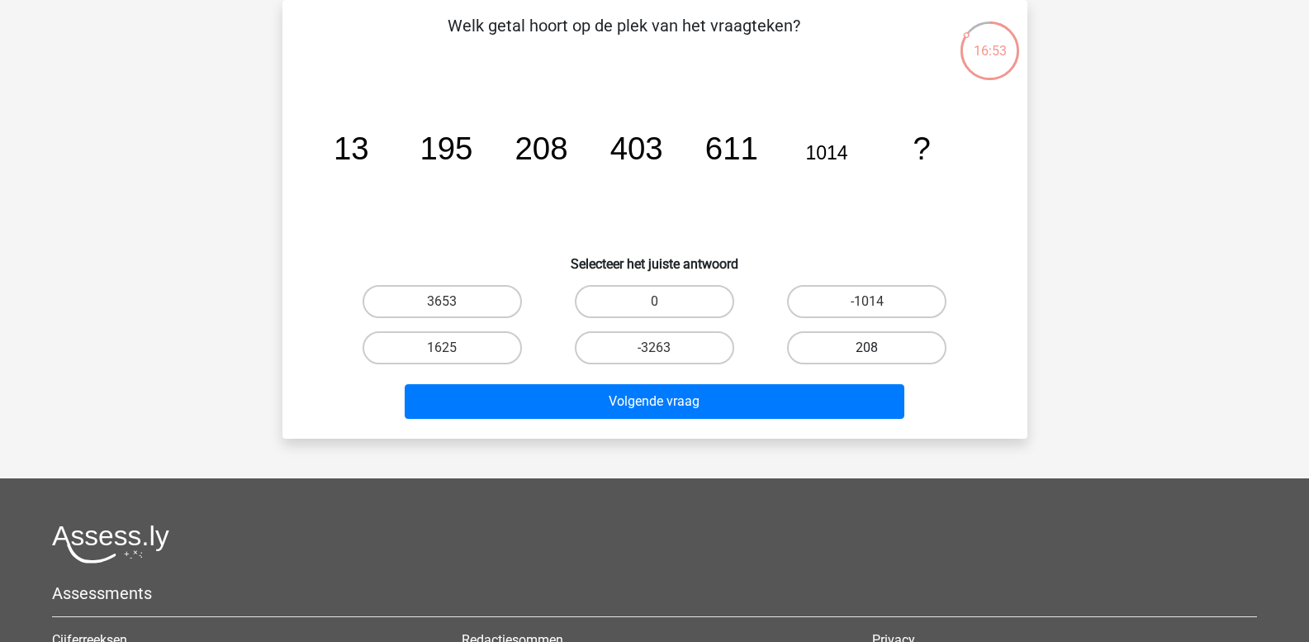
click at [836, 344] on label "208" at bounding box center [866, 347] width 159 height 33
click at [867, 348] on input "208" at bounding box center [872, 353] width 11 height 11
radio input "true"
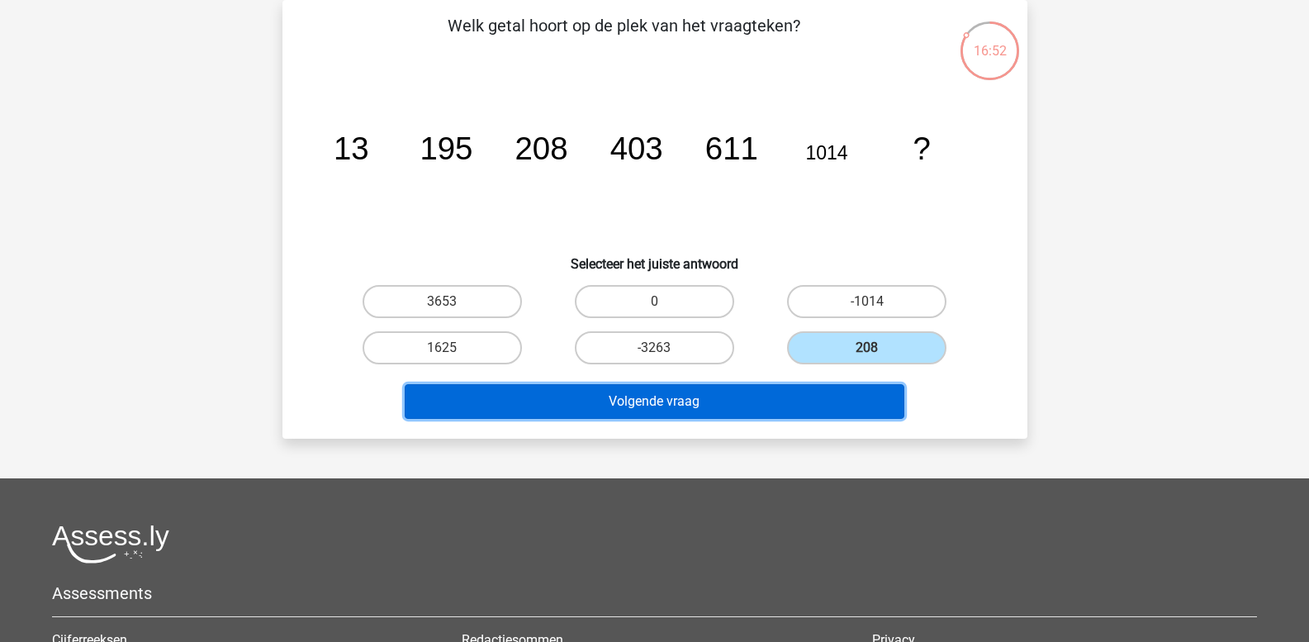
click at [766, 403] on button "Volgende vraag" at bounding box center [655, 401] width 500 height 35
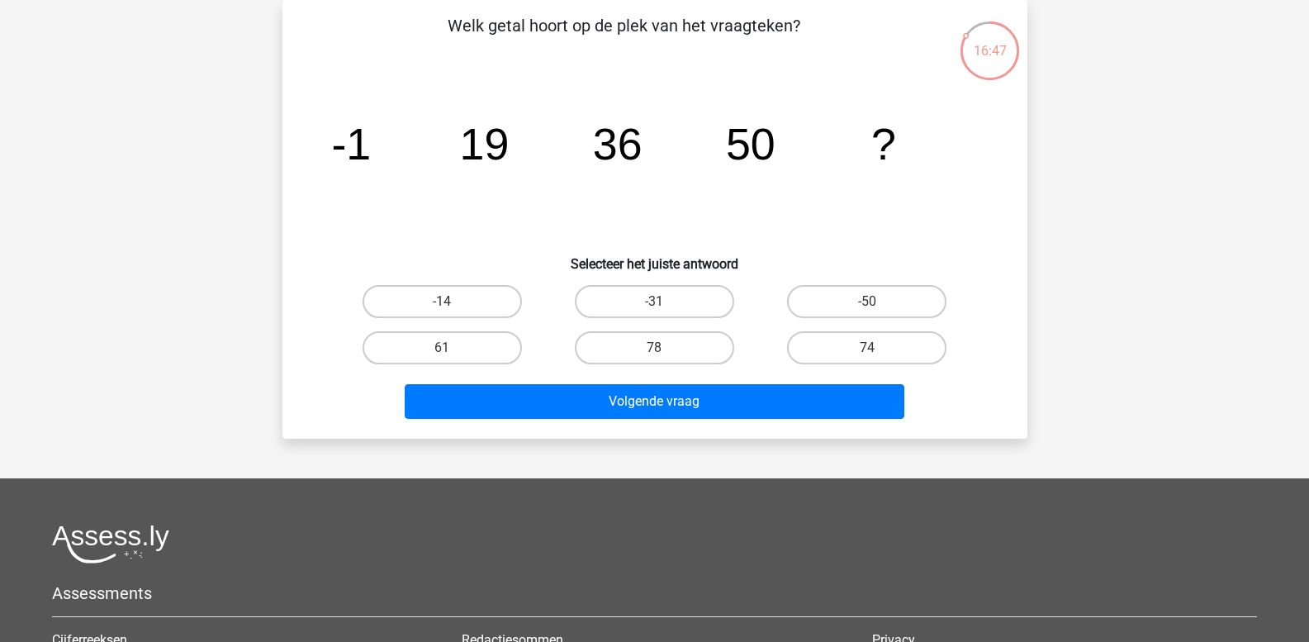
scroll to position [0, 0]
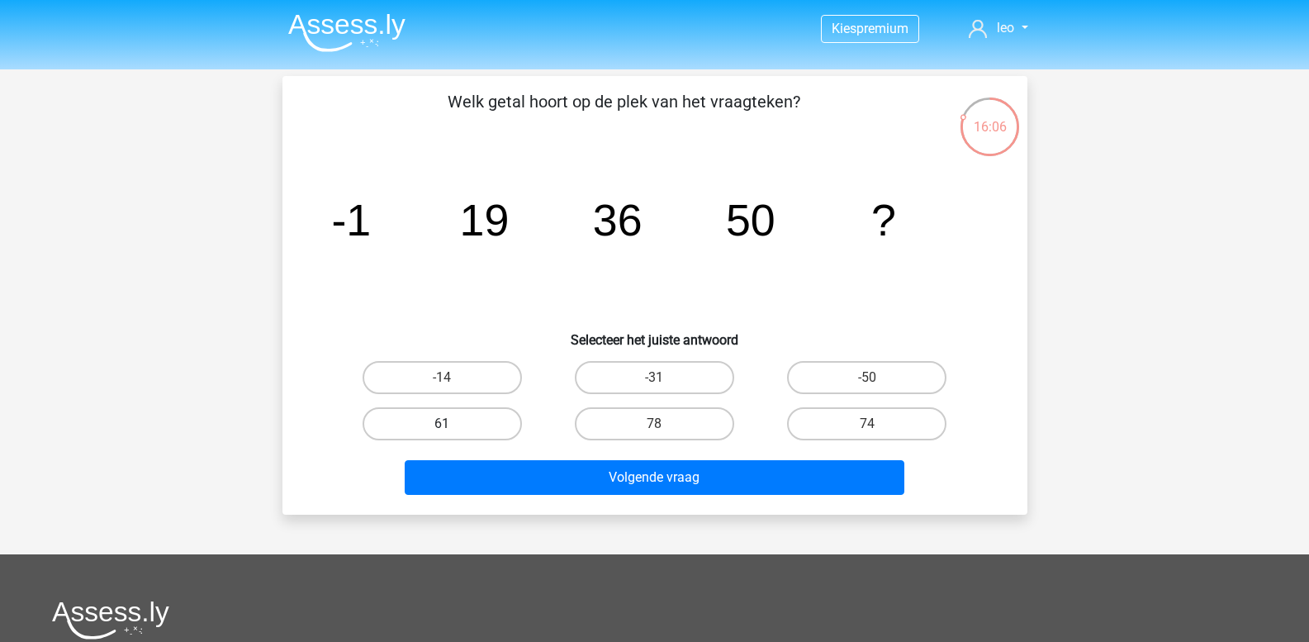
click at [461, 415] on label "61" at bounding box center [442, 423] width 159 height 33
click at [453, 424] on input "61" at bounding box center [447, 429] width 11 height 11
radio input "true"
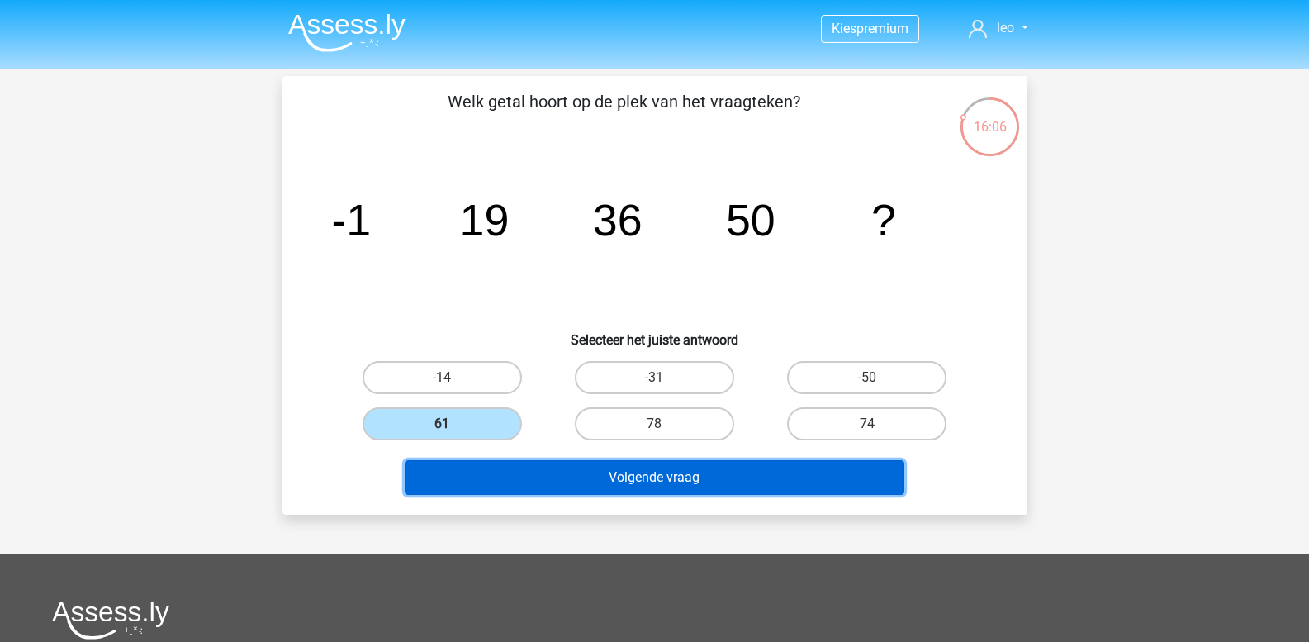
click at [513, 472] on button "Volgende vraag" at bounding box center [655, 477] width 500 height 35
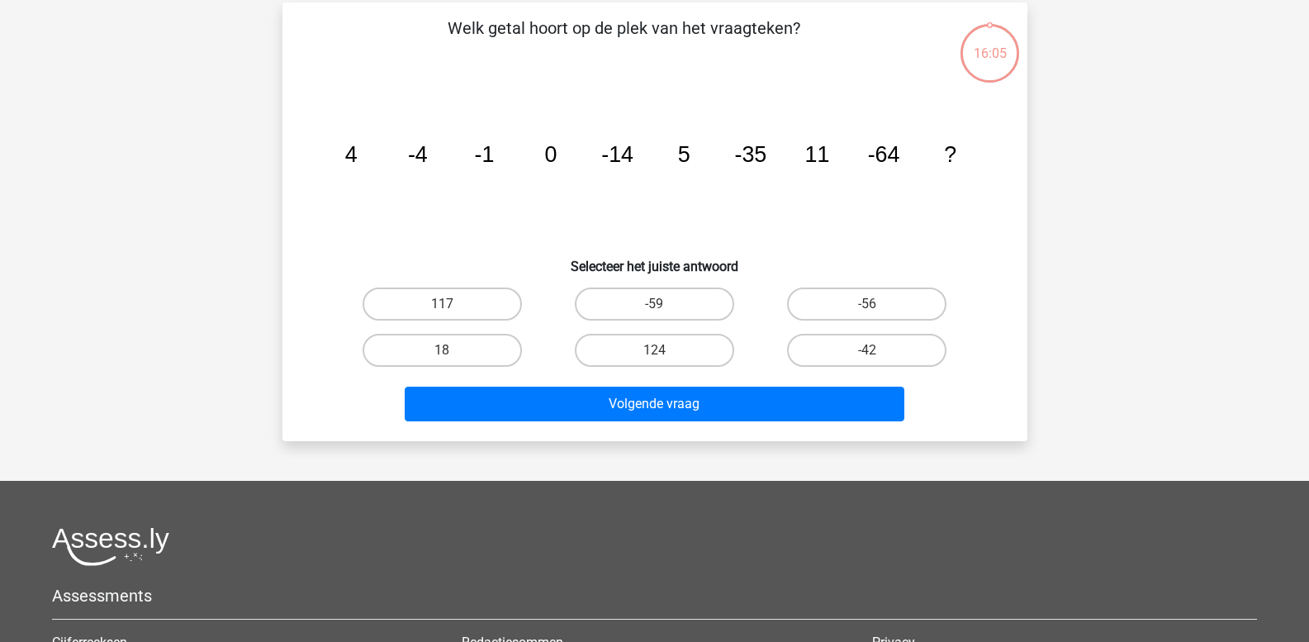
scroll to position [76, 0]
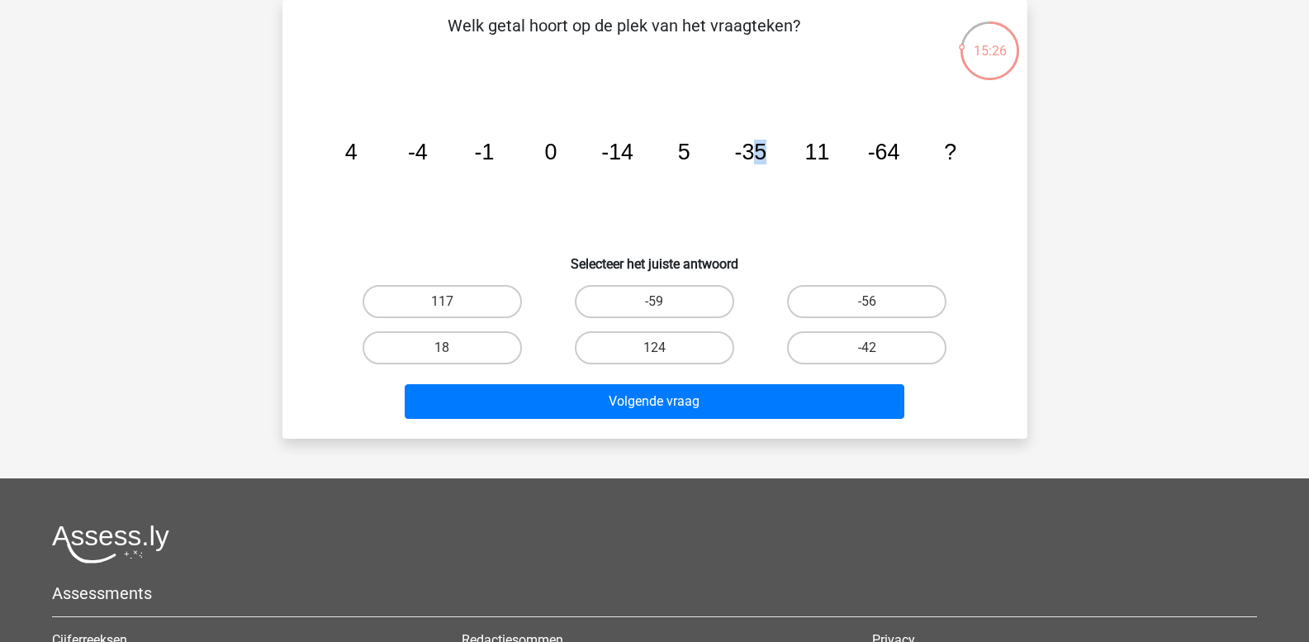
click at [761, 164] on tspan "-35" at bounding box center [750, 152] width 32 height 25
click at [892, 157] on tspan "-64" at bounding box center [883, 152] width 32 height 25
click at [467, 342] on label "18" at bounding box center [442, 347] width 159 height 33
click at [453, 348] on input "18" at bounding box center [447, 353] width 11 height 11
radio input "true"
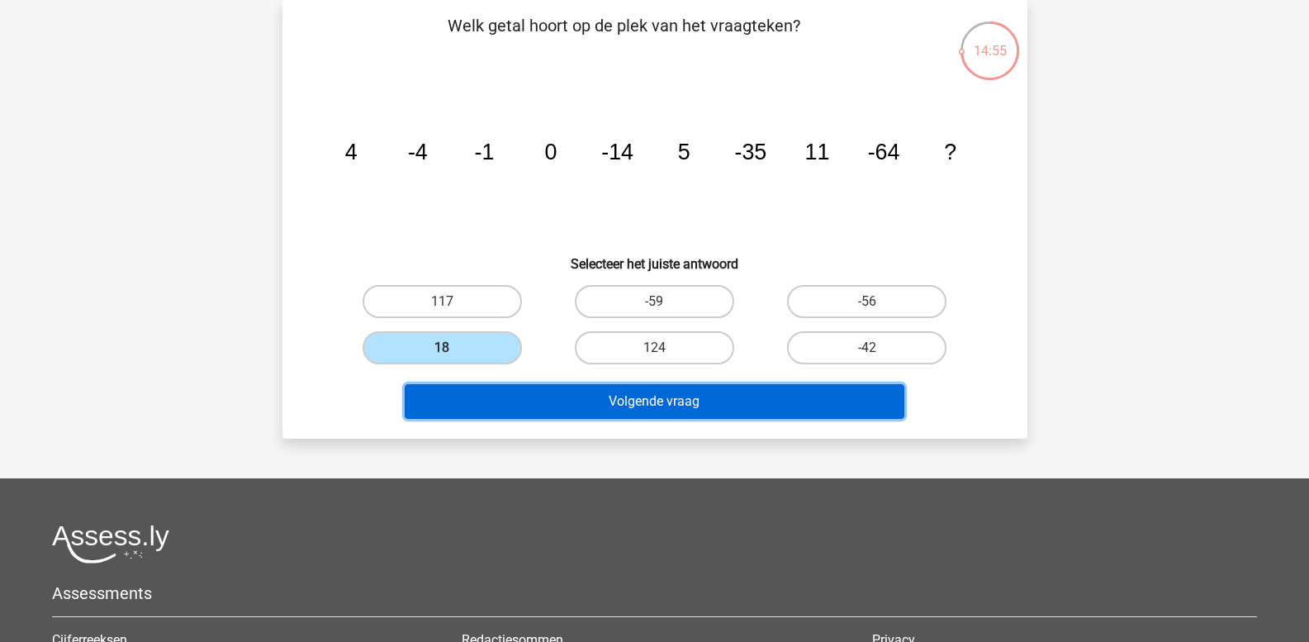
click at [525, 404] on button "Volgende vraag" at bounding box center [655, 401] width 500 height 35
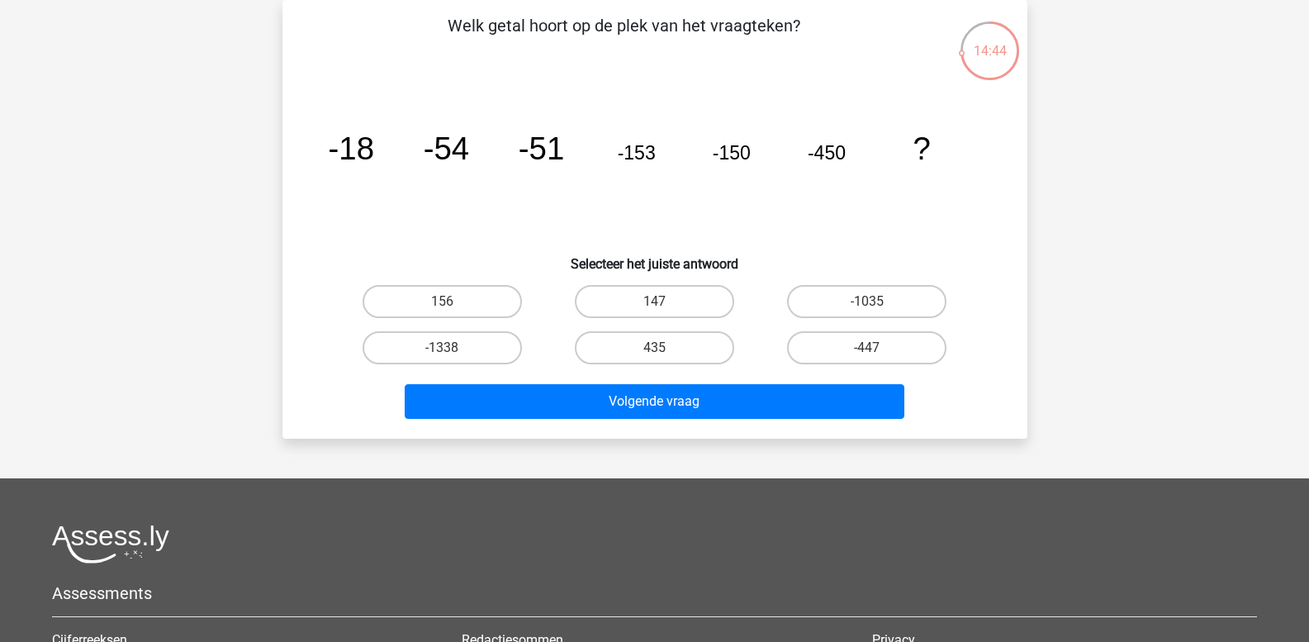
scroll to position [0, 0]
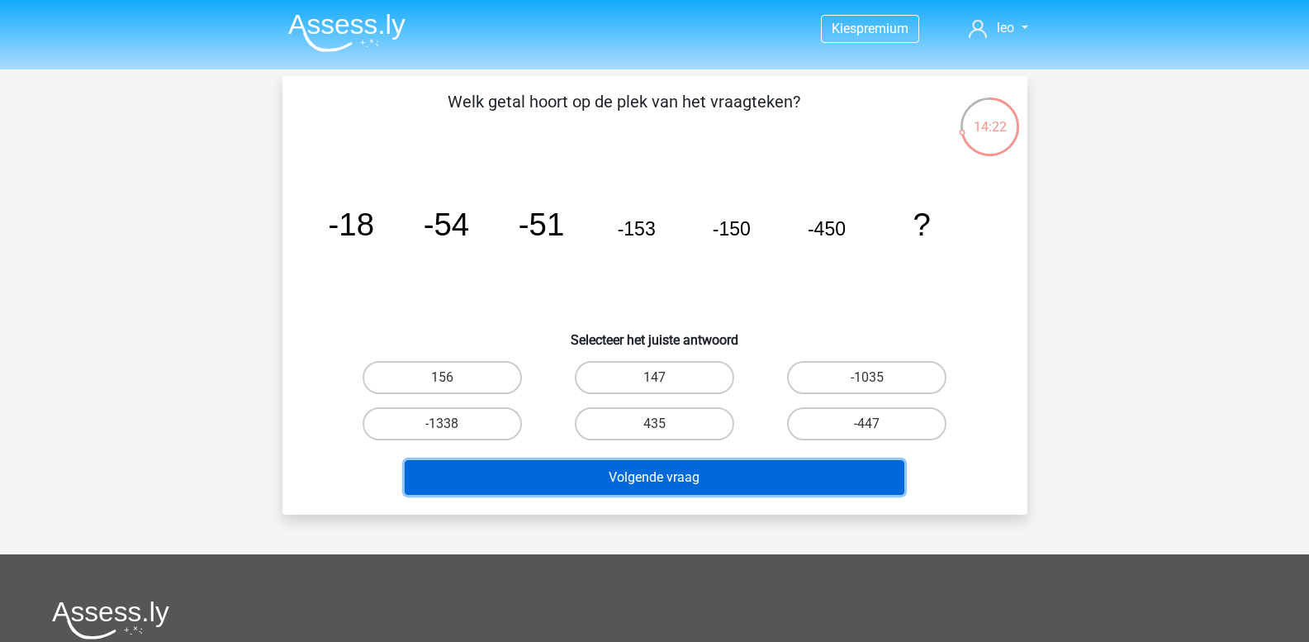
click at [707, 478] on button "Volgende vraag" at bounding box center [655, 477] width 500 height 35
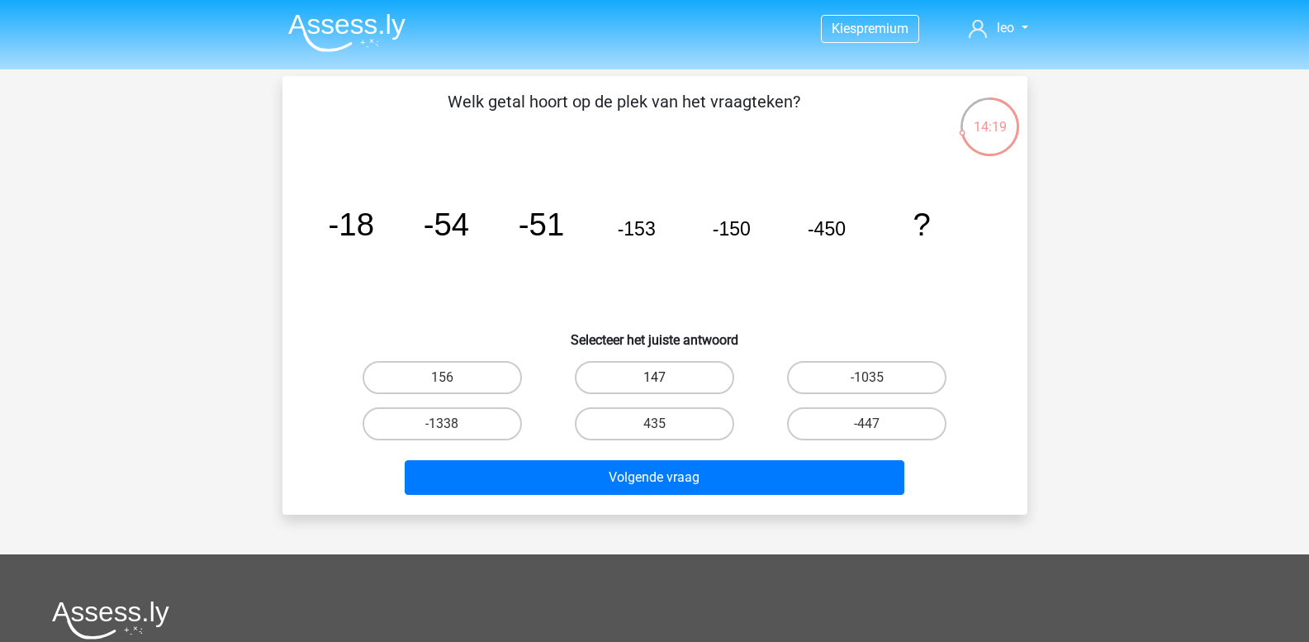
click at [646, 385] on label "147" at bounding box center [654, 377] width 159 height 33
click at [654, 385] on input "147" at bounding box center [659, 382] width 11 height 11
radio input "true"
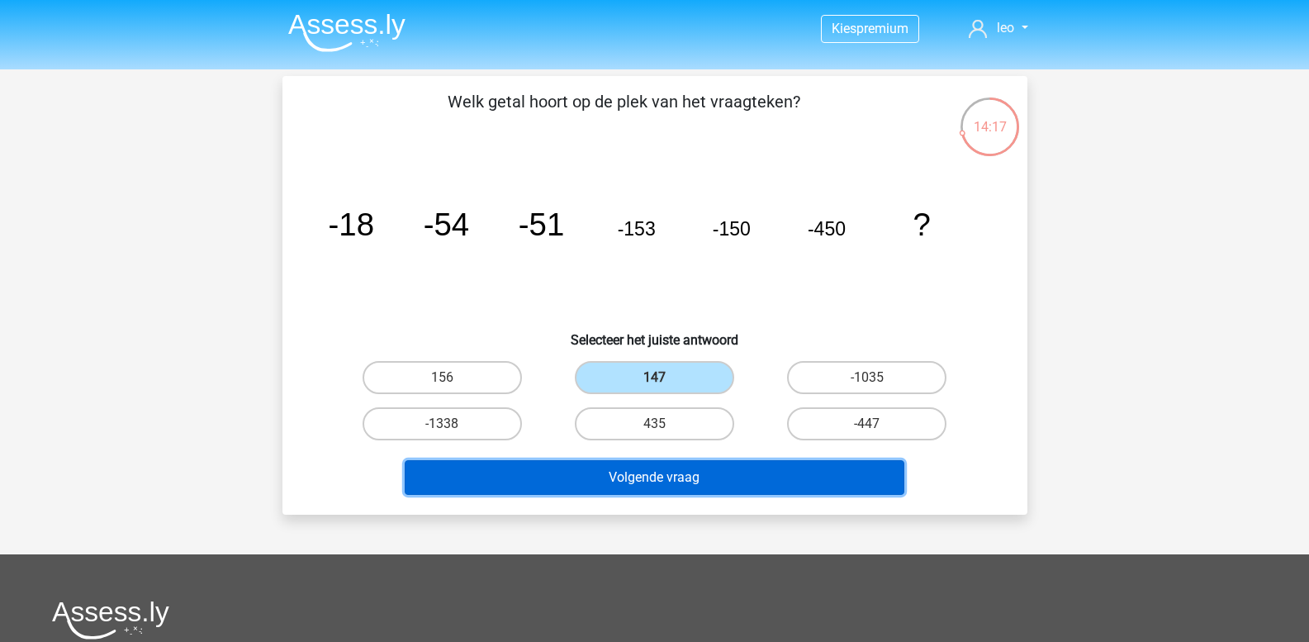
click at [643, 473] on button "Volgende vraag" at bounding box center [655, 477] width 500 height 35
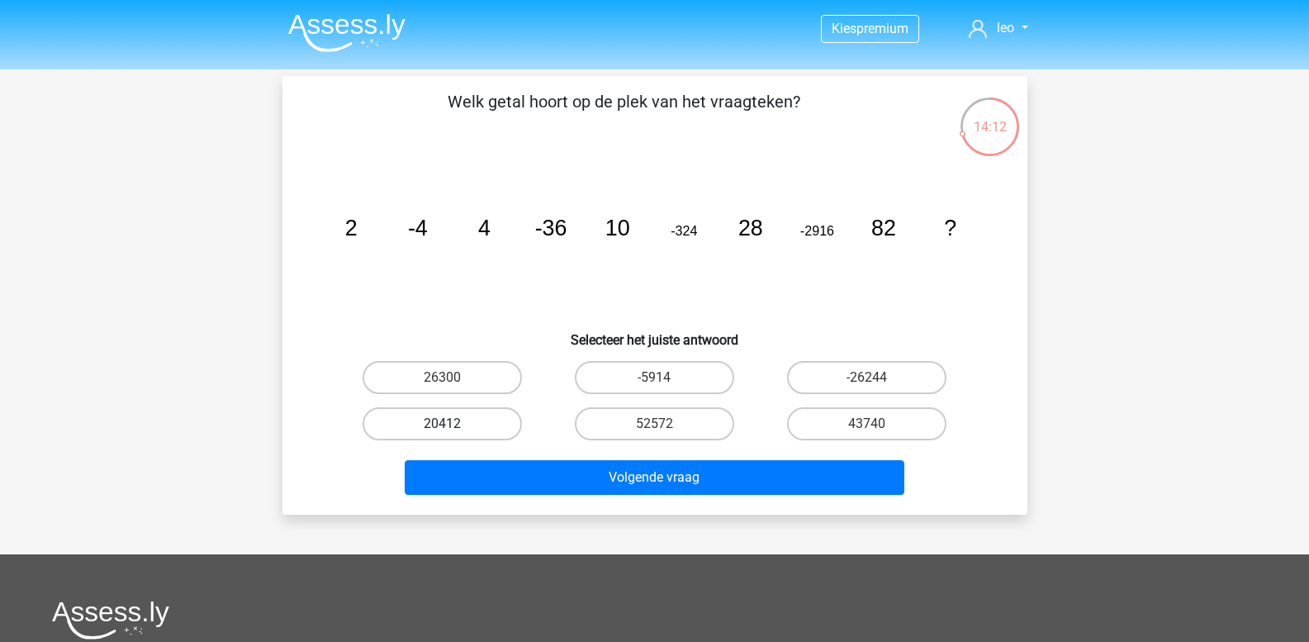
click at [476, 425] on label "20412" at bounding box center [442, 423] width 159 height 33
click at [453, 425] on input "20412" at bounding box center [447, 429] width 11 height 11
radio input "true"
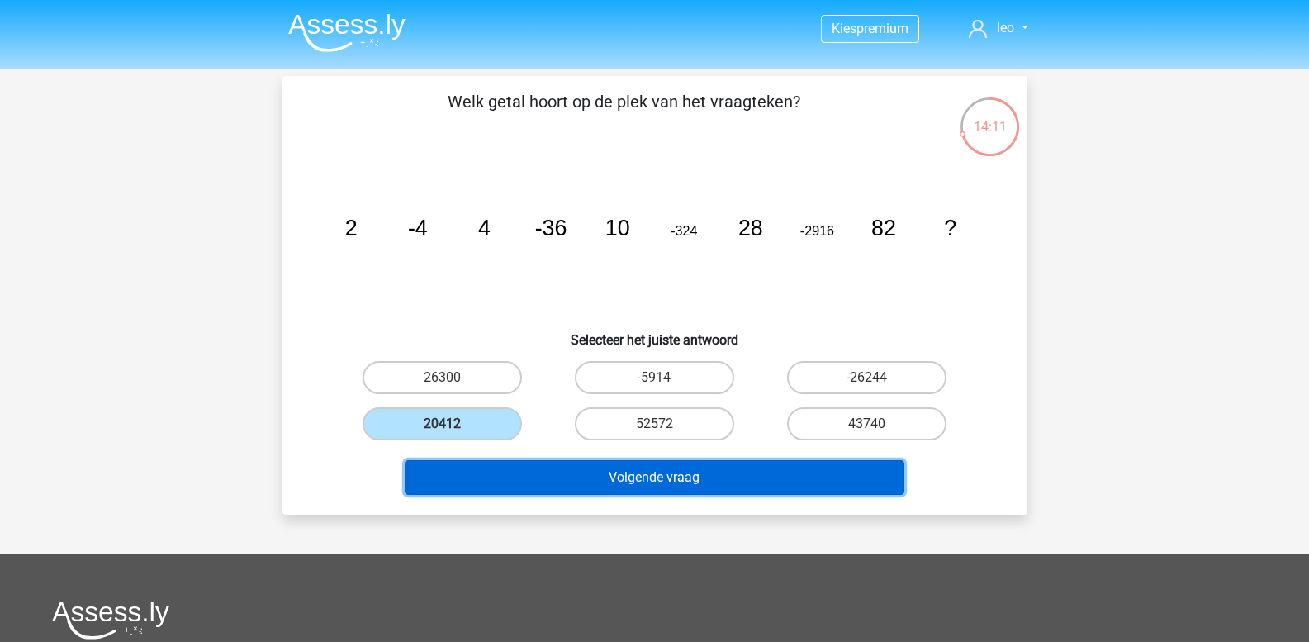
click at [526, 478] on button "Volgende vraag" at bounding box center [655, 477] width 500 height 35
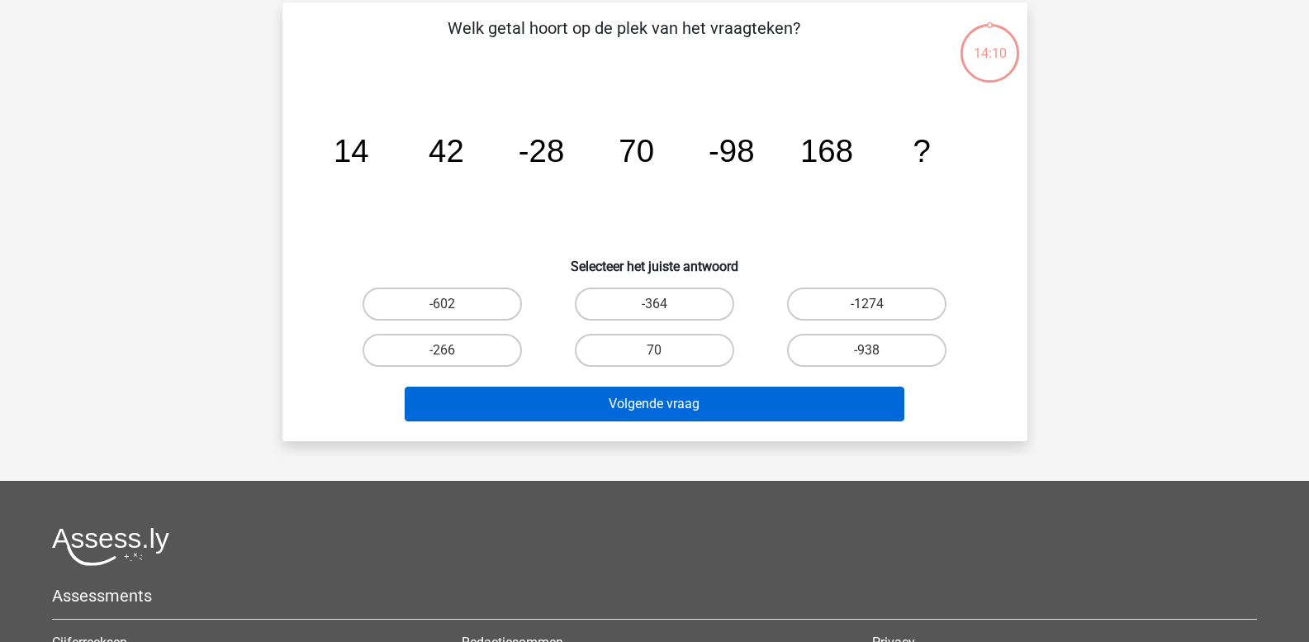
scroll to position [76, 0]
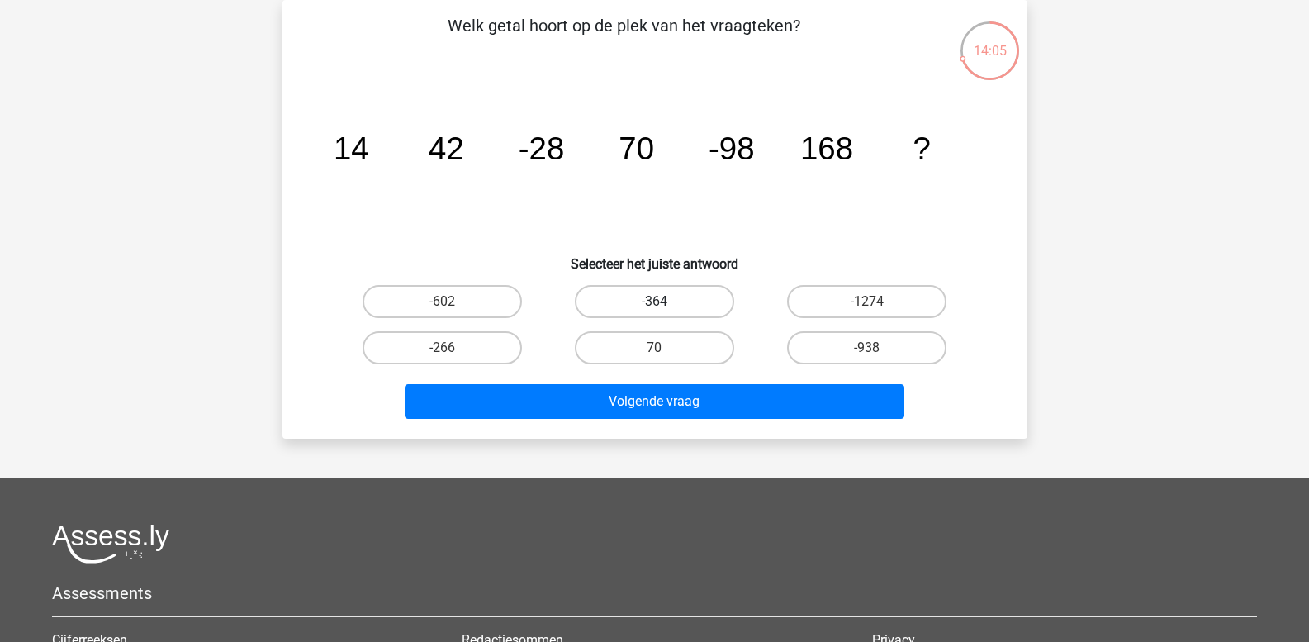
click at [644, 307] on label "-364" at bounding box center [654, 301] width 159 height 33
click at [654, 307] on input "-364" at bounding box center [659, 306] width 11 height 11
radio input "true"
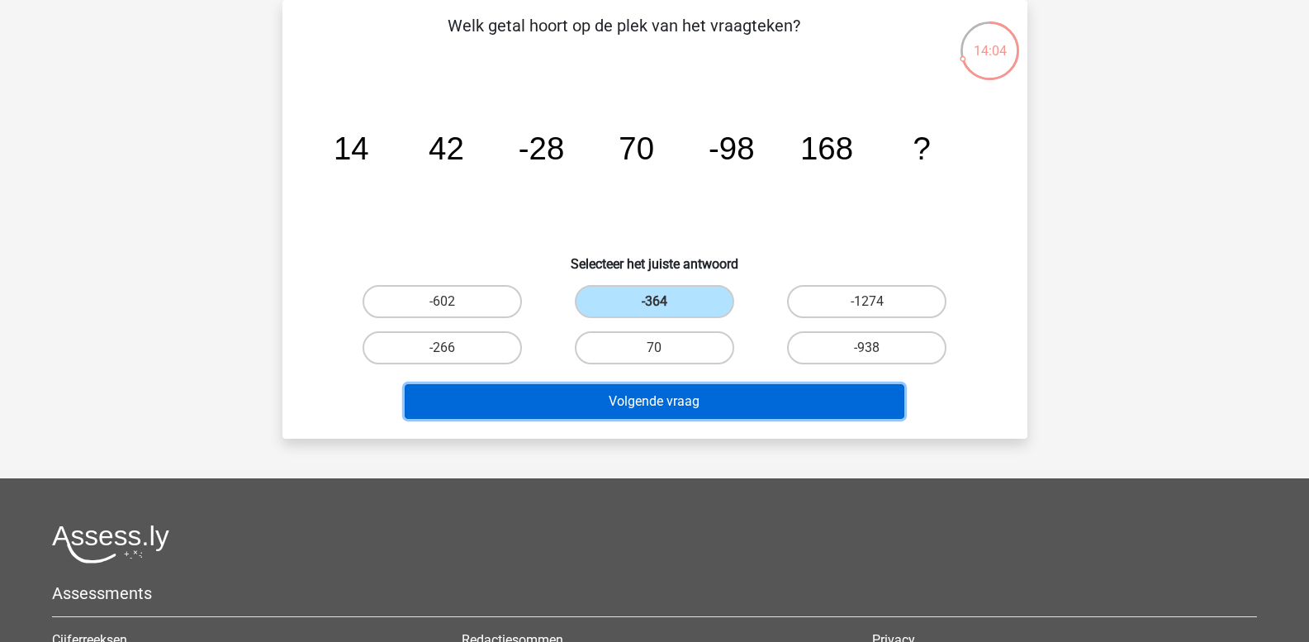
click at [638, 412] on button "Volgende vraag" at bounding box center [655, 401] width 500 height 35
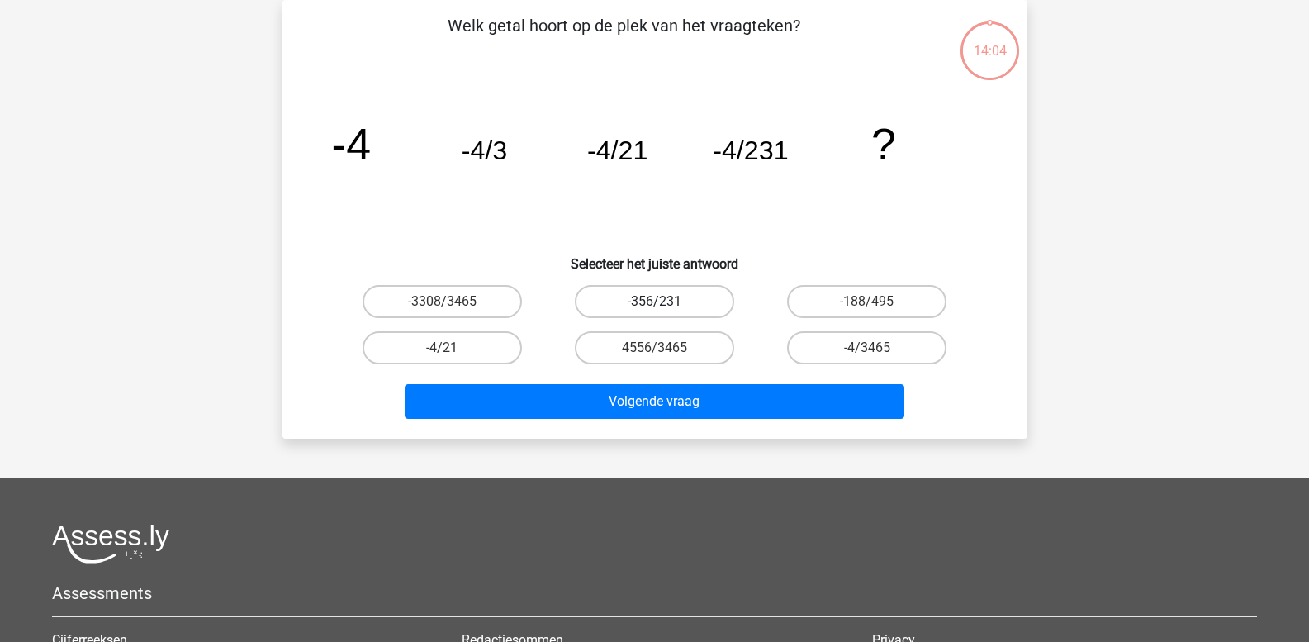
click at [641, 303] on label "-356/231" at bounding box center [654, 301] width 159 height 33
click at [654, 303] on input "-356/231" at bounding box center [659, 306] width 11 height 11
radio input "true"
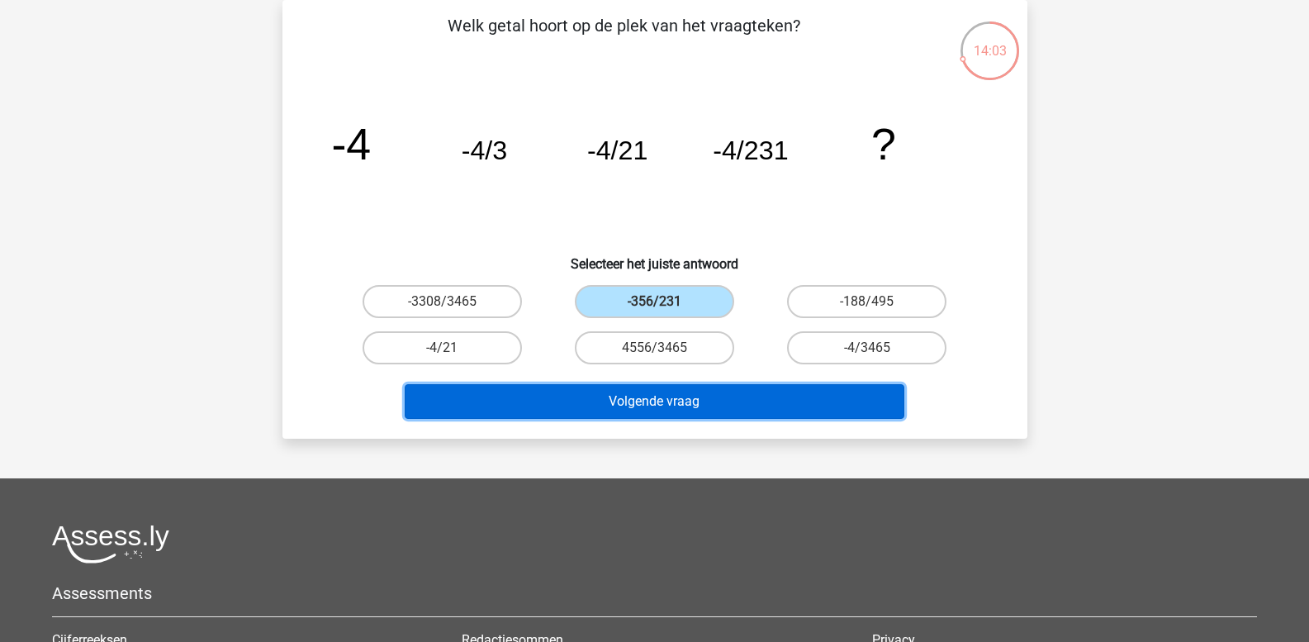
click at [638, 402] on button "Volgende vraag" at bounding box center [655, 401] width 500 height 35
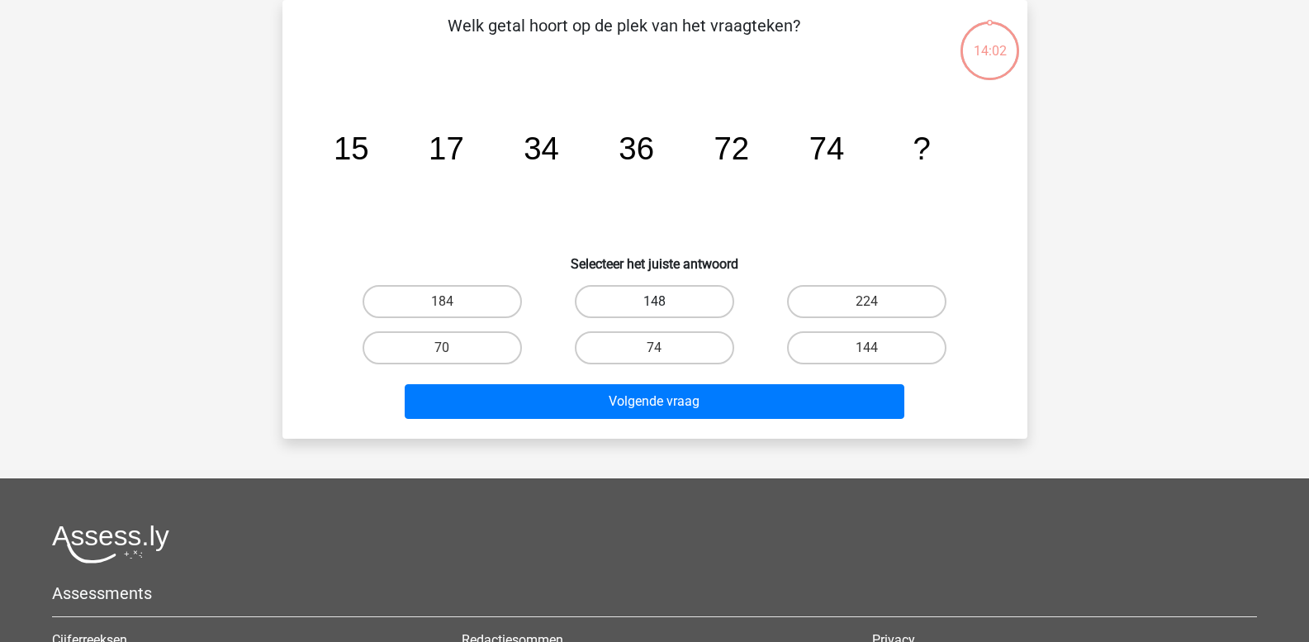
click at [652, 301] on label "148" at bounding box center [654, 301] width 159 height 33
click at [654, 301] on input "148" at bounding box center [659, 306] width 11 height 11
radio input "true"
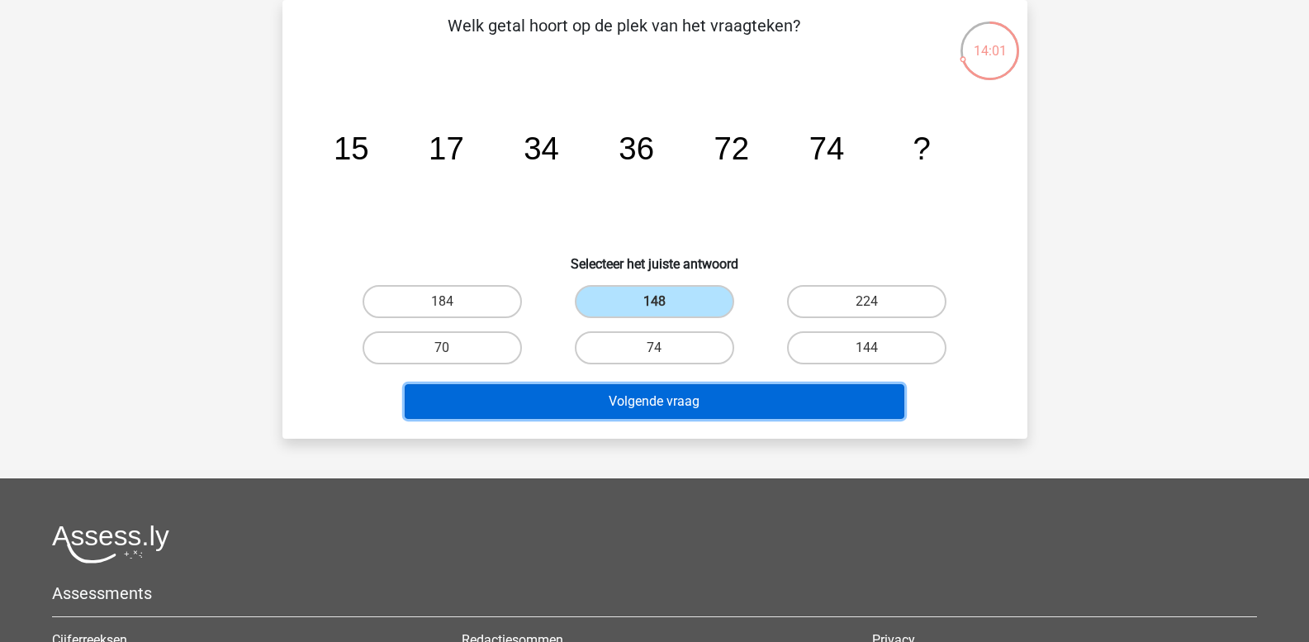
click at [646, 410] on button "Volgende vraag" at bounding box center [655, 401] width 500 height 35
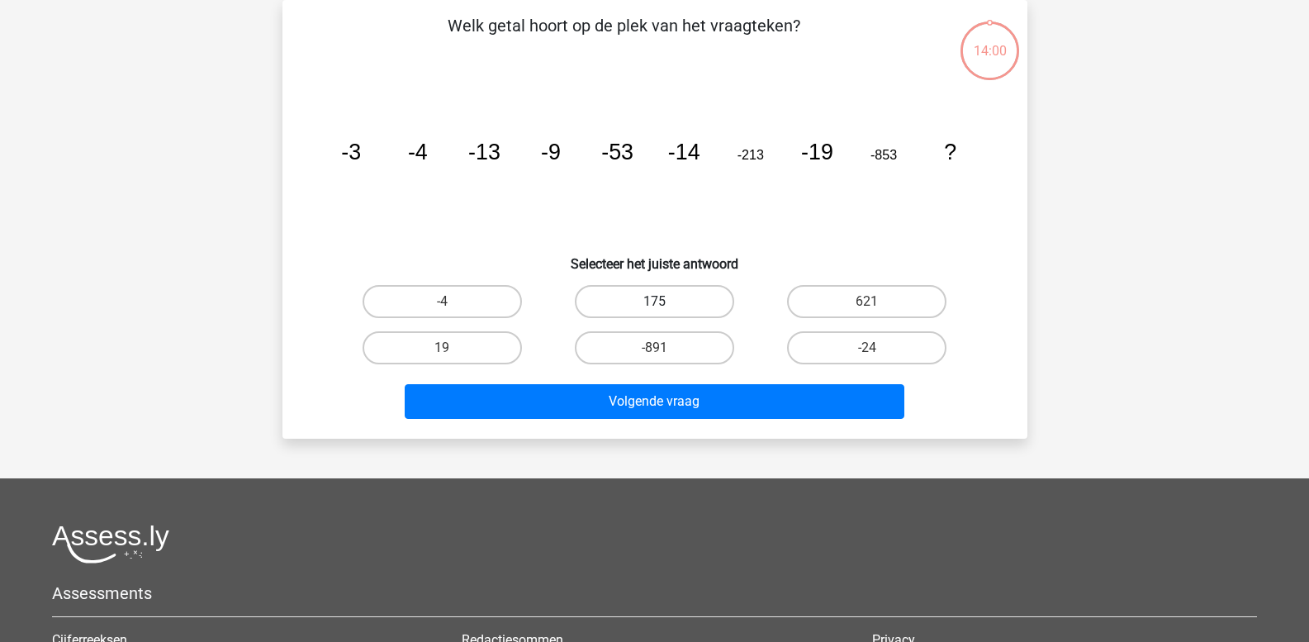
click at [644, 306] on label "175" at bounding box center [654, 301] width 159 height 33
click at [654, 306] on input "175" at bounding box center [659, 306] width 11 height 11
radio input "true"
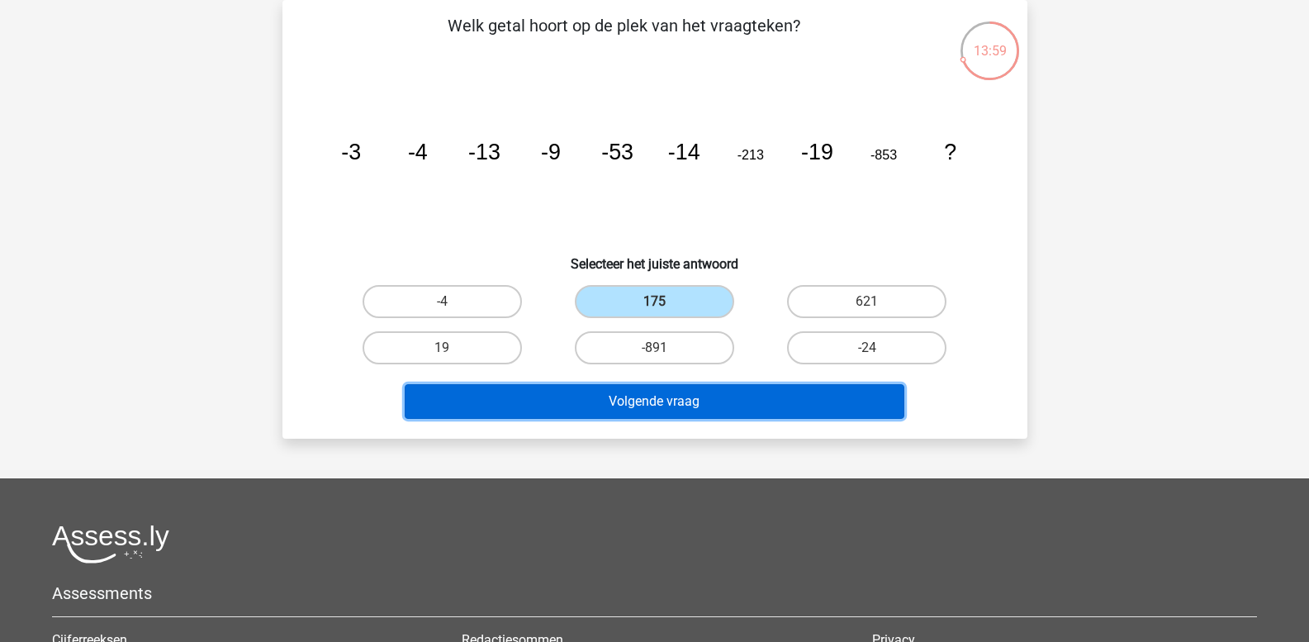
click at [638, 401] on button "Volgende vraag" at bounding box center [655, 401] width 500 height 35
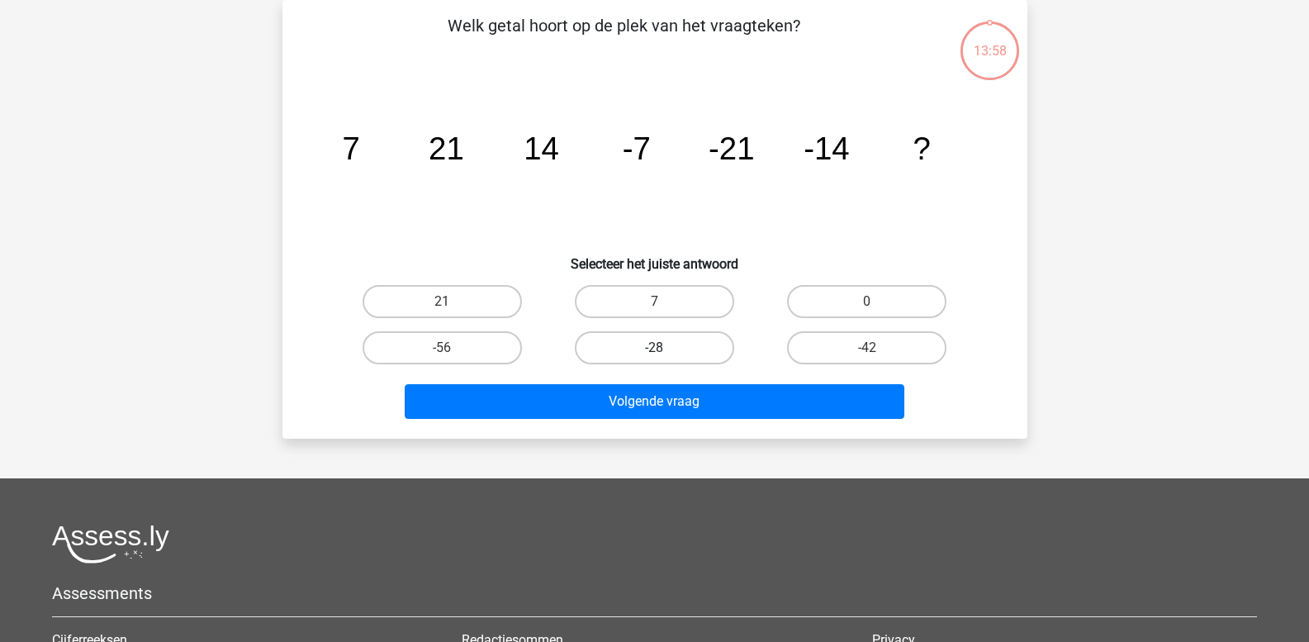
click at [648, 349] on label "-28" at bounding box center [654, 347] width 159 height 33
click at [654, 349] on input "-28" at bounding box center [659, 353] width 11 height 11
radio input "true"
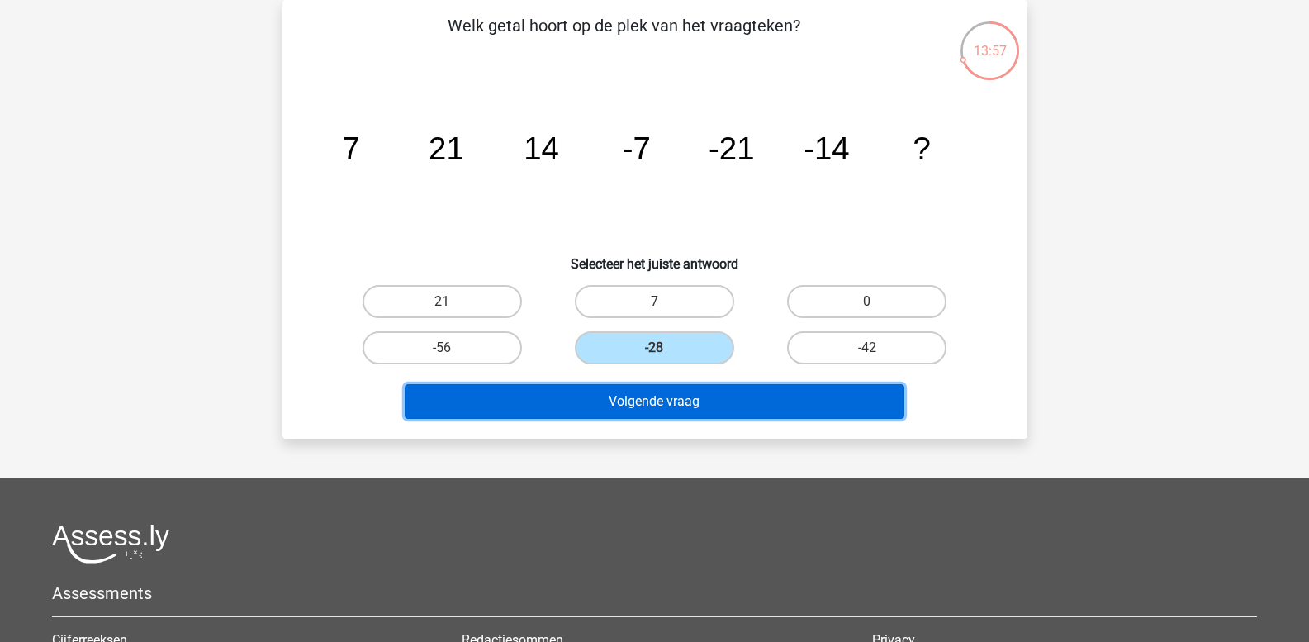
click at [638, 406] on button "Volgende vraag" at bounding box center [655, 401] width 500 height 35
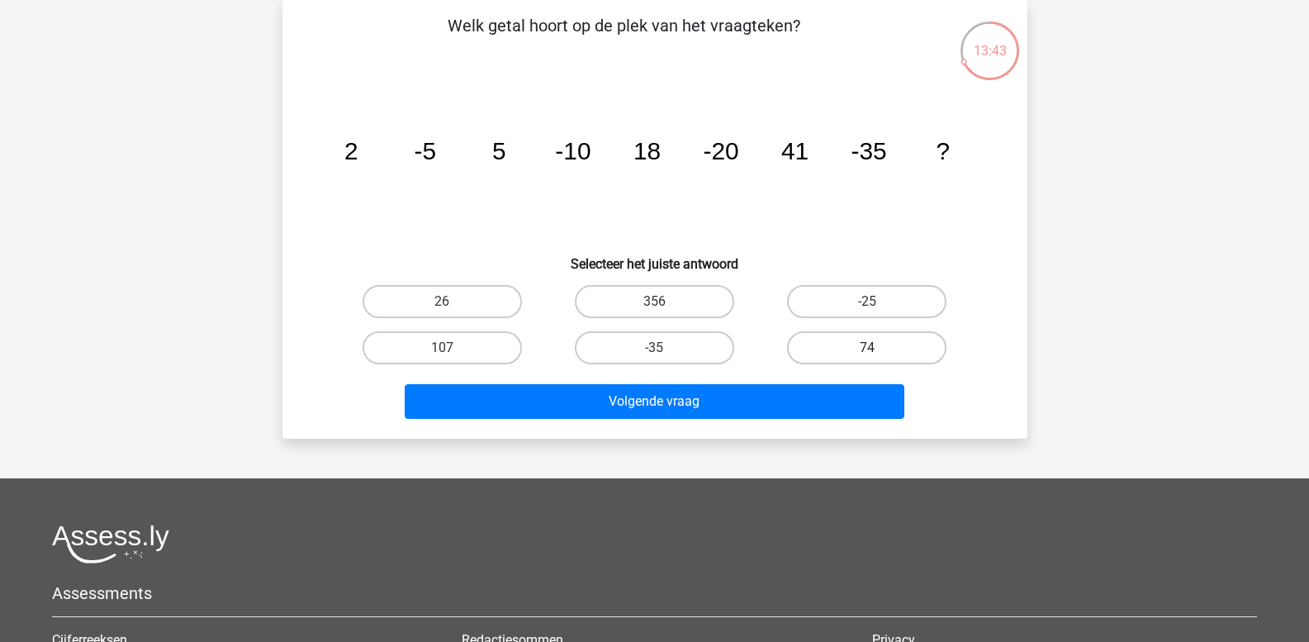
click at [839, 347] on label "74" at bounding box center [866, 347] width 159 height 33
click at [867, 348] on input "74" at bounding box center [872, 353] width 11 height 11
radio input "true"
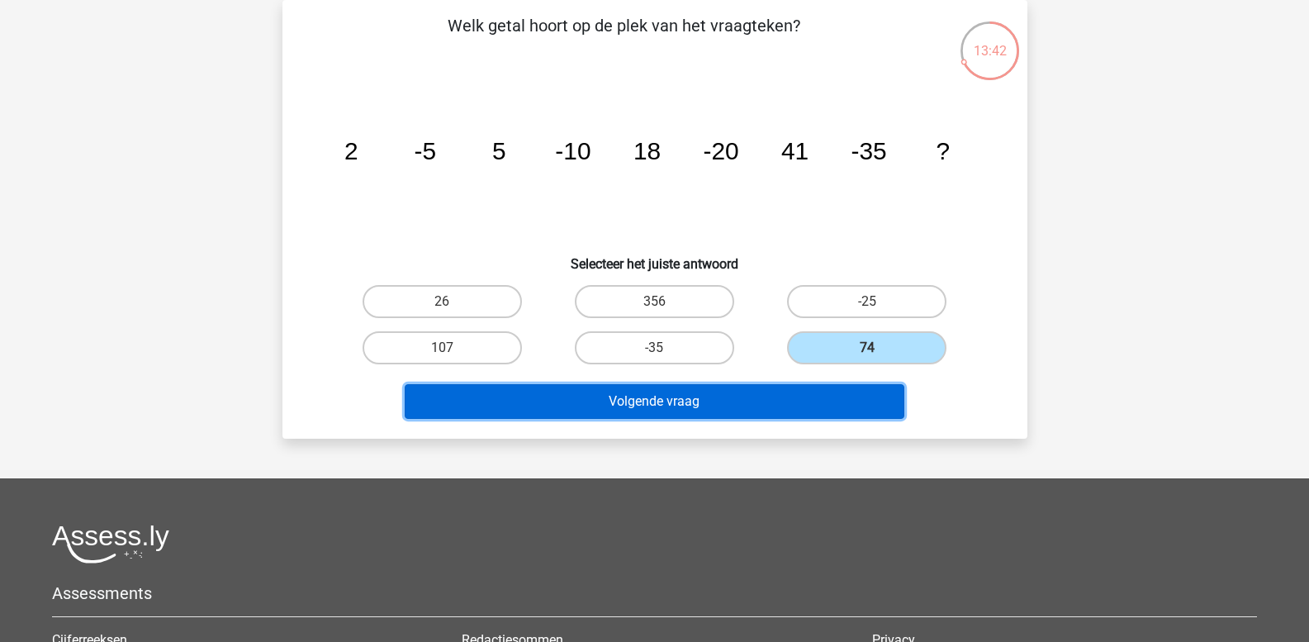
click at [799, 396] on button "Volgende vraag" at bounding box center [655, 401] width 500 height 35
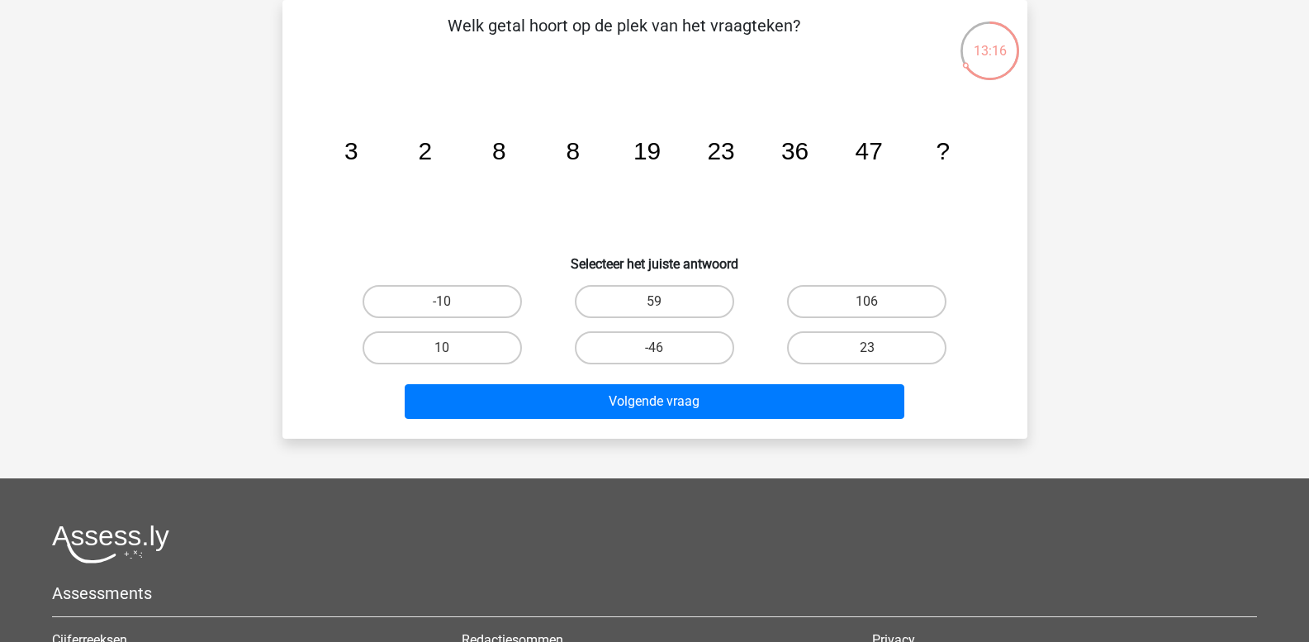
click at [796, 160] on tspan "36" at bounding box center [793, 150] width 27 height 27
click at [628, 302] on label "59" at bounding box center [654, 301] width 159 height 33
click at [654, 302] on input "59" at bounding box center [659, 306] width 11 height 11
radio input "true"
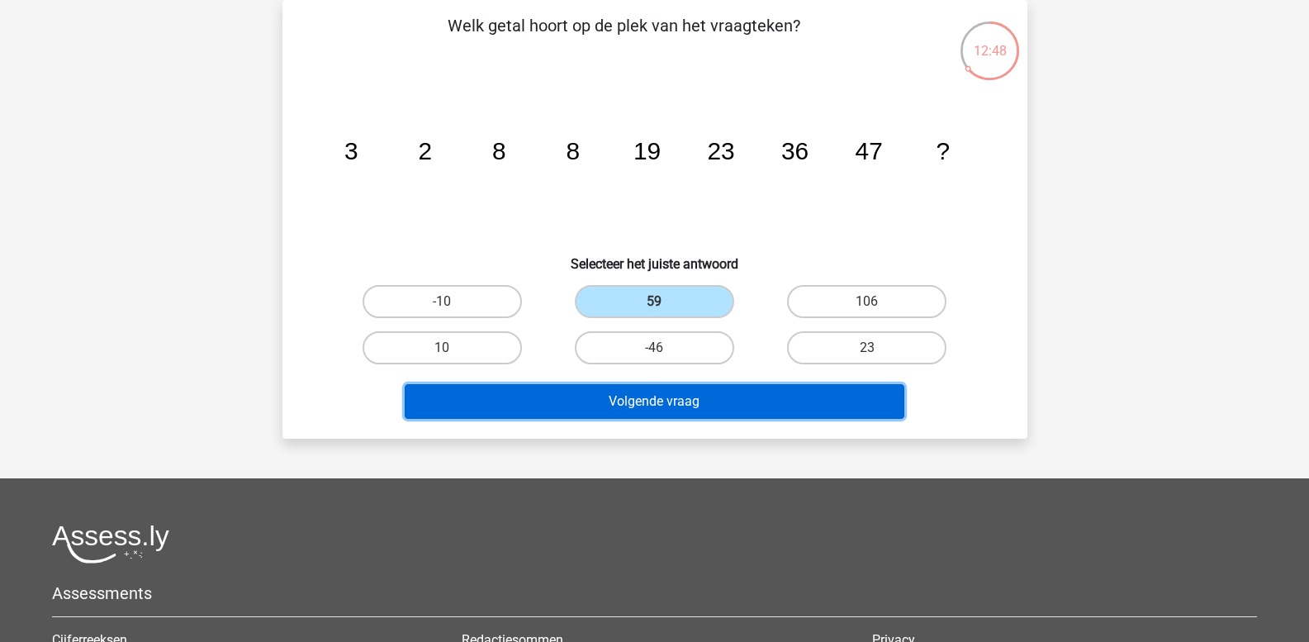
click at [618, 400] on button "Volgende vraag" at bounding box center [655, 401] width 500 height 35
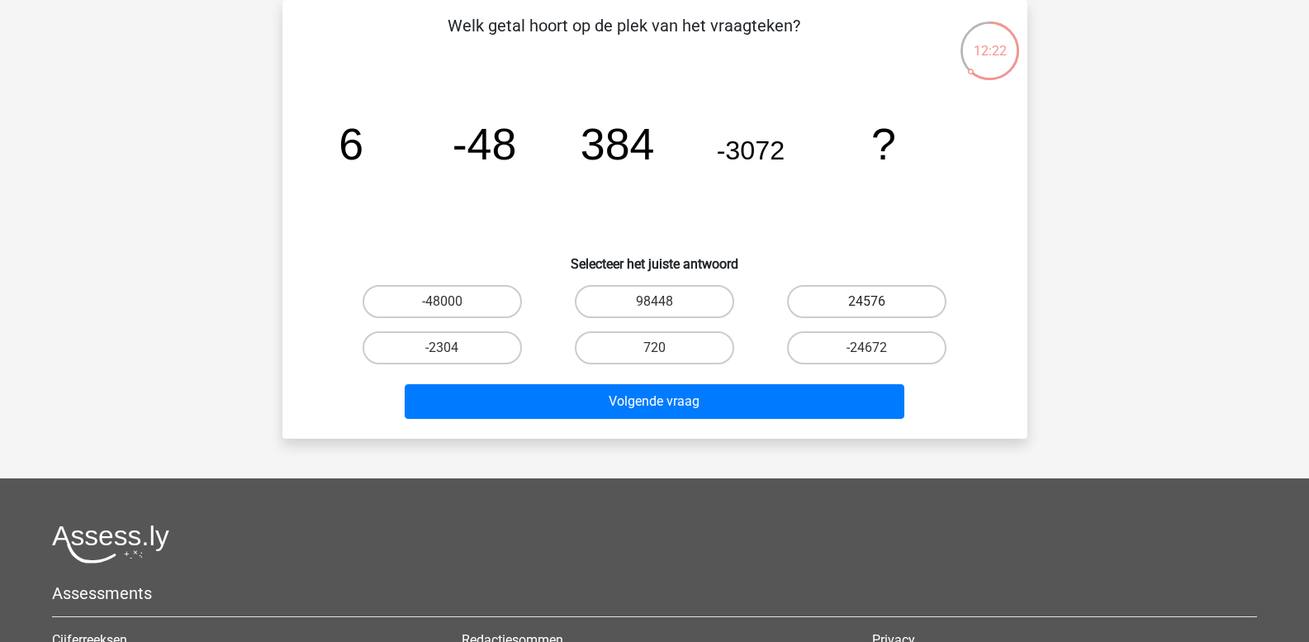
click at [829, 305] on label "24576" at bounding box center [866, 301] width 159 height 33
click at [867, 305] on input "24576" at bounding box center [872, 306] width 11 height 11
radio input "true"
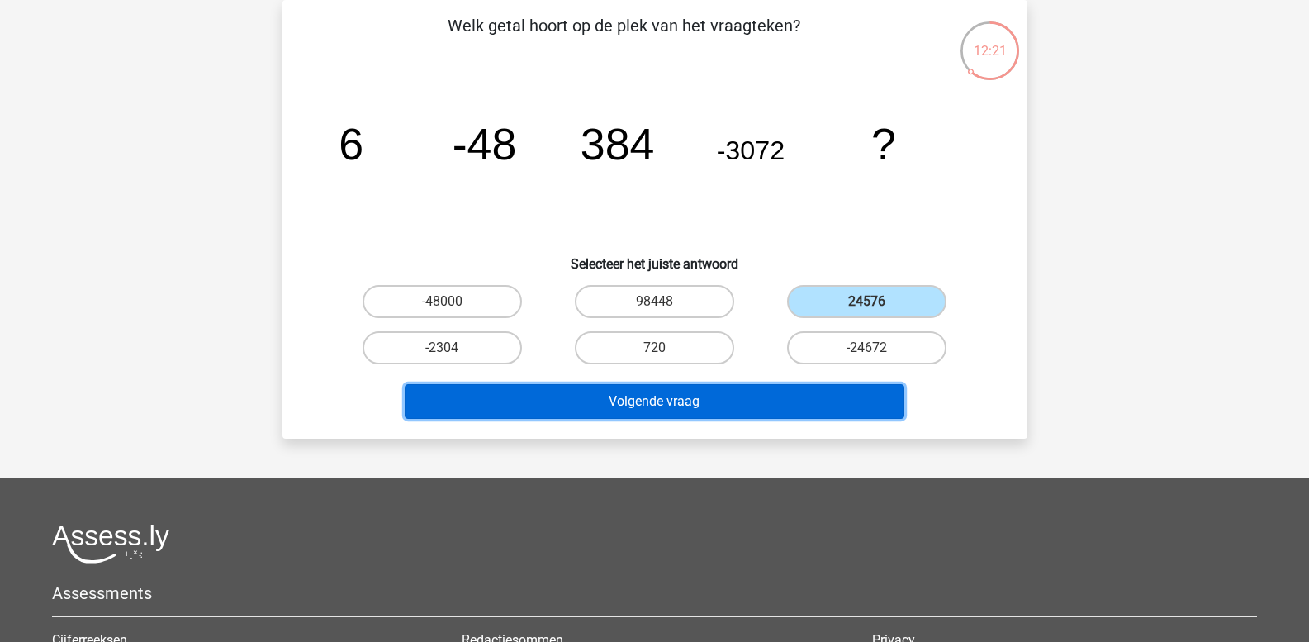
click at [725, 391] on button "Volgende vraag" at bounding box center [655, 401] width 500 height 35
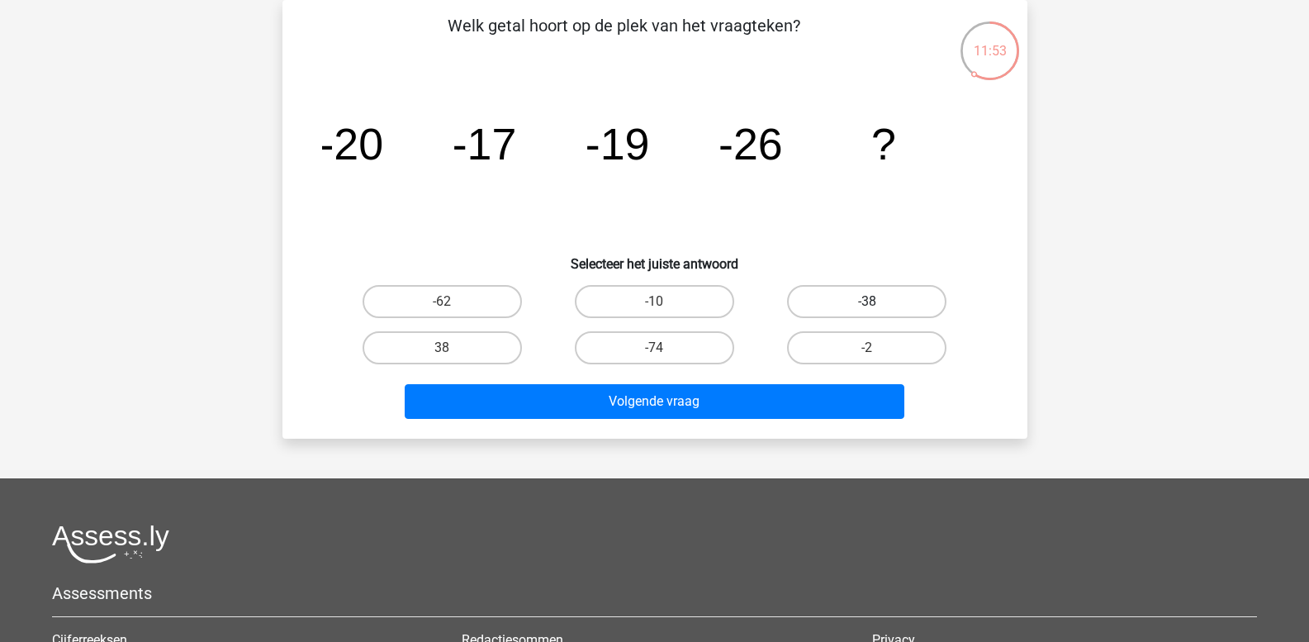
click at [891, 311] on label "-38" at bounding box center [866, 301] width 159 height 33
click at [878, 311] on input "-38" at bounding box center [872, 306] width 11 height 11
radio input "true"
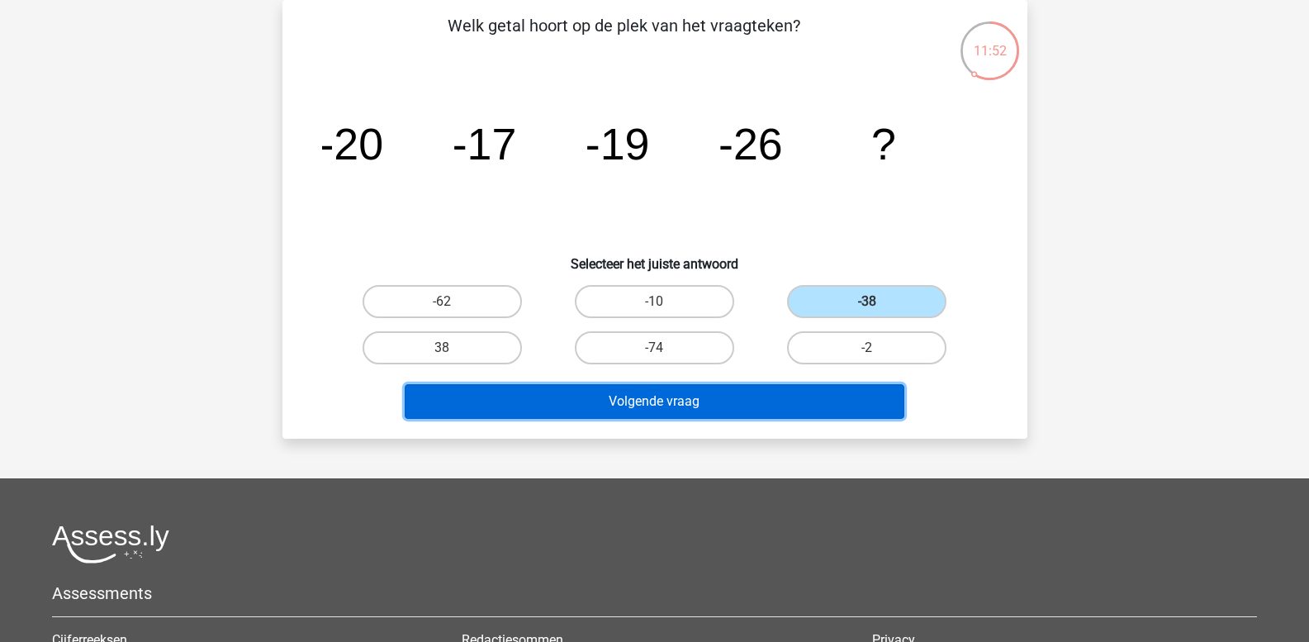
click at [723, 406] on button "Volgende vraag" at bounding box center [655, 401] width 500 height 35
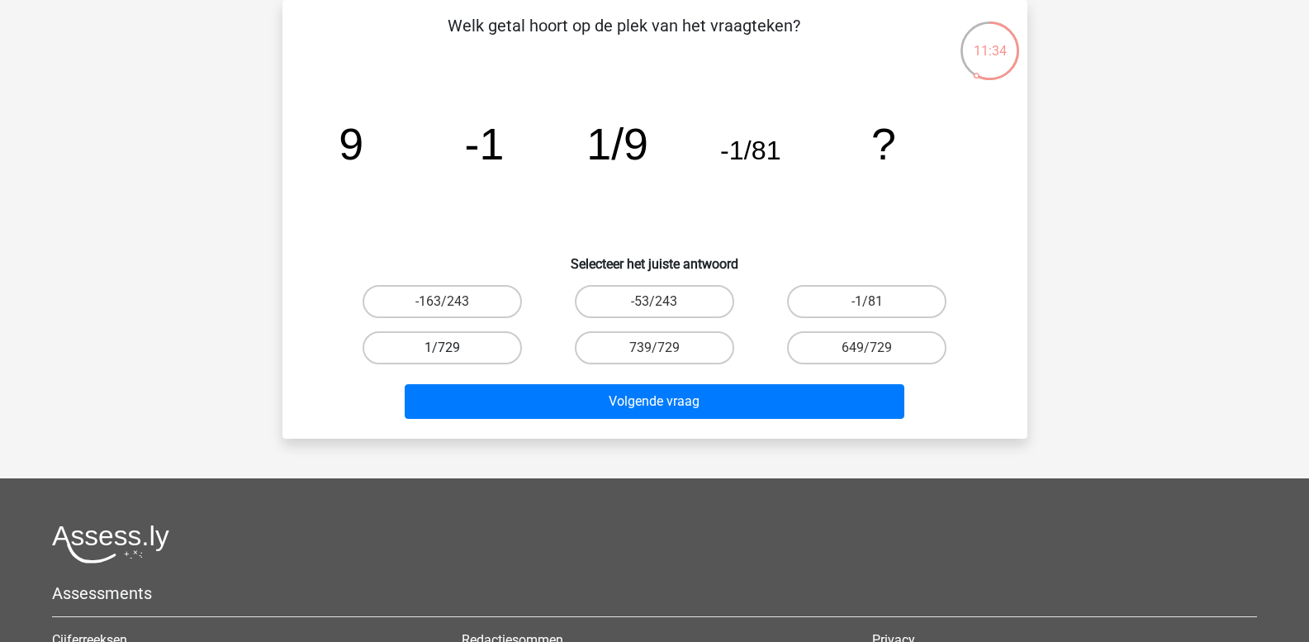
click at [463, 347] on label "1/729" at bounding box center [442, 347] width 159 height 33
click at [453, 348] on input "1/729" at bounding box center [447, 353] width 11 height 11
radio input "true"
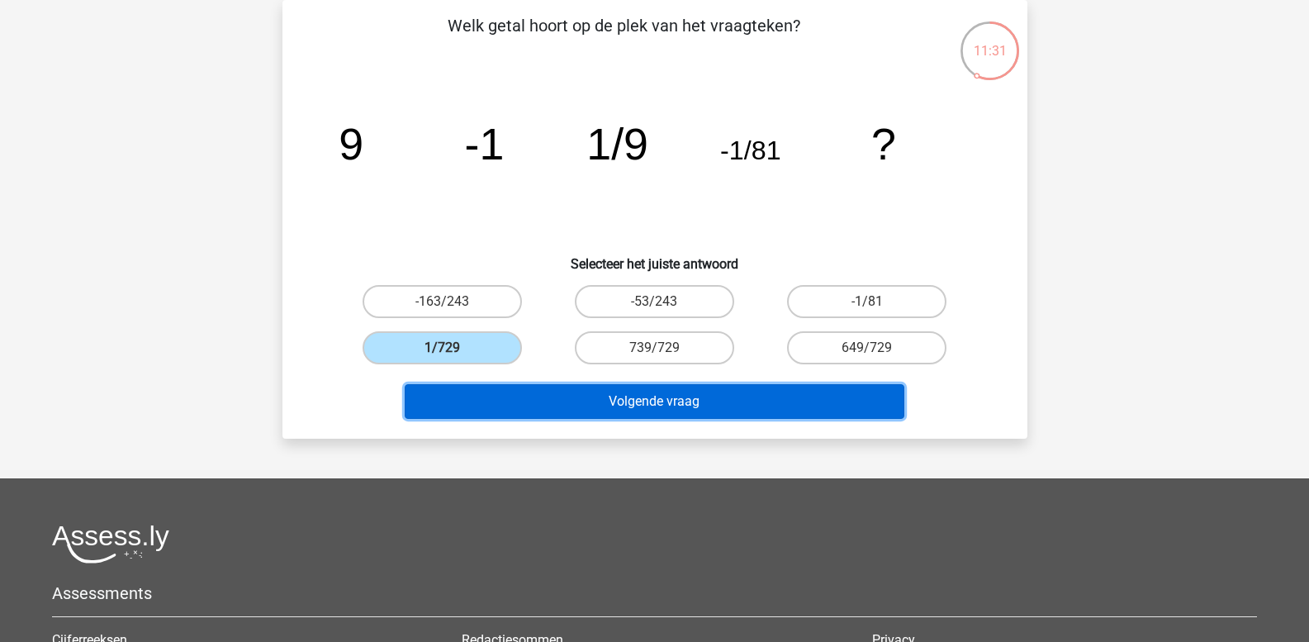
click at [537, 410] on button "Volgende vraag" at bounding box center [655, 401] width 500 height 35
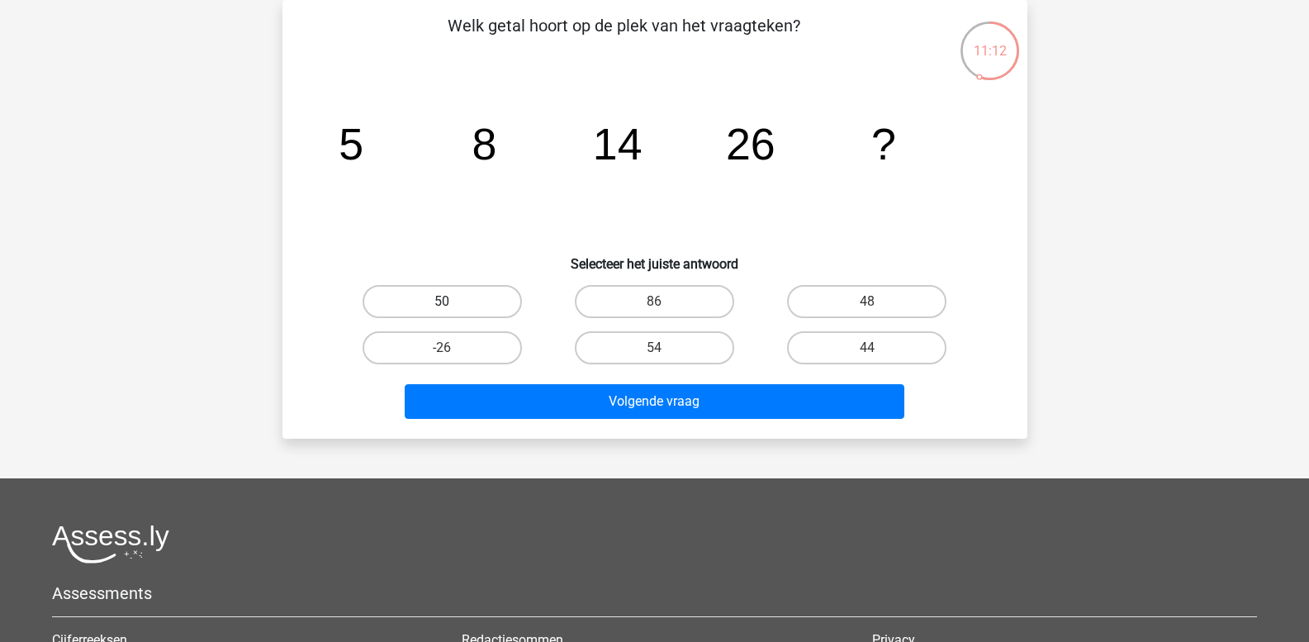
click at [449, 296] on label "50" at bounding box center [442, 301] width 159 height 33
click at [449, 301] on input "50" at bounding box center [447, 306] width 11 height 11
radio input "true"
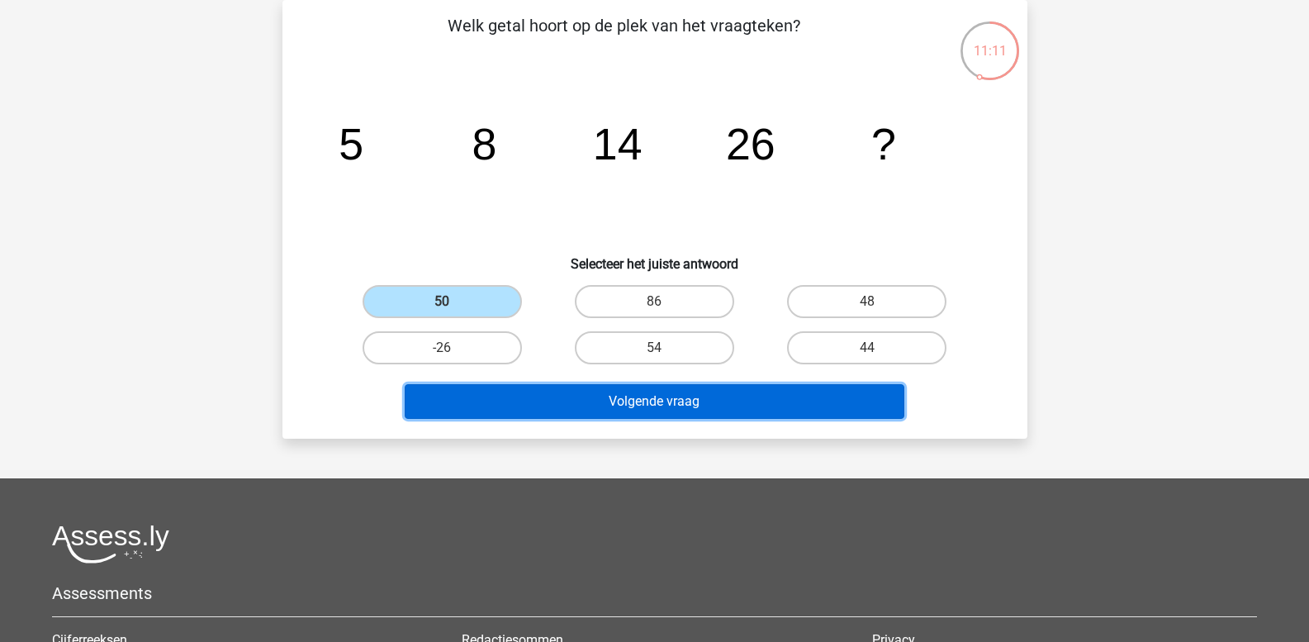
click at [519, 401] on button "Volgende vraag" at bounding box center [655, 401] width 500 height 35
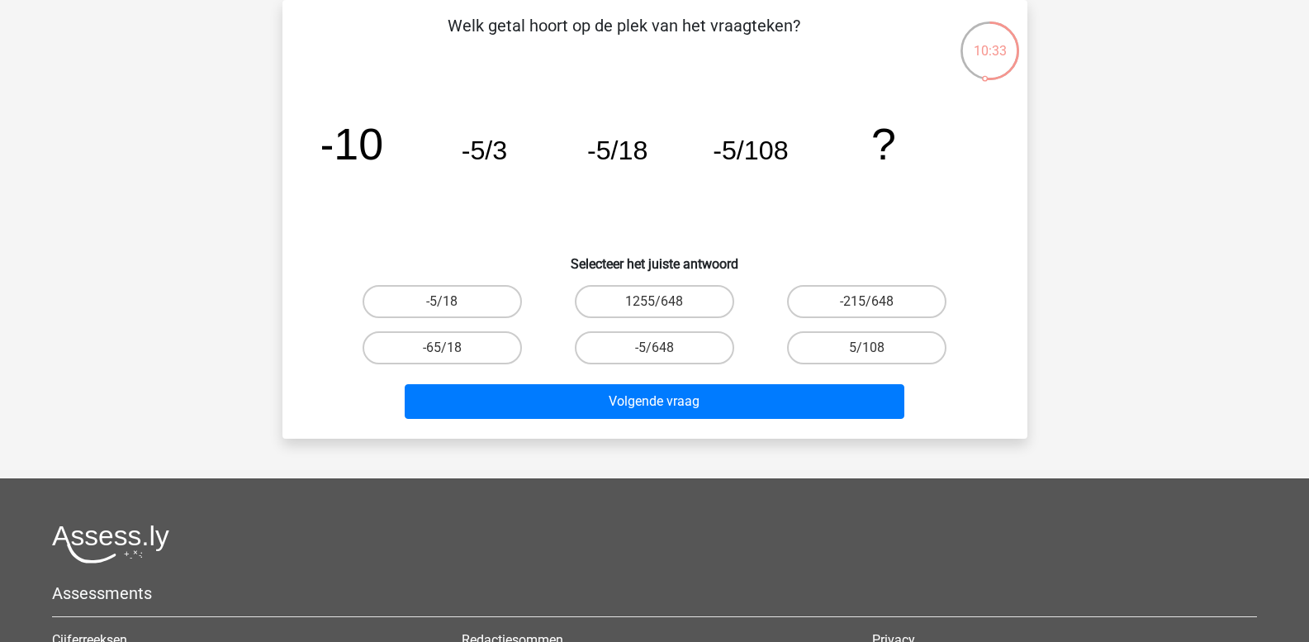
click at [659, 351] on input "-5/648" at bounding box center [659, 353] width 11 height 11
radio input "true"
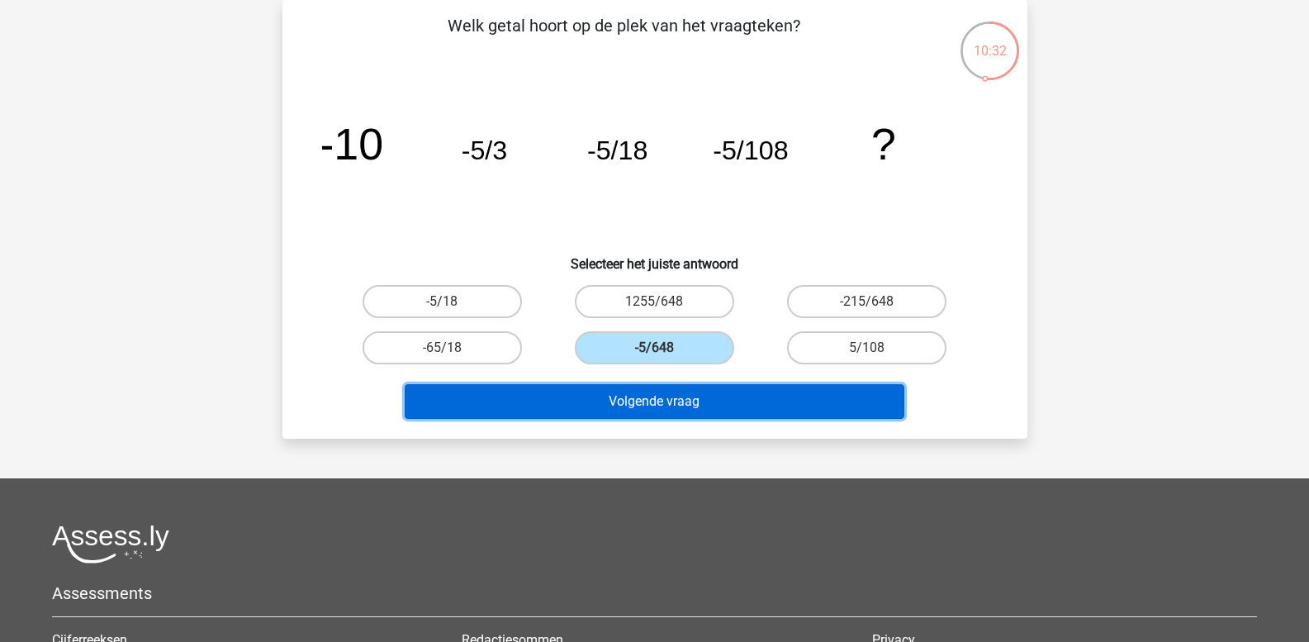
click at [664, 397] on button "Volgende vraag" at bounding box center [655, 401] width 500 height 35
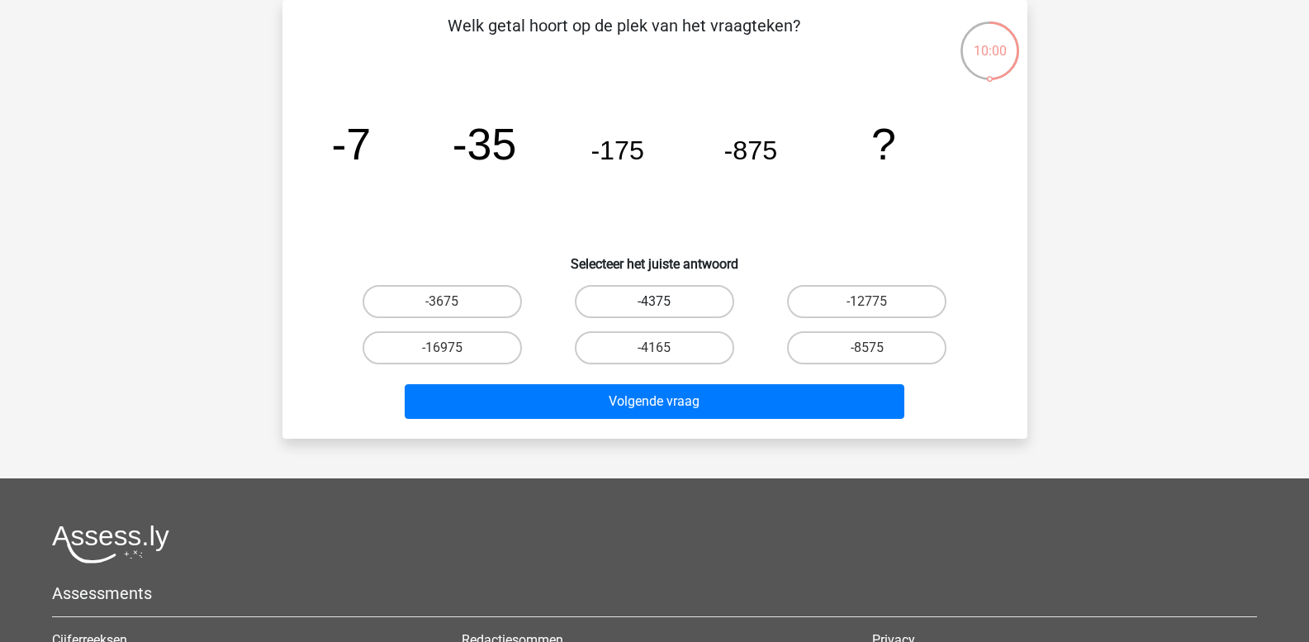
click at [638, 294] on label "-4375" at bounding box center [654, 301] width 159 height 33
click at [654, 301] on input "-4375" at bounding box center [659, 306] width 11 height 11
radio input "true"
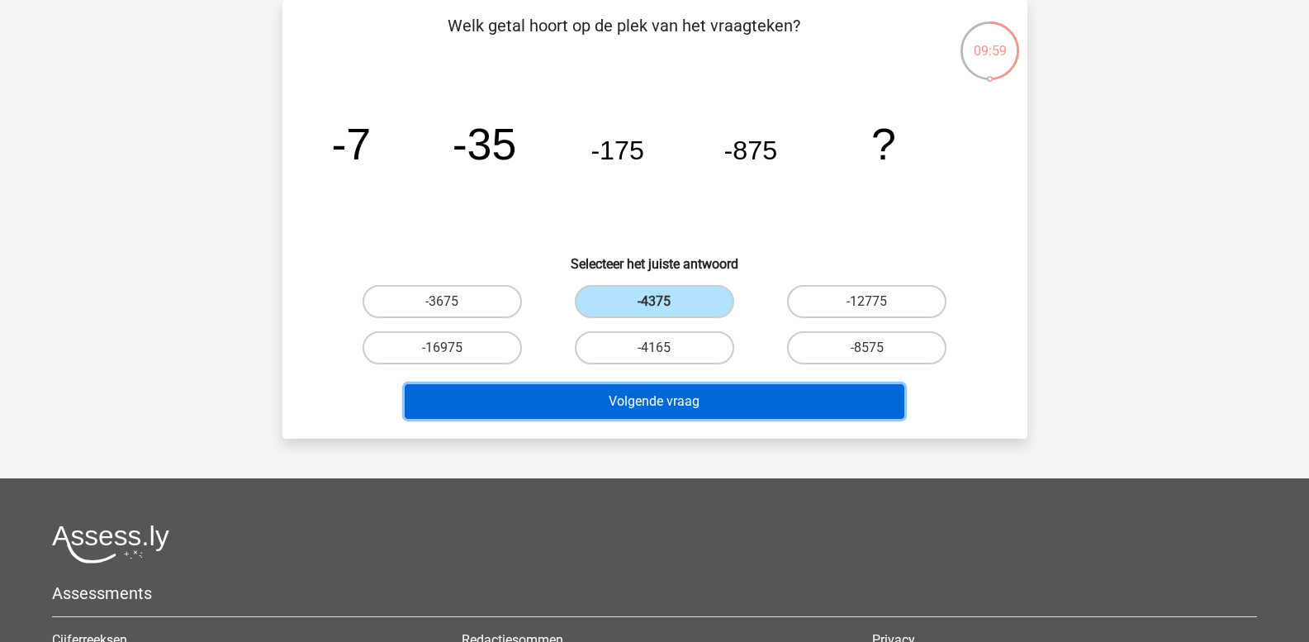
click at [613, 400] on button "Volgende vraag" at bounding box center [655, 401] width 500 height 35
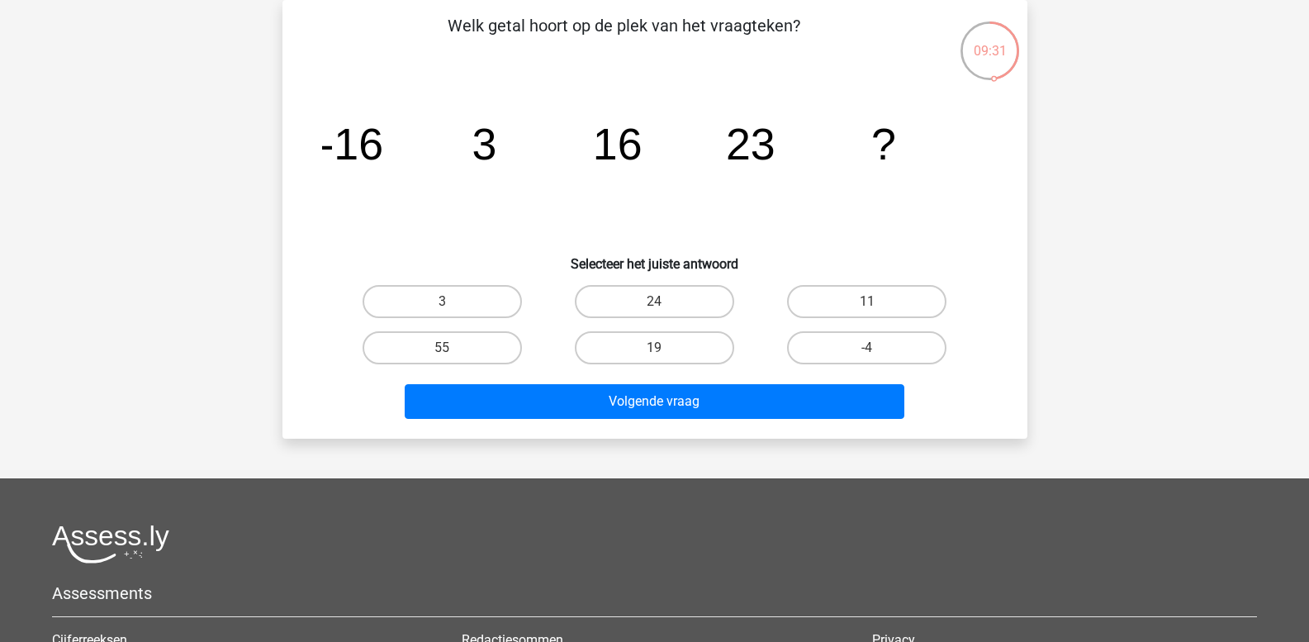
click at [594, 157] on tspan "16" at bounding box center [617, 144] width 50 height 50
click at [652, 293] on label "24" at bounding box center [654, 301] width 159 height 33
click at [654, 301] on input "24" at bounding box center [659, 306] width 11 height 11
radio input "true"
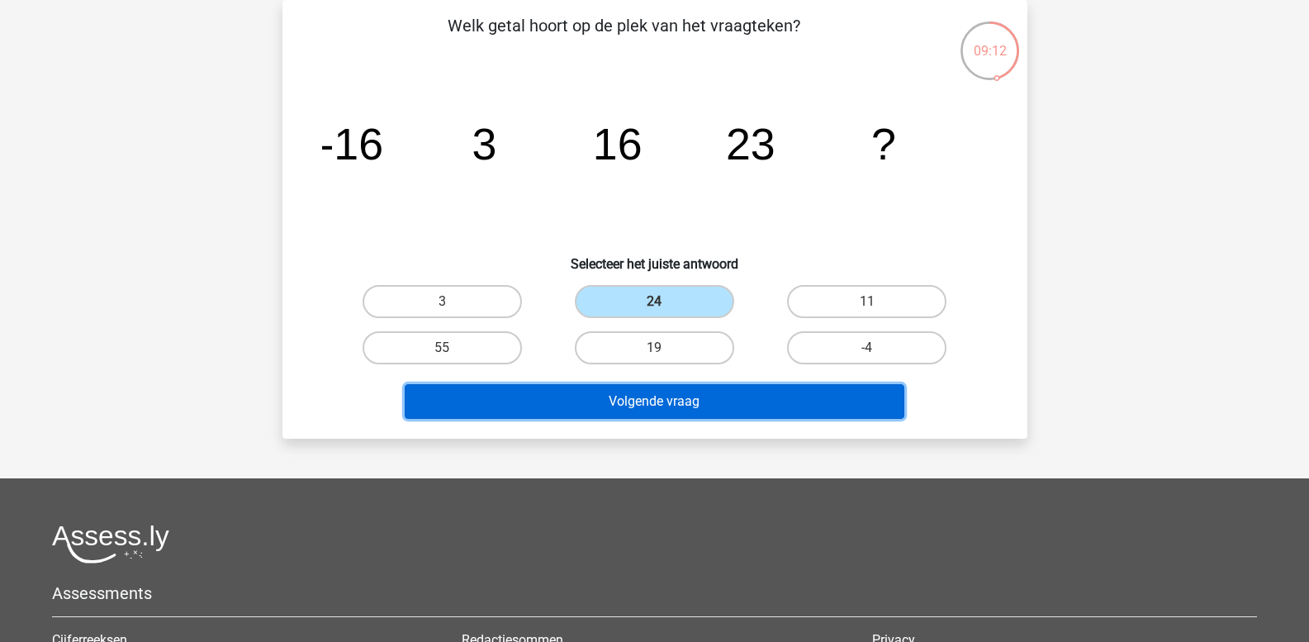
click at [635, 392] on button "Volgende vraag" at bounding box center [655, 401] width 500 height 35
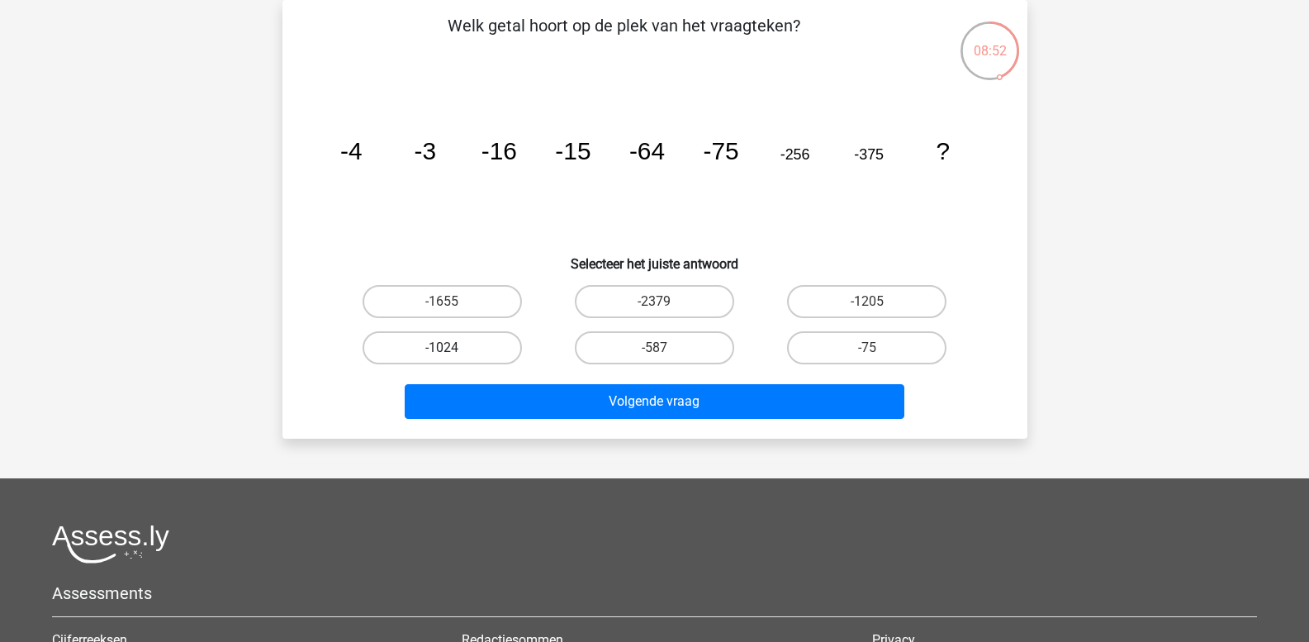
click at [452, 340] on label "-1024" at bounding box center [442, 347] width 159 height 33
click at [452, 348] on input "-1024" at bounding box center [447, 353] width 11 height 11
radio input "true"
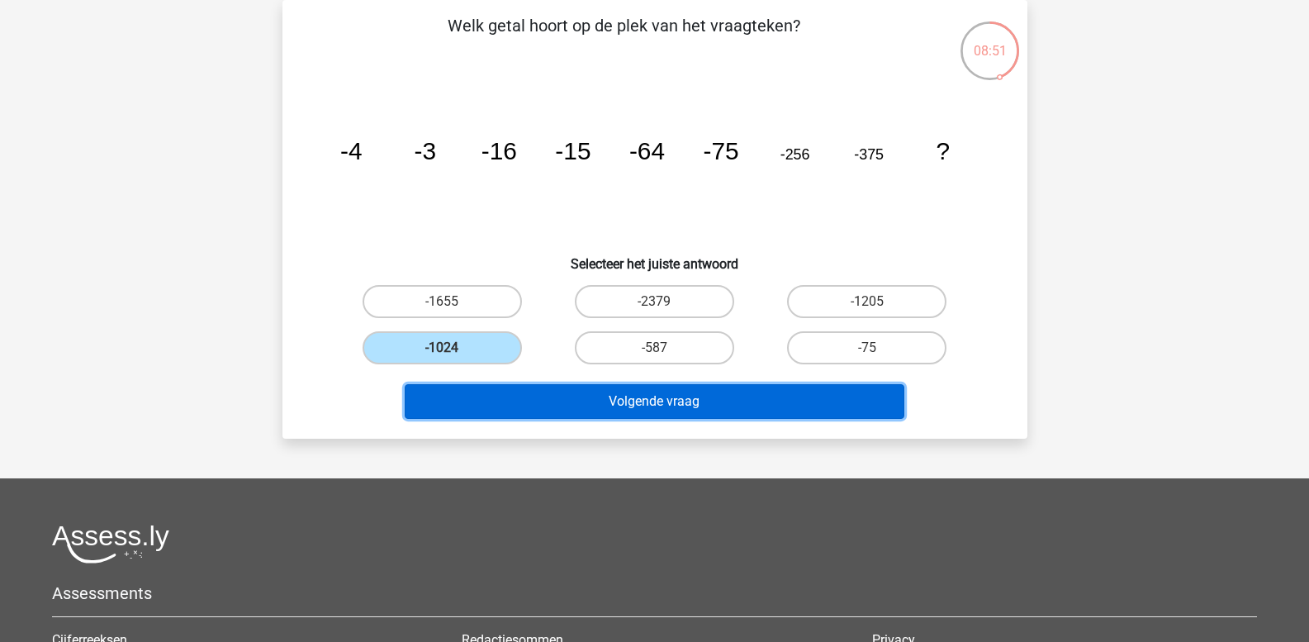
click at [521, 404] on button "Volgende vraag" at bounding box center [655, 401] width 500 height 35
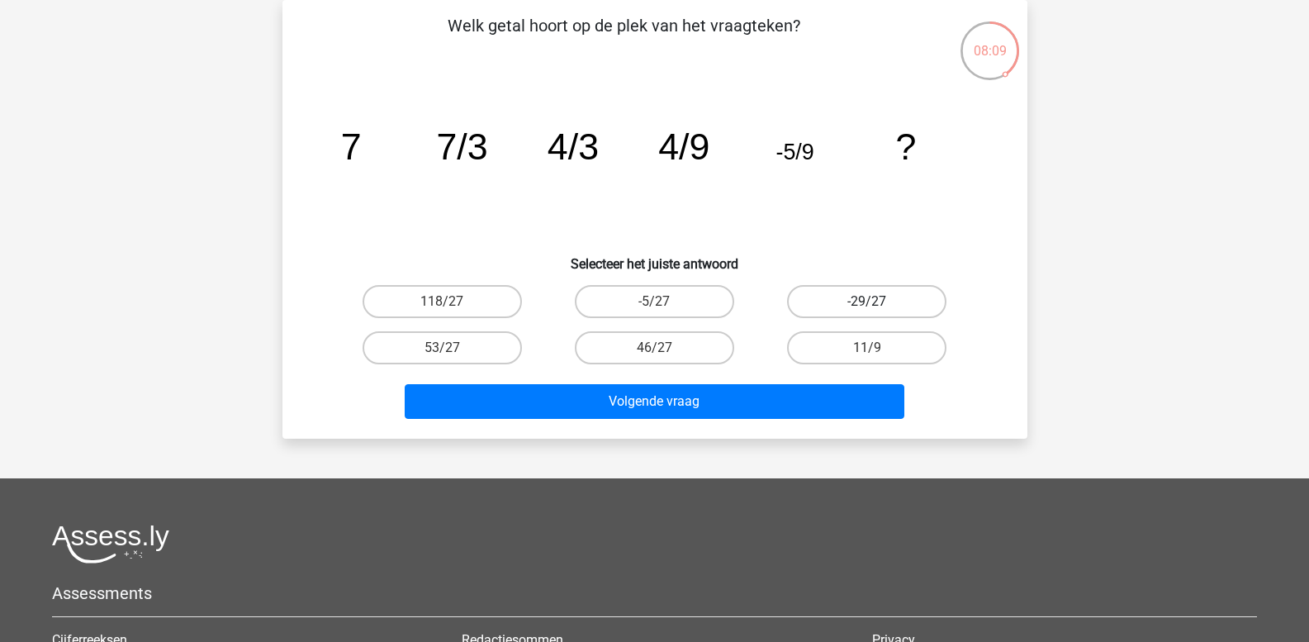
click at [847, 300] on label "-29/27" at bounding box center [866, 301] width 159 height 33
click at [867, 301] on input "-29/27" at bounding box center [872, 306] width 11 height 11
radio input "true"
click at [688, 302] on label "-5/27" at bounding box center [654, 301] width 159 height 33
click at [665, 302] on input "-5/27" at bounding box center [659, 306] width 11 height 11
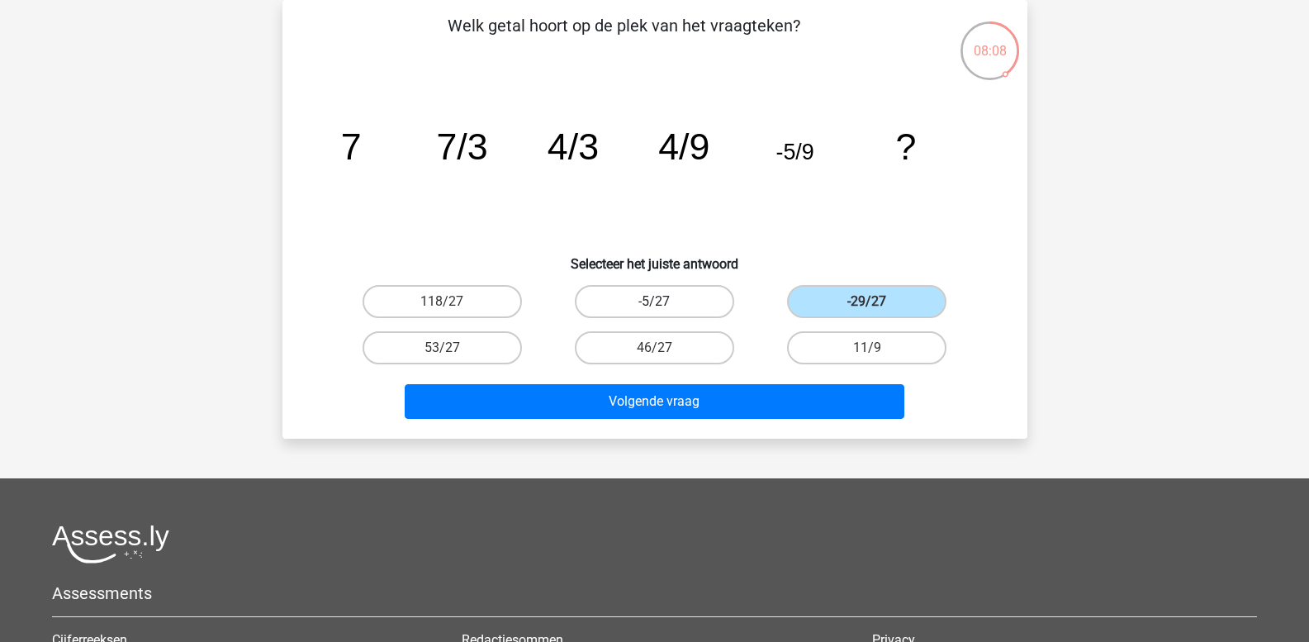
radio input "true"
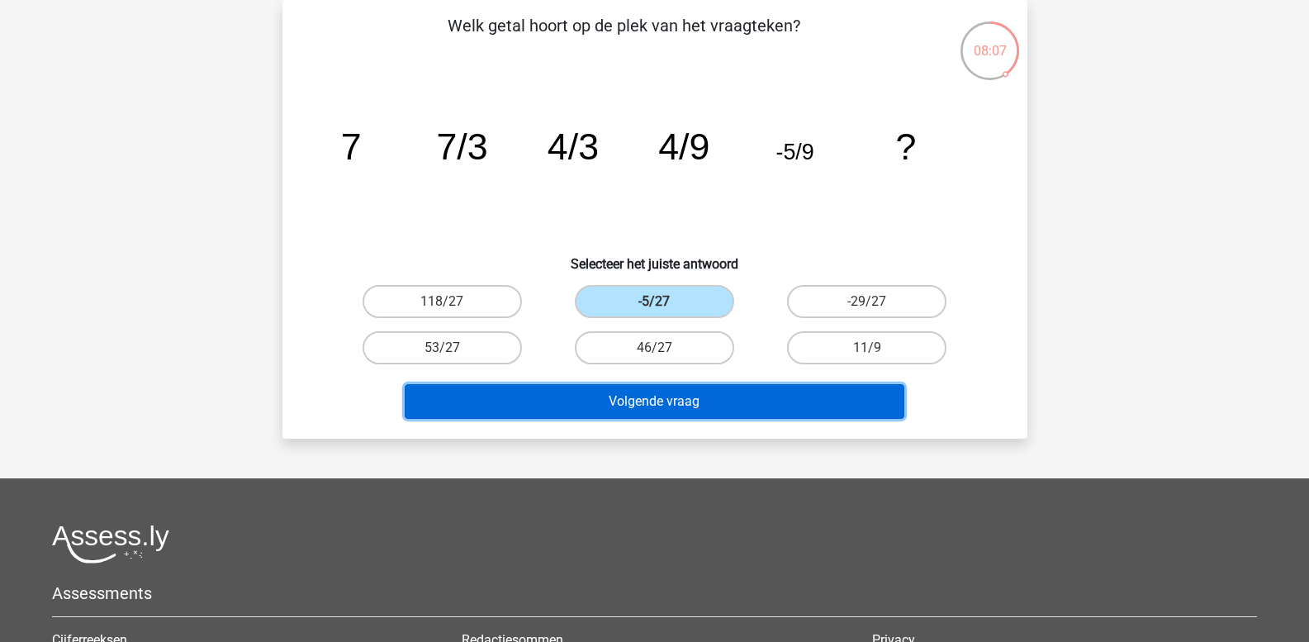
click at [678, 398] on button "Volgende vraag" at bounding box center [655, 401] width 500 height 35
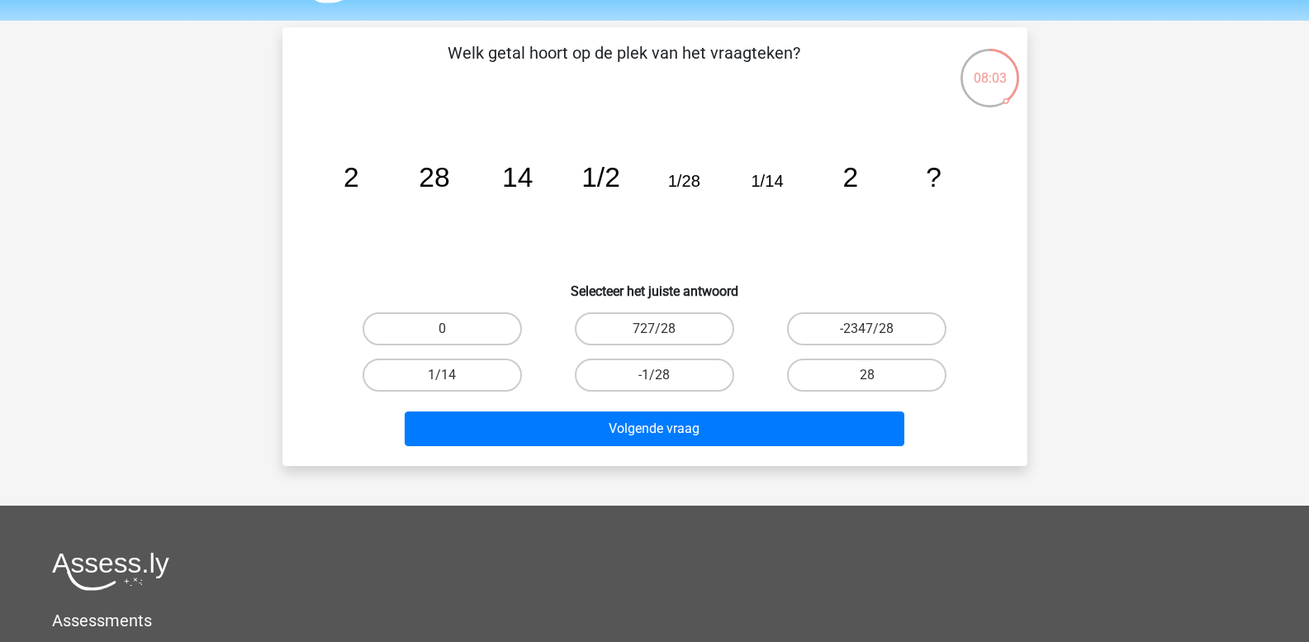
scroll to position [0, 0]
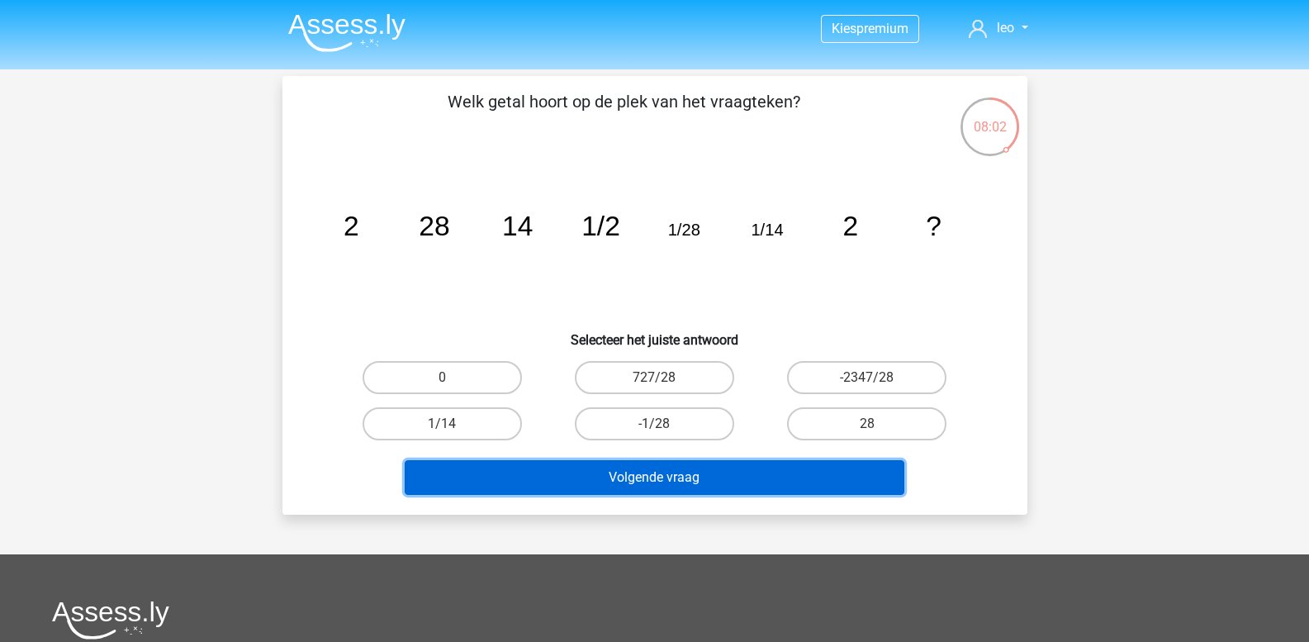
click at [671, 475] on button "Volgende vraag" at bounding box center [655, 477] width 500 height 35
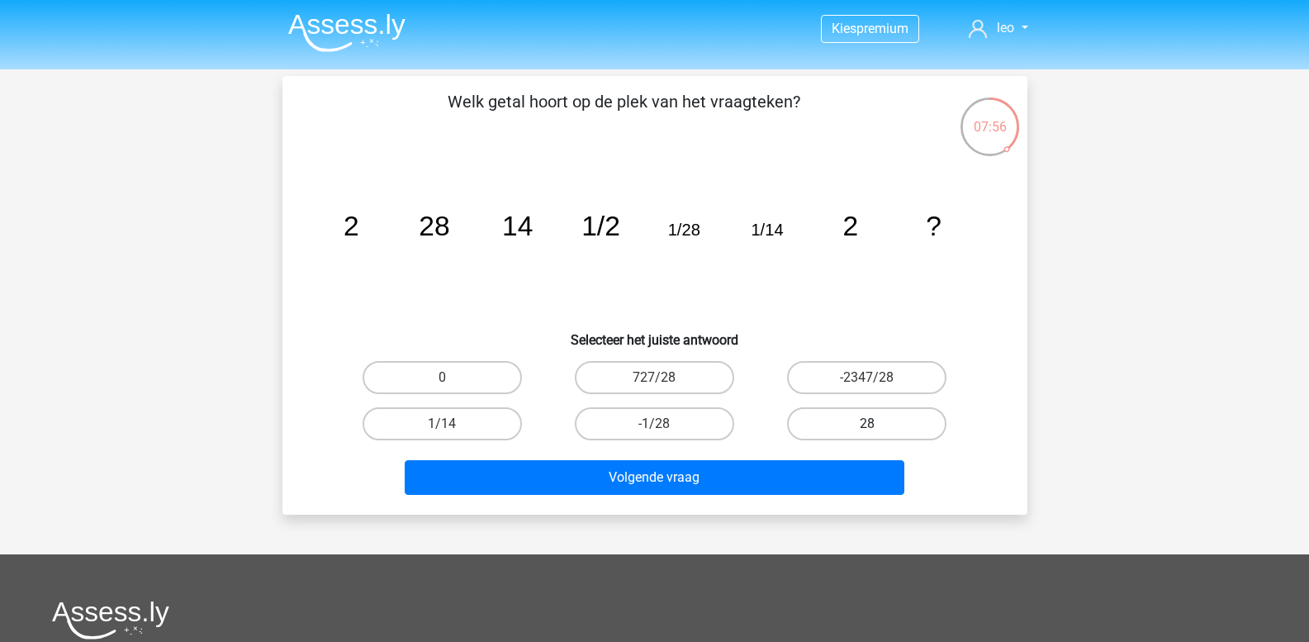
click at [828, 425] on label "28" at bounding box center [866, 423] width 159 height 33
click at [867, 425] on input "28" at bounding box center [872, 429] width 11 height 11
radio input "true"
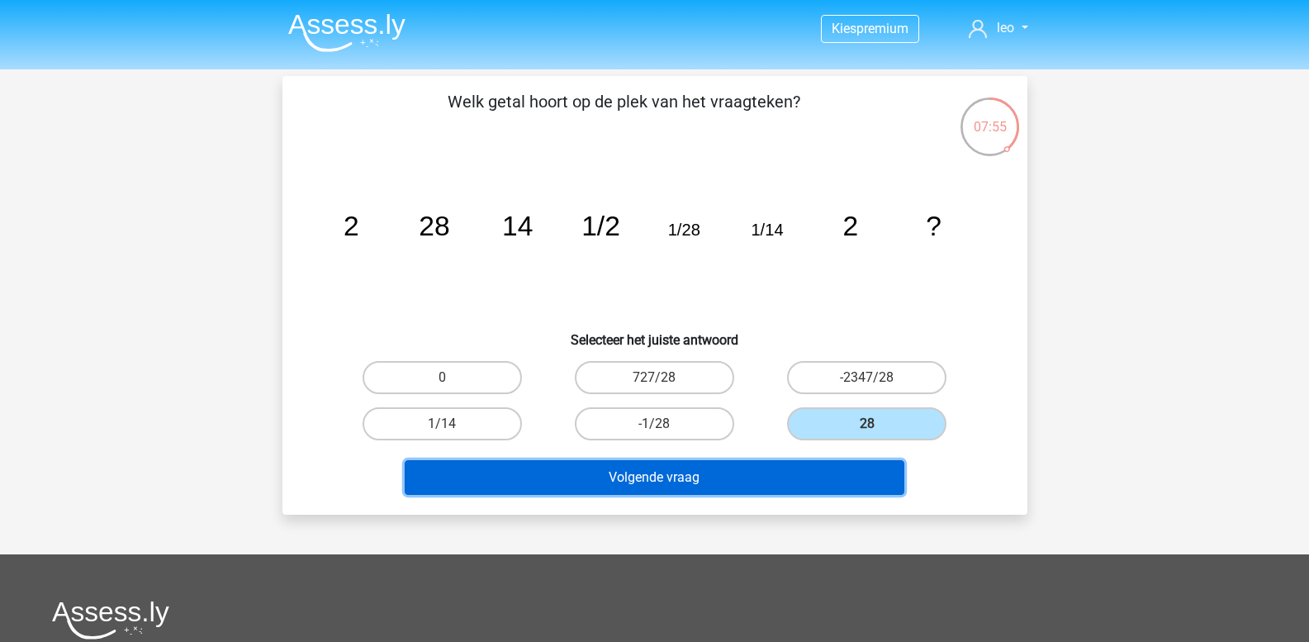
click at [755, 472] on button "Volgende vraag" at bounding box center [655, 477] width 500 height 35
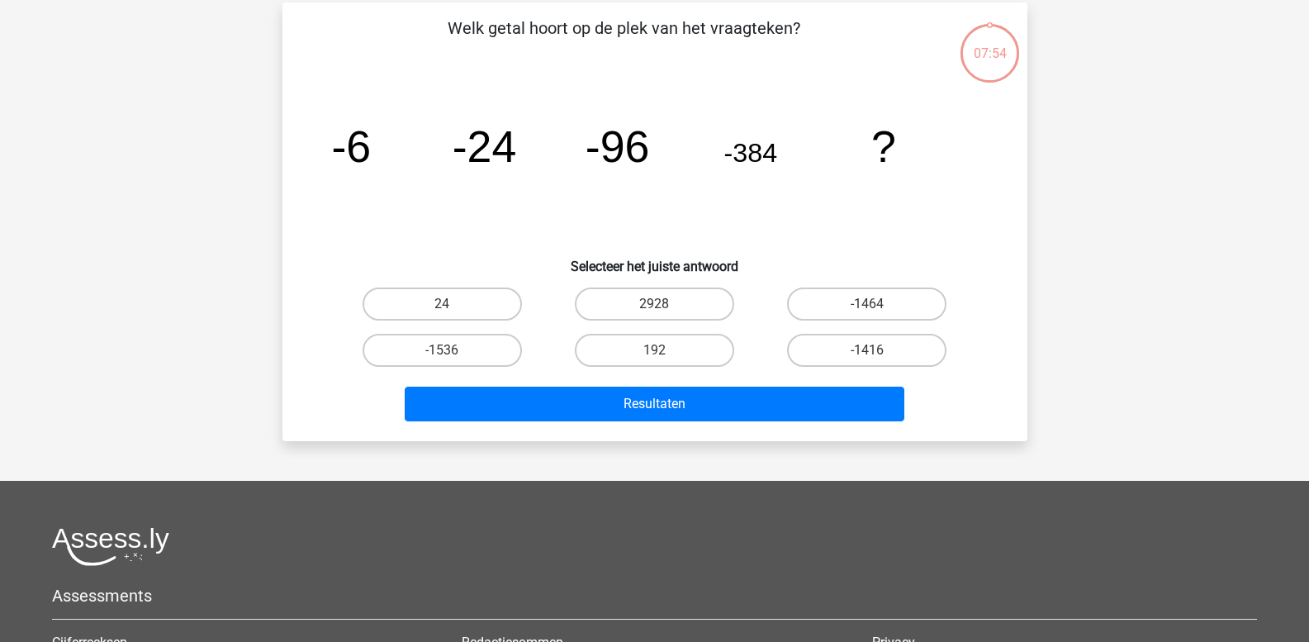
scroll to position [76, 0]
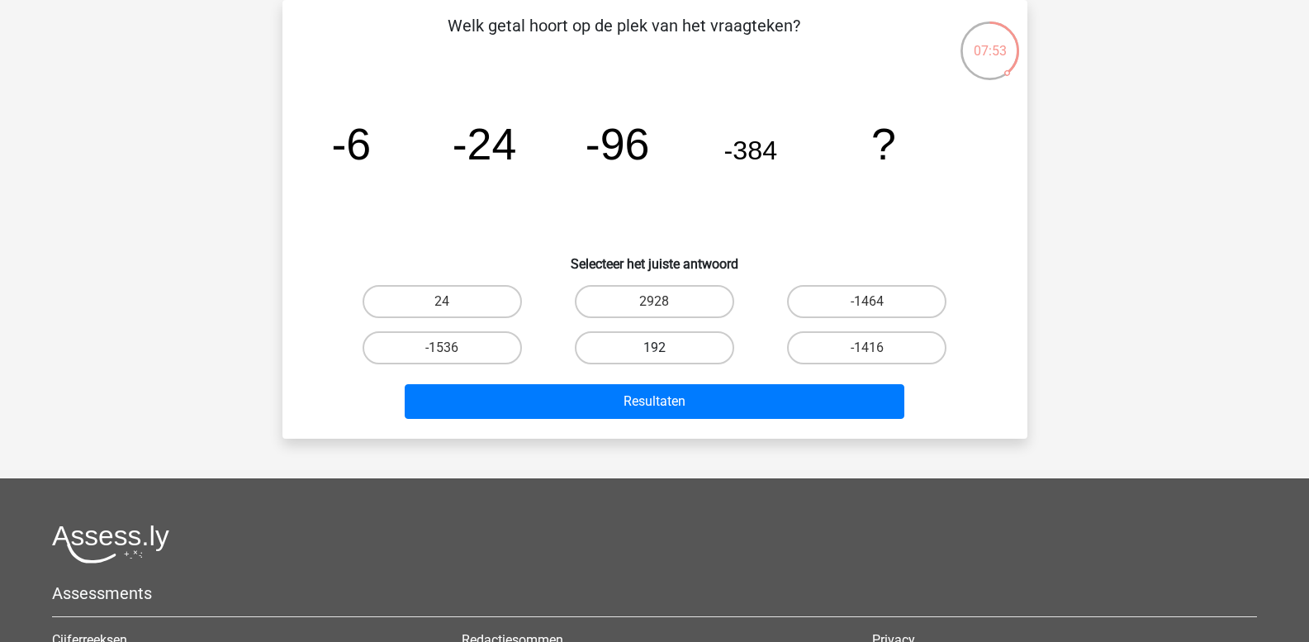
click at [664, 337] on label "192" at bounding box center [654, 347] width 159 height 33
click at [664, 348] on input "192" at bounding box center [659, 353] width 11 height 11
radio input "true"
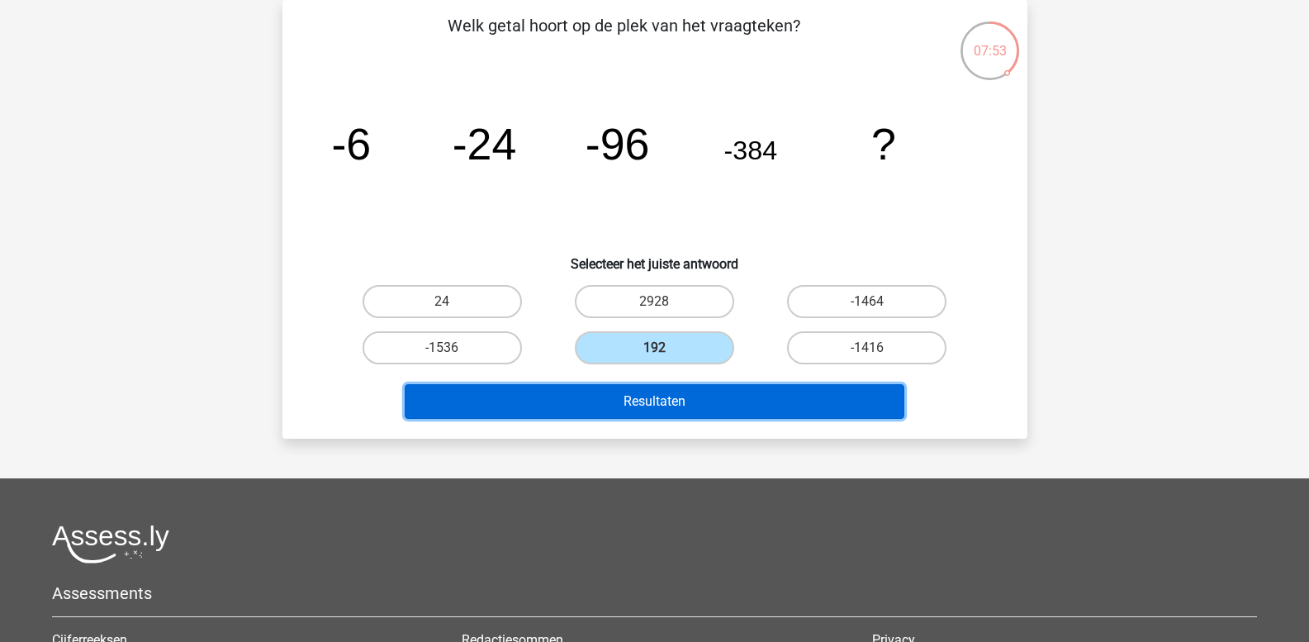
click at [671, 394] on button "Resultaten" at bounding box center [655, 401] width 500 height 35
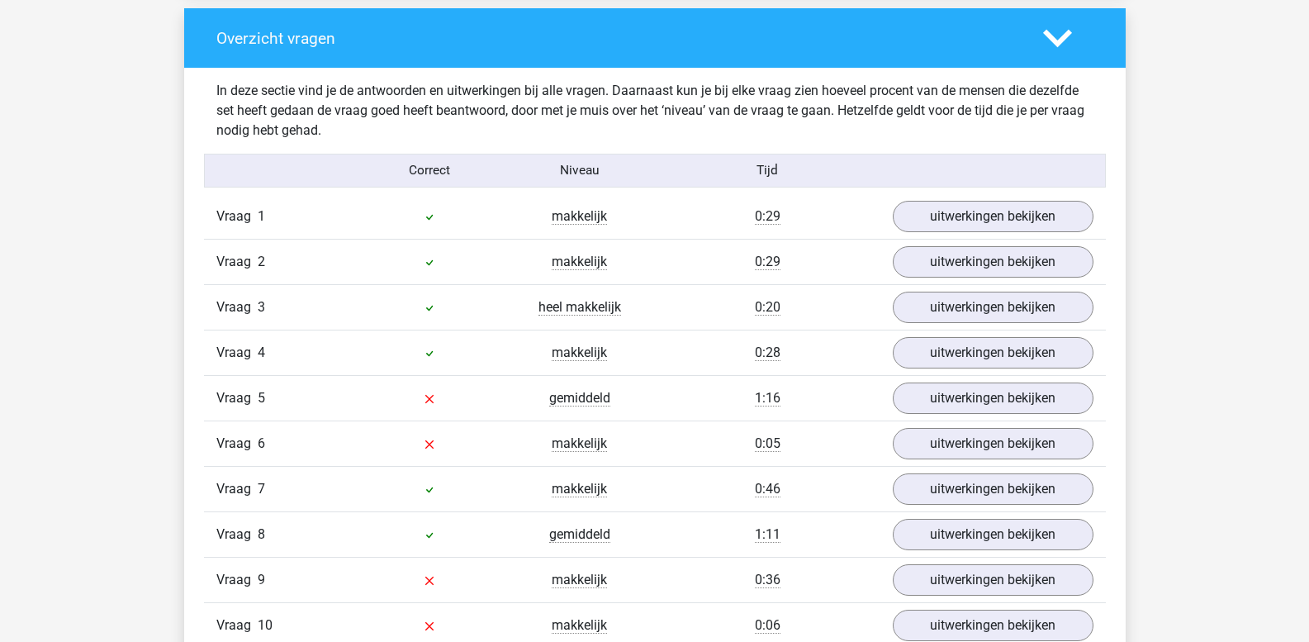
scroll to position [1239, 0]
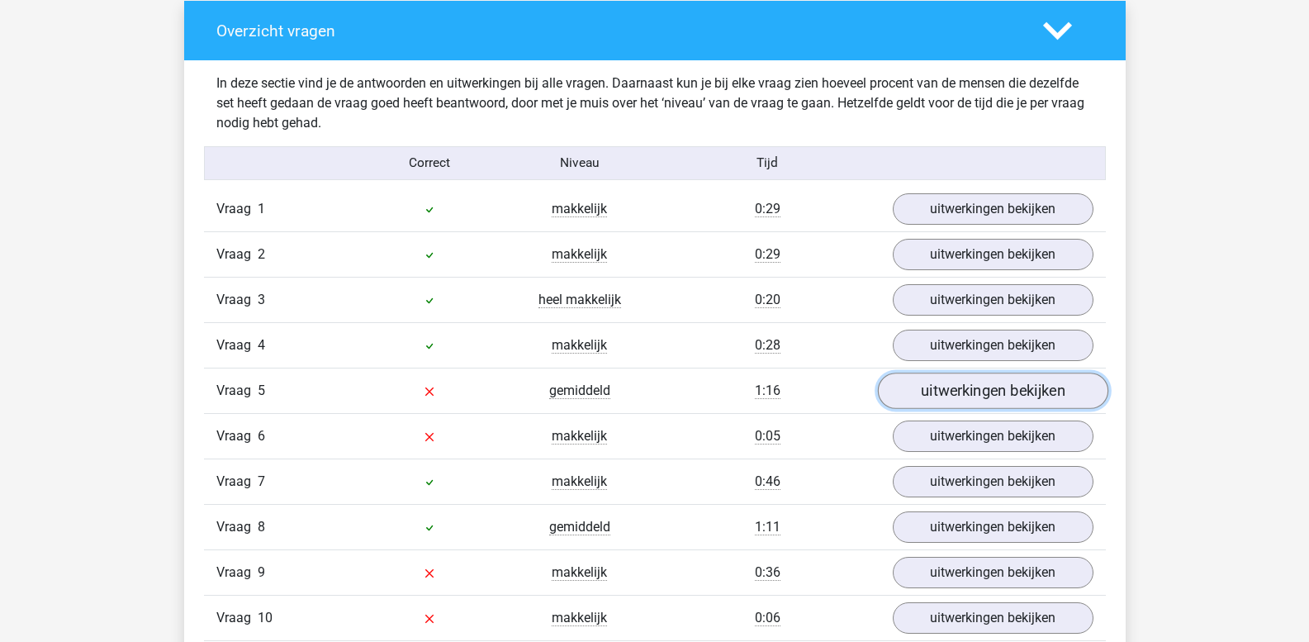
click at [934, 403] on link "uitwerkingen bekijken" at bounding box center [992, 391] width 230 height 36
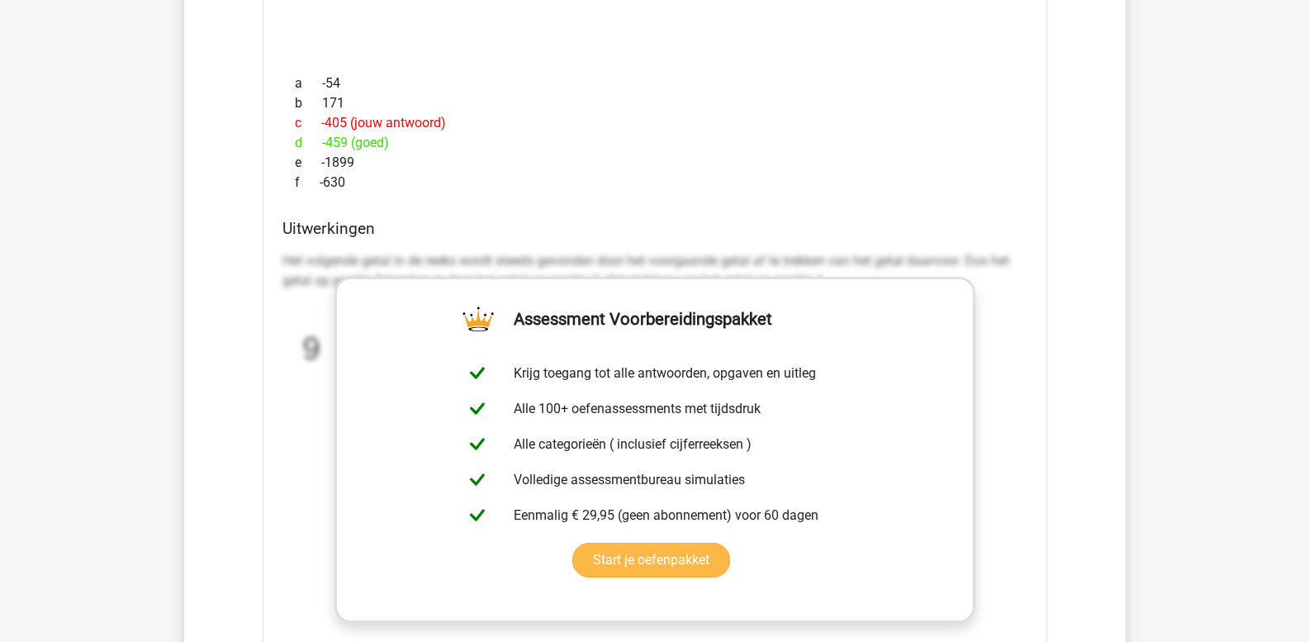
scroll to position [1900, 0]
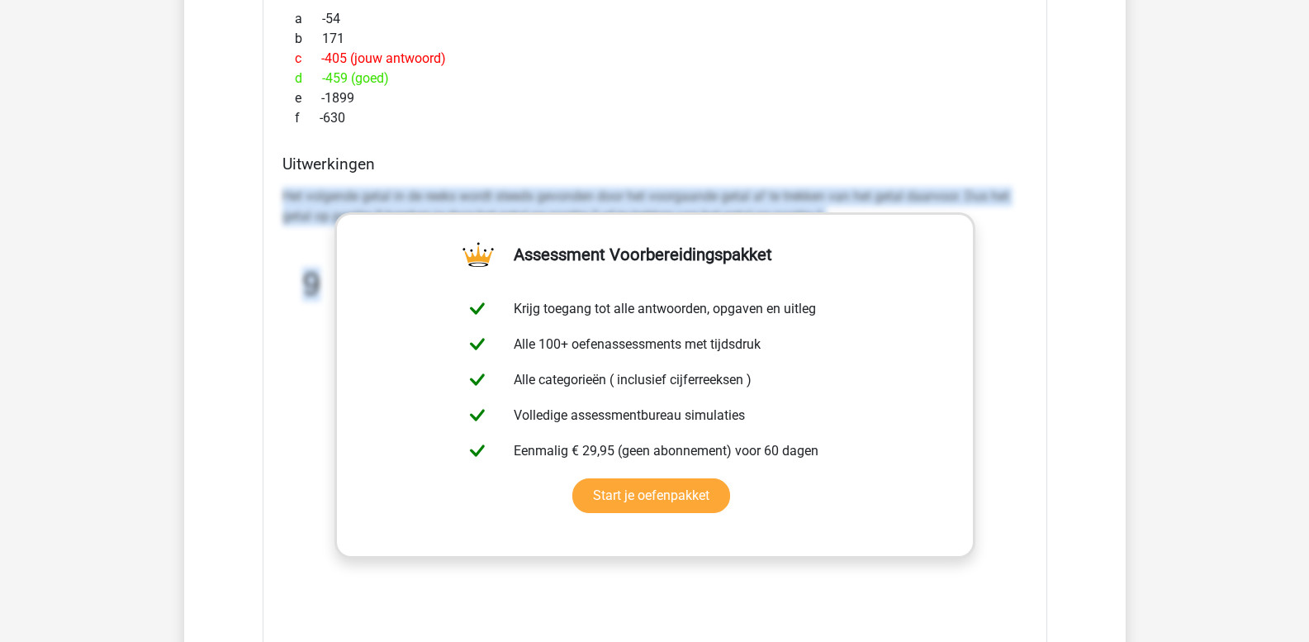
drag, startPoint x: 282, startPoint y: 194, endPoint x: 1070, endPoint y: 263, distance: 790.9
copy div "Het volgende getal in de reeks wordt steeds gevonden door het voorgaande getal …"
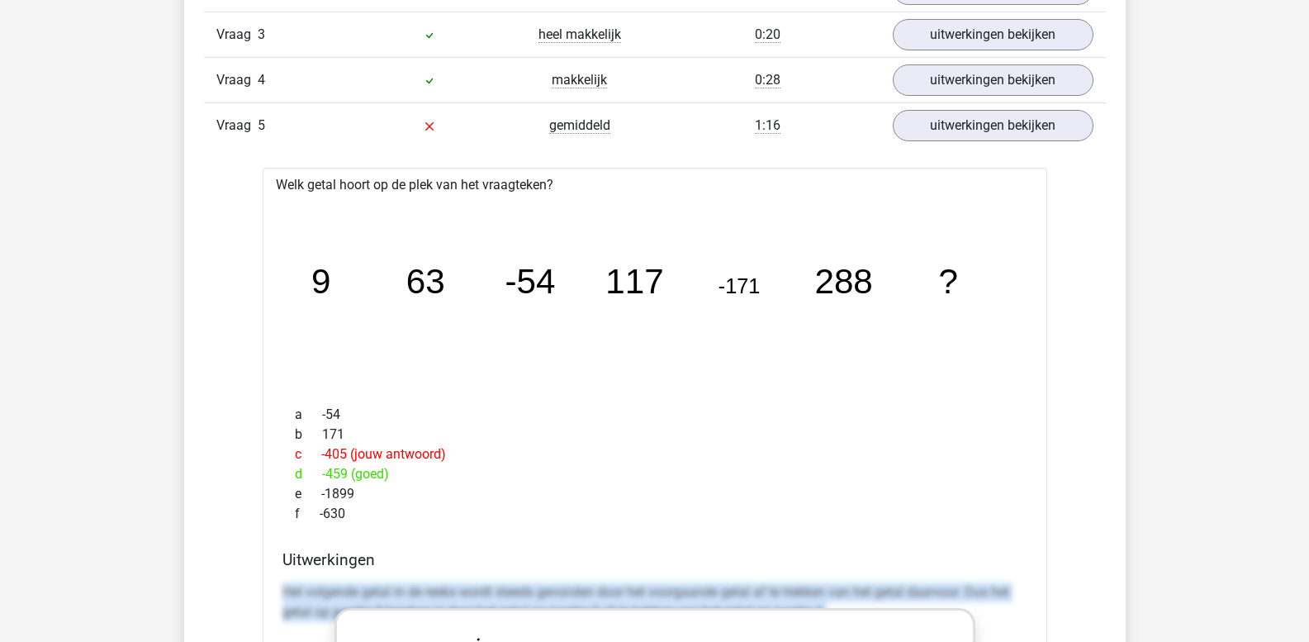
scroll to position [1487, 0]
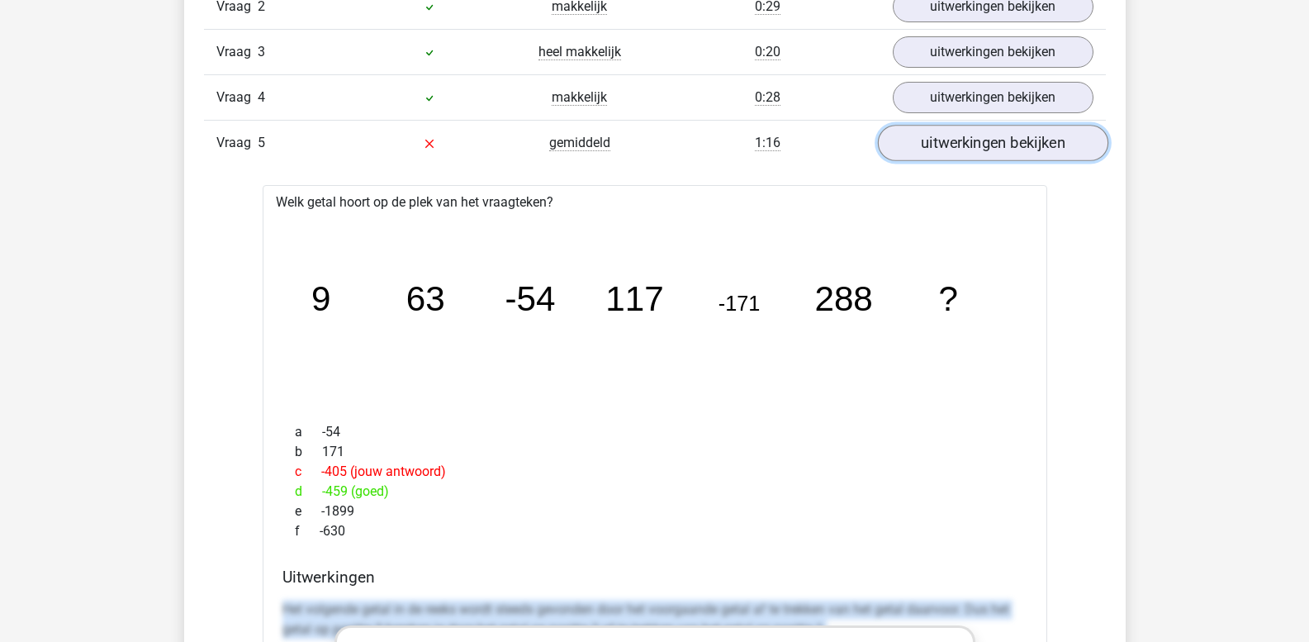
click at [956, 143] on link "uitwerkingen bekijken" at bounding box center [992, 144] width 230 height 36
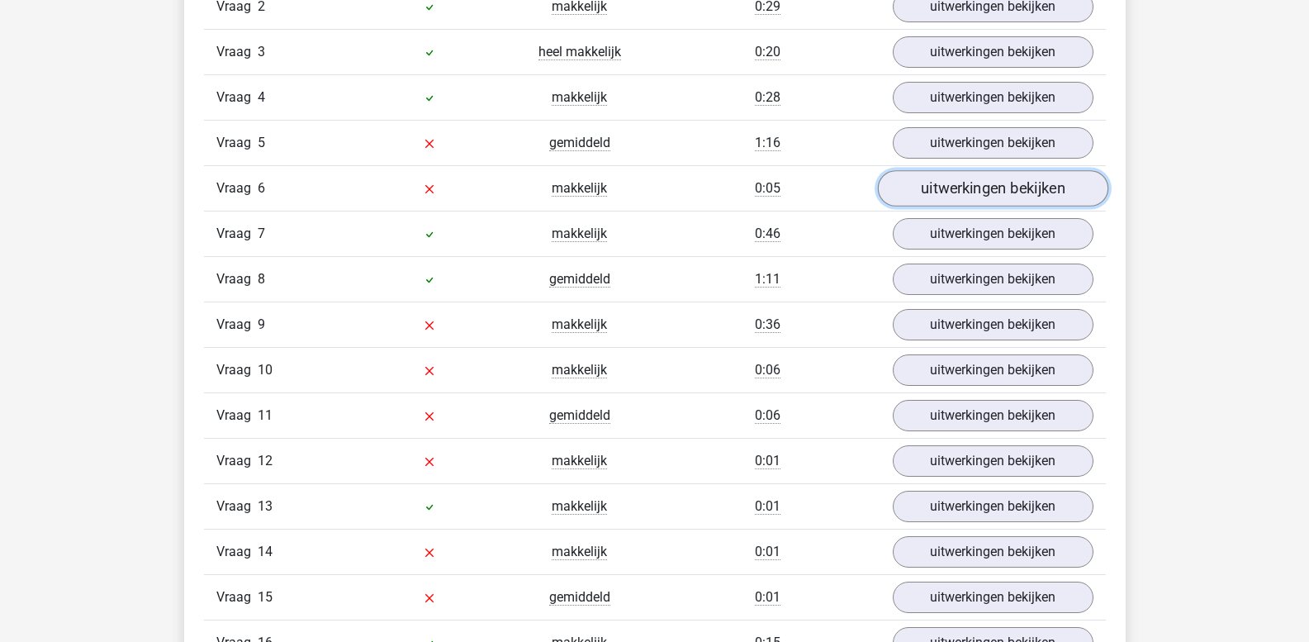
click at [965, 184] on link "uitwerkingen bekijken" at bounding box center [992, 189] width 230 height 36
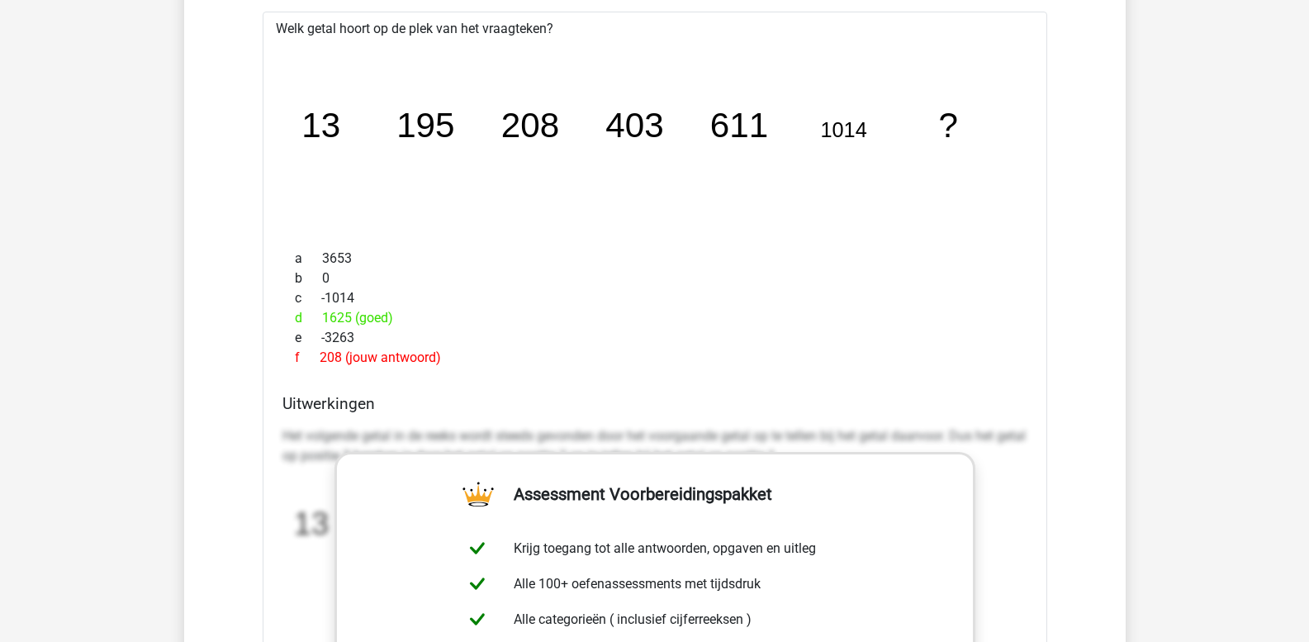
scroll to position [1734, 0]
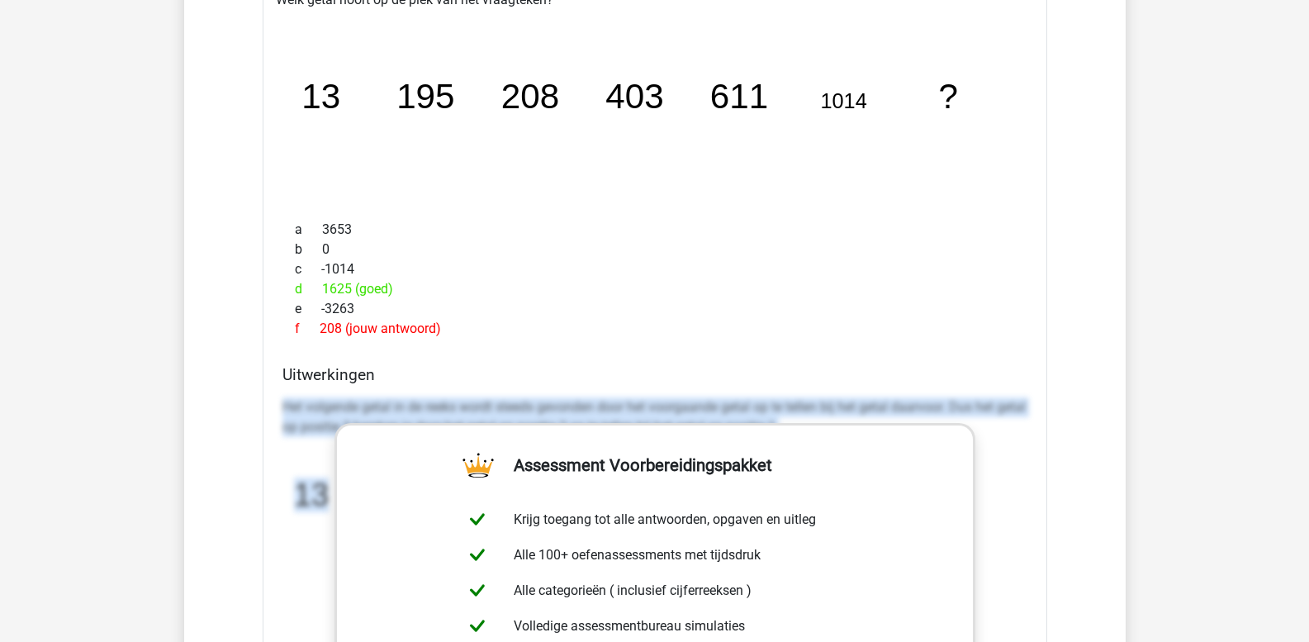
drag, startPoint x: 283, startPoint y: 405, endPoint x: 1070, endPoint y: 459, distance: 789.0
copy div "Het volgende getal in de reeks wordt steeds gevonden door het voorgaande getal …"
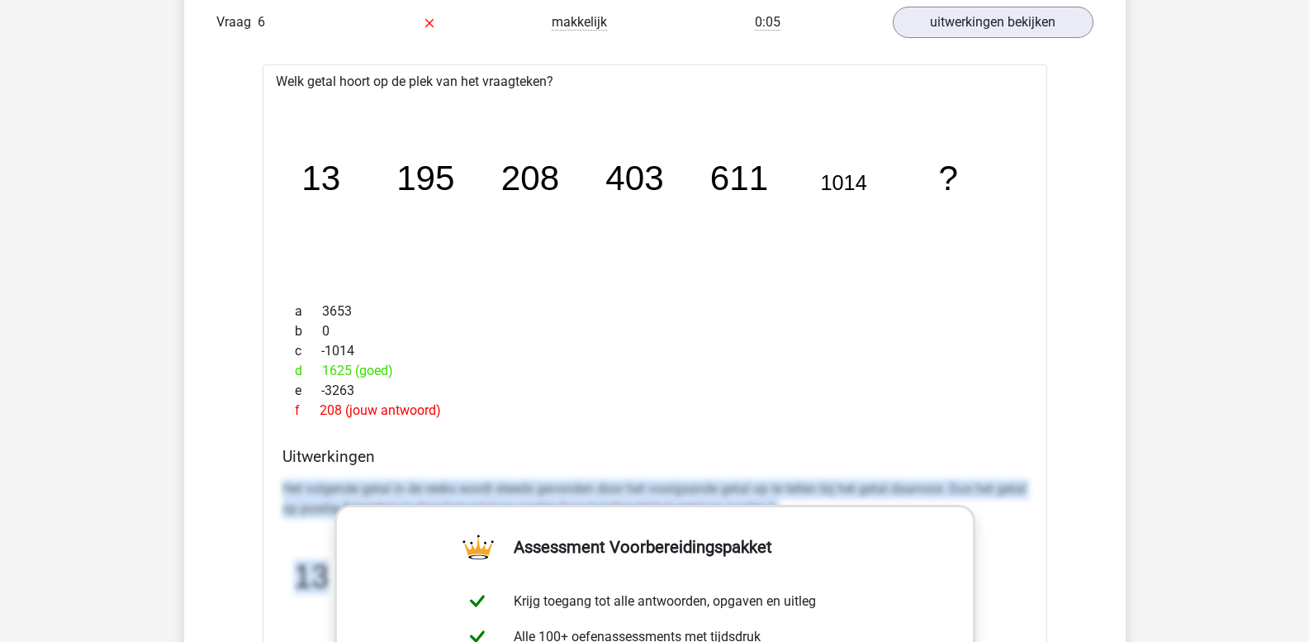
scroll to position [1404, 0]
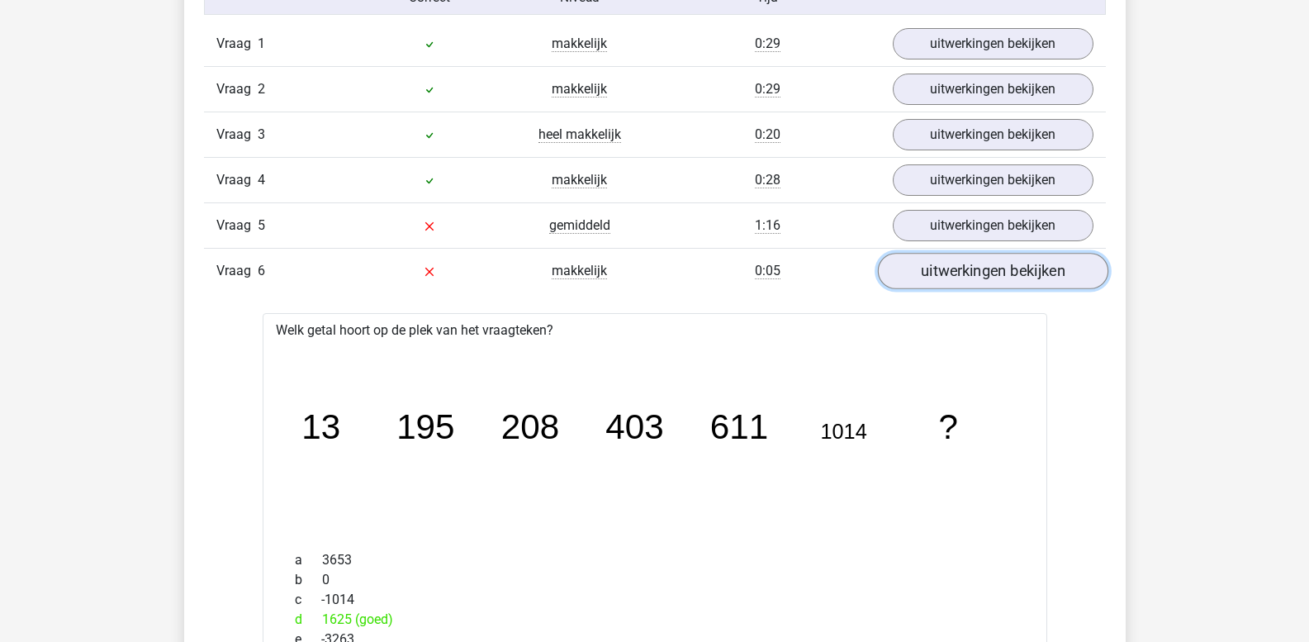
click at [928, 261] on link "uitwerkingen bekijken" at bounding box center [992, 272] width 230 height 36
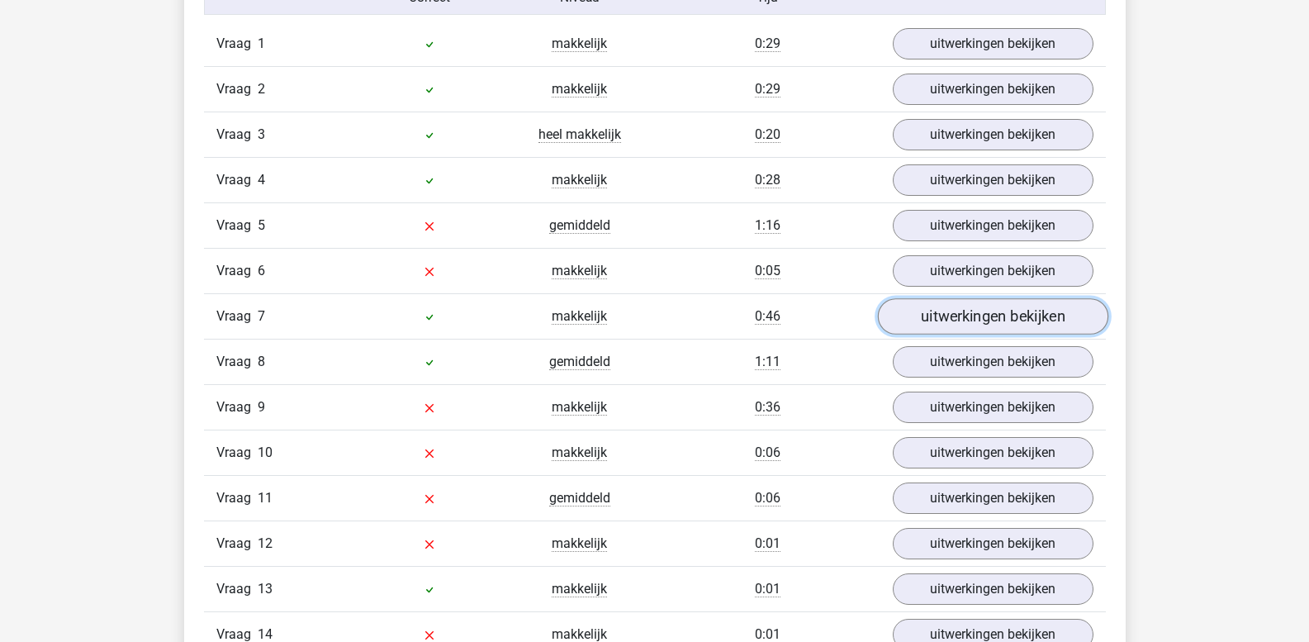
click at [936, 313] on link "uitwerkingen bekijken" at bounding box center [992, 317] width 230 height 36
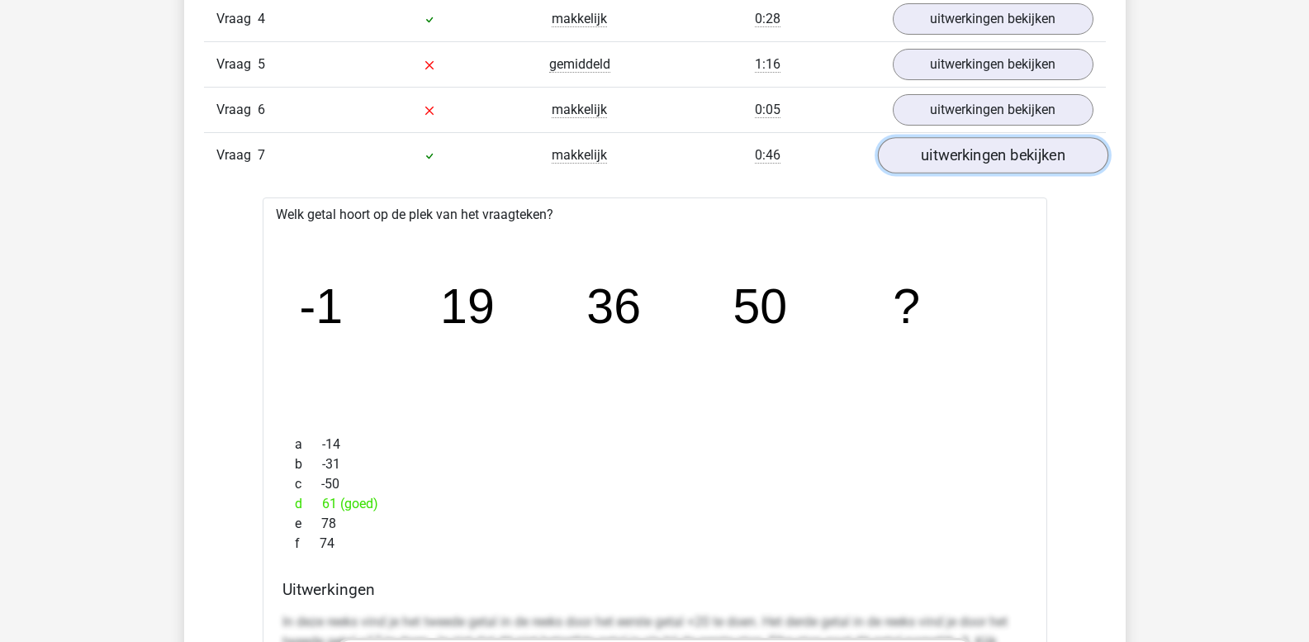
scroll to position [1569, 0]
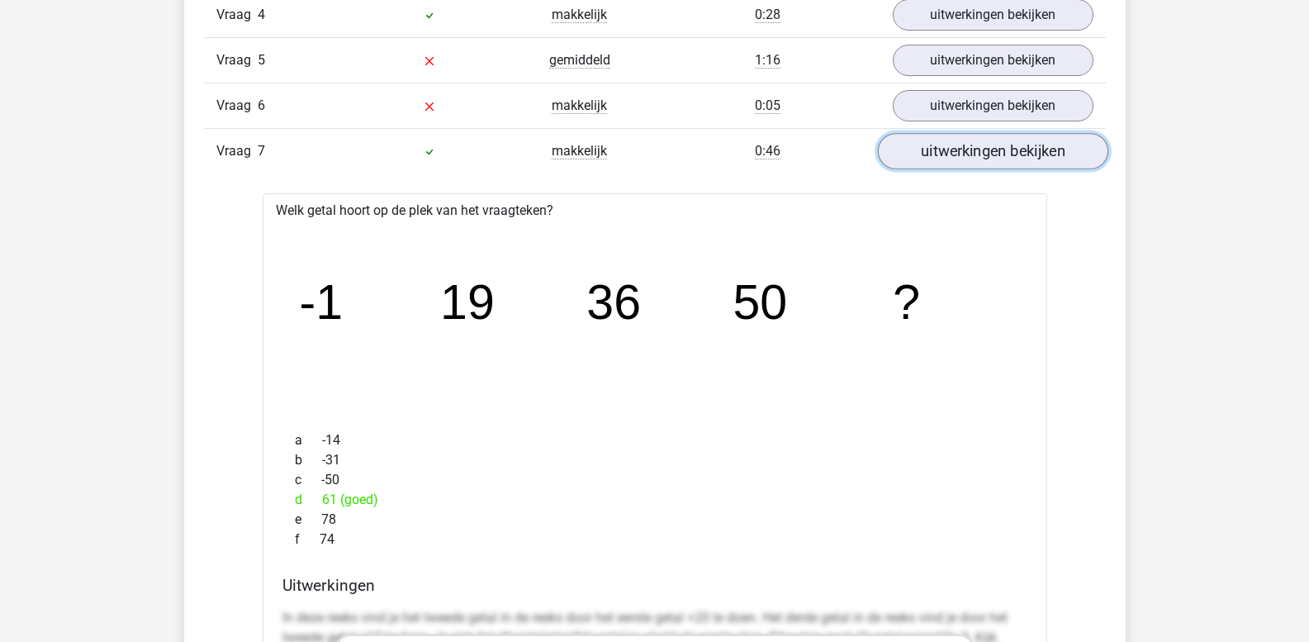
click at [963, 155] on link "uitwerkingen bekijken" at bounding box center [992, 152] width 230 height 36
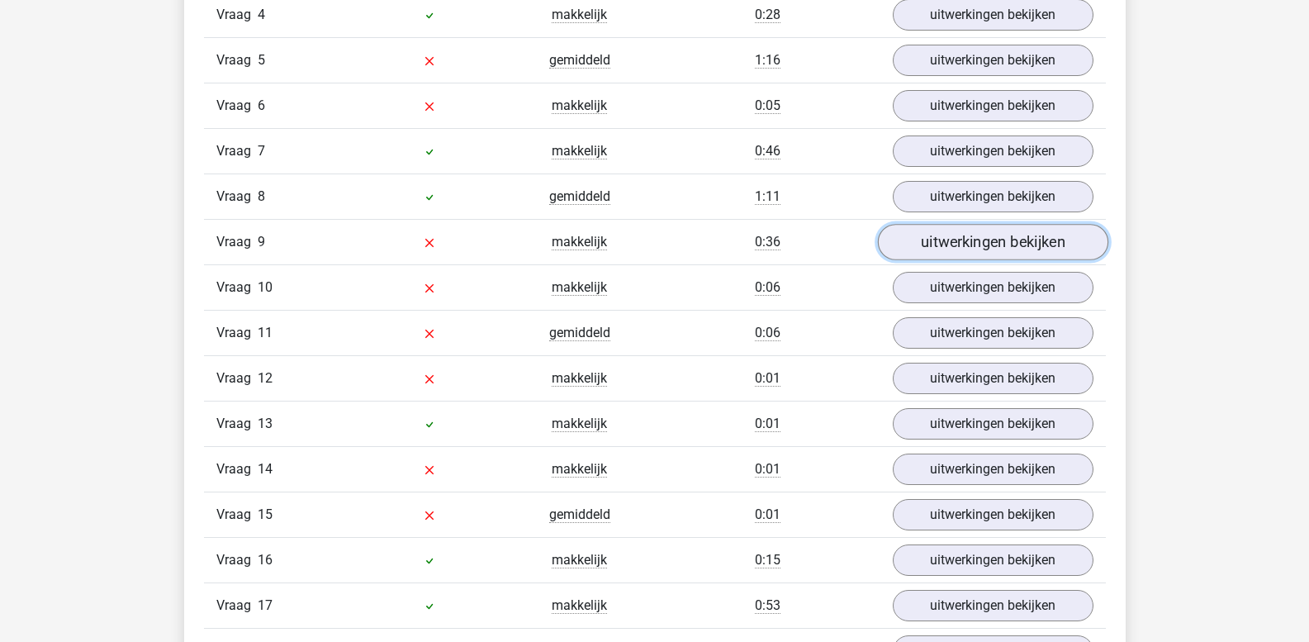
click at [945, 248] on link "uitwerkingen bekijken" at bounding box center [992, 243] width 230 height 36
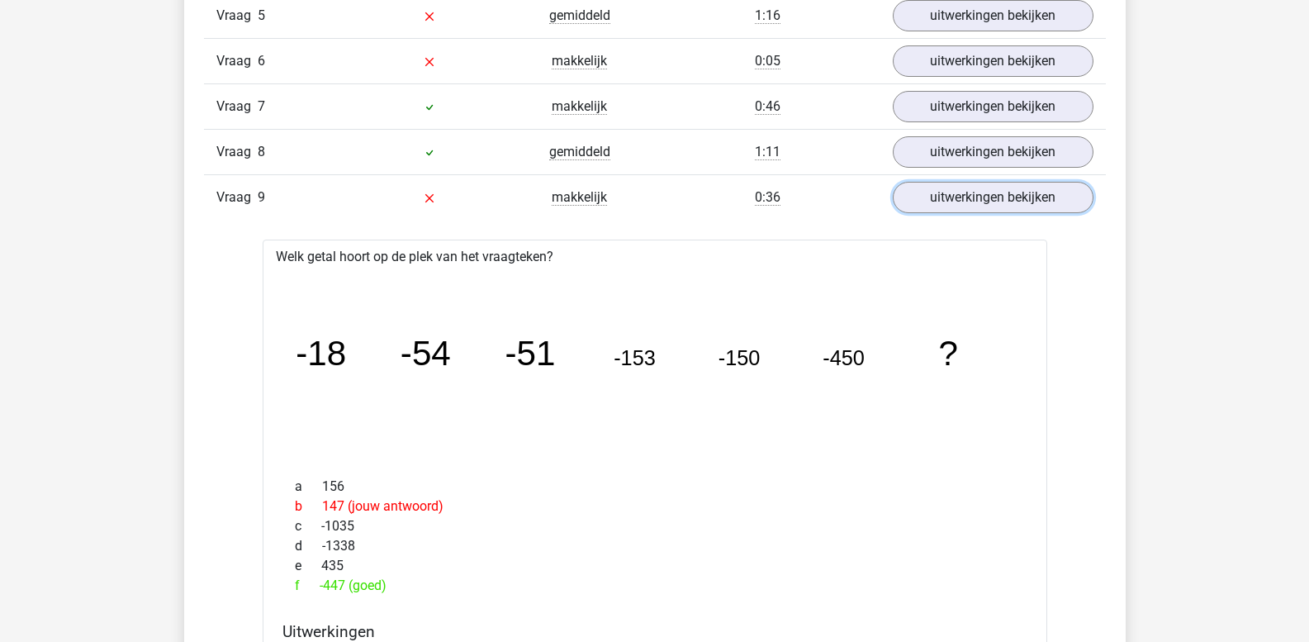
scroll to position [1817, 0]
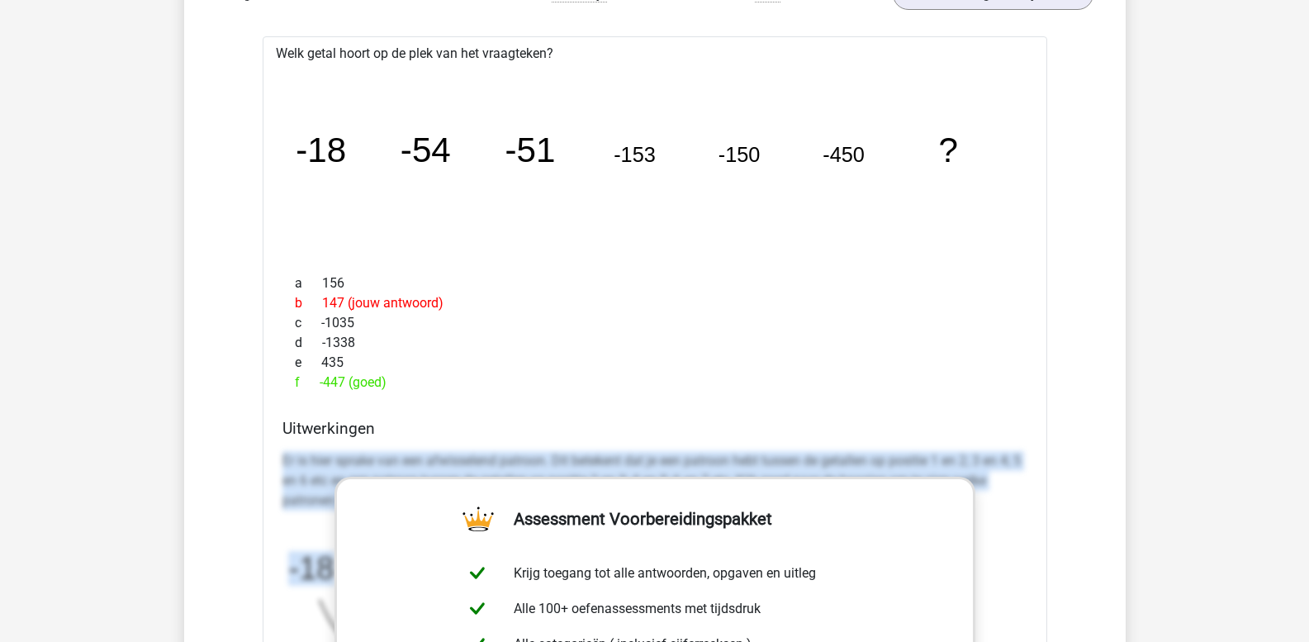
drag, startPoint x: 283, startPoint y: 457, endPoint x: 1151, endPoint y: 530, distance: 871.1
copy div "Er is hier sprake van een afwisselend patroon. Dit betekent dat je een patroon …"
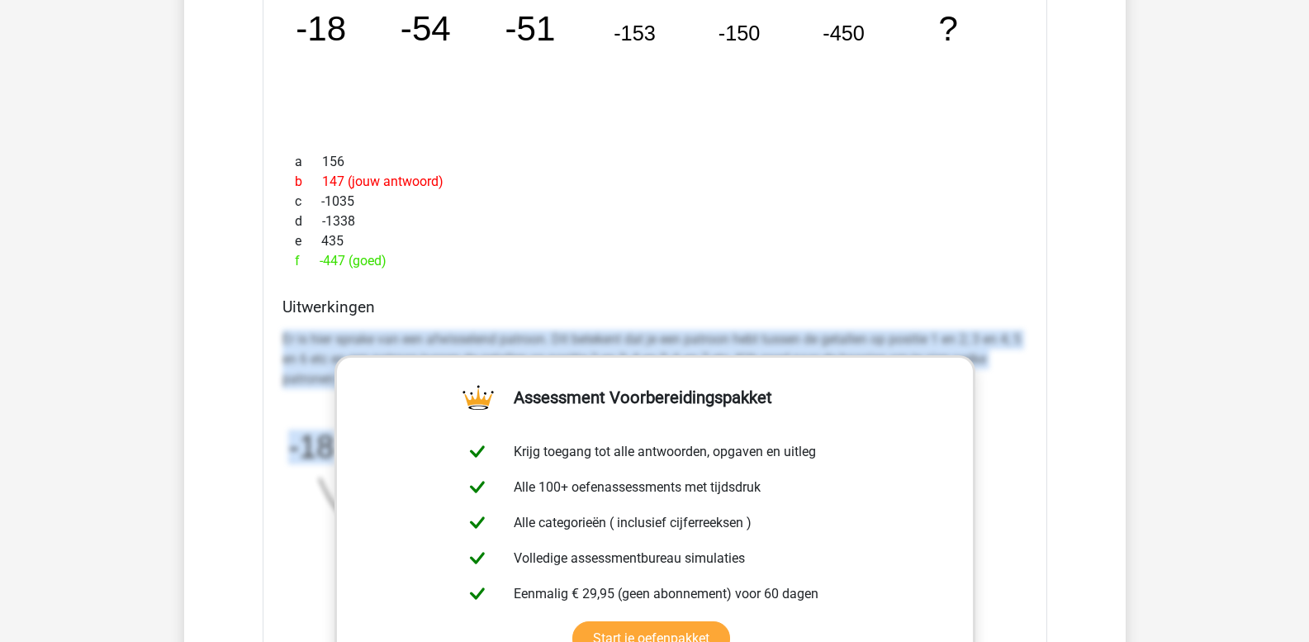
scroll to position [2065, 0]
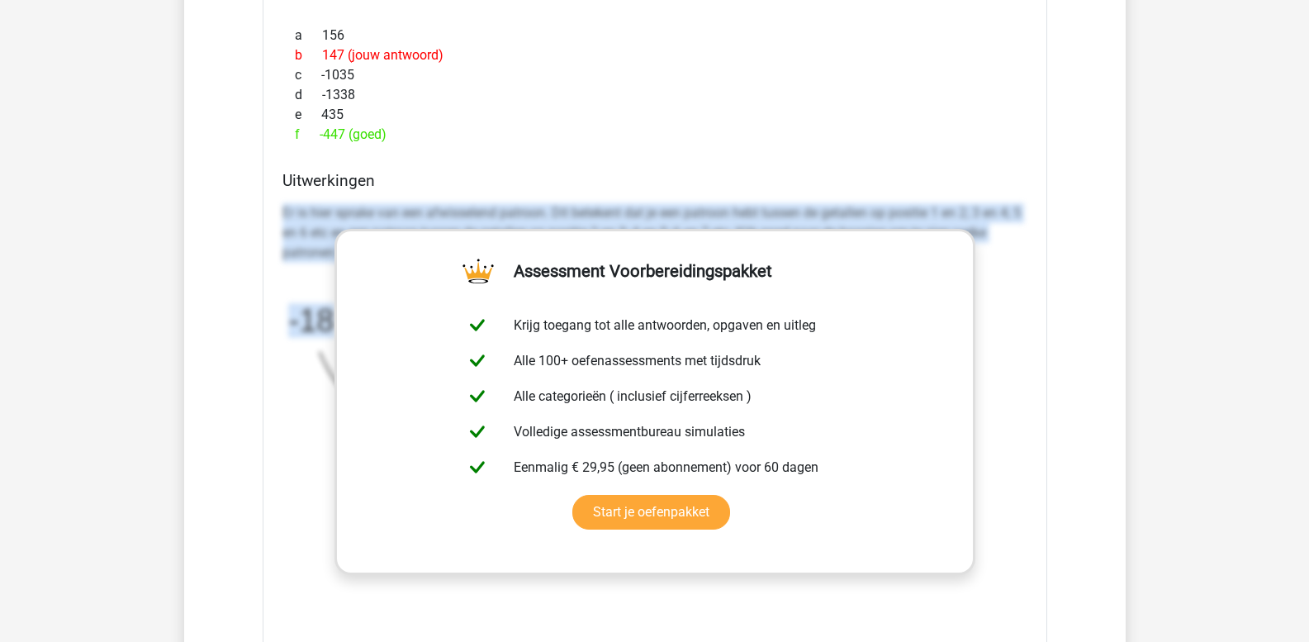
click at [288, 328] on tspan "-18" at bounding box center [310, 320] width 45 height 35
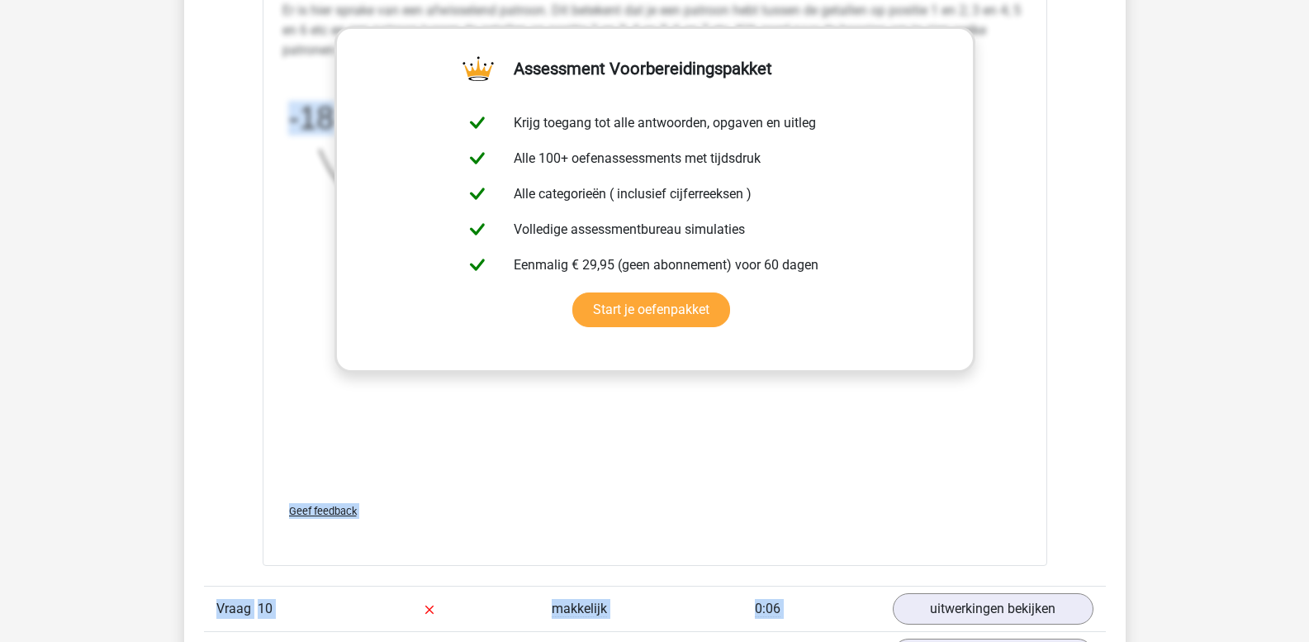
scroll to position [2432, 0]
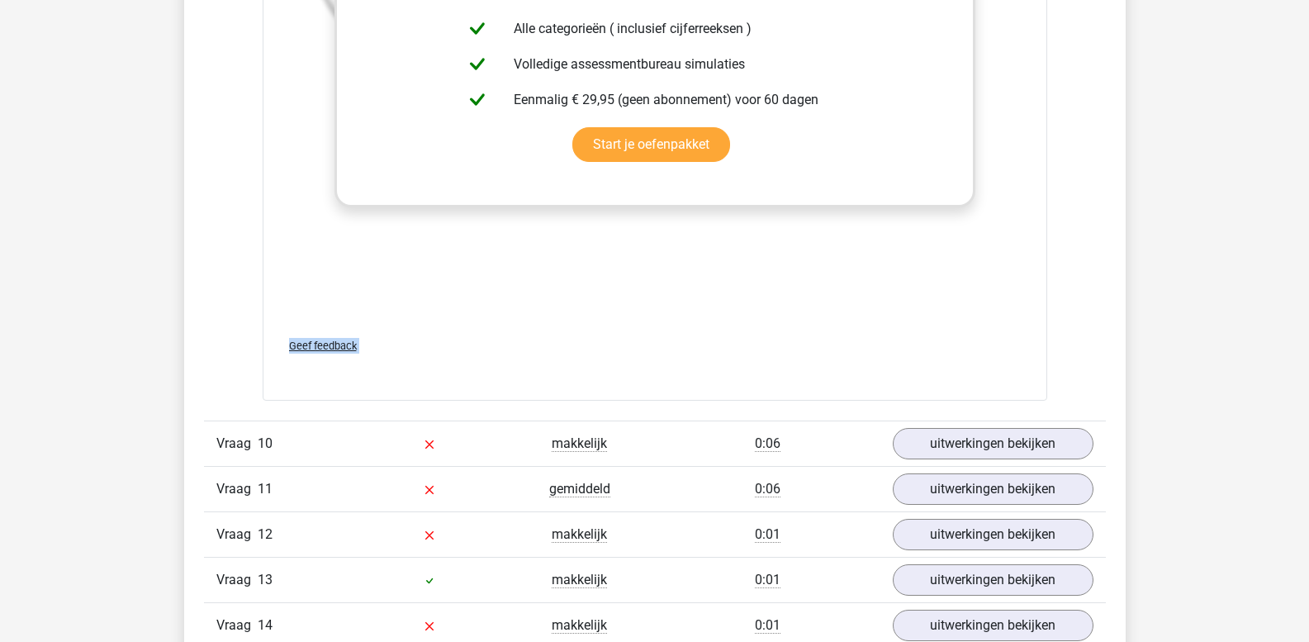
drag, startPoint x: 288, startPoint y: 323, endPoint x: 1049, endPoint y: 376, distance: 762.5
click at [1049, 377] on div "Vraag 1 makkelijk 0:29 uitwerkingen bekijken Welk getal hoort op de plek van he…" at bounding box center [654, 138] width 877 height 2290
copy div "-18 -54 -51 -153 -150 -450 ? *3 +3 *3 +3 *3 +3 Geef feedback"
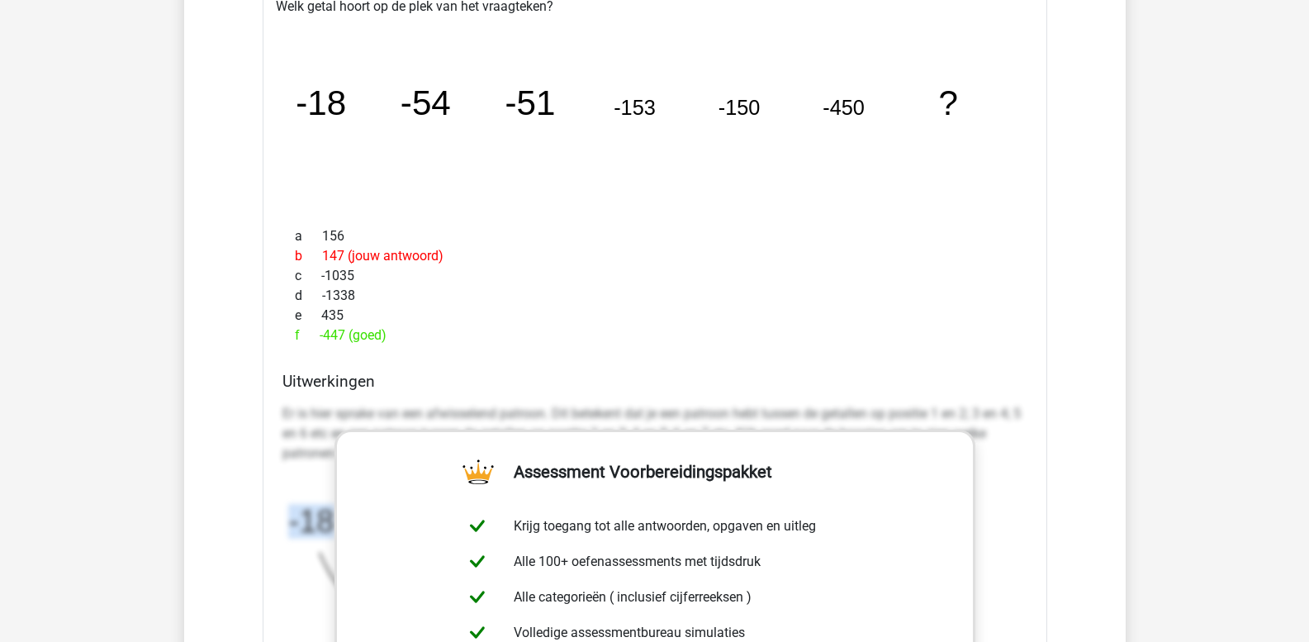
scroll to position [1854, 0]
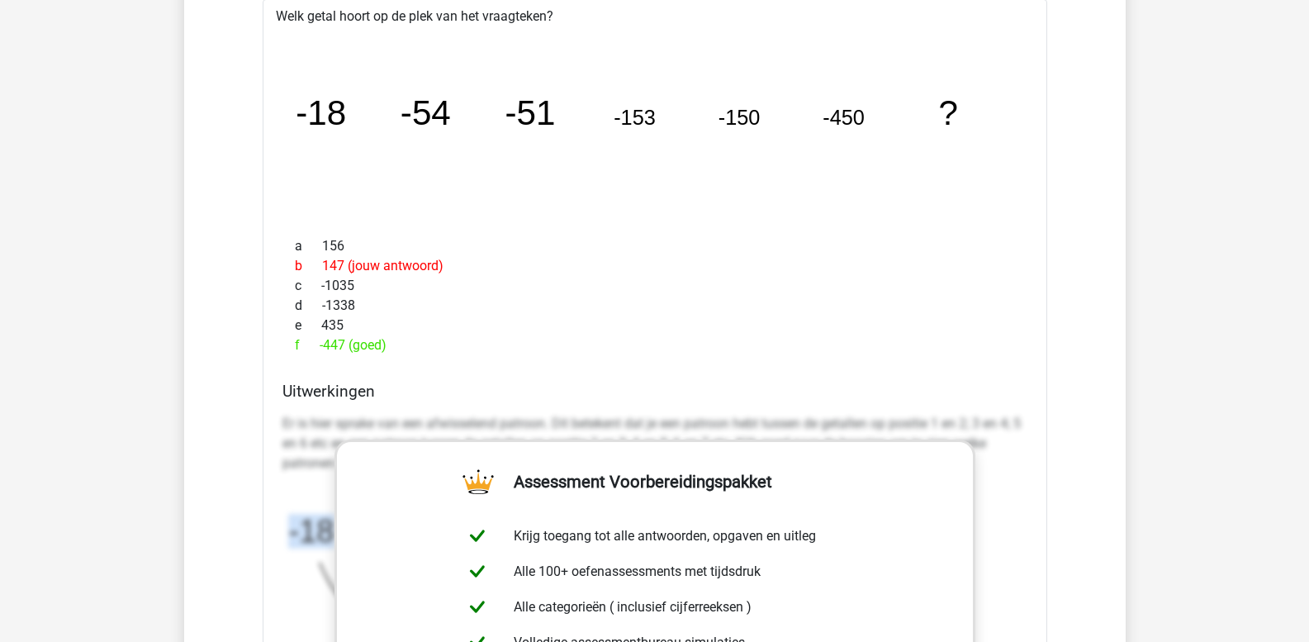
click at [785, 364] on div "Welk getal hoort op de plek van het vraagteken? image/svg+xml -18 -54 -51 -153 …" at bounding box center [655, 489] width 785 height 980
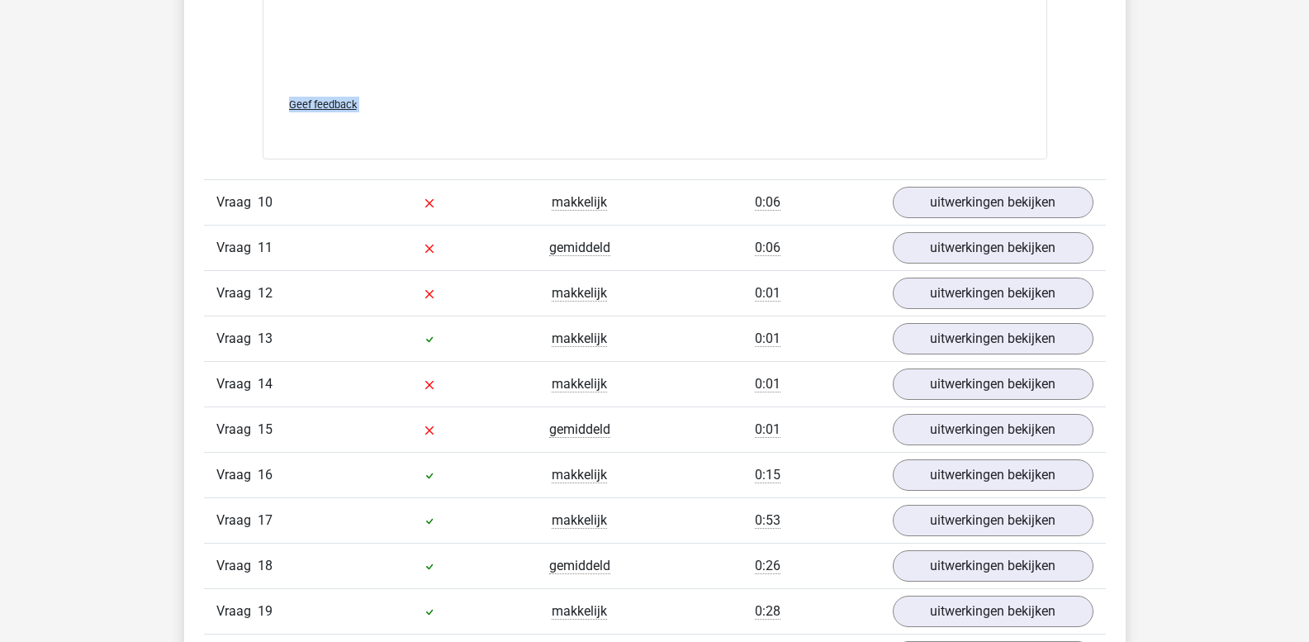
scroll to position [2680, 0]
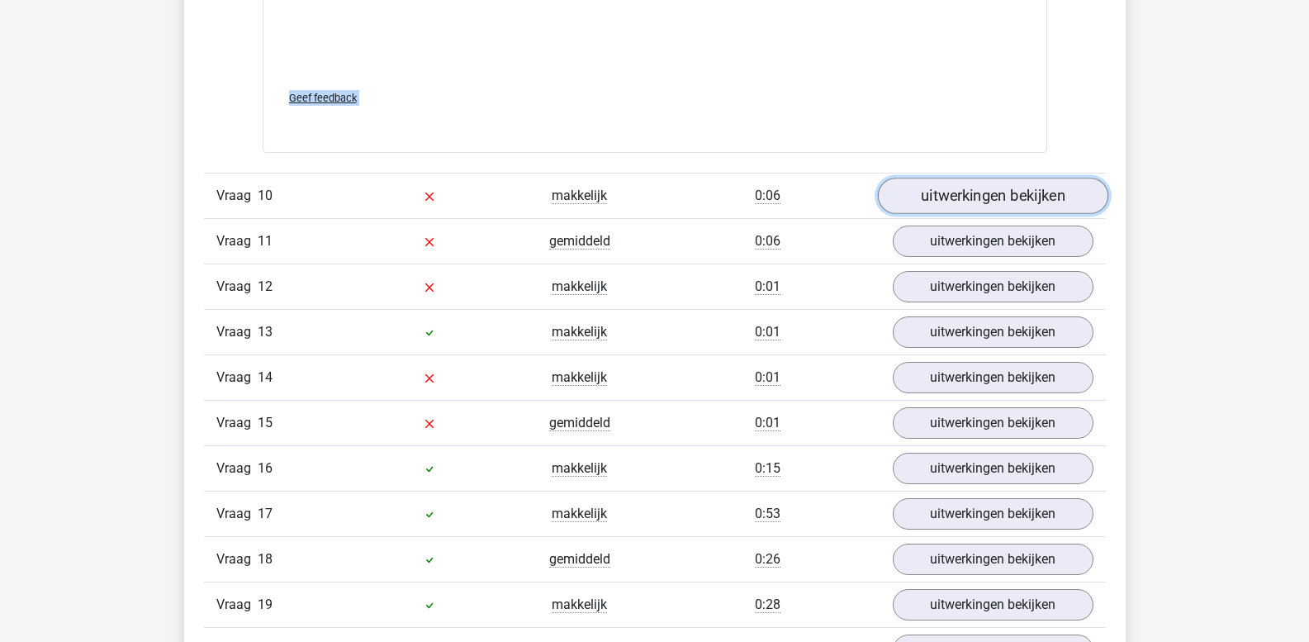
click at [981, 199] on link "uitwerkingen bekijken" at bounding box center [992, 196] width 230 height 36
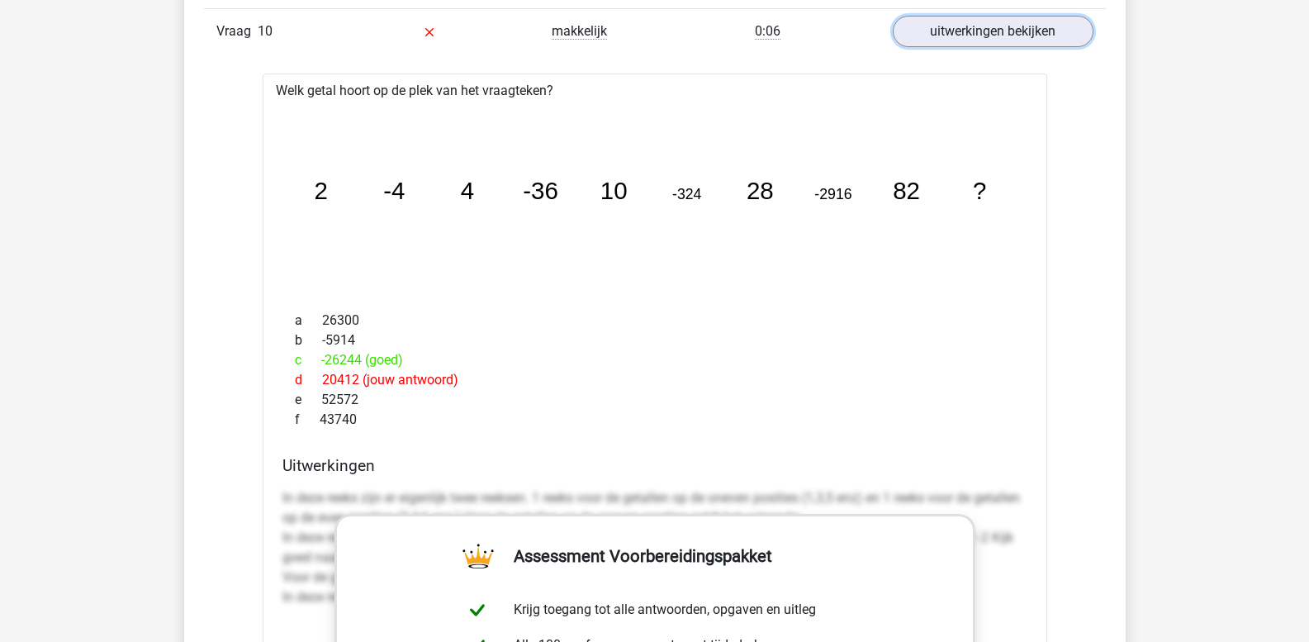
scroll to position [2845, 0]
click at [282, 494] on p "In deze reeks zijn er eigenlijk twee reeksen. 1 reeks voor de getallen op de on…" at bounding box center [654, 546] width 745 height 119
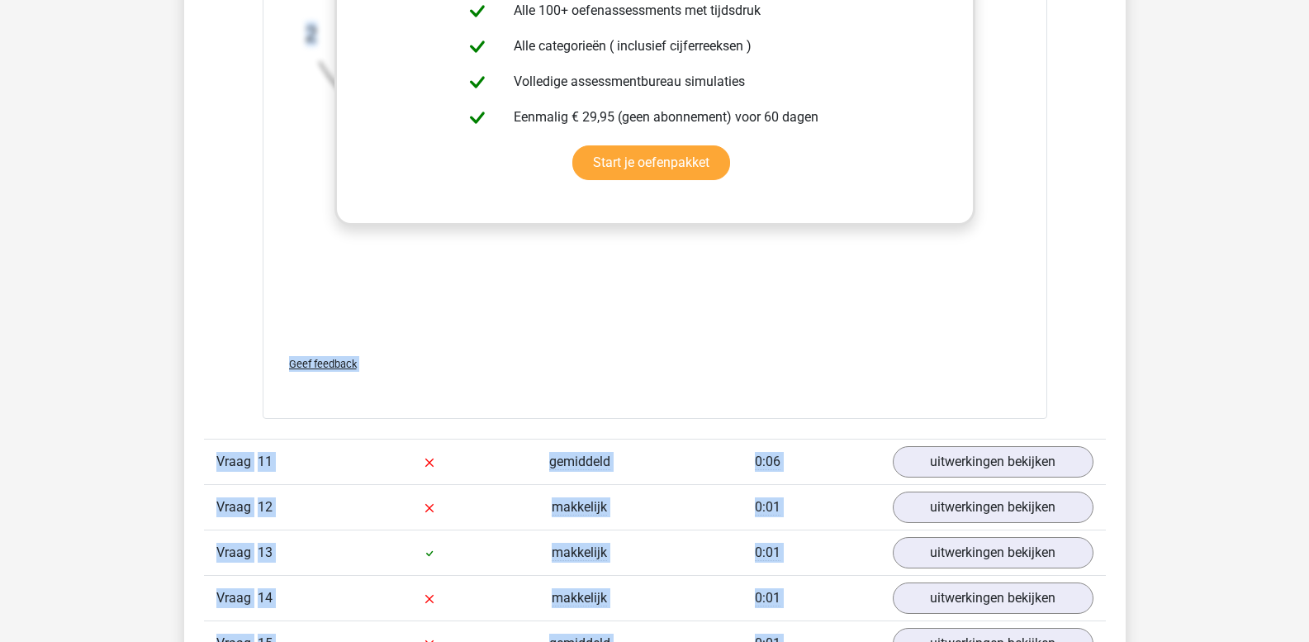
scroll to position [3536, 0]
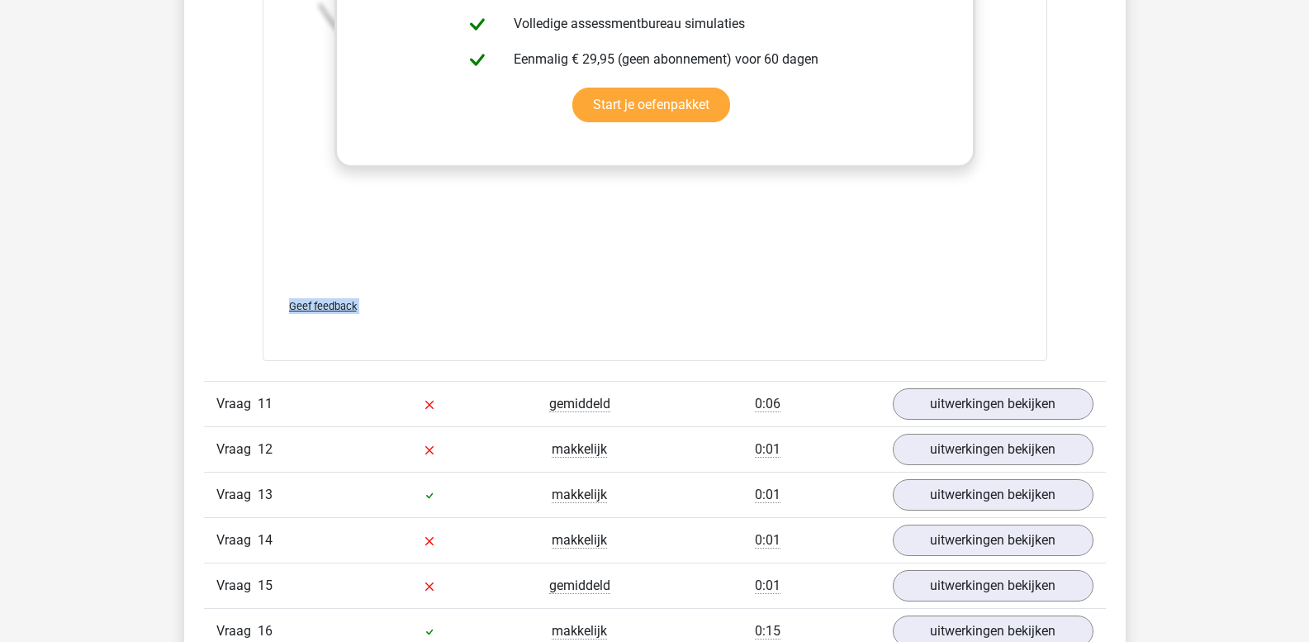
drag, startPoint x: 285, startPoint y: 495, endPoint x: 1040, endPoint y: 339, distance: 770.7
copy div "n deze reeks zijn er eigenlijk twee reeksen. 1 reeks voor de getallen op de one…"
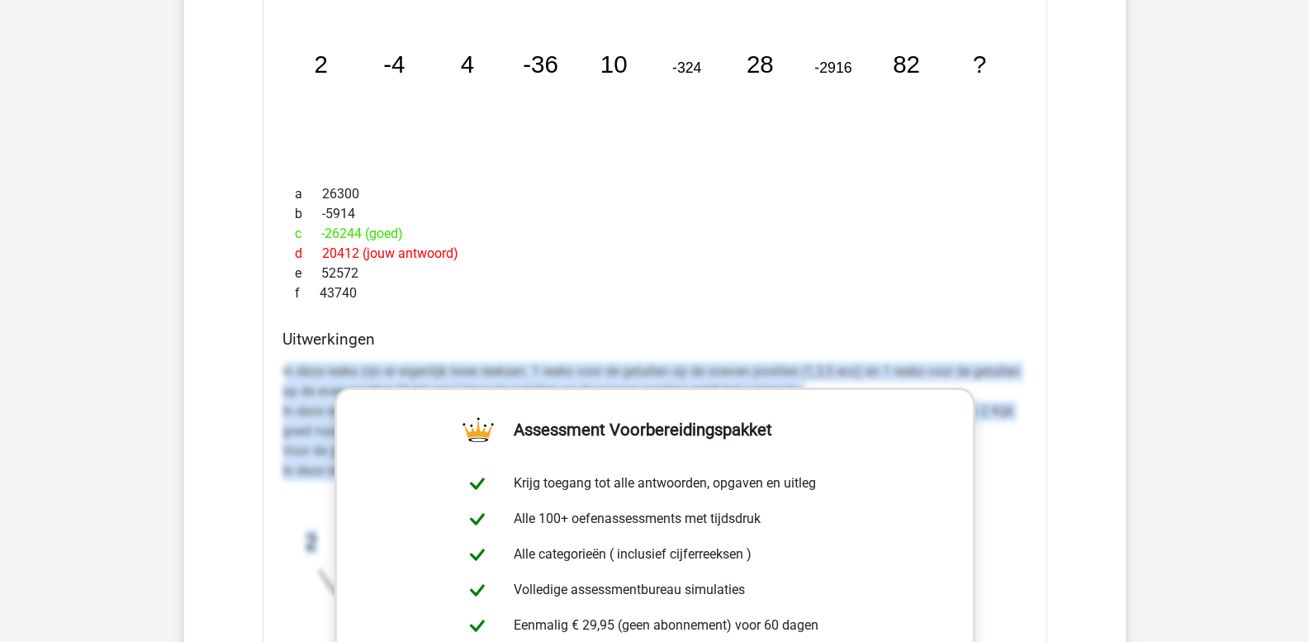
scroll to position [2958, 0]
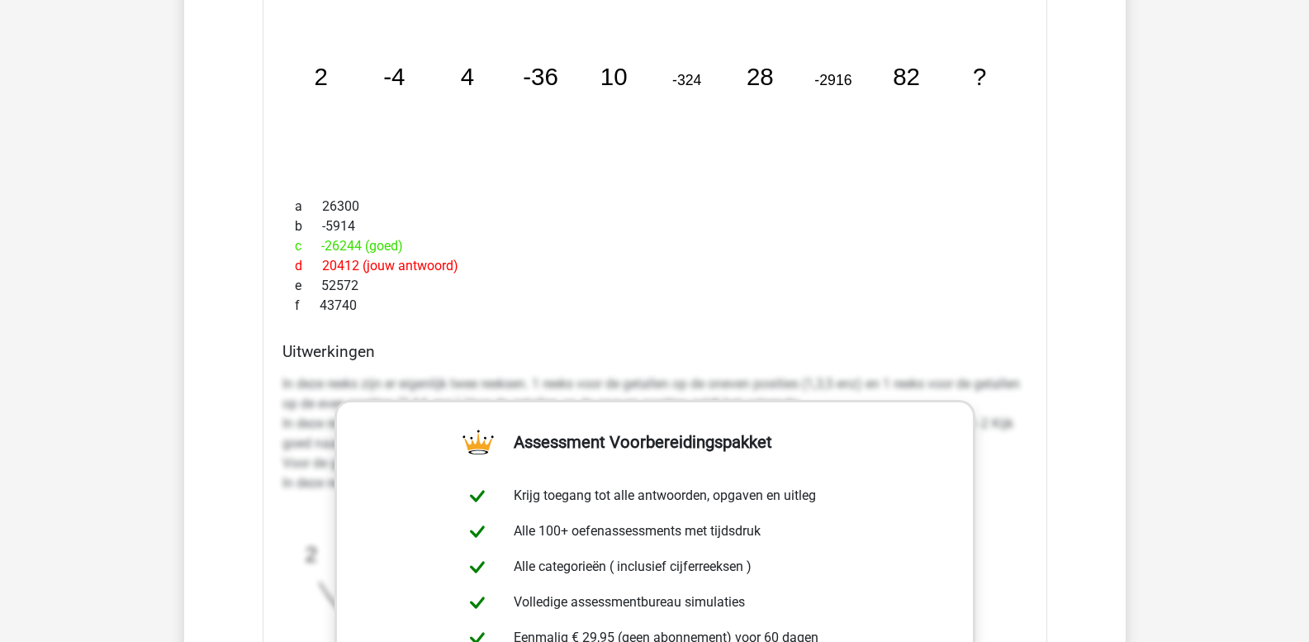
click at [615, 87] on tspan "10" at bounding box center [613, 76] width 27 height 27
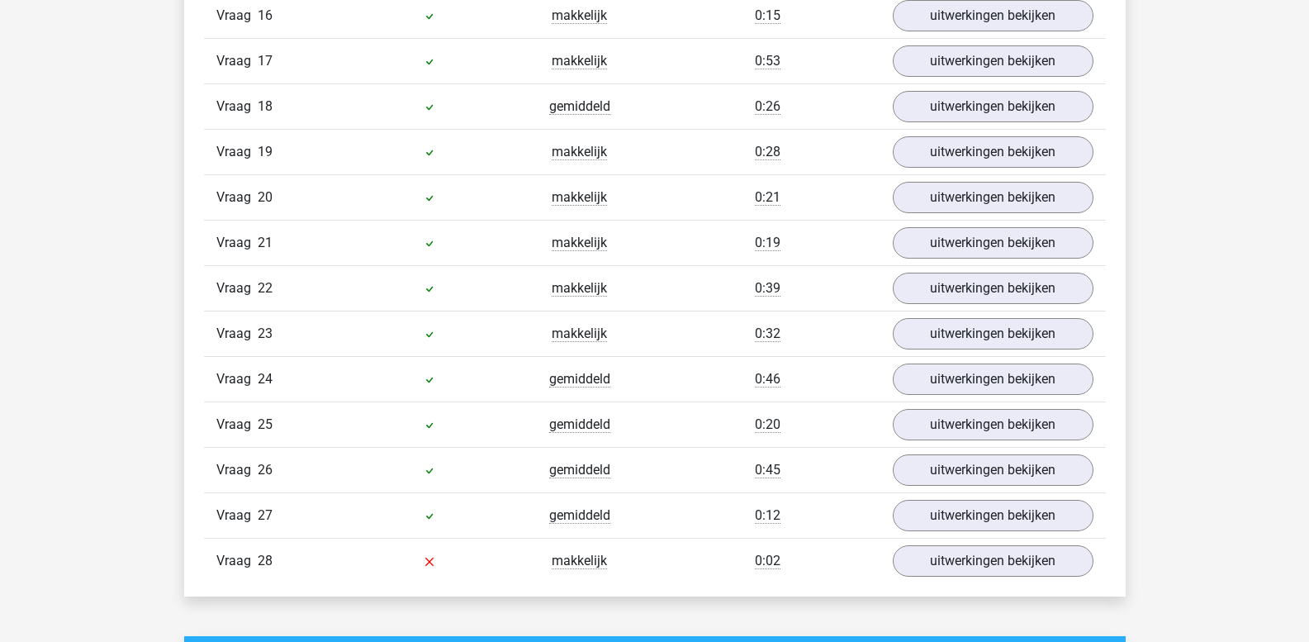
scroll to position [4280, 0]
